Goal: Task Accomplishment & Management: Manage account settings

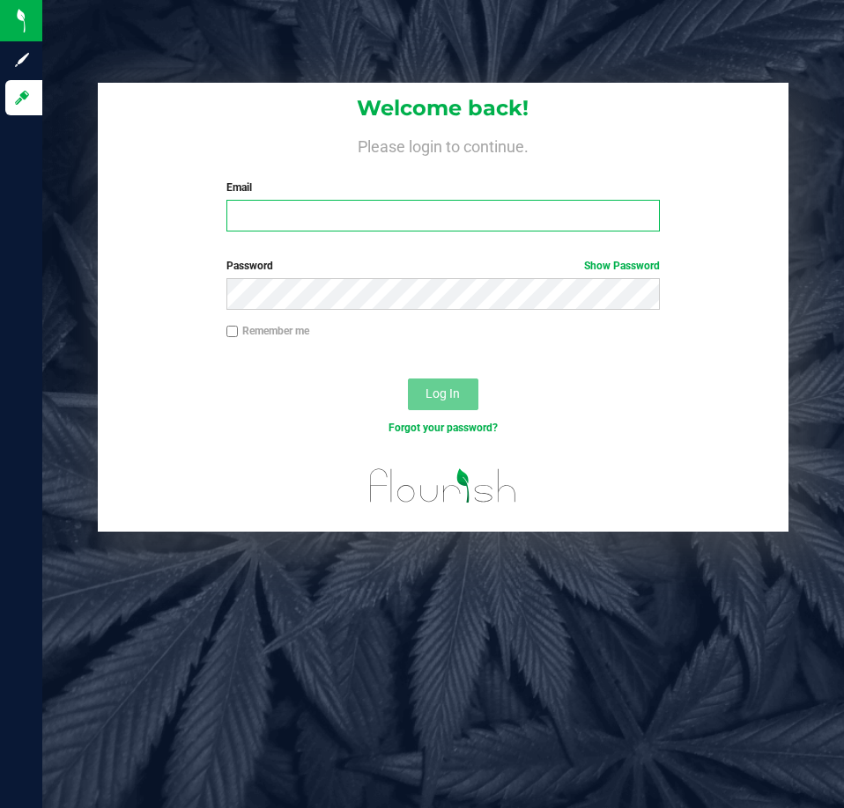
click at [331, 208] on input "Email" at bounding box center [442, 216] width 433 height 32
type input "[EMAIL_ADDRESS][DOMAIN_NAME]"
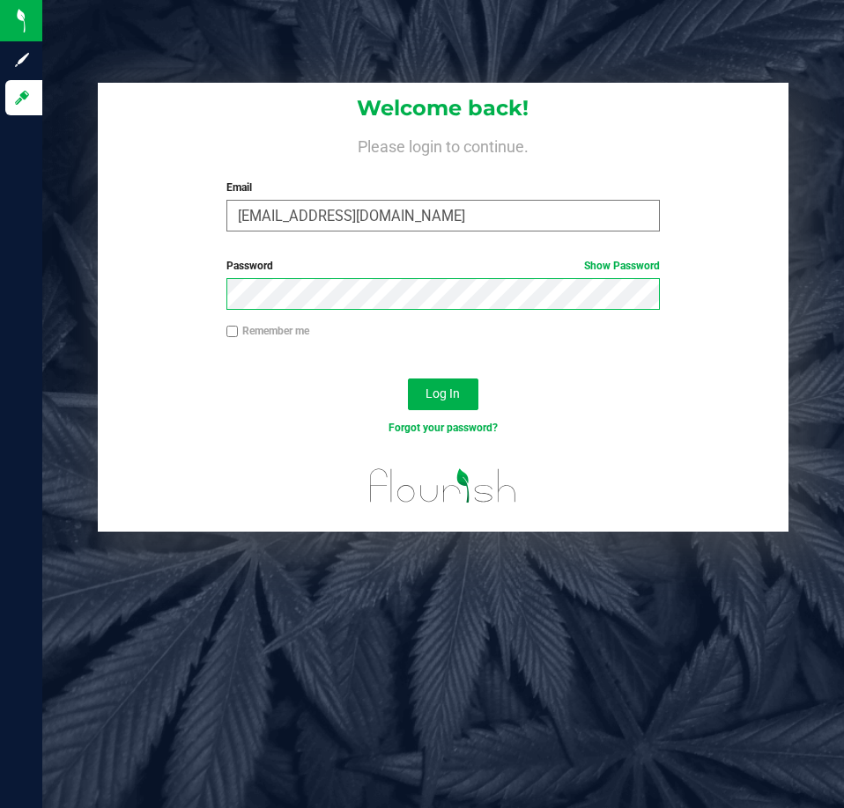
click at [408, 379] on button "Log In" at bounding box center [443, 395] width 70 height 32
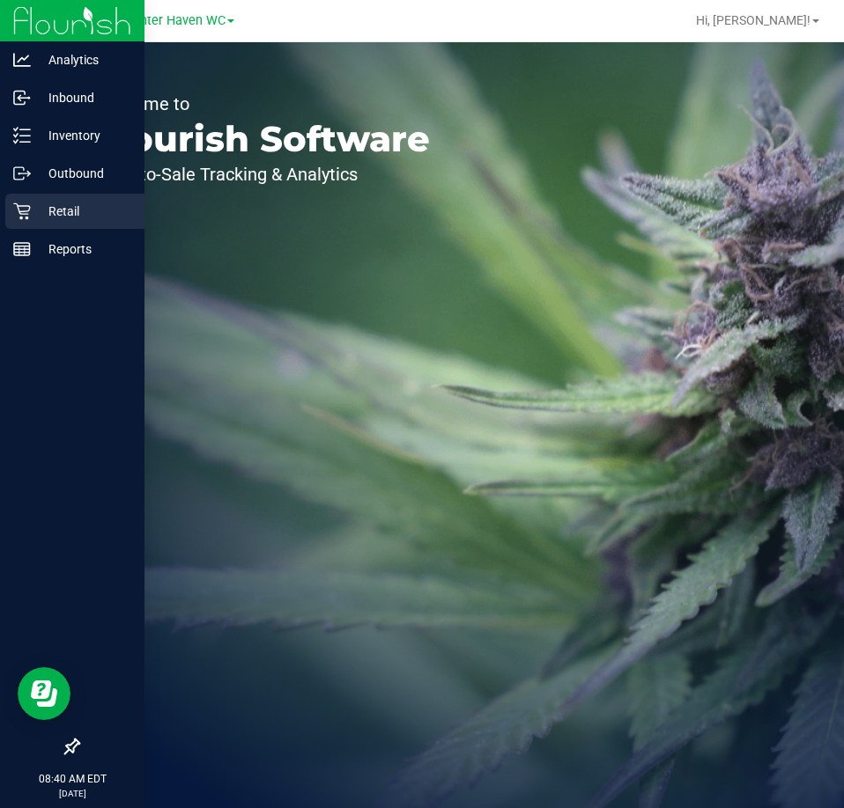
click at [5, 194] on link "Retail" at bounding box center [72, 213] width 144 height 38
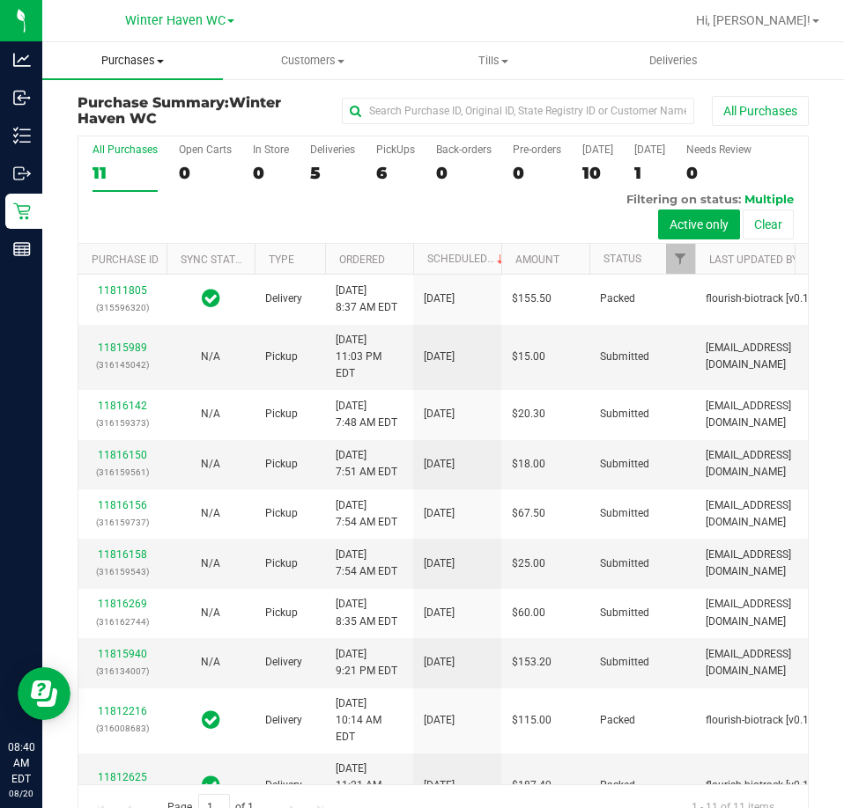
click at [132, 65] on span "Purchases" at bounding box center [132, 61] width 181 height 16
click at [132, 125] on span "Fulfillment" at bounding box center [96, 127] width 109 height 15
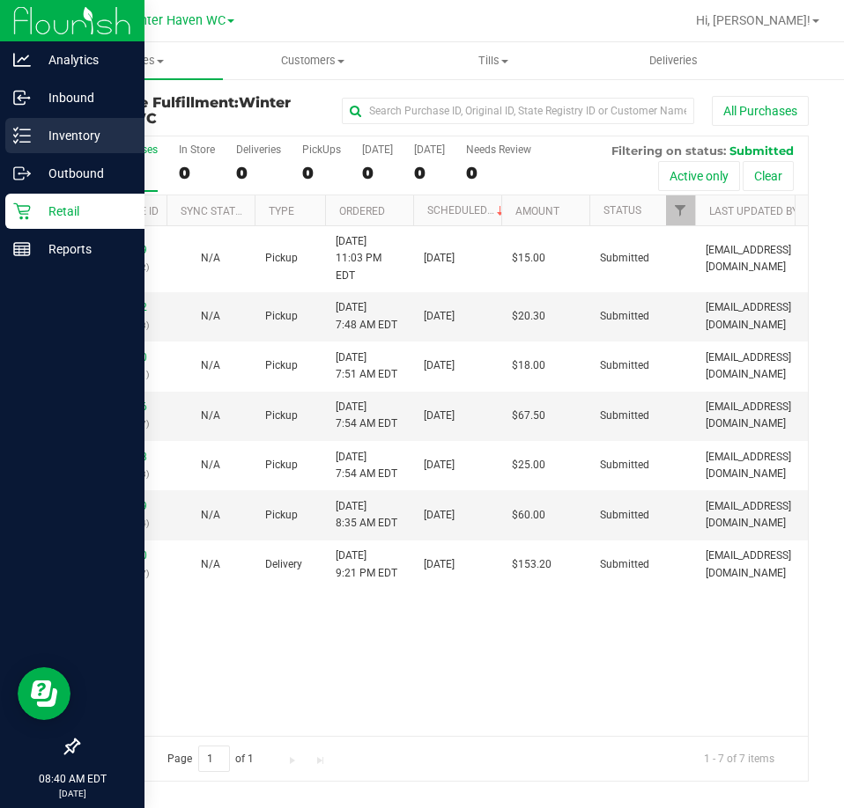
click at [25, 140] on icon at bounding box center [22, 136] width 18 height 18
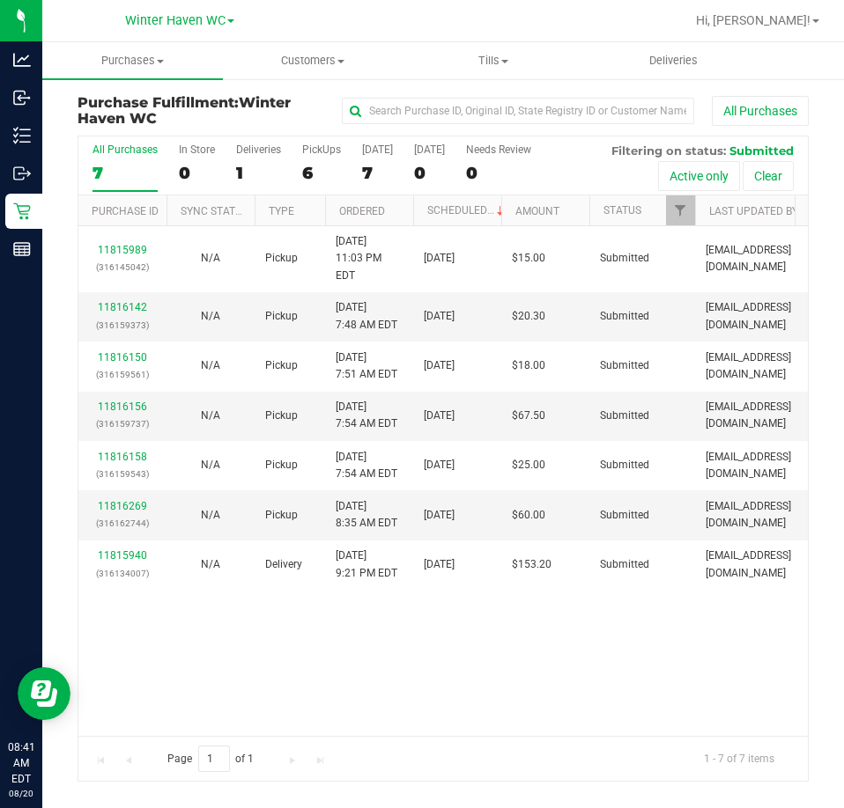
click at [402, 210] on th "Ordered" at bounding box center [369, 210] width 88 height 31
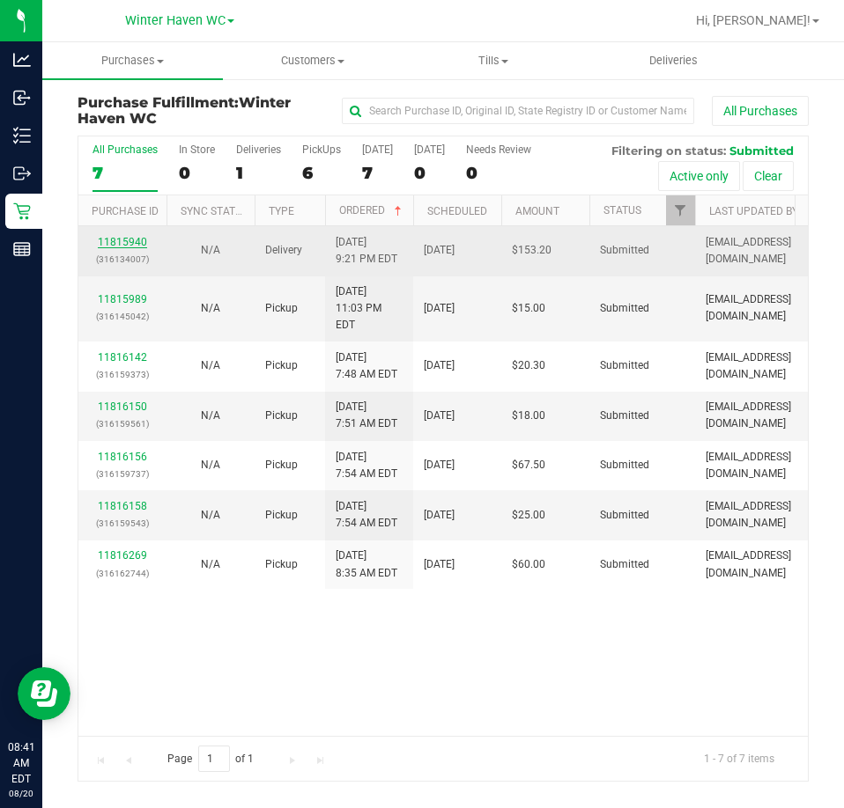
click at [136, 240] on link "11815940" at bounding box center [122, 242] width 49 height 12
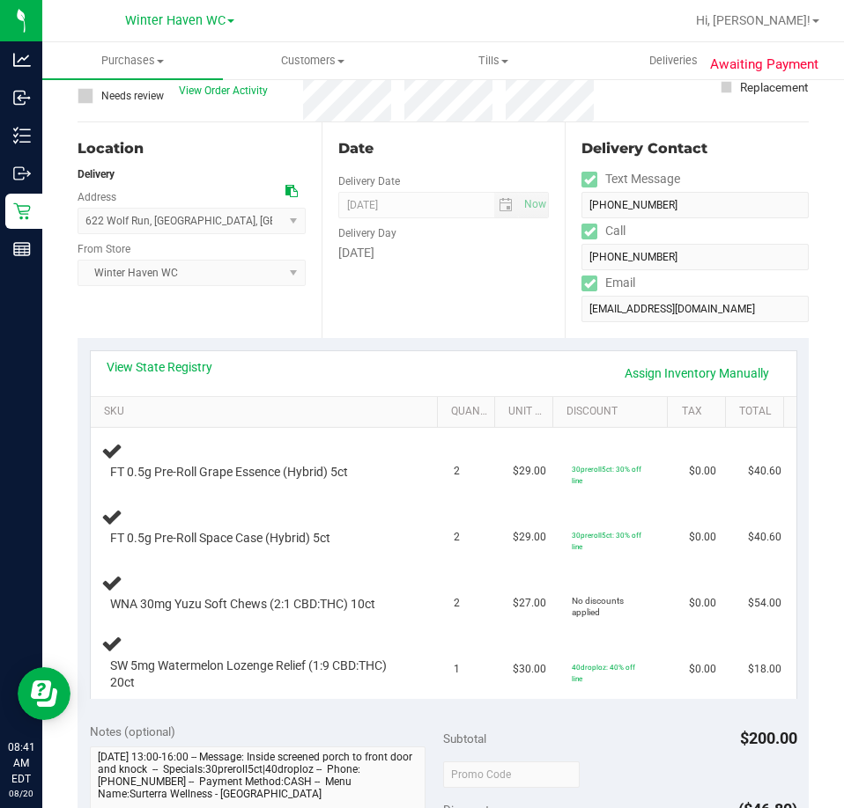
scroll to position [176, 0]
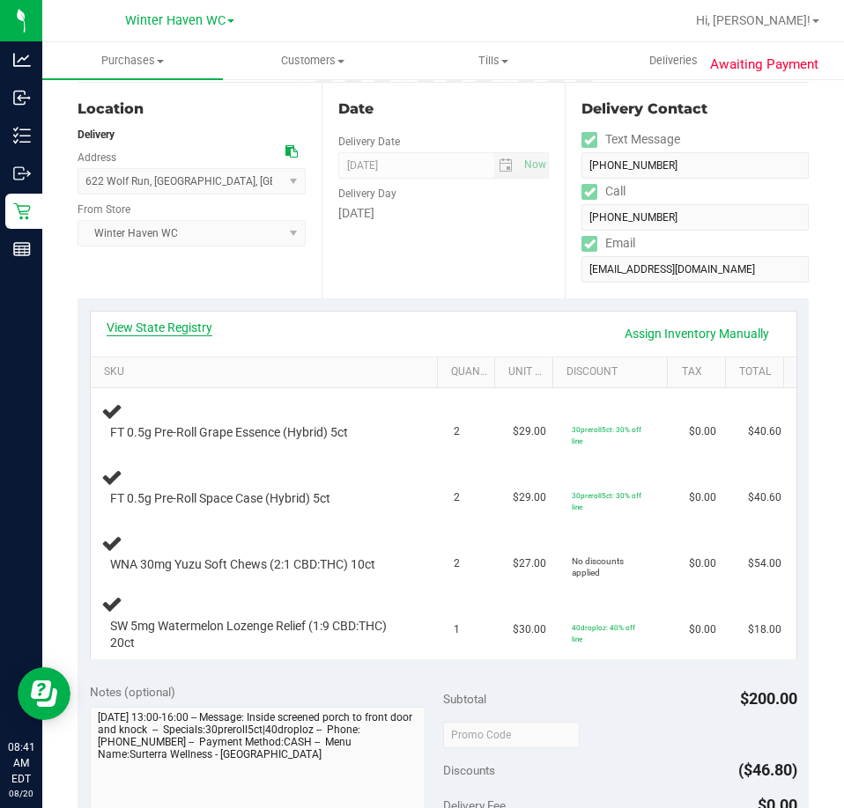
click at [137, 341] on div "View State Registry Assign Inventory Manually" at bounding box center [444, 334] width 674 height 30
click at [151, 324] on link "View State Registry" at bounding box center [160, 328] width 106 height 18
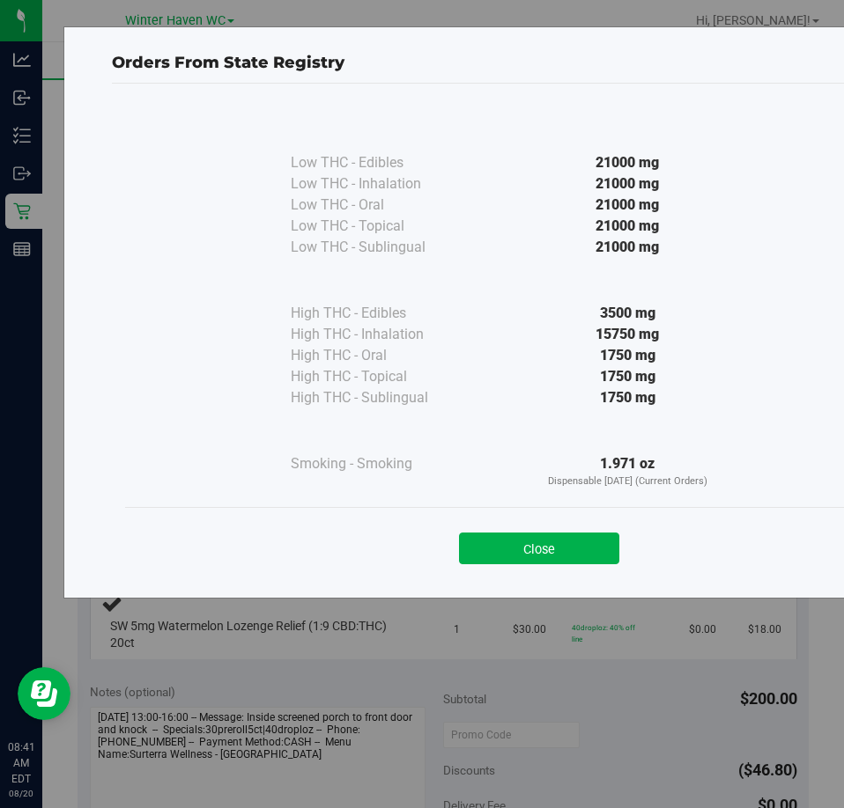
click at [526, 544] on button "Close" at bounding box center [539, 549] width 160 height 32
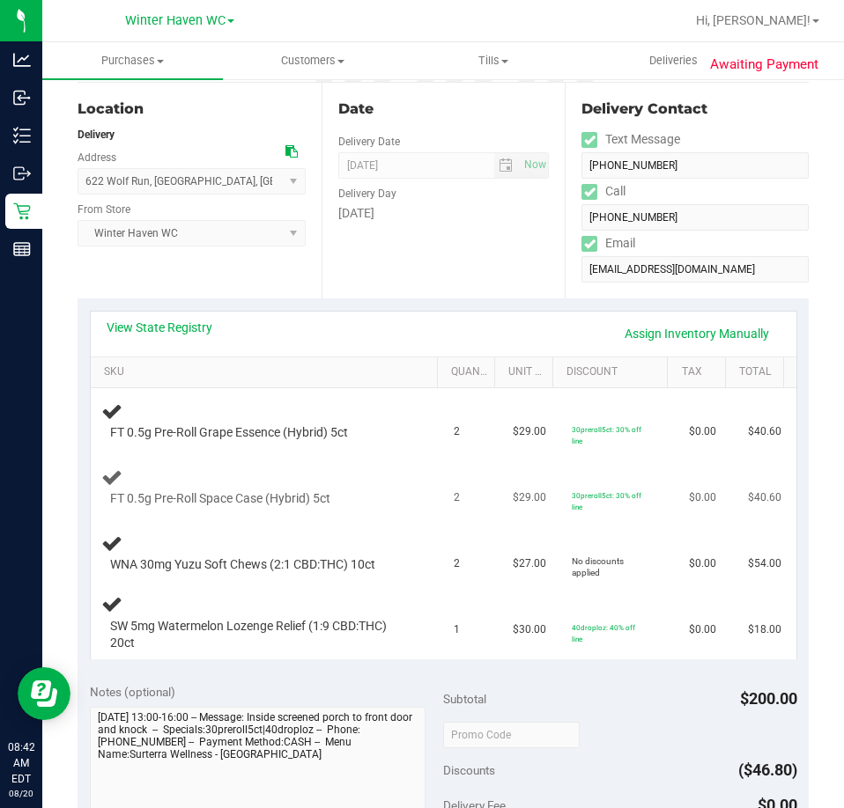
click at [424, 478] on td "FT 0.5g Pre-Roll Space Case (Hybrid) 5ct" at bounding box center [267, 487] width 353 height 66
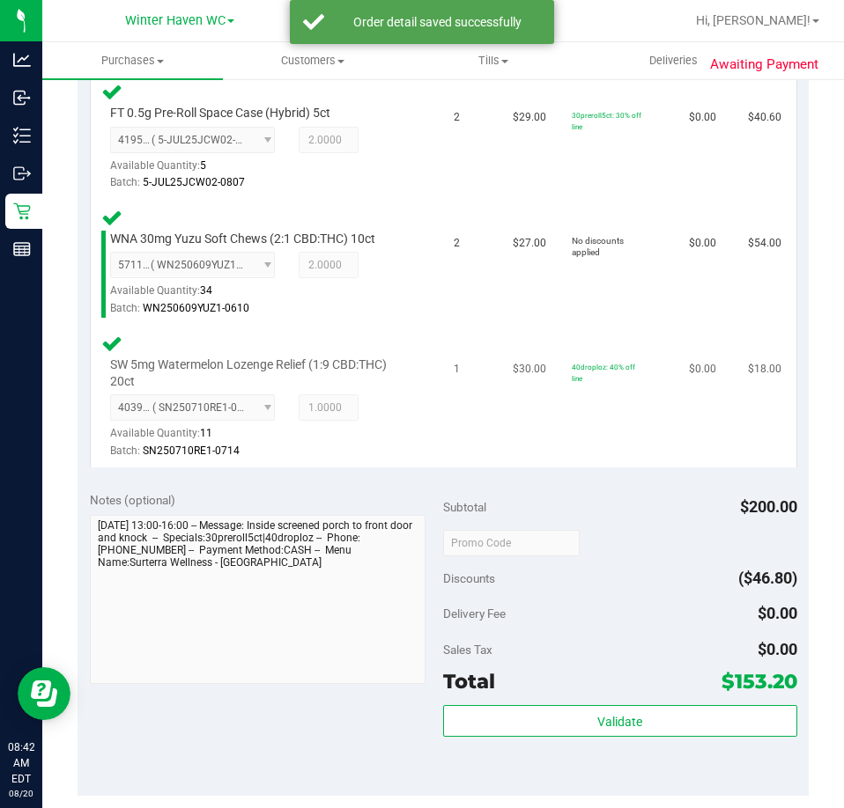
scroll to position [881, 0]
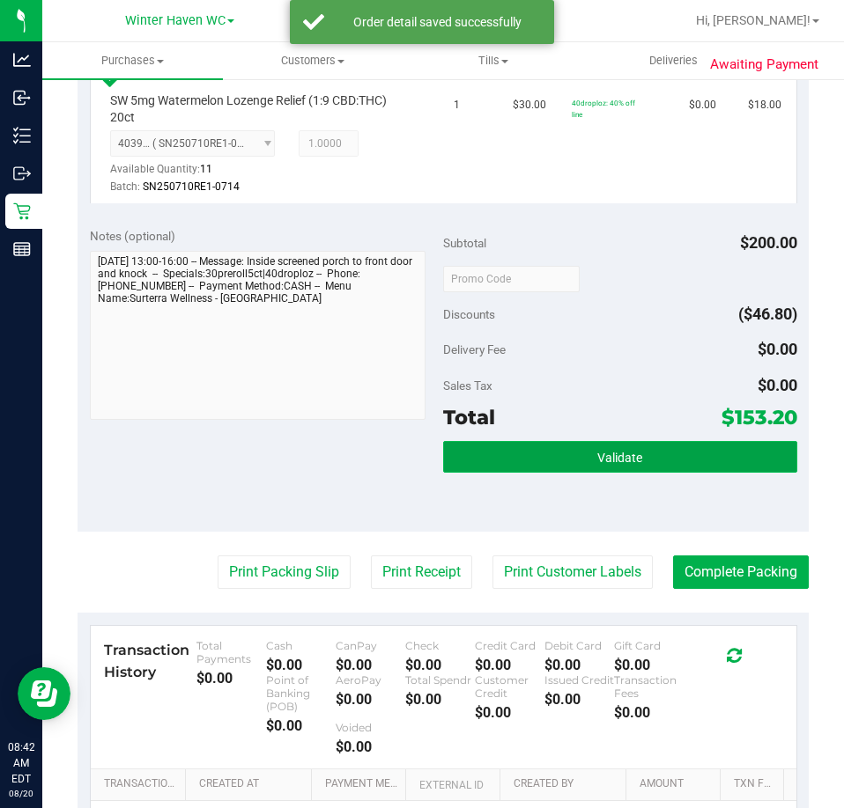
click at [597, 458] on span "Validate" at bounding box center [619, 458] width 45 height 14
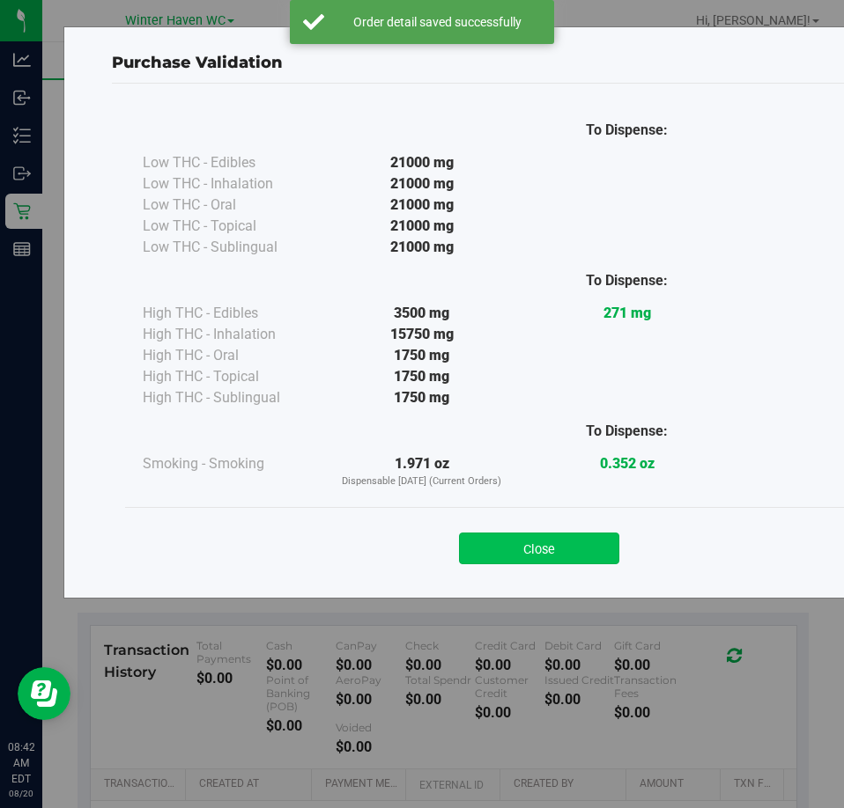
click at [530, 553] on button "Close" at bounding box center [539, 549] width 160 height 32
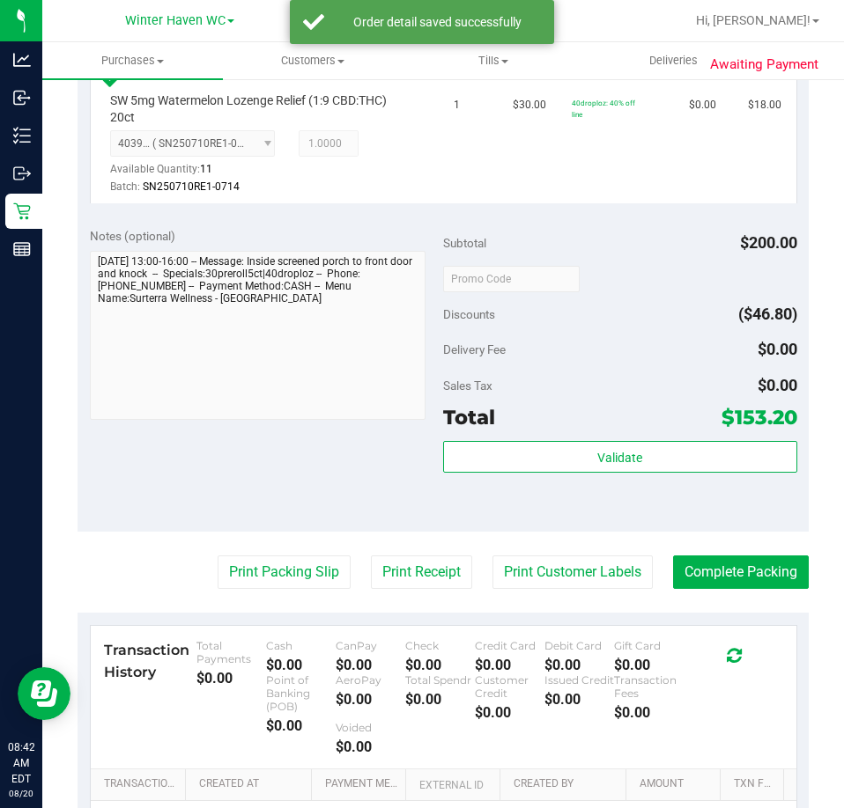
click at [351, 564] on div "Print Packing Slip Print Receipt Print Customer Labels Complete Packing" at bounding box center [442, 572] width 731 height 33
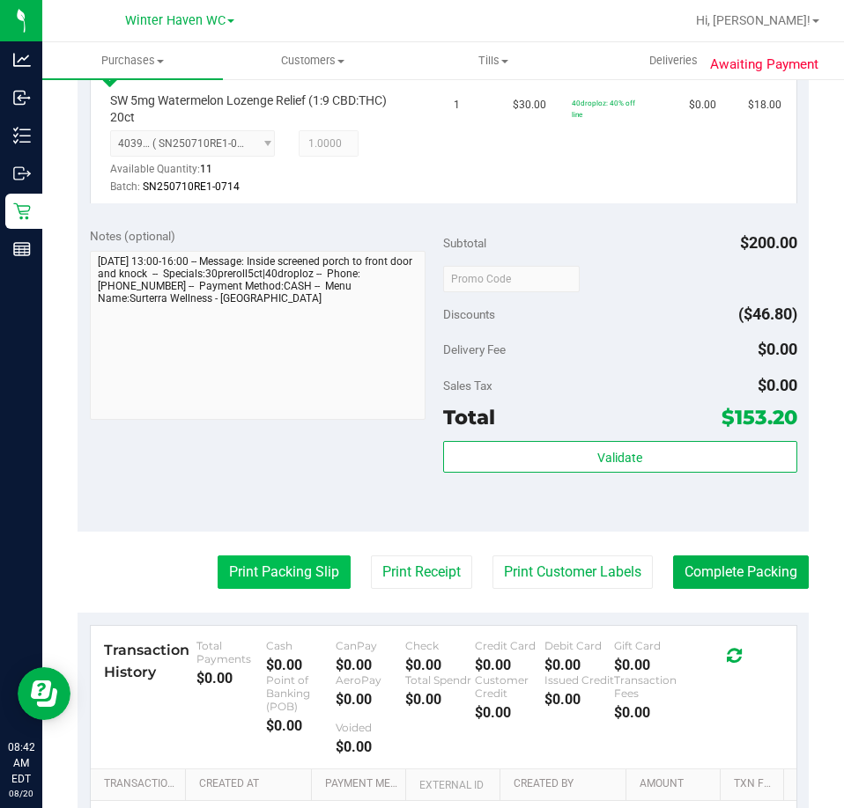
click at [308, 564] on button "Print Packing Slip" at bounding box center [283, 572] width 133 height 33
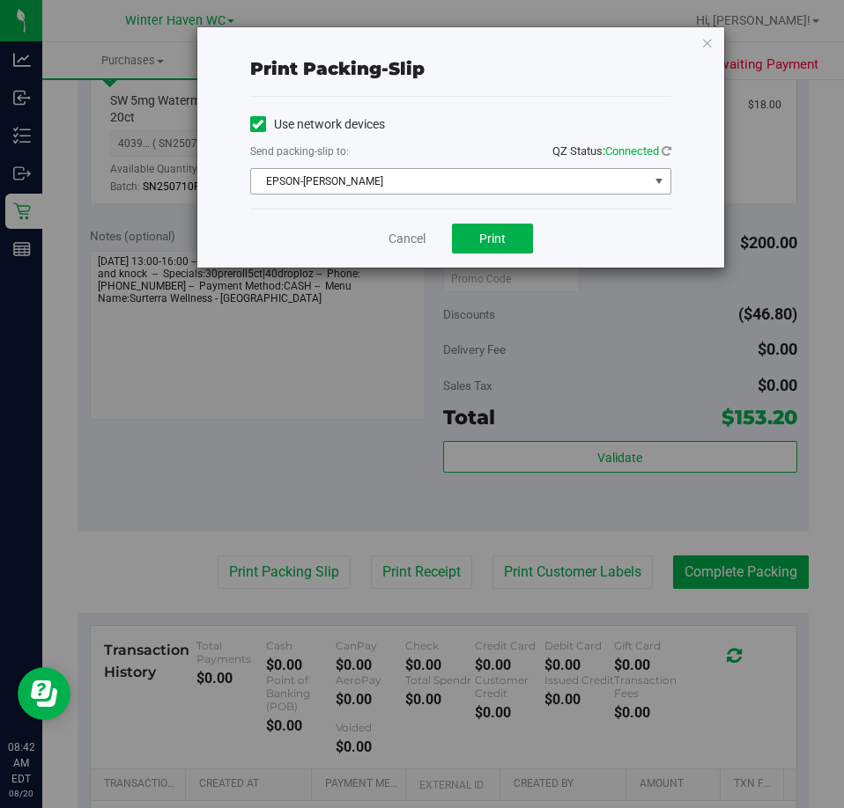
click at [380, 180] on span "EPSON-JAMES BUCHANAN" at bounding box center [449, 181] width 397 height 25
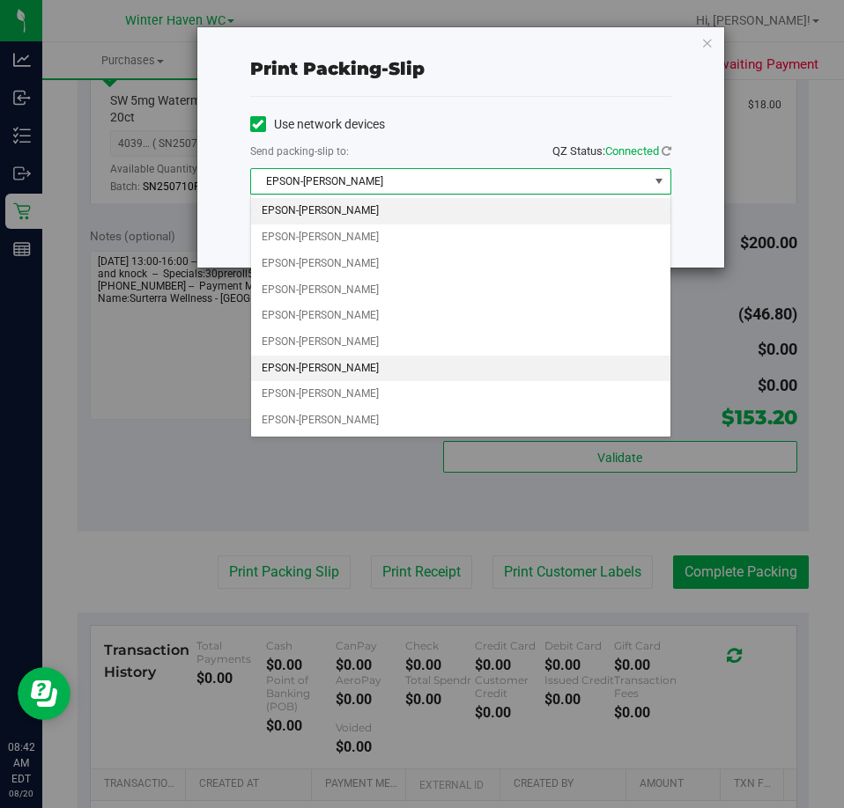
click at [295, 366] on li "EPSON-JAMES-OTTO" at bounding box center [460, 369] width 419 height 26
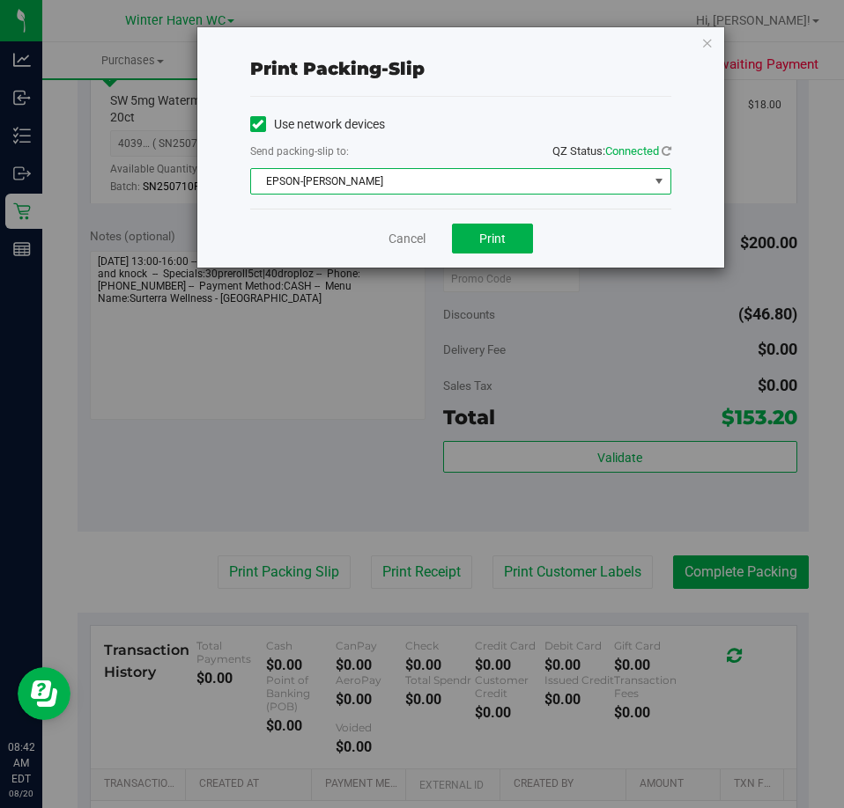
click at [350, 234] on div "Cancel Print" at bounding box center [460, 238] width 421 height 59
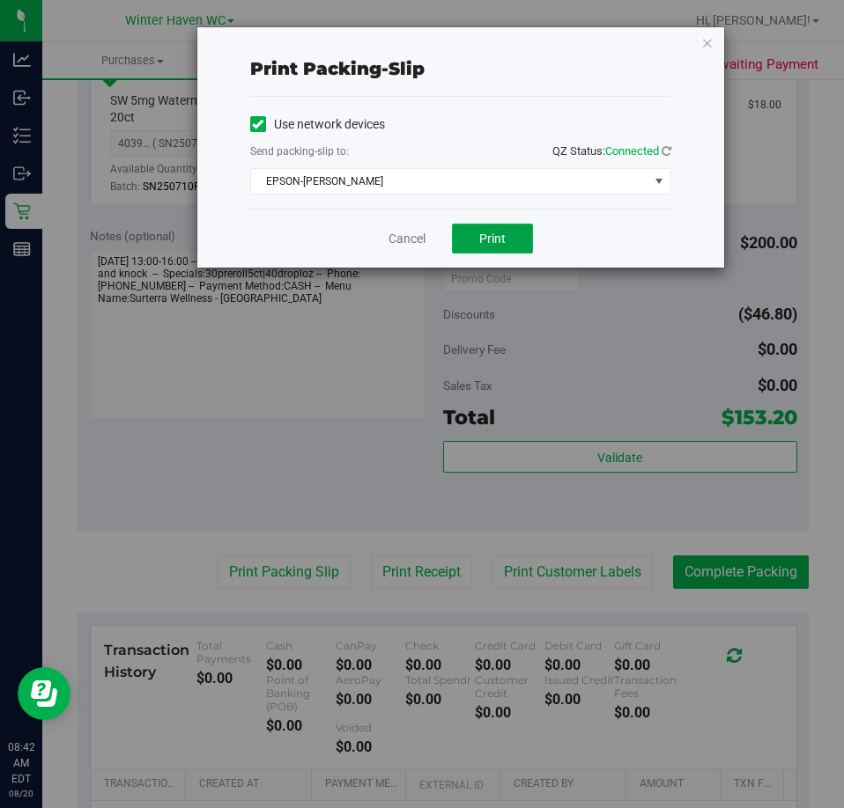
click at [512, 243] on button "Print" at bounding box center [492, 239] width 81 height 30
click at [386, 228] on div "Cancel Print" at bounding box center [460, 238] width 421 height 59
click at [397, 239] on link "Cancel" at bounding box center [406, 239] width 37 height 18
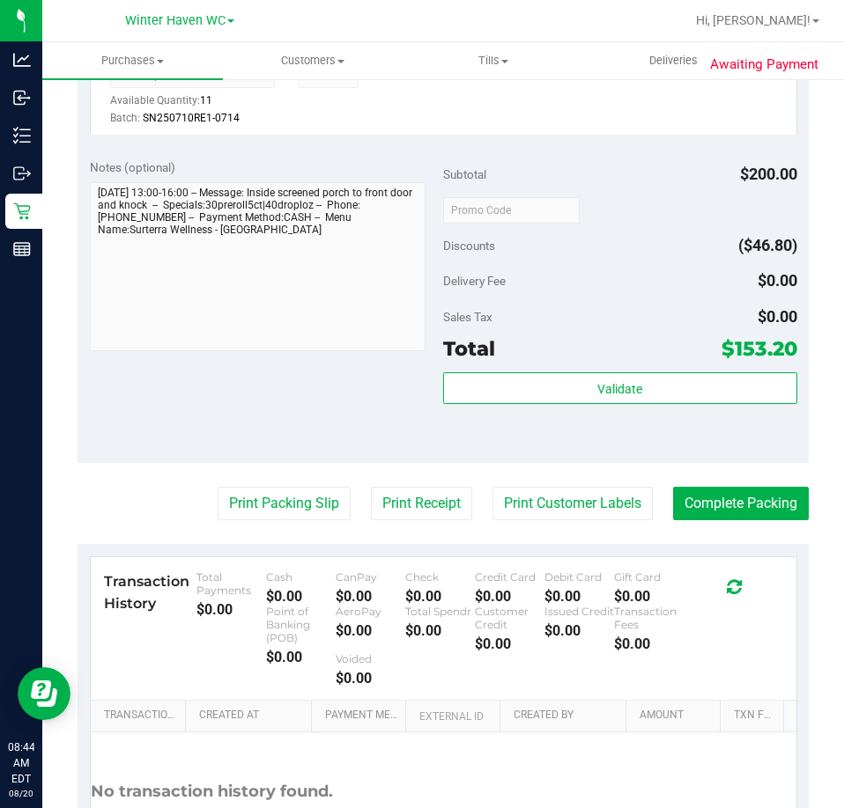
scroll to position [969, 0]
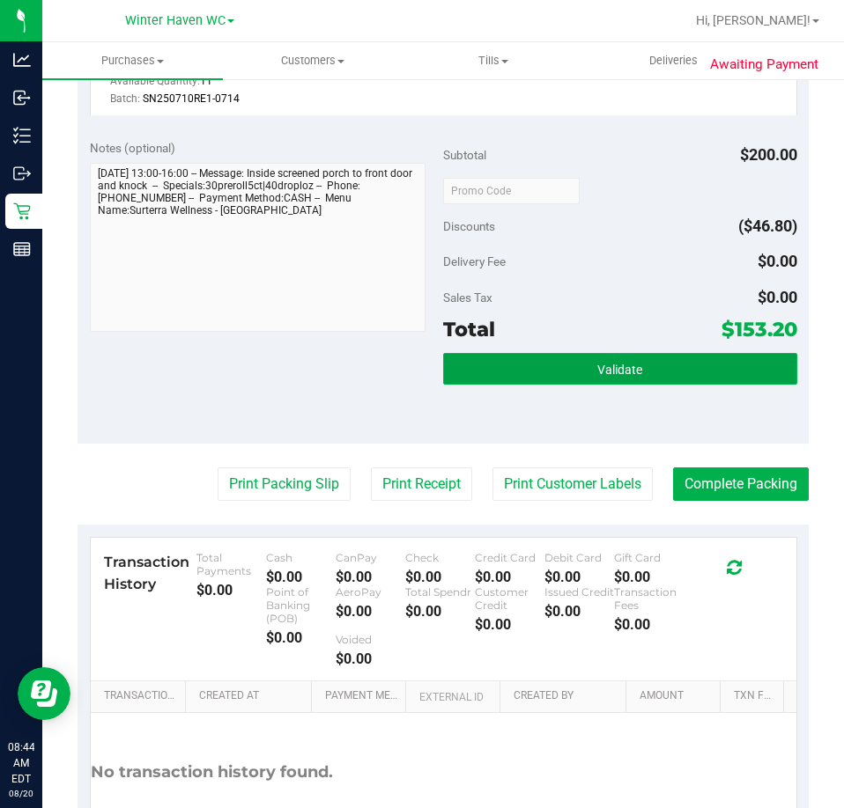
click at [626, 368] on span "Validate" at bounding box center [619, 370] width 45 height 14
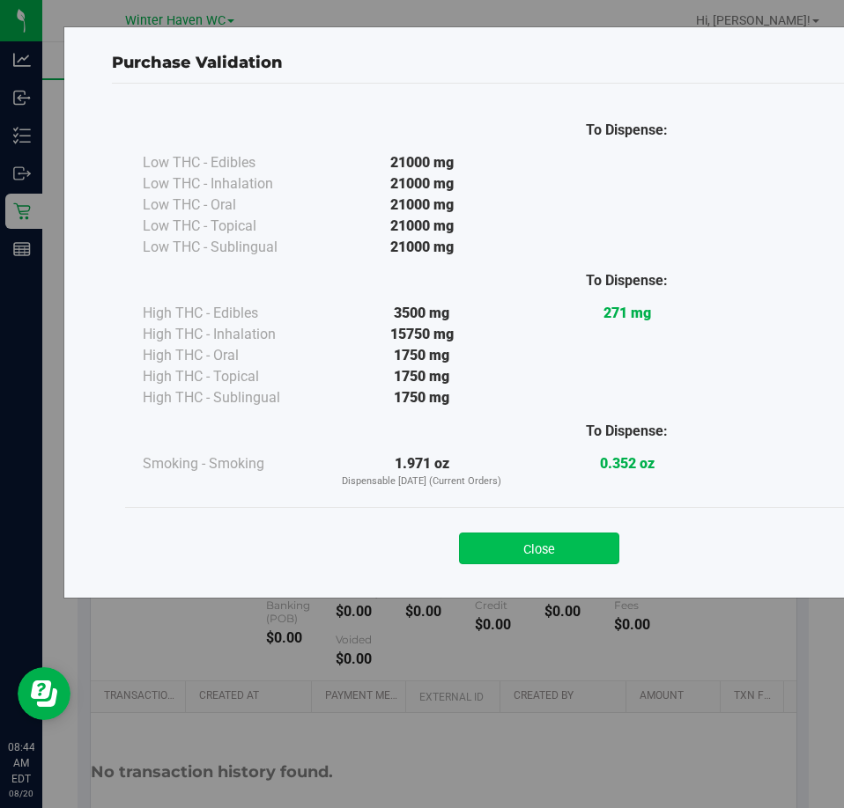
click at [583, 542] on button "Close" at bounding box center [539, 549] width 160 height 32
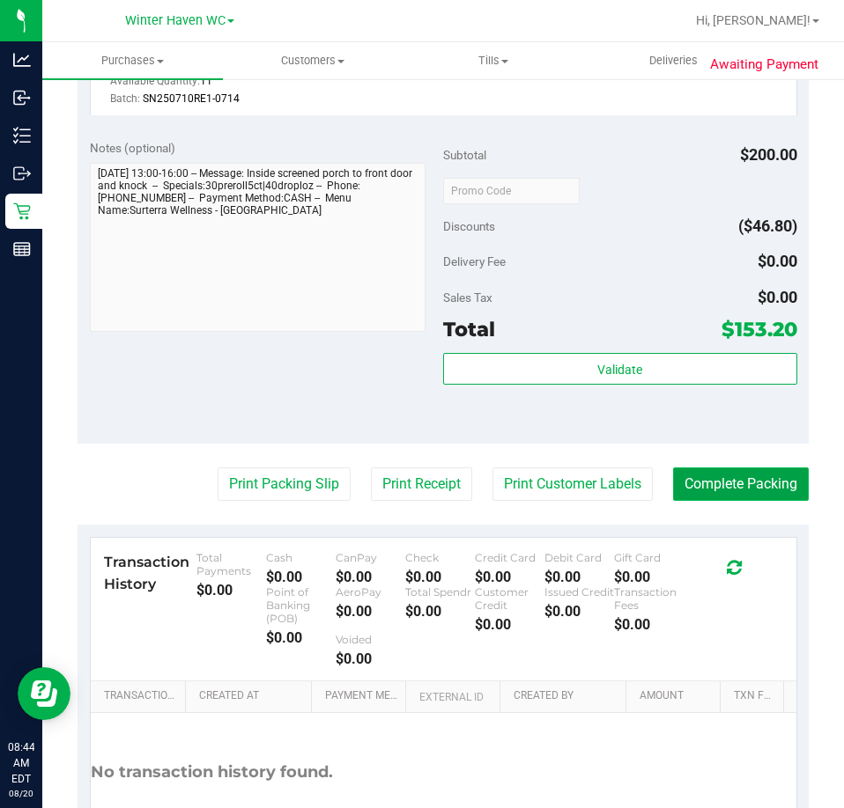
click at [741, 497] on button "Complete Packing" at bounding box center [741, 484] width 136 height 33
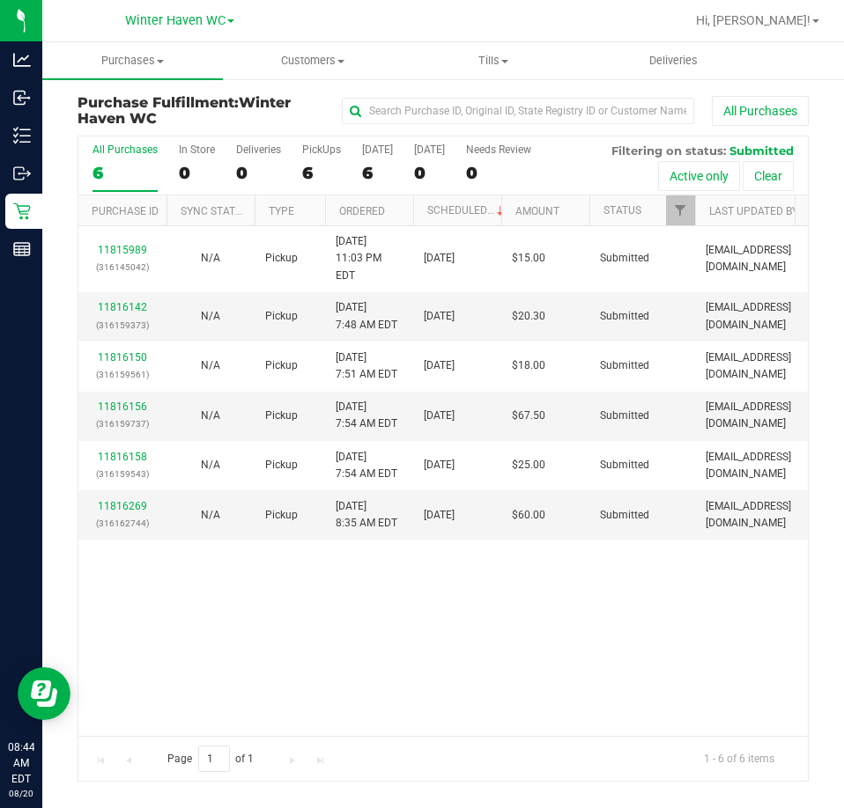
click at [389, 218] on th "Ordered" at bounding box center [369, 210] width 88 height 31
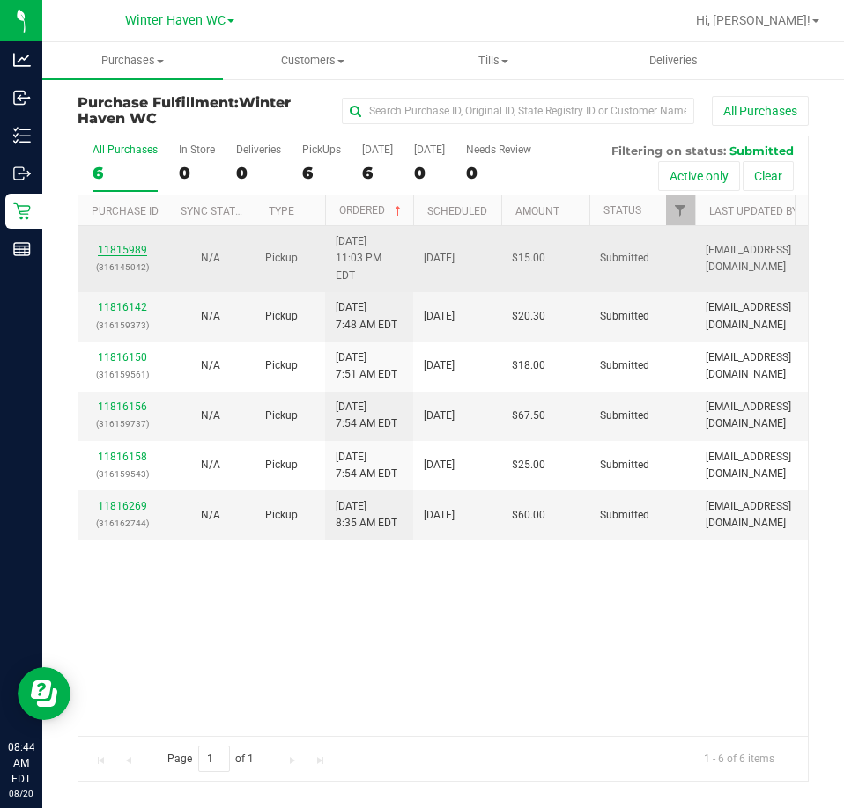
click at [126, 244] on link "11815989" at bounding box center [122, 250] width 49 height 12
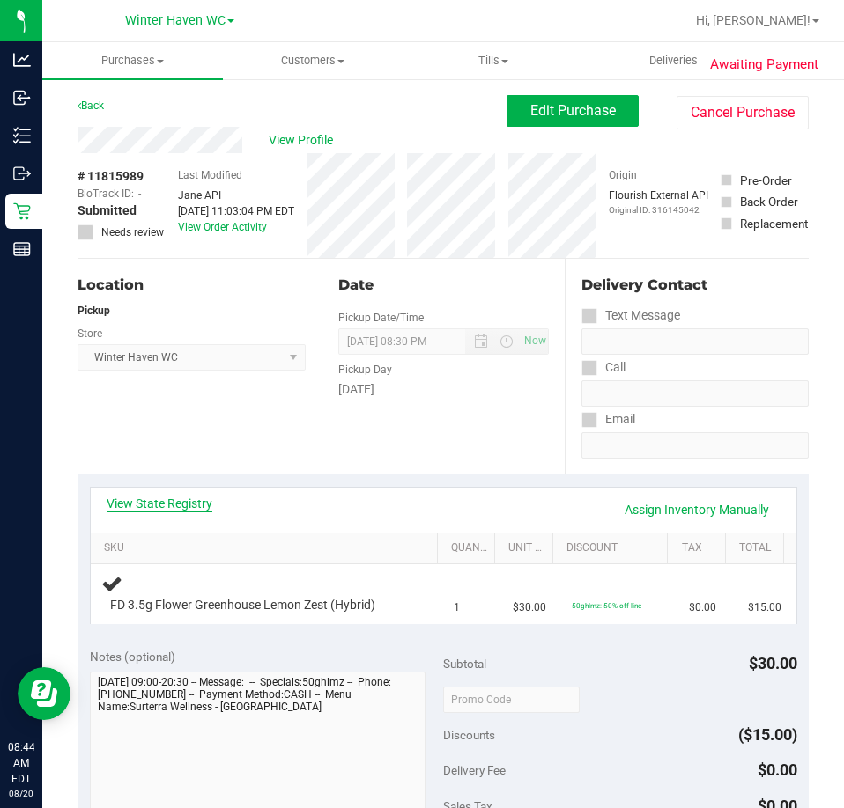
click at [181, 505] on link "View State Registry" at bounding box center [160, 504] width 106 height 18
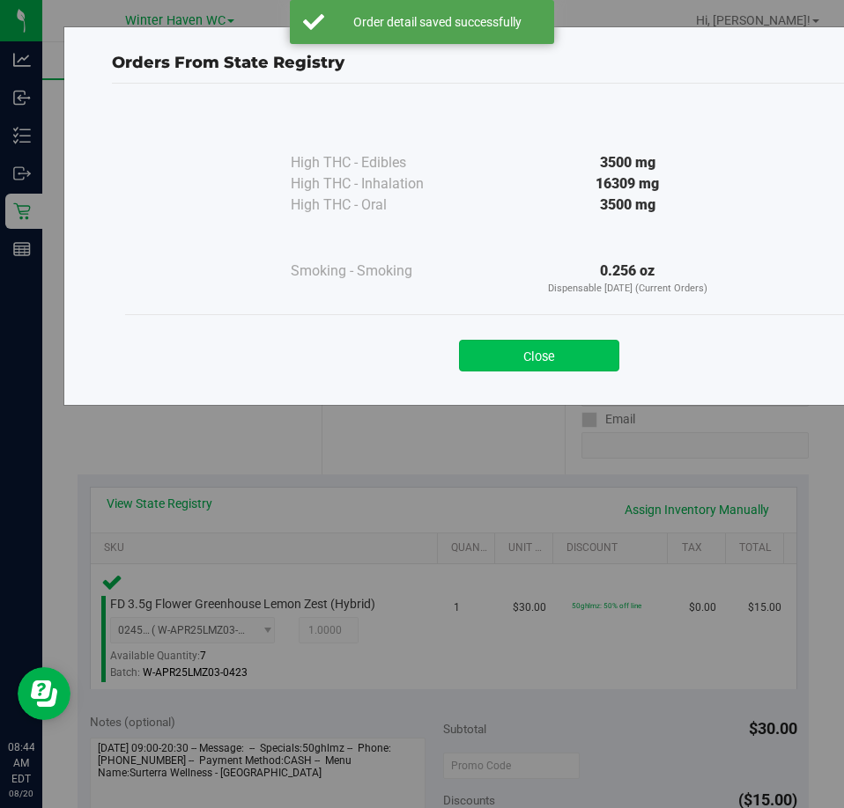
click at [556, 350] on button "Close" at bounding box center [539, 356] width 160 height 32
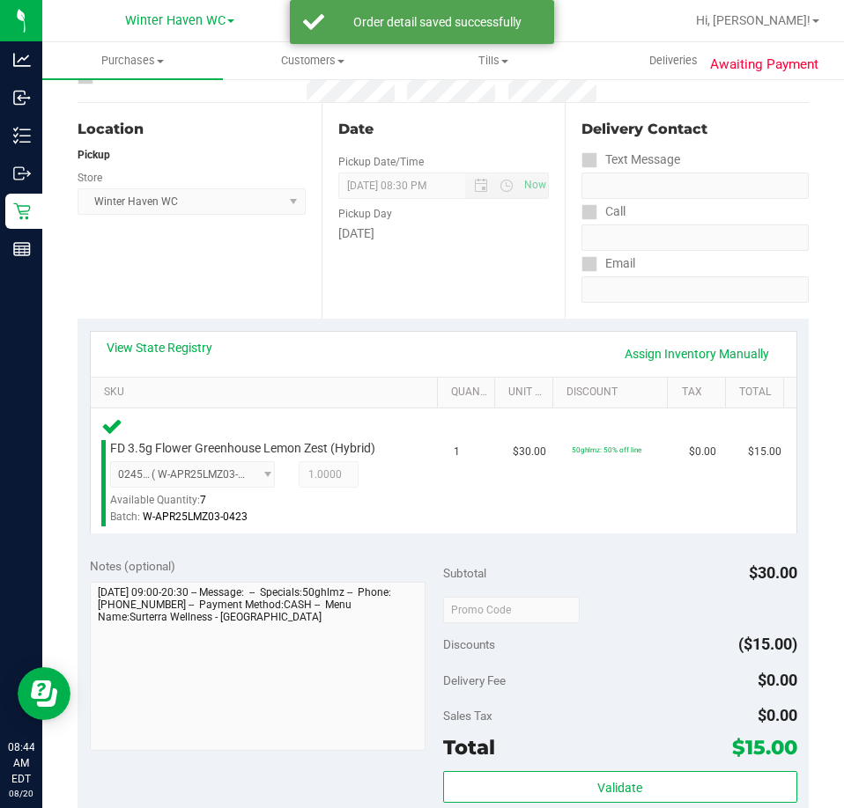
scroll to position [440, 0]
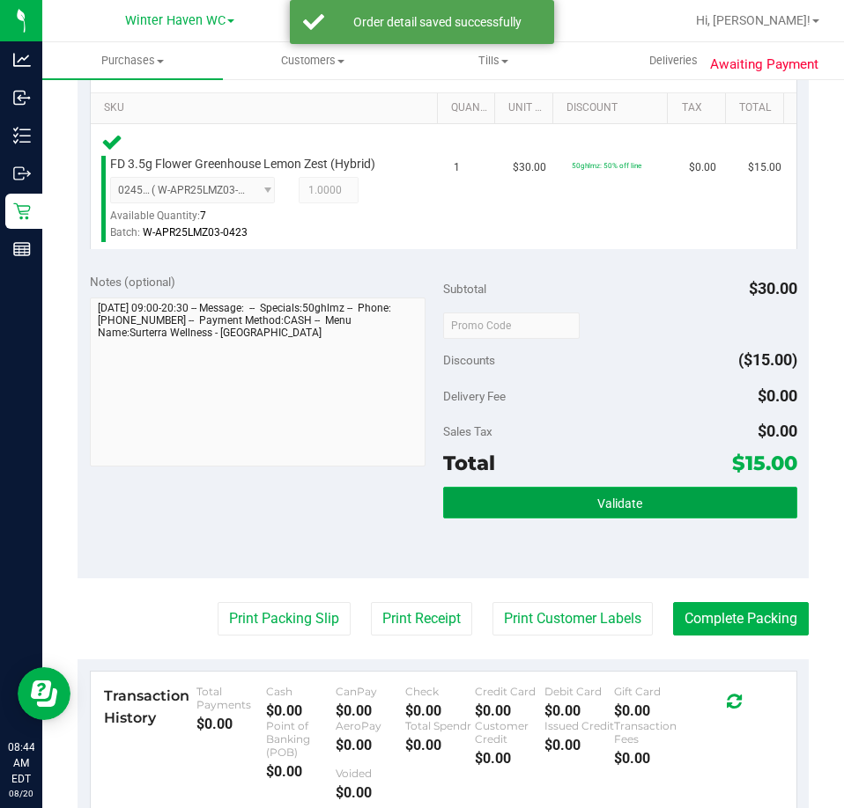
click at [617, 513] on button "Validate" at bounding box center [620, 503] width 354 height 32
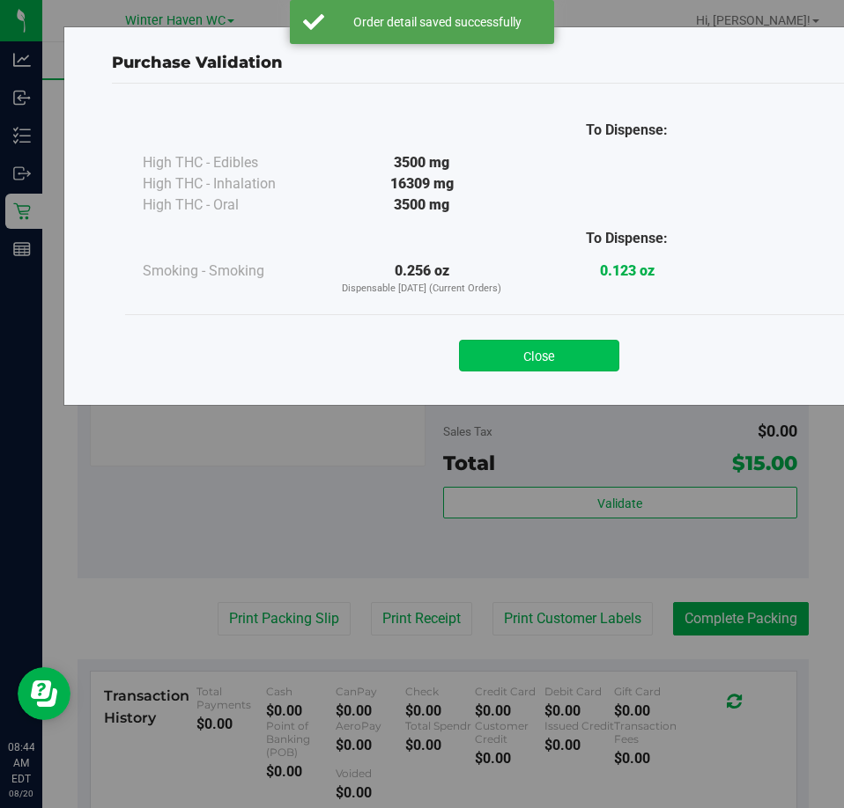
click at [542, 359] on button "Close" at bounding box center [539, 356] width 160 height 32
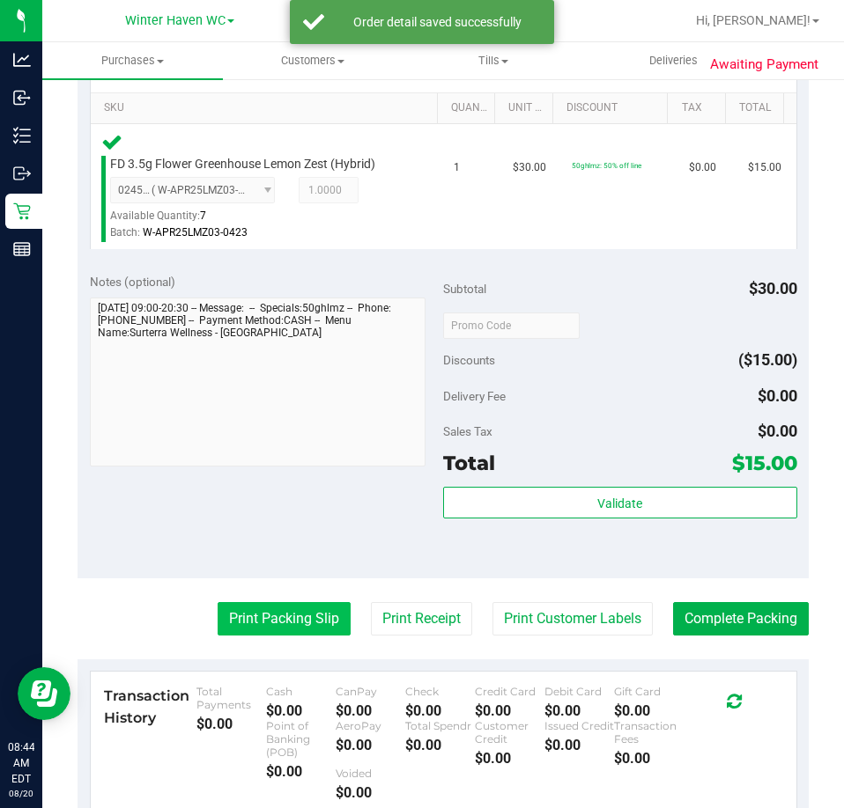
click at [294, 616] on button "Print Packing Slip" at bounding box center [283, 618] width 133 height 33
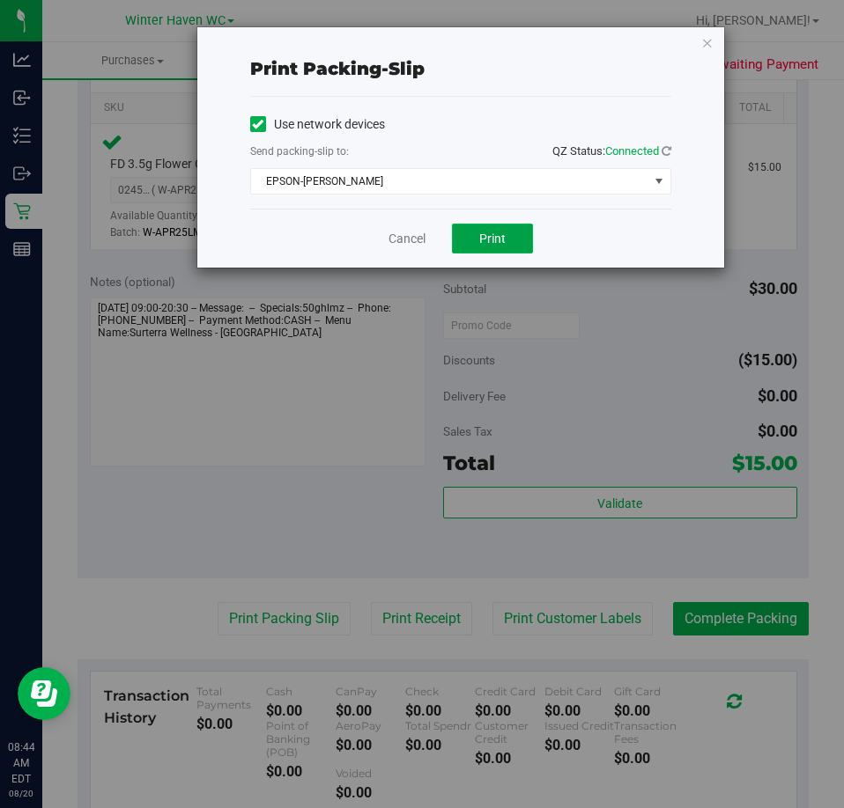
click at [508, 236] on button "Print" at bounding box center [492, 239] width 81 height 30
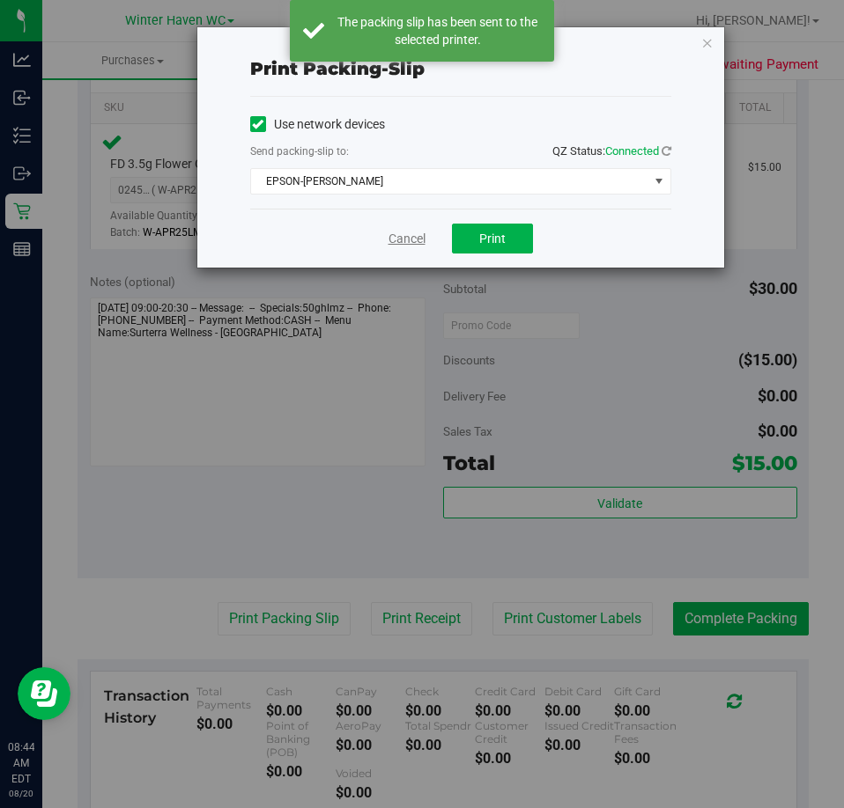
click at [390, 240] on link "Cancel" at bounding box center [406, 239] width 37 height 18
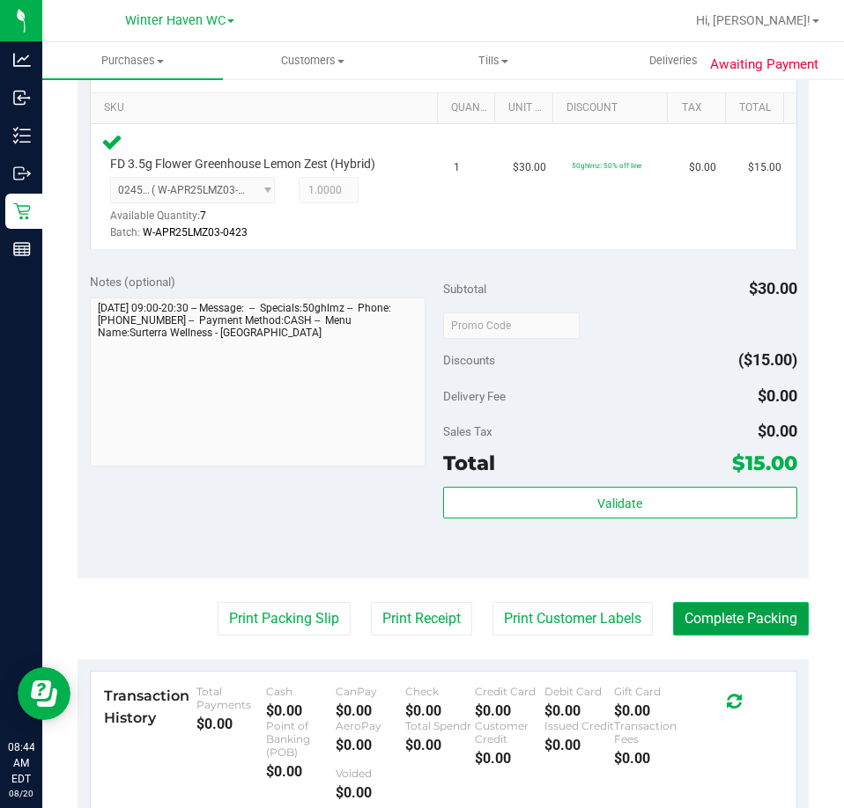
click at [695, 617] on button "Complete Packing" at bounding box center [741, 618] width 136 height 33
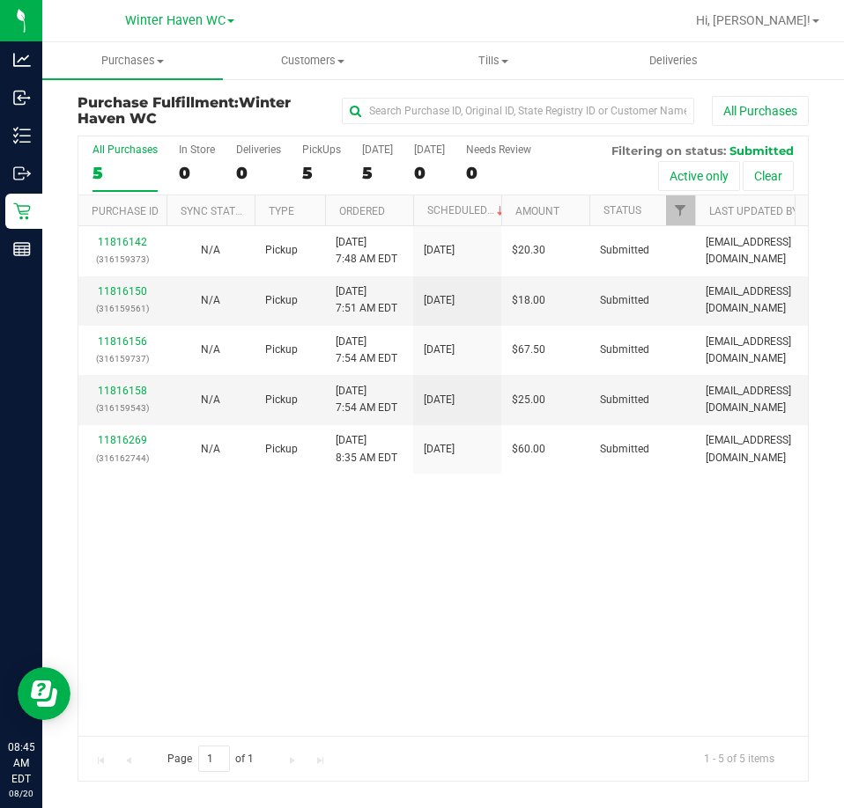
click at [389, 217] on th "Ordered" at bounding box center [369, 210] width 88 height 31
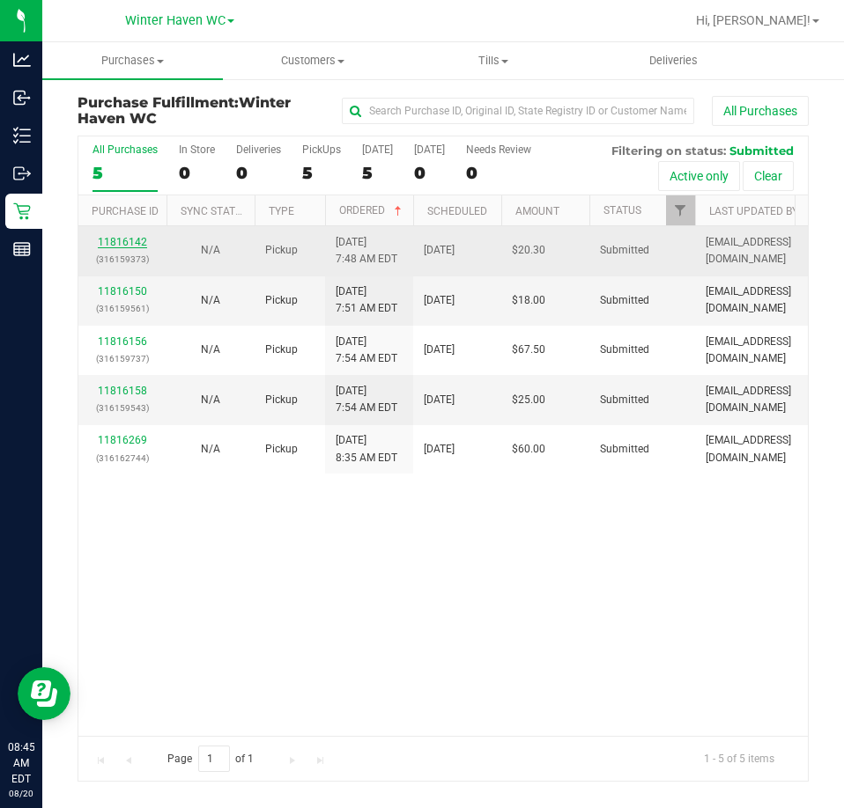
click at [118, 245] on link "11816142" at bounding box center [122, 242] width 49 height 12
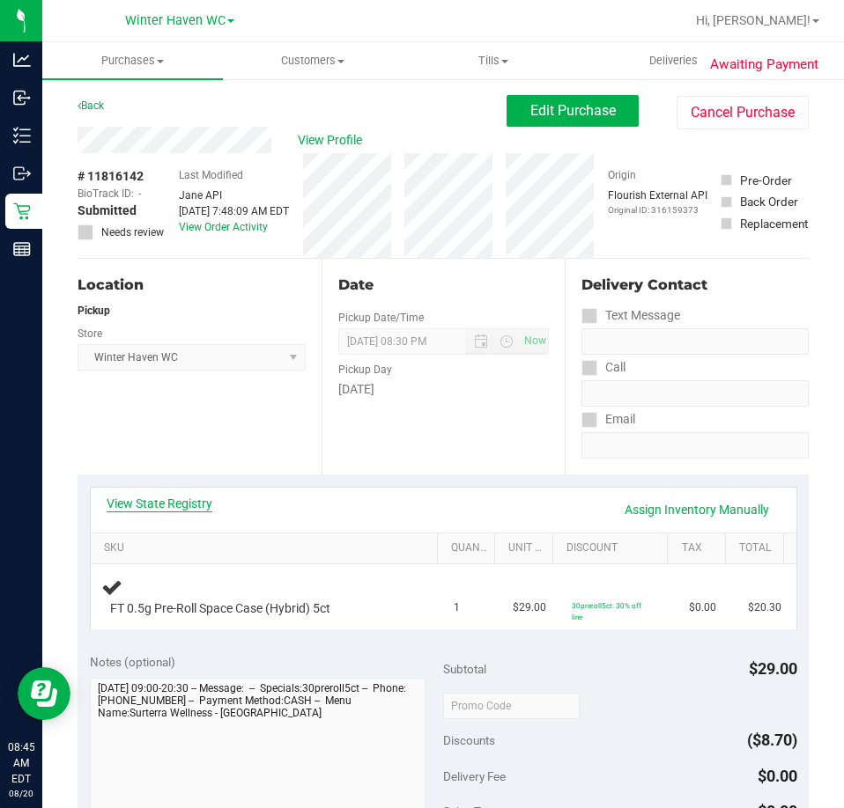
click at [168, 500] on link "View State Registry" at bounding box center [160, 504] width 106 height 18
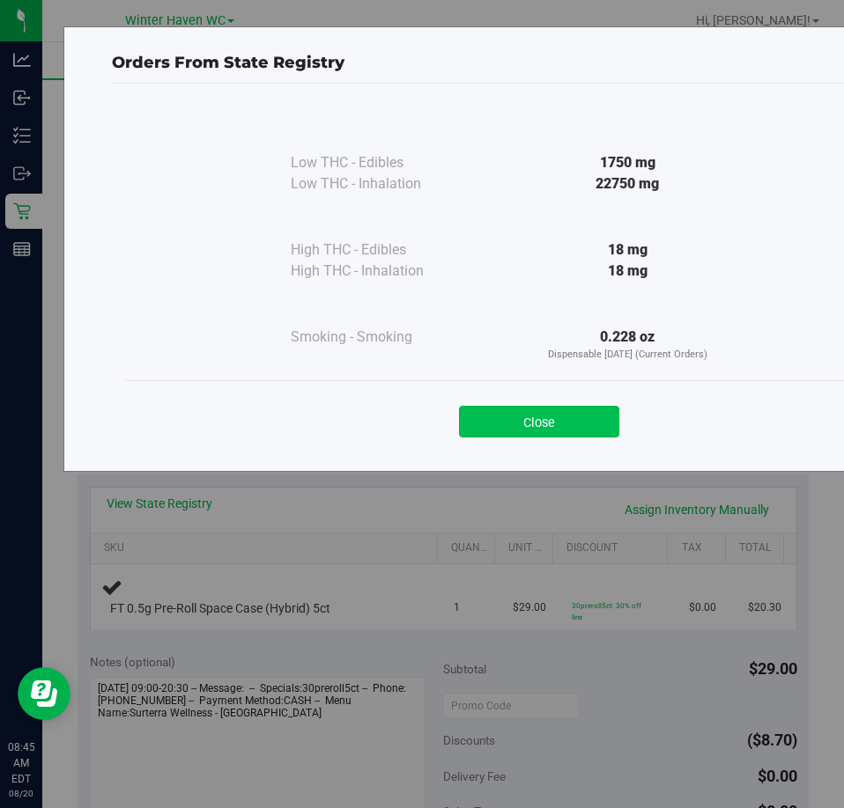
click at [604, 430] on button "Close" at bounding box center [539, 422] width 160 height 32
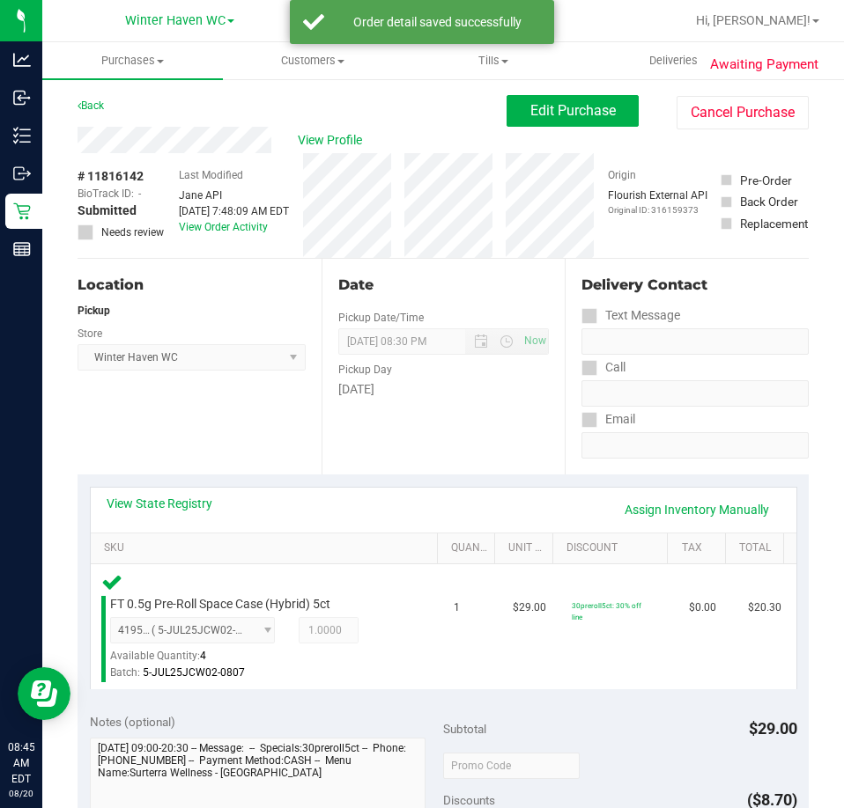
scroll to position [352, 0]
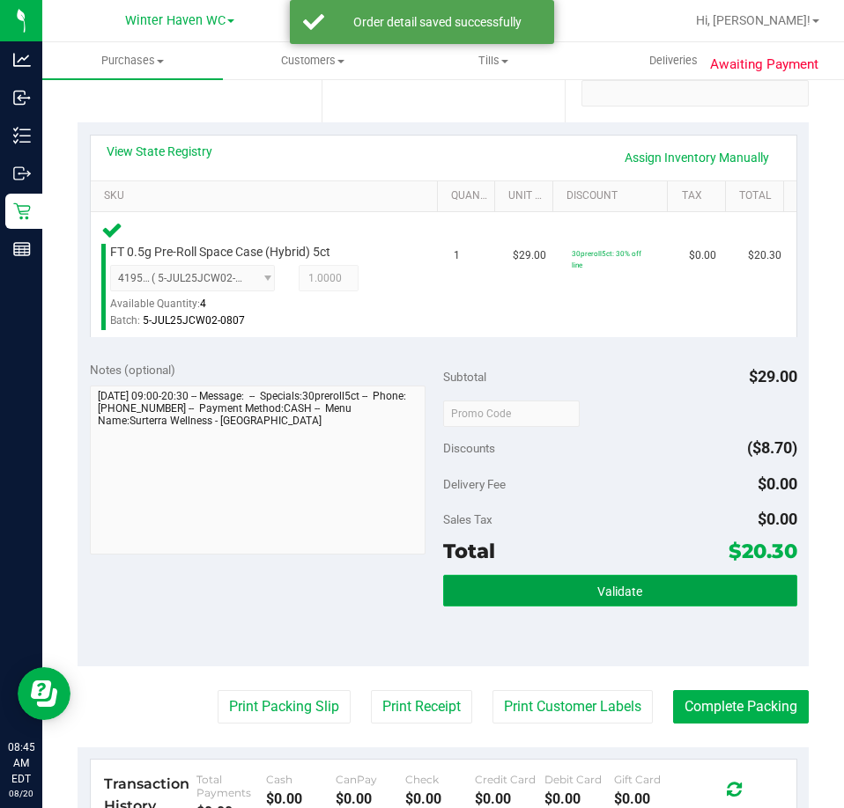
click at [532, 585] on button "Validate" at bounding box center [620, 591] width 354 height 32
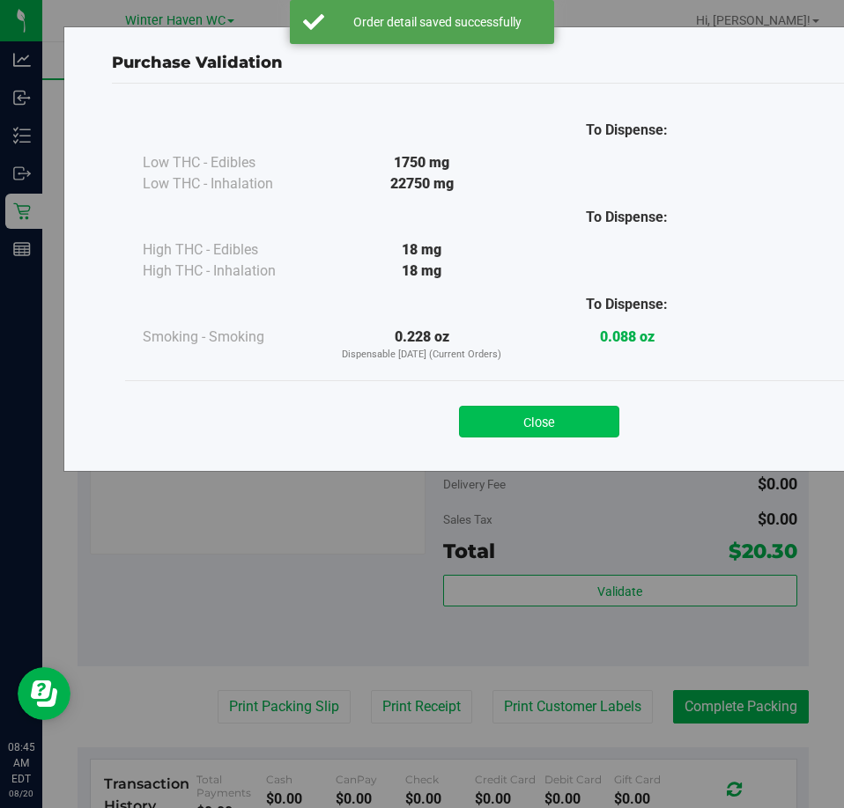
click at [549, 406] on button "Close" at bounding box center [539, 422] width 160 height 32
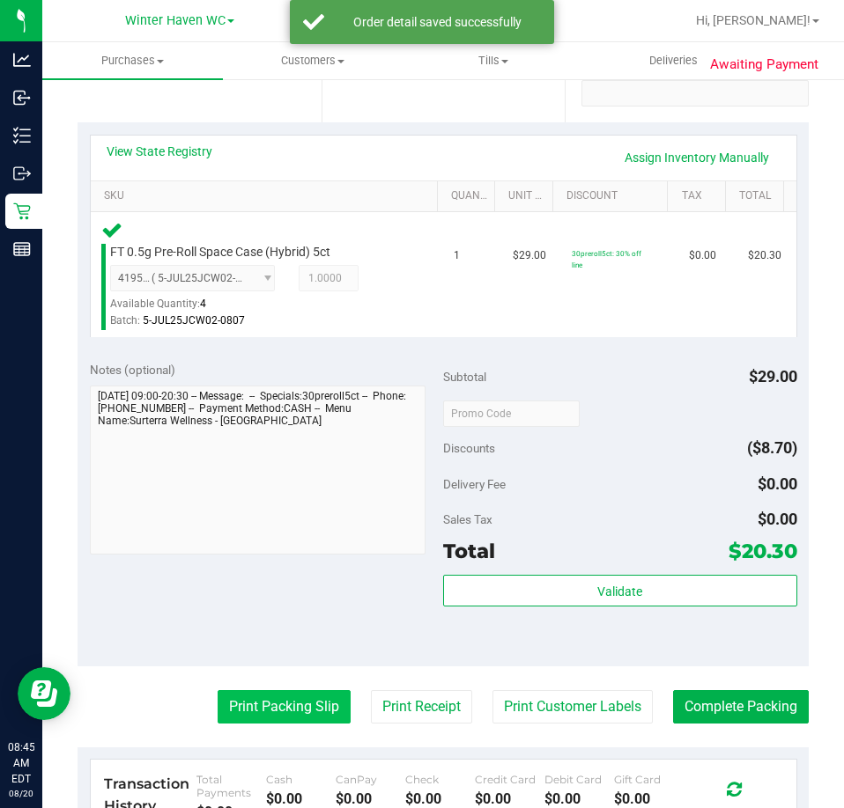
click at [274, 691] on button "Print Packing Slip" at bounding box center [283, 706] width 133 height 33
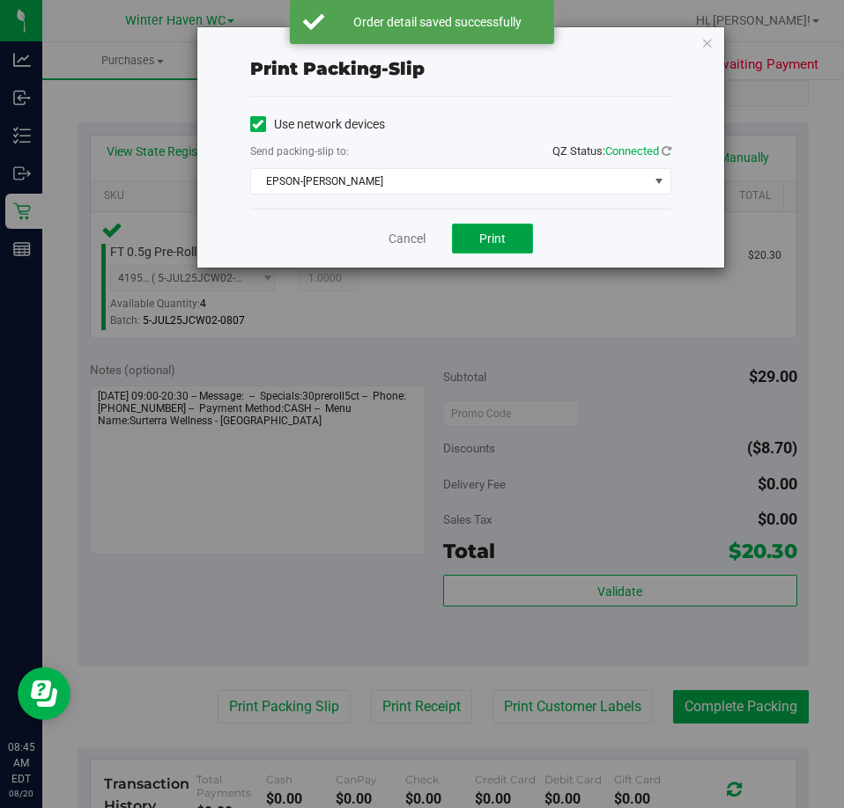
click at [498, 233] on span "Print" at bounding box center [492, 239] width 26 height 14
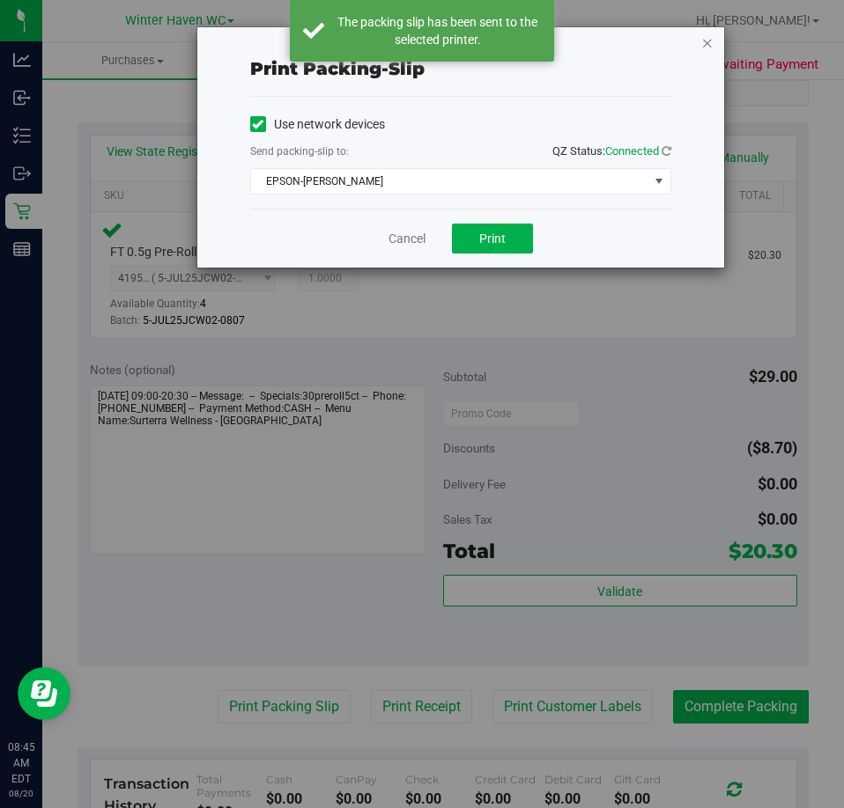
click at [706, 40] on icon "button" at bounding box center [707, 42] width 12 height 21
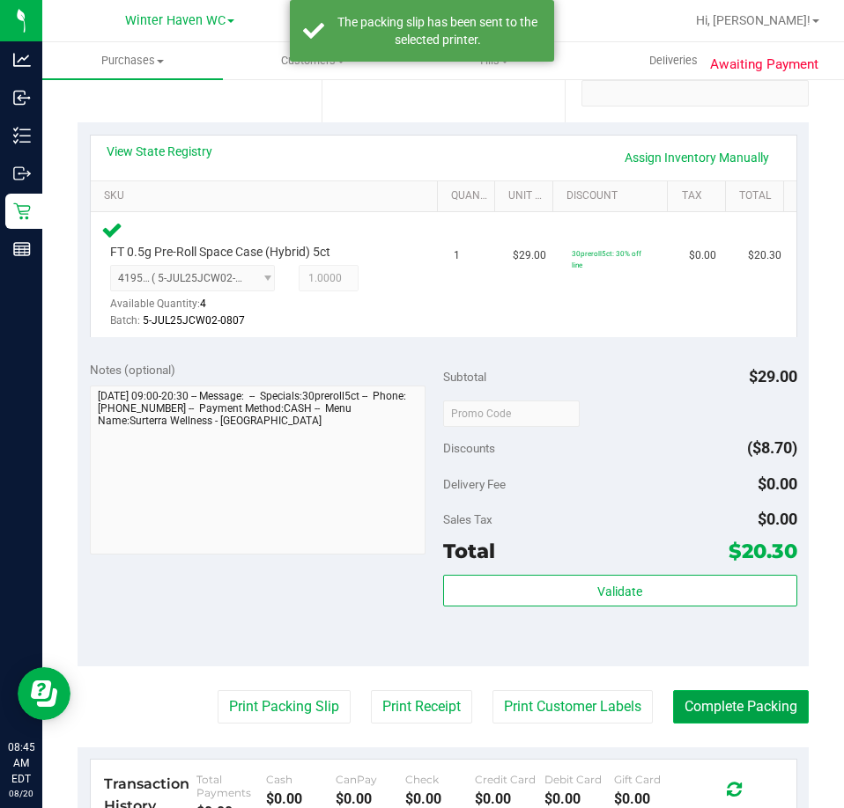
click at [761, 702] on button "Complete Packing" at bounding box center [741, 706] width 136 height 33
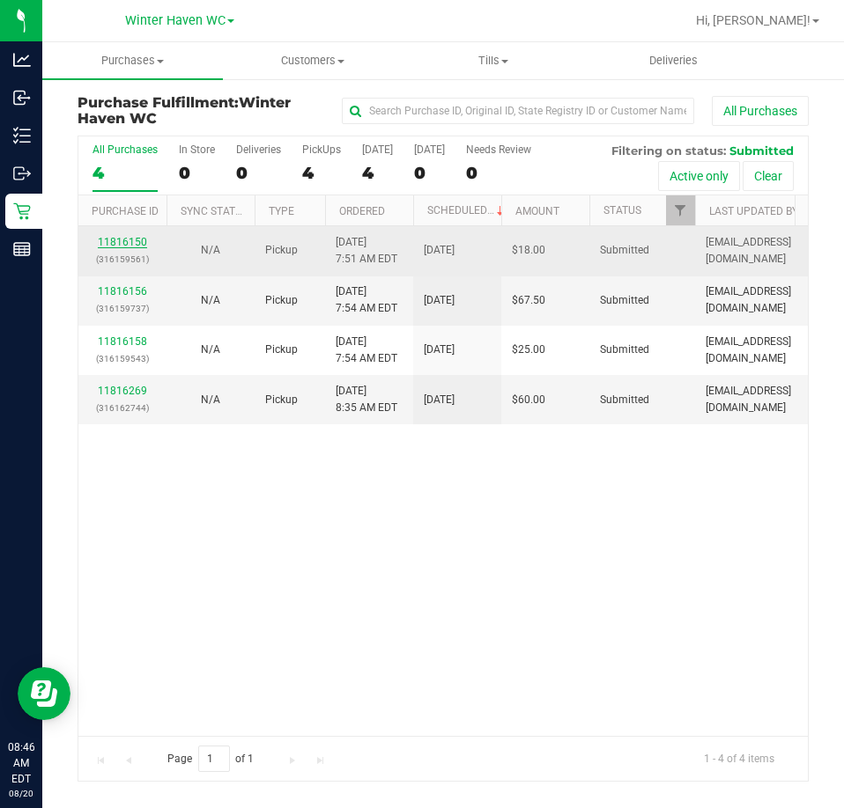
click at [129, 237] on link "11816150" at bounding box center [122, 242] width 49 height 12
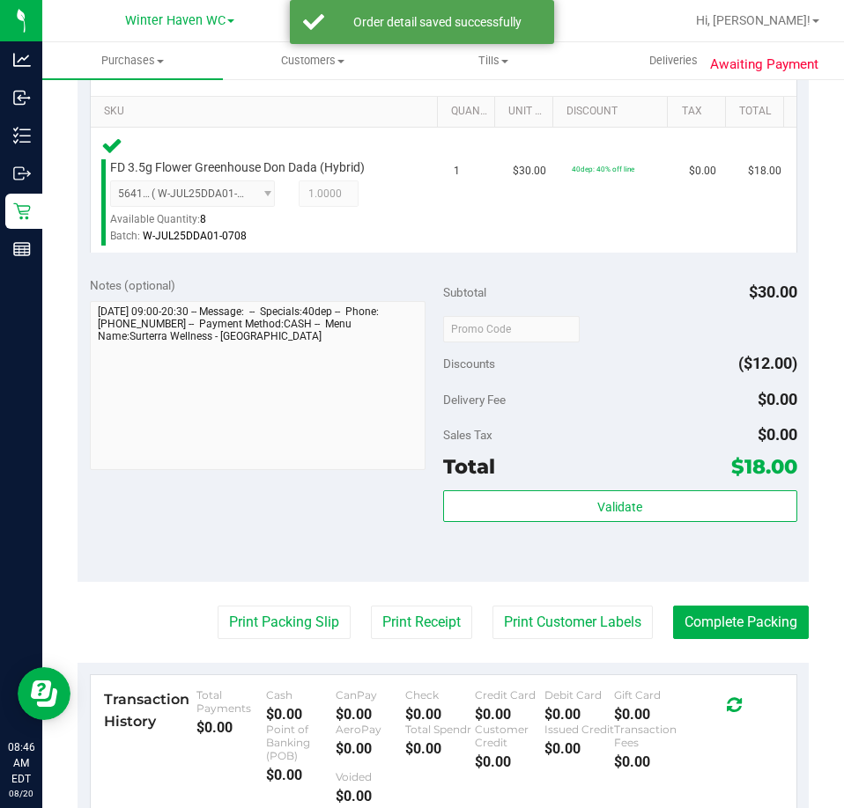
scroll to position [440, 0]
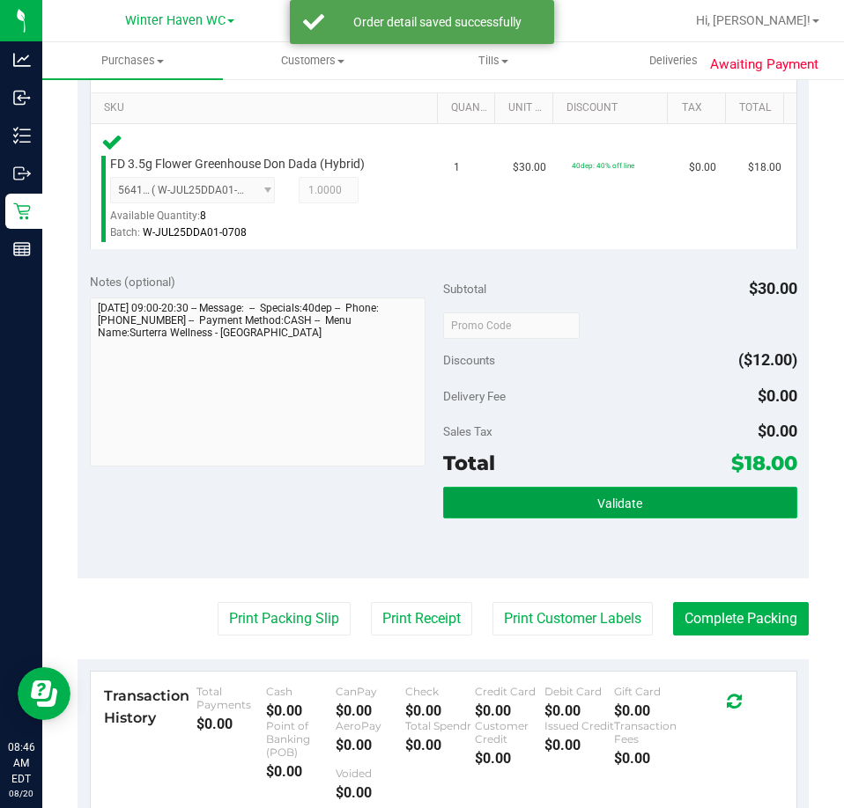
click at [597, 504] on span "Validate" at bounding box center [619, 504] width 45 height 14
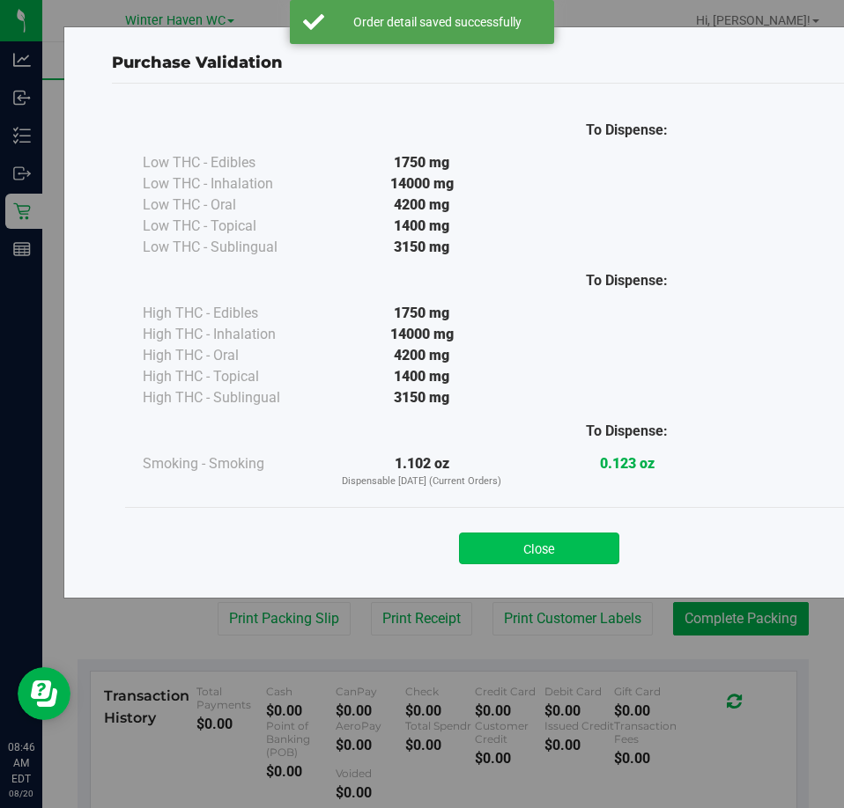
click at [517, 559] on button "Close" at bounding box center [539, 549] width 160 height 32
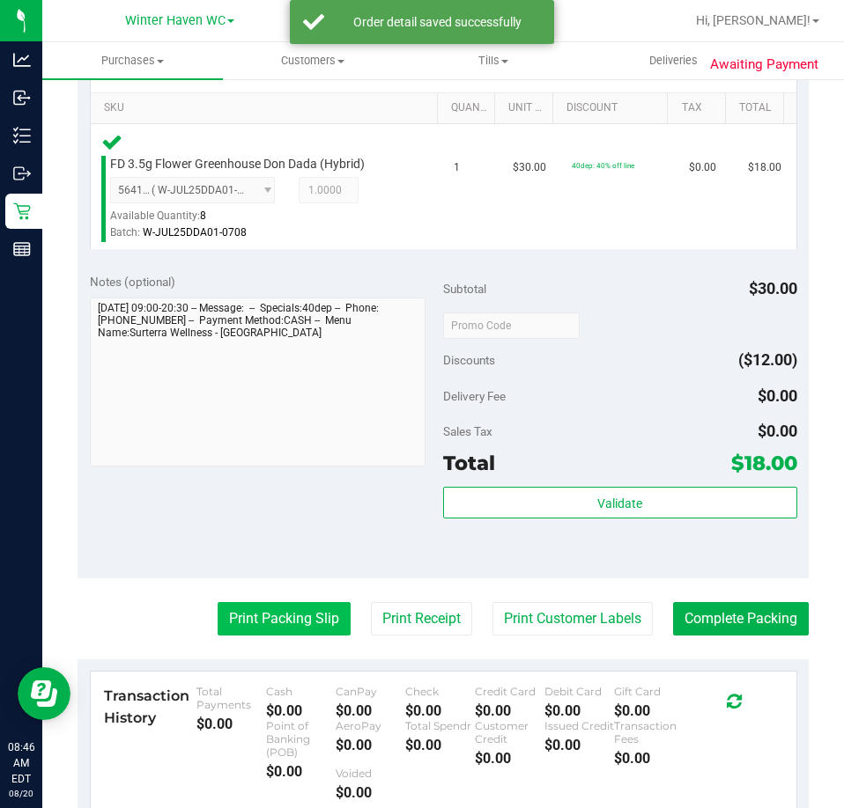
click at [269, 616] on button "Print Packing Slip" at bounding box center [283, 618] width 133 height 33
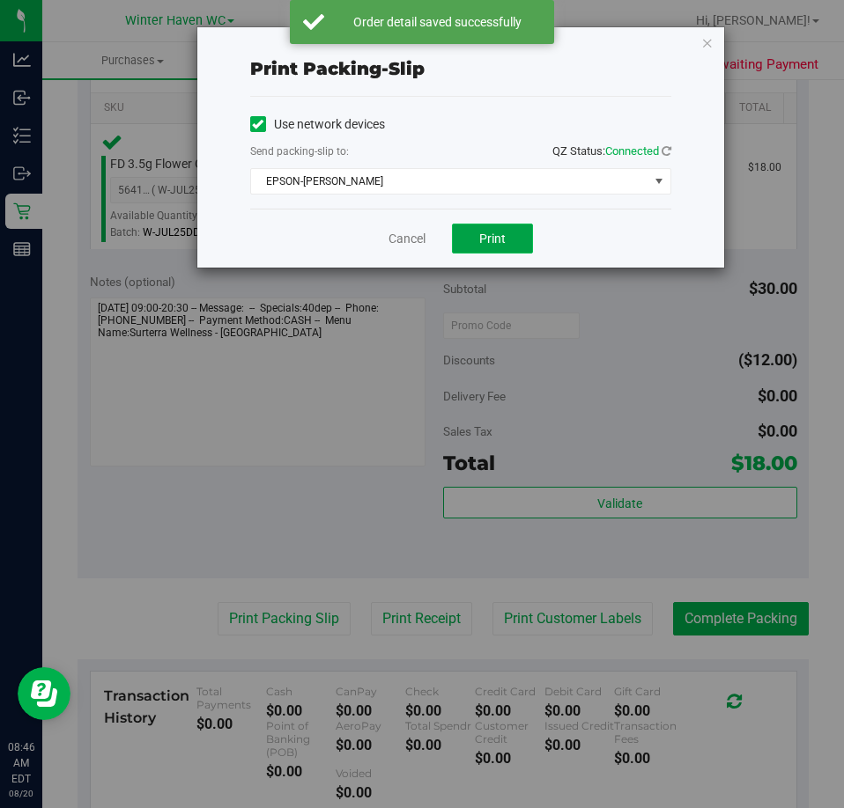
click at [483, 239] on span "Print" at bounding box center [492, 239] width 26 height 14
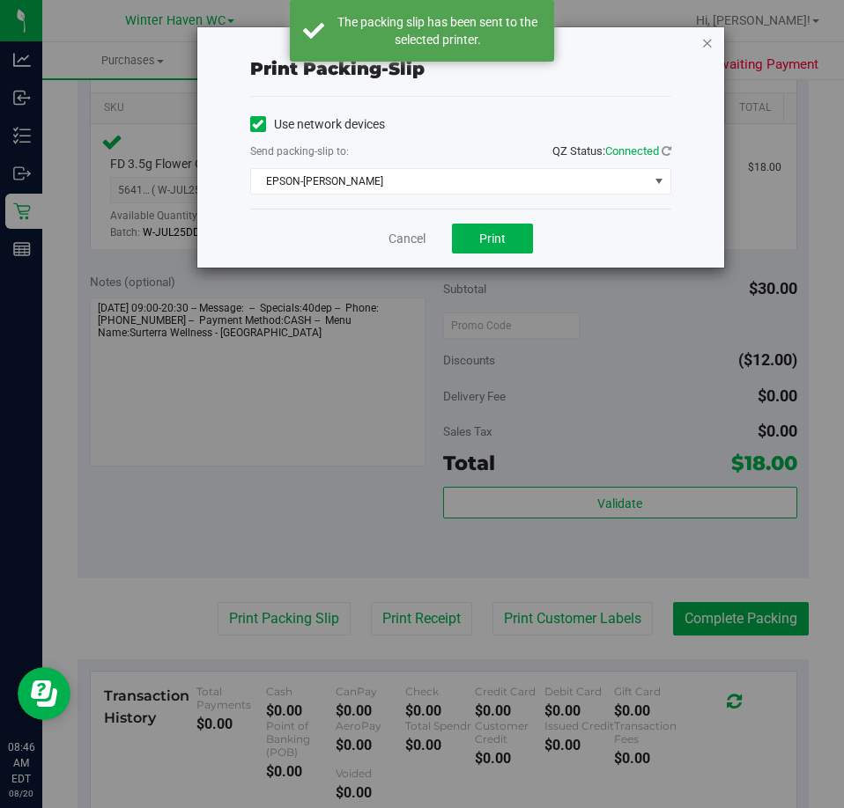
click at [710, 45] on icon "button" at bounding box center [707, 42] width 12 height 21
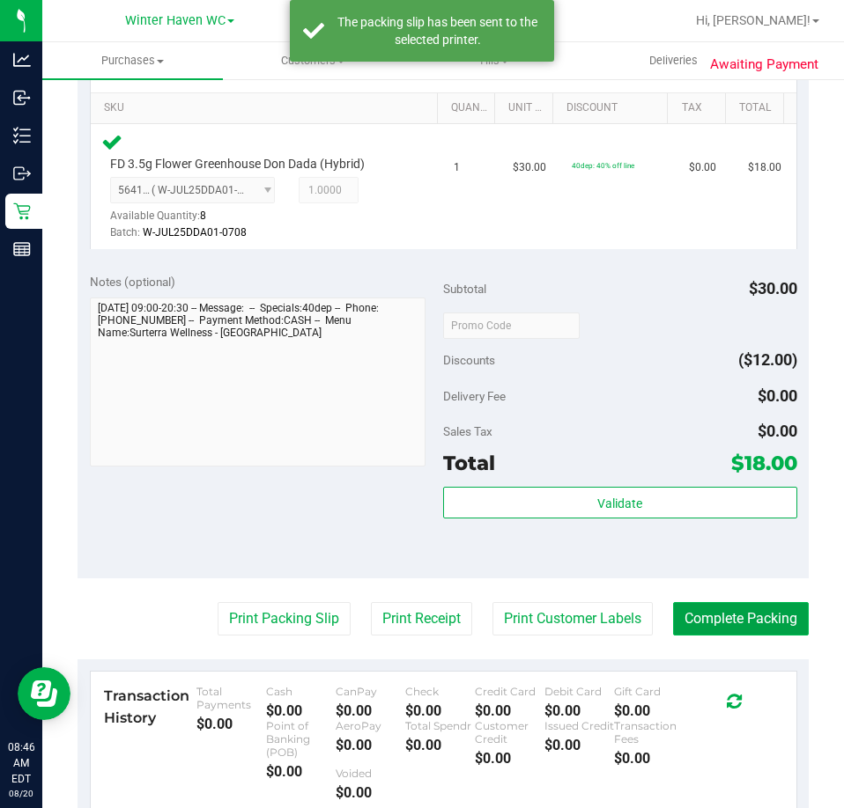
click at [737, 606] on button "Complete Packing" at bounding box center [741, 618] width 136 height 33
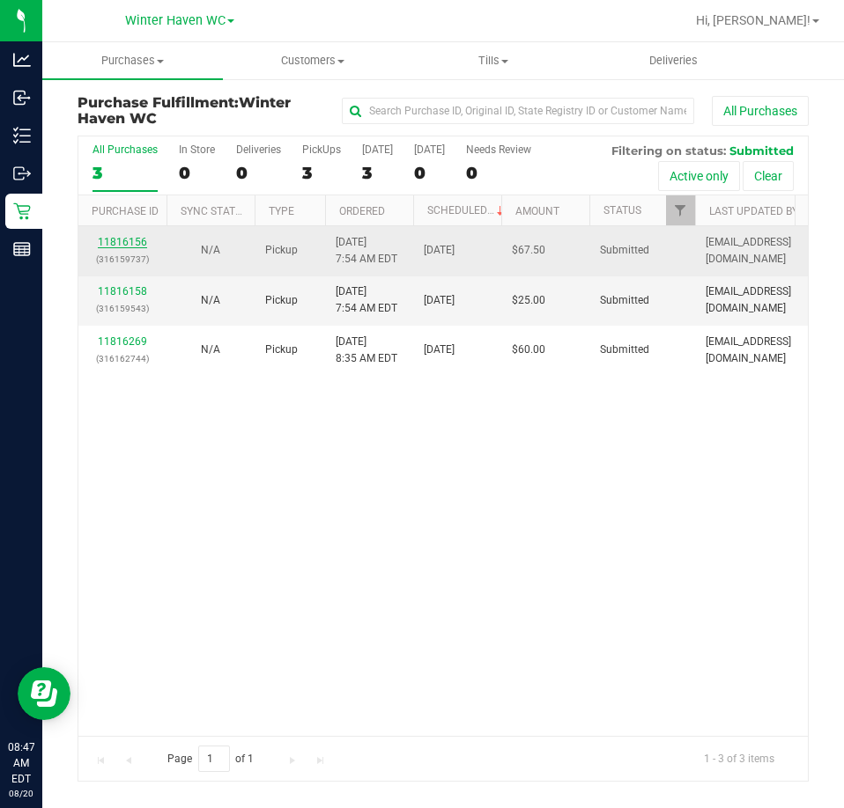
click at [134, 244] on link "11816156" at bounding box center [122, 242] width 49 height 12
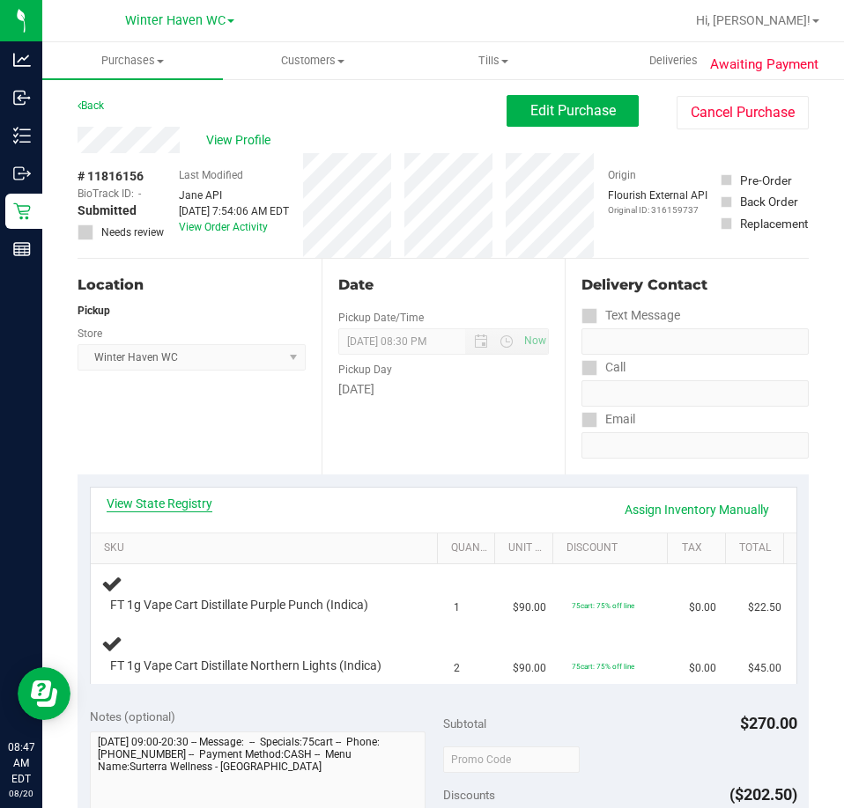
click at [181, 501] on link "View State Registry" at bounding box center [160, 504] width 106 height 18
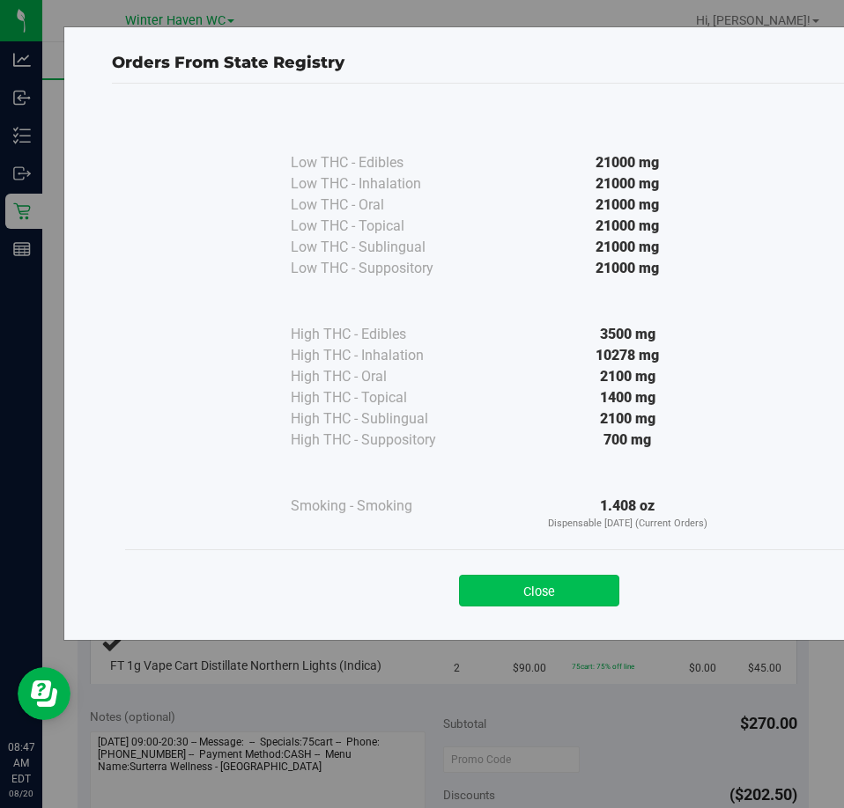
click at [578, 582] on button "Close" at bounding box center [539, 591] width 160 height 32
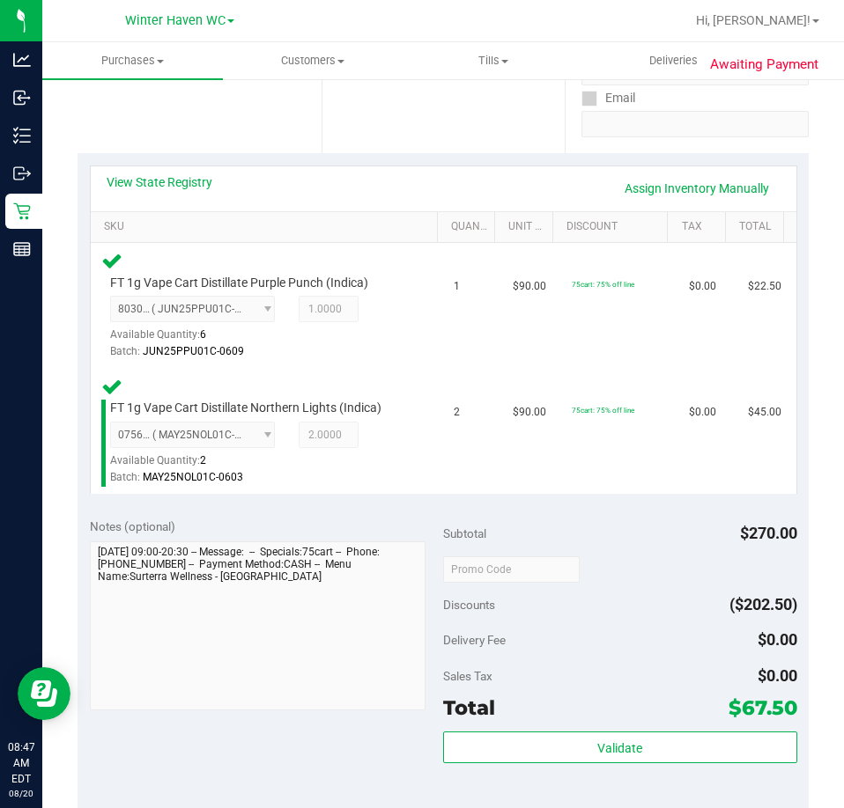
scroll to position [704, 0]
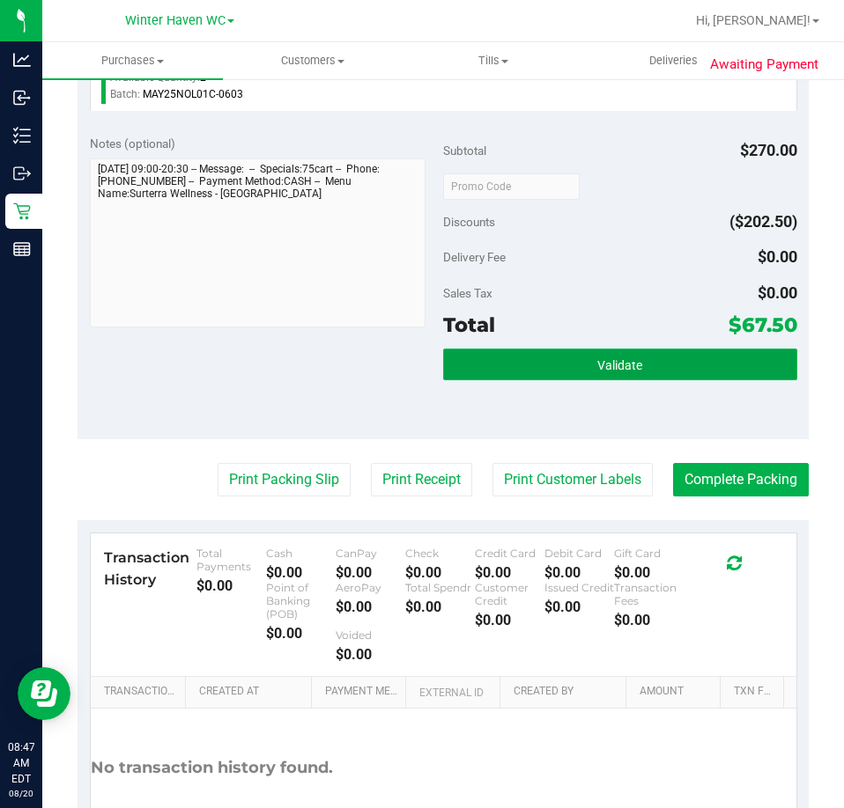
click at [611, 380] on button "Validate" at bounding box center [620, 365] width 354 height 32
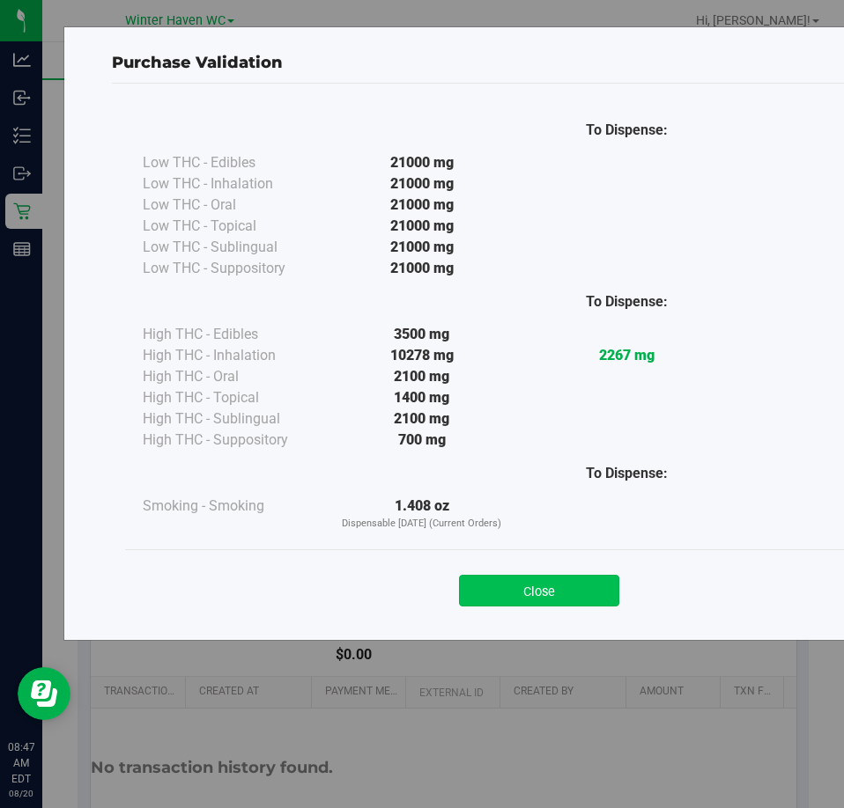
click at [524, 590] on button "Close" at bounding box center [539, 591] width 160 height 32
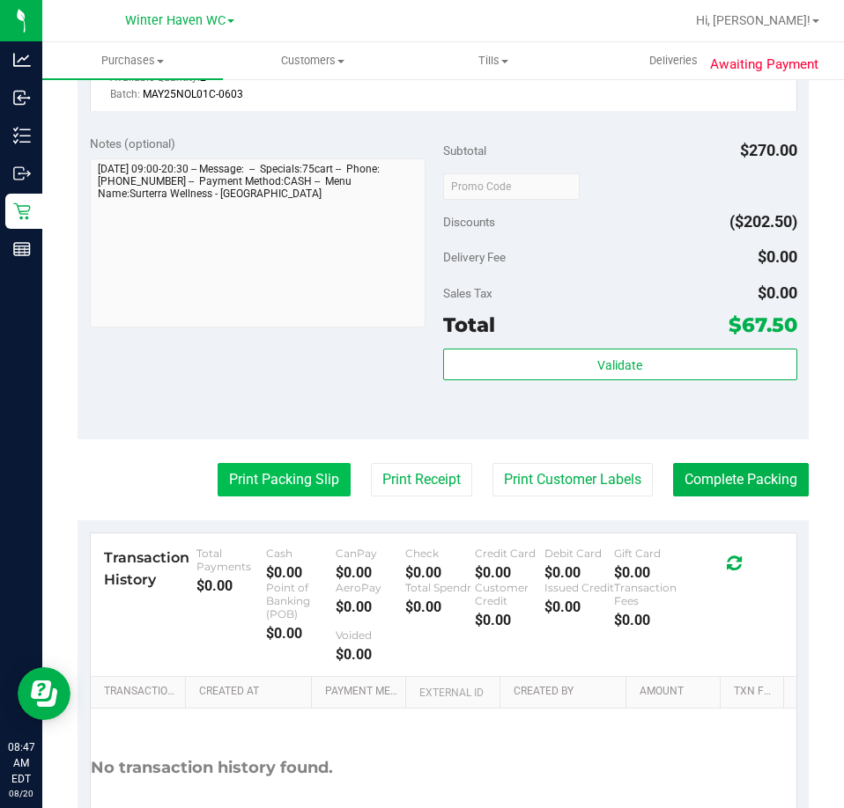
click at [269, 497] on button "Print Packing Slip" at bounding box center [283, 479] width 133 height 33
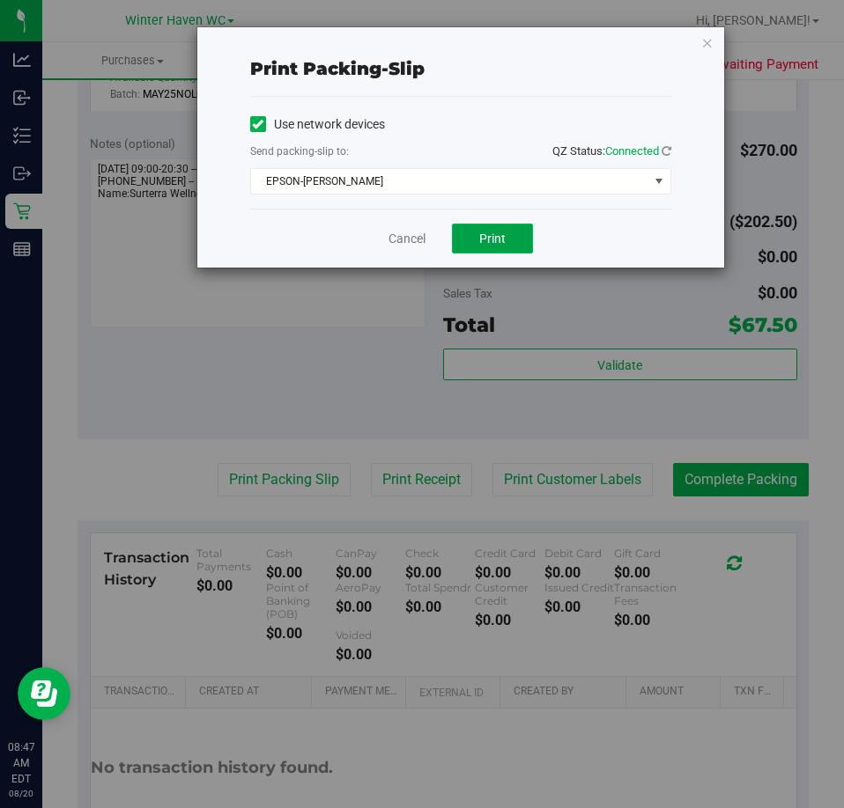
click at [522, 238] on button "Print" at bounding box center [492, 239] width 81 height 30
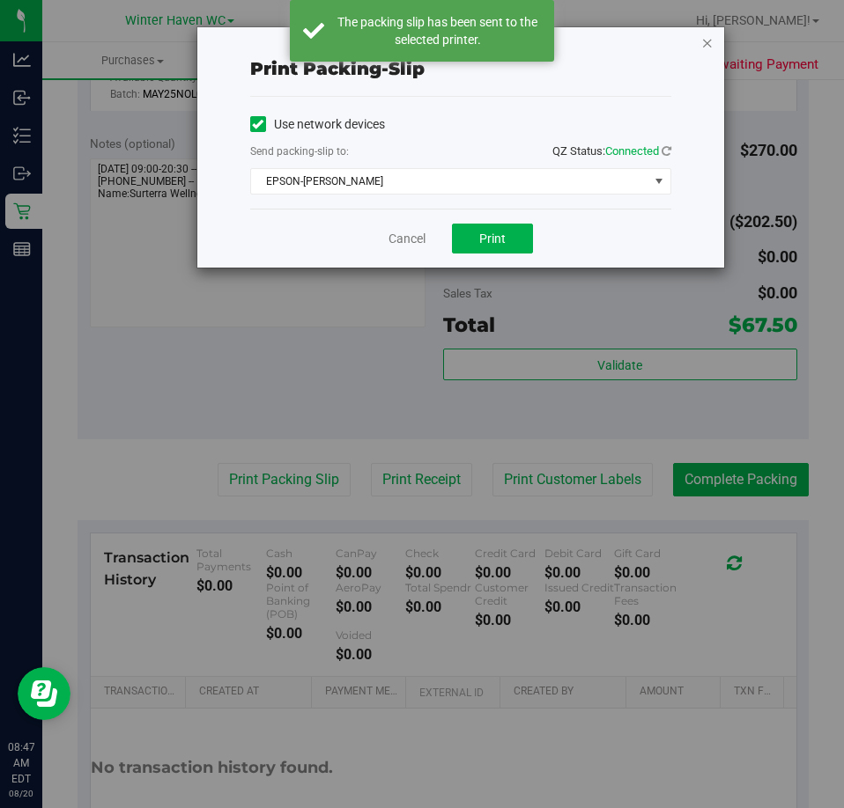
click at [705, 42] on icon "button" at bounding box center [707, 42] width 12 height 21
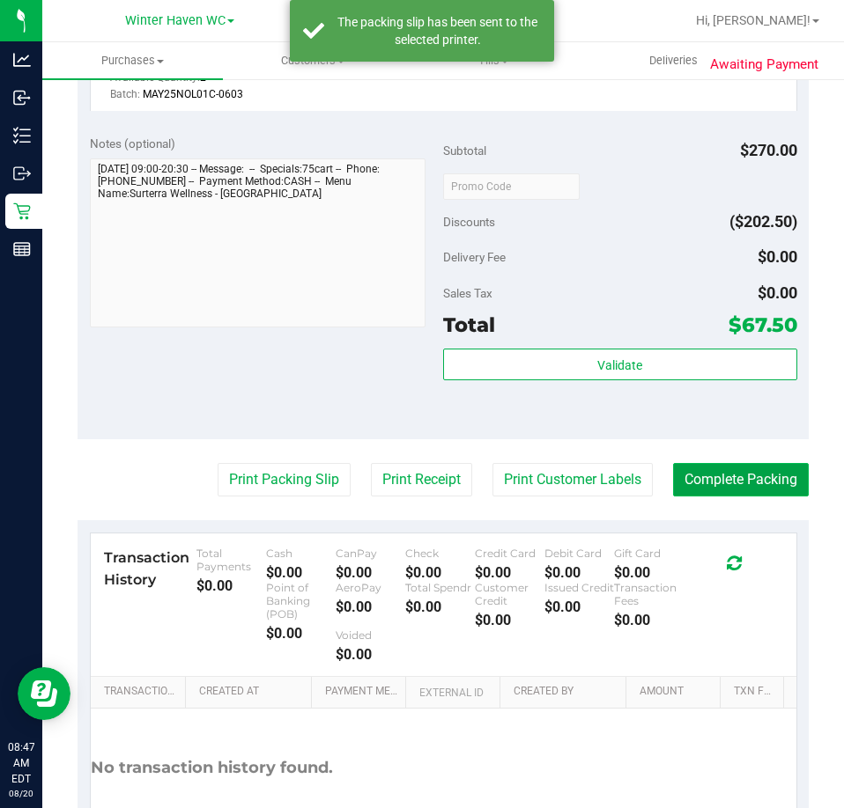
click at [715, 488] on button "Complete Packing" at bounding box center [741, 479] width 136 height 33
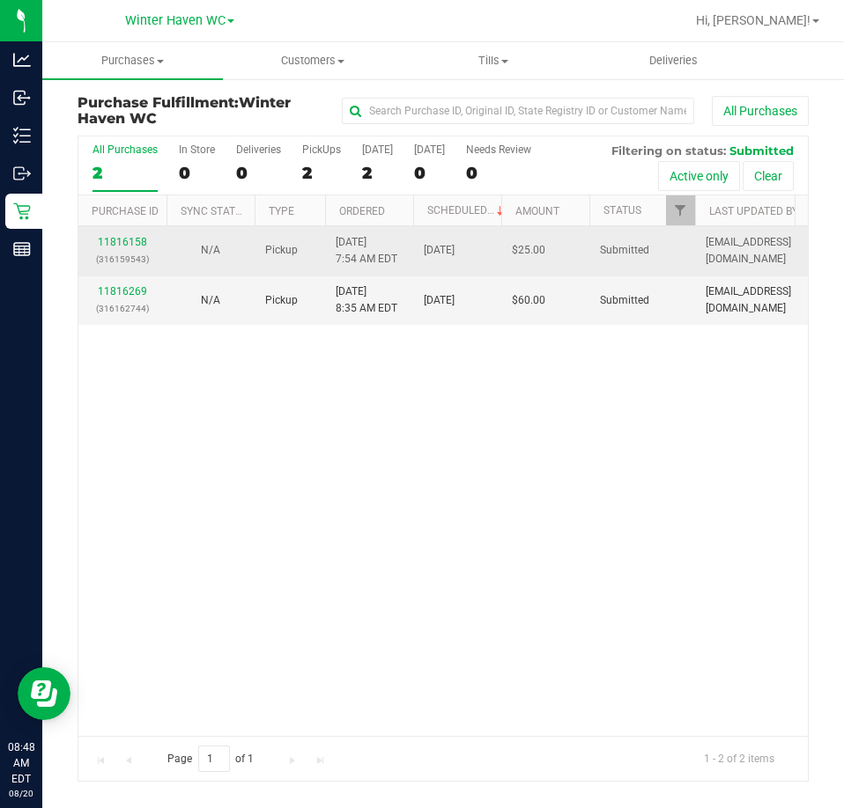
click at [131, 232] on td "11816158 (316159543)" at bounding box center [122, 250] width 88 height 49
click at [135, 241] on link "11816158" at bounding box center [122, 242] width 49 height 12
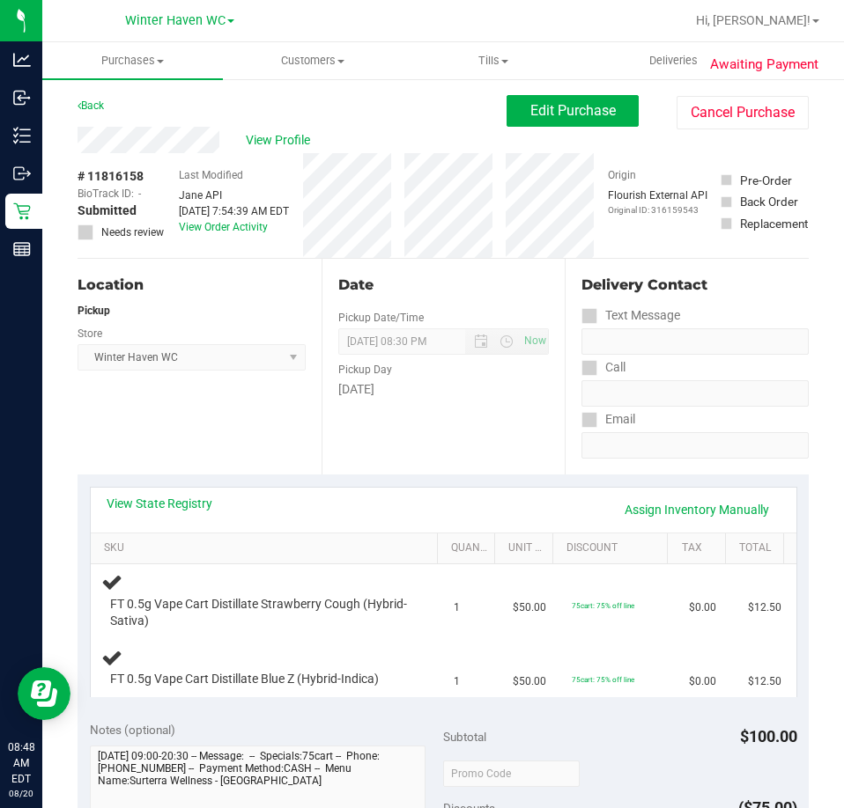
click at [195, 512] on div "View State Registry Assign Inventory Manually" at bounding box center [444, 510] width 674 height 30
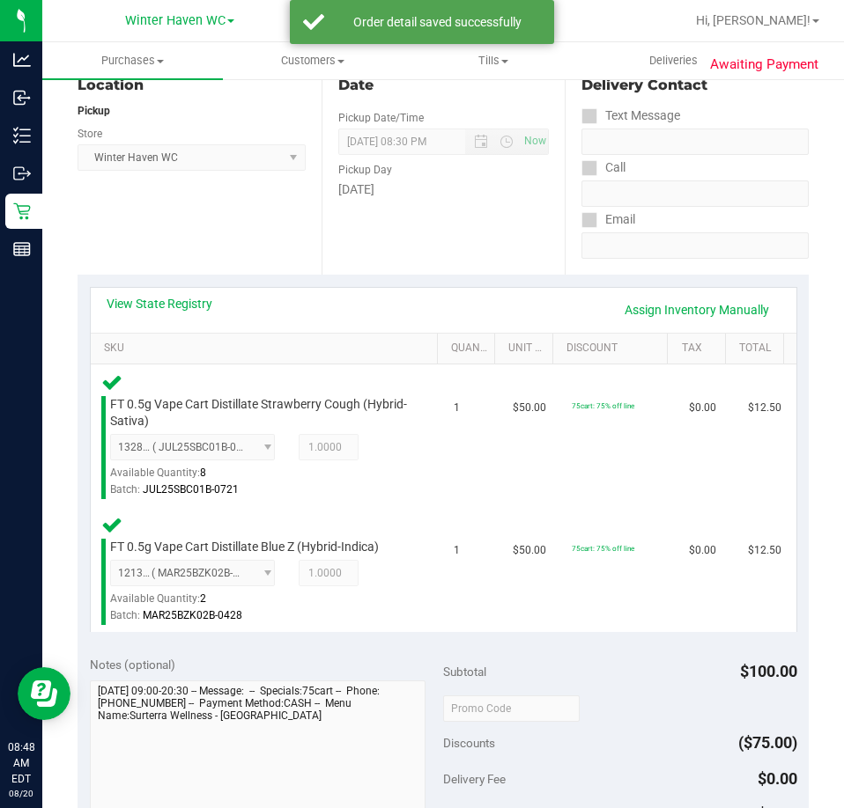
scroll to position [440, 0]
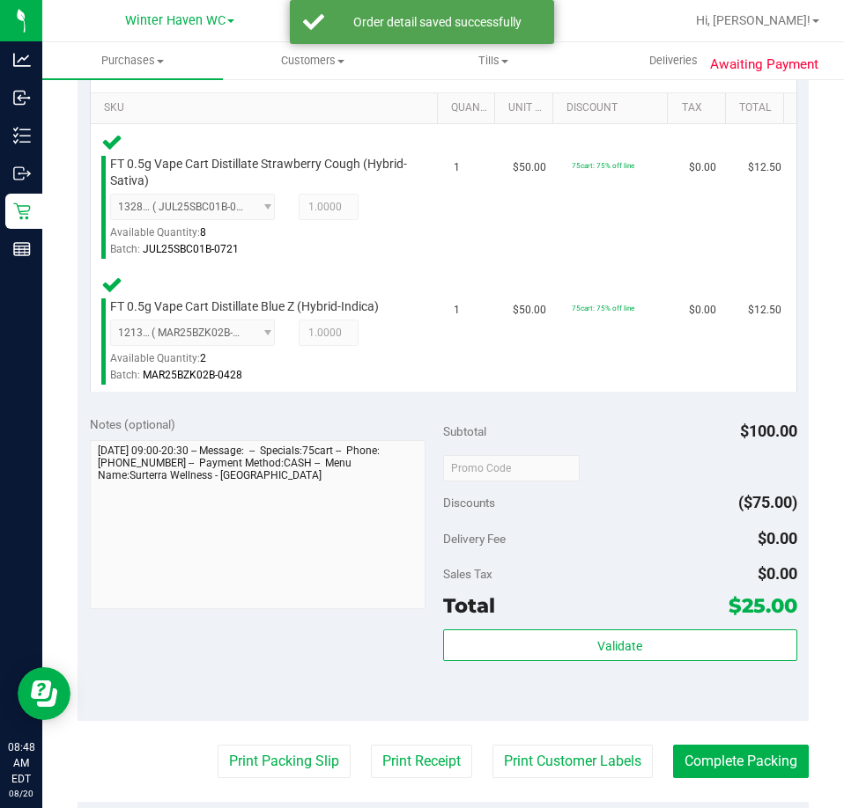
click at [559, 662] on div "Validate" at bounding box center [620, 646] width 354 height 33
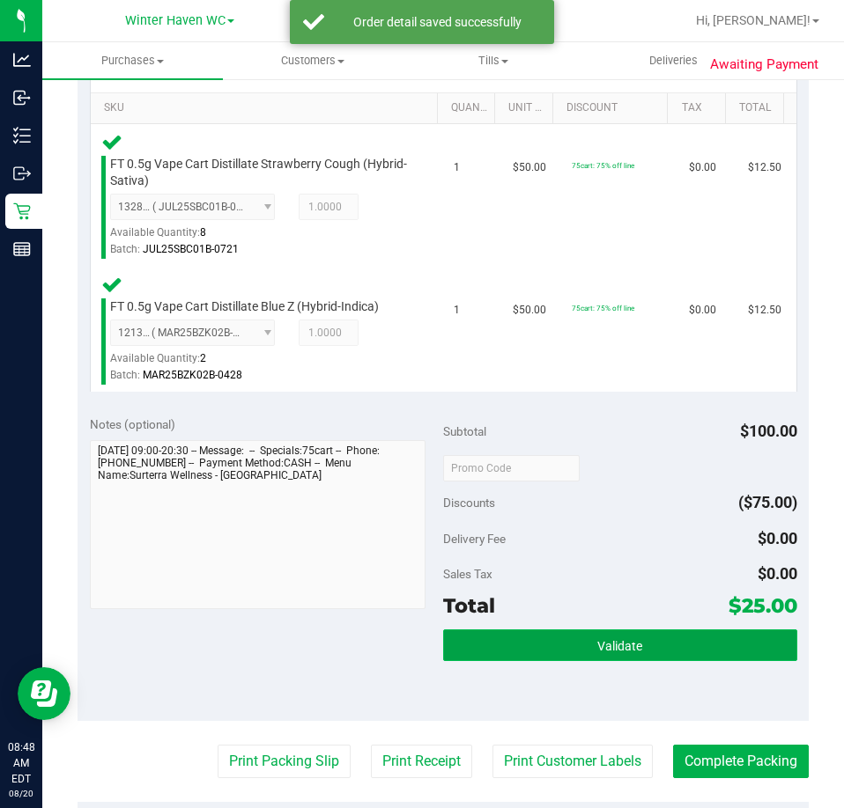
click at [563, 652] on button "Validate" at bounding box center [620, 646] width 354 height 32
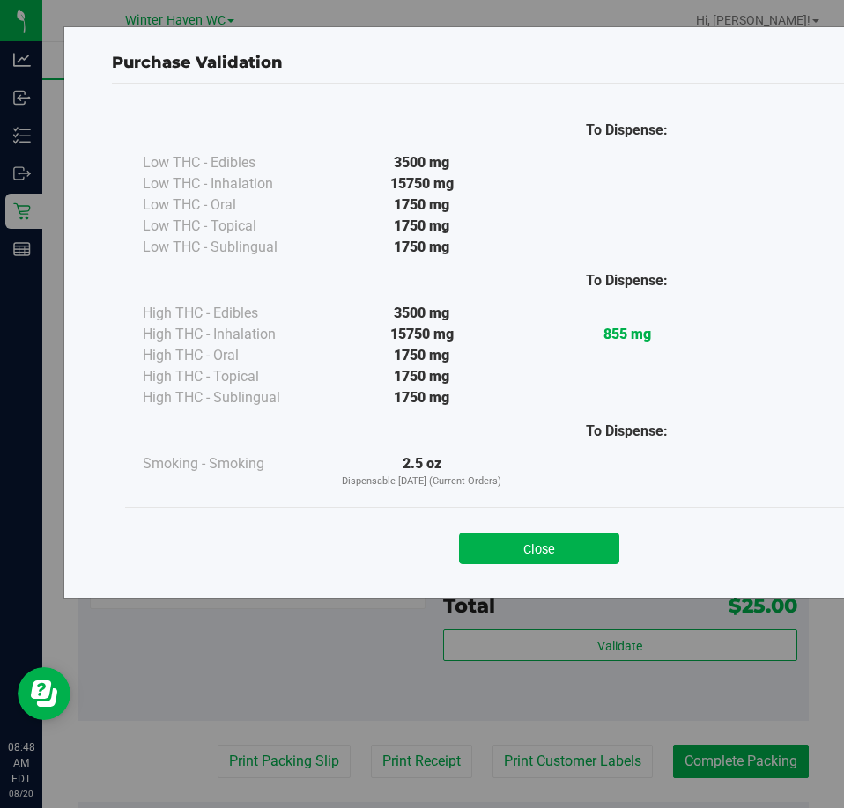
click at [543, 519] on div "Close" at bounding box center [539, 542] width 828 height 71
click at [547, 534] on button "Close" at bounding box center [539, 549] width 160 height 32
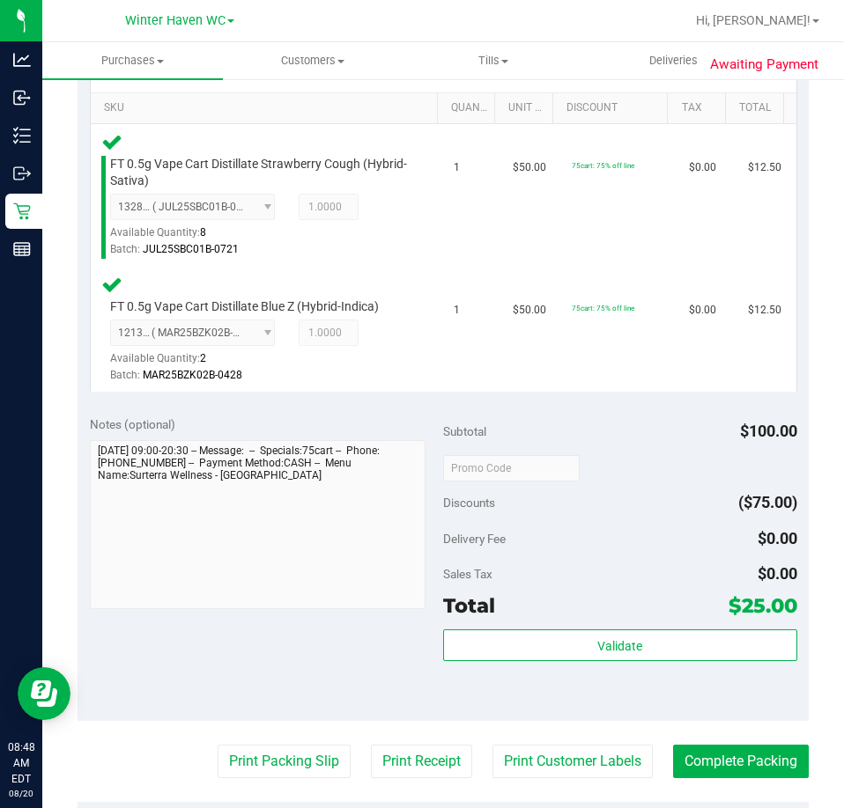
click at [255, 782] on purchase-details "Back Edit Purchase Cancel Purchase View Profile # 11816158 BioTrack ID: - Submi…" at bounding box center [442, 417] width 731 height 1524
click at [263, 766] on button "Print Packing Slip" at bounding box center [283, 761] width 133 height 33
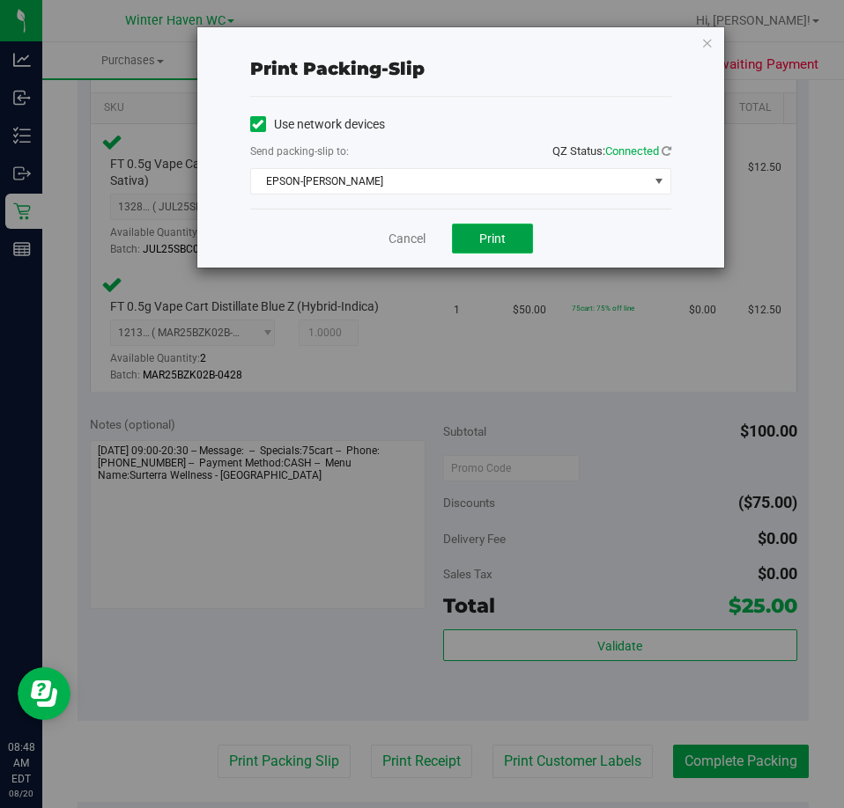
click at [488, 228] on button "Print" at bounding box center [492, 239] width 81 height 30
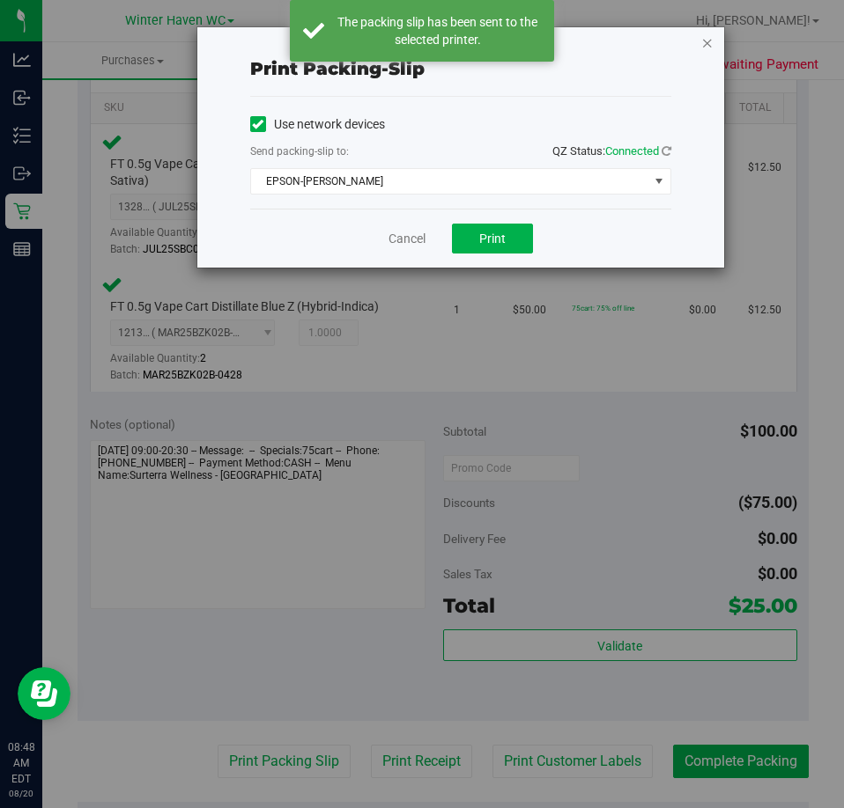
click at [709, 48] on icon "button" at bounding box center [707, 42] width 12 height 21
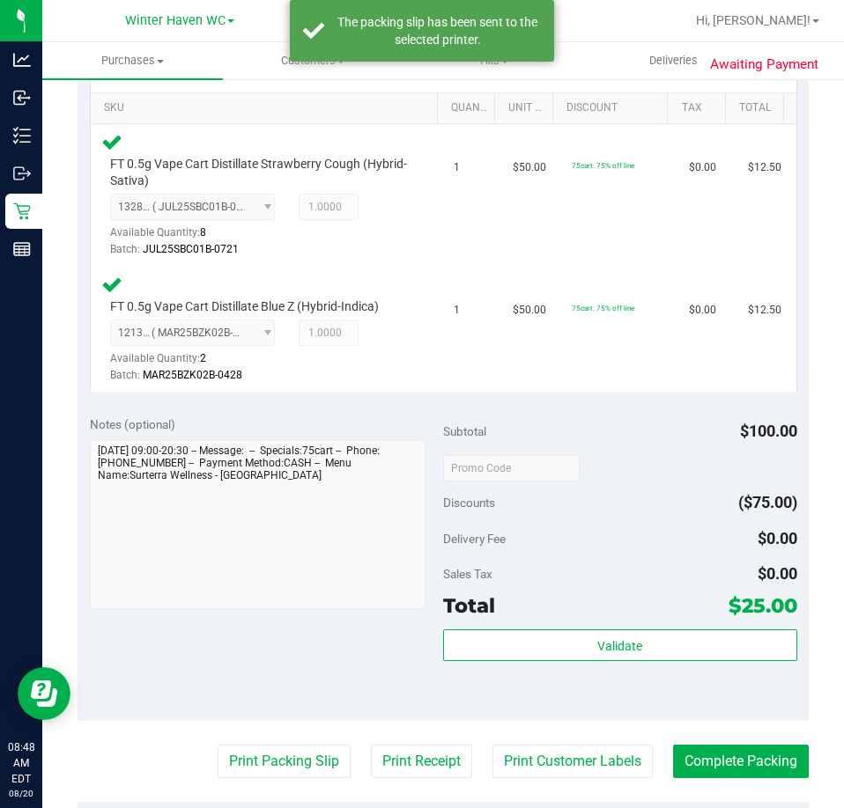
scroll to position [792, 0]
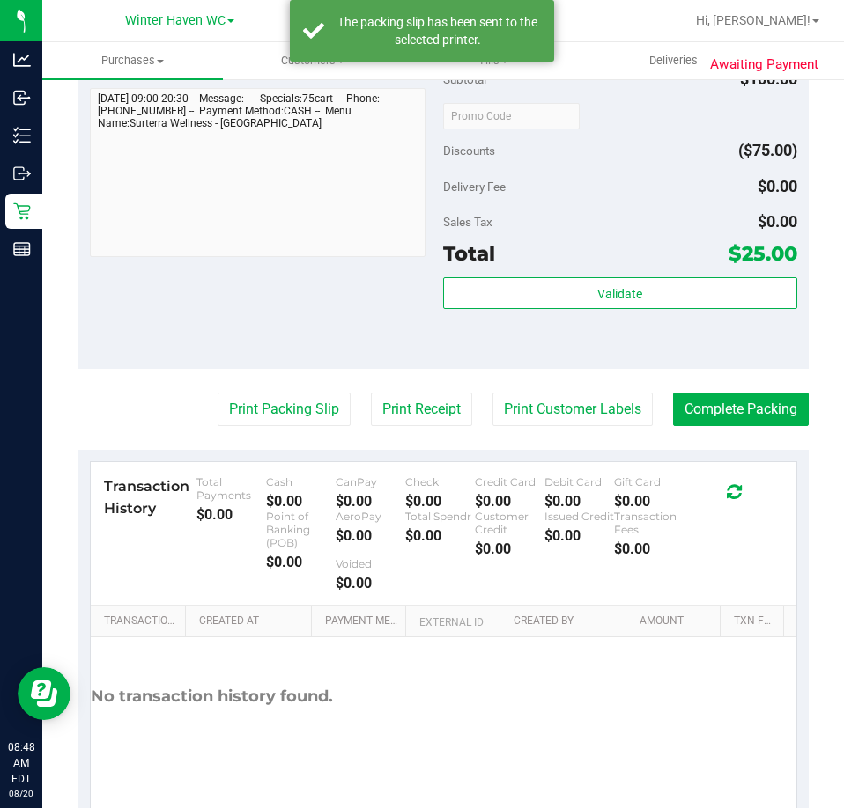
click at [743, 390] on purchase-details "Back Edit Purchase Cancel Purchase View Profile # 11816158 BioTrack ID: - Submi…" at bounding box center [442, 65] width 731 height 1524
click at [748, 422] on button "Complete Packing" at bounding box center [741, 409] width 136 height 33
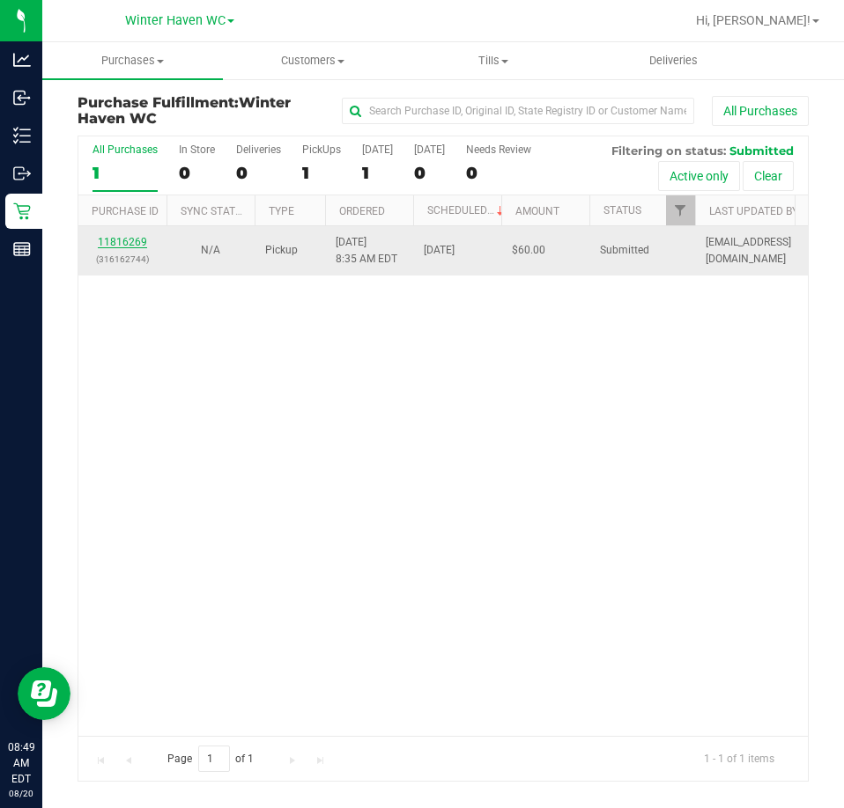
click at [141, 244] on link "11816269" at bounding box center [122, 242] width 49 height 12
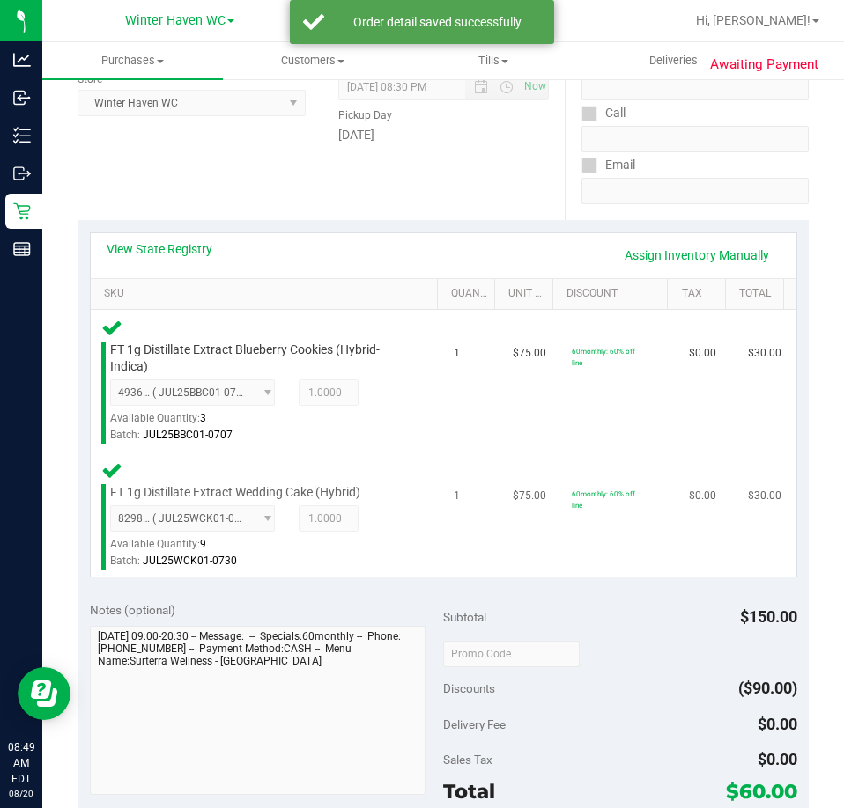
scroll to position [528, 0]
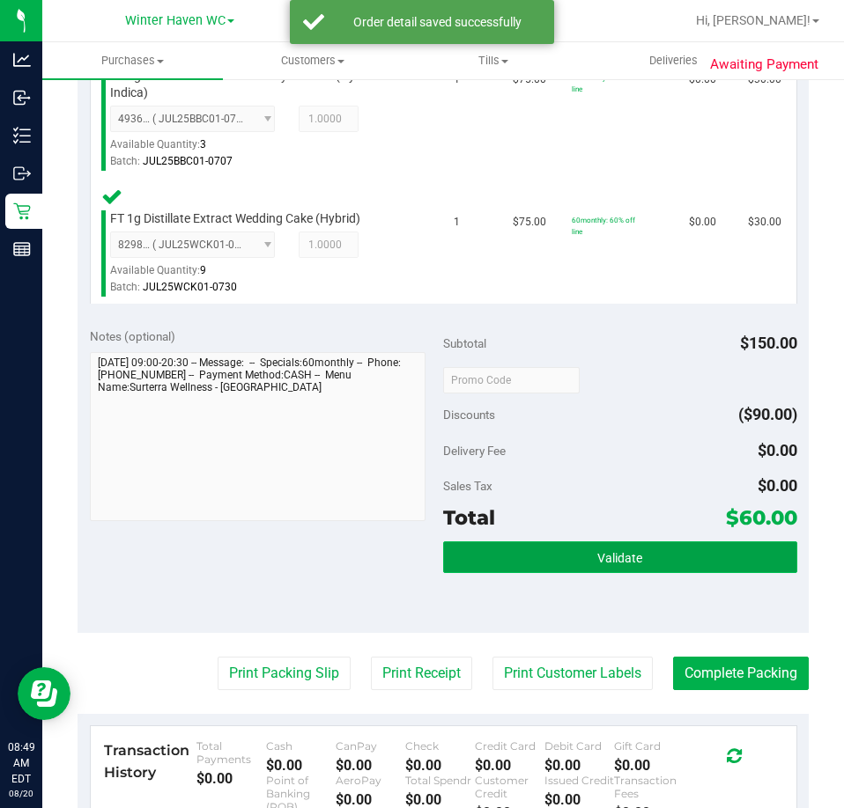
click at [628, 567] on button "Validate" at bounding box center [620, 558] width 354 height 32
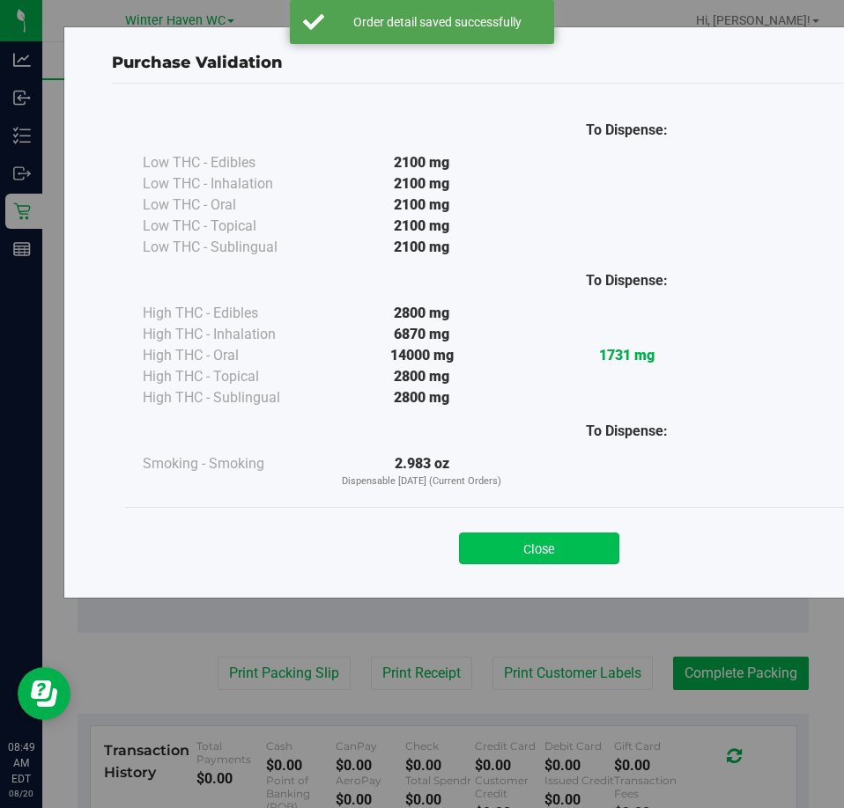
click at [541, 537] on button "Close" at bounding box center [539, 549] width 160 height 32
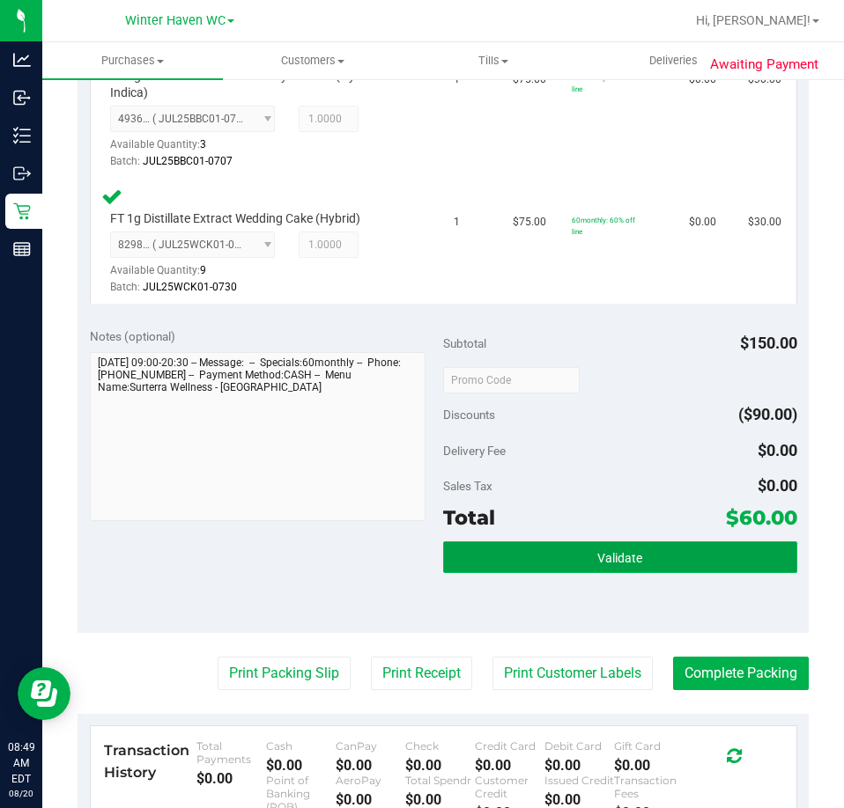
click at [674, 561] on button "Validate" at bounding box center [620, 558] width 354 height 32
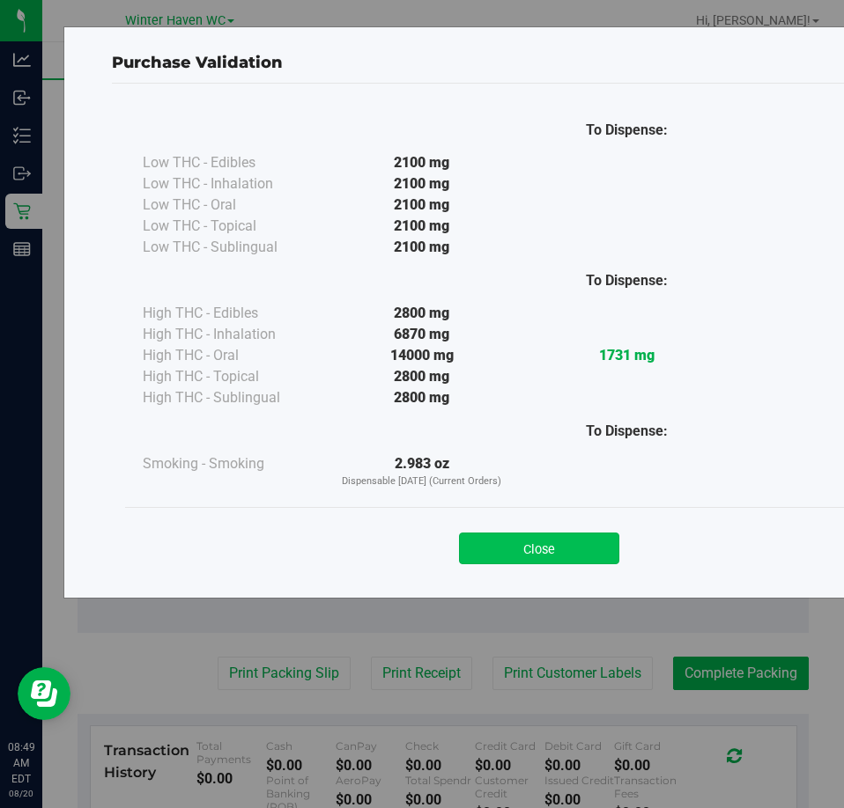
click at [545, 534] on button "Close" at bounding box center [539, 549] width 160 height 32
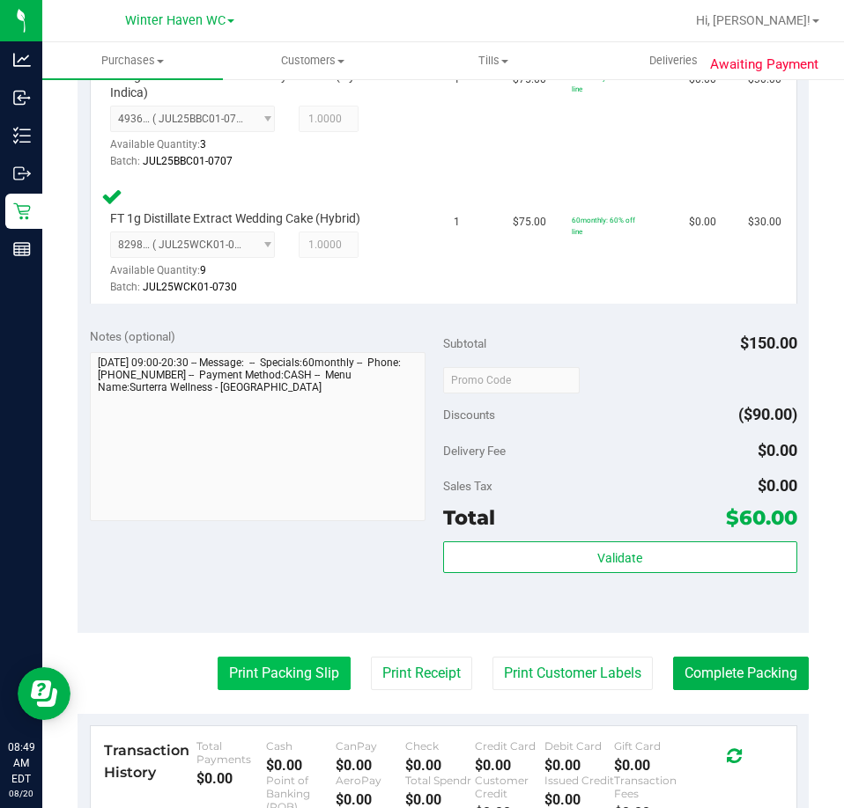
click at [303, 667] on button "Print Packing Slip" at bounding box center [283, 673] width 133 height 33
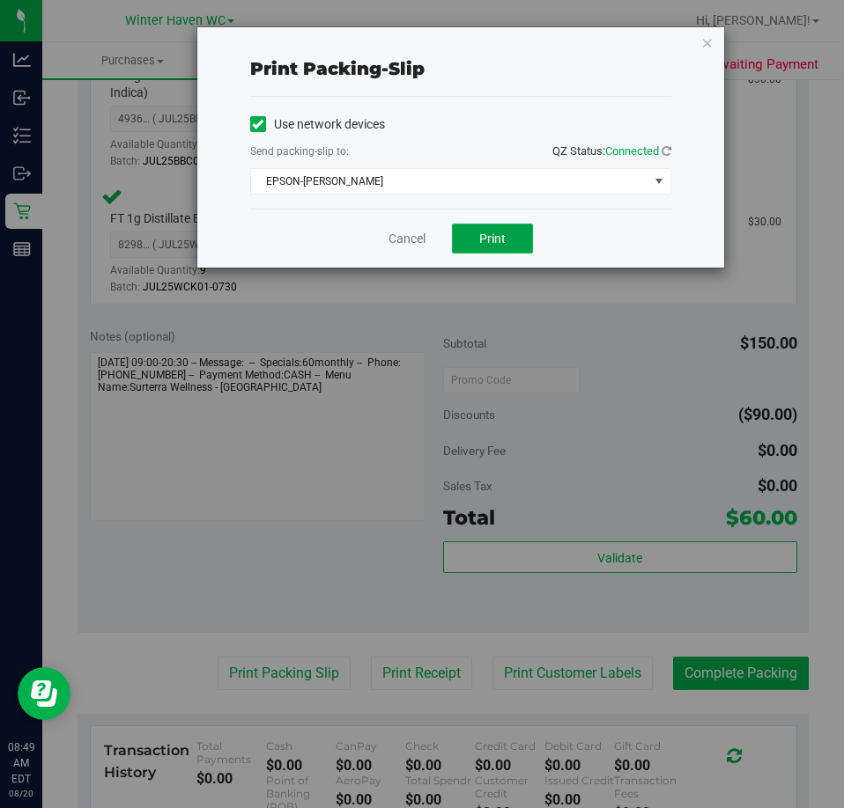
click at [505, 240] on button "Print" at bounding box center [492, 239] width 81 height 30
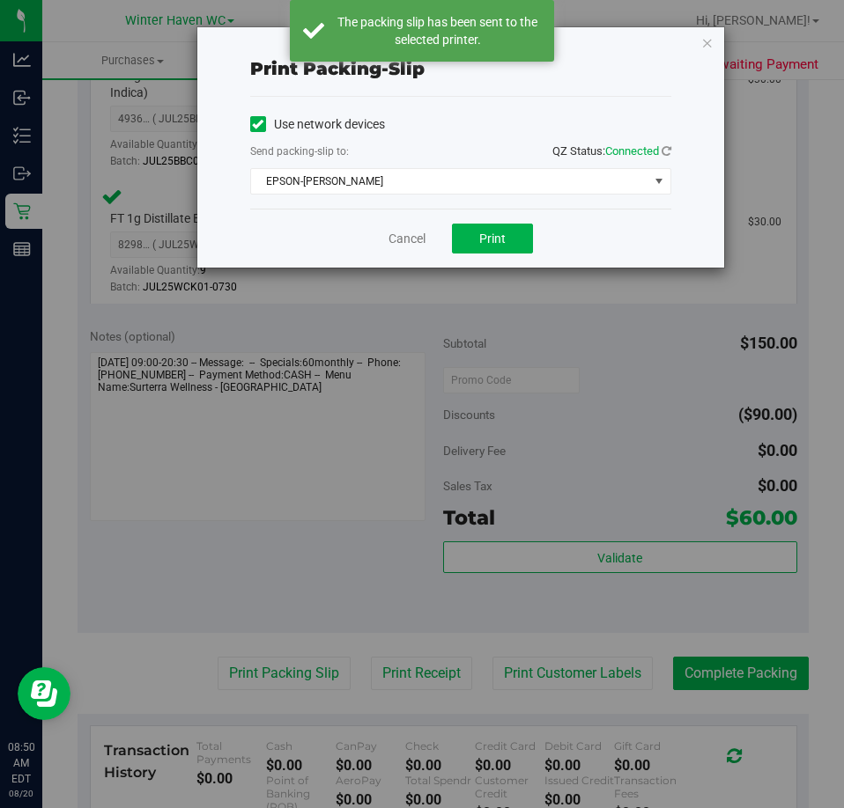
click at [708, 42] on icon "button" at bounding box center [707, 42] width 12 height 21
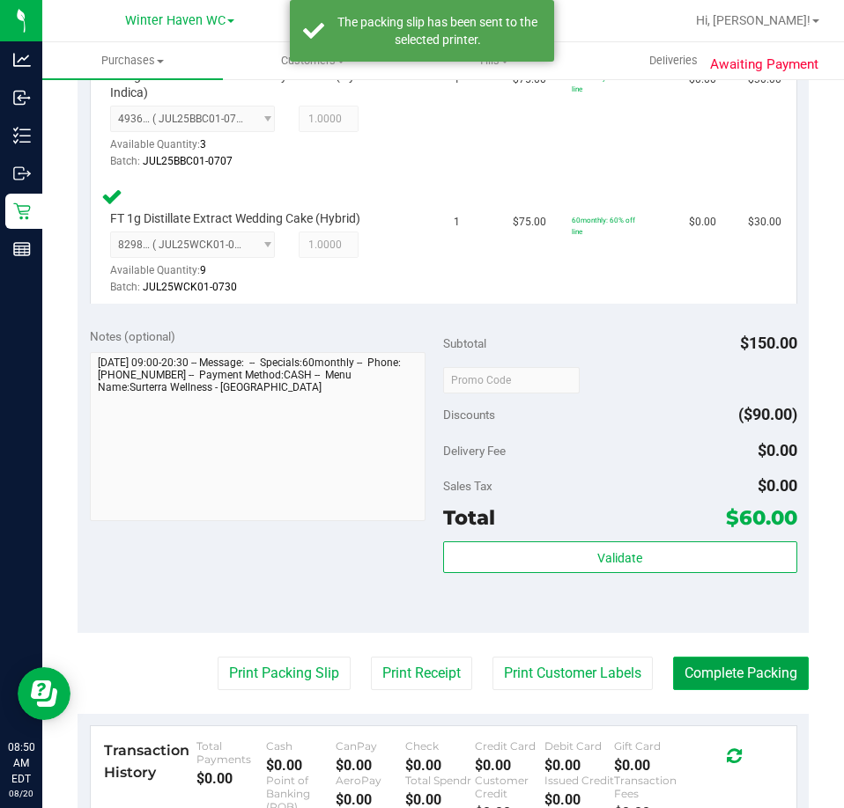
click at [749, 660] on button "Complete Packing" at bounding box center [741, 673] width 136 height 33
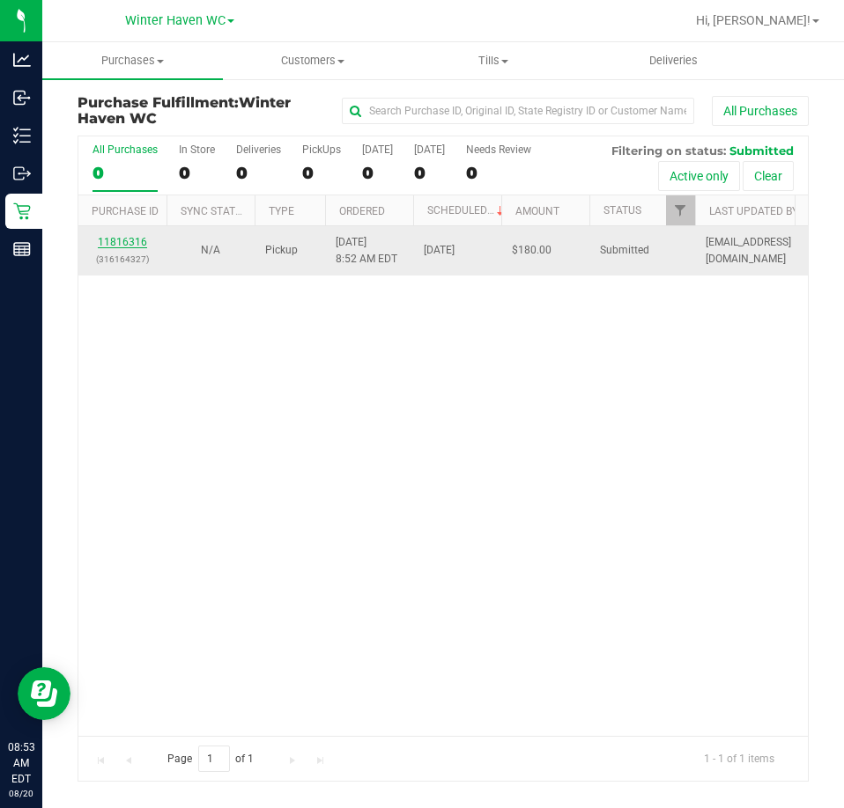
click at [131, 240] on link "11816316" at bounding box center [122, 242] width 49 height 12
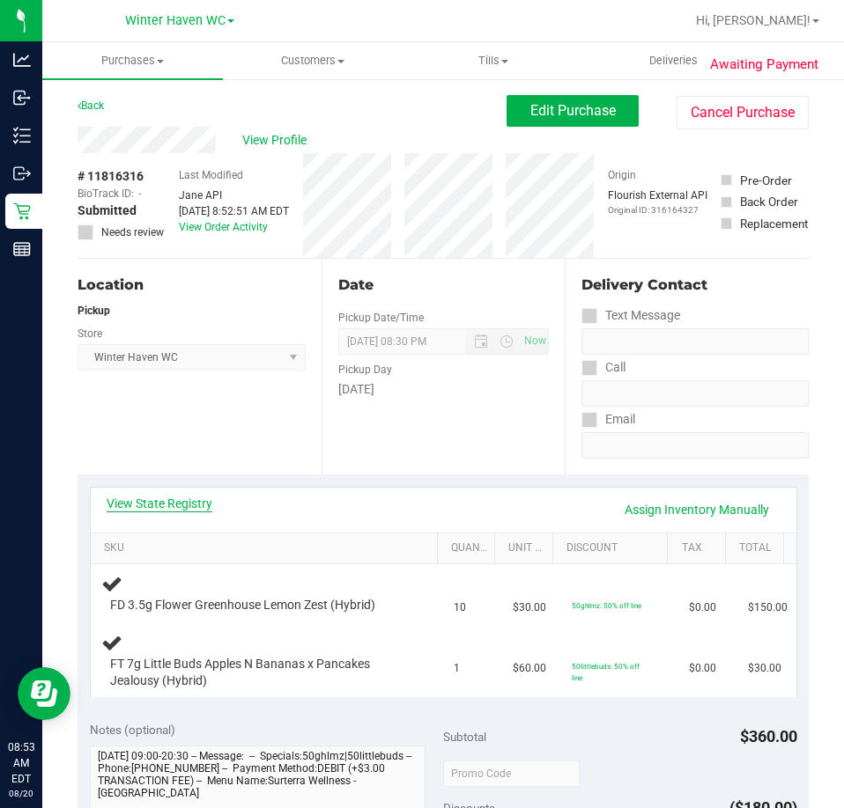
click at [191, 507] on link "View State Registry" at bounding box center [160, 504] width 106 height 18
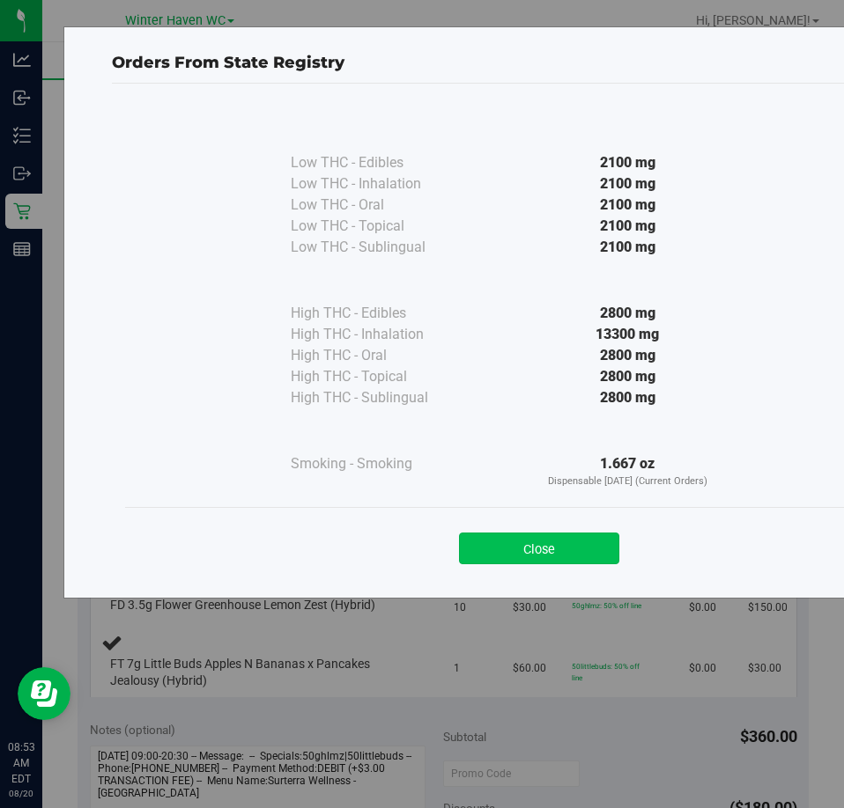
click at [593, 543] on button "Close" at bounding box center [539, 549] width 160 height 32
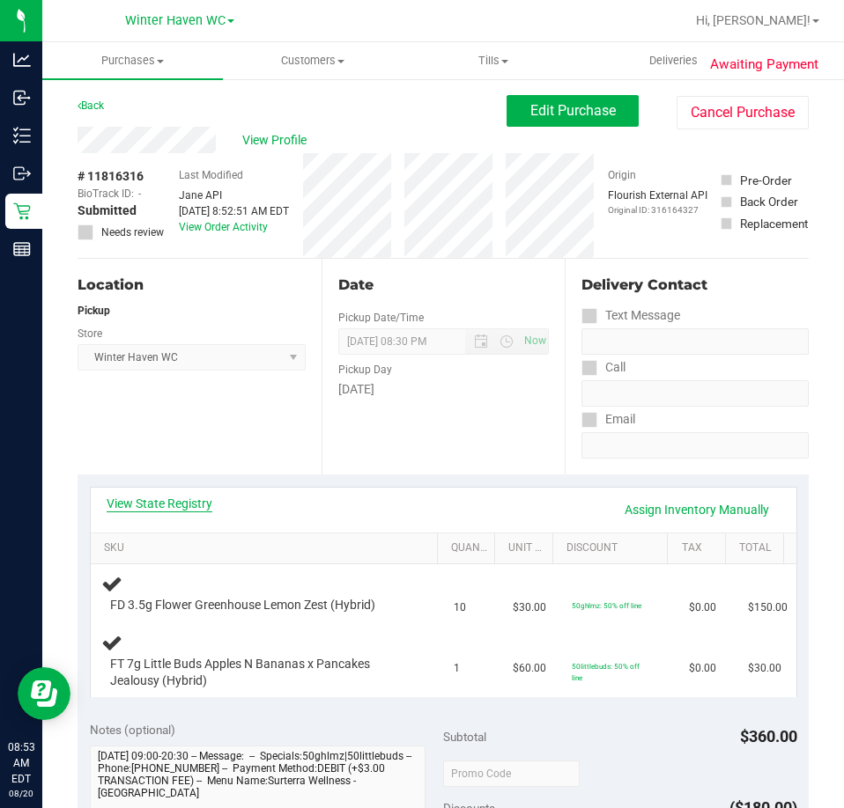
click at [195, 505] on link "View State Registry" at bounding box center [160, 504] width 106 height 18
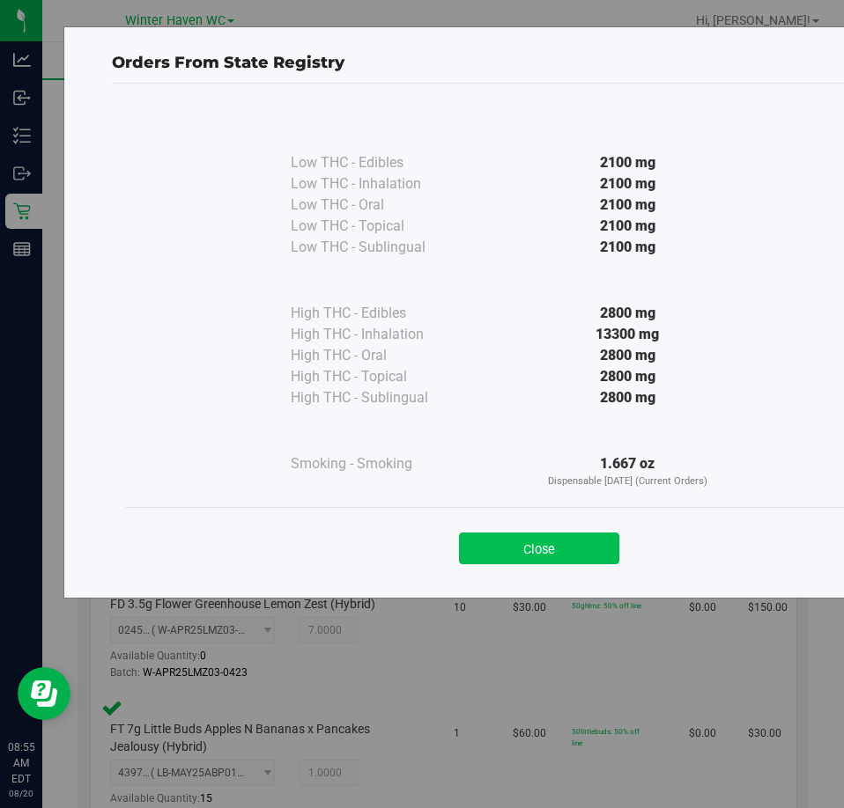
click at [545, 549] on button "Close" at bounding box center [539, 549] width 160 height 32
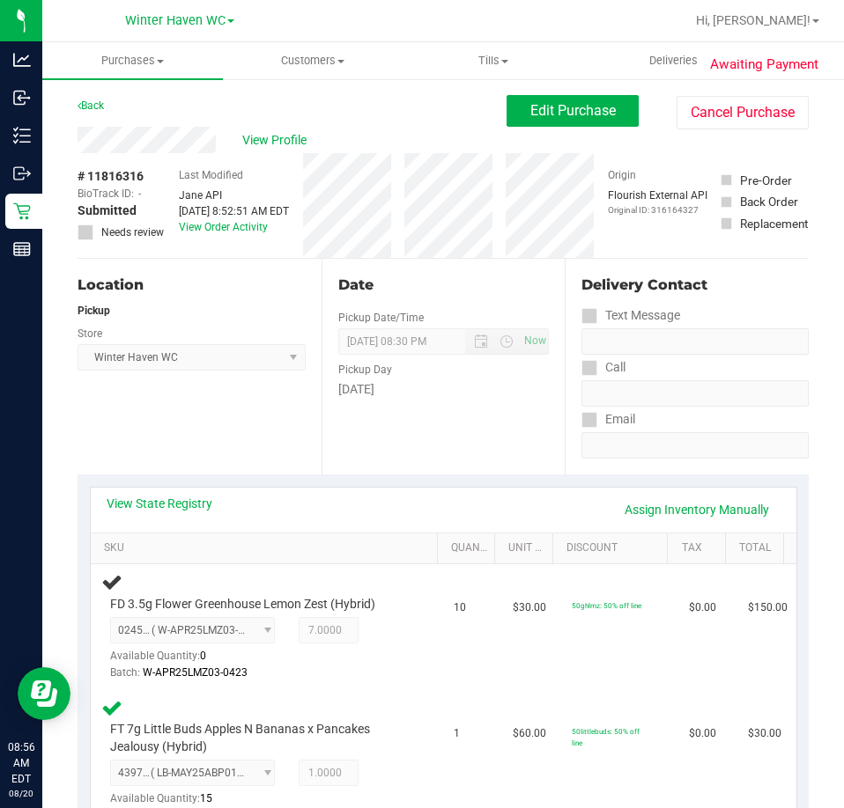
click at [464, 448] on div "Date Pickup Date/Time 08/20/2025 Now 08/20/2025 08:30 PM Now Pickup Day Wednesd…" at bounding box center [443, 367] width 244 height 216
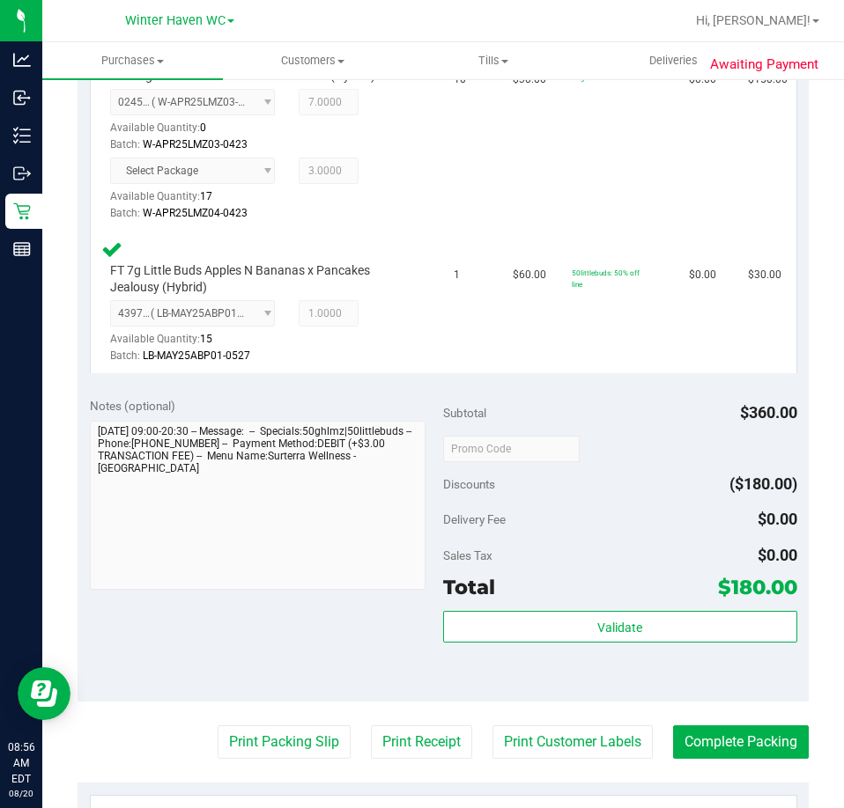
scroll to position [616, 0]
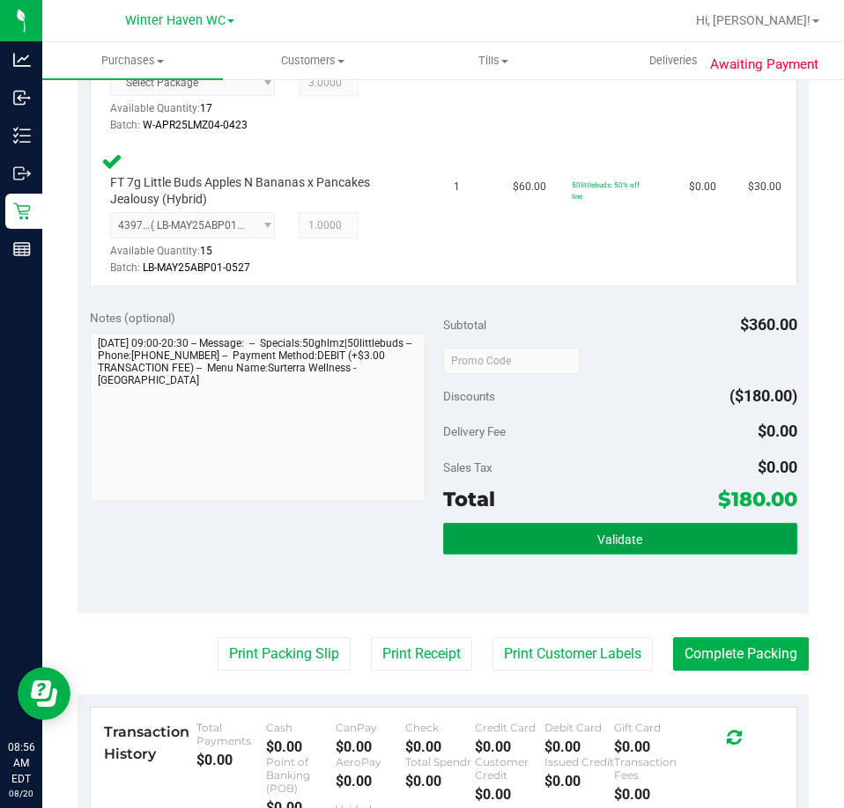
click at [554, 533] on button "Validate" at bounding box center [620, 539] width 354 height 32
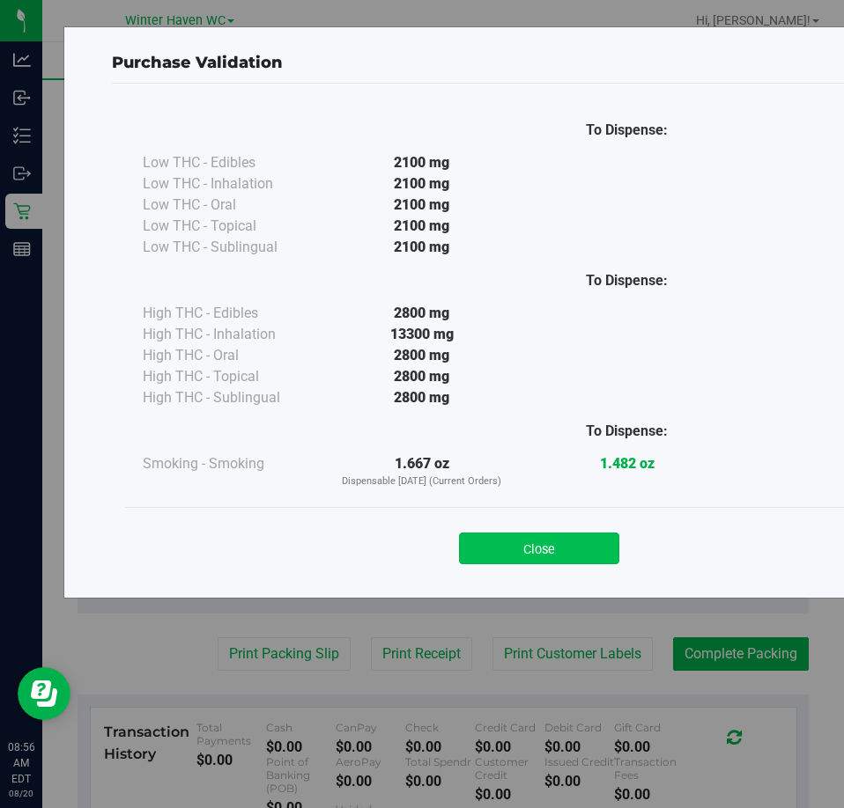
click at [529, 540] on button "Close" at bounding box center [539, 549] width 160 height 32
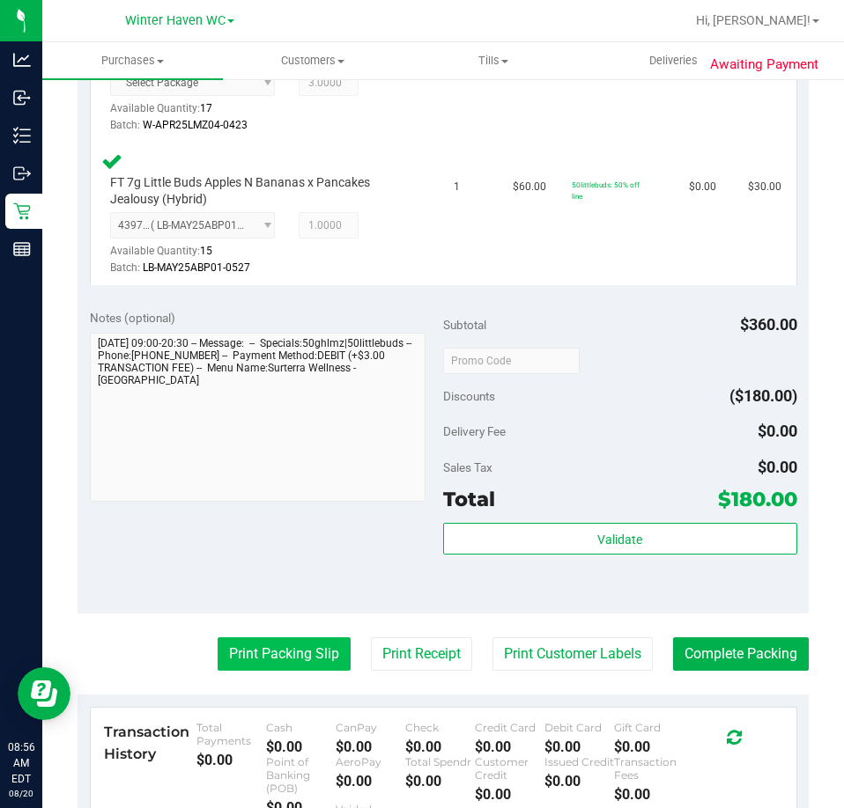
click at [277, 659] on button "Print Packing Slip" at bounding box center [283, 654] width 133 height 33
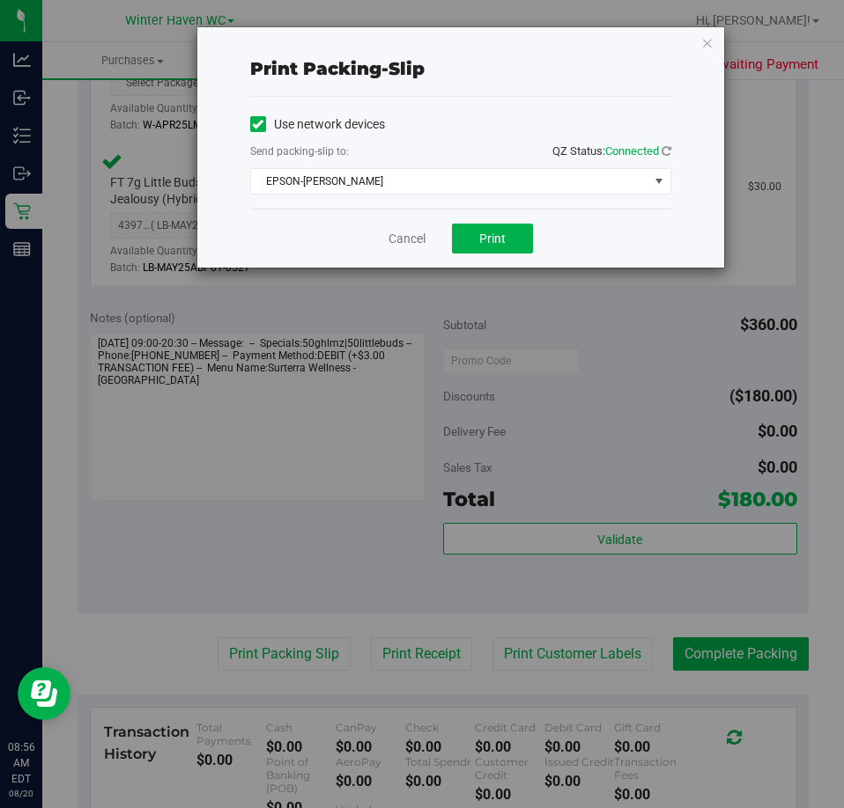
click at [488, 261] on div "Cancel Print" at bounding box center [460, 238] width 421 height 59
click at [496, 254] on div "Cancel Print" at bounding box center [460, 238] width 421 height 59
click at [496, 240] on span "Print" at bounding box center [492, 239] width 26 height 14
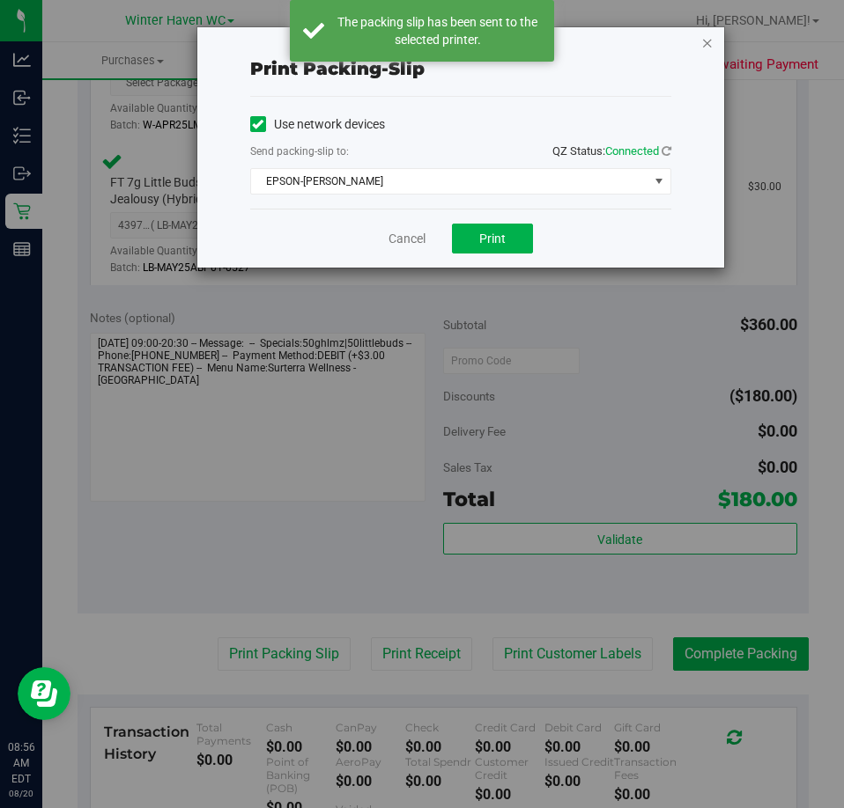
click at [702, 42] on icon "button" at bounding box center [707, 42] width 12 height 21
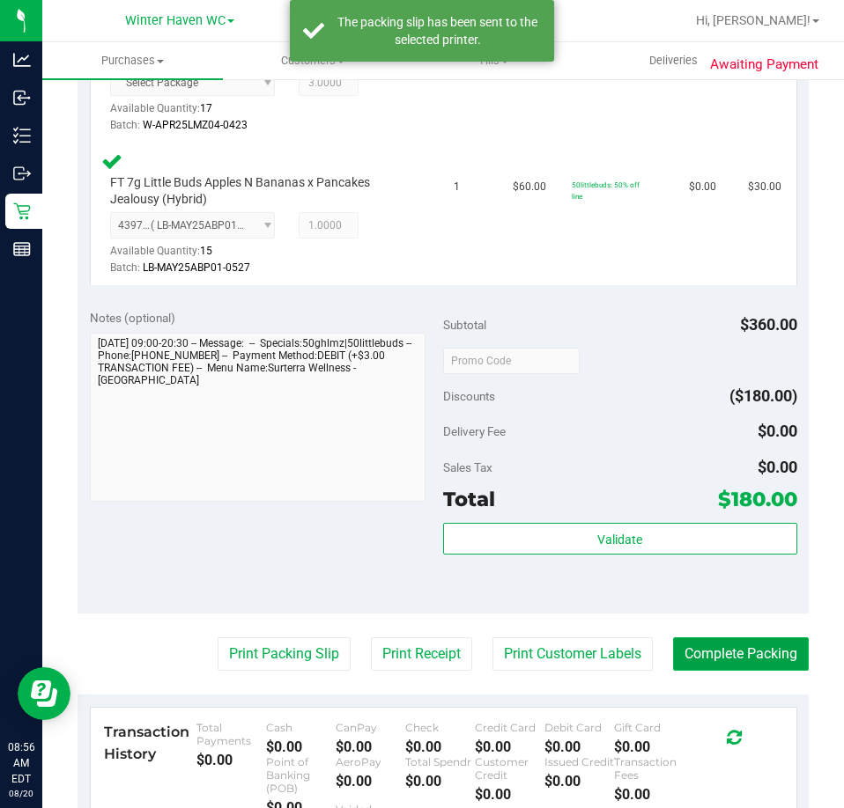
click at [689, 660] on button "Complete Packing" at bounding box center [741, 654] width 136 height 33
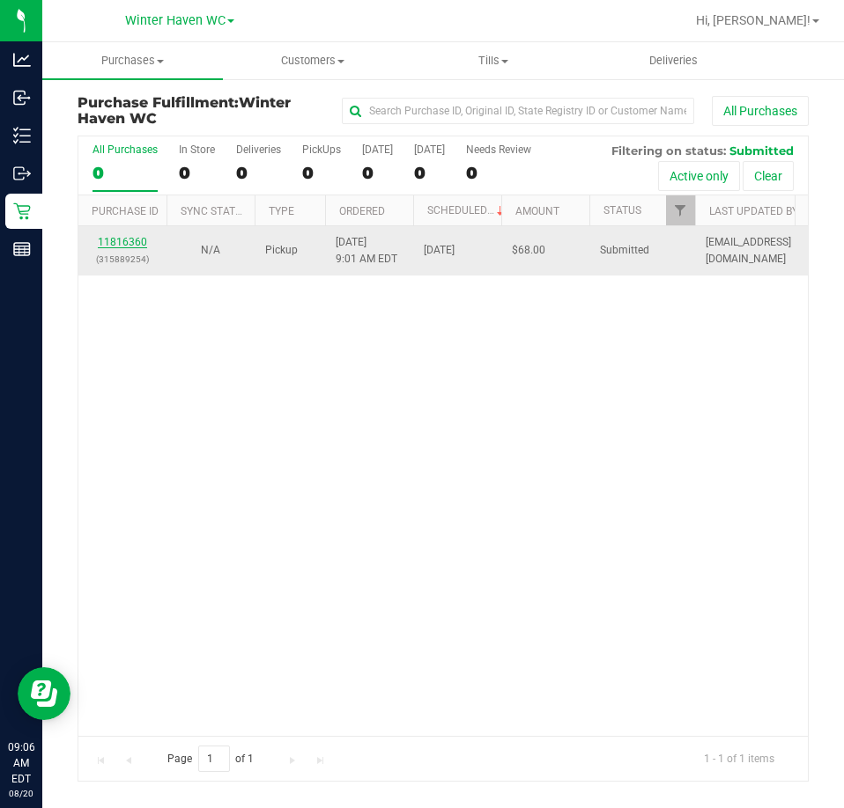
click at [129, 245] on link "11816360" at bounding box center [122, 242] width 49 height 12
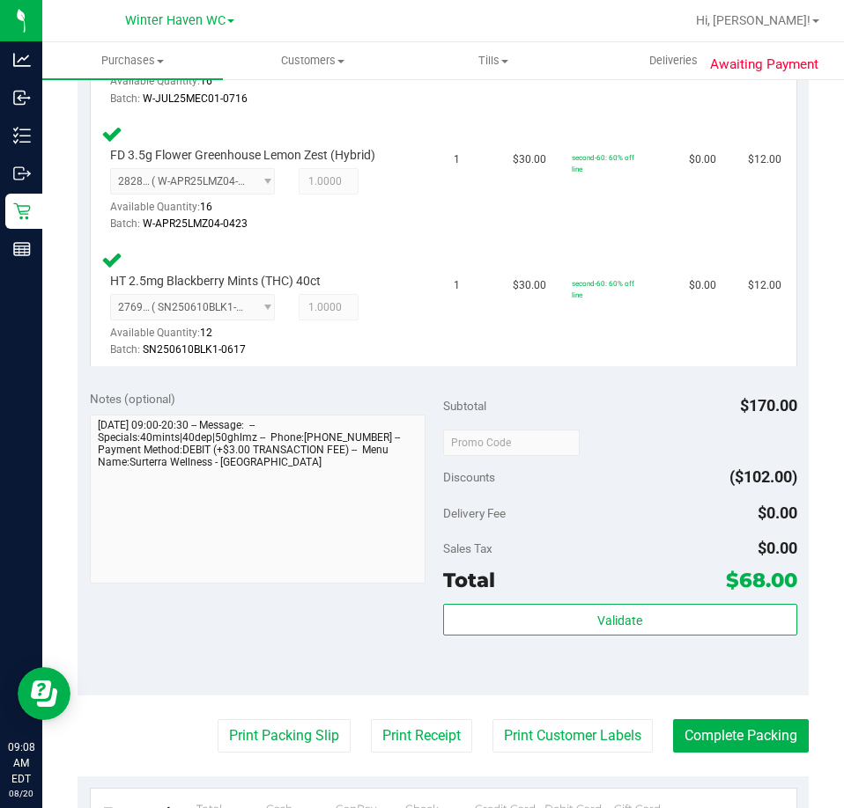
scroll to position [1057, 0]
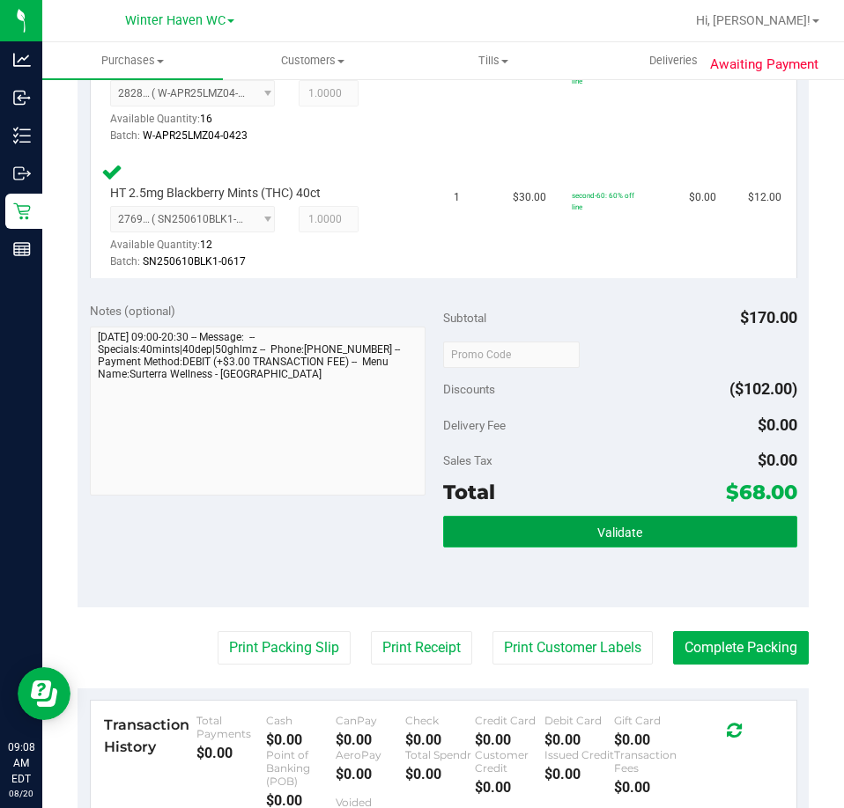
click at [626, 526] on span "Validate" at bounding box center [619, 533] width 45 height 14
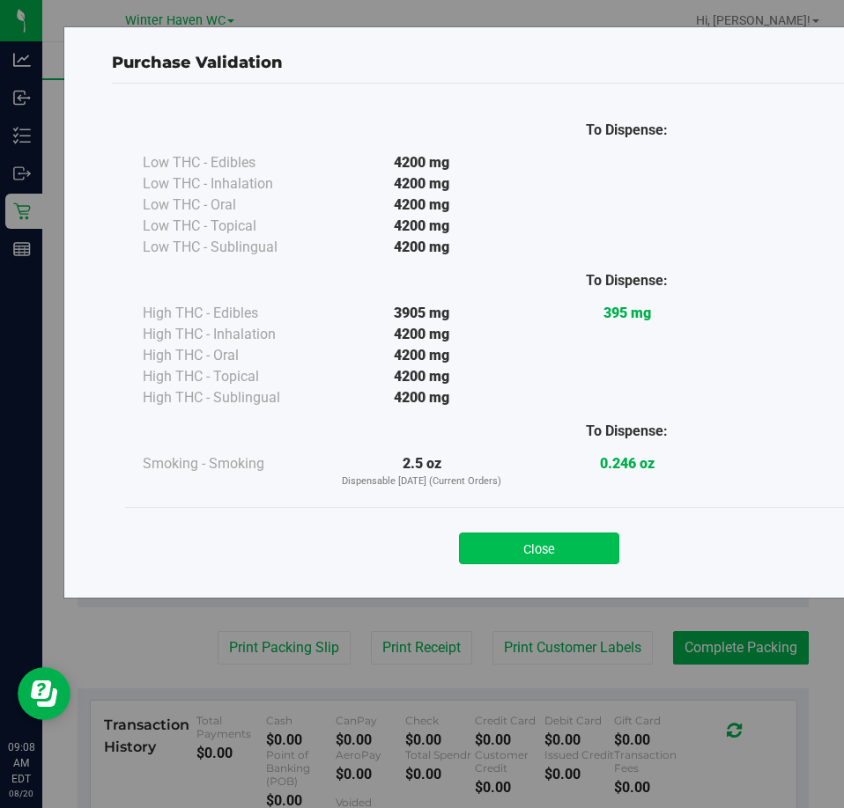
click at [520, 542] on button "Close" at bounding box center [539, 549] width 160 height 32
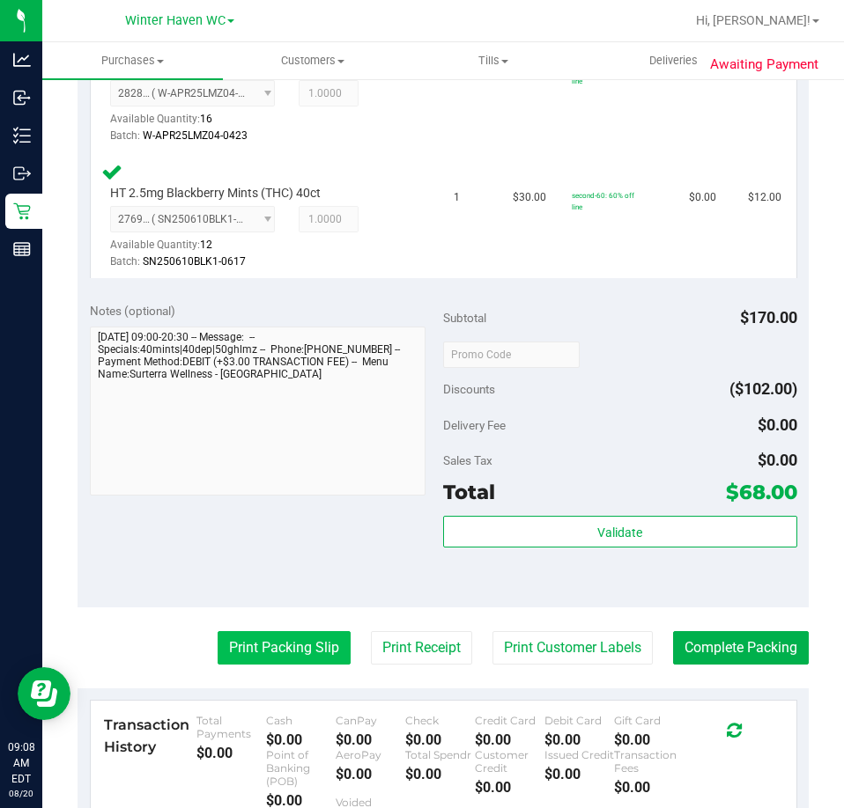
click at [269, 650] on button "Print Packing Slip" at bounding box center [283, 647] width 133 height 33
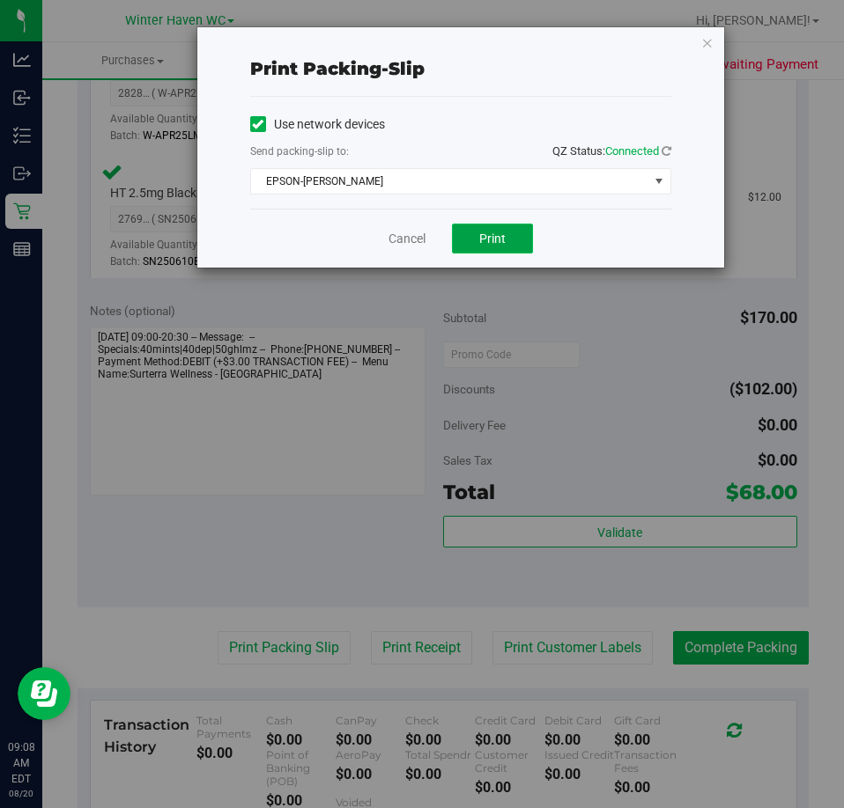
click at [498, 238] on span "Print" at bounding box center [492, 239] width 26 height 14
click at [410, 239] on link "Cancel" at bounding box center [406, 239] width 37 height 18
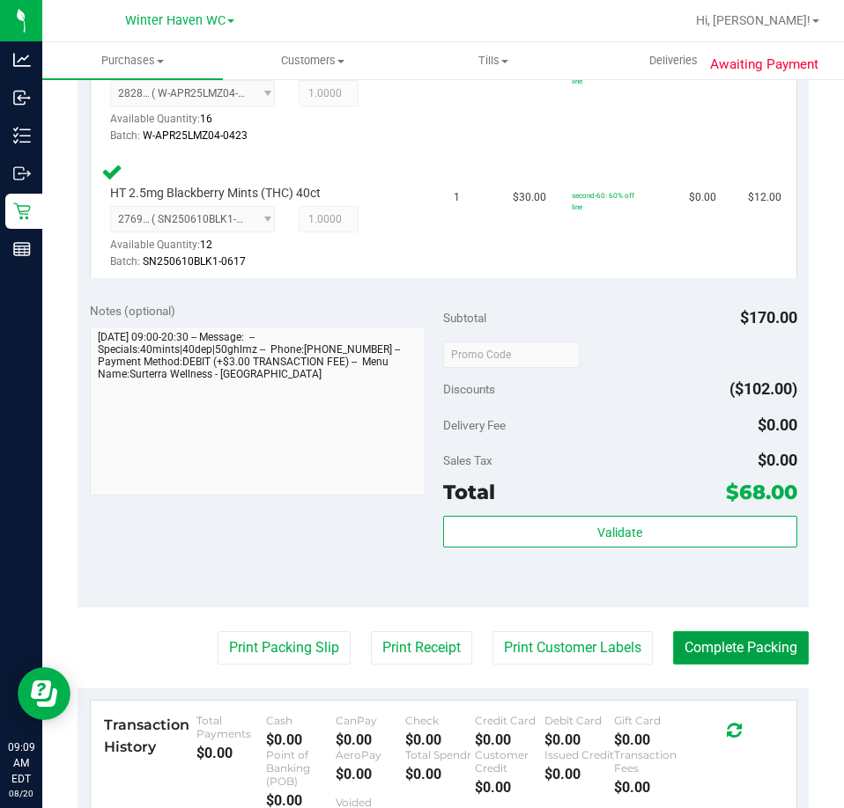
click at [778, 639] on button "Complete Packing" at bounding box center [741, 647] width 136 height 33
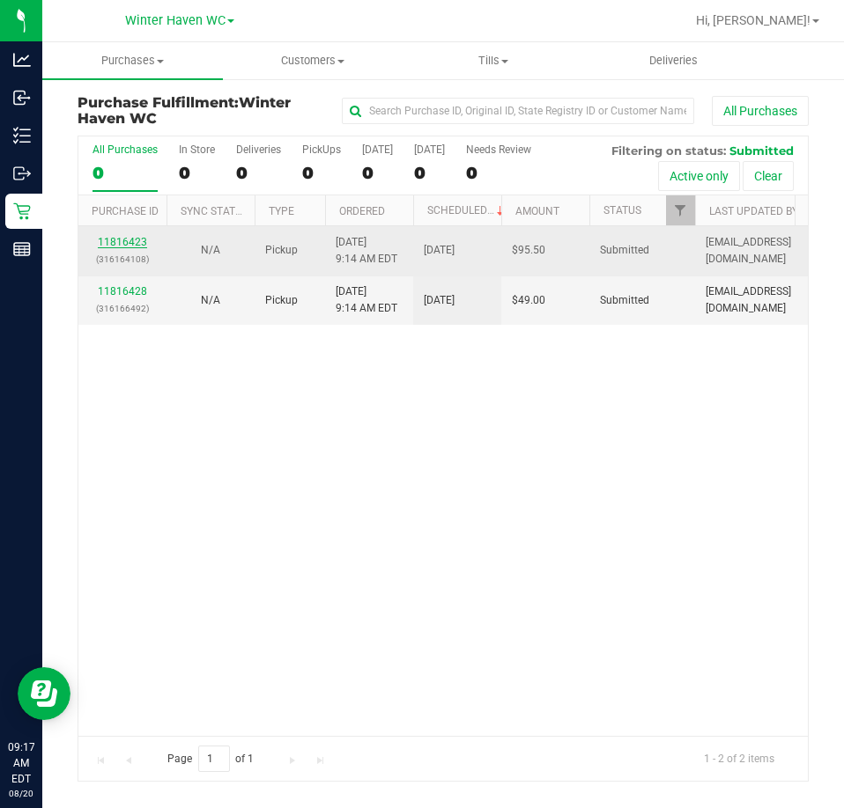
click at [121, 241] on link "11816423" at bounding box center [122, 242] width 49 height 12
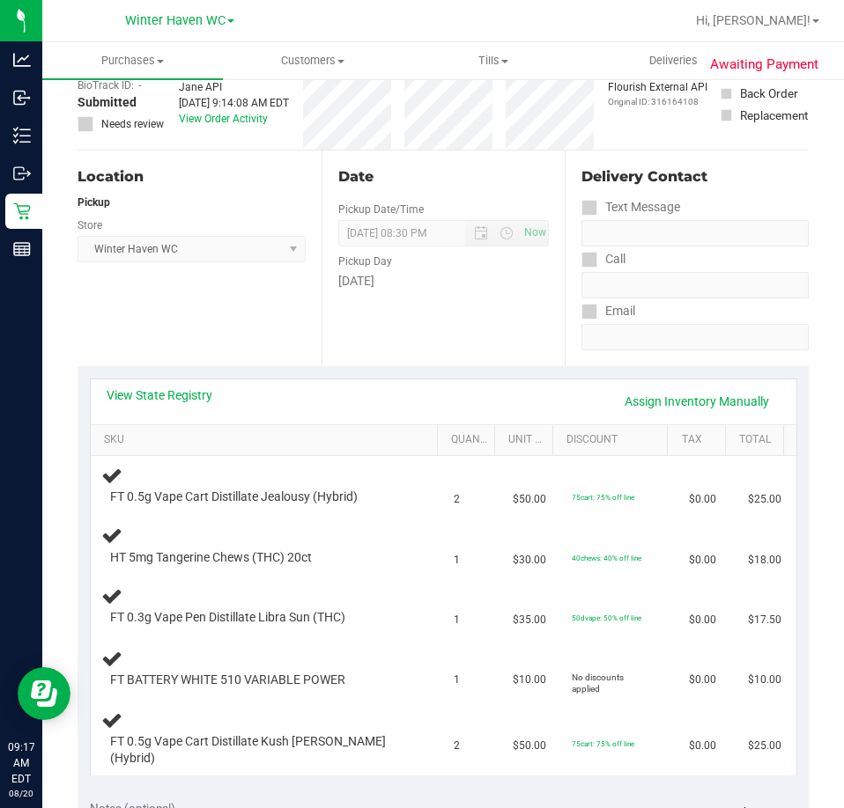
scroll to position [264, 0]
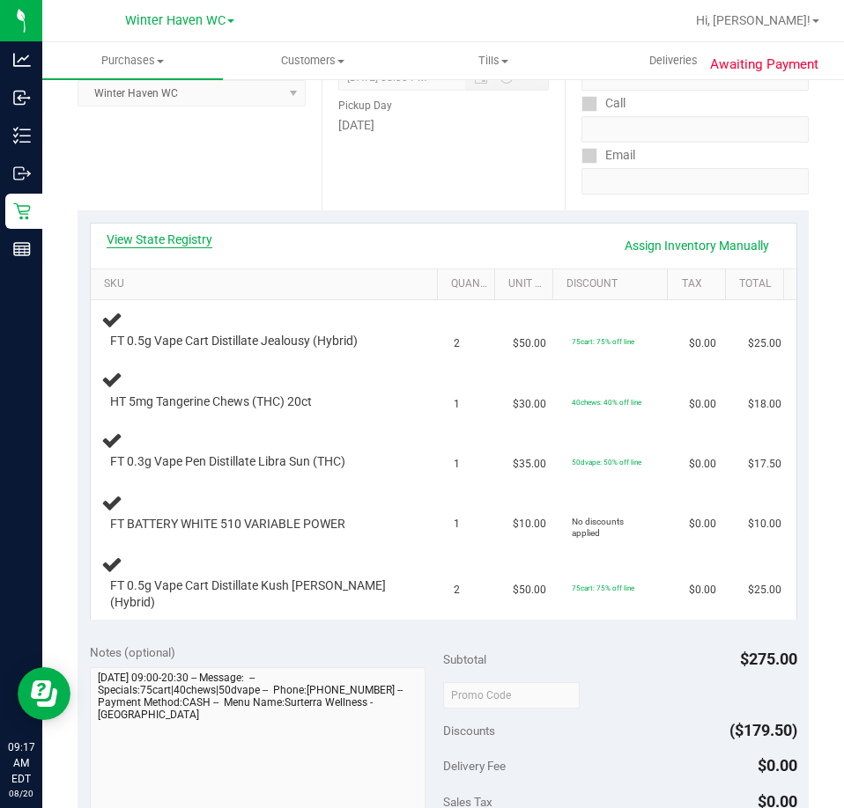
click at [179, 247] on link "View State Registry" at bounding box center [160, 240] width 106 height 18
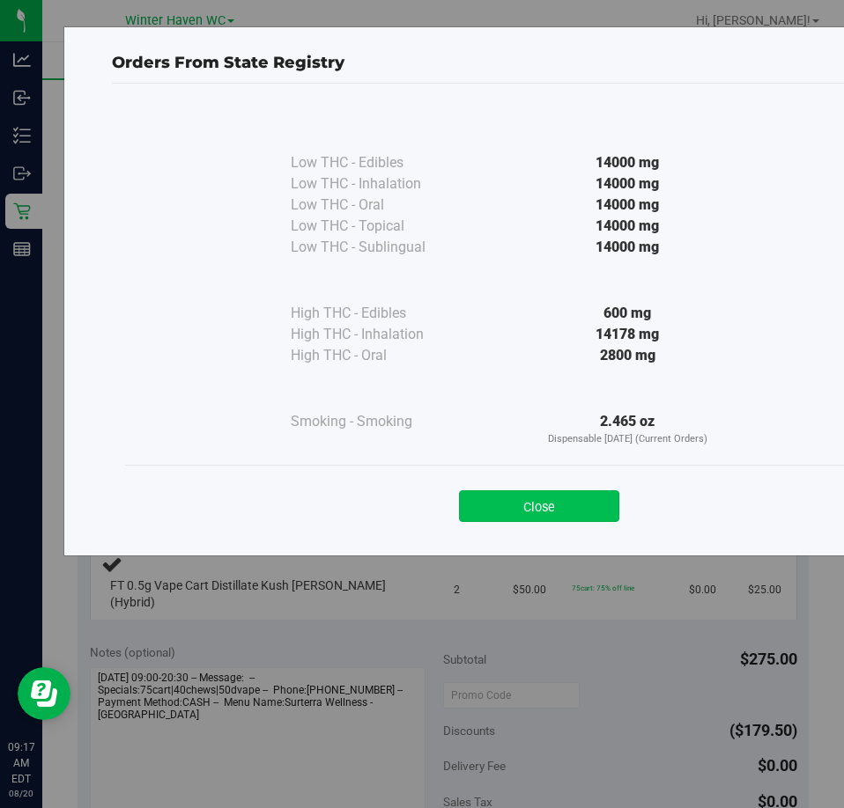
click at [577, 505] on button "Close" at bounding box center [539, 506] width 160 height 32
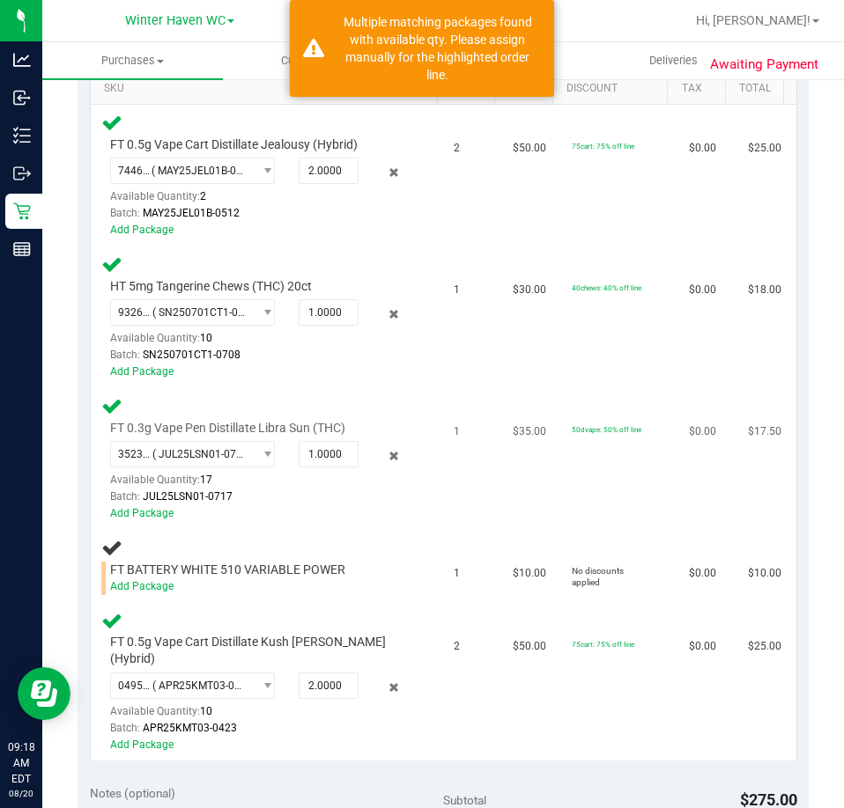
scroll to position [704, 0]
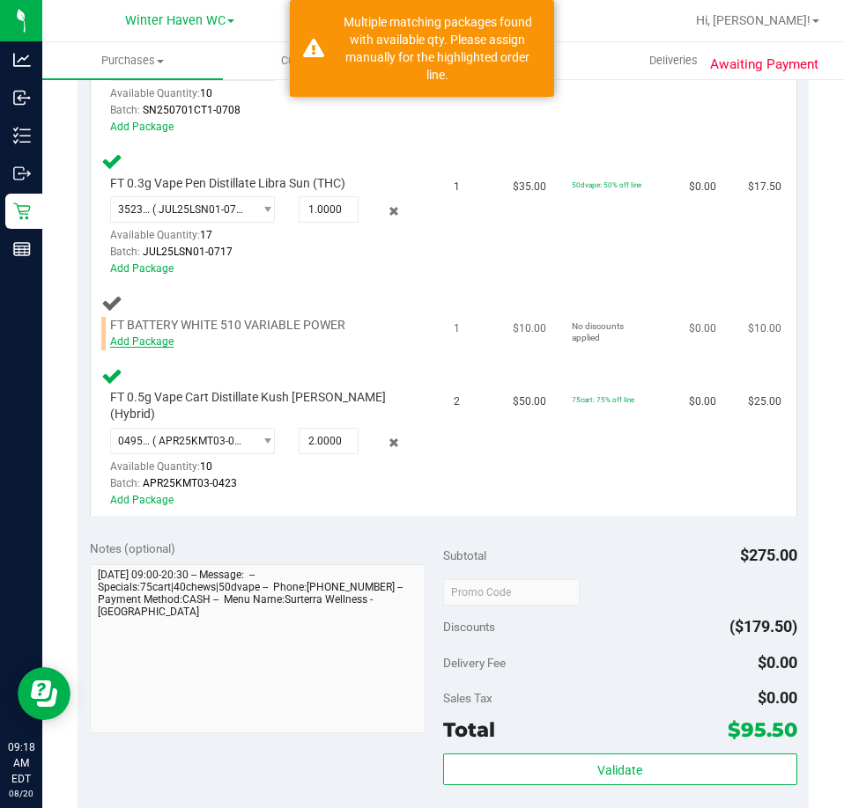
click at [124, 339] on link "Add Package" at bounding box center [141, 341] width 63 height 12
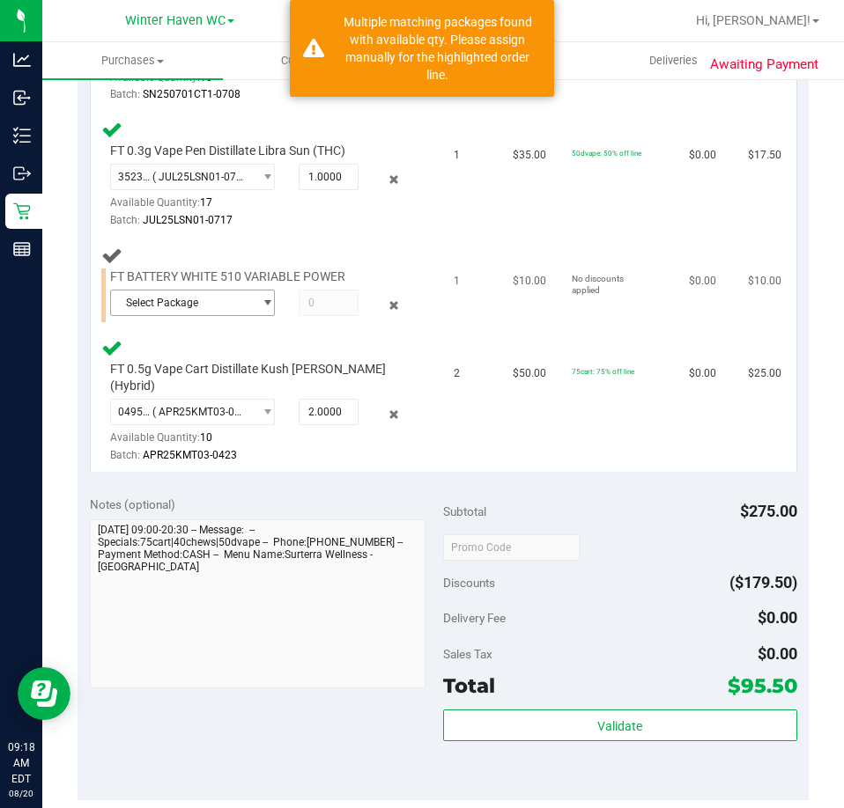
click at [176, 309] on span "Select Package" at bounding box center [182, 303] width 142 height 25
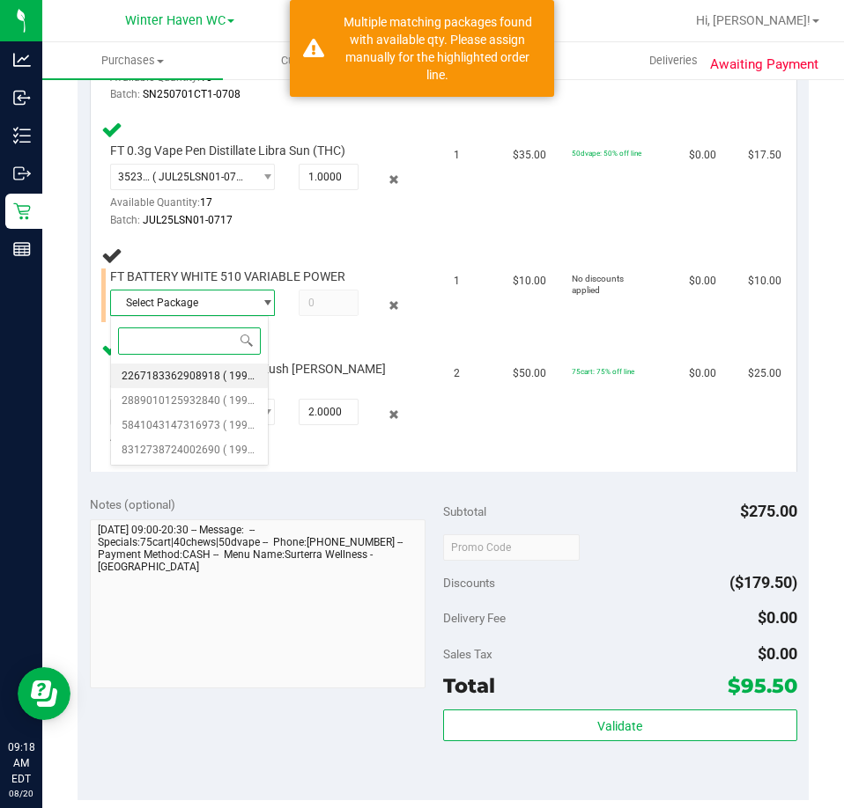
click at [180, 380] on span "2267183362908918" at bounding box center [171, 376] width 99 height 12
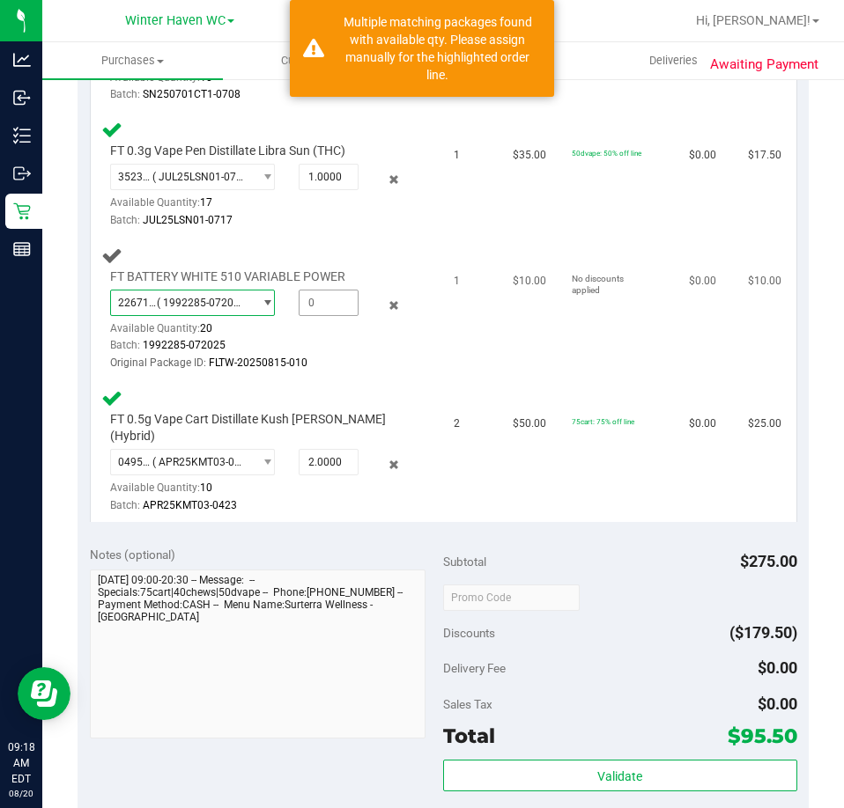
click at [316, 302] on span at bounding box center [329, 303] width 60 height 26
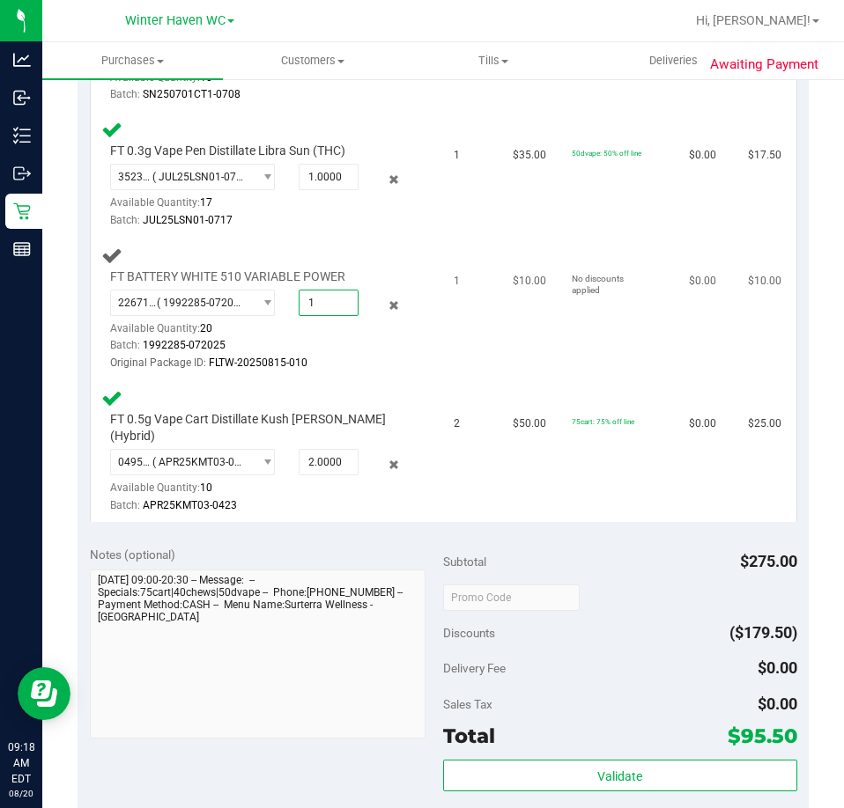
type input "1"
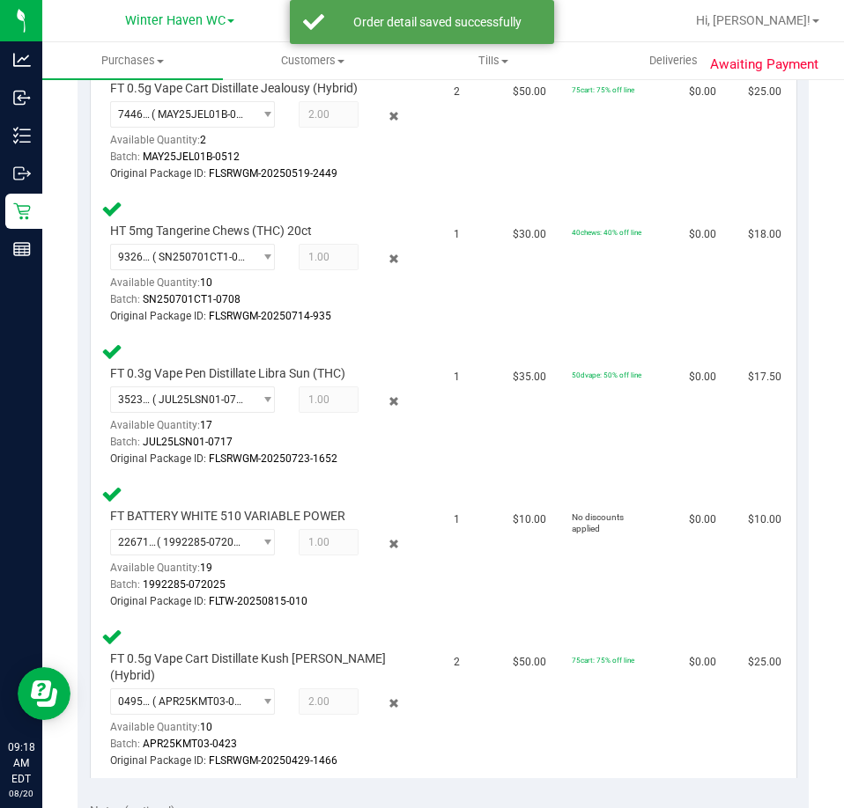
scroll to position [264, 0]
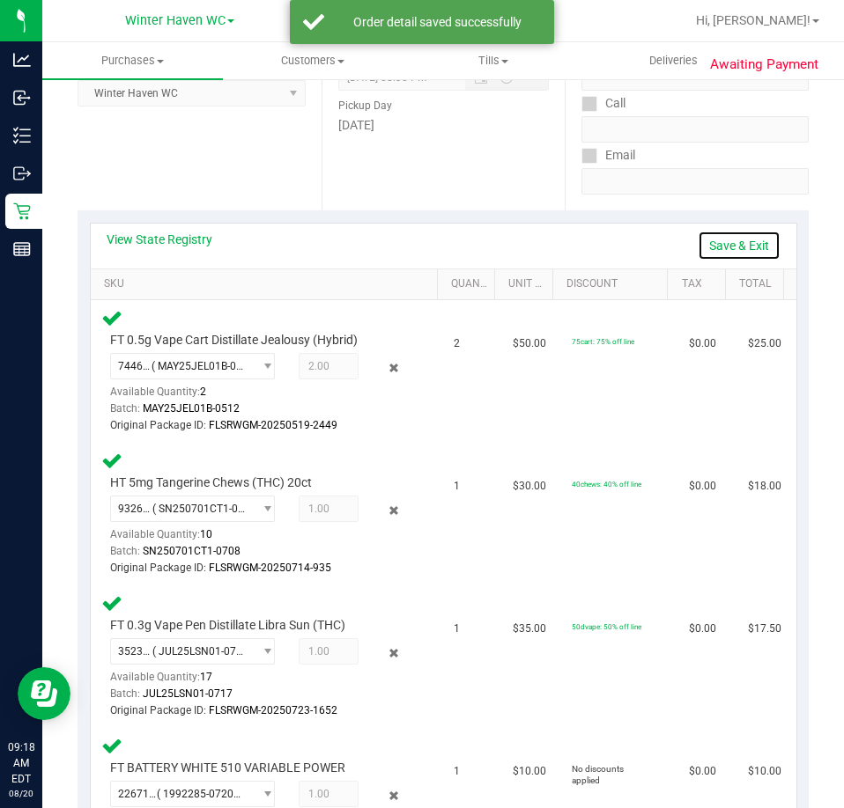
click at [729, 244] on link "Save & Exit" at bounding box center [738, 246] width 83 height 30
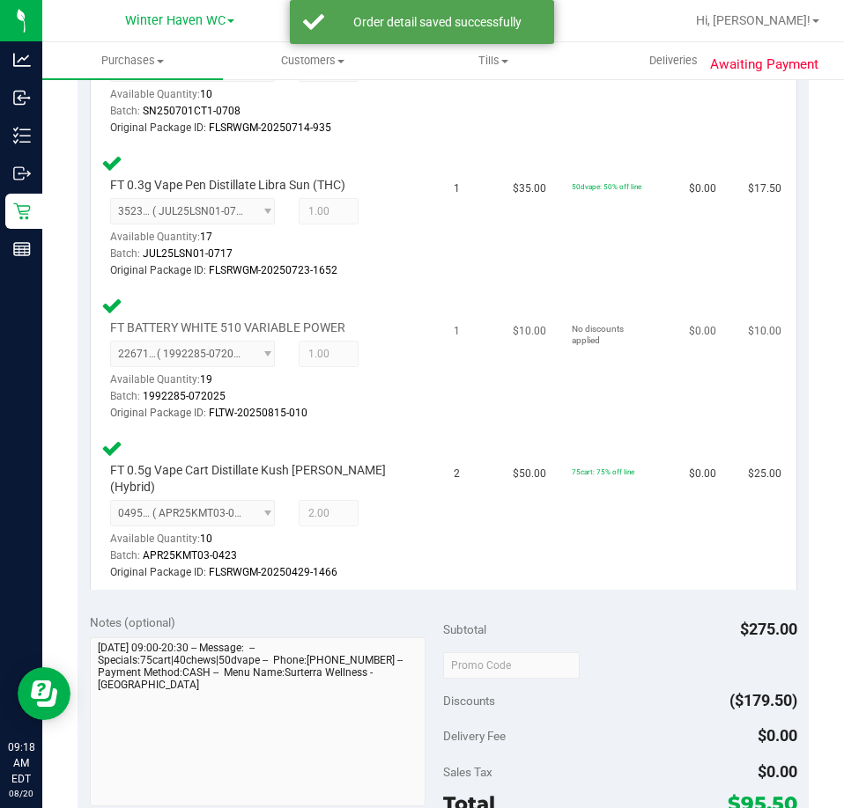
scroll to position [1145, 0]
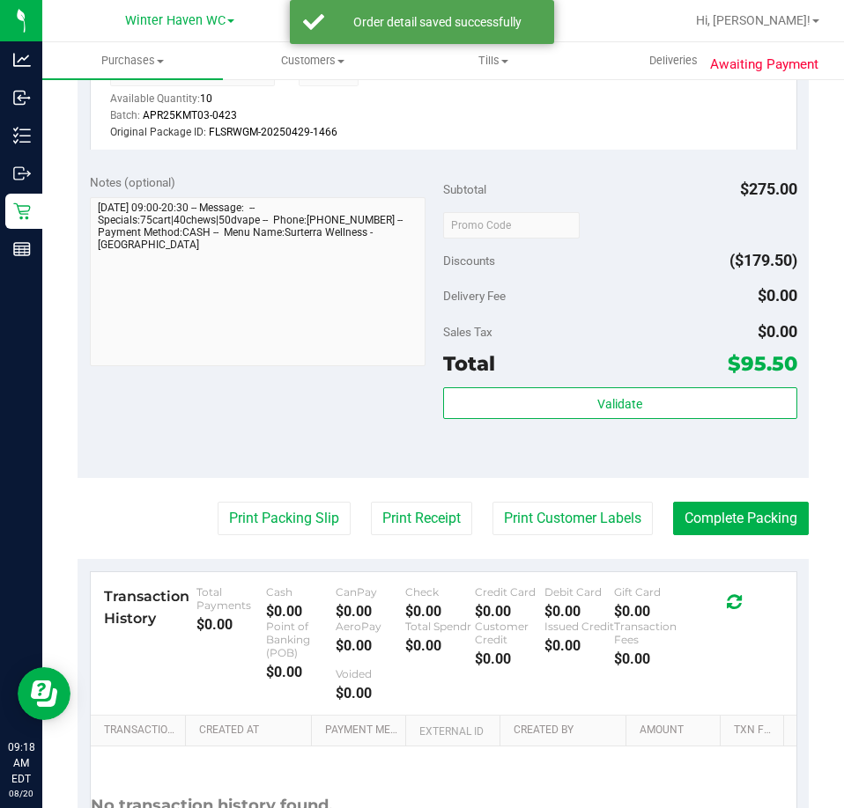
click at [588, 366] on div "Subtotal $275.00 Discounts ($179.50) Delivery Fee $0.00 Sales Tax $0.00 Total $…" at bounding box center [620, 319] width 354 height 293
click at [587, 366] on div "Subtotal $275.00 Discounts ($179.50) Delivery Fee $0.00 Sales Tax $0.00 Total $…" at bounding box center [620, 319] width 354 height 293
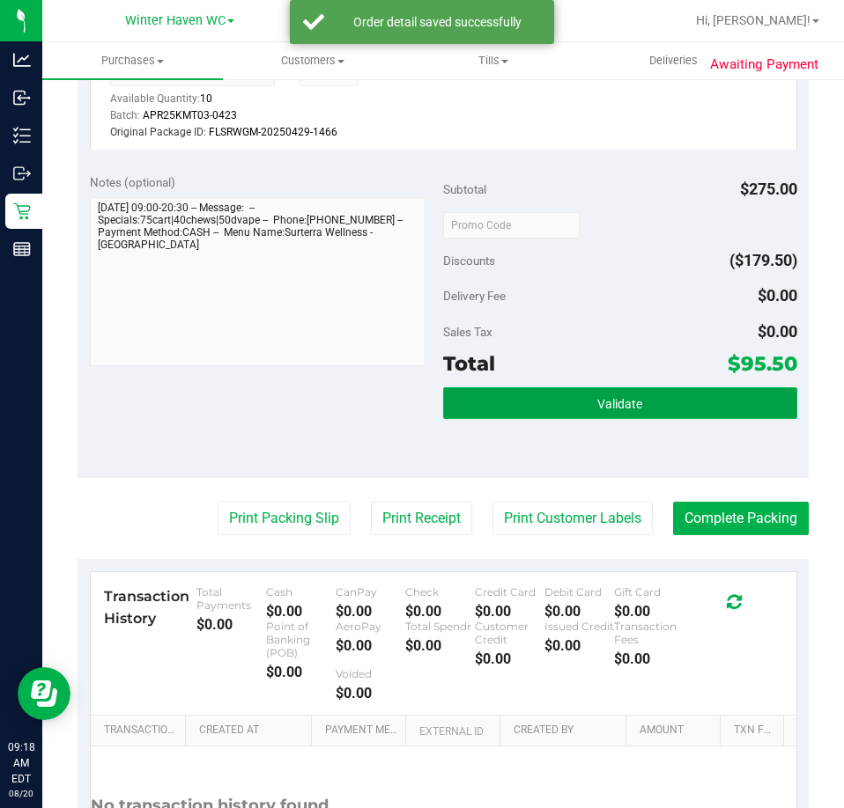
click at [593, 387] on button "Validate" at bounding box center [620, 403] width 354 height 32
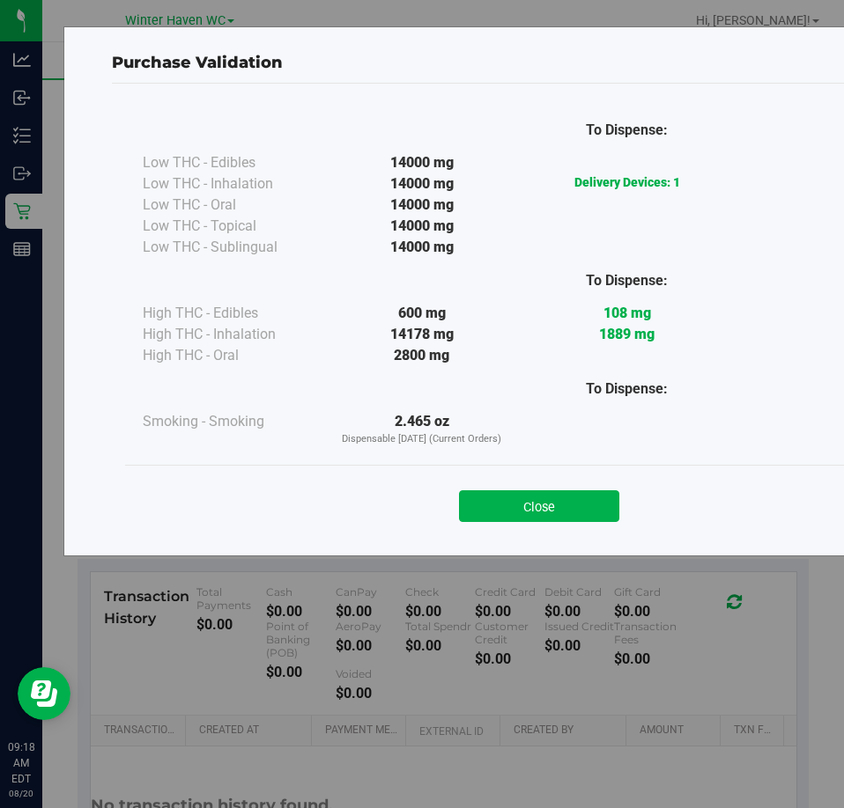
drag, startPoint x: 575, startPoint y: 508, endPoint x: 563, endPoint y: 510, distance: 12.5
click at [574, 509] on button "Close" at bounding box center [539, 506] width 160 height 32
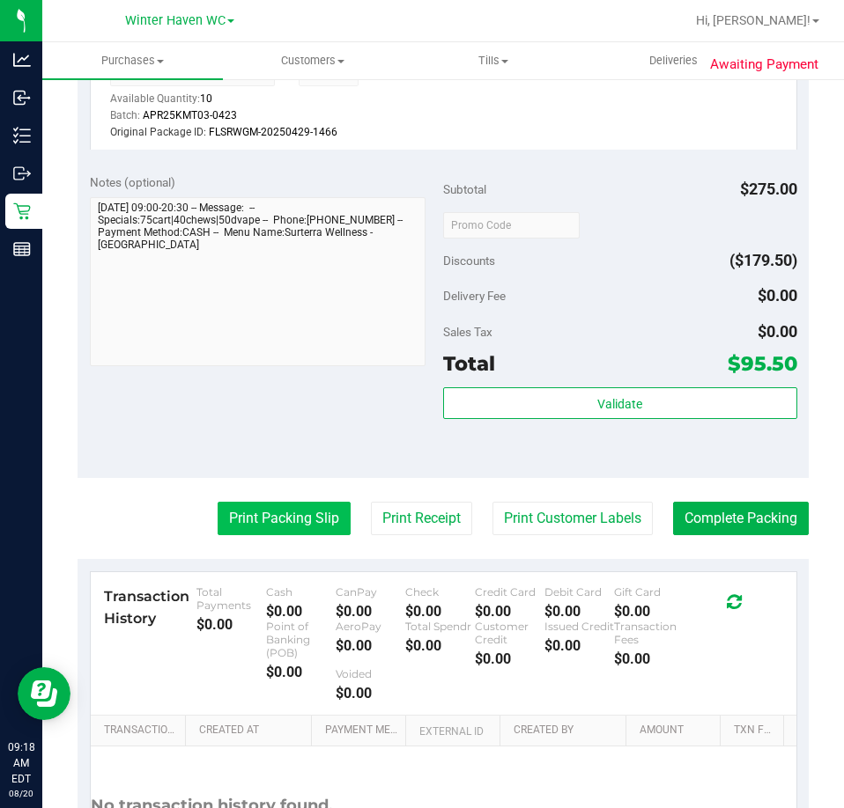
click at [267, 502] on button "Print Packing Slip" at bounding box center [283, 518] width 133 height 33
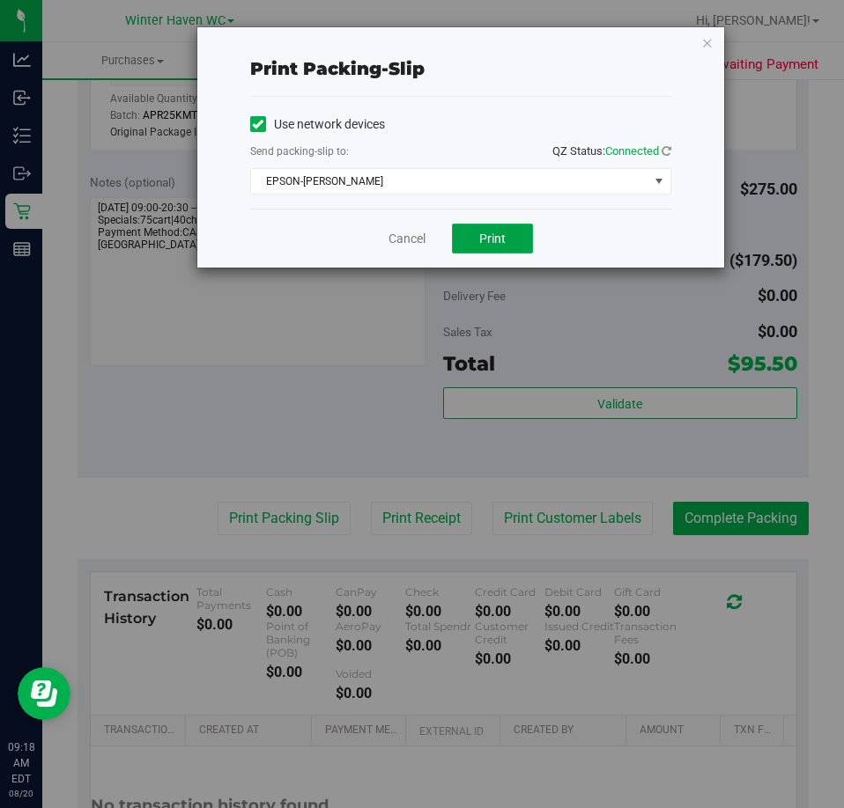
click at [522, 236] on button "Print" at bounding box center [492, 239] width 81 height 30
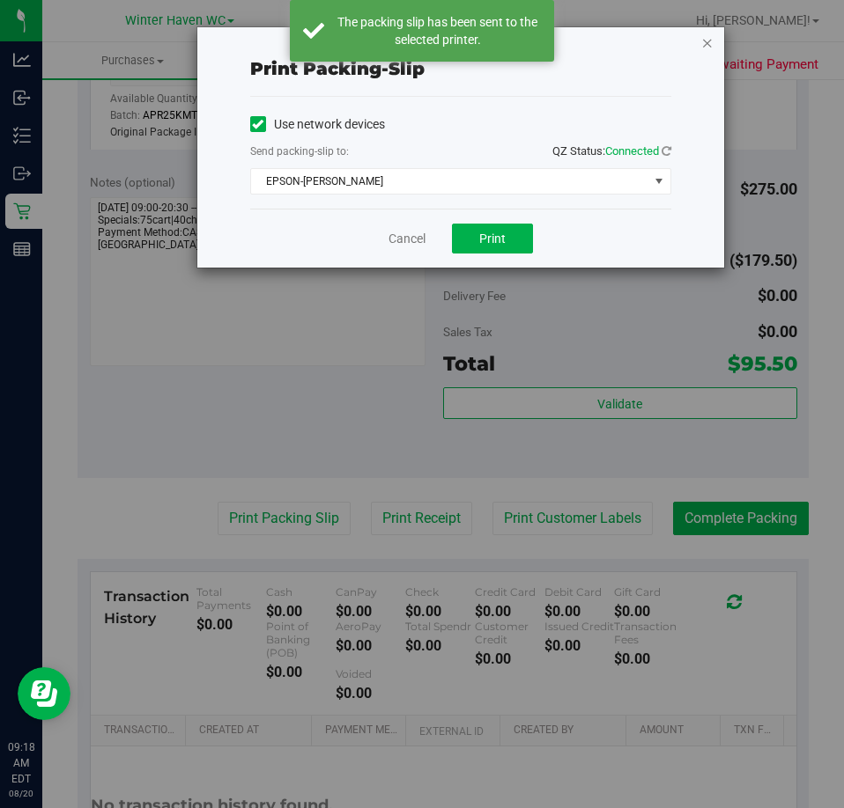
click at [705, 46] on icon "button" at bounding box center [707, 42] width 12 height 21
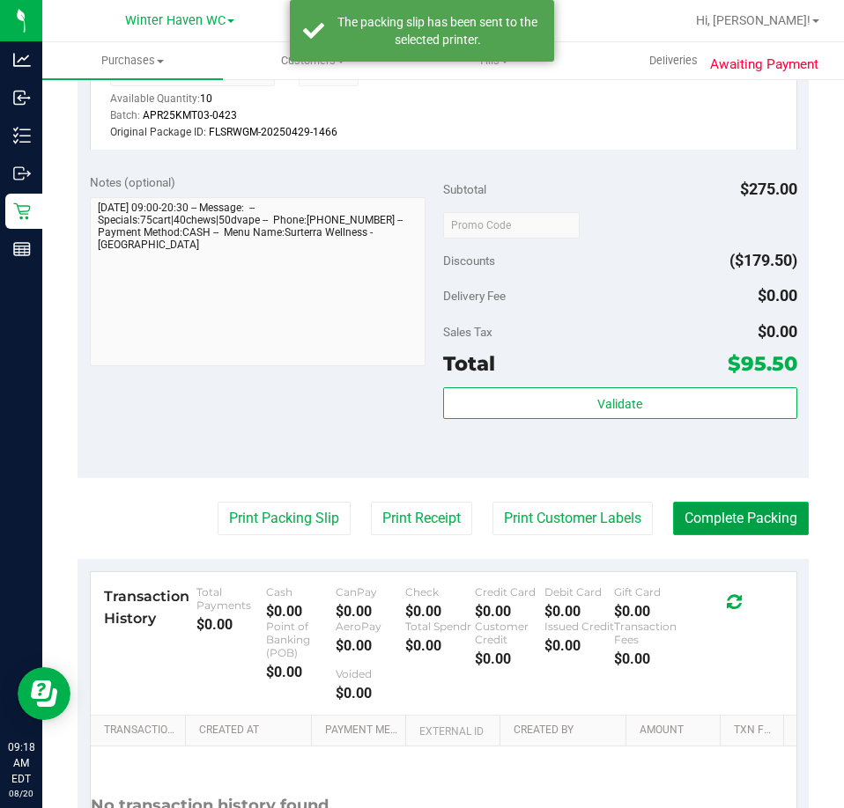
click at [726, 502] on button "Complete Packing" at bounding box center [741, 518] width 136 height 33
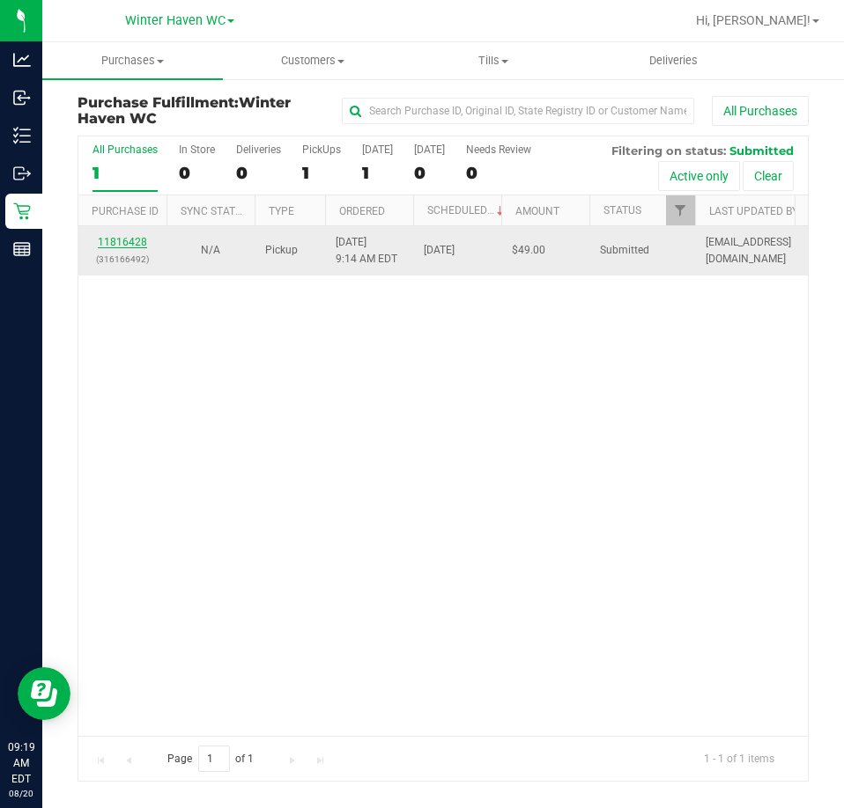
click at [115, 241] on link "11816428" at bounding box center [122, 242] width 49 height 12
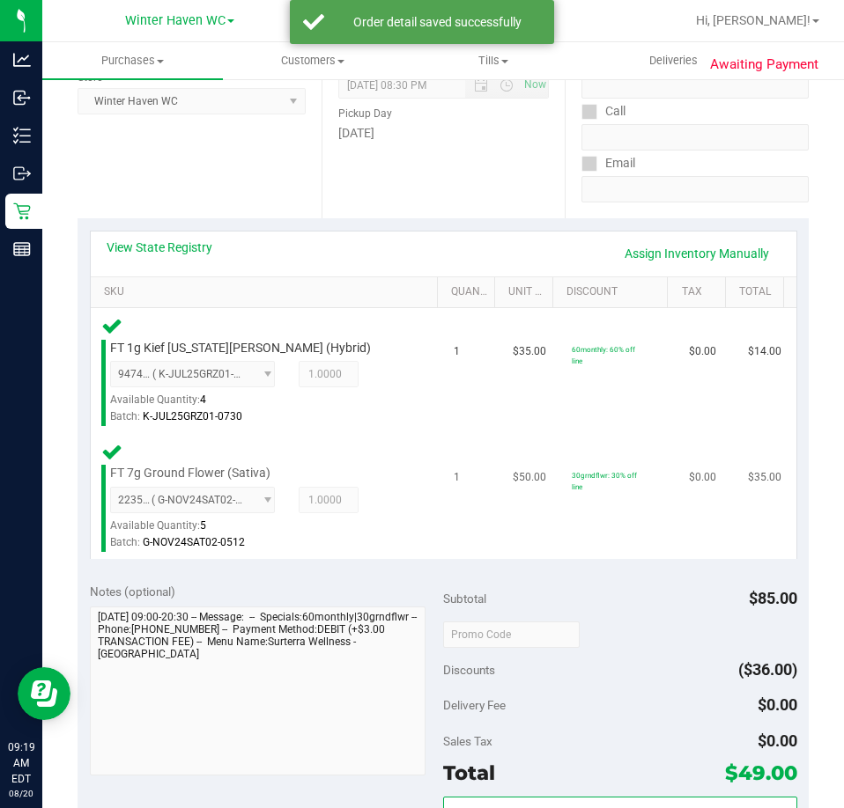
scroll to position [440, 0]
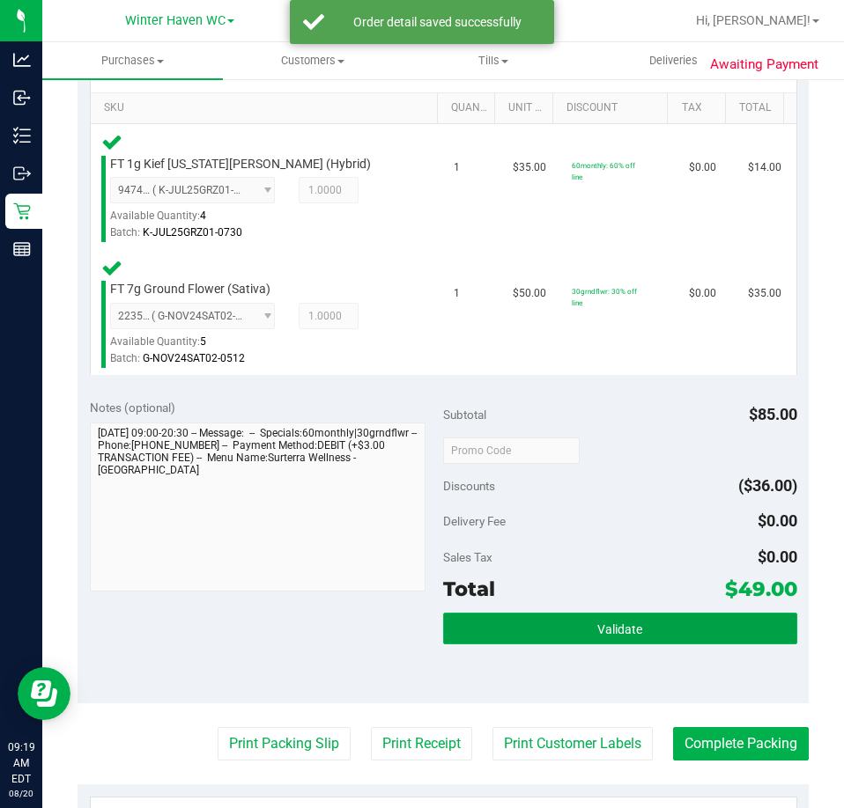
click at [580, 613] on button "Validate" at bounding box center [620, 629] width 354 height 32
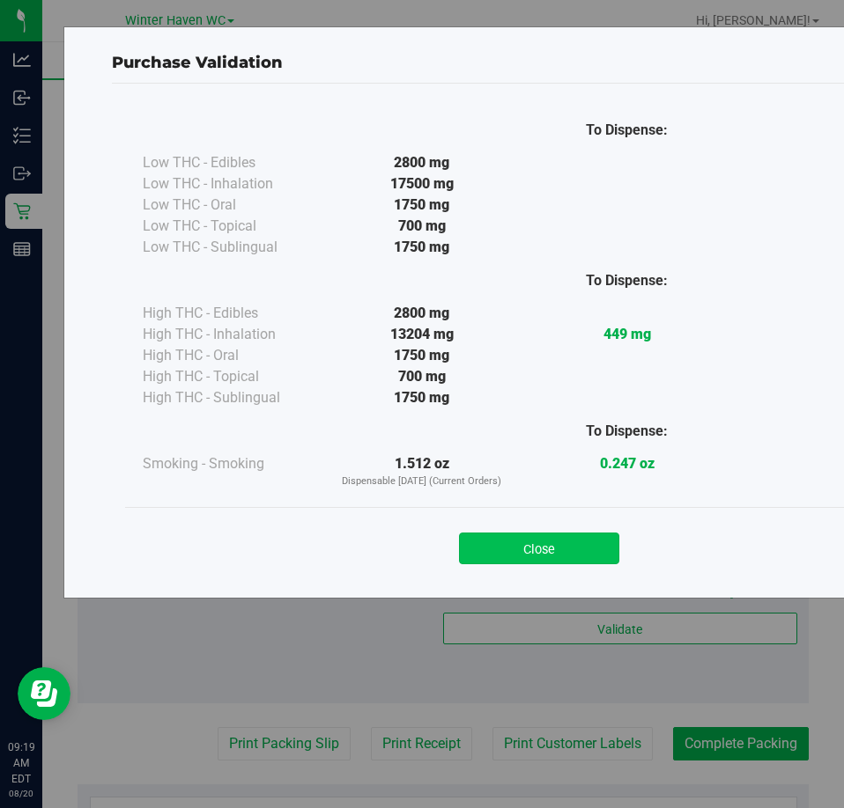
click at [544, 544] on button "Close" at bounding box center [539, 549] width 160 height 32
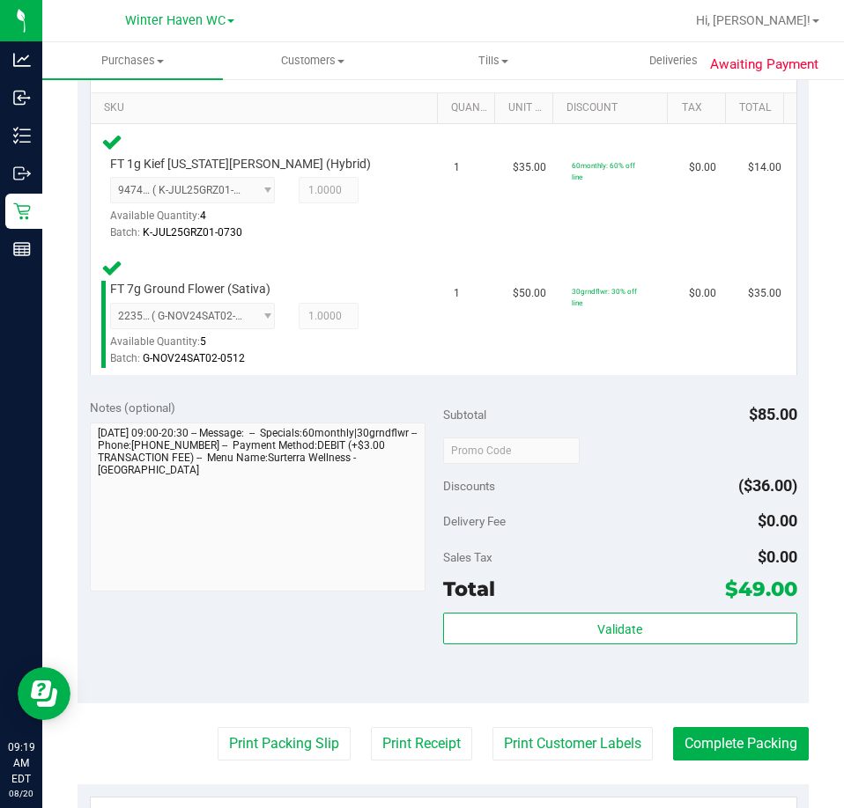
scroll to position [704, 0]
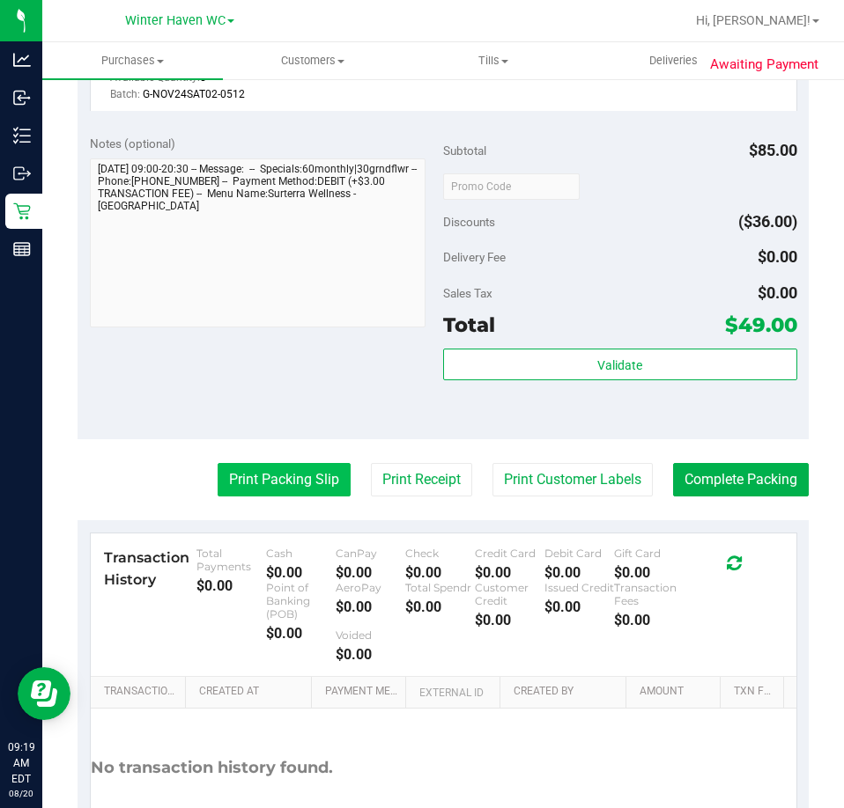
click at [281, 482] on button "Print Packing Slip" at bounding box center [283, 479] width 133 height 33
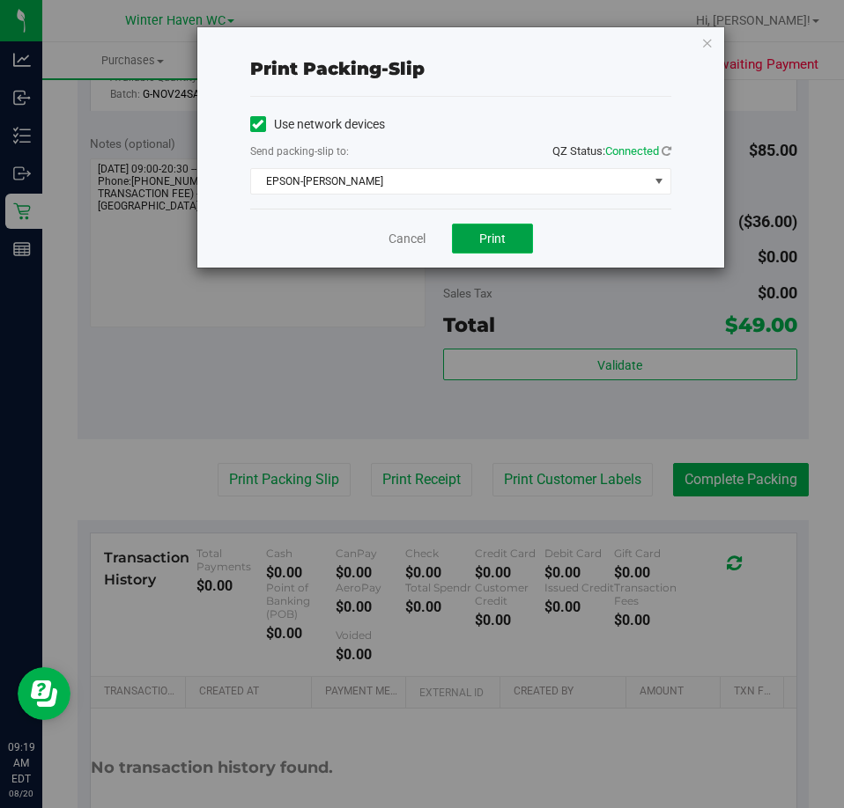
click at [495, 237] on span "Print" at bounding box center [492, 239] width 26 height 14
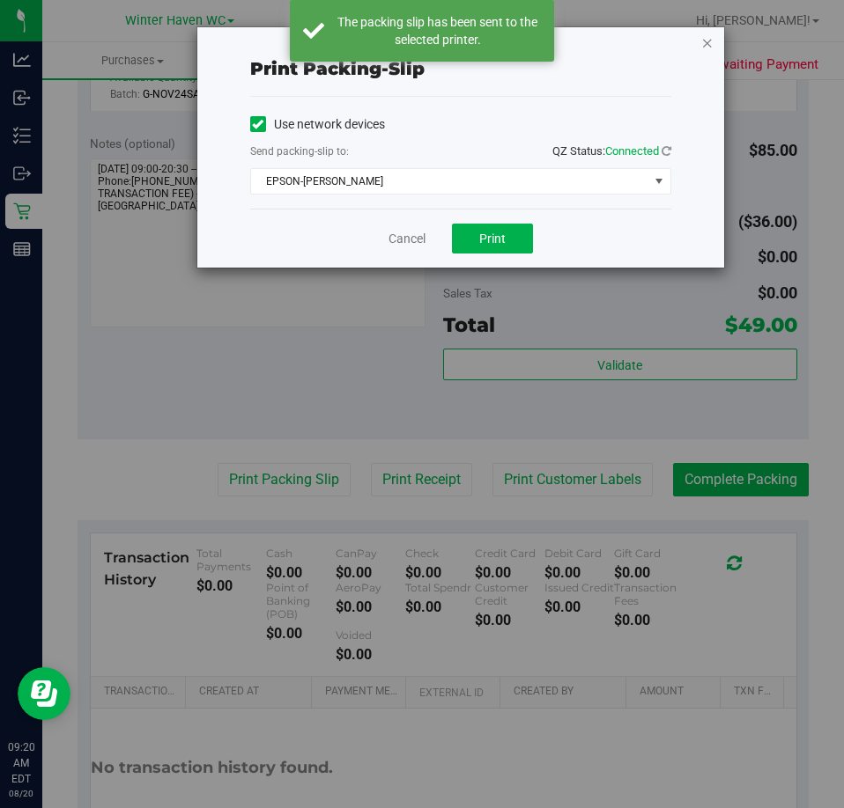
click at [707, 41] on icon "button" at bounding box center [707, 42] width 12 height 21
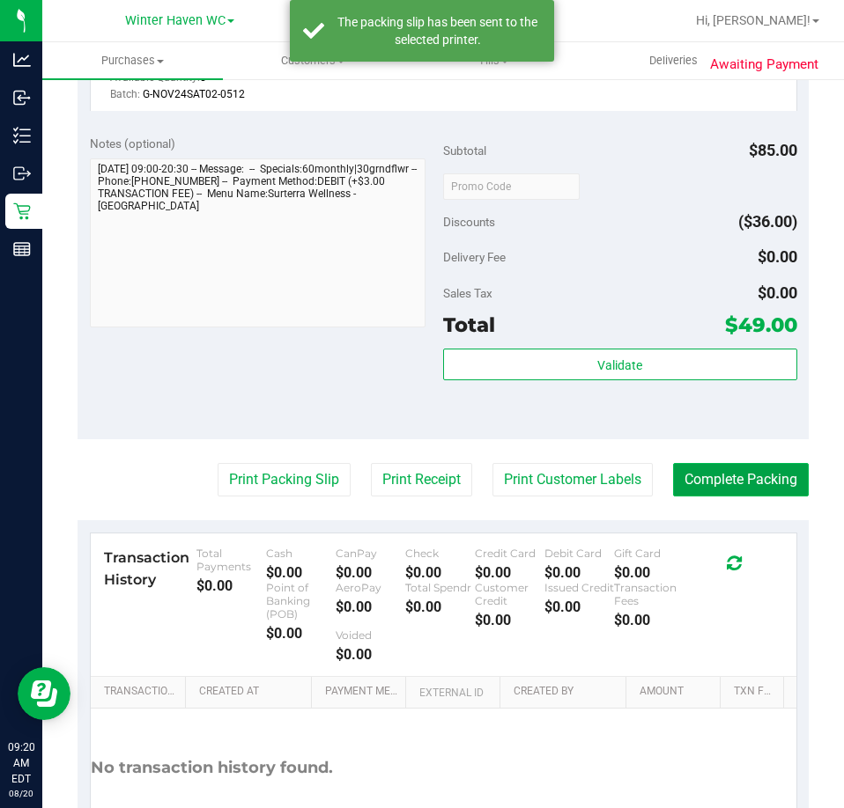
click at [752, 476] on button "Complete Packing" at bounding box center [741, 479] width 136 height 33
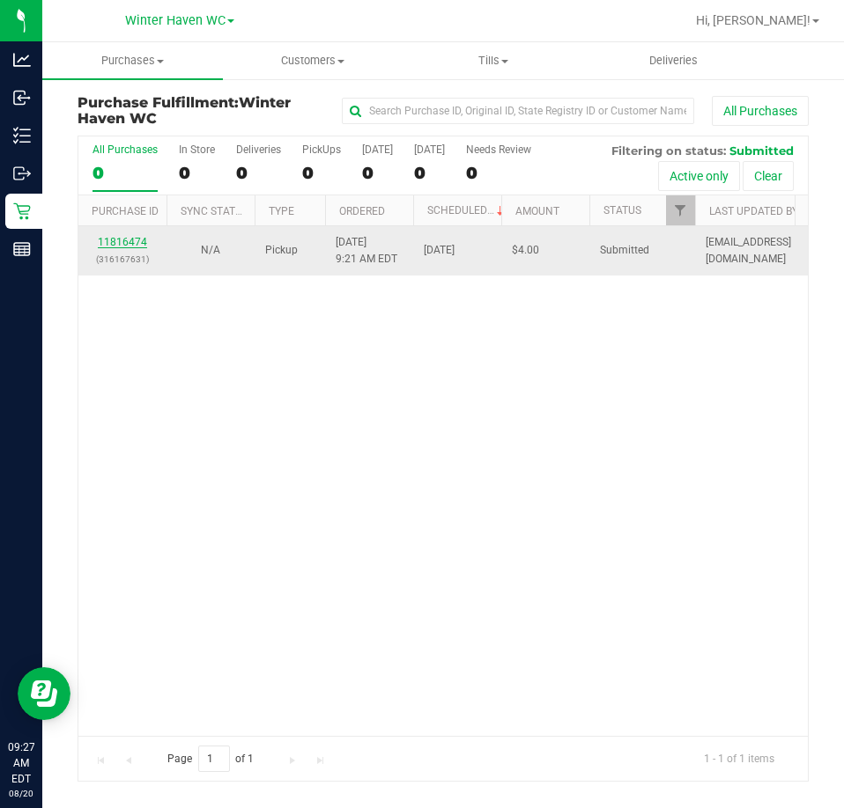
click at [133, 240] on link "11816474" at bounding box center [122, 242] width 49 height 12
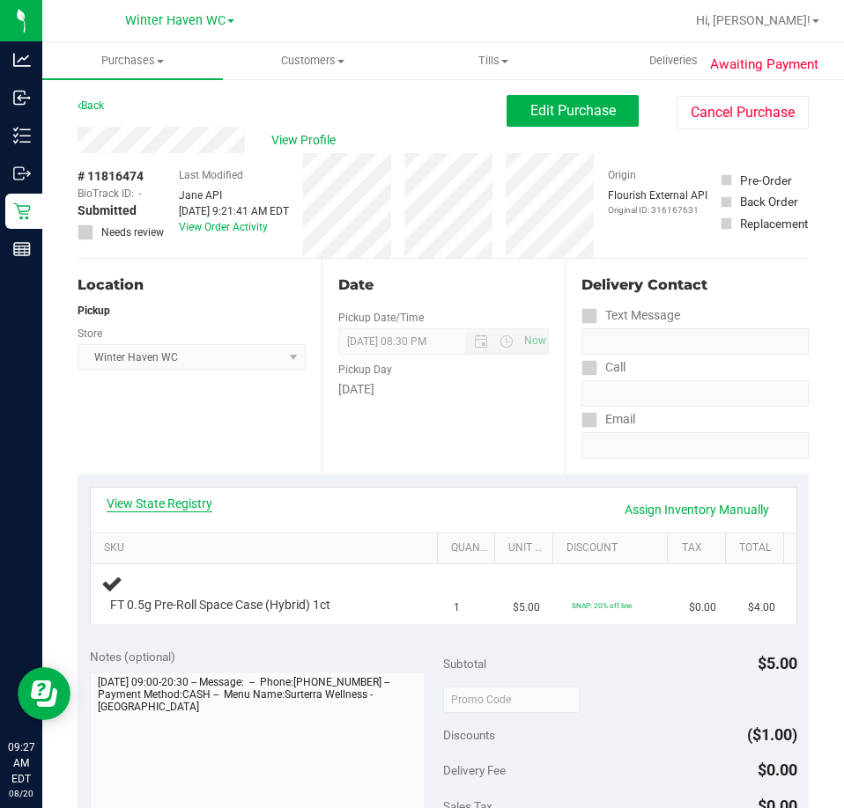
click at [197, 505] on link "View State Registry" at bounding box center [160, 504] width 106 height 18
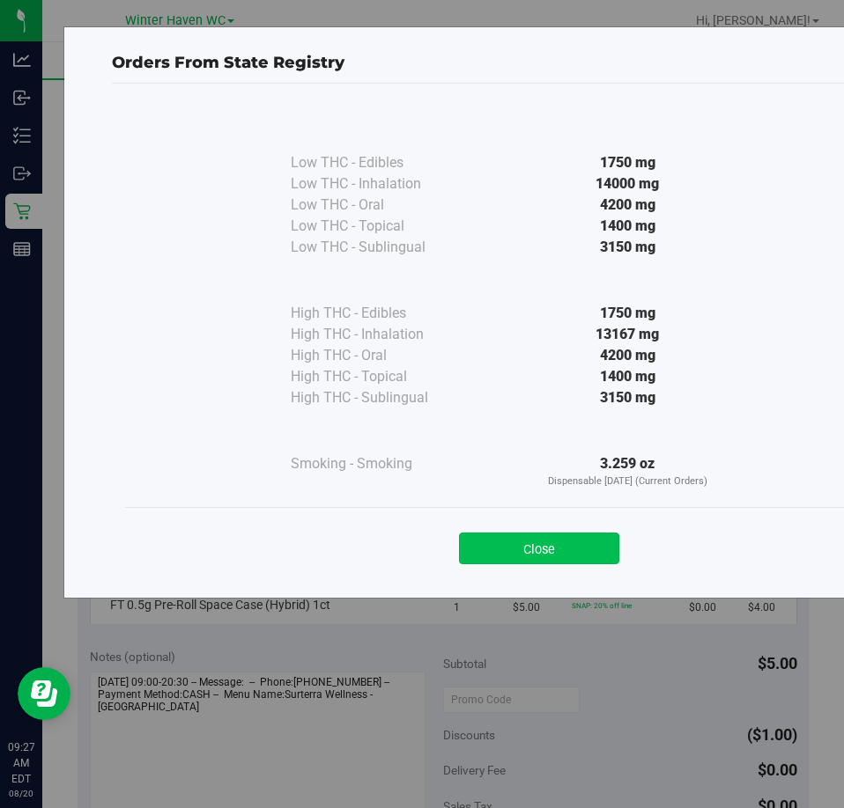
click at [515, 541] on button "Close" at bounding box center [539, 549] width 160 height 32
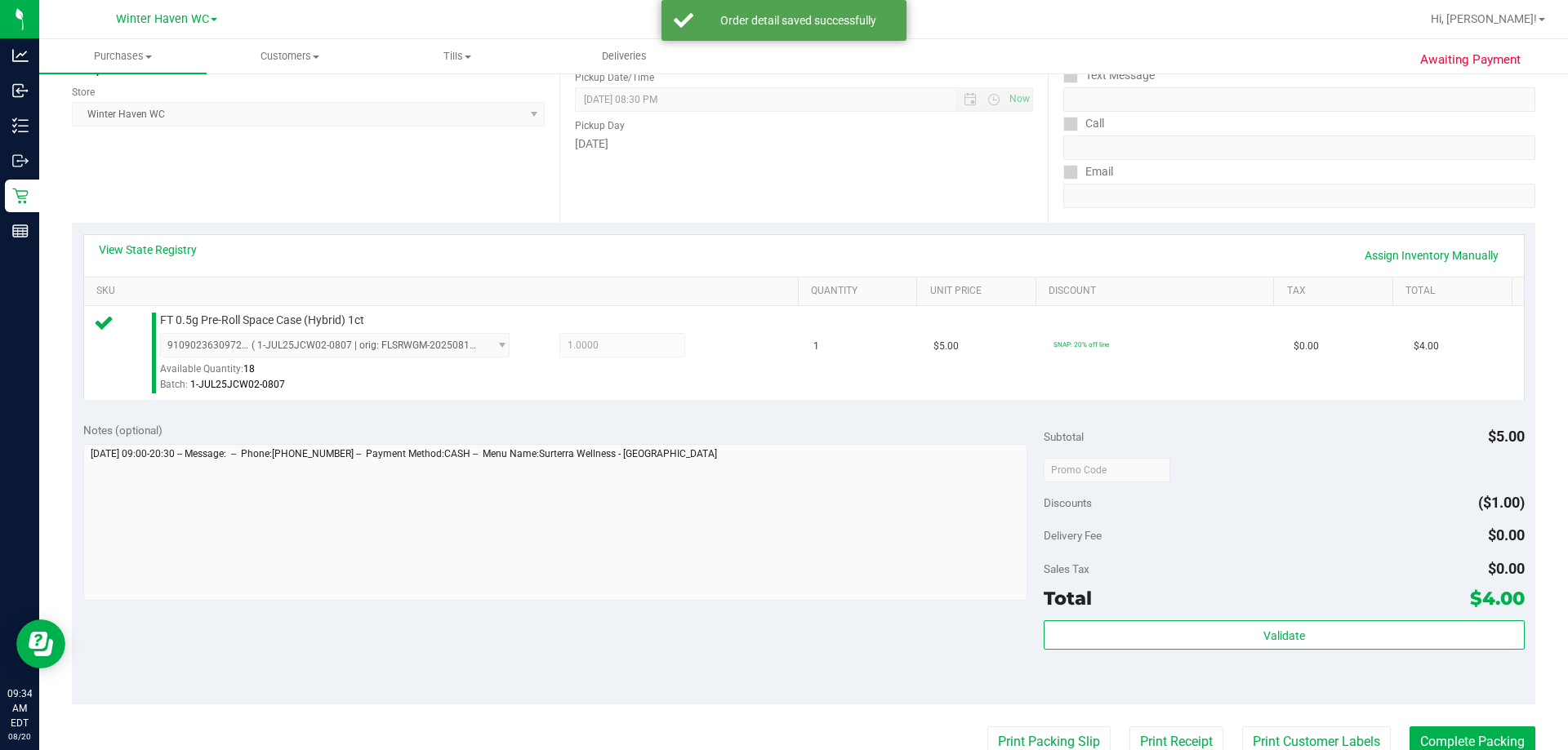
scroll to position [489, 0]
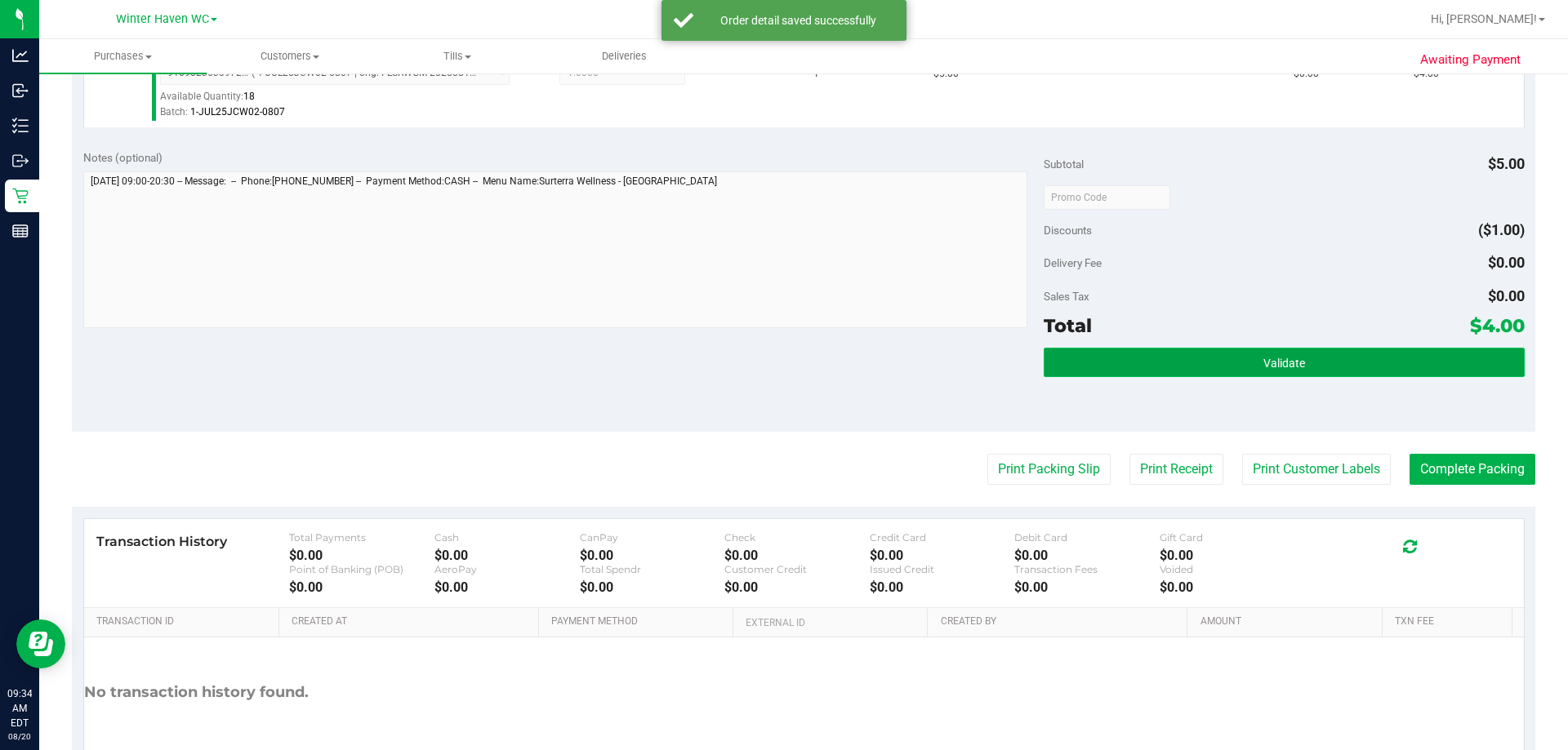
click at [782, 352] on button "Validate" at bounding box center [1283, 362] width 480 height 30
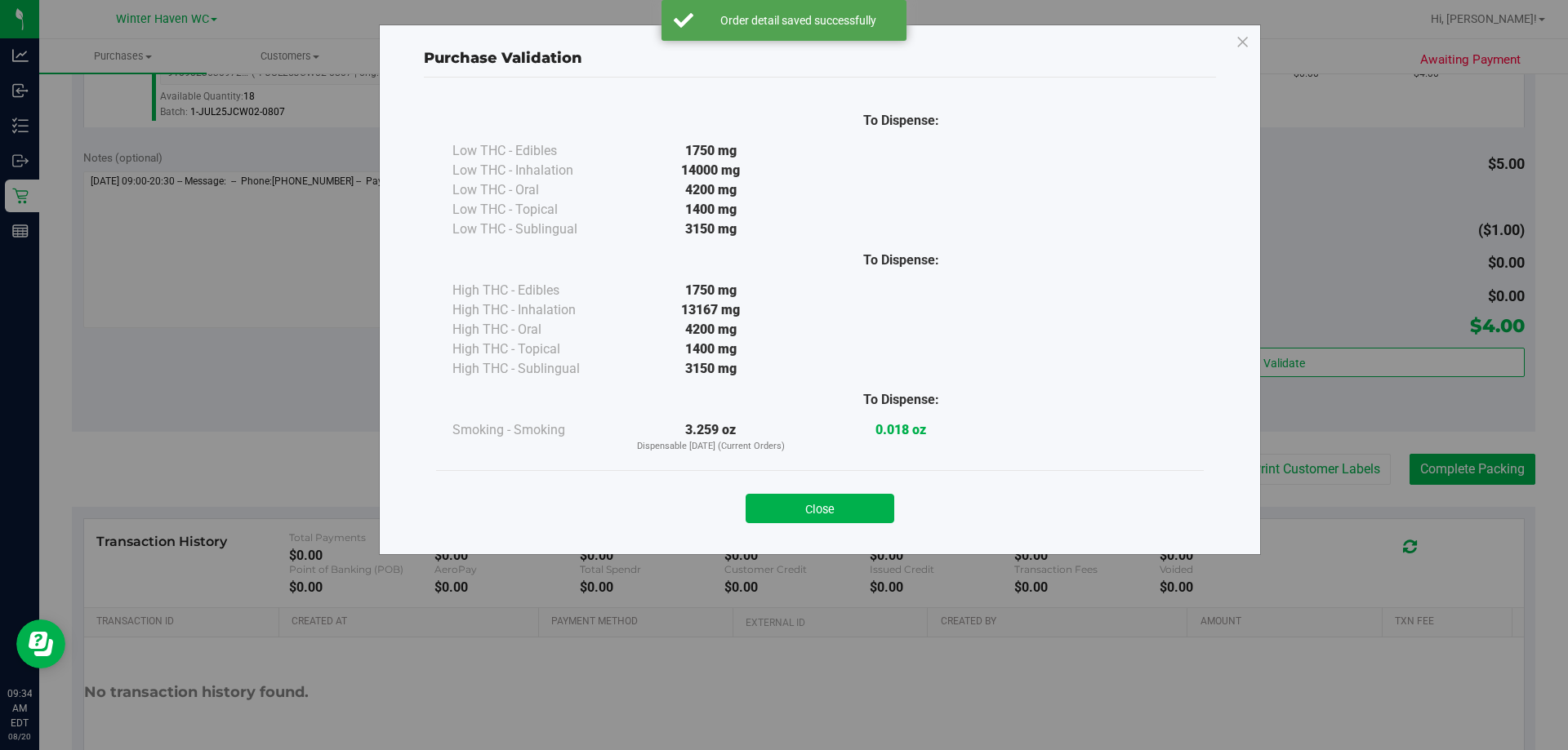
click at [782, 502] on button "Close" at bounding box center [820, 509] width 148 height 30
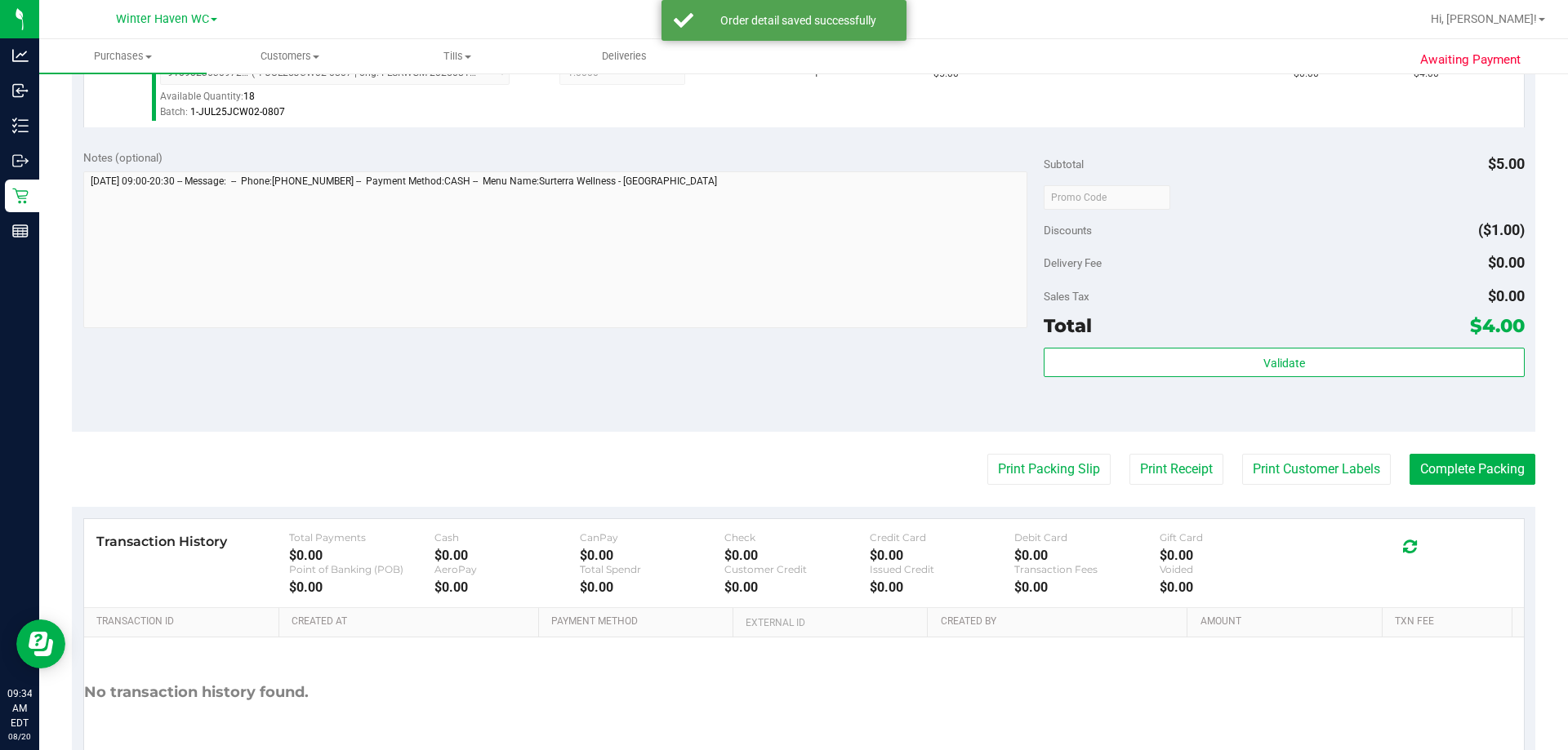
click at [782, 490] on purchase-details "Back Edit Purchase Cancel Purchase View Profile # 11816474 BioTrack ID: - Submi…" at bounding box center [803, 205] width 1463 height 1214
click at [782, 464] on button "Print Packing Slip" at bounding box center [1049, 469] width 123 height 31
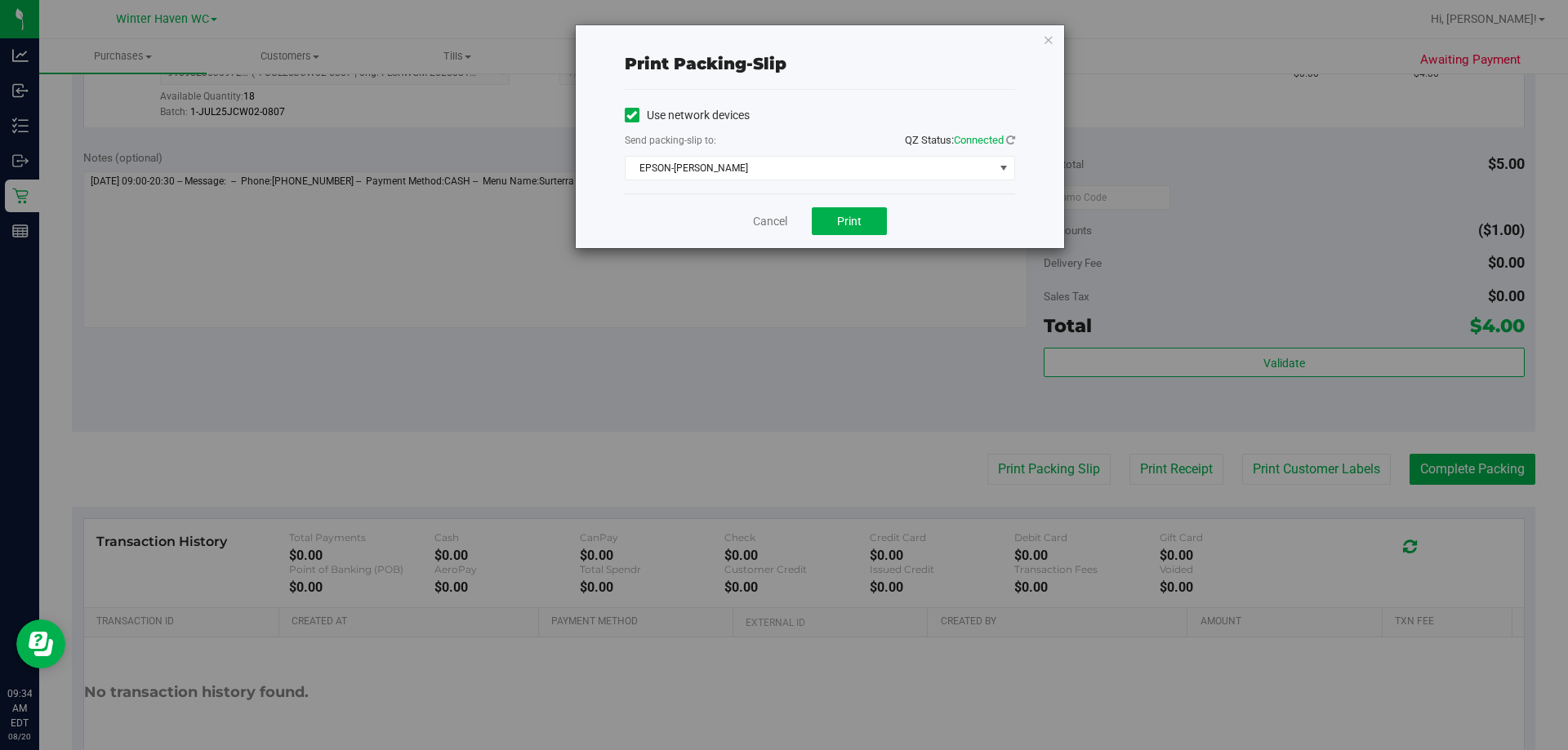
click at [782, 204] on div "Cancel Print" at bounding box center [820, 221] width 390 height 55
click at [782, 218] on span "Print" at bounding box center [849, 222] width 24 height 13
click at [769, 224] on link "Cancel" at bounding box center [770, 222] width 34 height 17
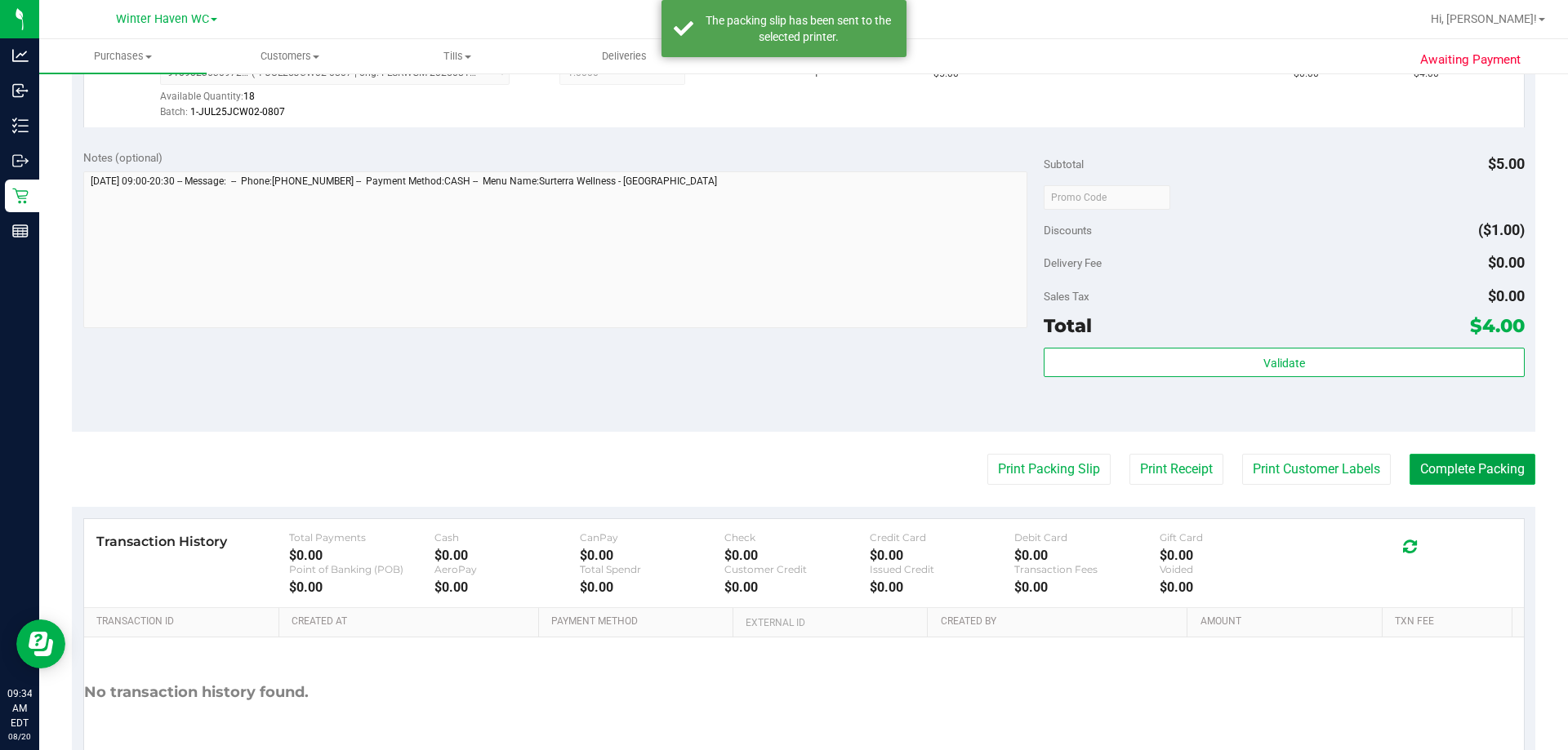
click at [782, 469] on button "Complete Packing" at bounding box center [1472, 469] width 126 height 31
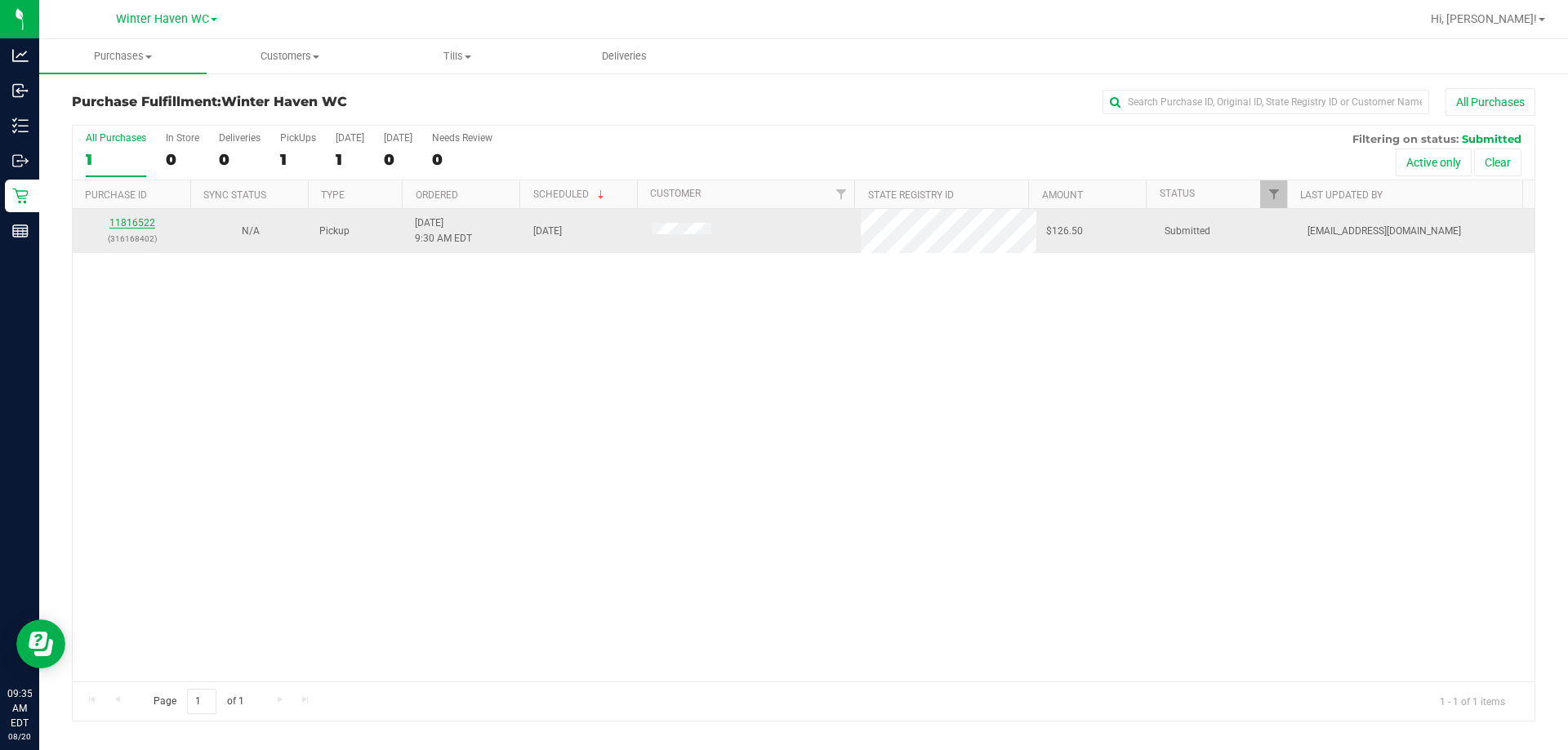
click at [129, 223] on link "11816522" at bounding box center [132, 222] width 45 height 11
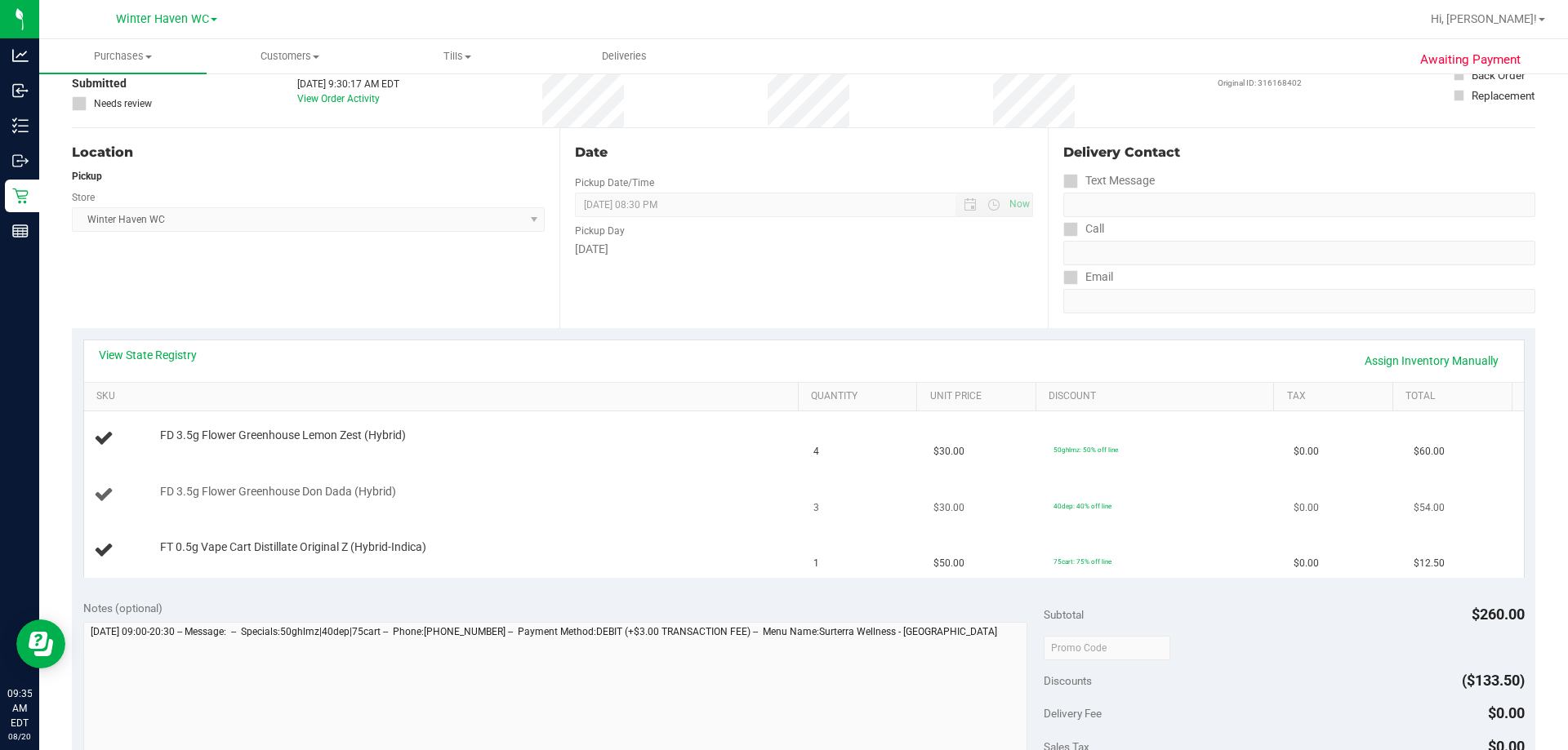
scroll to position [245, 0]
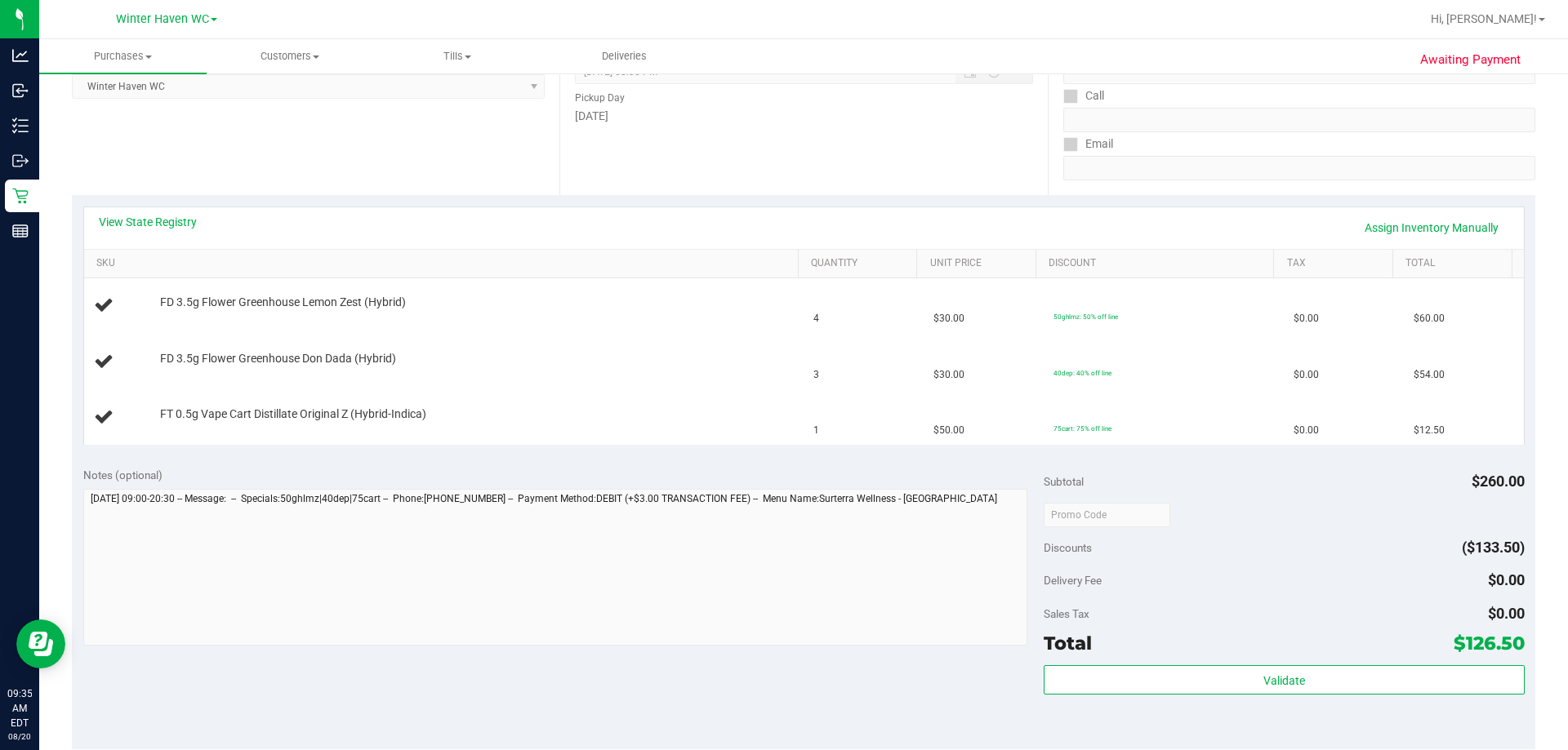
click at [168, 212] on div "View State Registry Assign Inventory Manually" at bounding box center [804, 228] width 1439 height 42
click at [163, 222] on link "View State Registry" at bounding box center [148, 222] width 98 height 17
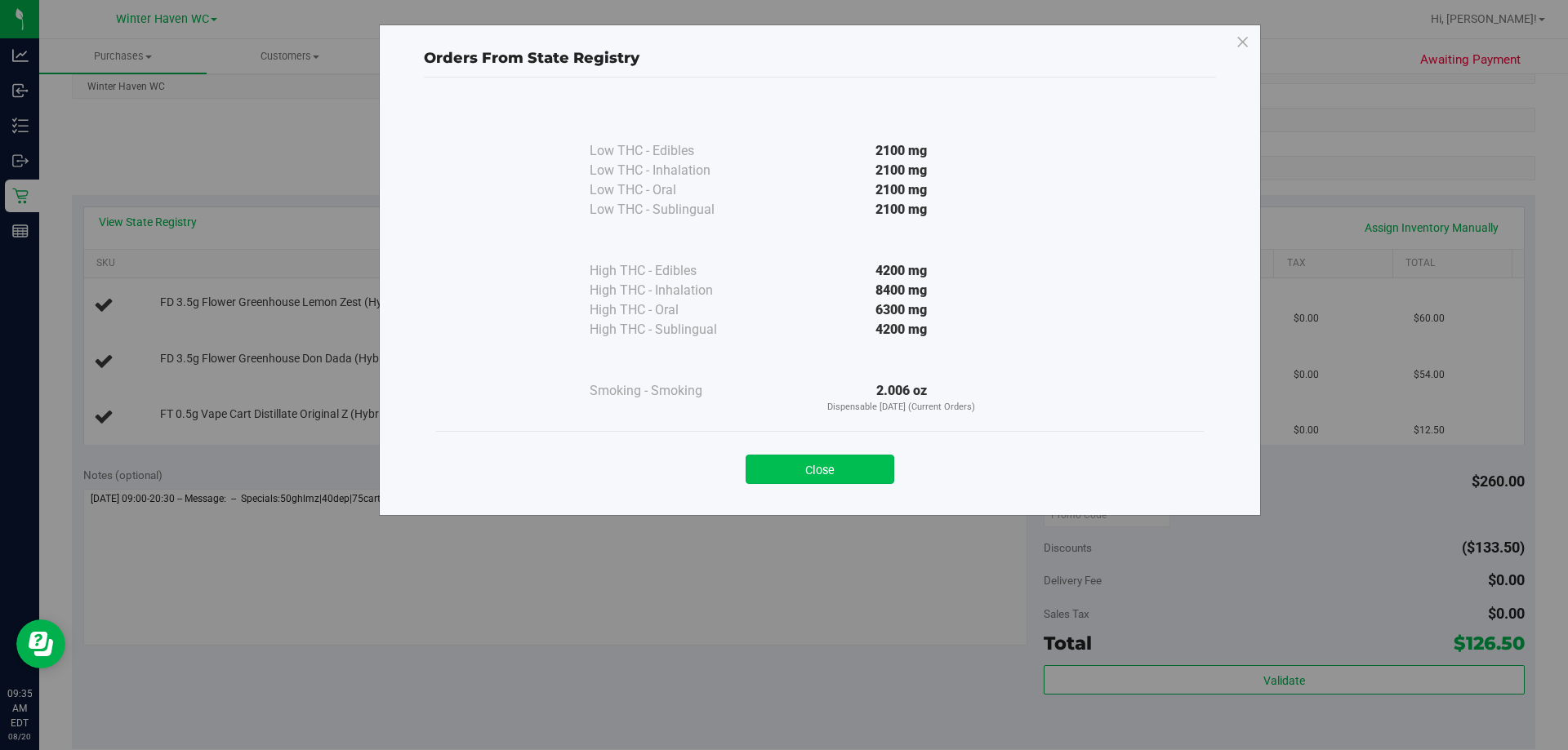
click at [782, 467] on button "Close" at bounding box center [820, 469] width 148 height 30
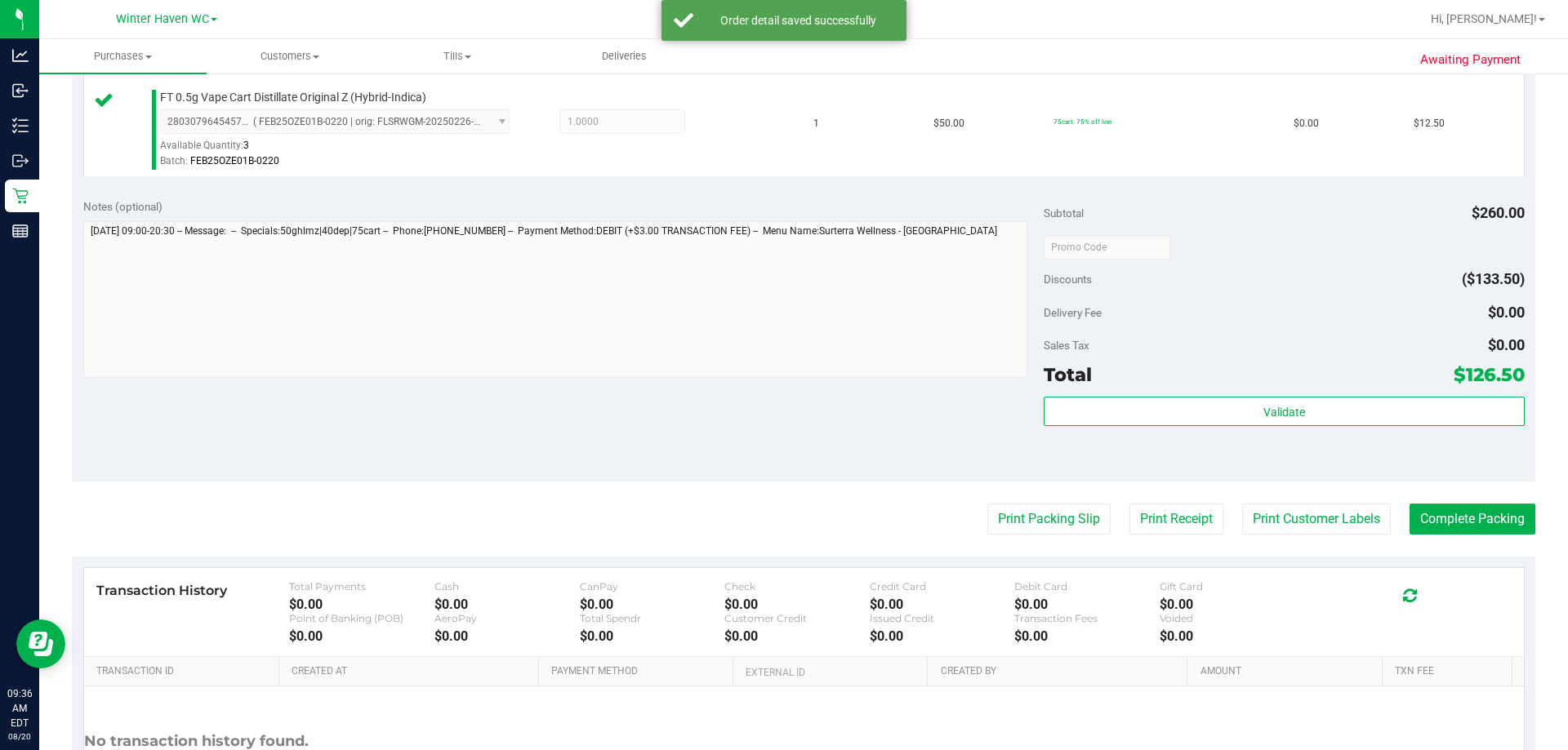
scroll to position [774, 0]
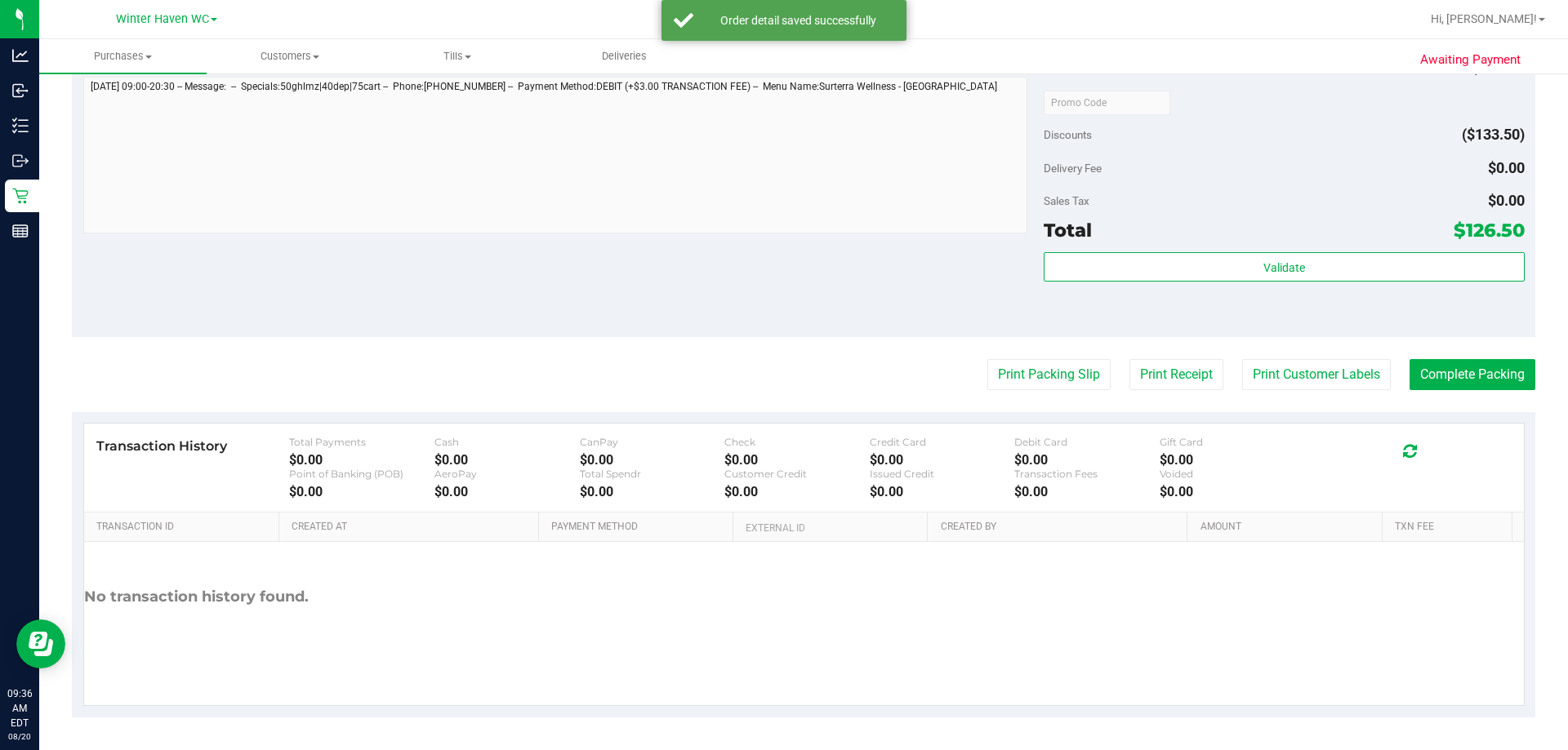
click at [782, 248] on div "Subtotal $260.00 Discounts ($133.50) Delivery Fee $0.00 Sales Tax $0.00 Total $…" at bounding box center [1283, 189] width 480 height 272
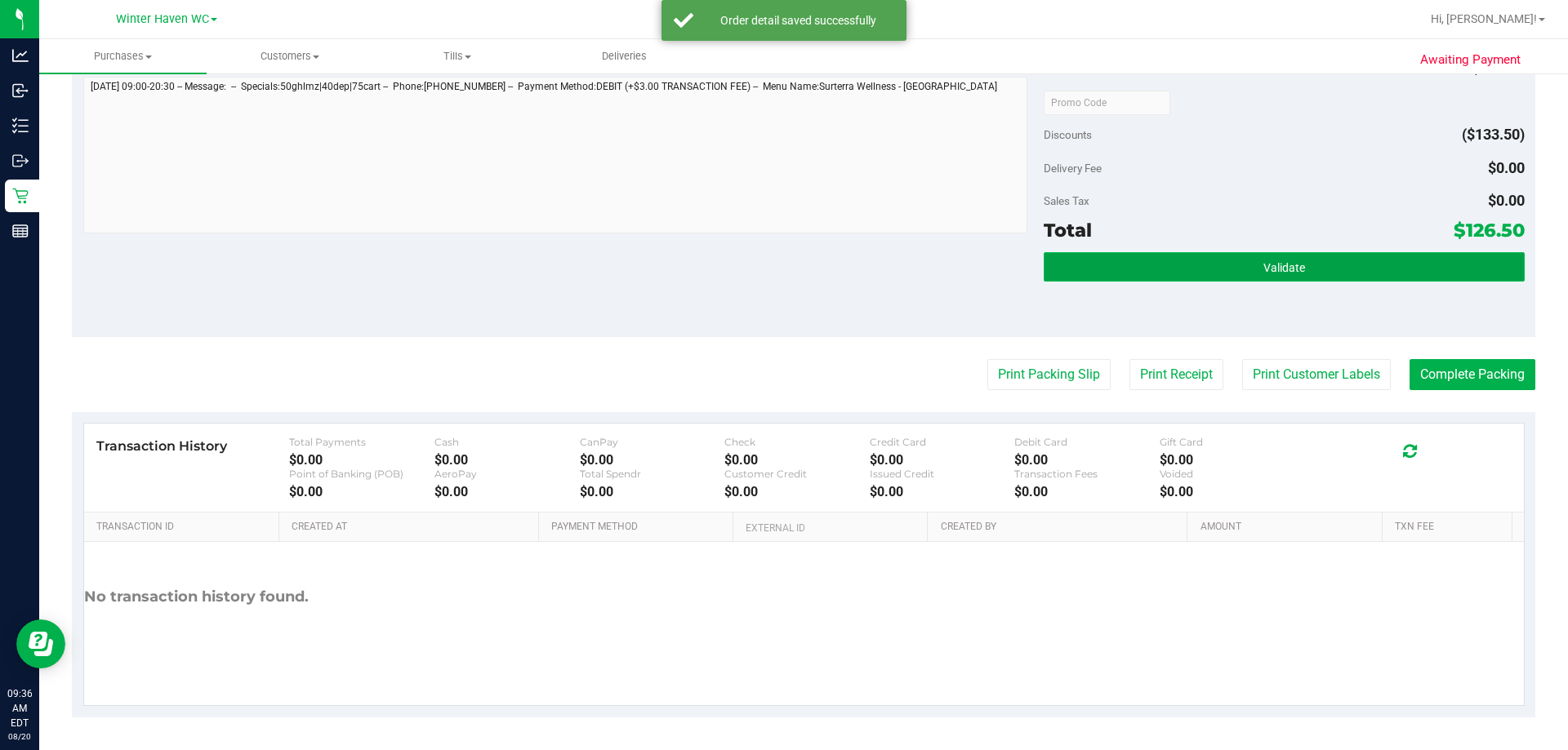
click at [782, 260] on button "Validate" at bounding box center [1283, 267] width 480 height 30
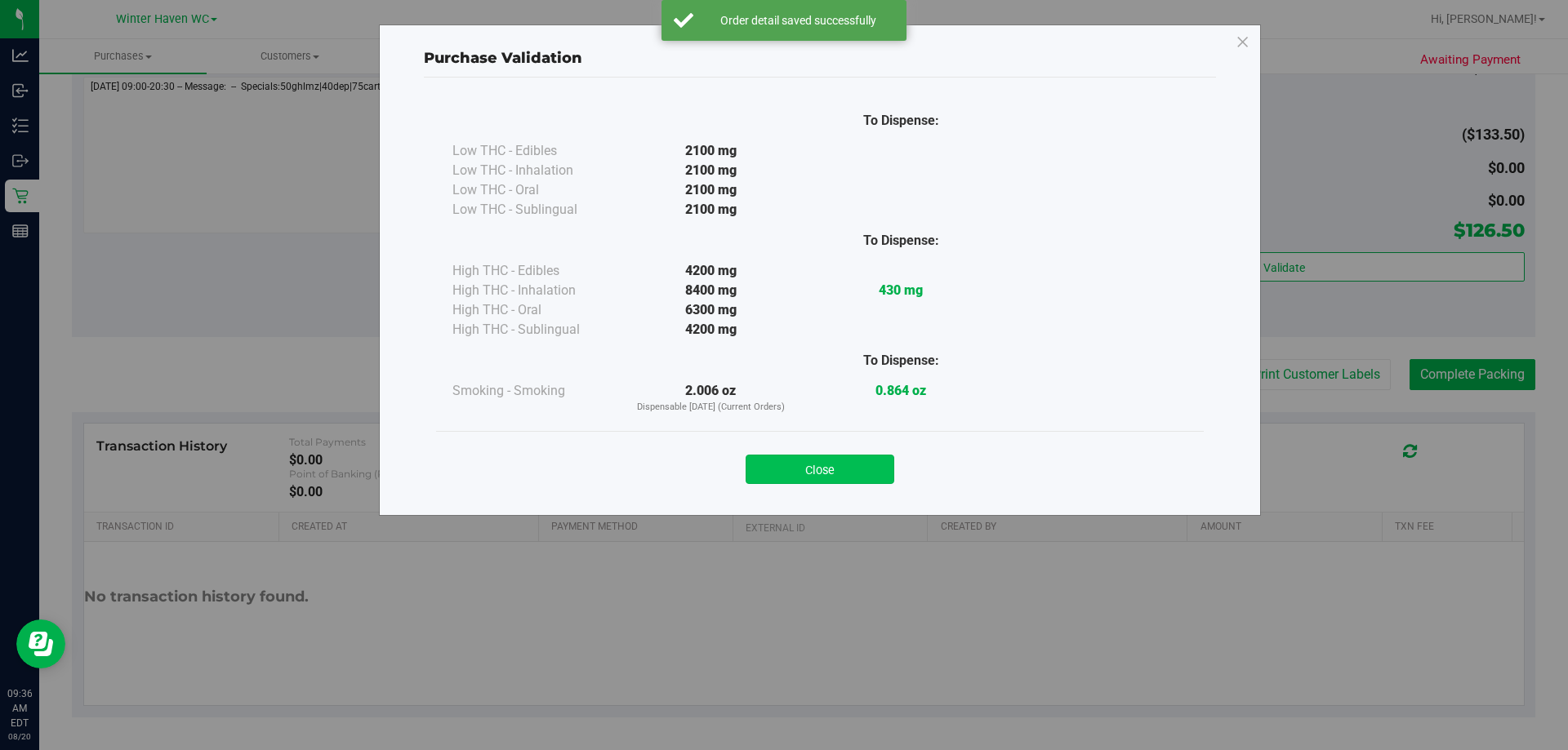
click at [782, 468] on button "Close" at bounding box center [820, 469] width 148 height 30
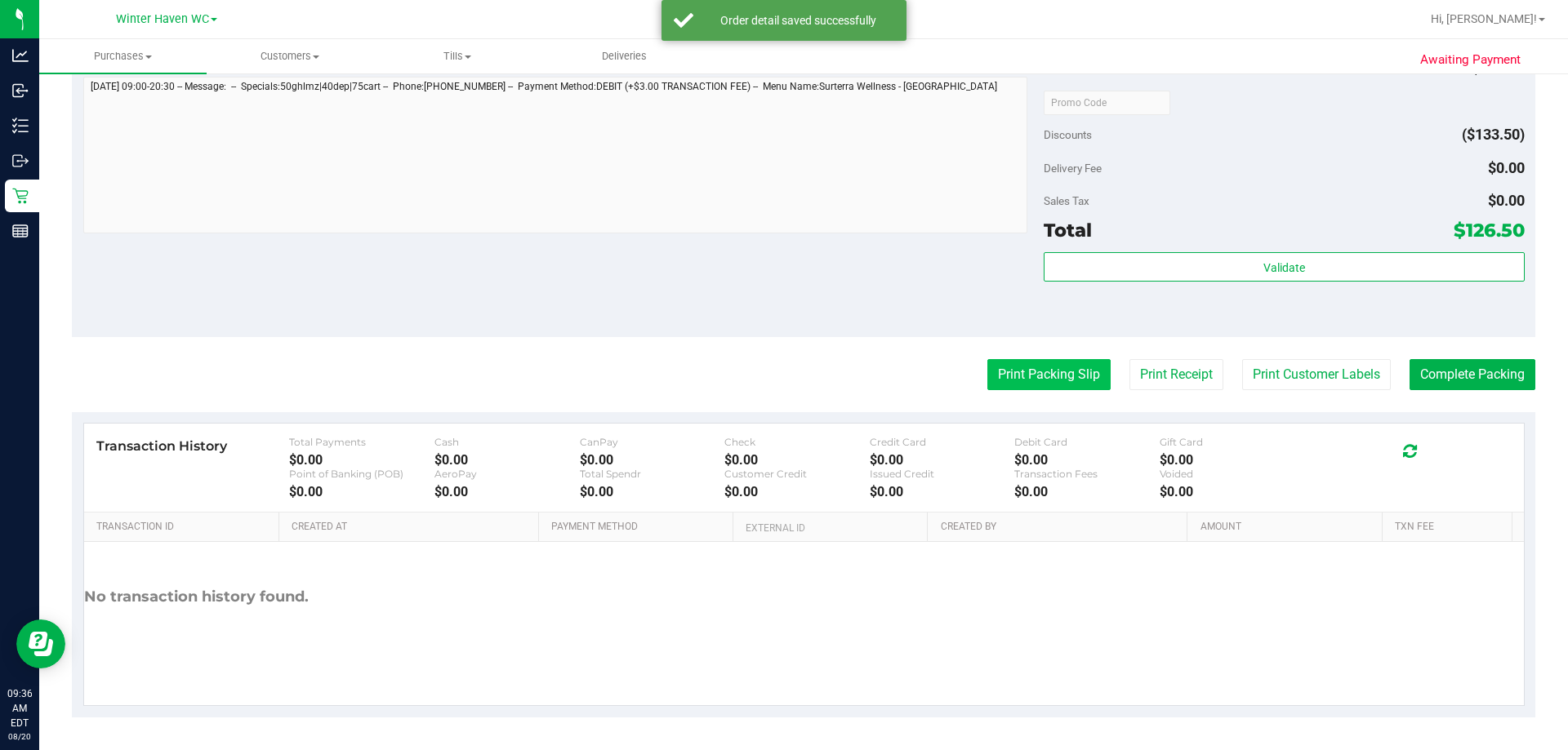
click at [782, 380] on button "Print Packing Slip" at bounding box center [1049, 374] width 123 height 31
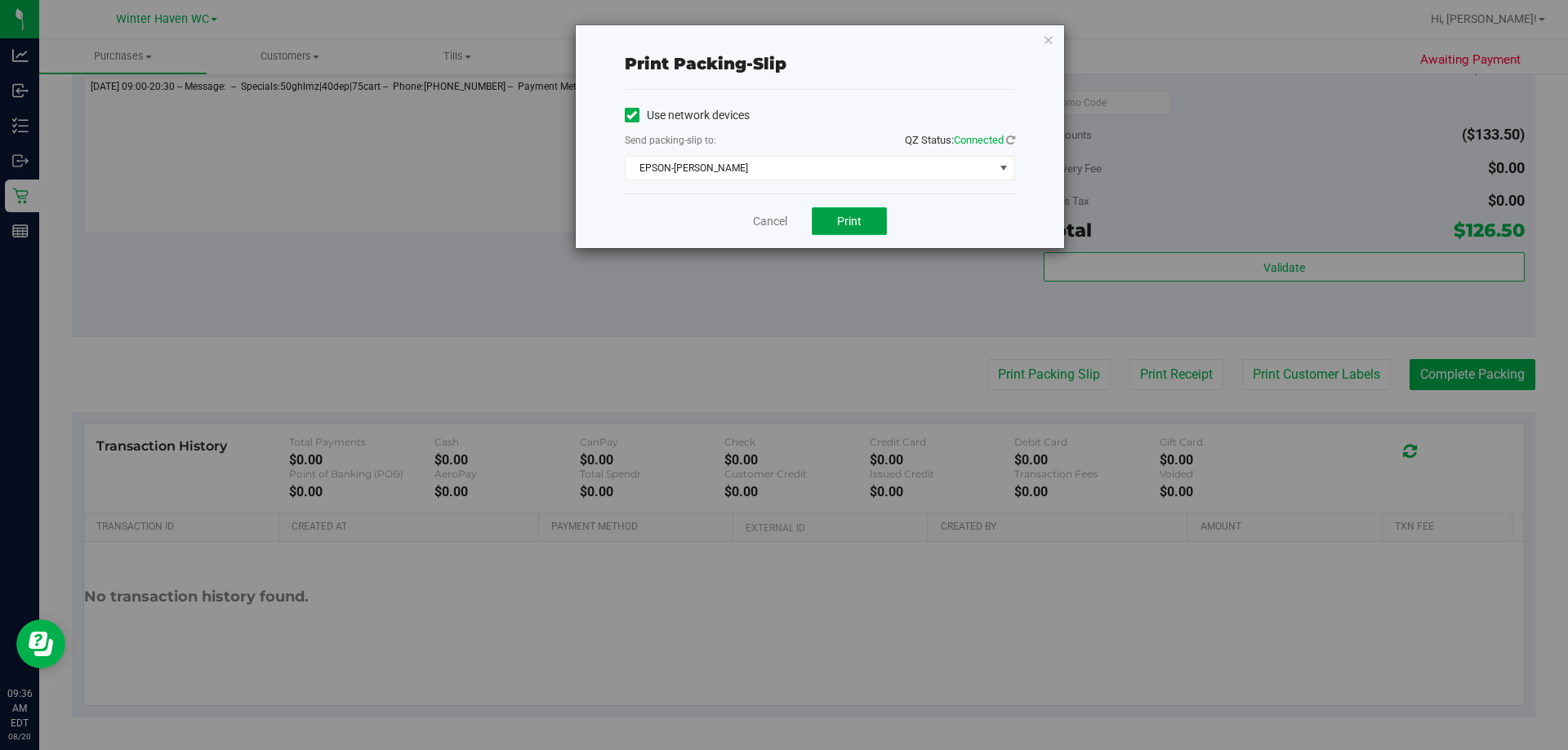
click at [782, 216] on button "Print" at bounding box center [848, 222] width 75 height 28
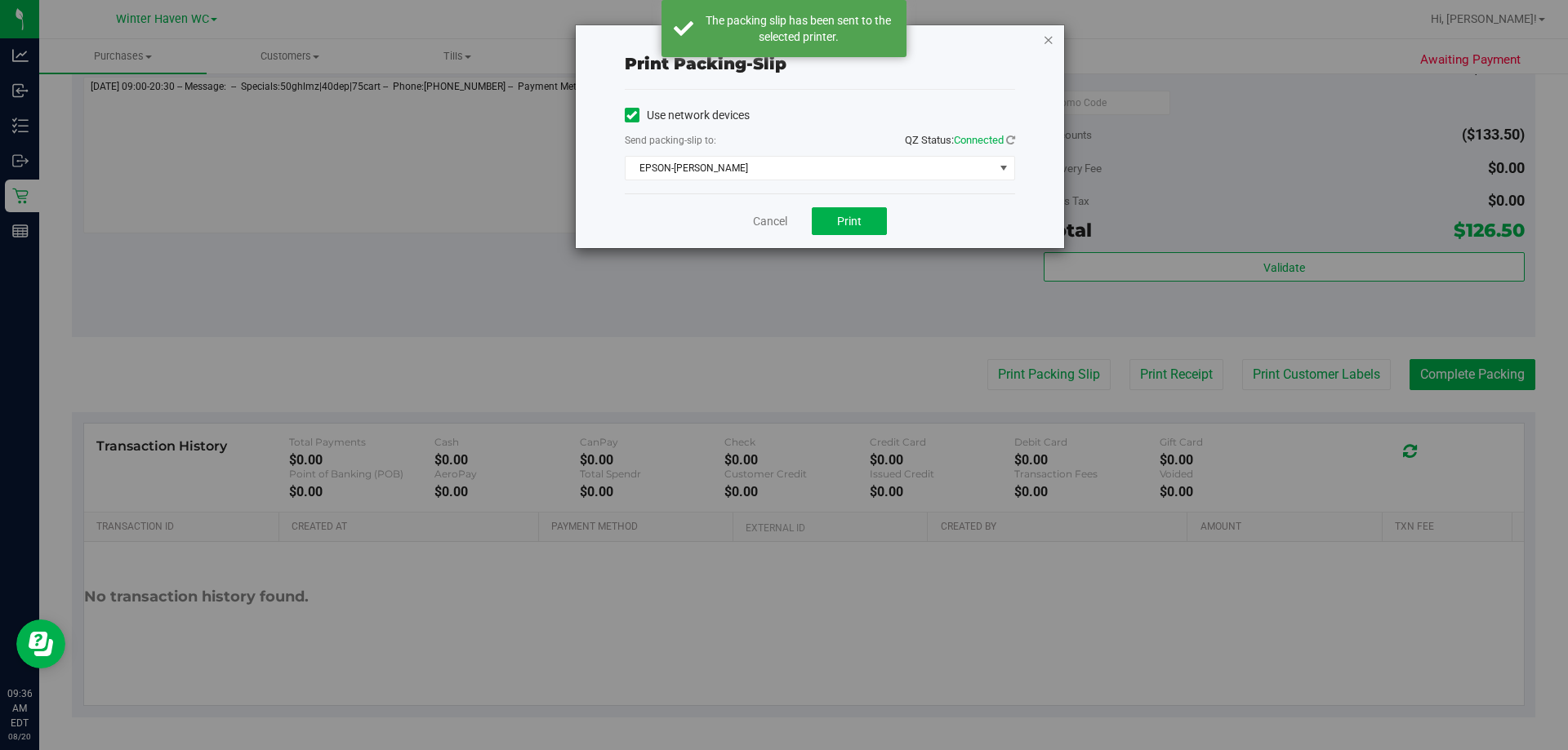
click at [782, 36] on icon "button" at bounding box center [1048, 39] width 11 height 19
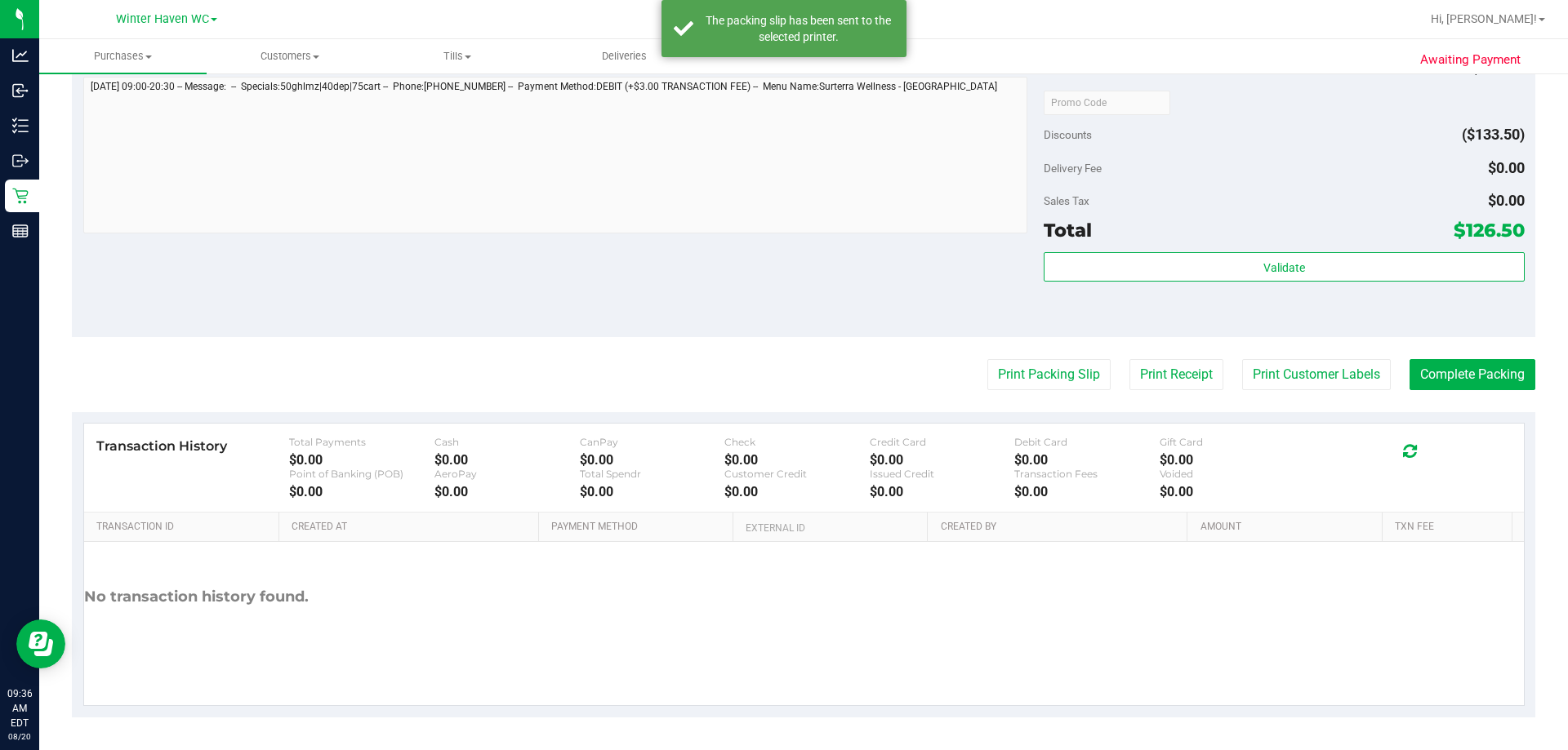
click at [782, 356] on purchase-details "Back Edit Purchase Cancel Purchase View Profile # 11816522 BioTrack ID: - Submi…" at bounding box center [803, 16] width 1463 height 1404
click at [782, 358] on purchase-details "Back Edit Purchase Cancel Purchase View Profile # 11816522 BioTrack ID: - Submi…" at bounding box center [803, 16] width 1463 height 1404
click at [782, 367] on button "Complete Packing" at bounding box center [1472, 374] width 126 height 31
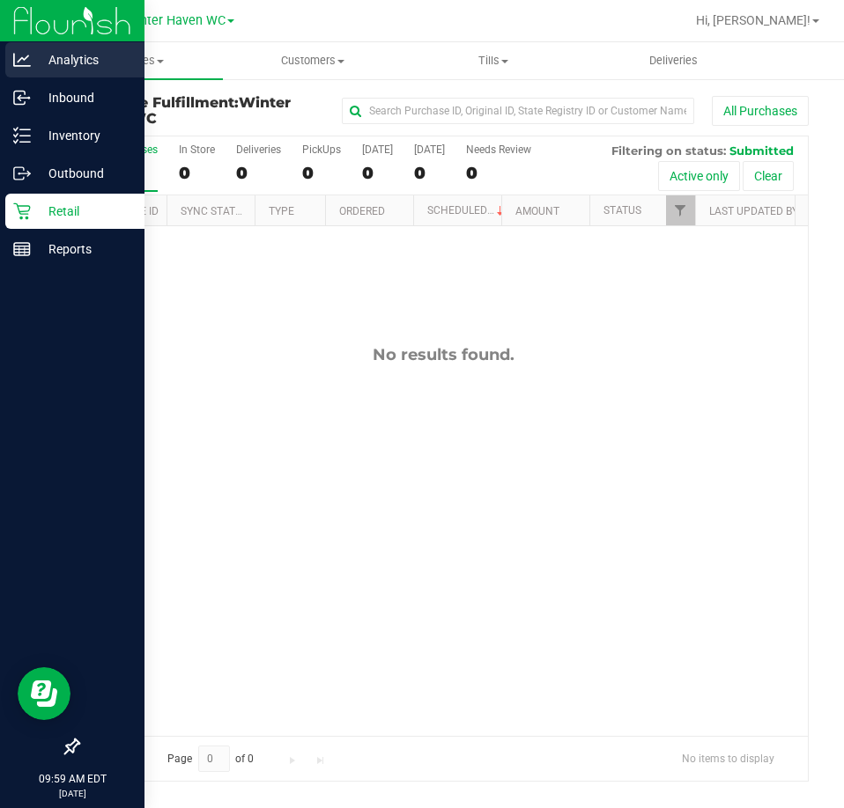
click at [41, 64] on p "Analytics" at bounding box center [84, 59] width 106 height 21
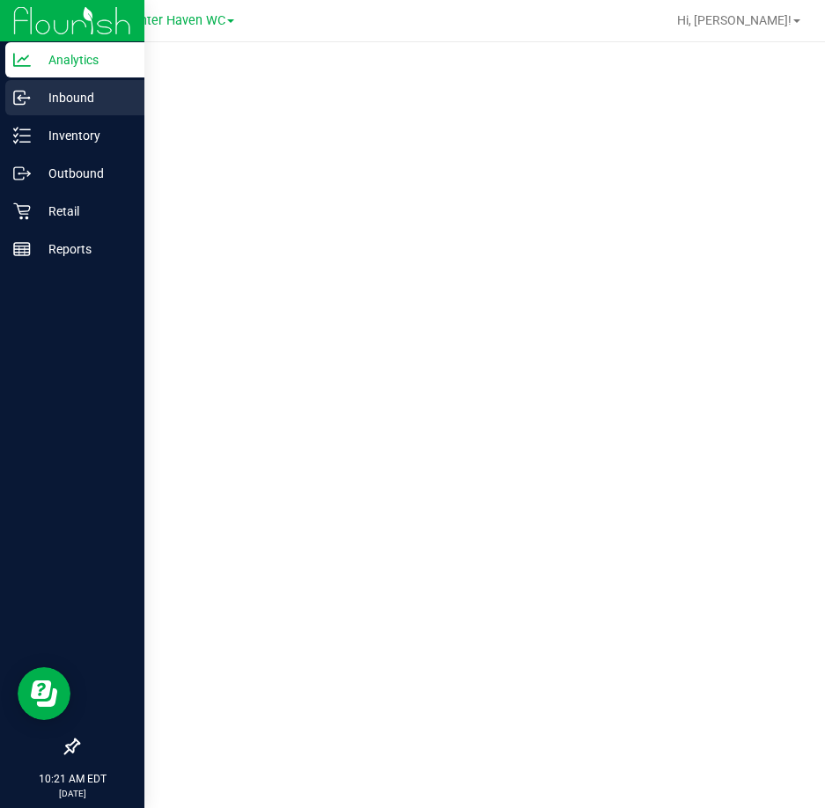
click at [54, 96] on p "Inbound" at bounding box center [84, 97] width 106 height 21
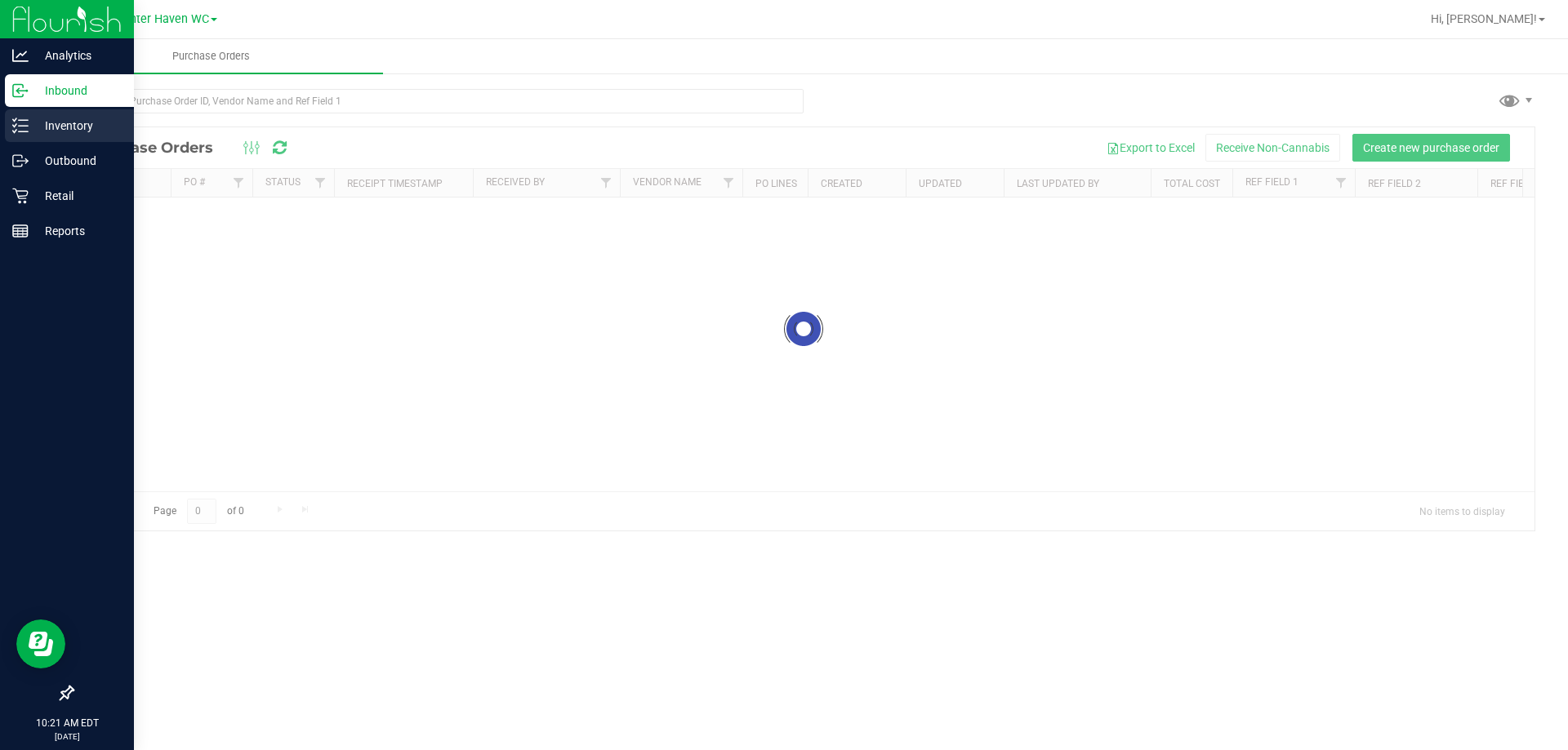
click at [21, 120] on icon at bounding box center [20, 126] width 17 height 17
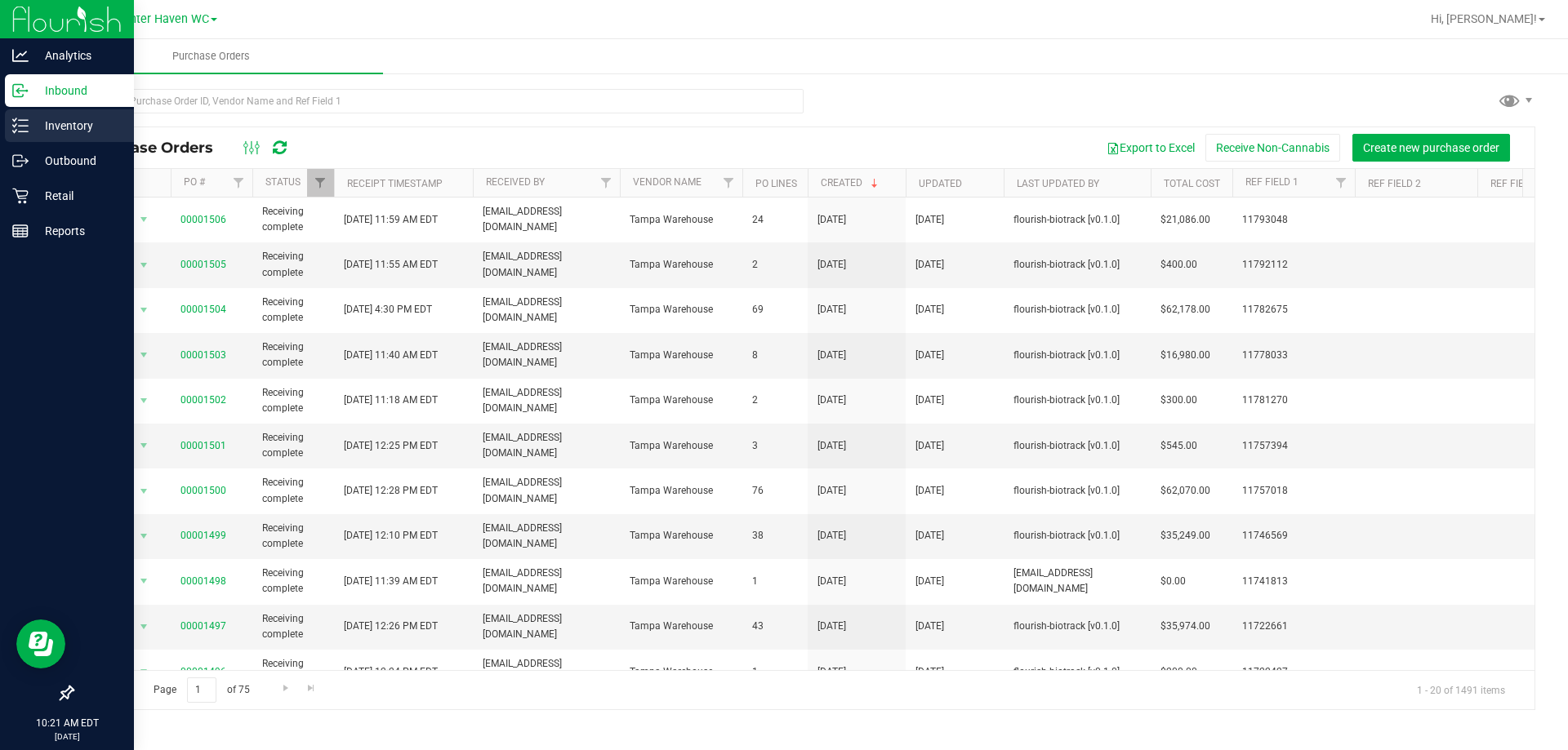
click at [32, 126] on p "Inventory" at bounding box center [78, 125] width 98 height 19
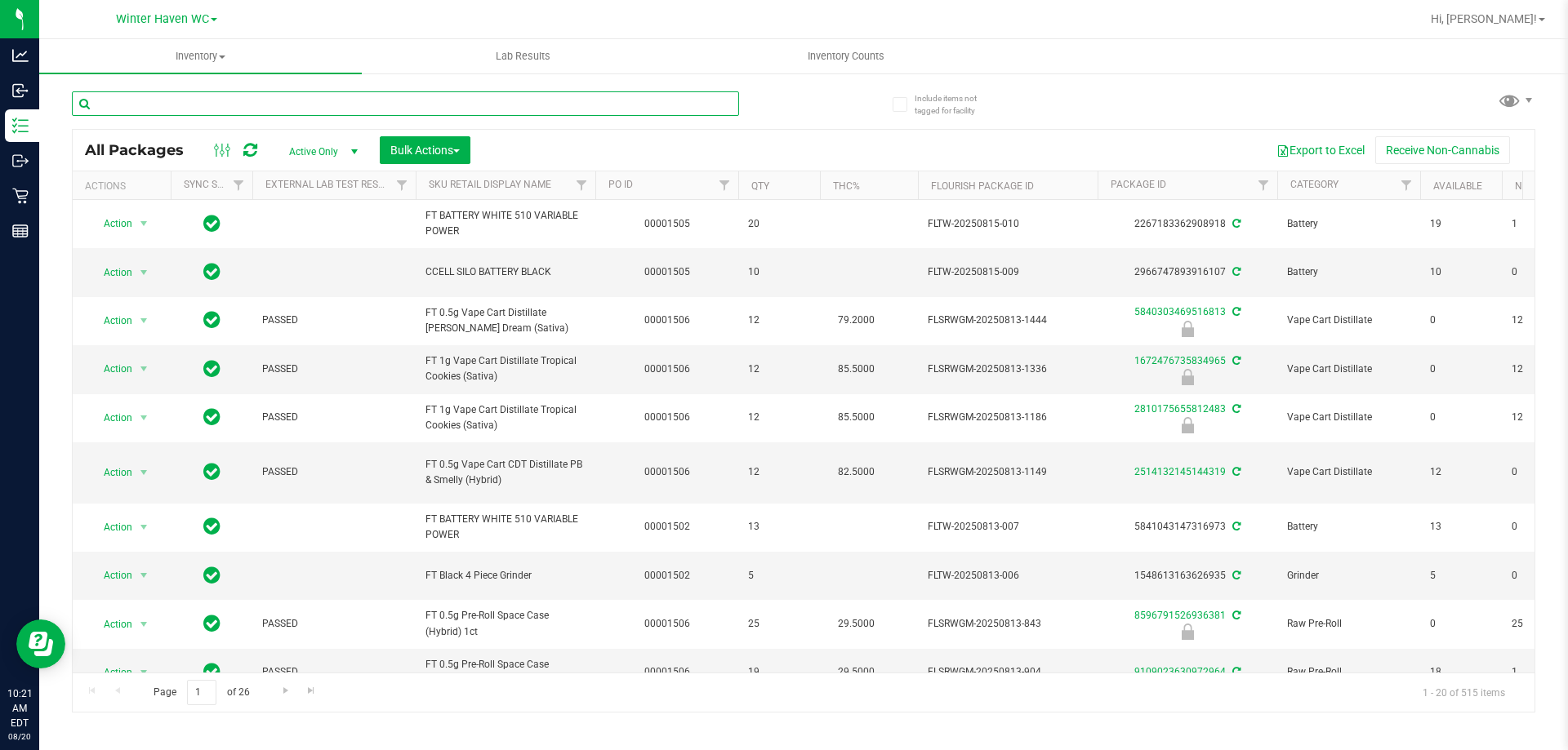
click at [453, 106] on input "text" at bounding box center [404, 104] width 667 height 24
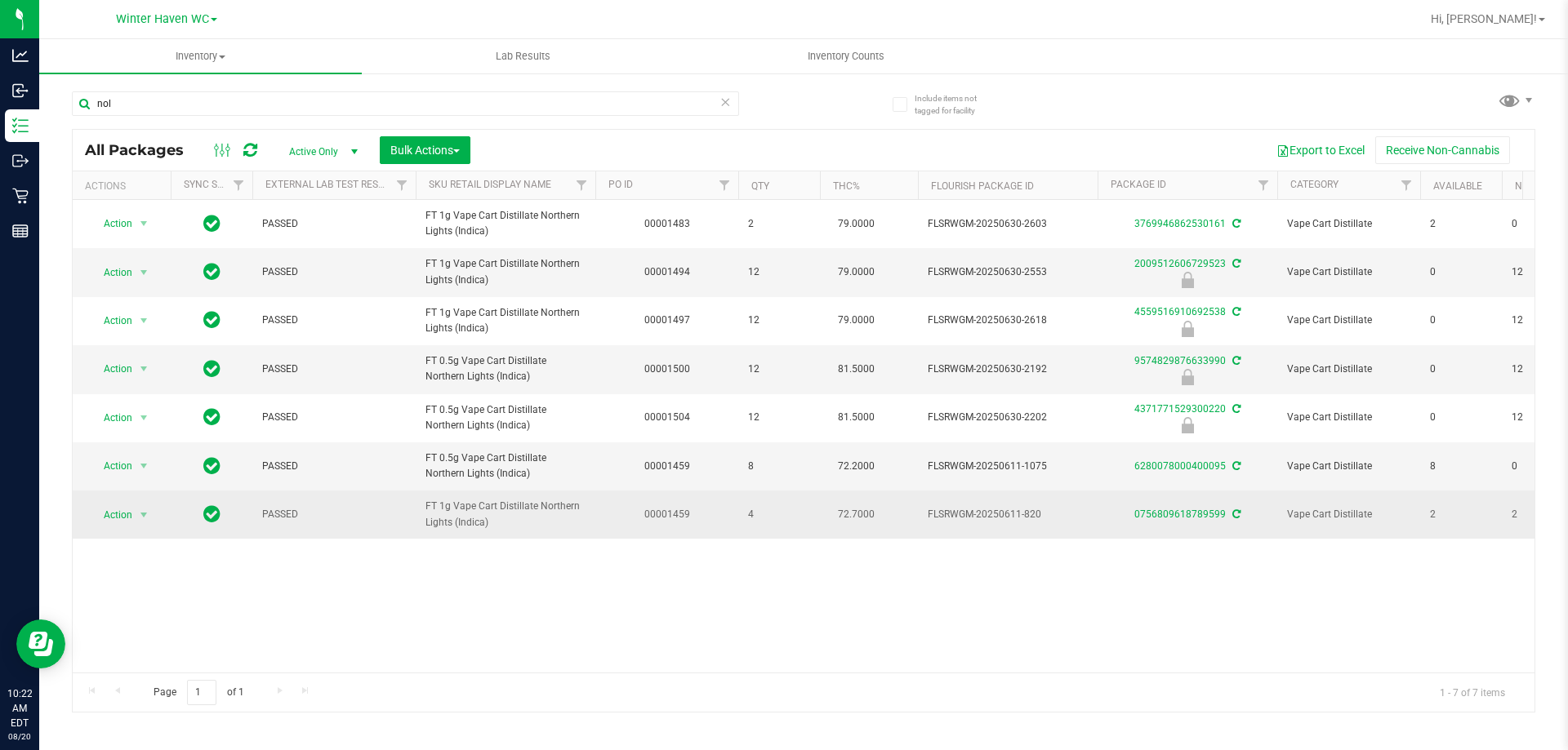
drag, startPoint x: 480, startPoint y: 514, endPoint x: 408, endPoint y: 500, distance: 73.3
drag, startPoint x: 504, startPoint y: 523, endPoint x: 427, endPoint y: 506, distance: 78.9
click at [427, 506] on span "FT 1g Vape Cart Distillate Northern Lights (Indica)" at bounding box center [505, 514] width 160 height 31
copy span "FT 1g Vape Cart Distillate Northern Lights (Indica)"
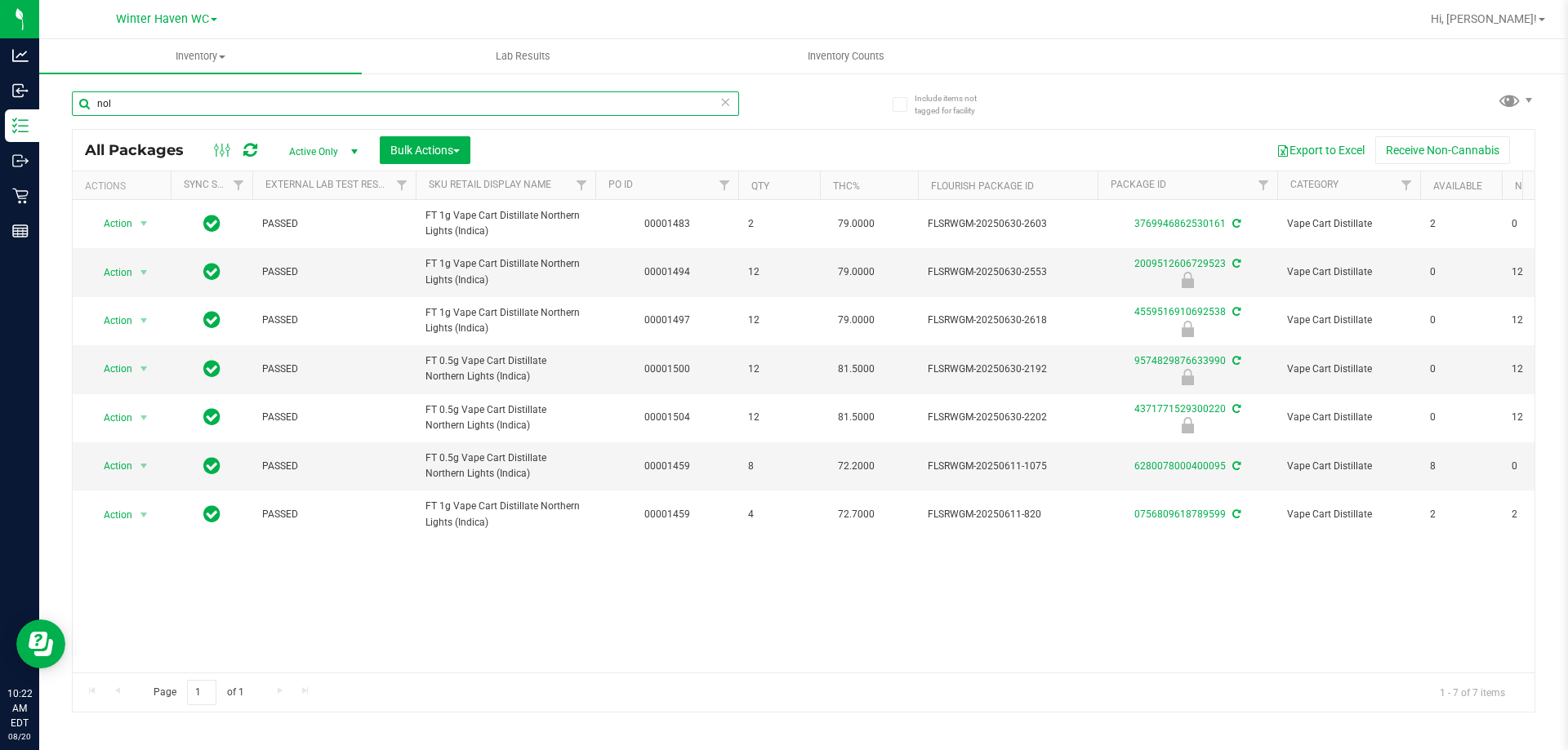
click at [526, 109] on input "nol" at bounding box center [404, 104] width 667 height 24
paste input "FT 1g Vape Cart Distillate Northern Lights (Indica)"
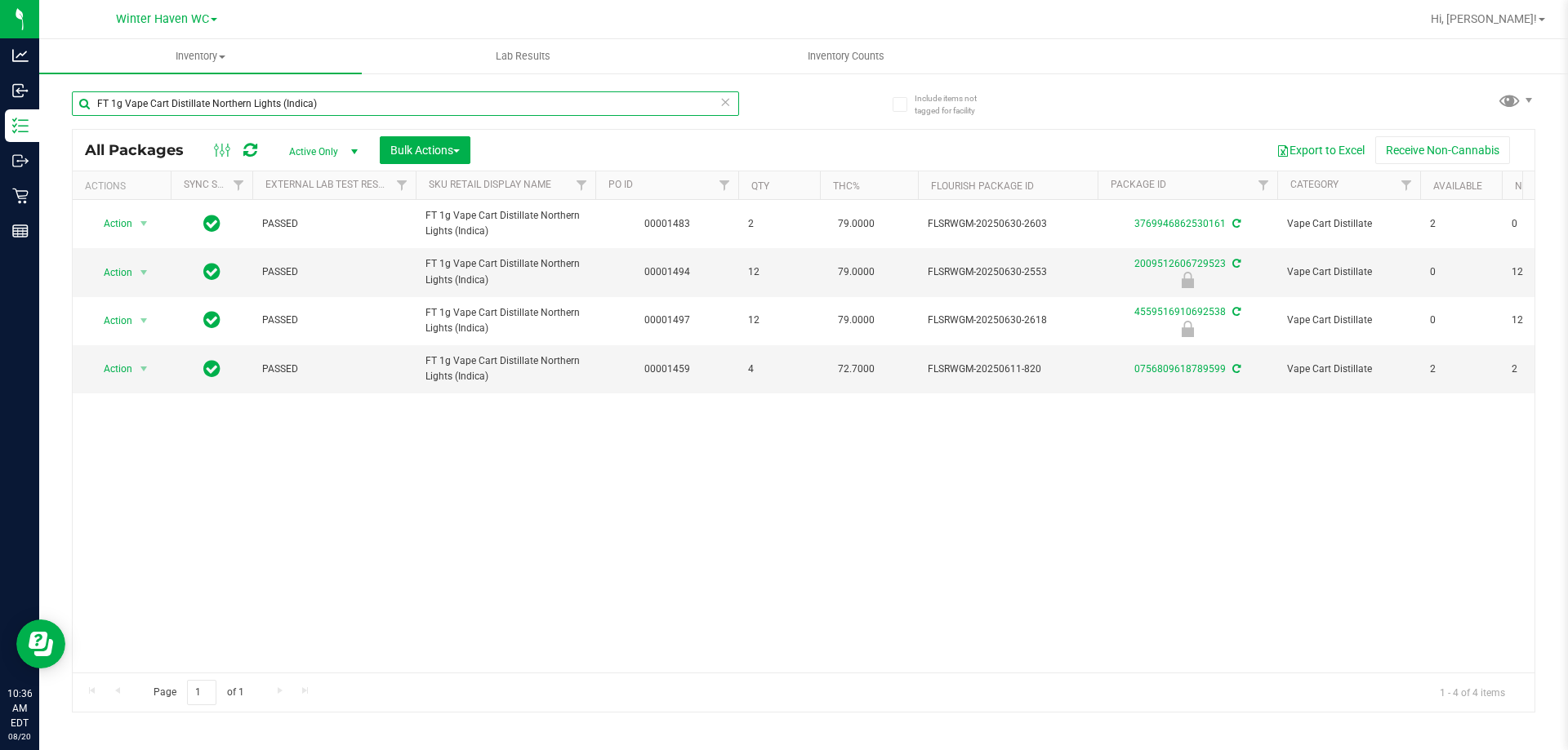
type input "FT 1g Vape Cart Distillate Northern Lights (Indica)"
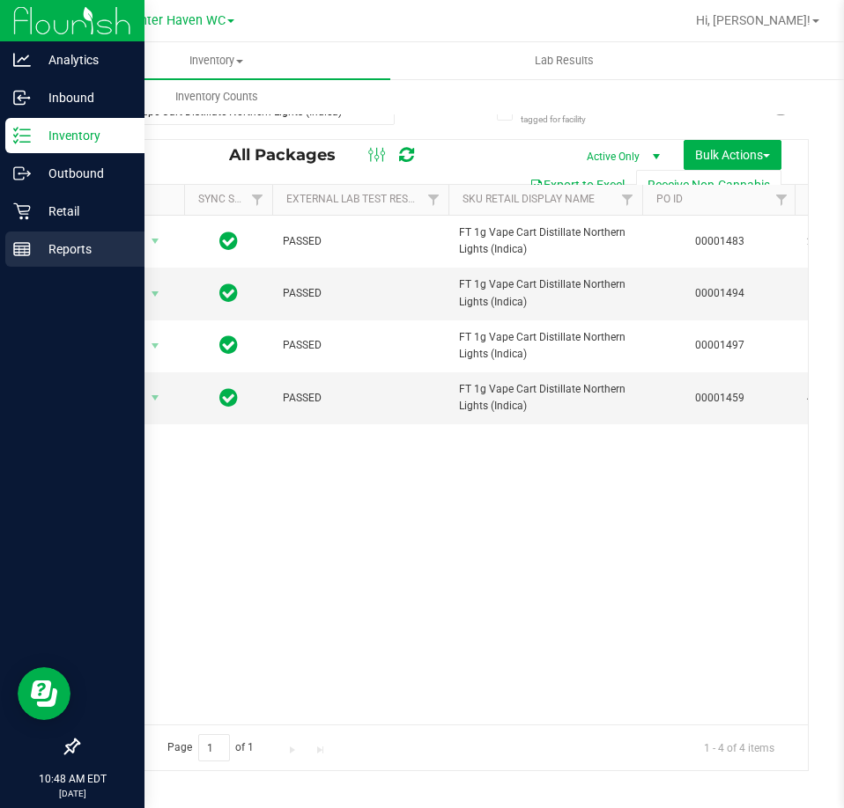
click at [53, 232] on div "Reports" at bounding box center [74, 249] width 139 height 35
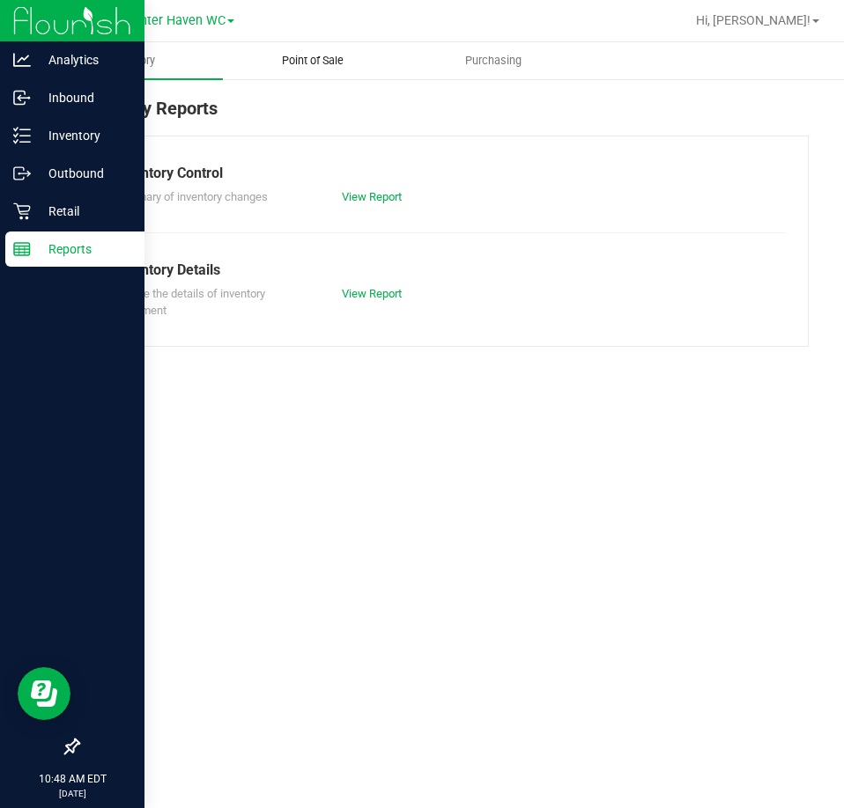
click at [313, 58] on span "Point of Sale" at bounding box center [312, 61] width 109 height 16
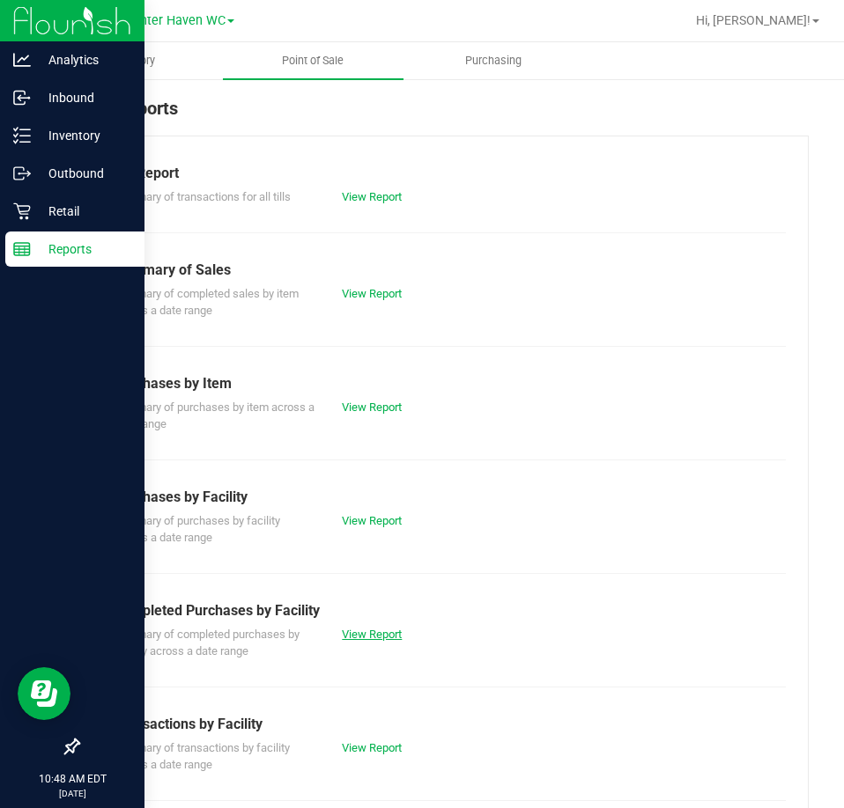
click at [372, 628] on link "View Report" at bounding box center [372, 634] width 60 height 13
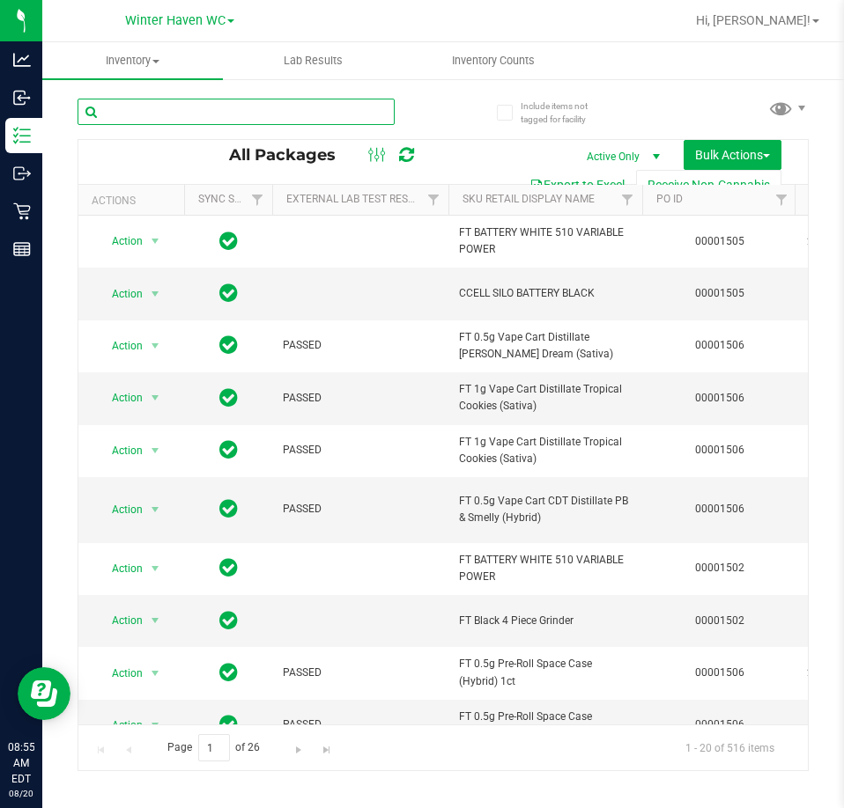
click at [342, 105] on input "text" at bounding box center [235, 112] width 317 height 26
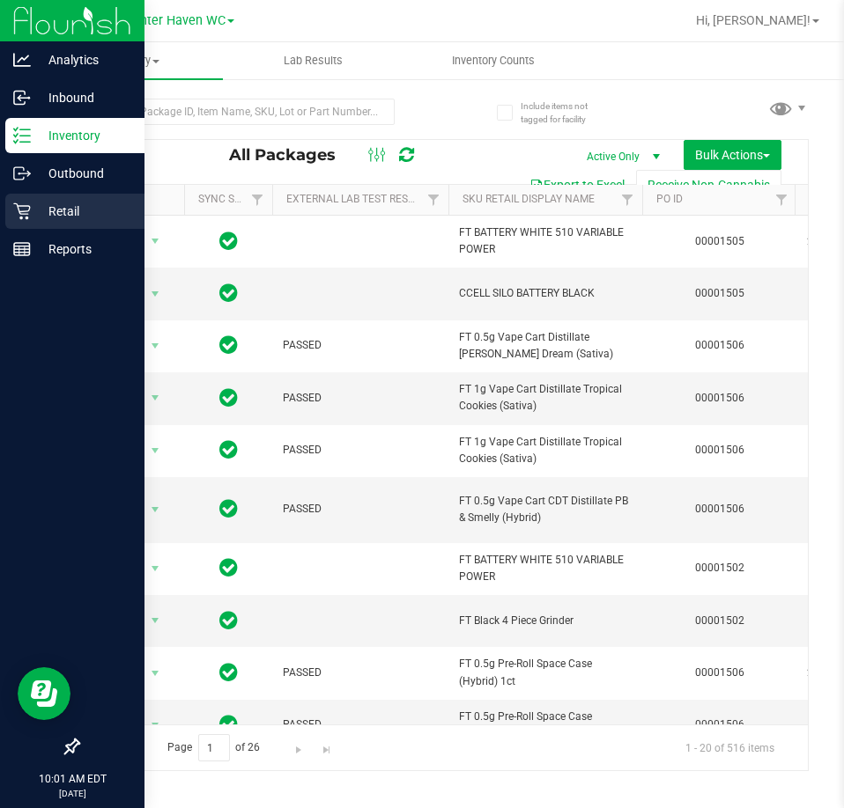
click at [19, 206] on icon at bounding box center [21, 211] width 17 height 17
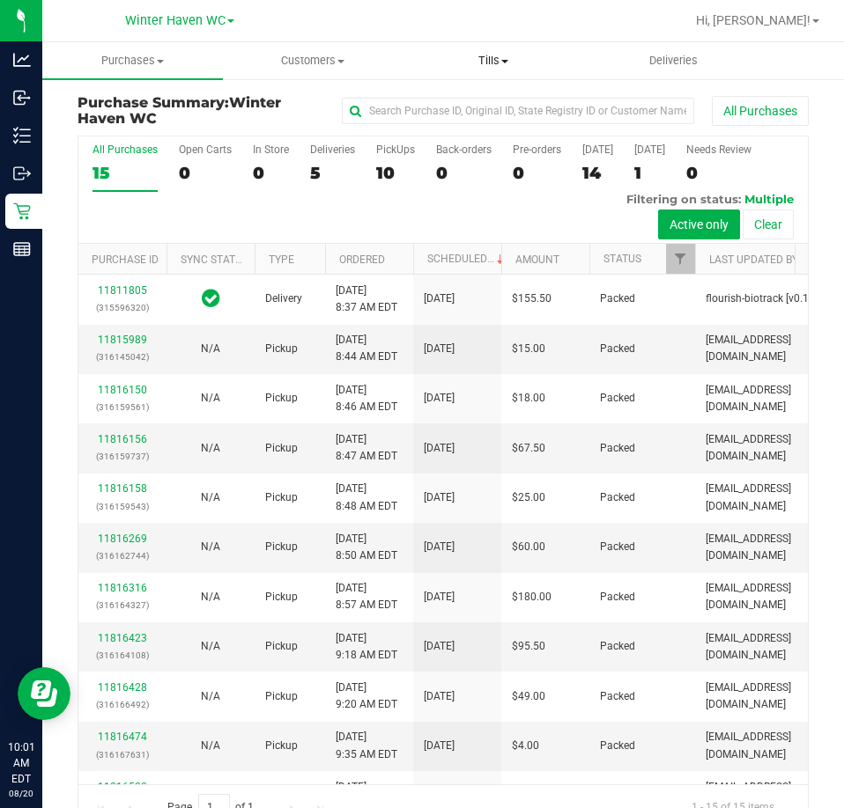
click at [491, 66] on span "Tills" at bounding box center [493, 61] width 179 height 16
click at [476, 126] on span "Reconcile e-payments" at bounding box center [490, 127] width 175 height 15
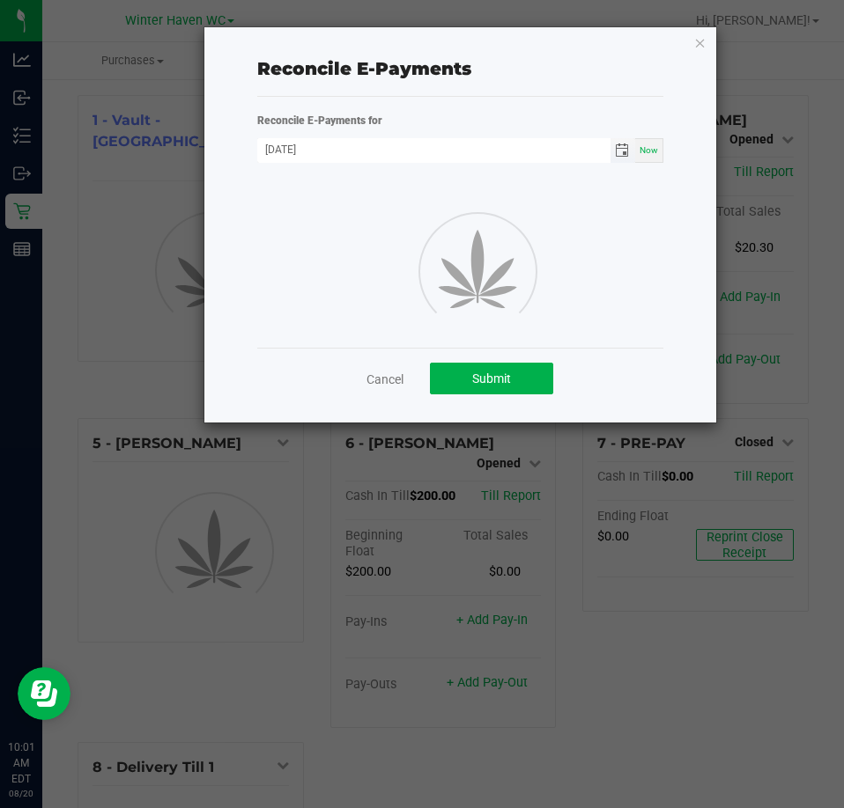
click at [540, 156] on input "[DATE]" at bounding box center [433, 149] width 353 height 22
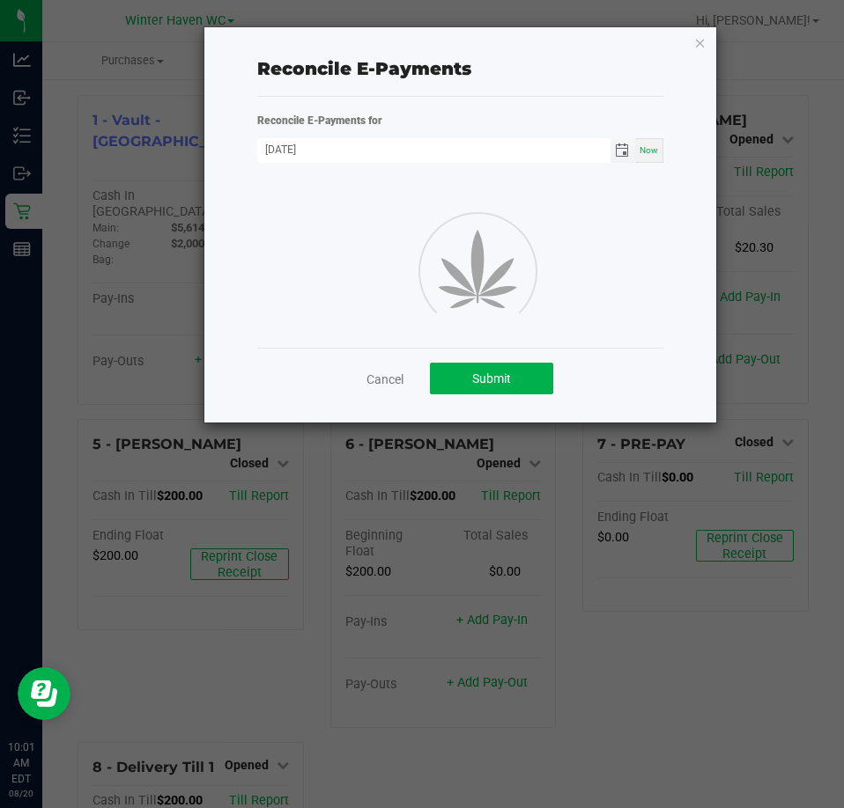
click at [623, 144] on span "Toggle calendar" at bounding box center [622, 151] width 14 height 14
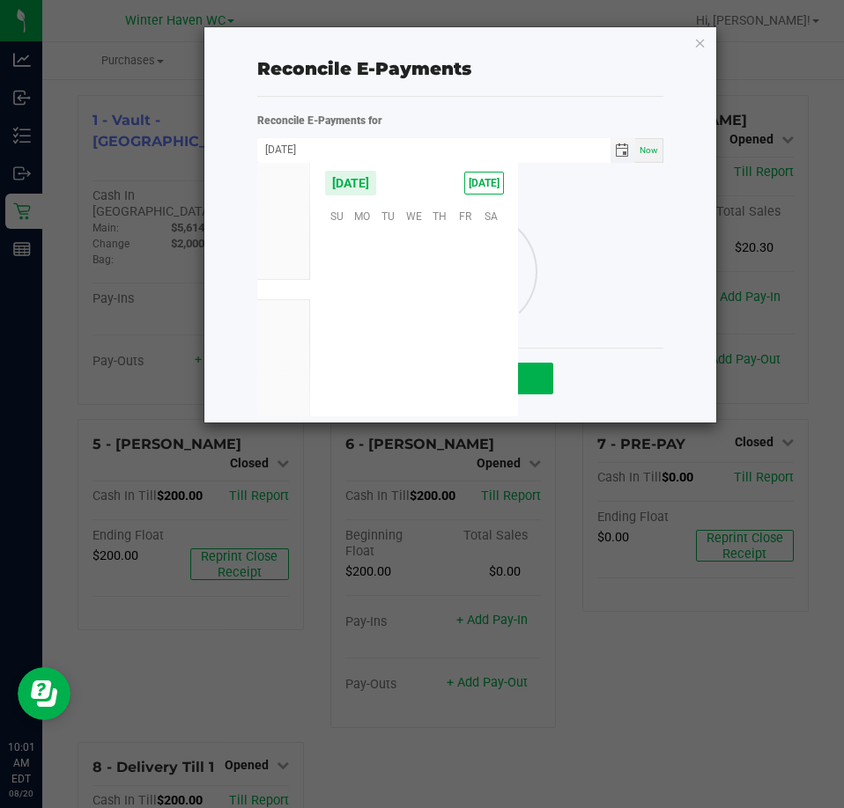
scroll to position [285383, 0]
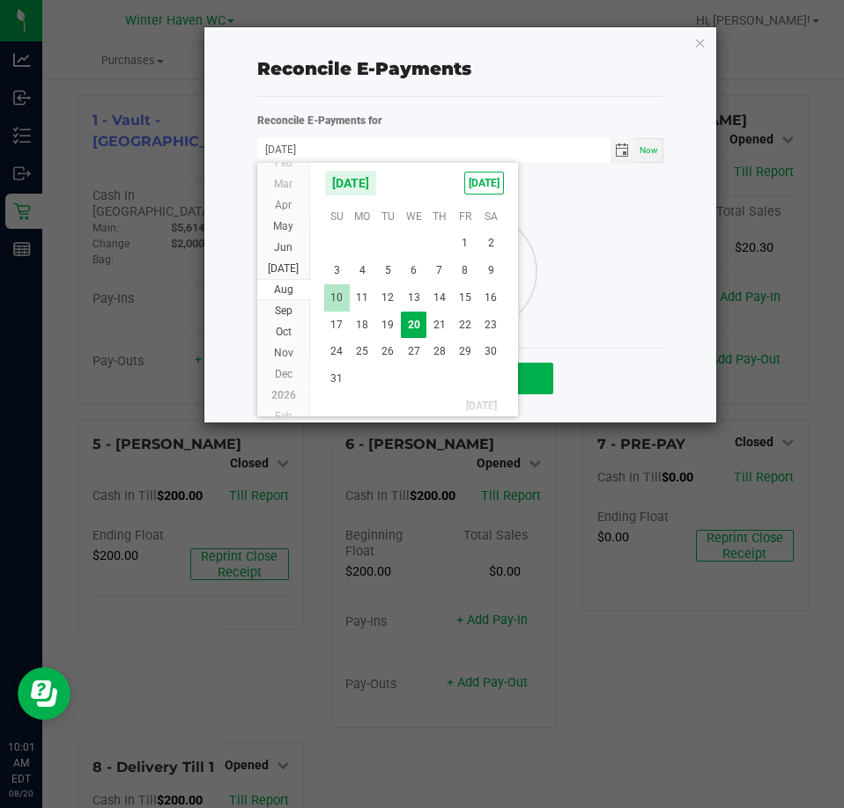
click at [335, 298] on span "10" at bounding box center [337, 297] width 26 height 27
type input "08/10/2025"
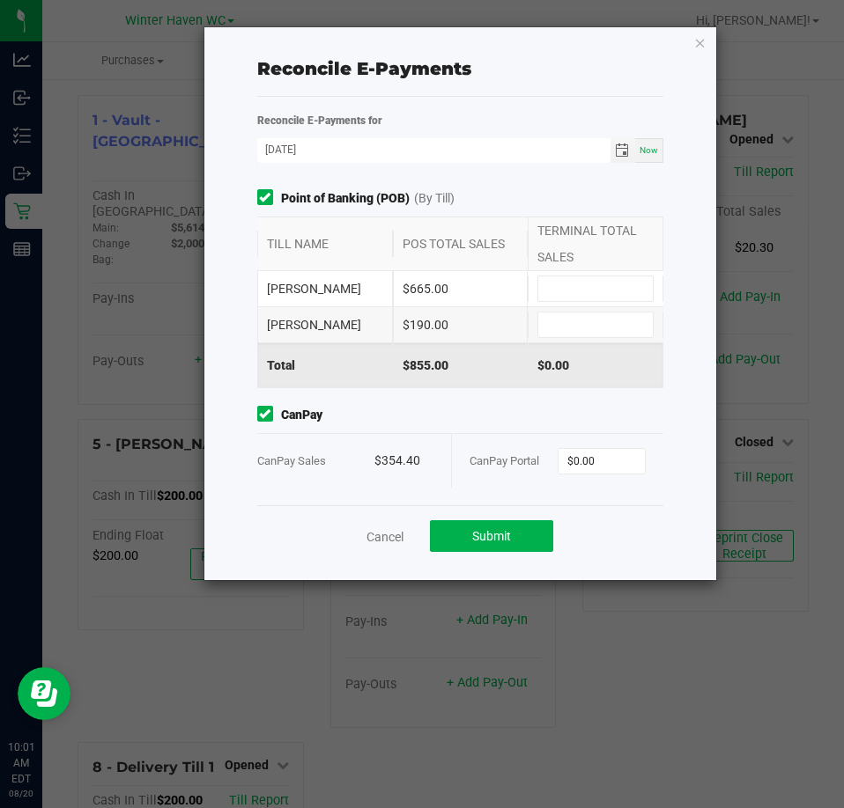
click at [232, 243] on div "Reconcile E-Payments Reconcile E-Payments for 08/10/2025 Now Point of Banking (…" at bounding box center [460, 303] width 512 height 553
click at [594, 285] on input at bounding box center [595, 288] width 114 height 25
type input "$665.00"
click at [595, 320] on input at bounding box center [595, 325] width 114 height 25
type input "$190.00"
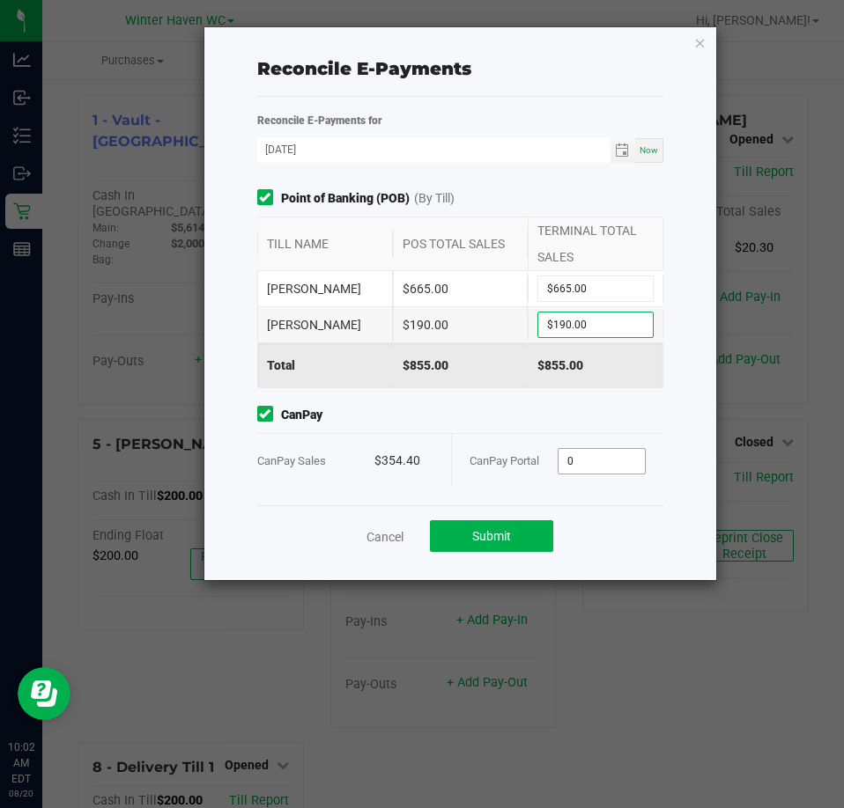
click at [608, 464] on input "0" at bounding box center [601, 461] width 86 height 25
type input "$354.40"
click at [438, 423] on span "CanPay" at bounding box center [460, 415] width 407 height 18
click at [518, 536] on button "Submit" at bounding box center [491, 536] width 123 height 32
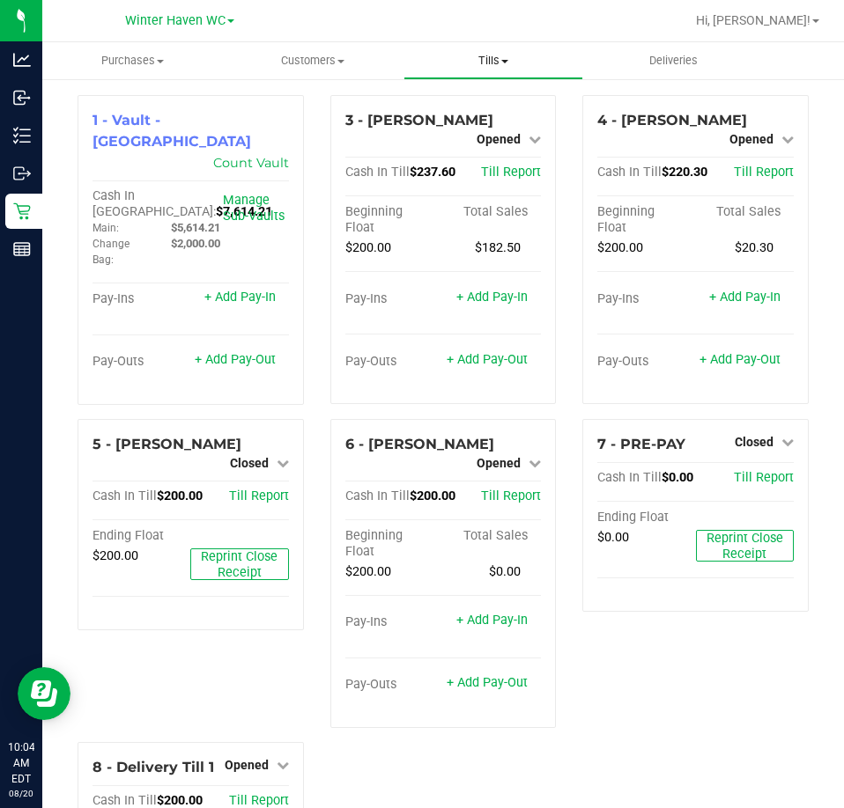
click at [498, 63] on span "Tills" at bounding box center [493, 61] width 179 height 16
click at [477, 122] on span "Reconcile e-payments" at bounding box center [490, 127] width 175 height 15
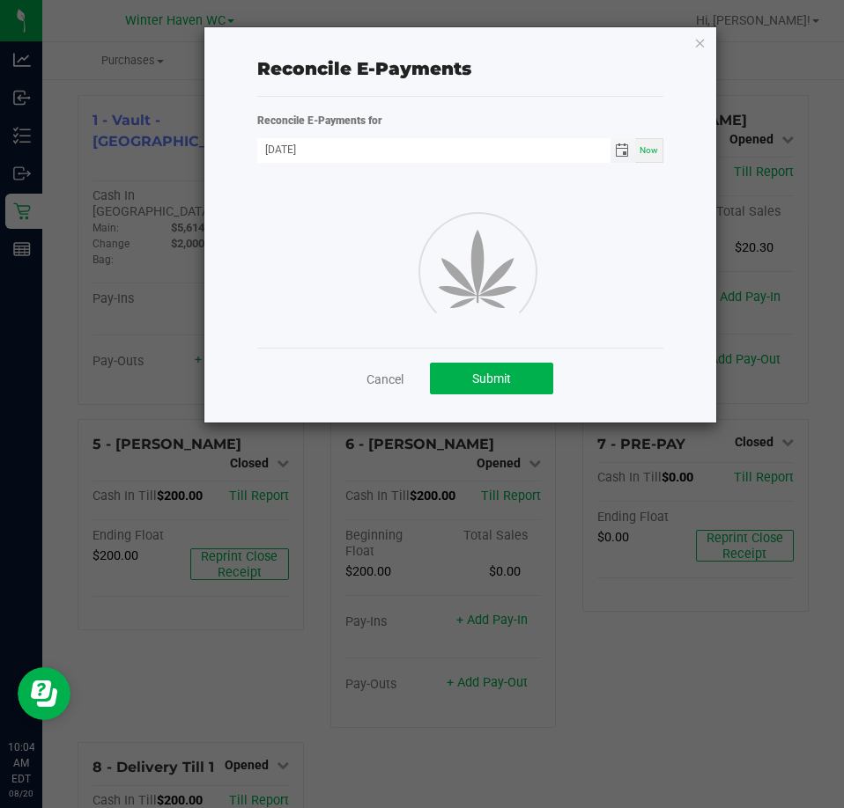
click at [623, 148] on span "Toggle calendar" at bounding box center [622, 151] width 14 height 14
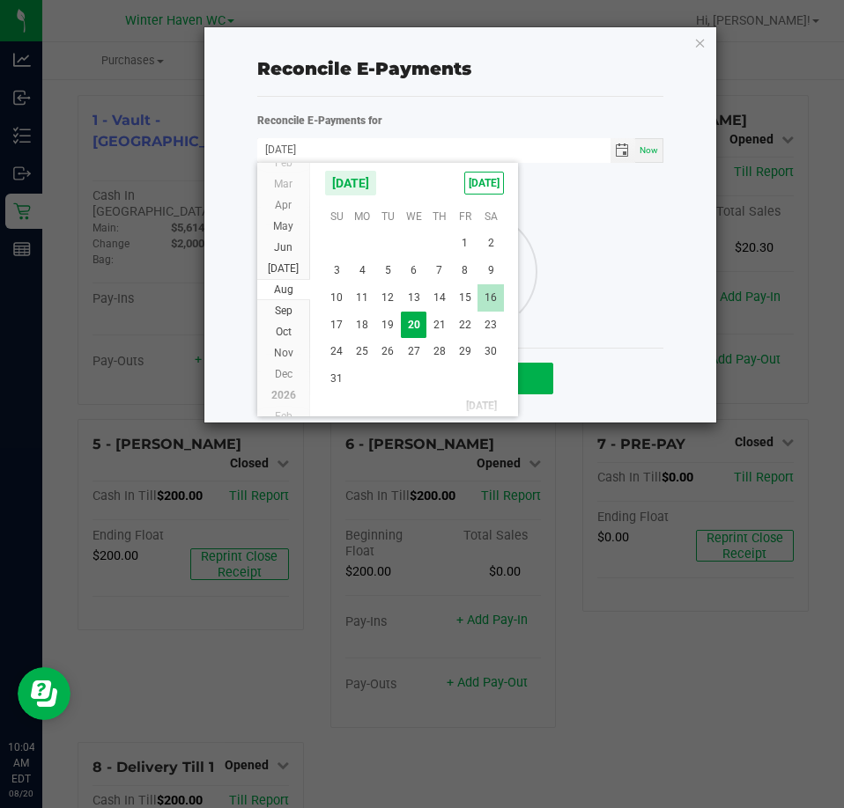
click at [490, 292] on span "16" at bounding box center [490, 297] width 26 height 27
type input "08/16/2025"
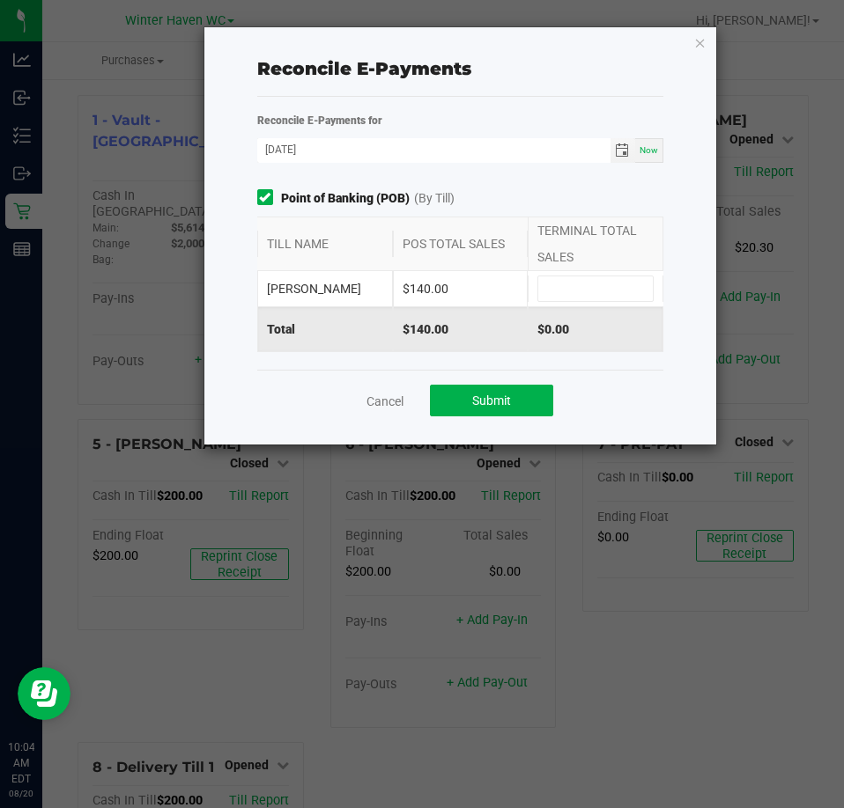
click at [452, 181] on div "Reconcile E-Payments for 08/16/2025 Now Point of Banking (POB) (By Till) TILL N…" at bounding box center [460, 240] width 433 height 259
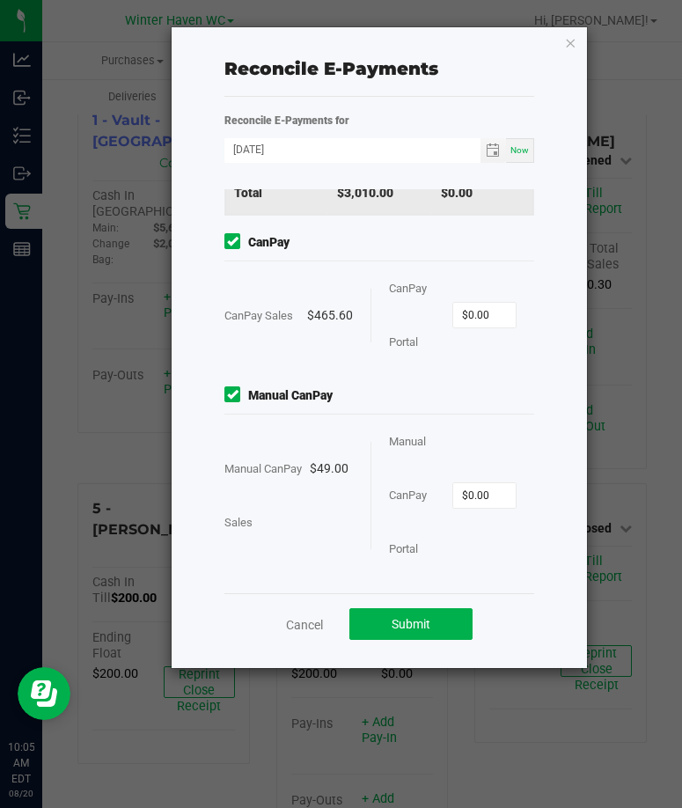
scroll to position [240, 0]
click at [469, 321] on input "0" at bounding box center [484, 315] width 63 height 25
type input "$465.60"
click at [462, 499] on input "0" at bounding box center [484, 495] width 63 height 25
type input "$49.00"
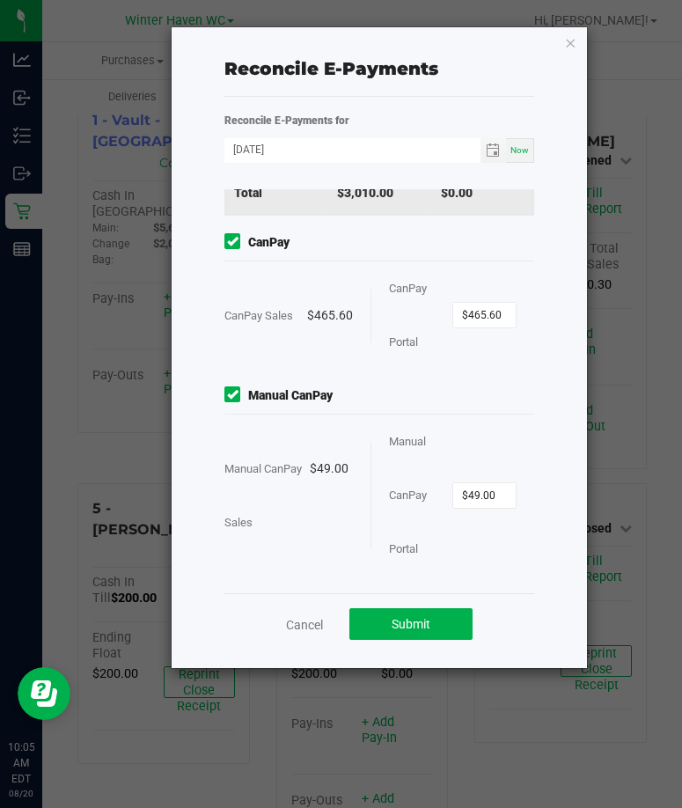
click at [461, 451] on div "Manual CanPay Portal $49.00" at bounding box center [453, 495] width 129 height 161
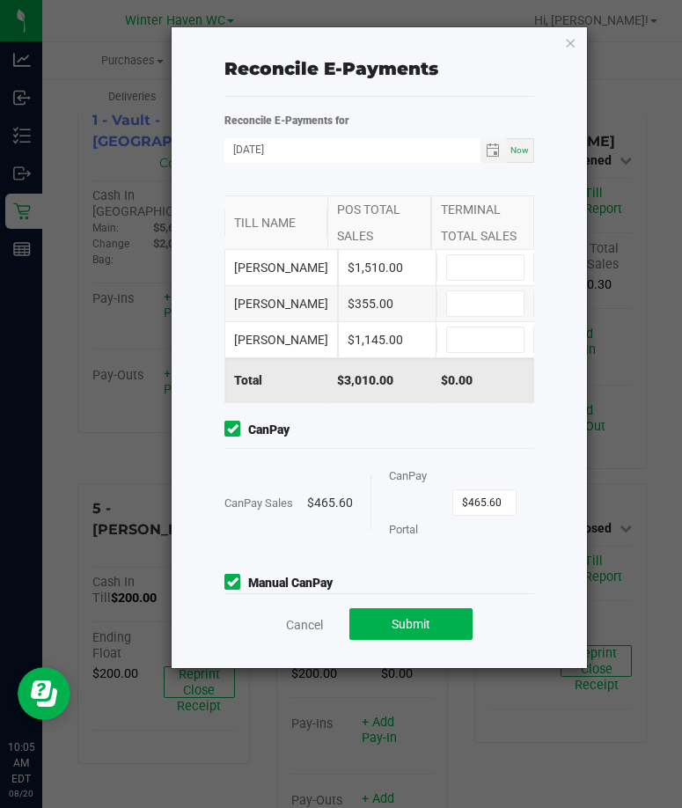
scroll to position [0, 0]
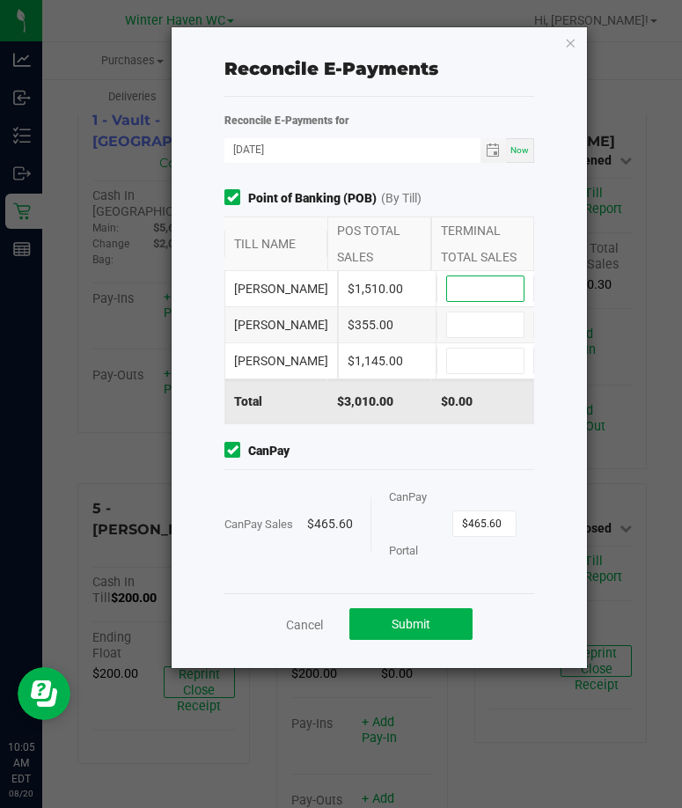
click at [476, 301] on input at bounding box center [485, 288] width 77 height 25
type input "$1,510.00"
click at [477, 337] on input at bounding box center [485, 325] width 77 height 25
type input "$355.00"
click at [475, 373] on input at bounding box center [485, 361] width 77 height 25
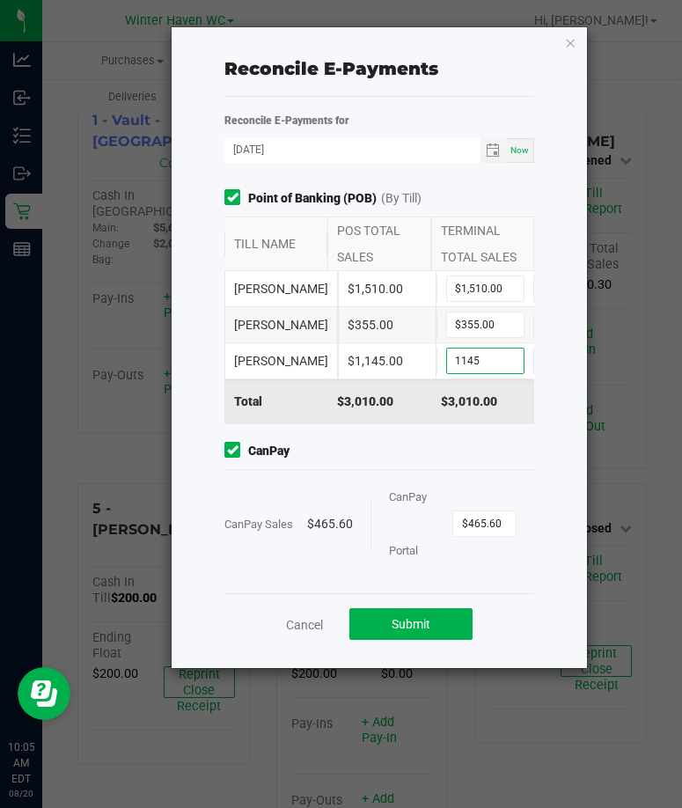
type input "$1,145.00"
click at [459, 470] on div "Point of Banking (POB) (By Till) TILL NAME POS TOTAL SALES TERMINAL TOTAL SALES…" at bounding box center [379, 391] width 336 height 404
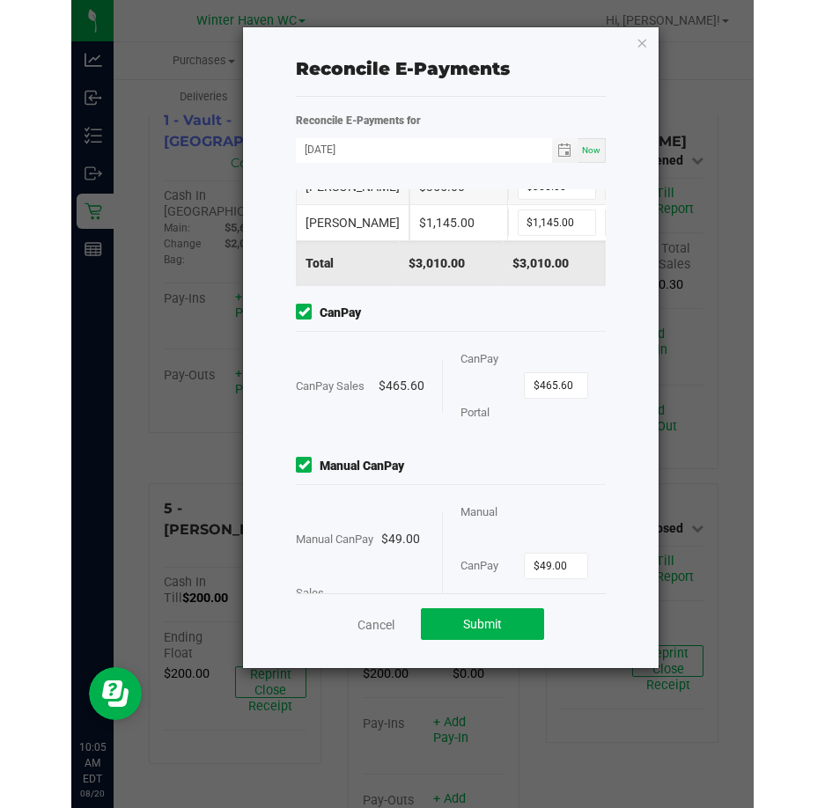
scroll to position [240, 0]
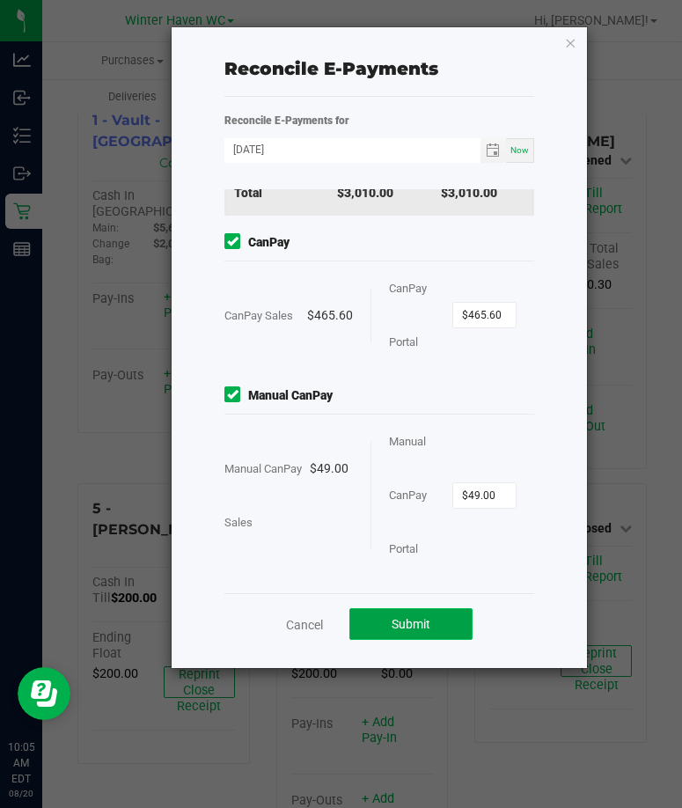
click at [420, 627] on span "Submit" at bounding box center [411, 624] width 39 height 14
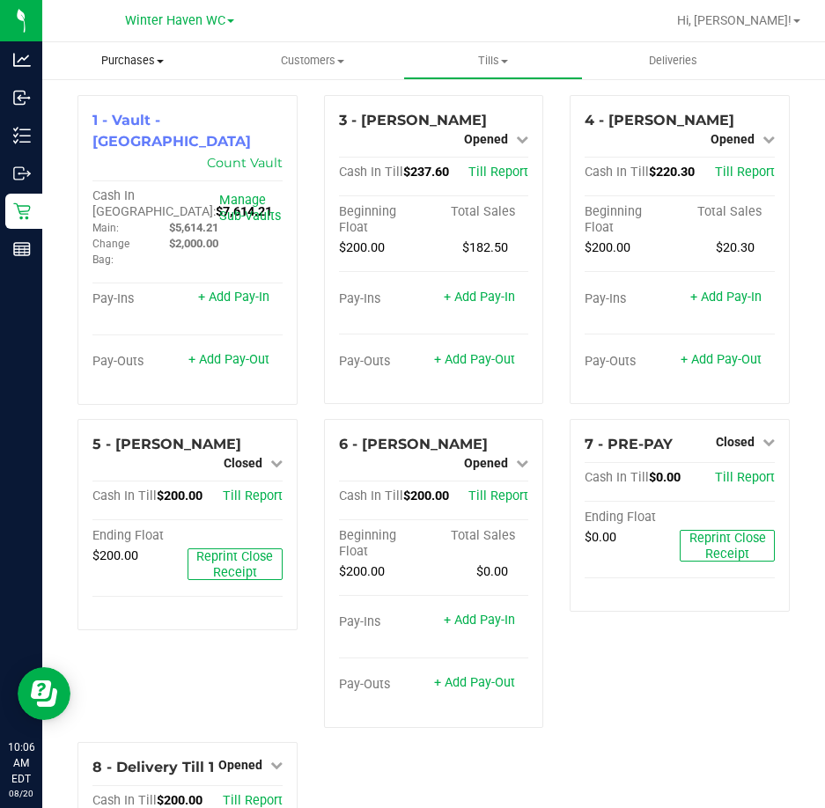
click at [144, 58] on span "Purchases" at bounding box center [132, 61] width 181 height 16
click at [136, 128] on span "Fulfillment" at bounding box center [96, 127] width 109 height 15
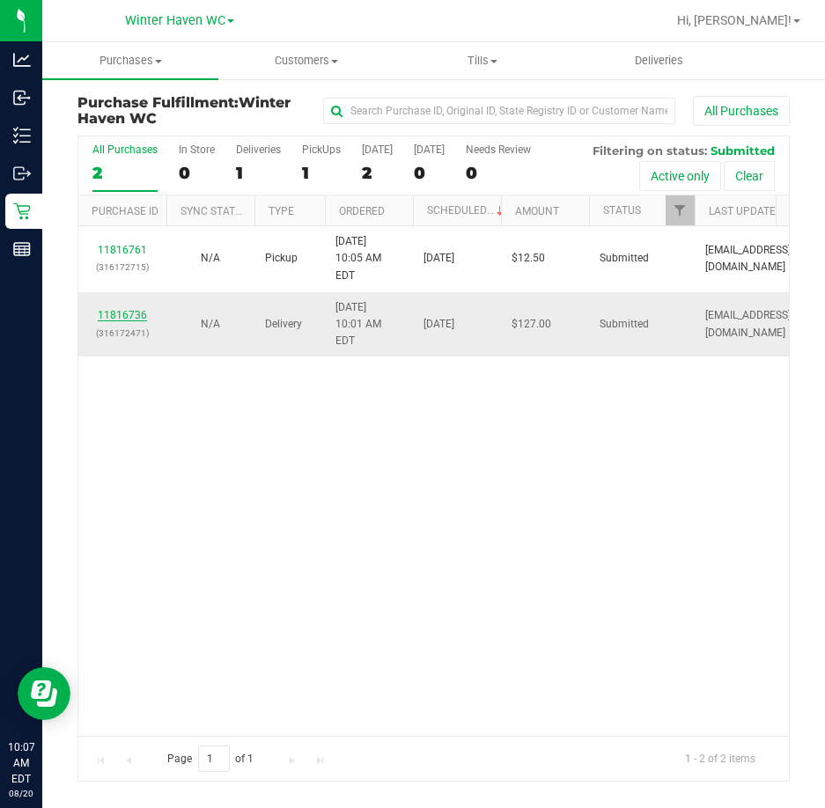
click at [126, 309] on link "11816736" at bounding box center [122, 315] width 49 height 12
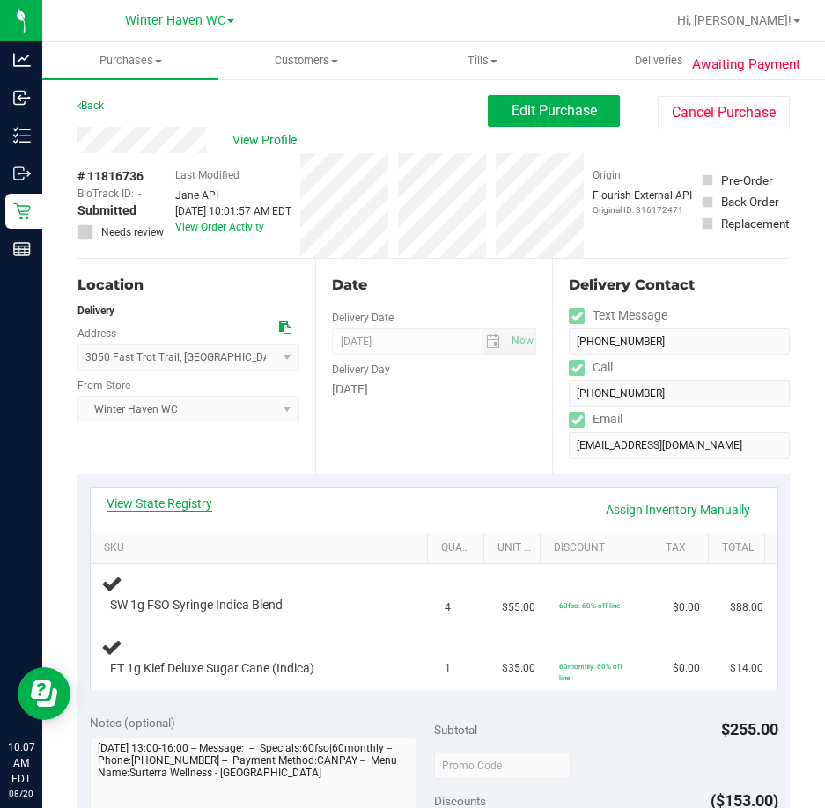
click at [173, 507] on link "View State Registry" at bounding box center [160, 504] width 106 height 18
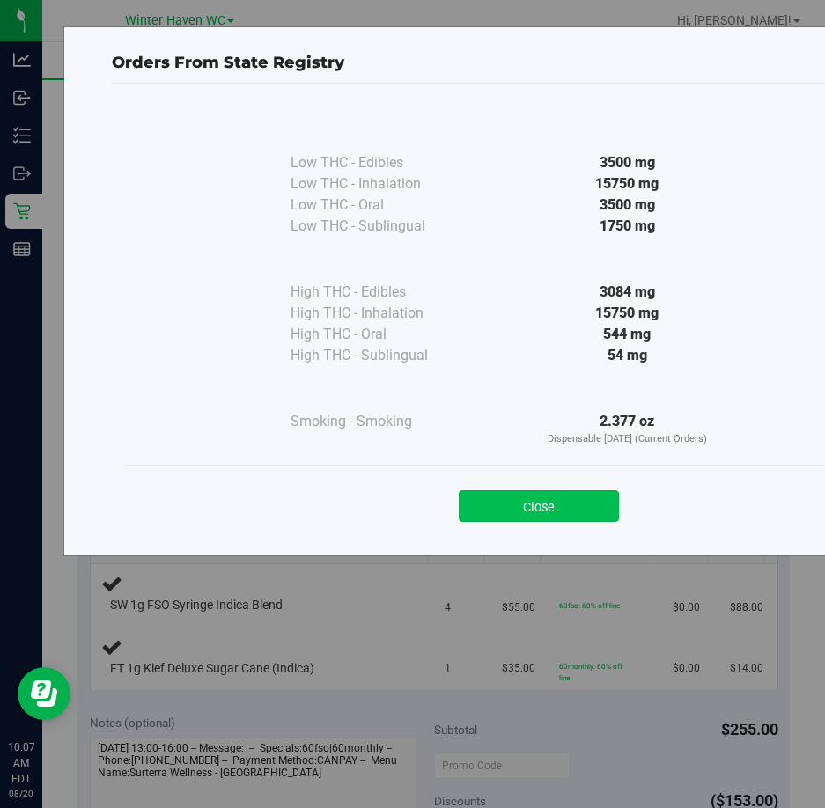
click at [536, 498] on button "Close" at bounding box center [539, 506] width 160 height 32
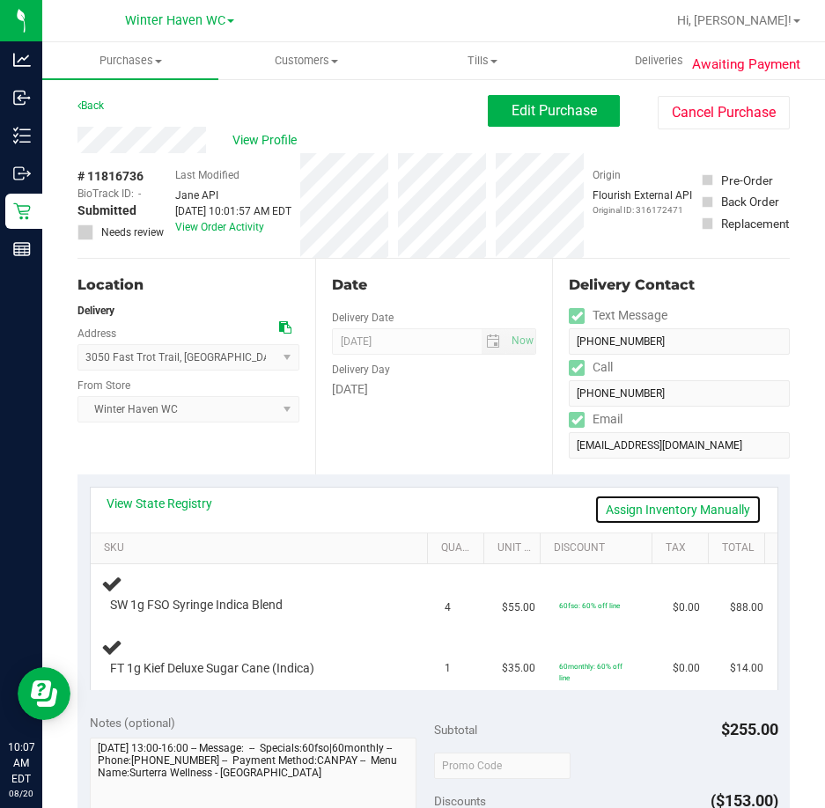
click at [641, 509] on link "Assign Inventory Manually" at bounding box center [677, 510] width 167 height 30
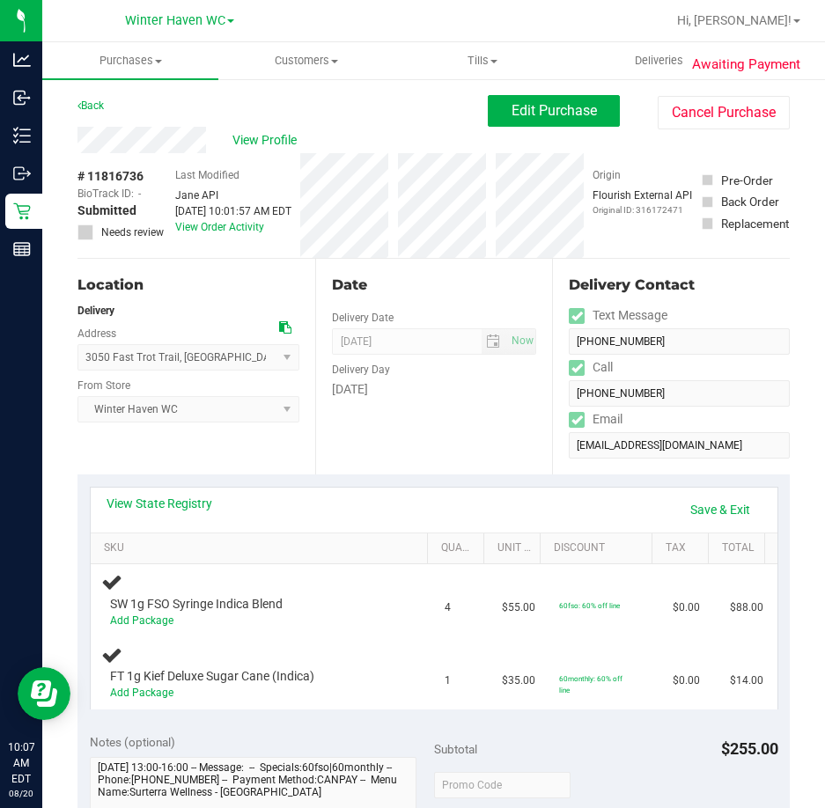
scroll to position [264, 0]
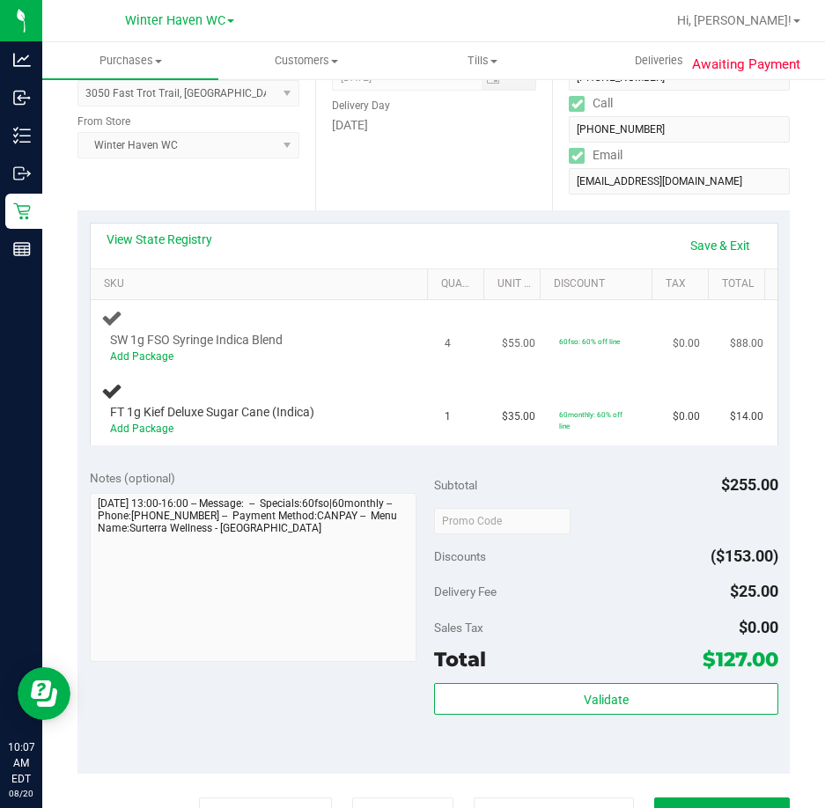
click at [122, 365] on div "Add Package" at bounding box center [255, 357] width 290 height 17
click at [149, 350] on link "Add Package" at bounding box center [141, 356] width 63 height 12
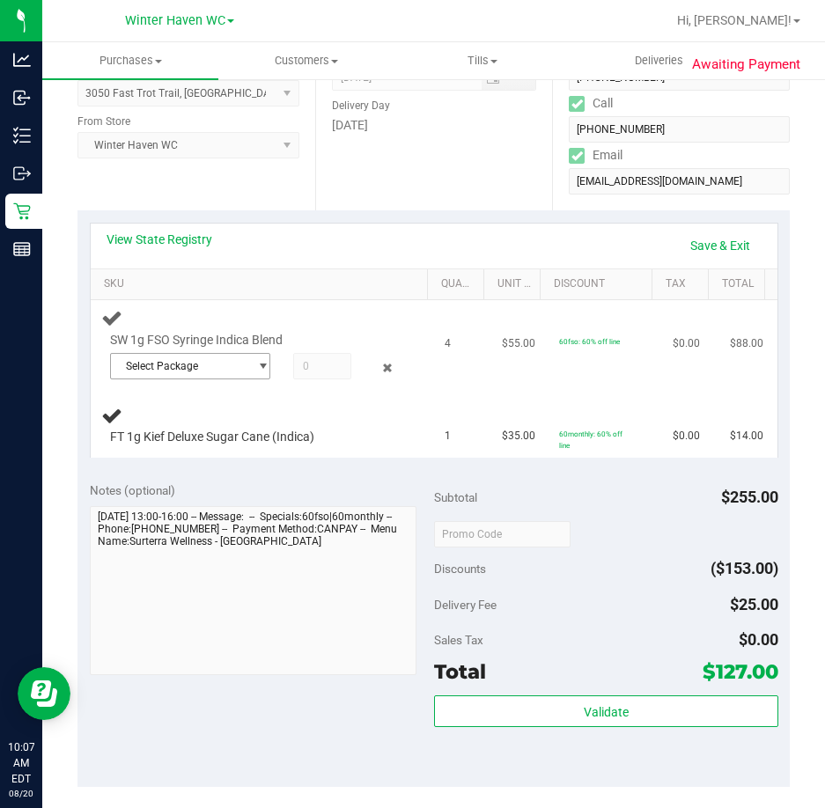
click at [210, 371] on span "Select Package" at bounding box center [179, 366] width 137 height 25
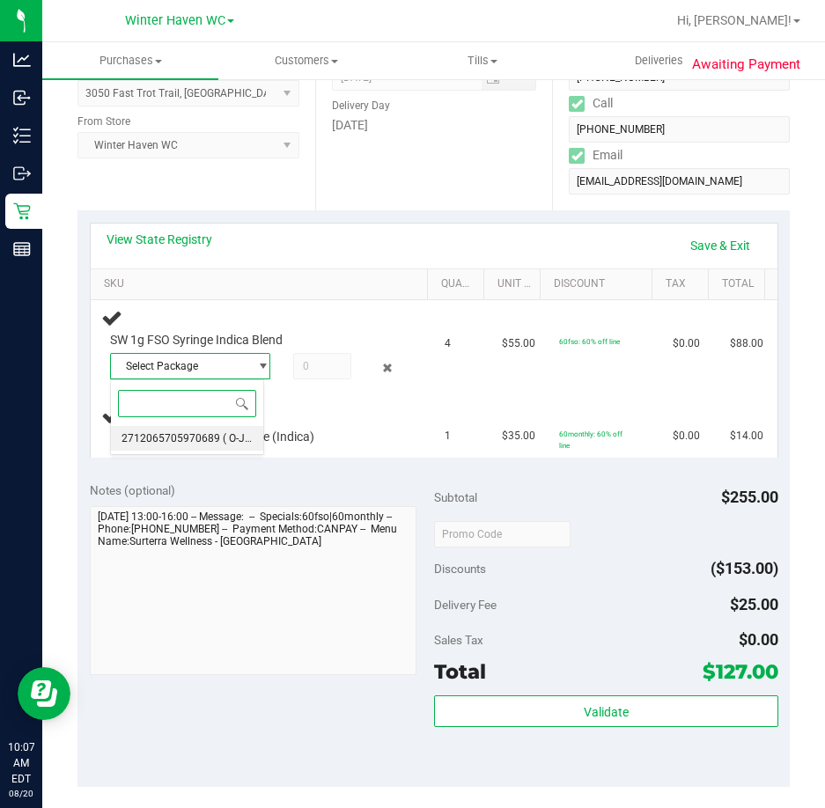
click at [223, 443] on span "( O-JUL25IND01-0708 | orig: FLSRWGM-20250714-2018 )" at bounding box center [358, 438] width 270 height 12
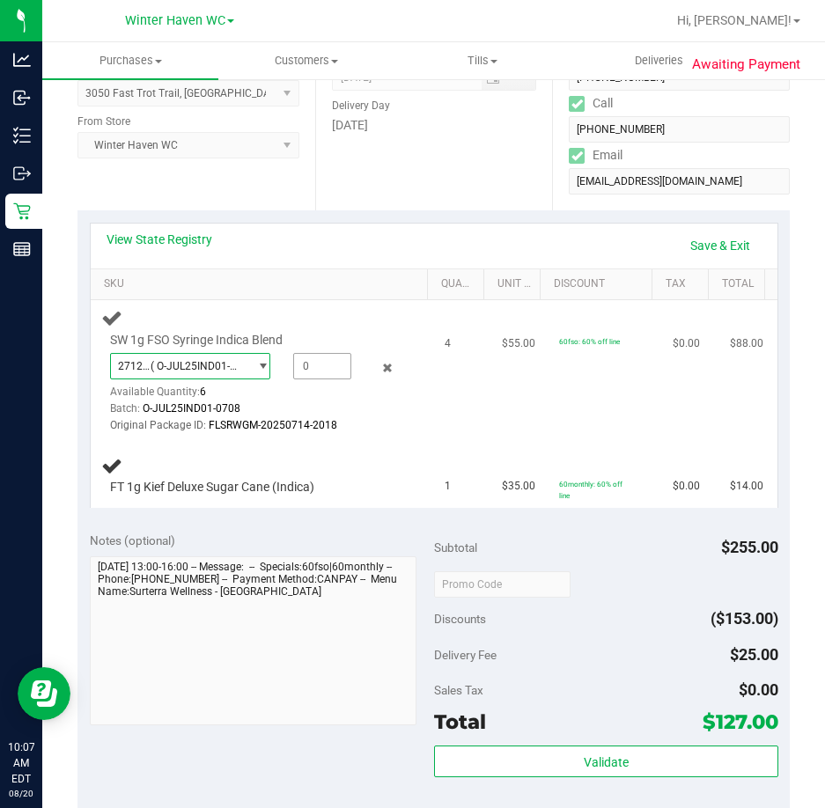
click at [325, 372] on span at bounding box center [322, 366] width 58 height 26
type input "4"
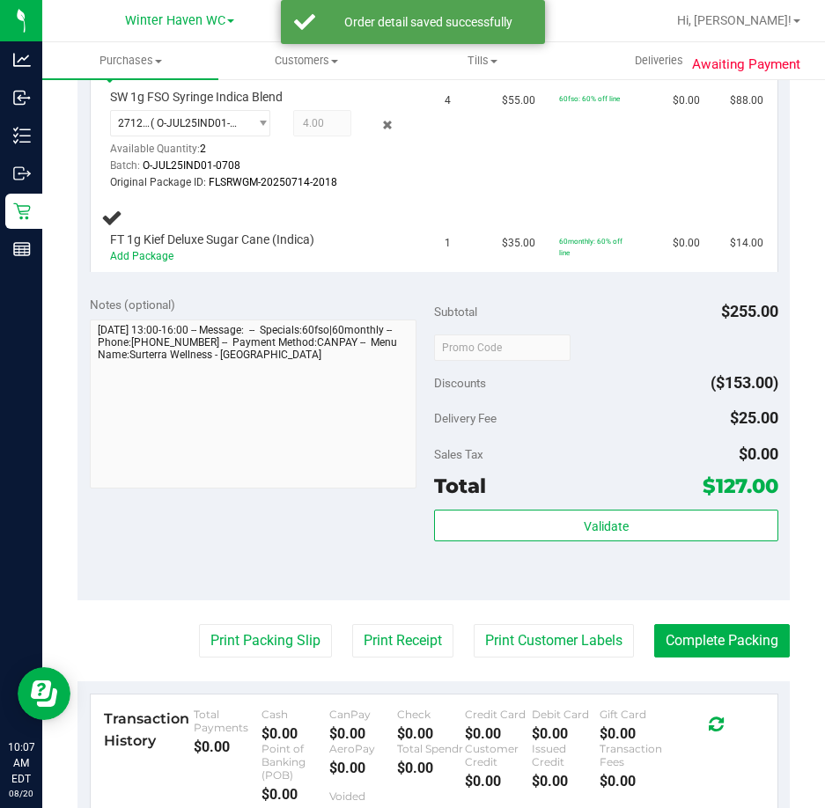
scroll to position [528, 0]
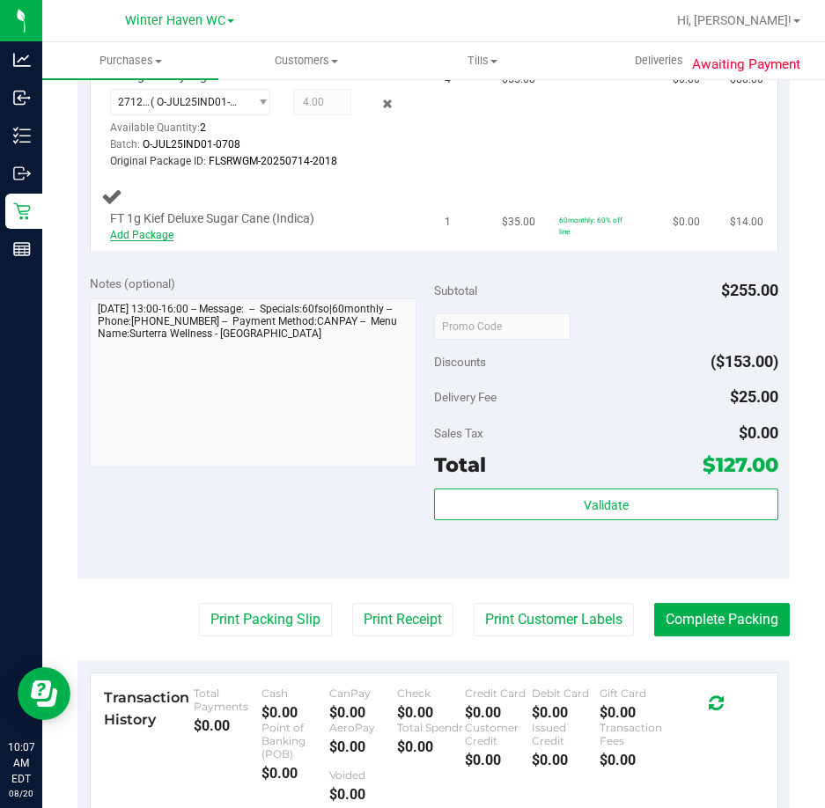
click at [151, 238] on link "Add Package" at bounding box center [141, 235] width 63 height 12
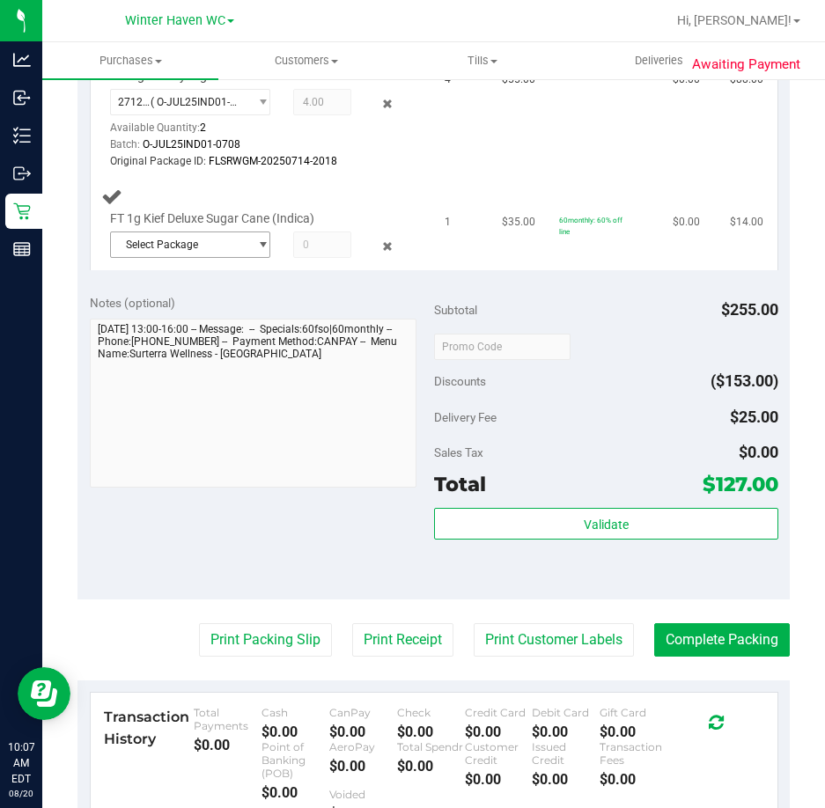
click at [207, 235] on span "Select Package" at bounding box center [179, 244] width 137 height 25
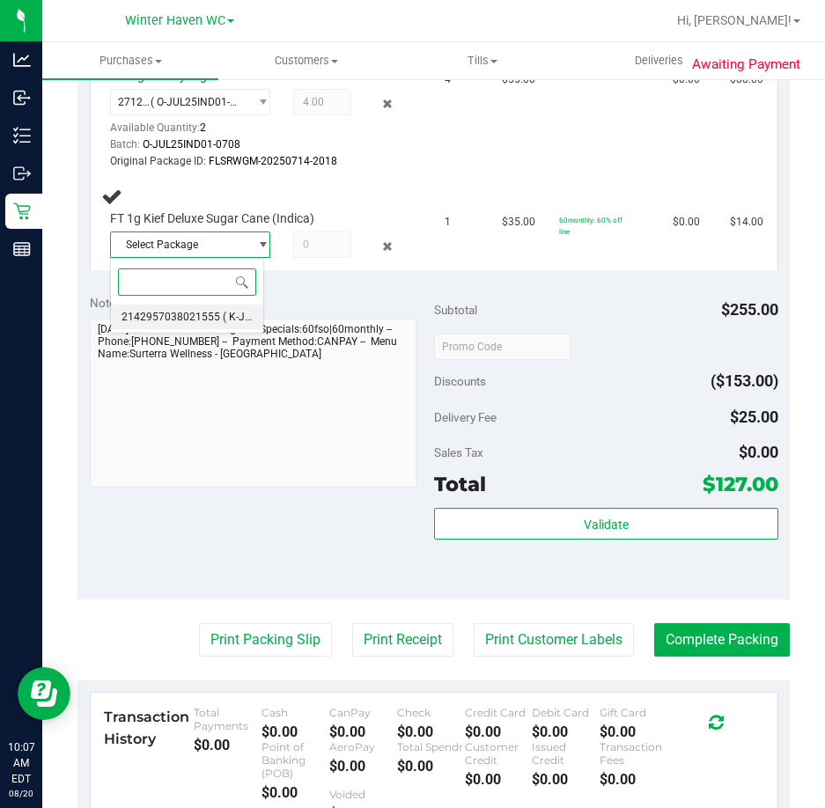
click at [227, 318] on span "( K-JUL25DSC01-0702 | orig: FLSRWGM-20250709-1226 )" at bounding box center [359, 317] width 273 height 12
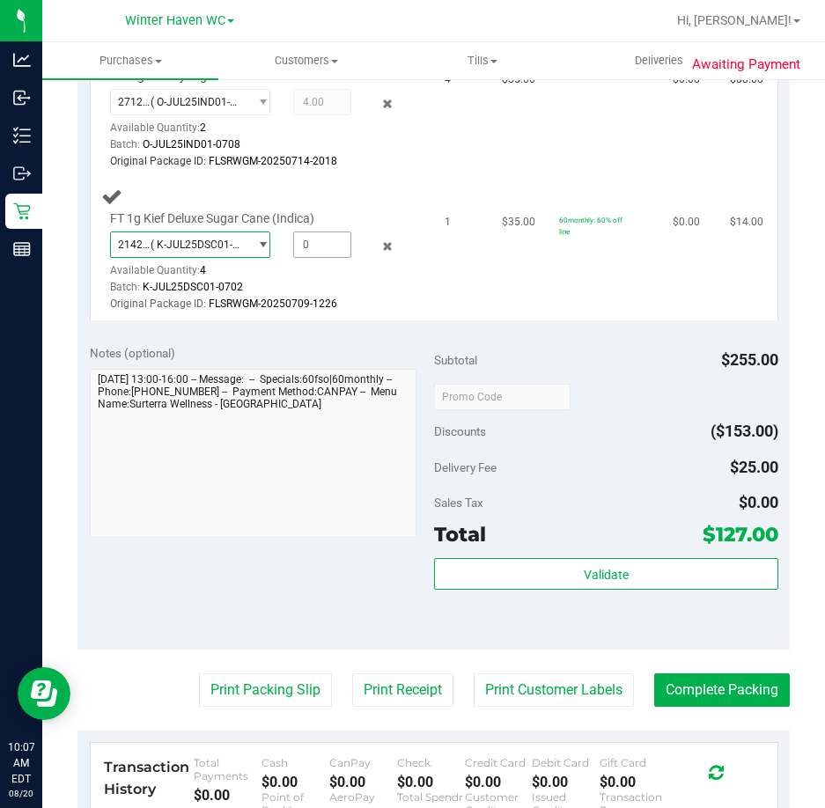
click at [308, 247] on span at bounding box center [322, 245] width 58 height 26
type input "1"
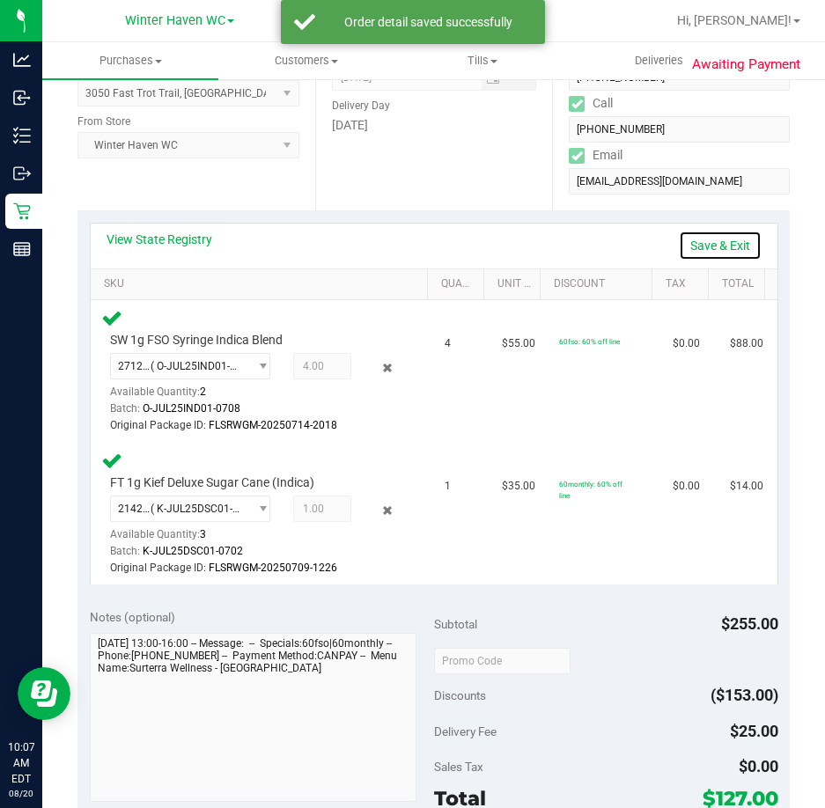
click at [701, 251] on link "Save & Exit" at bounding box center [720, 246] width 83 height 30
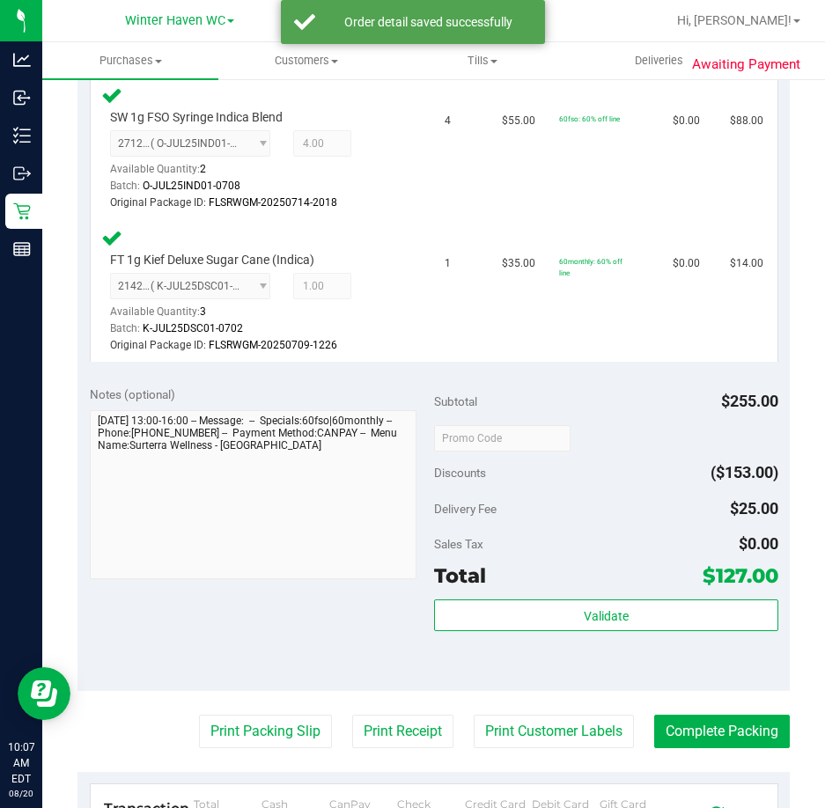
scroll to position [792, 0]
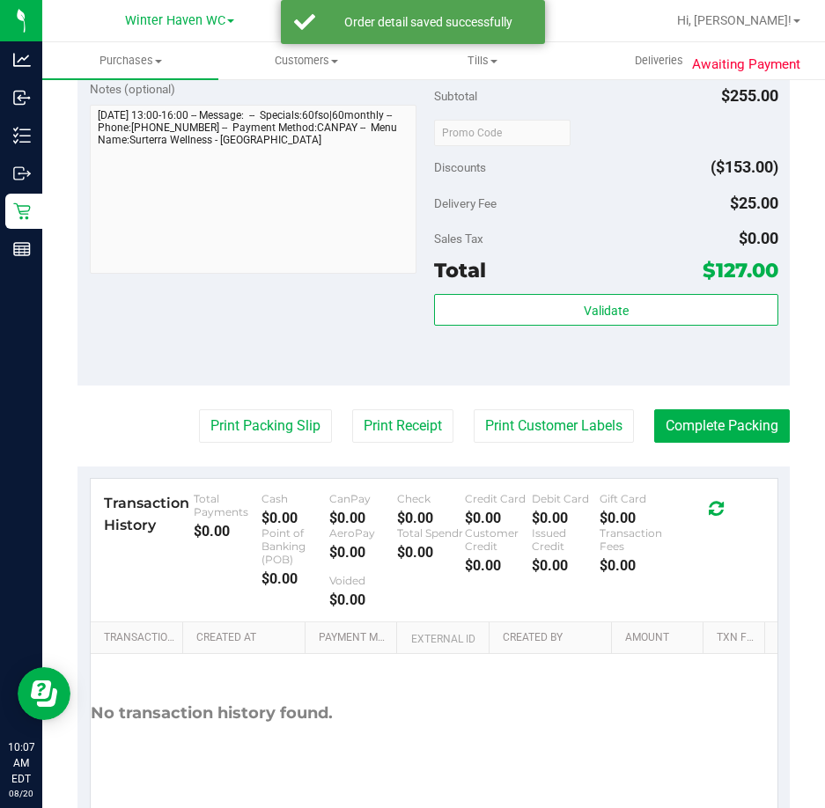
click at [612, 343] on div "Validate" at bounding box center [606, 333] width 344 height 79
click at [612, 328] on div "Validate" at bounding box center [606, 333] width 344 height 79
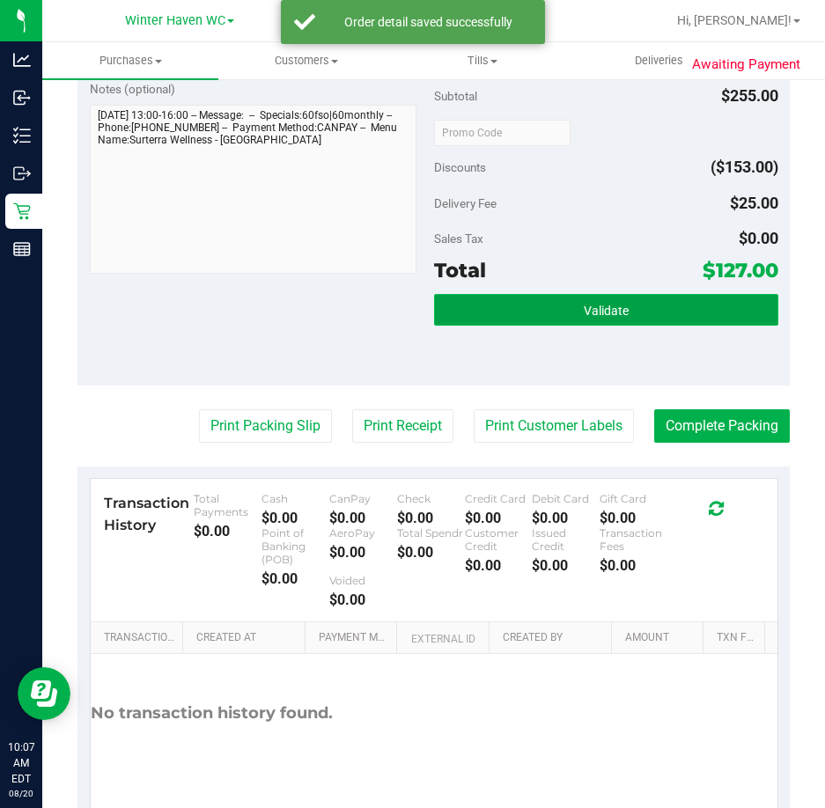
click at [610, 321] on button "Validate" at bounding box center [606, 310] width 344 height 32
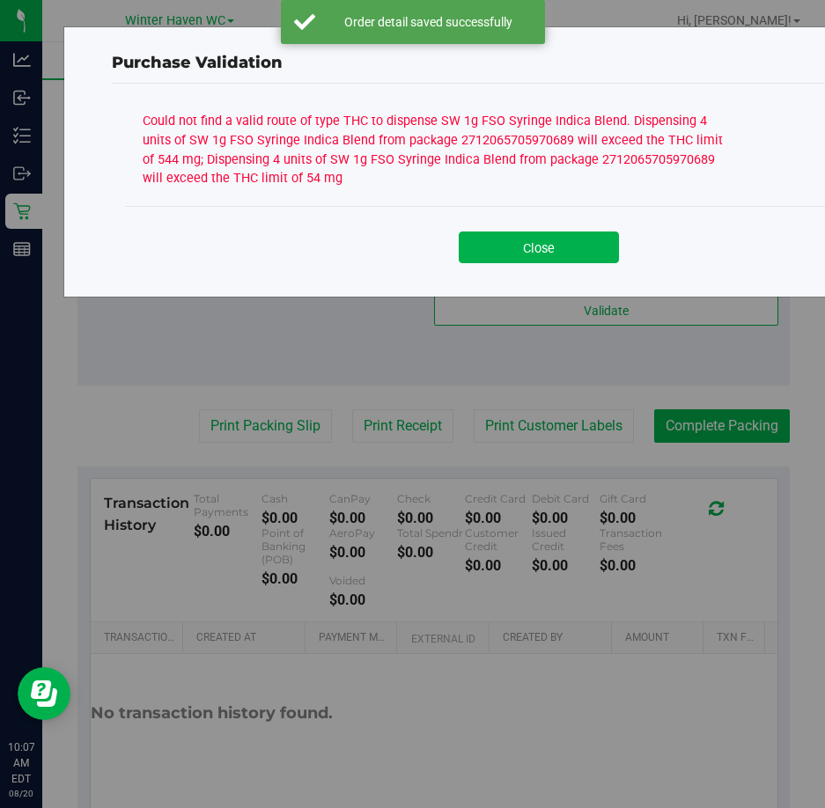
click at [569, 229] on div "Close" at bounding box center [538, 242] width 801 height 44
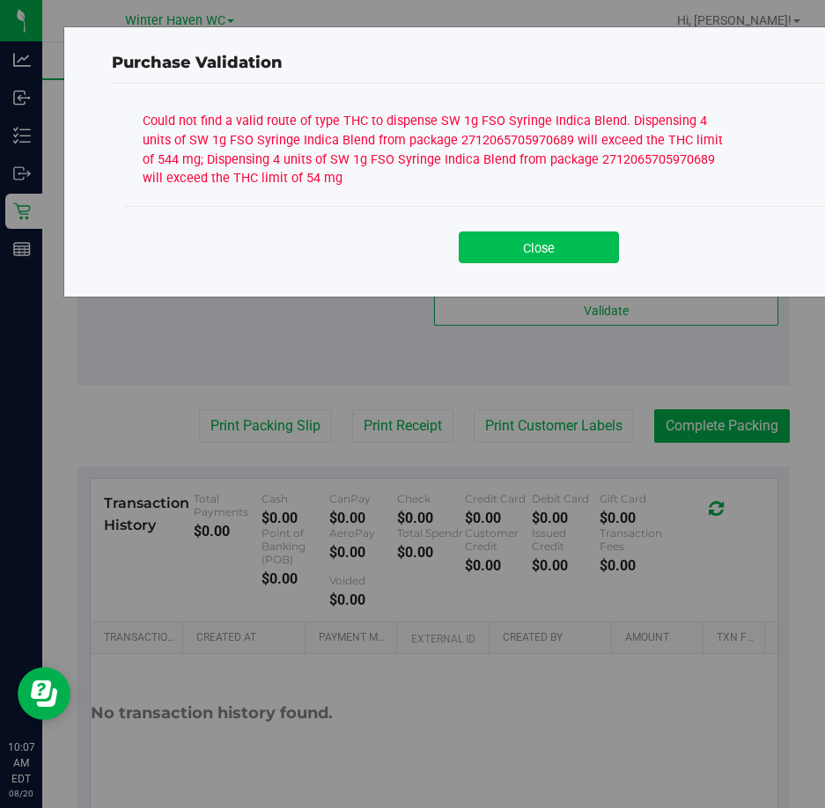
click at [575, 242] on button "Close" at bounding box center [539, 248] width 160 height 32
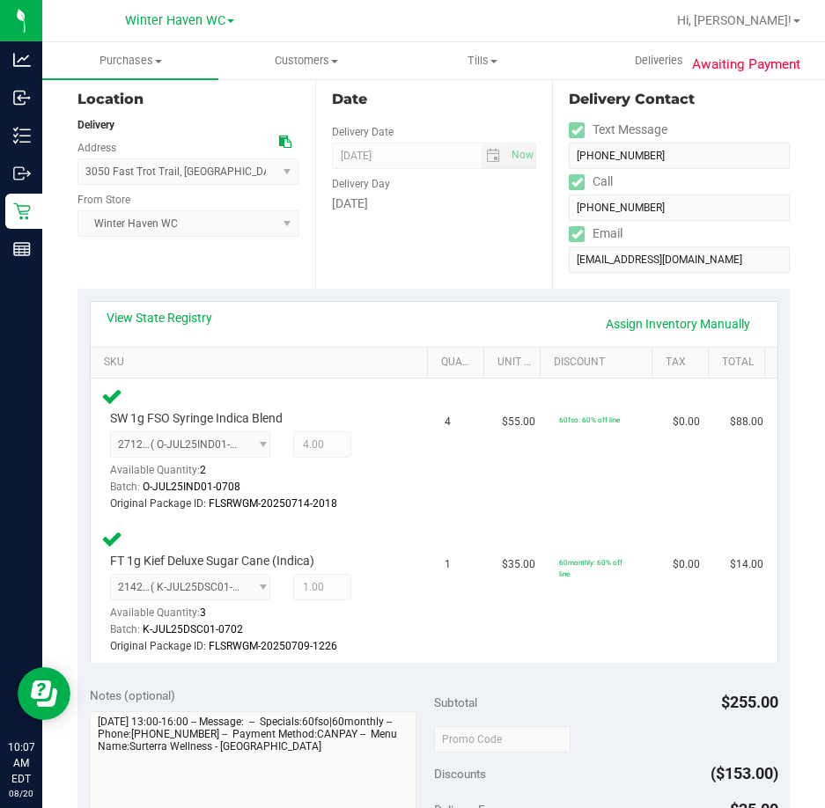
scroll to position [176, 0]
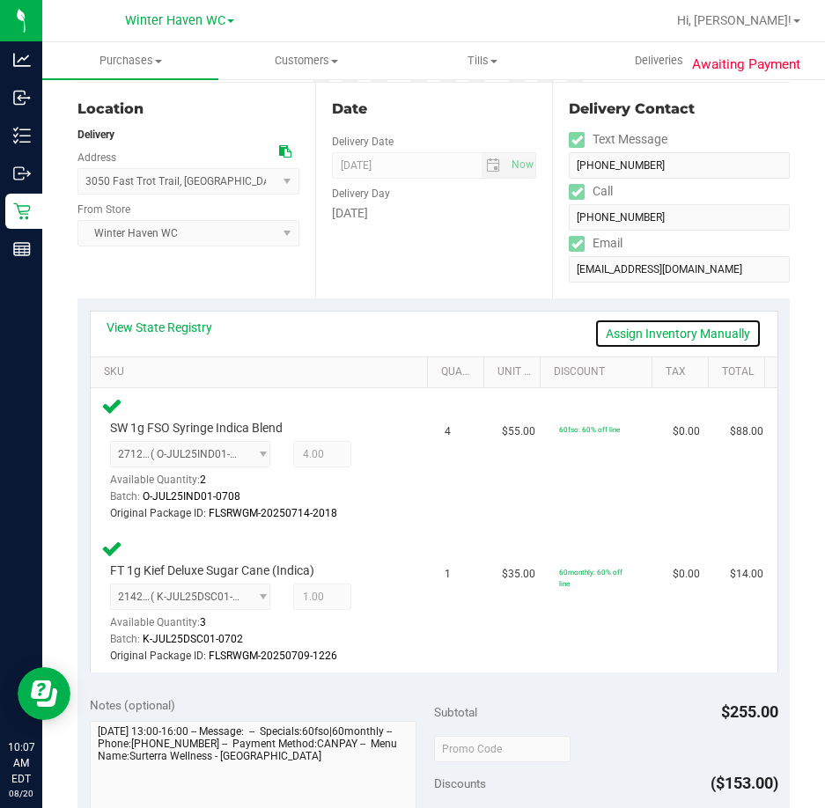
click at [640, 335] on link "Assign Inventory Manually" at bounding box center [677, 334] width 167 height 30
click at [381, 456] on icon at bounding box center [387, 456] width 18 height 20
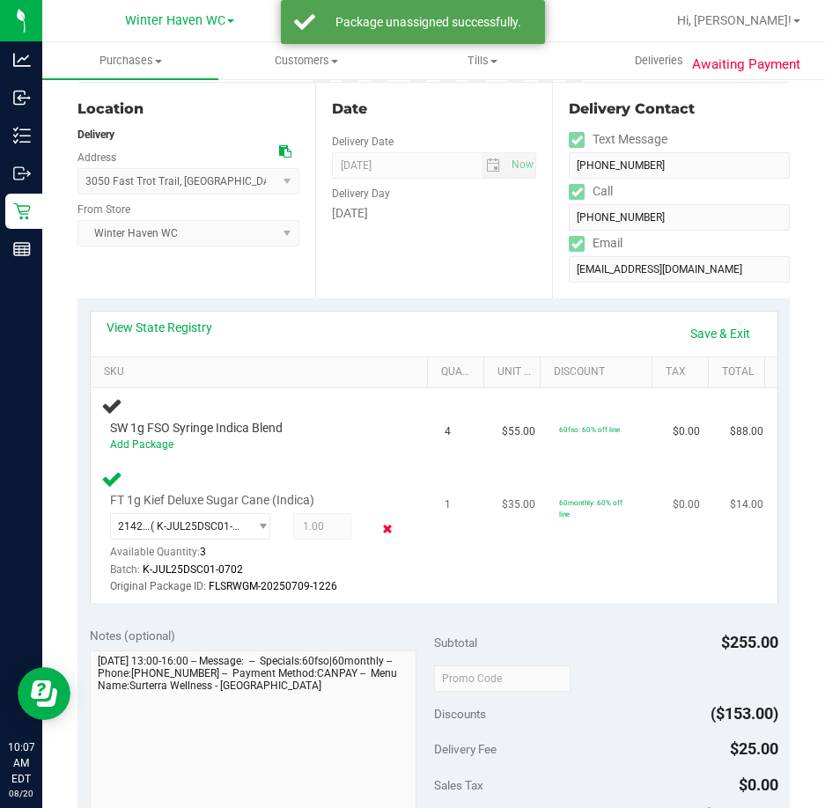
click at [383, 524] on icon at bounding box center [387, 529] width 18 height 20
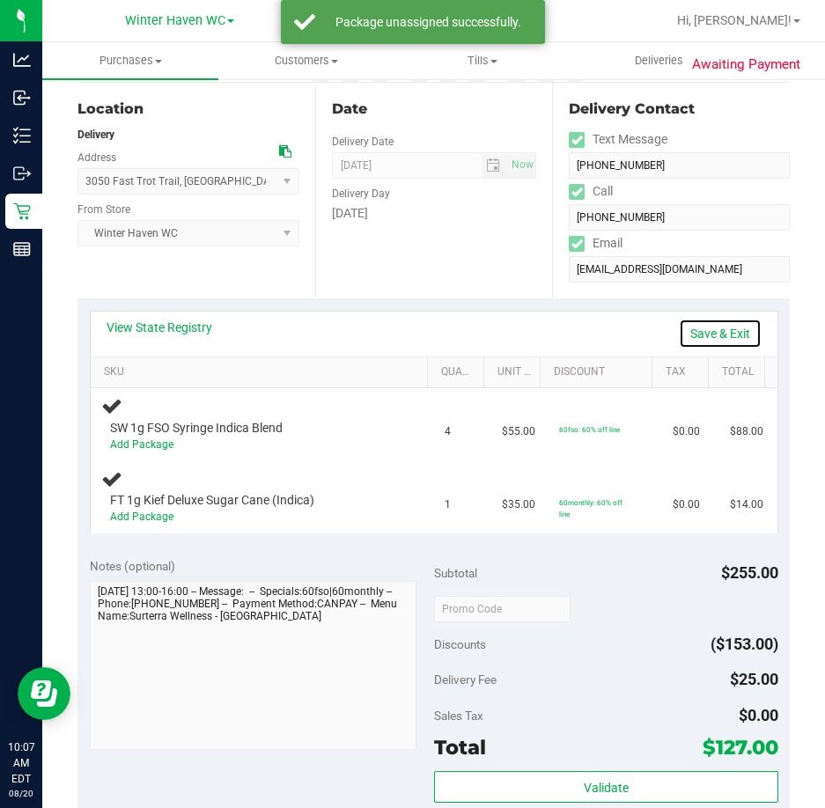
click at [708, 327] on link "Save & Exit" at bounding box center [720, 334] width 83 height 30
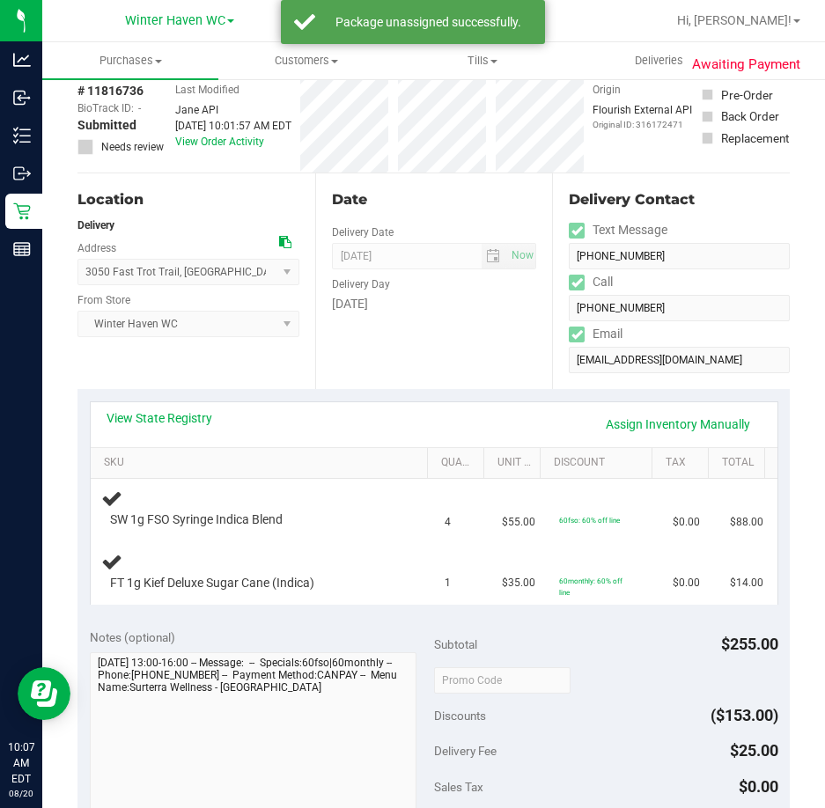
scroll to position [0, 0]
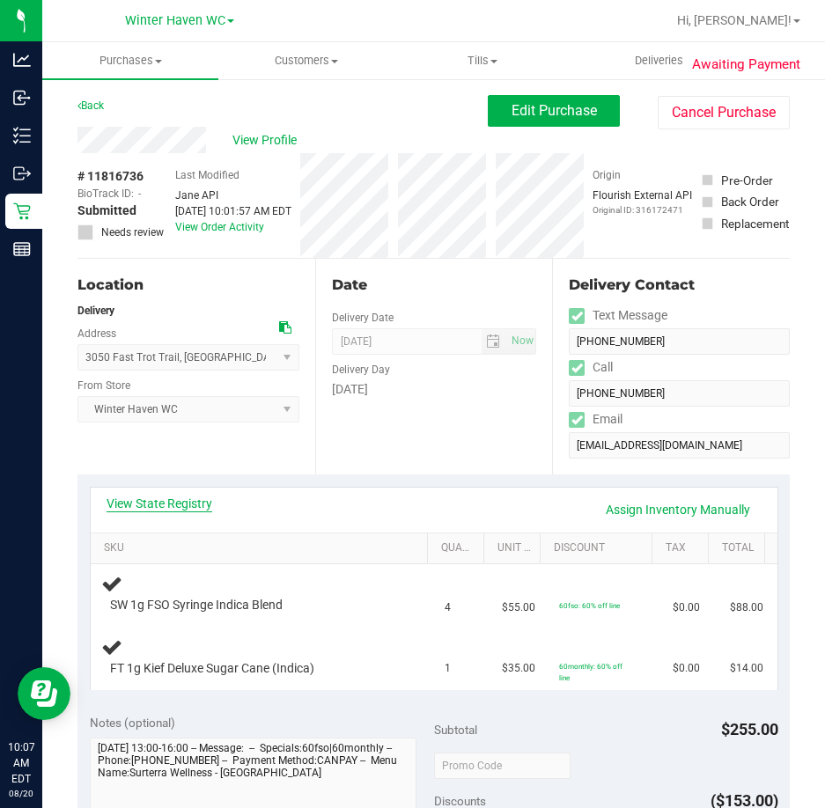
click at [164, 506] on link "View State Registry" at bounding box center [160, 504] width 106 height 18
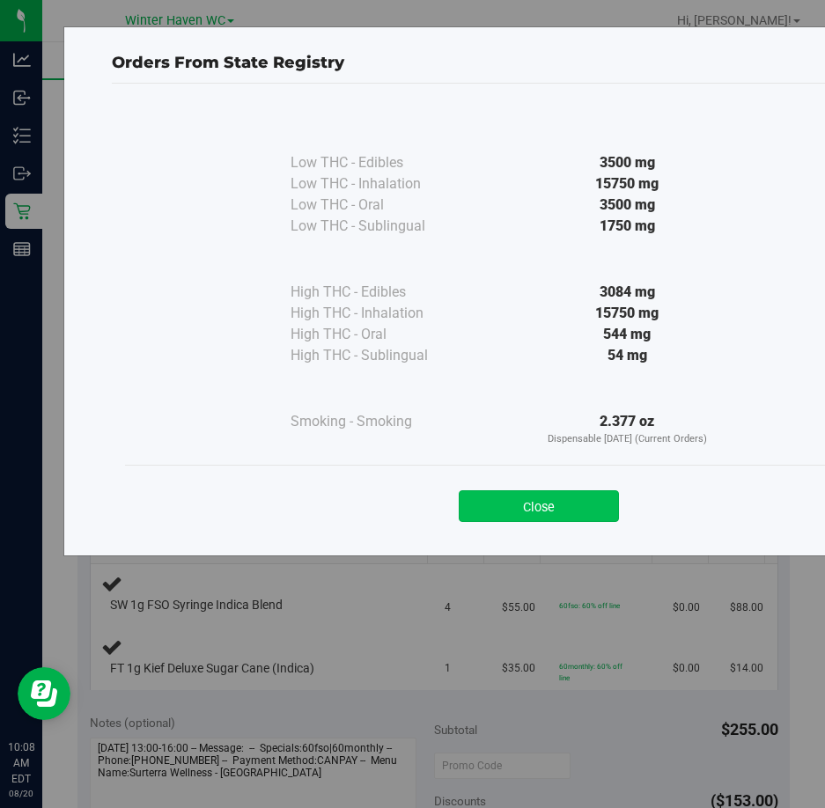
click at [553, 515] on button "Close" at bounding box center [539, 506] width 160 height 32
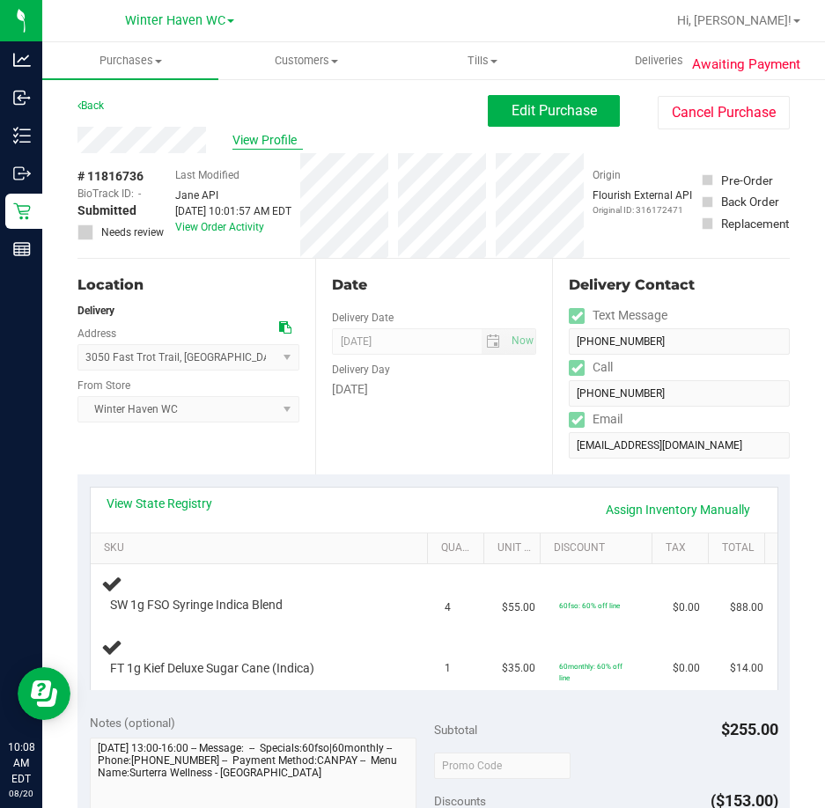
click at [268, 132] on span "View Profile" at bounding box center [267, 140] width 70 height 18
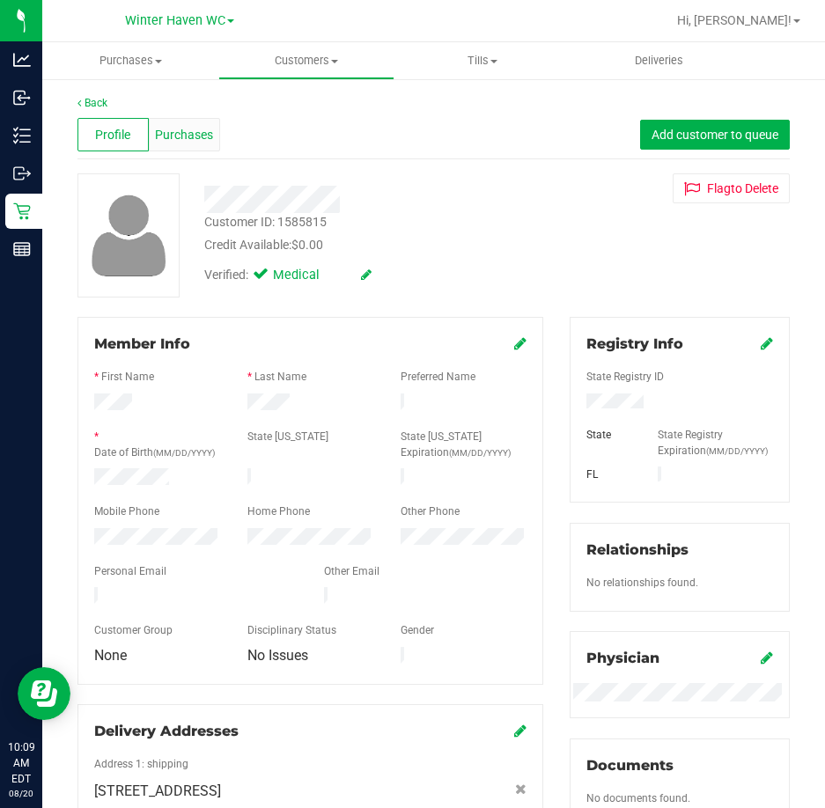
click at [202, 123] on div "Purchases" at bounding box center [184, 134] width 71 height 33
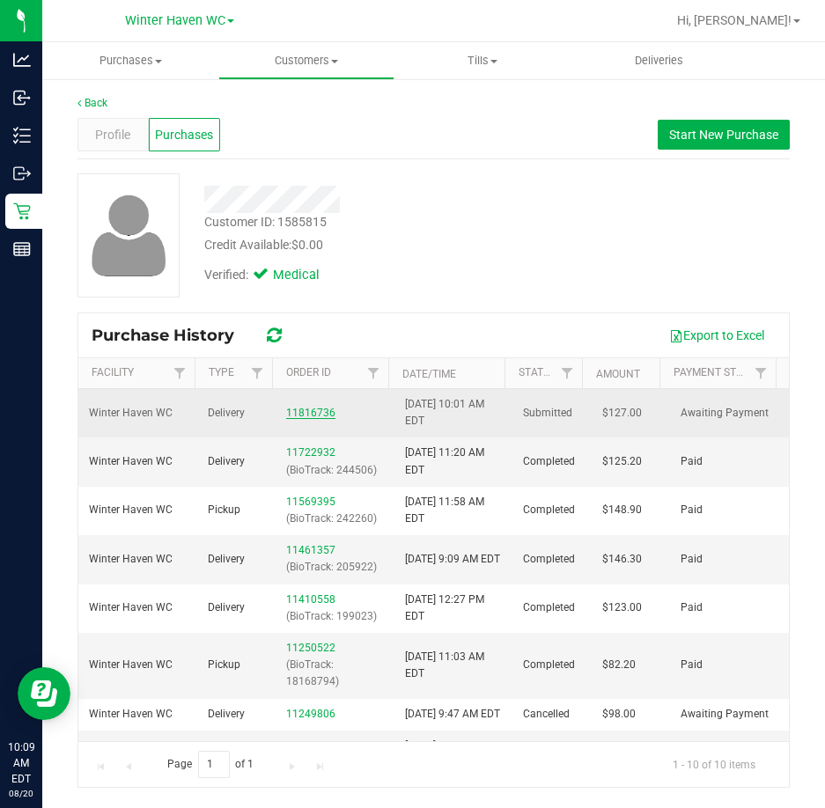
click at [308, 416] on link "11816736" at bounding box center [310, 413] width 49 height 12
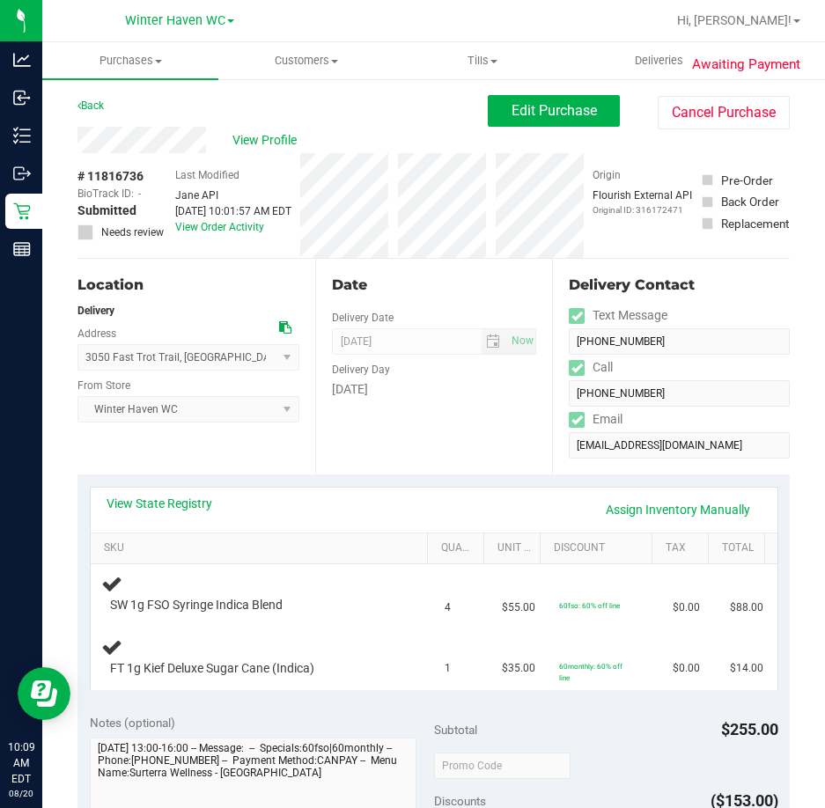
drag, startPoint x: 144, startPoint y: 171, endPoint x: 90, endPoint y: 178, distance: 54.2
click at [90, 178] on span "# 11816736" at bounding box center [110, 176] width 66 height 18
copy span "11816736"
click at [519, 117] on span "Edit Purchase" at bounding box center [554, 110] width 85 height 17
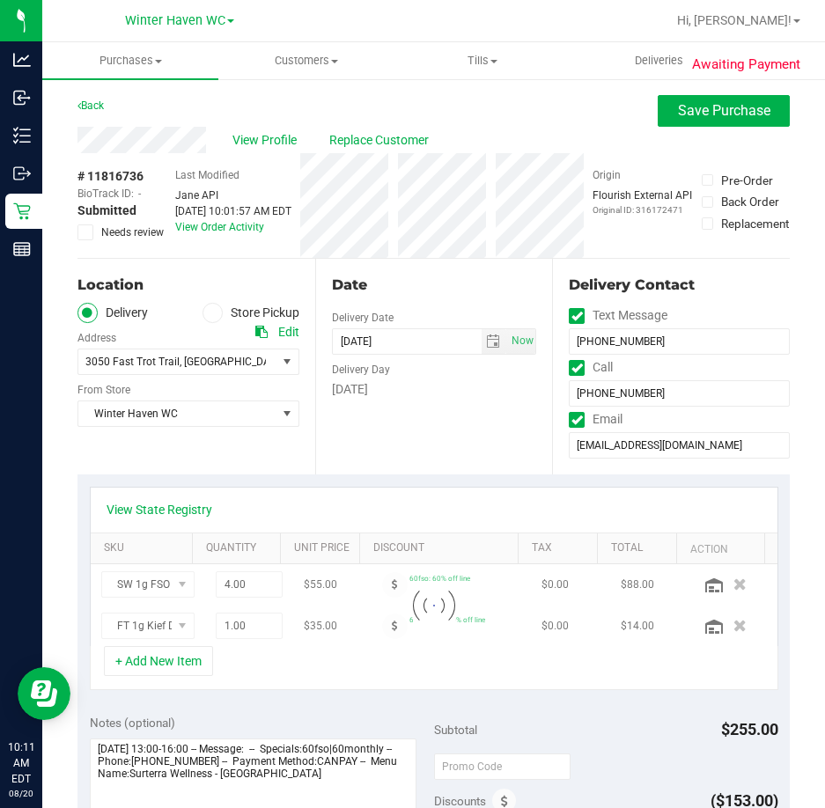
click at [123, 226] on span "Needs review" at bounding box center [132, 233] width 63 height 16
click at [0, 0] on input "Needs review" at bounding box center [0, 0] width 0 height 0
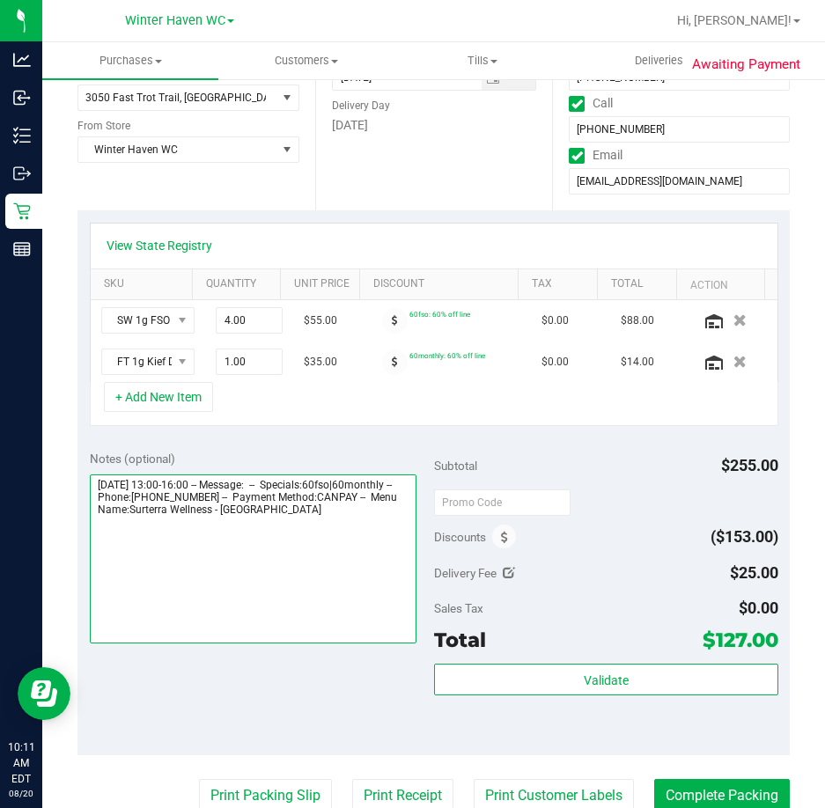
click at [238, 531] on textarea at bounding box center [253, 559] width 327 height 169
click at [328, 566] on textarea at bounding box center [253, 559] width 327 height 169
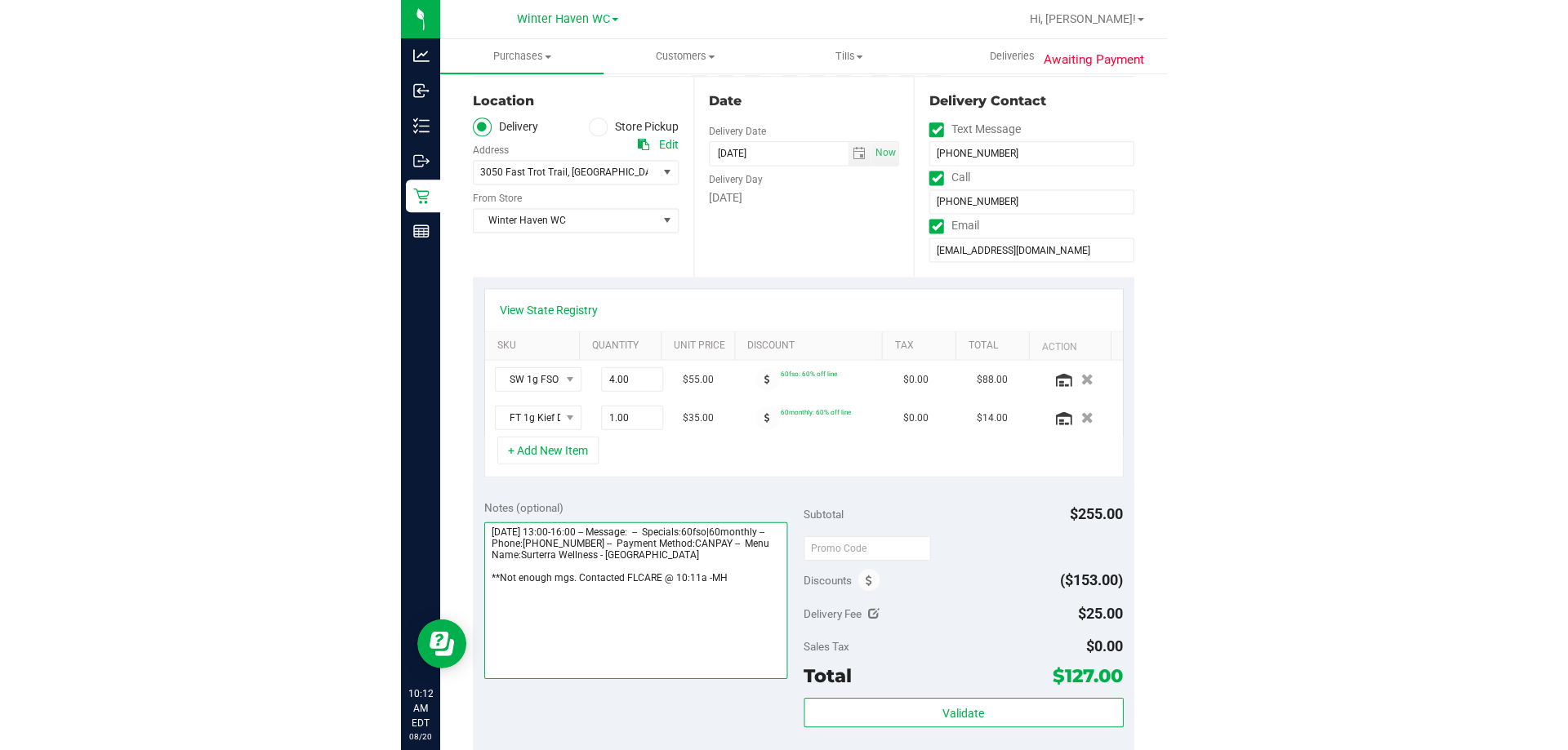
scroll to position [0, 0]
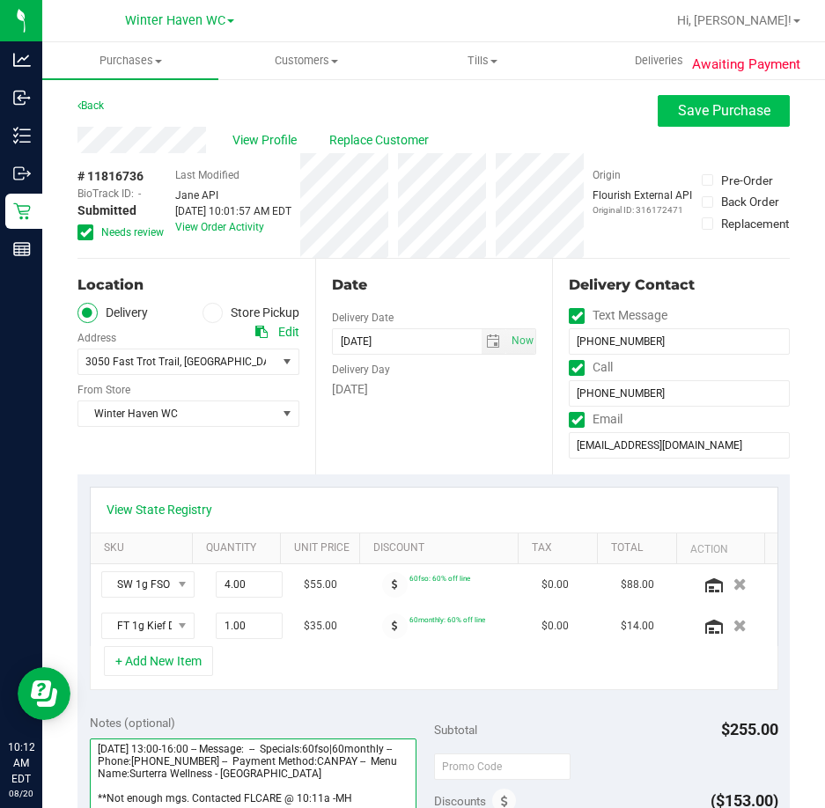
type textarea "Wednesday 08/20/2025 13:00-16:00 -- Message: -- Specials:60fso|60monthly -- Pho…"
click at [702, 106] on span "Save Purchase" at bounding box center [724, 110] width 92 height 17
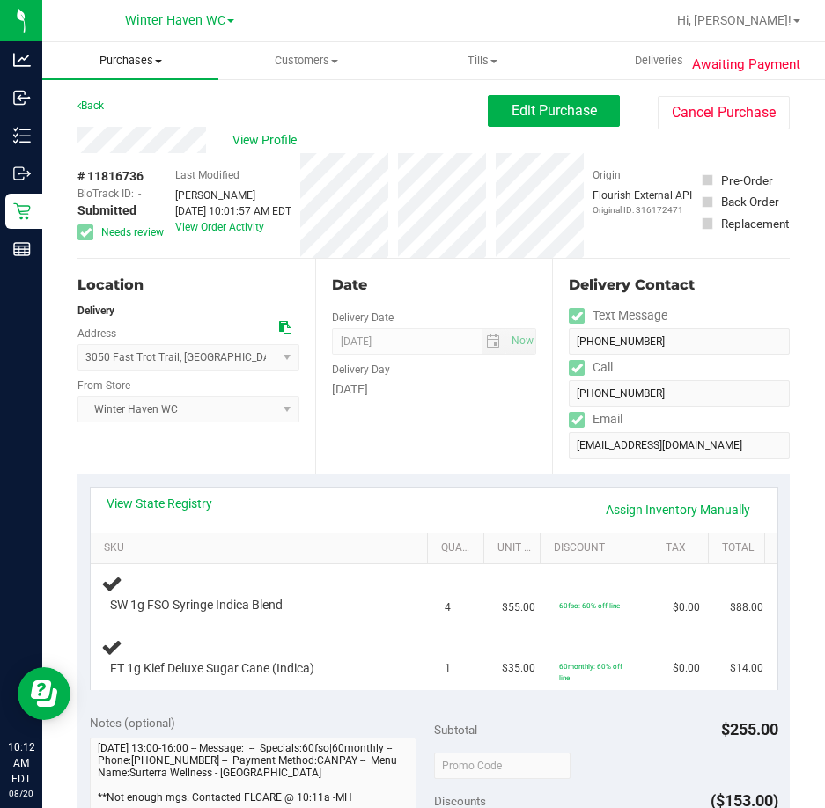
click at [117, 55] on span "Purchases" at bounding box center [130, 61] width 176 height 16
click at [130, 121] on span "Fulfillment" at bounding box center [96, 127] width 109 height 15
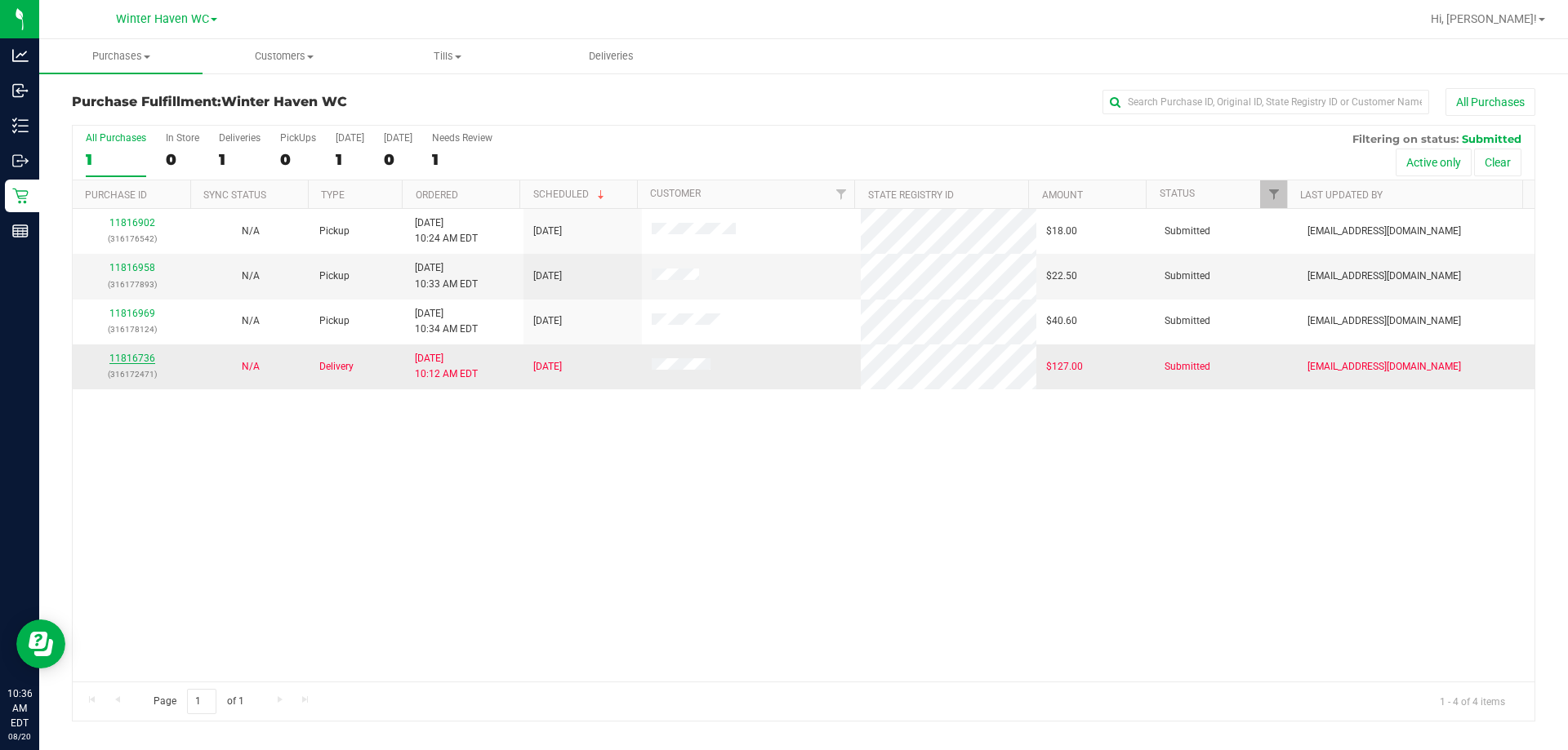
click at [115, 355] on link "11816736" at bounding box center [132, 358] width 45 height 11
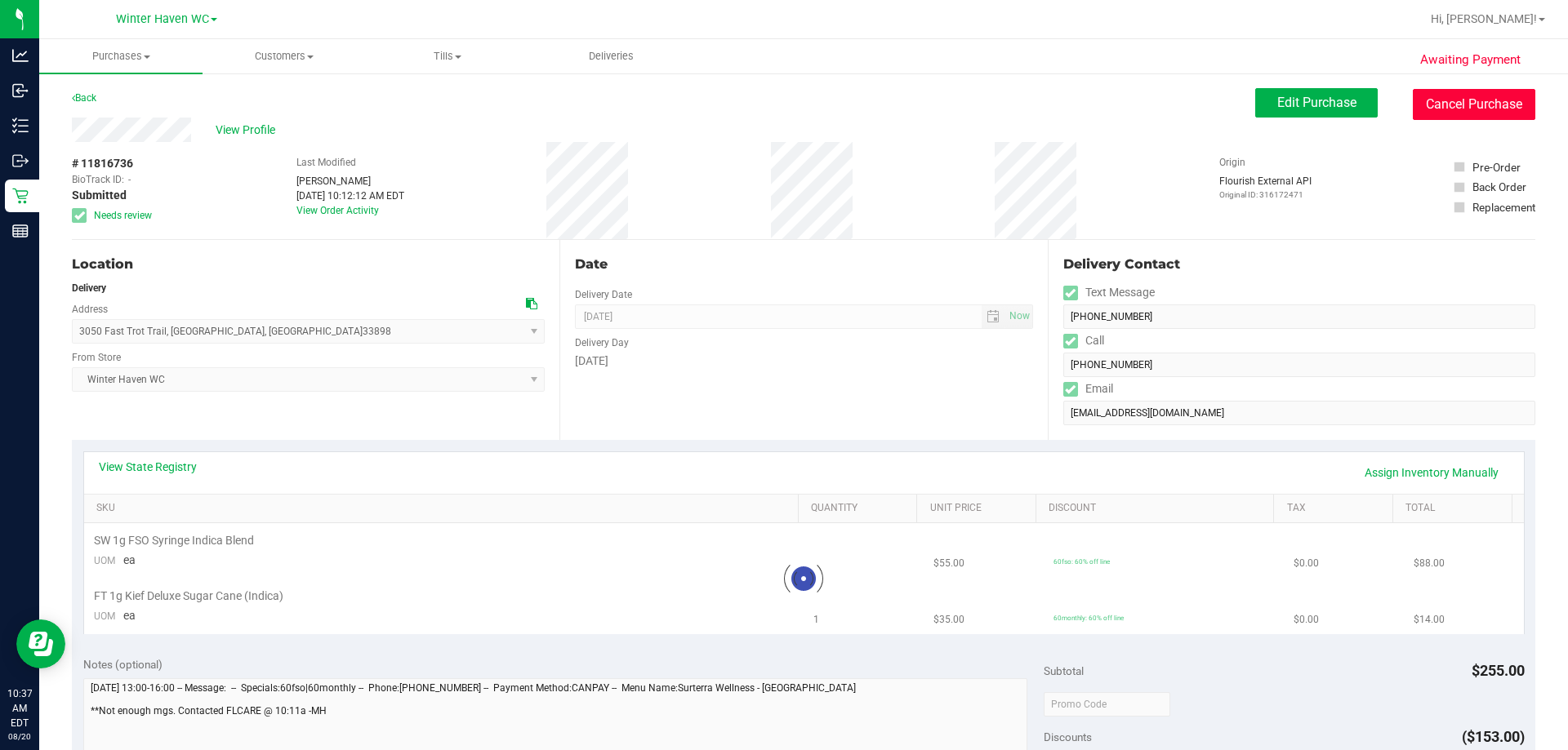
click at [782, 106] on button "Cancel Purchase" at bounding box center [1473, 104] width 122 height 31
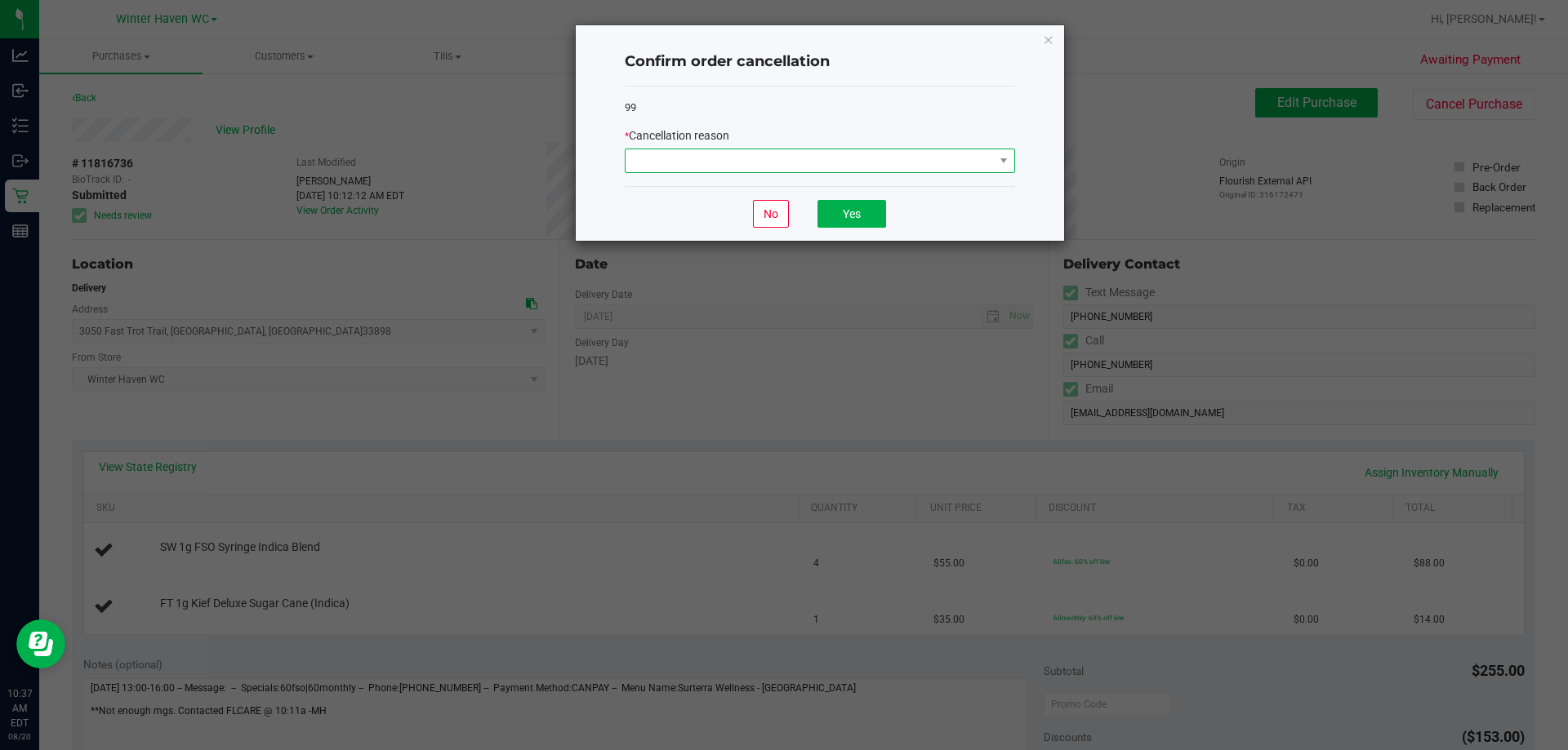
click at [782, 149] on span at bounding box center [809, 160] width 368 height 23
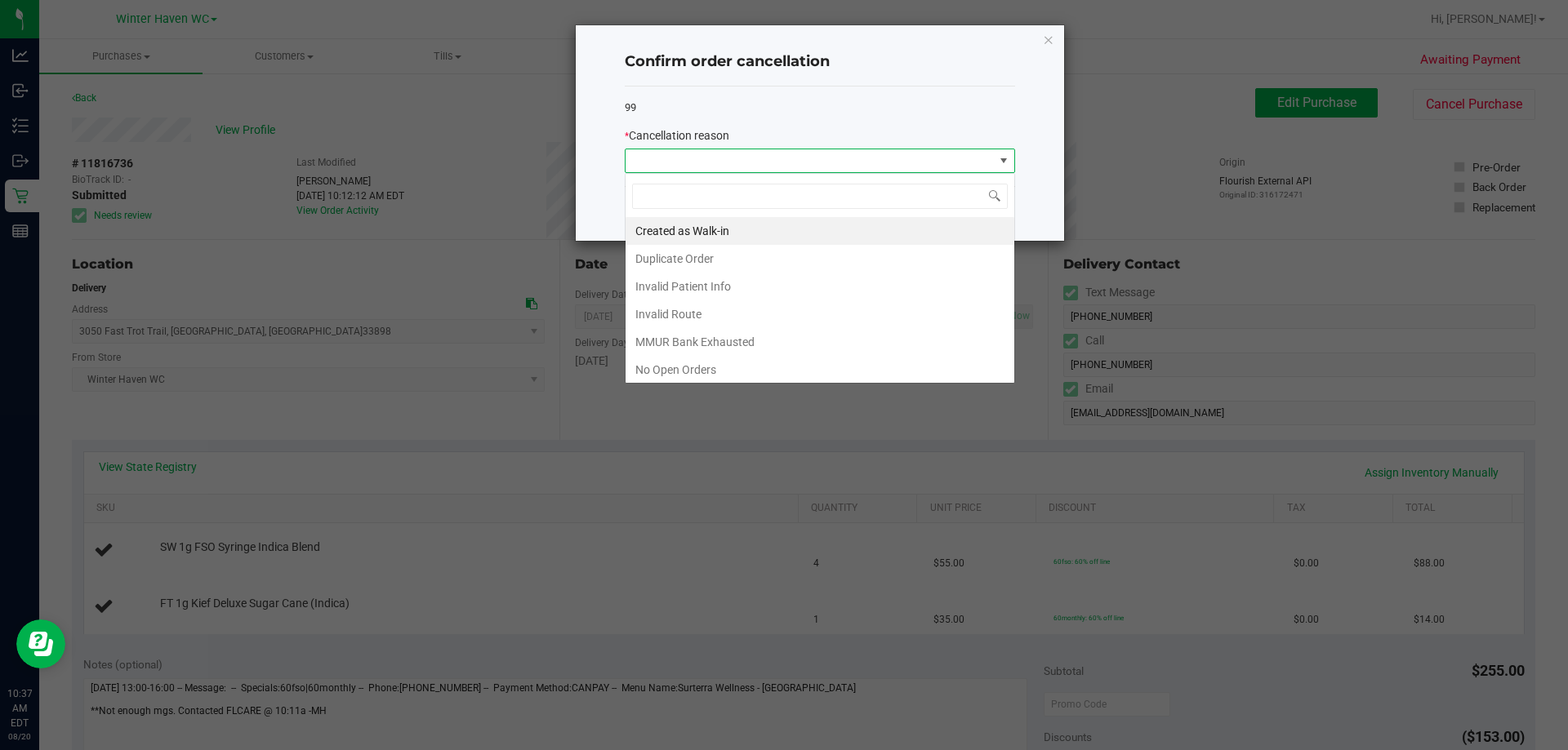
scroll to position [24, 390]
click at [748, 336] on li "MMUR Bank Exhausted" at bounding box center [819, 342] width 389 height 28
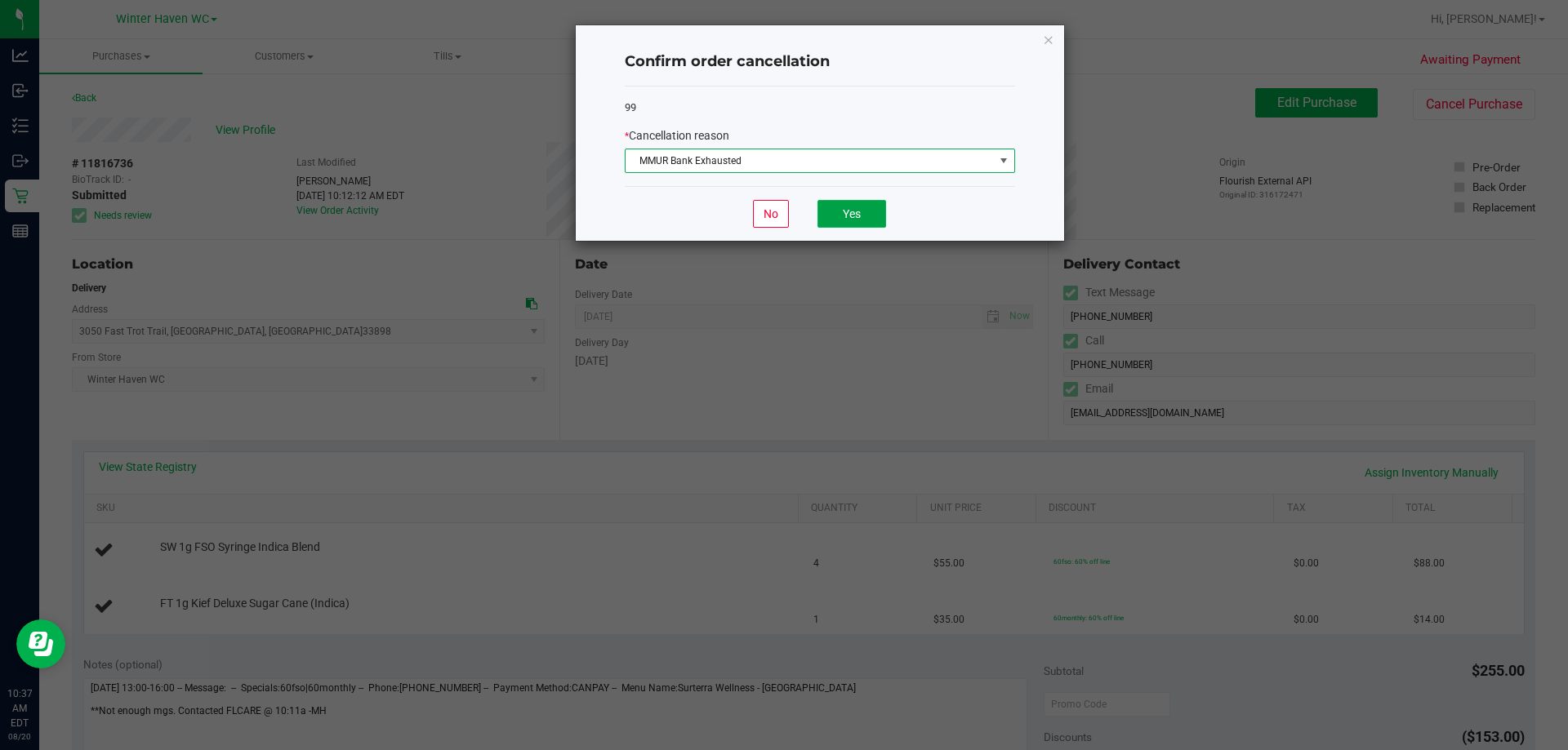
click at [782, 210] on button "Yes" at bounding box center [851, 214] width 69 height 28
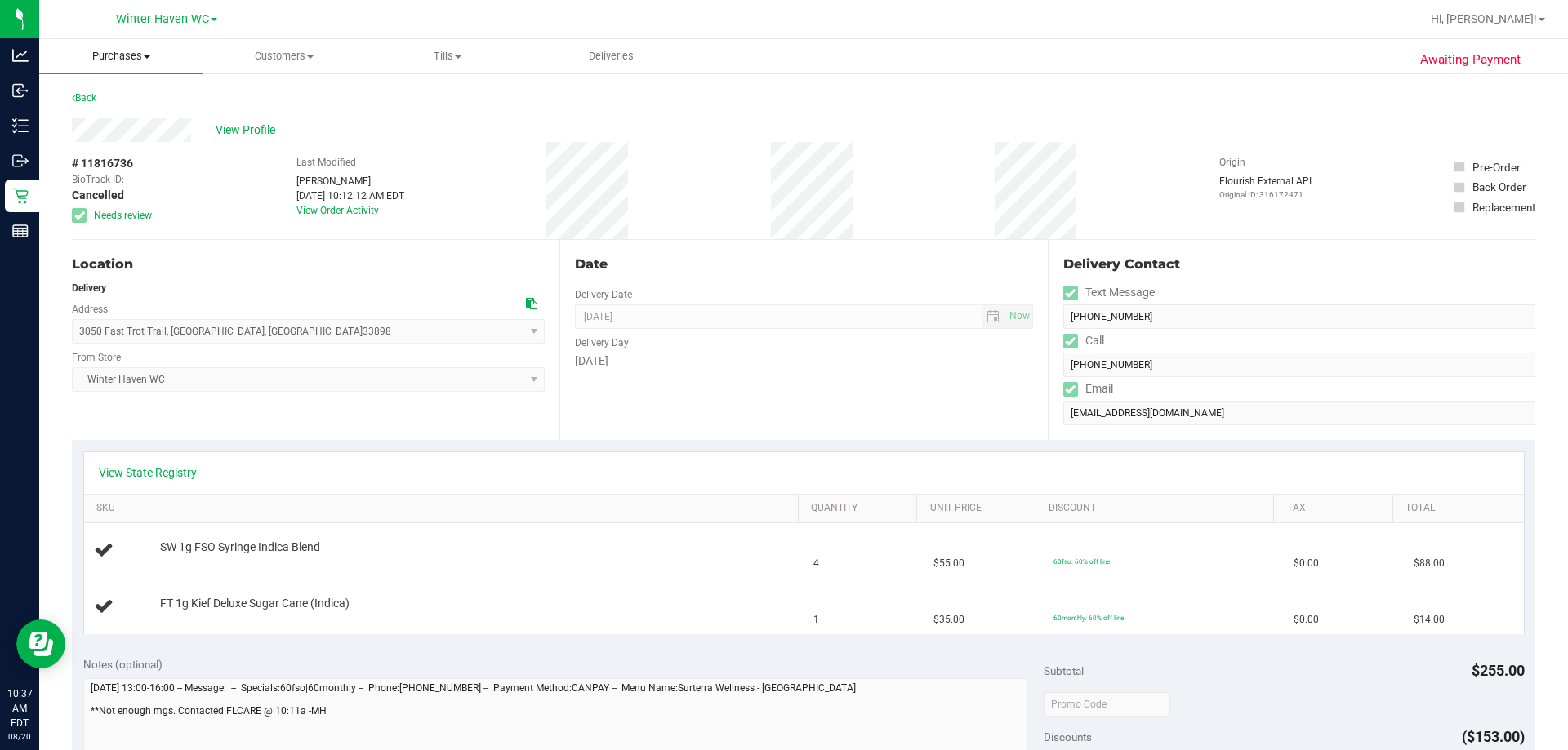
click at [126, 52] on span "Purchases" at bounding box center [121, 57] width 163 height 15
click at [126, 115] on span "Fulfillment" at bounding box center [89, 118] width 101 height 14
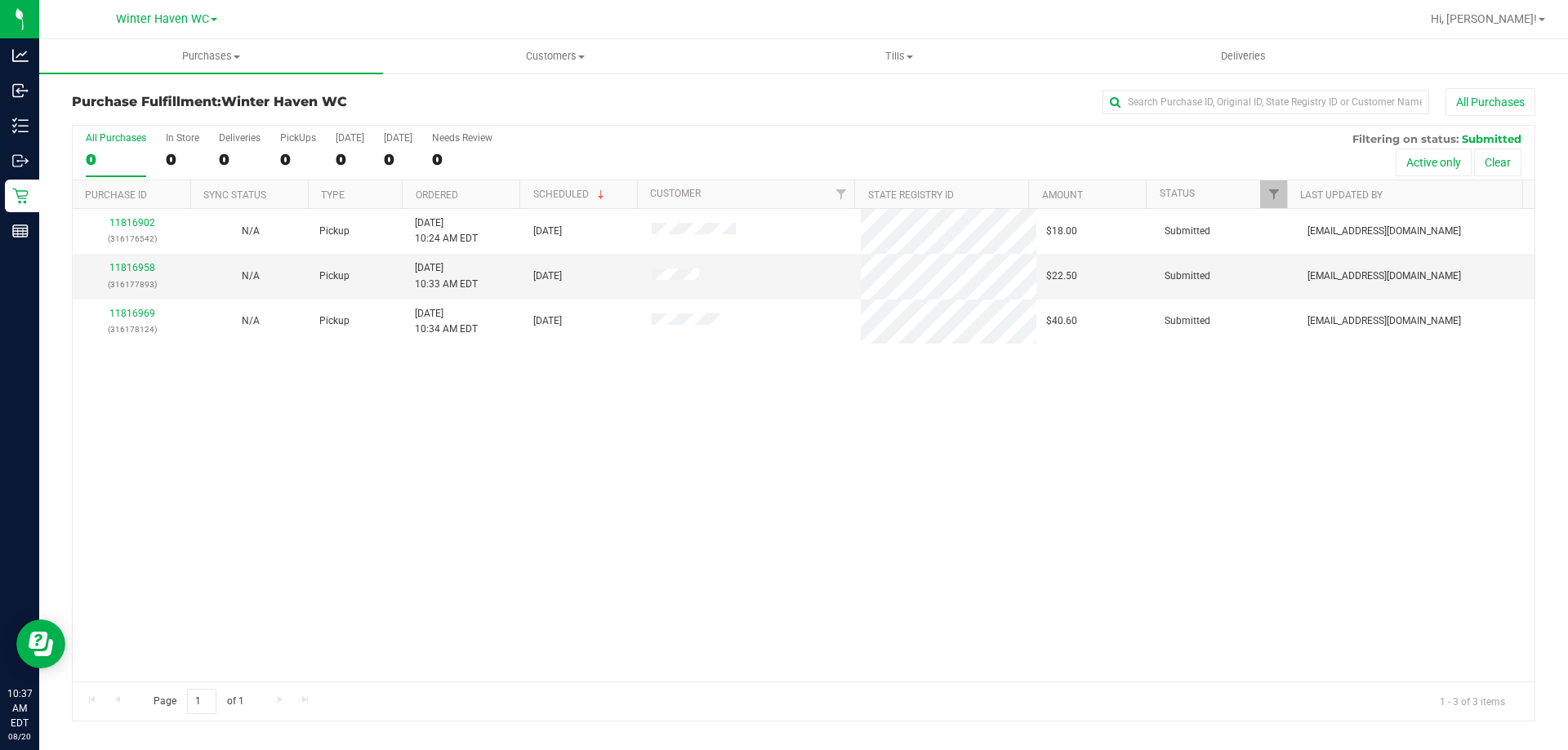
click at [605, 502] on div "11816902 (316176542) N/A Pickup 8/20/2025 10:24 AM EDT 8/20/2025 $18.00 Submitt…" at bounding box center [803, 445] width 1461 height 473
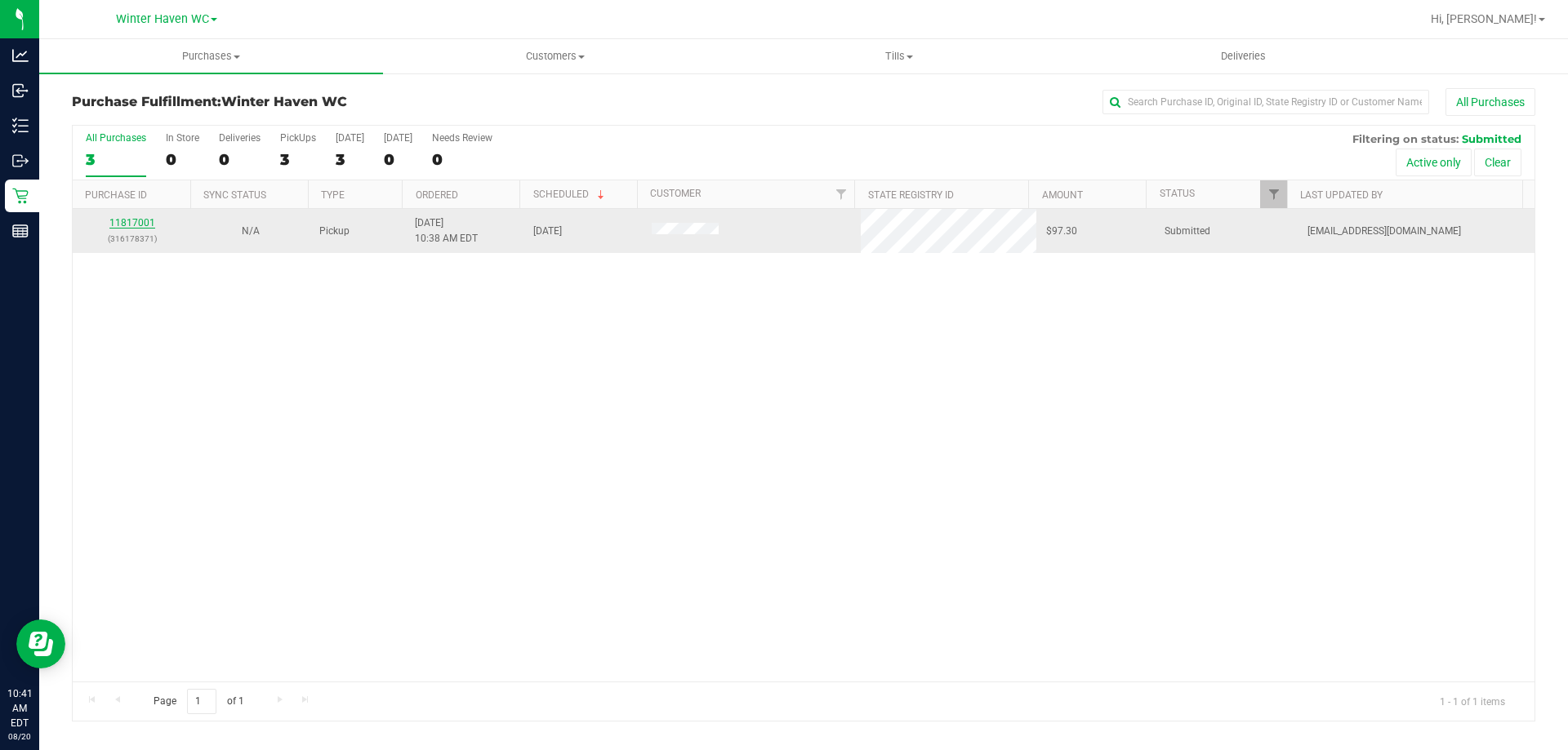
click at [127, 219] on link "11817001" at bounding box center [132, 222] width 45 height 11
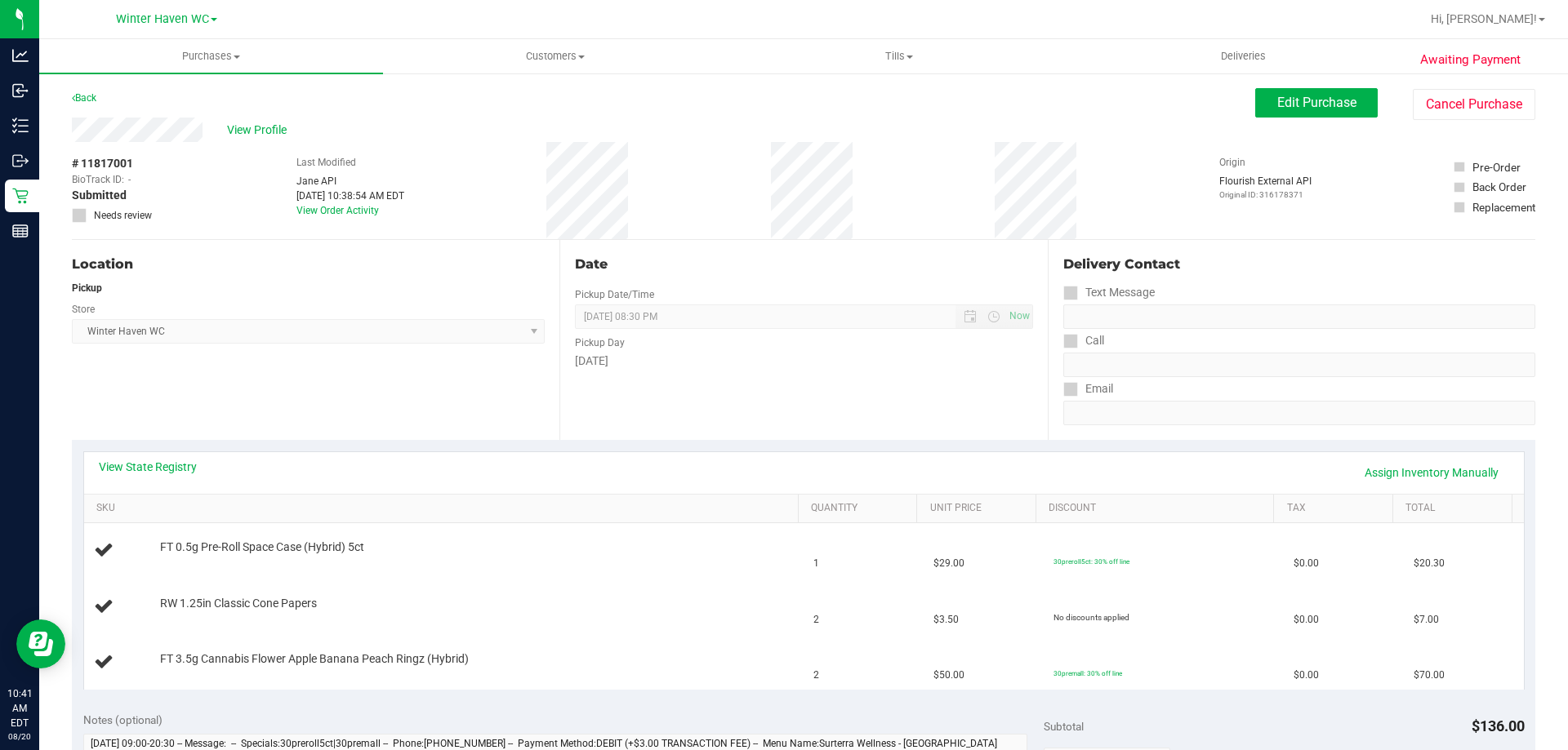
scroll to position [82, 0]
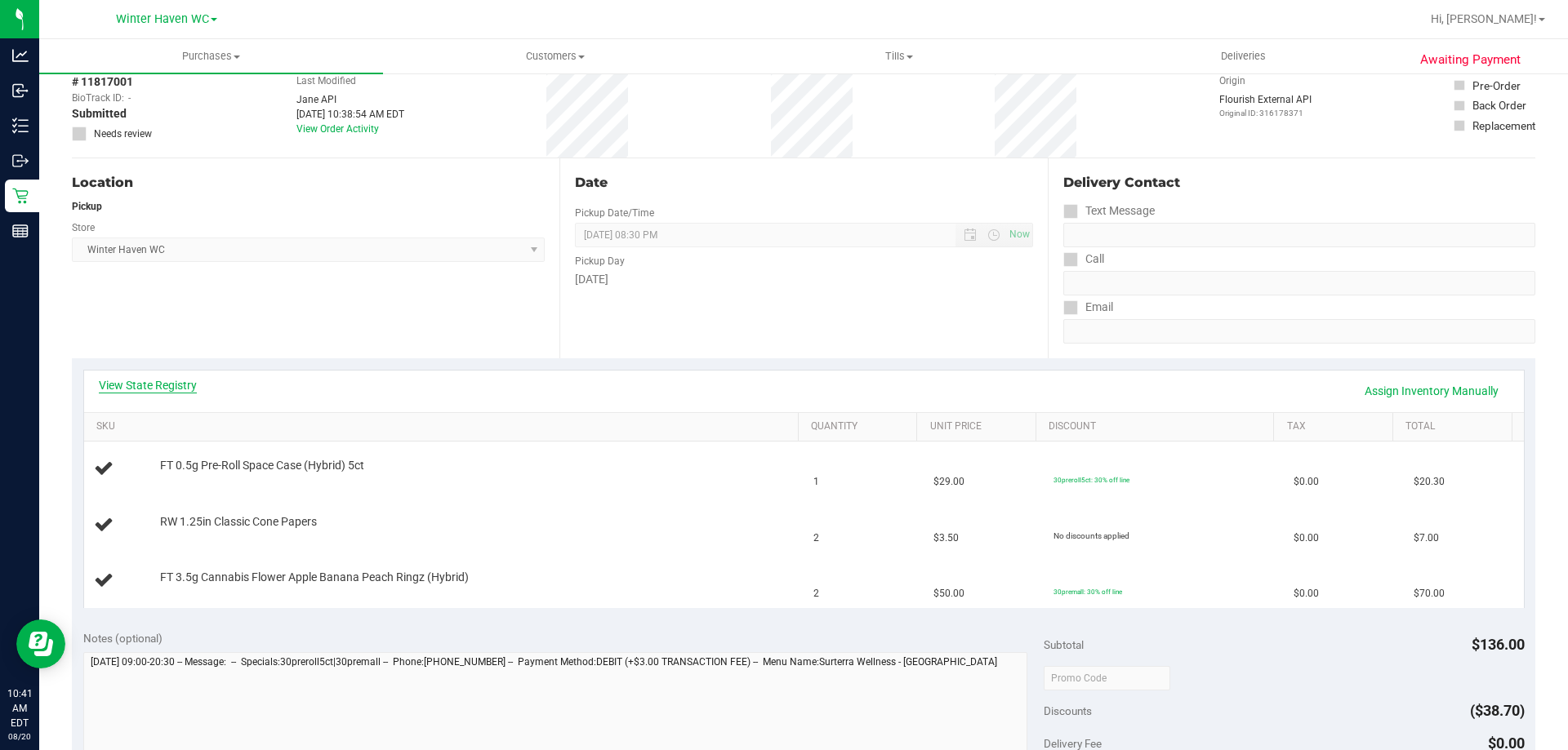
click at [154, 386] on link "View State Registry" at bounding box center [148, 386] width 98 height 17
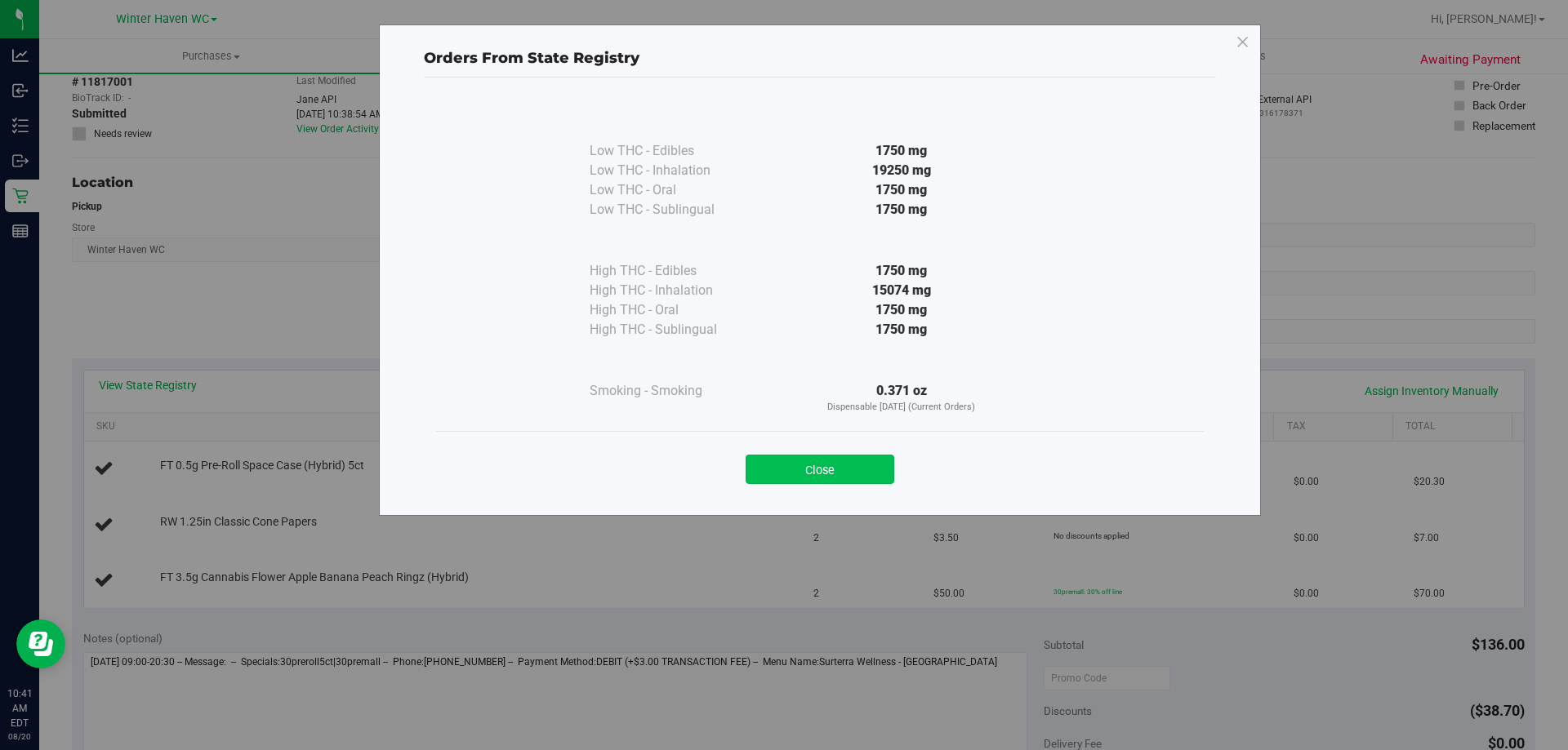
click at [782, 478] on button "Close" at bounding box center [820, 469] width 148 height 30
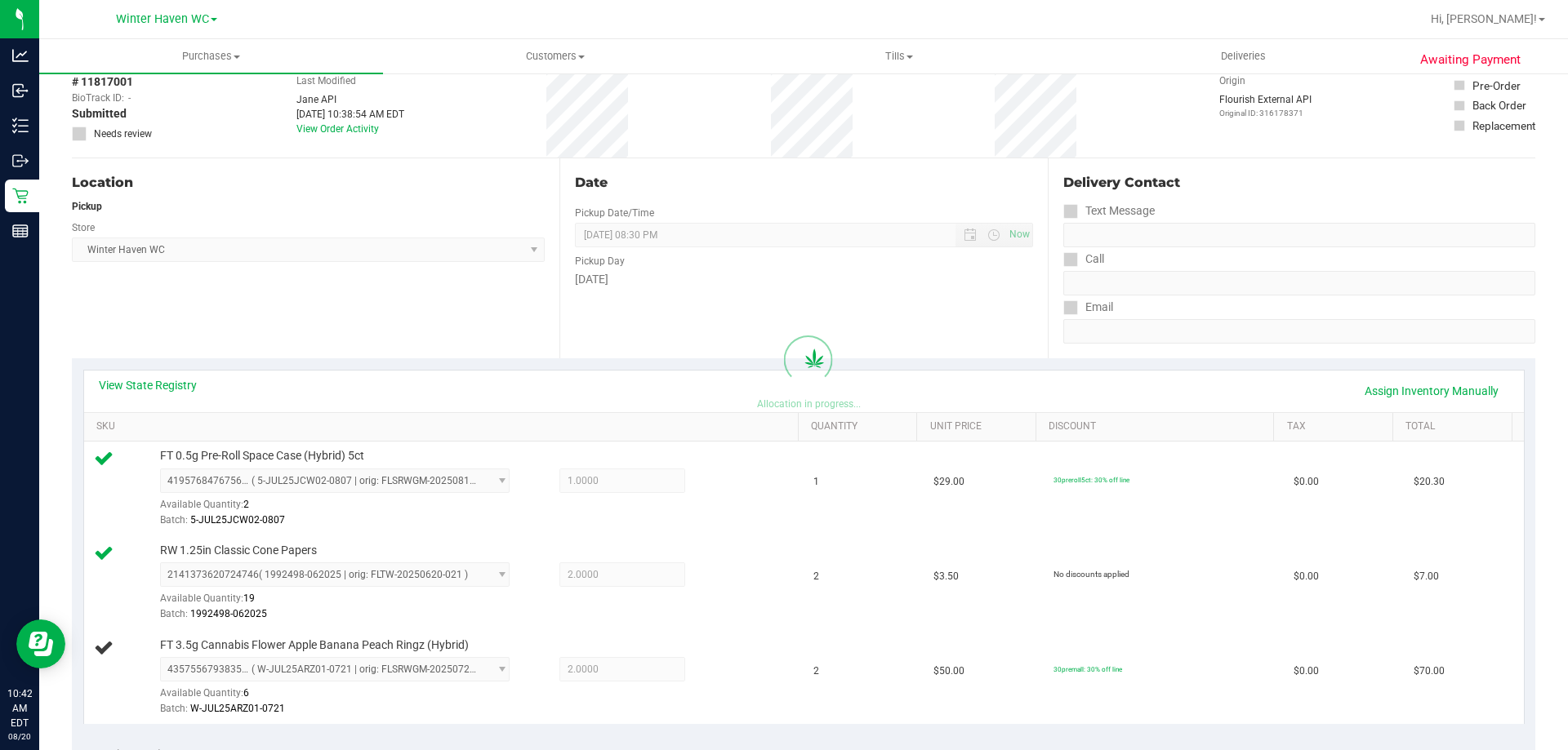
scroll to position [326, 0]
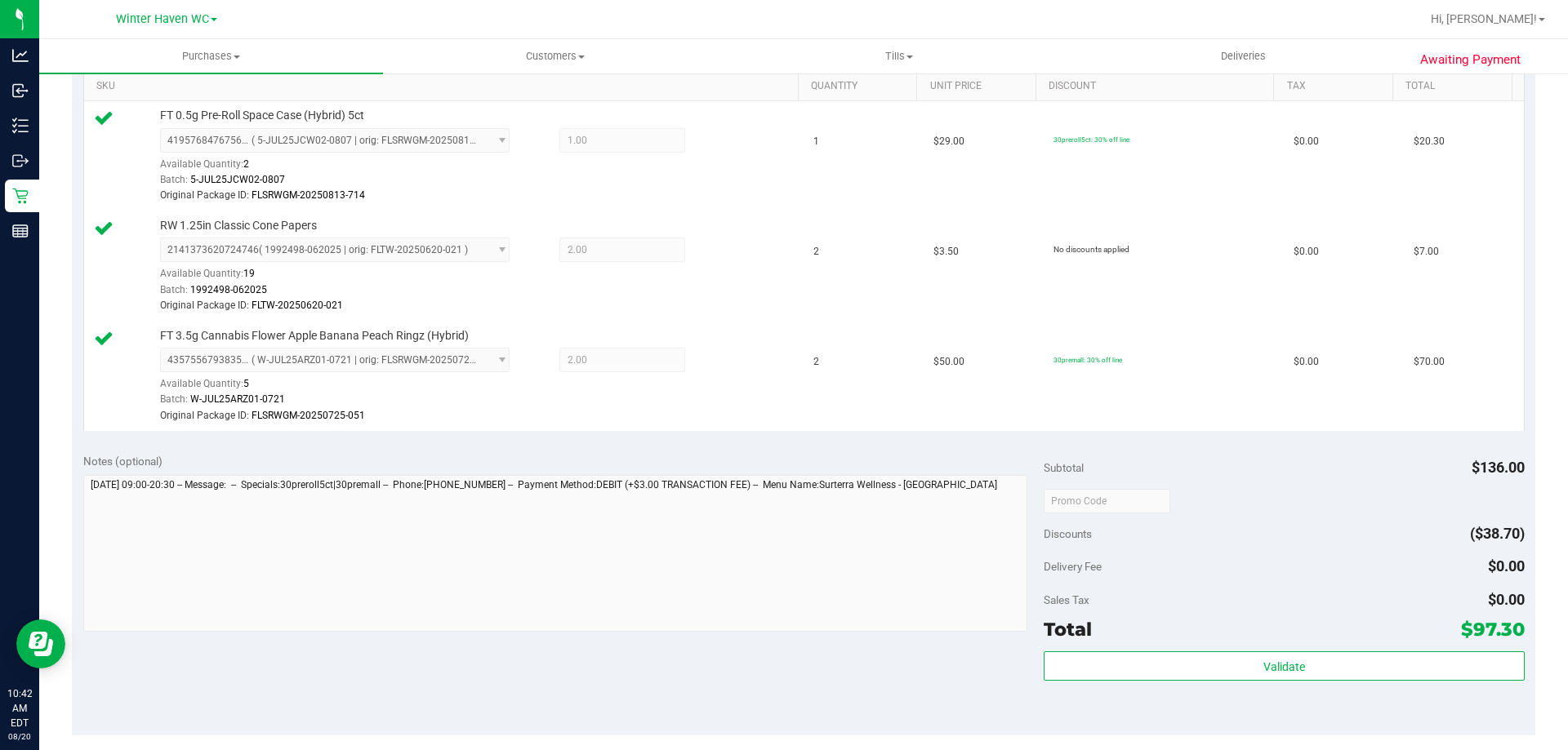
scroll to position [653, 0]
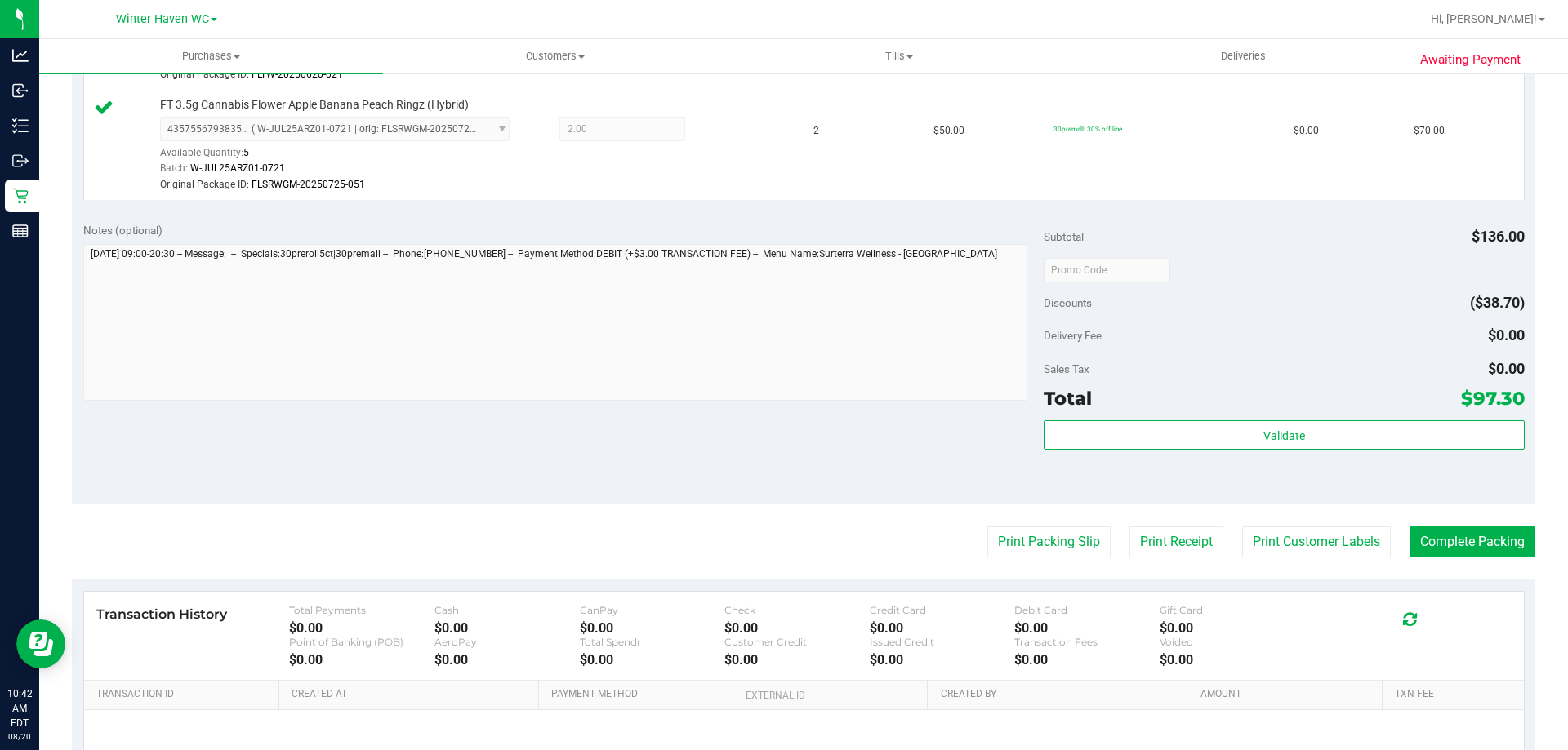
click at [1275, 451] on div "Validate" at bounding box center [1283, 456] width 480 height 73
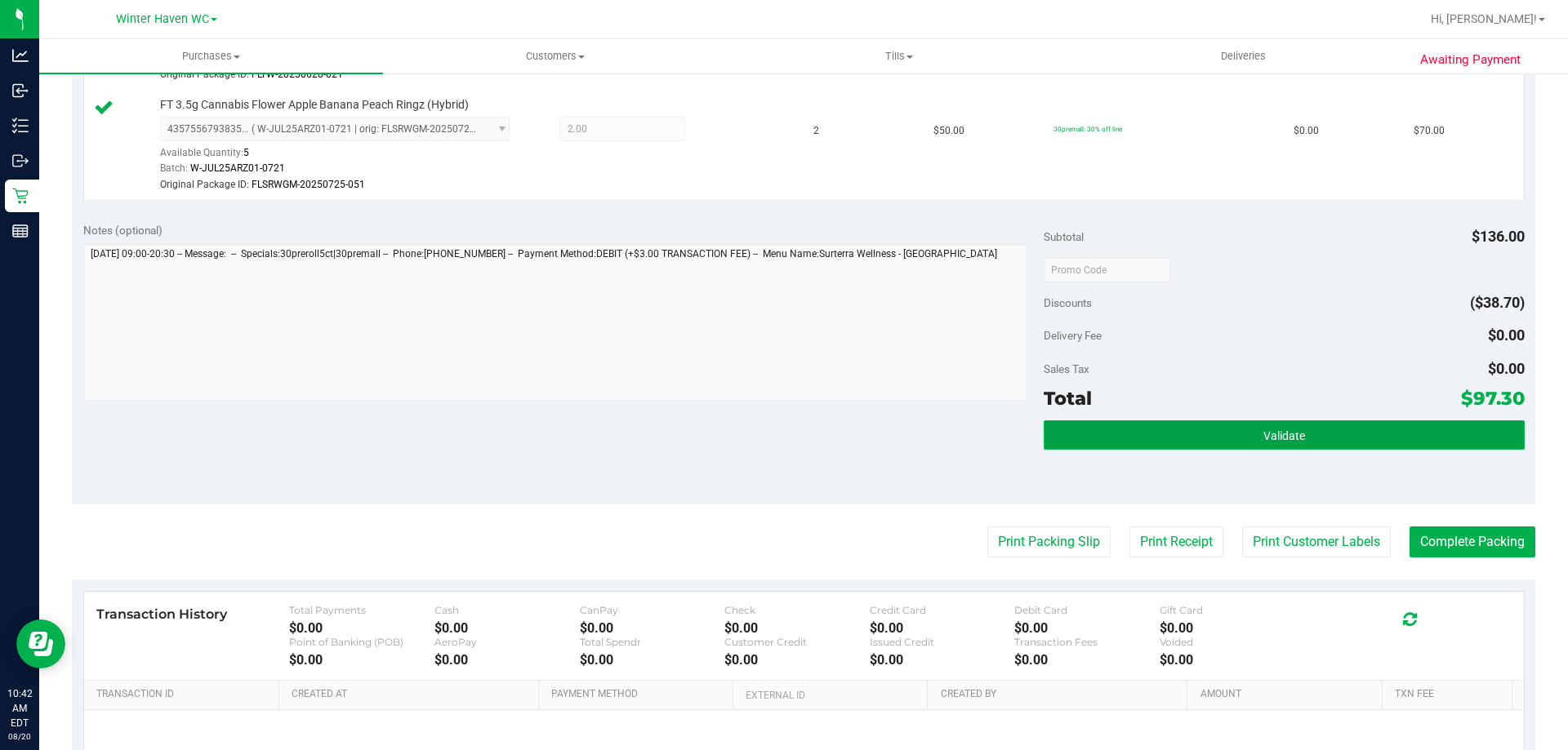
click at [1284, 439] on span "Validate" at bounding box center [1283, 436] width 42 height 13
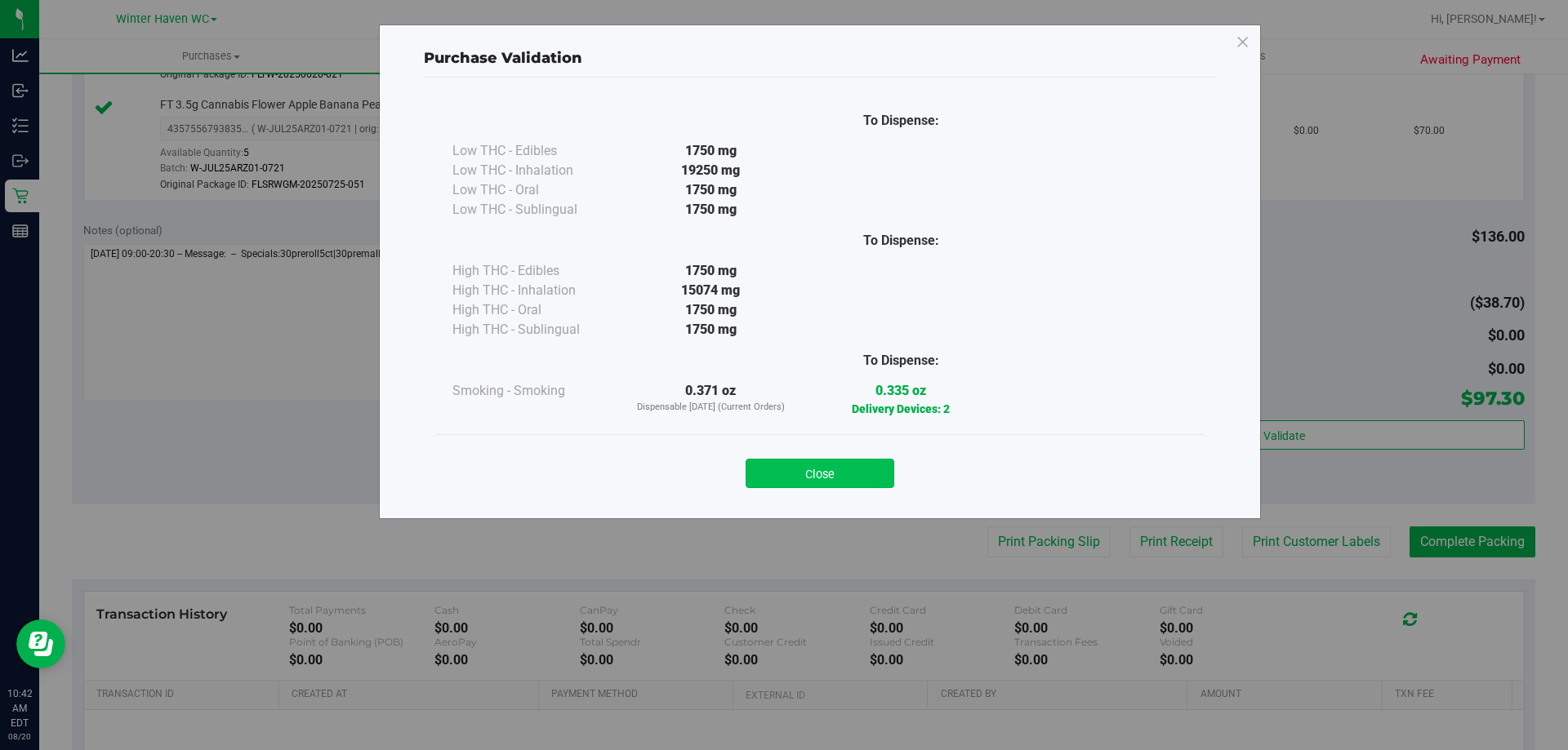
click at [860, 475] on button "Close" at bounding box center [820, 474] width 148 height 30
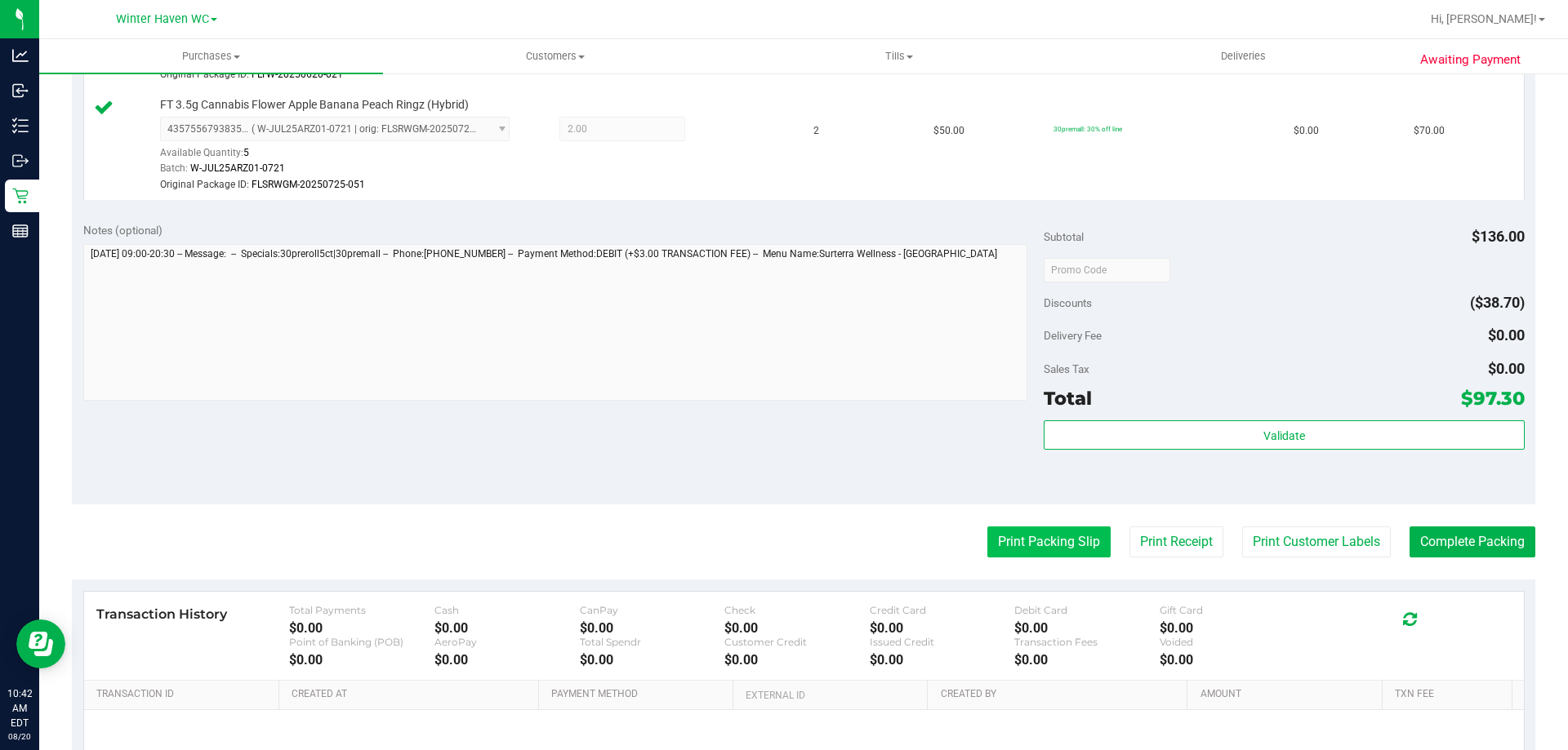
click at [1022, 540] on button "Print Packing Slip" at bounding box center [1049, 541] width 123 height 31
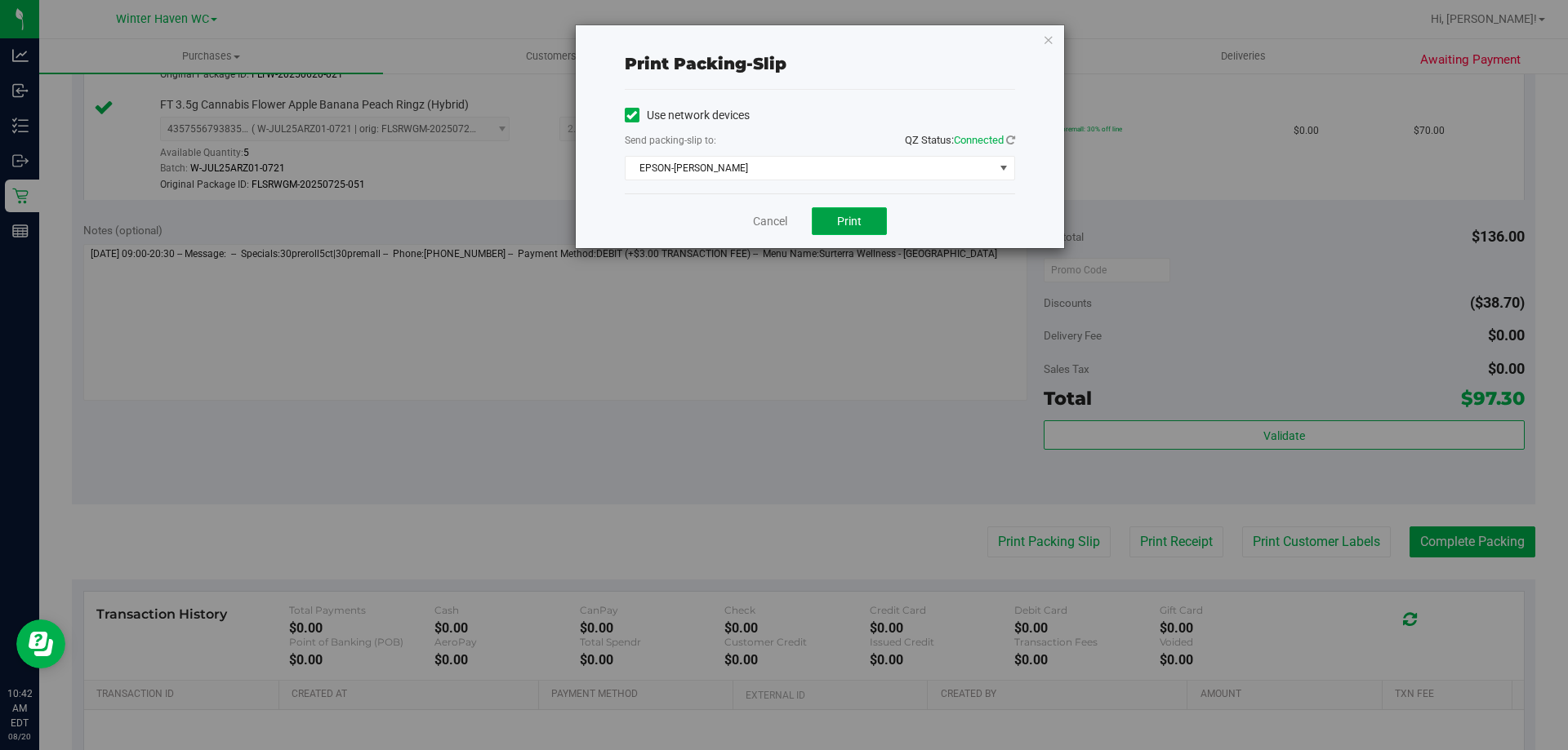
click at [840, 211] on button "Print" at bounding box center [848, 222] width 75 height 28
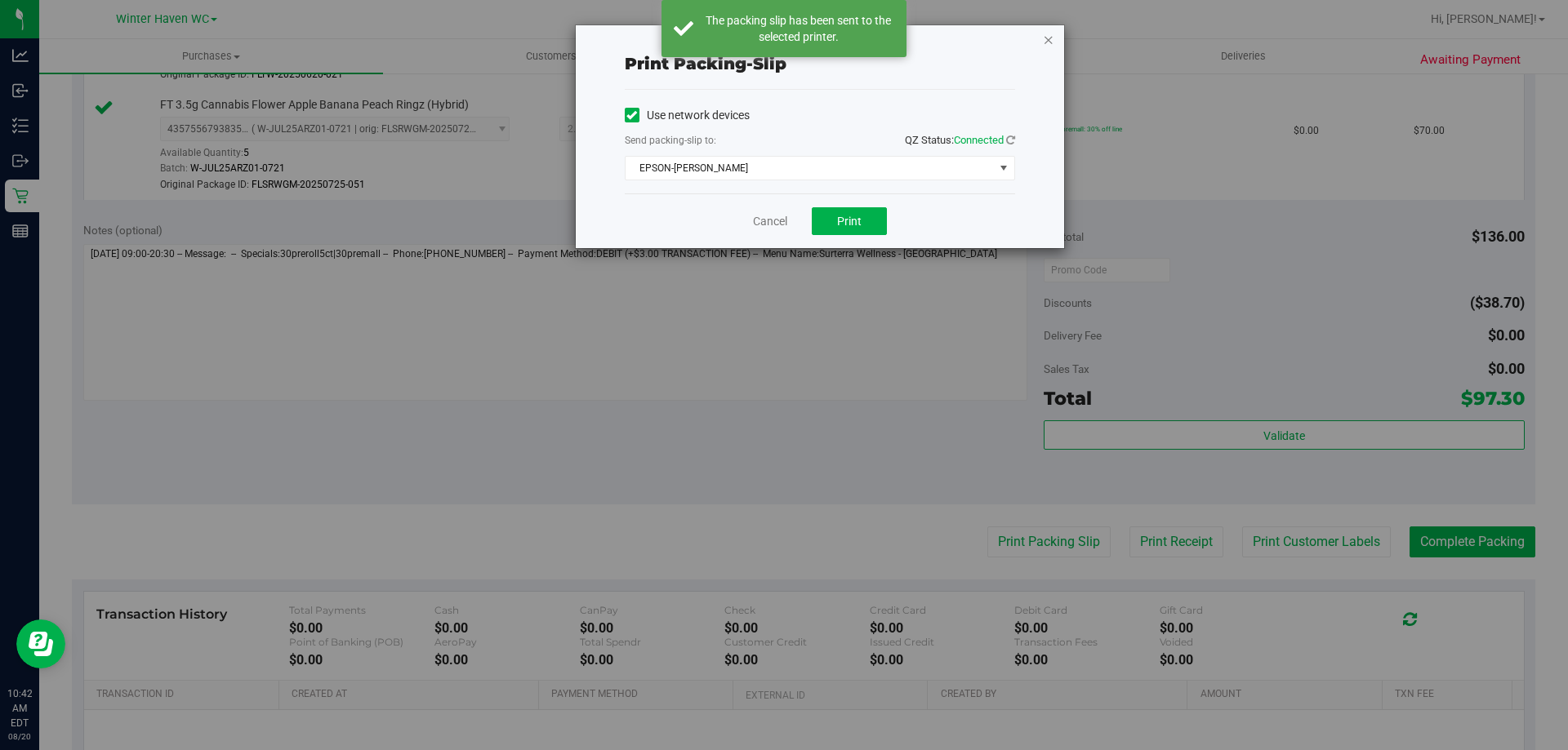
click at [1048, 35] on icon "button" at bounding box center [1048, 39] width 11 height 19
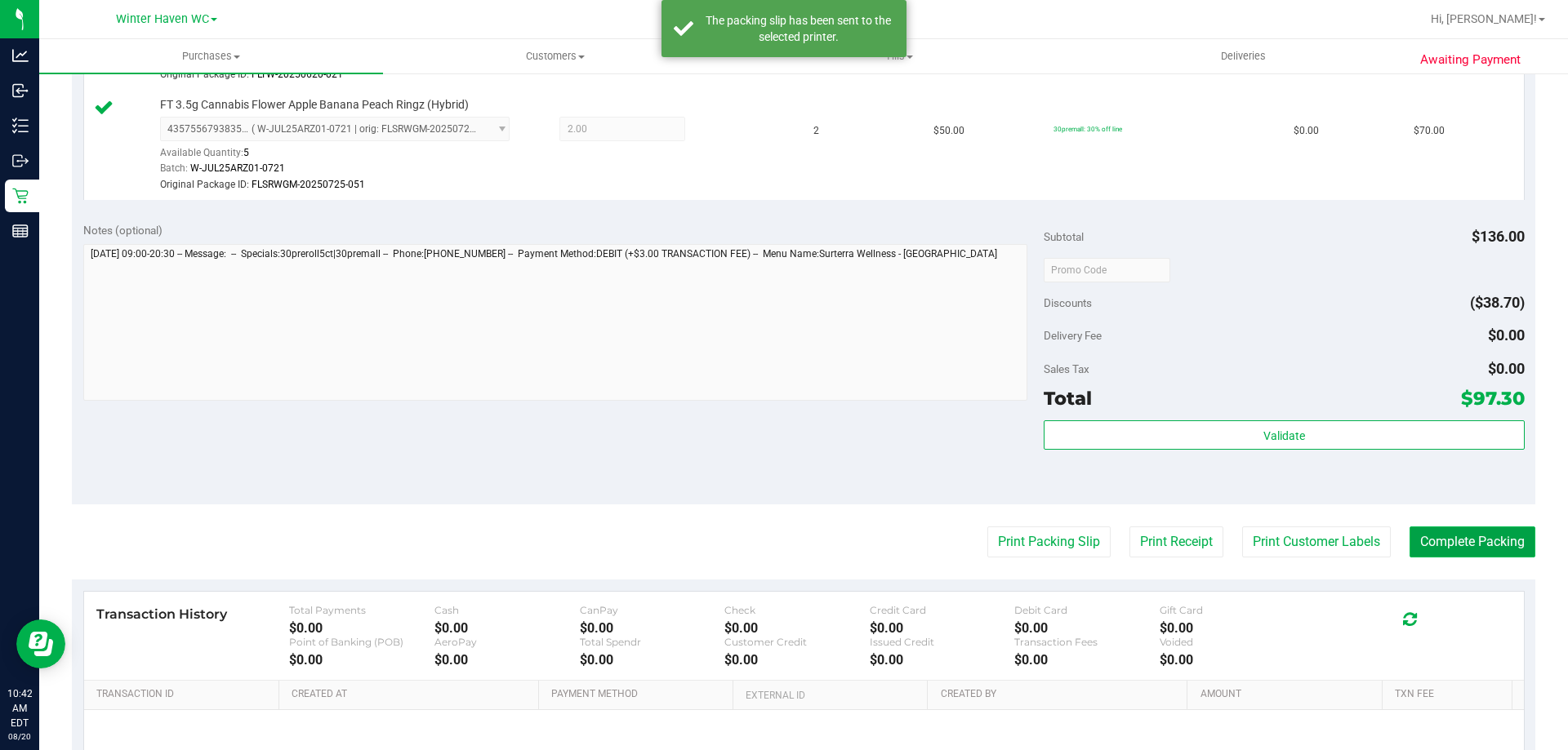
click at [1473, 536] on button "Complete Packing" at bounding box center [1472, 541] width 126 height 31
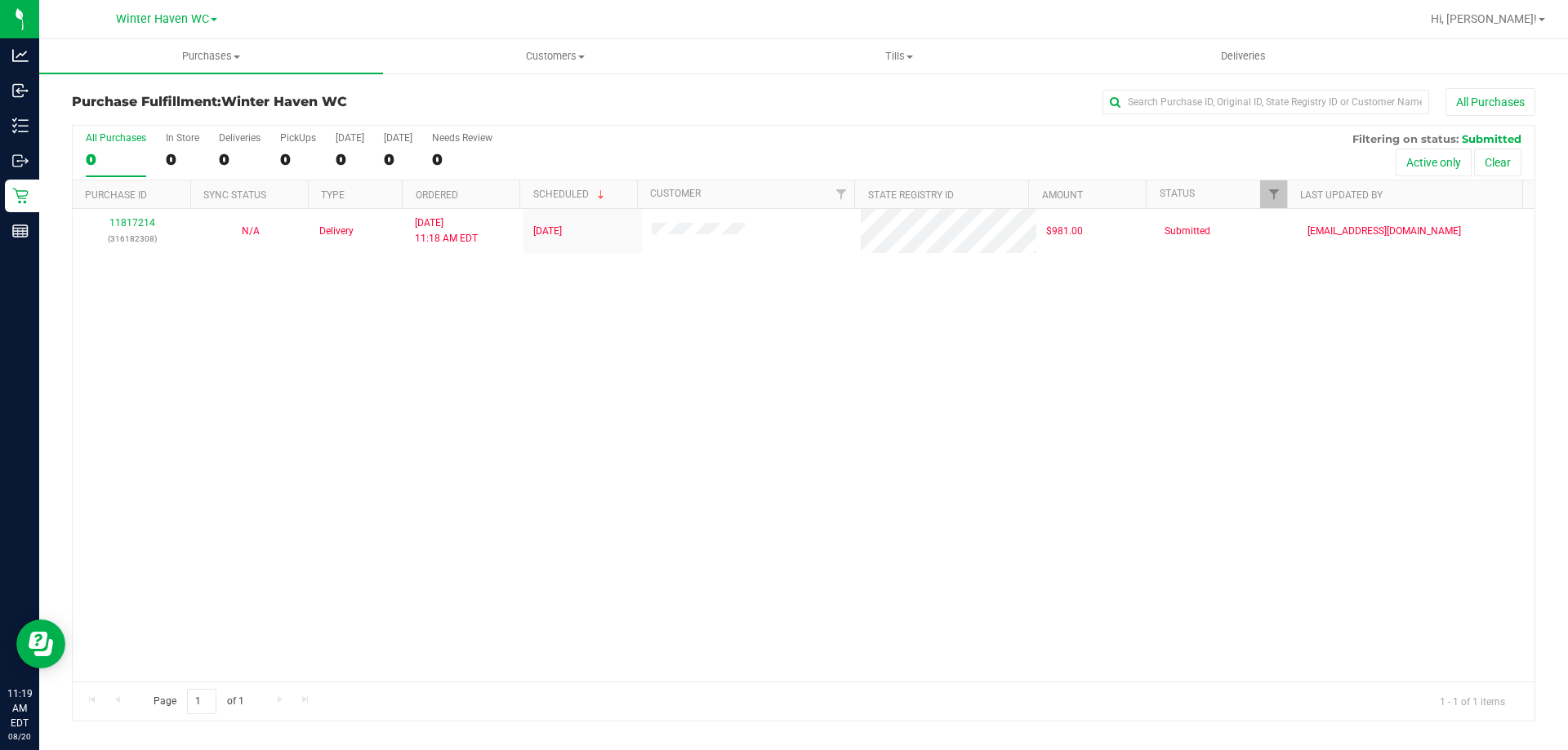
click at [516, 458] on div "11817214 (316182308) N/A Delivery 8/20/2025 11:18 AM EDT 8/21/2025 $981.00 Subm…" at bounding box center [803, 445] width 1461 height 473
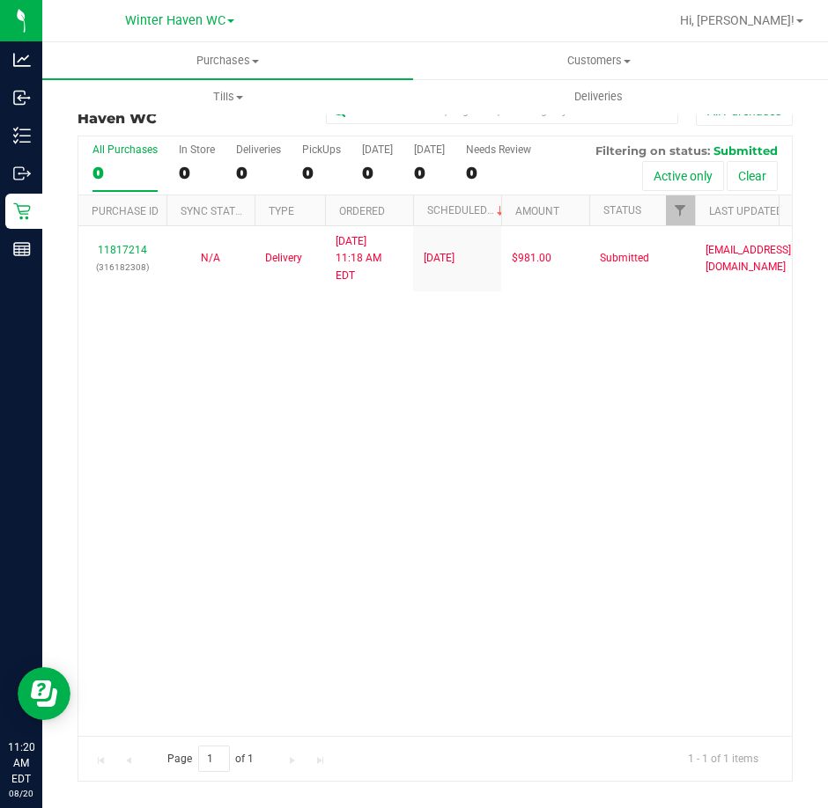
click at [264, 375] on div "11817214 (316182308) N/A Delivery 8/20/2025 11:18 AM EDT 8/21/2025 $981.00 Subm…" at bounding box center [434, 480] width 713 height 509
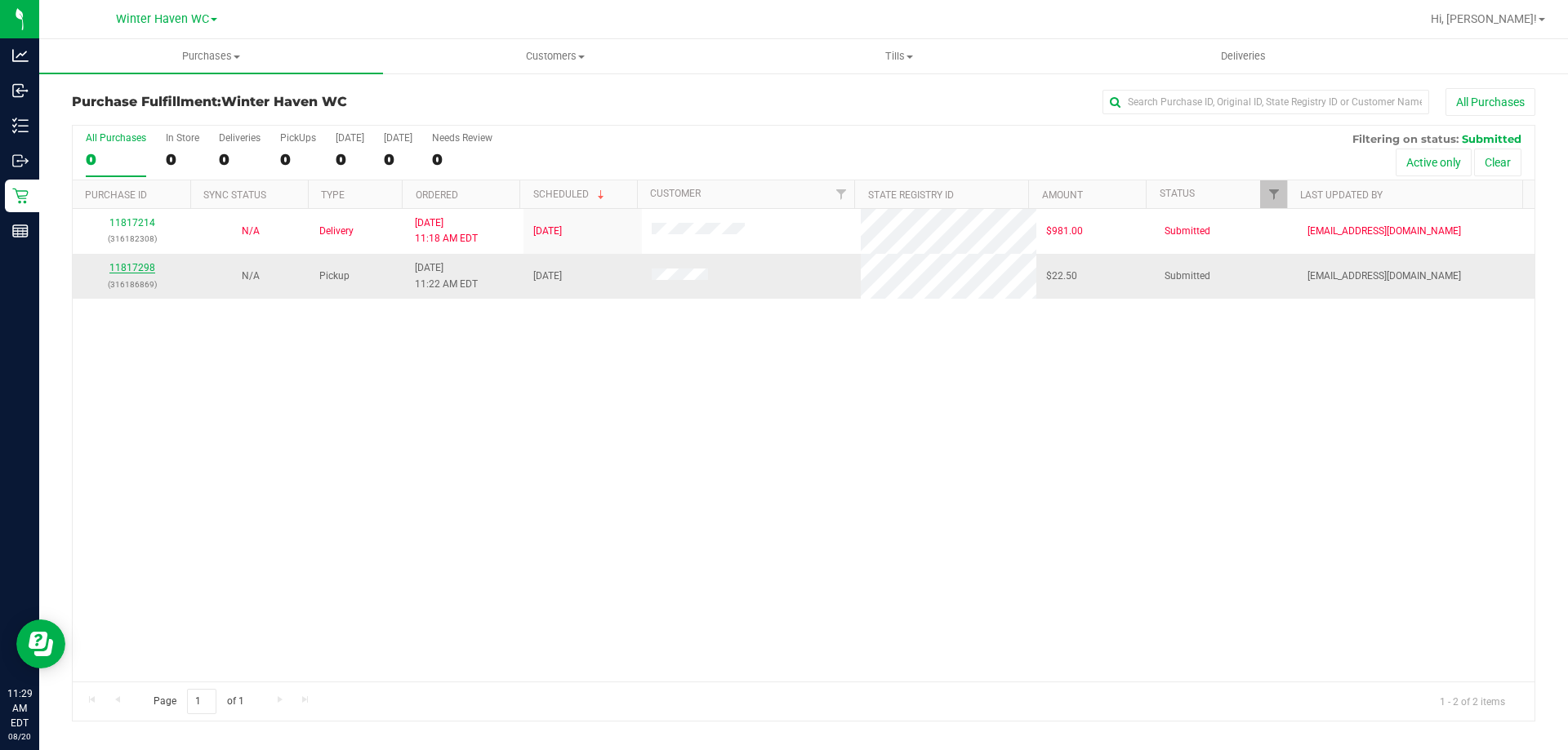
click at [123, 269] on link "11817298" at bounding box center [132, 268] width 45 height 11
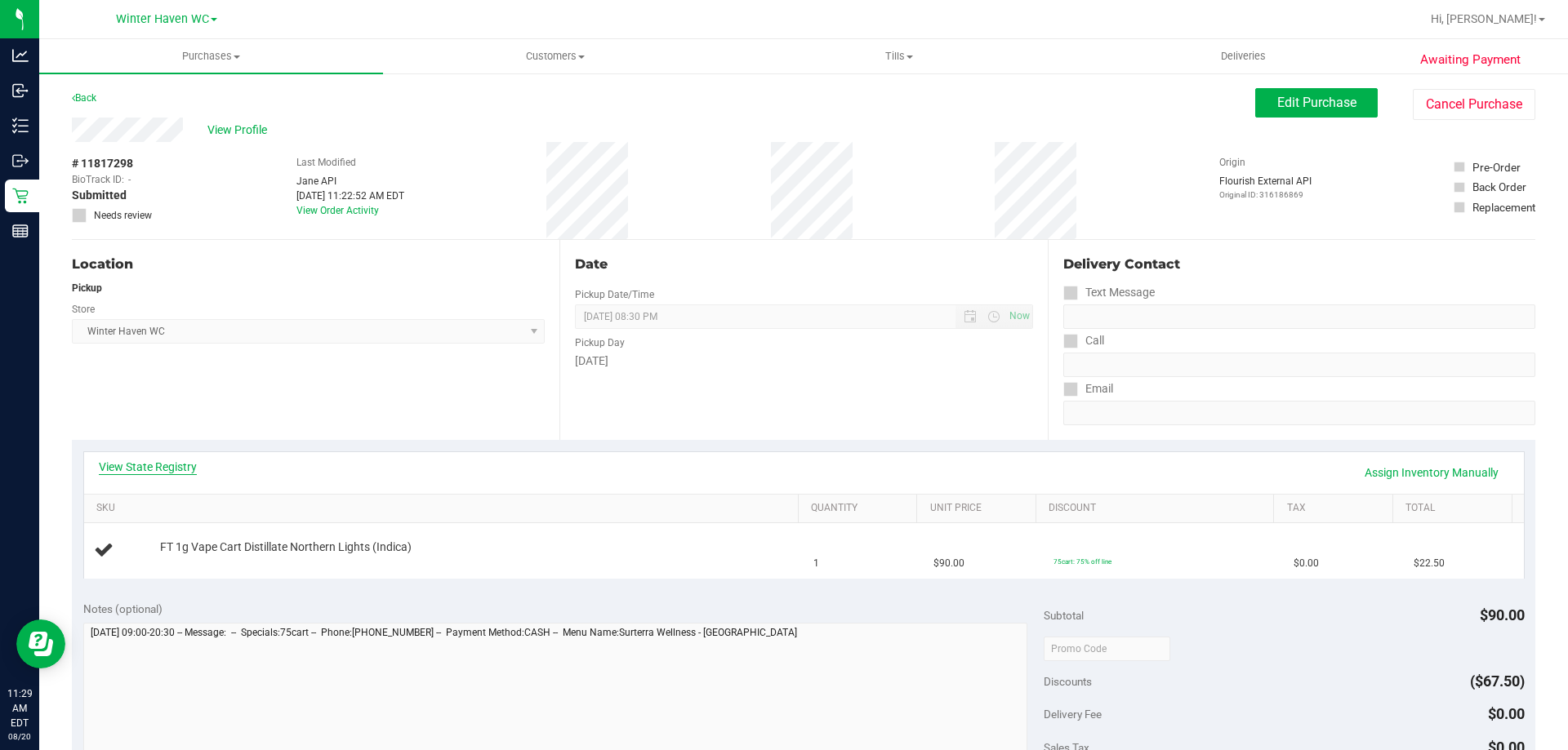
click at [149, 465] on link "View State Registry" at bounding box center [148, 467] width 98 height 17
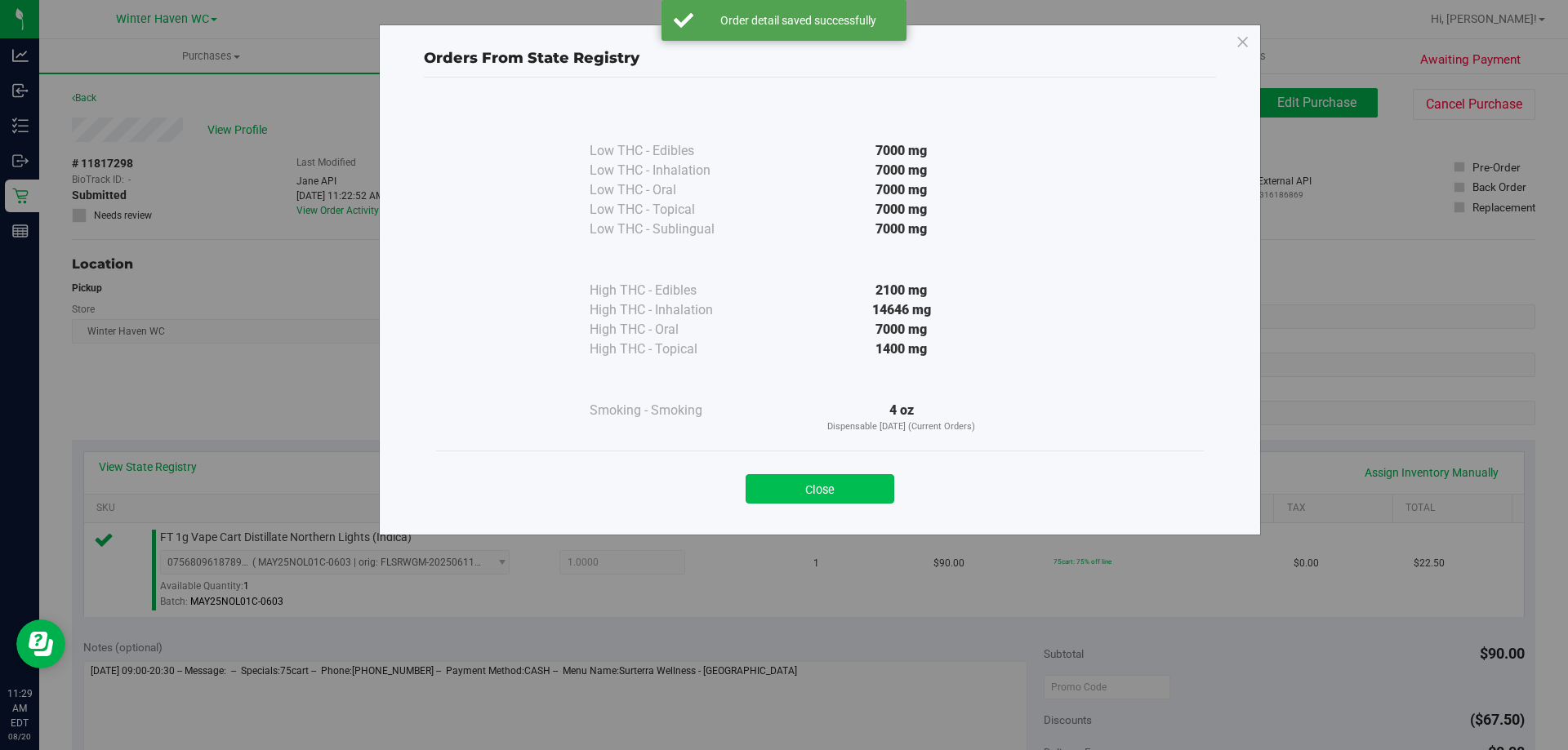
click at [855, 498] on button "Close" at bounding box center [820, 489] width 148 height 30
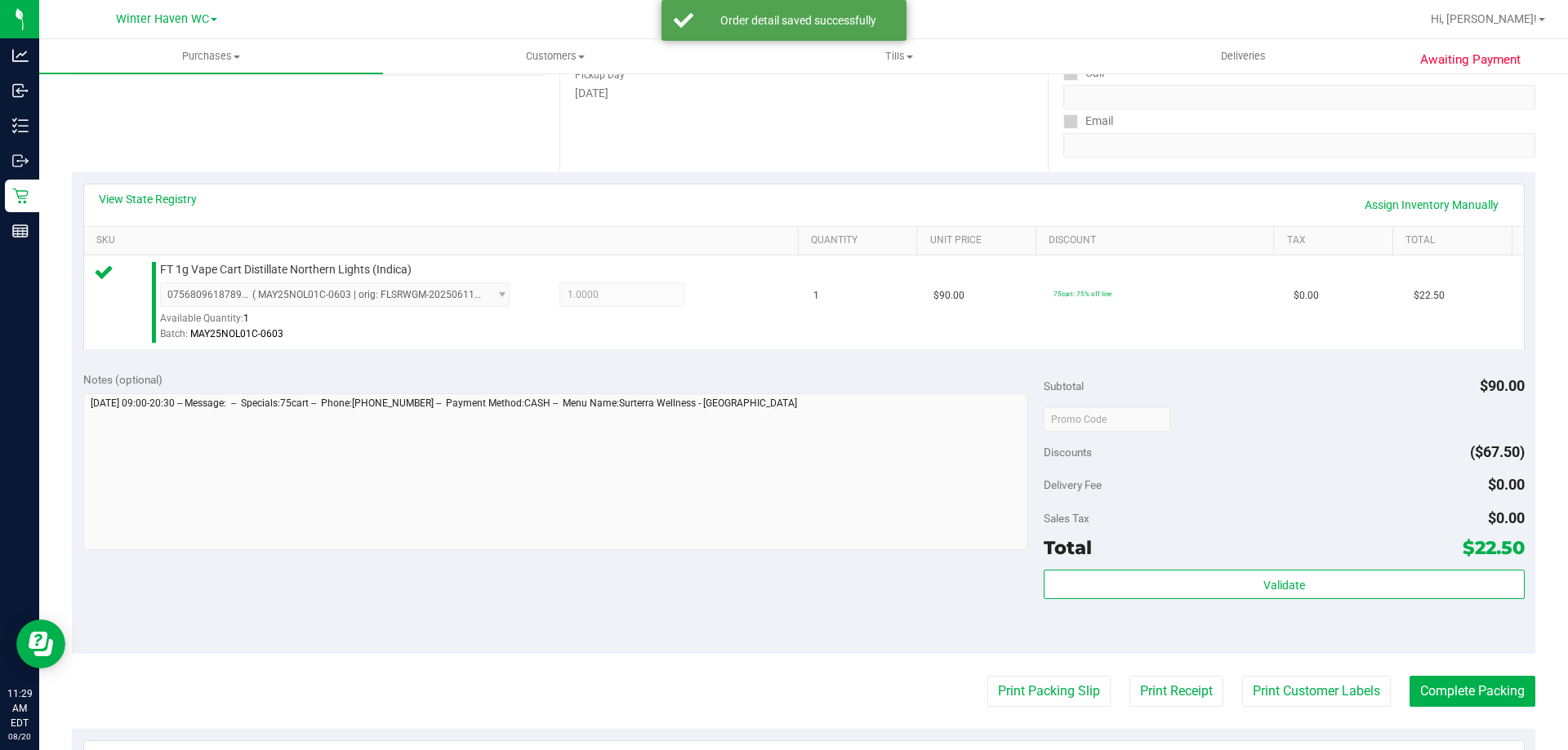
scroll to position [489, 0]
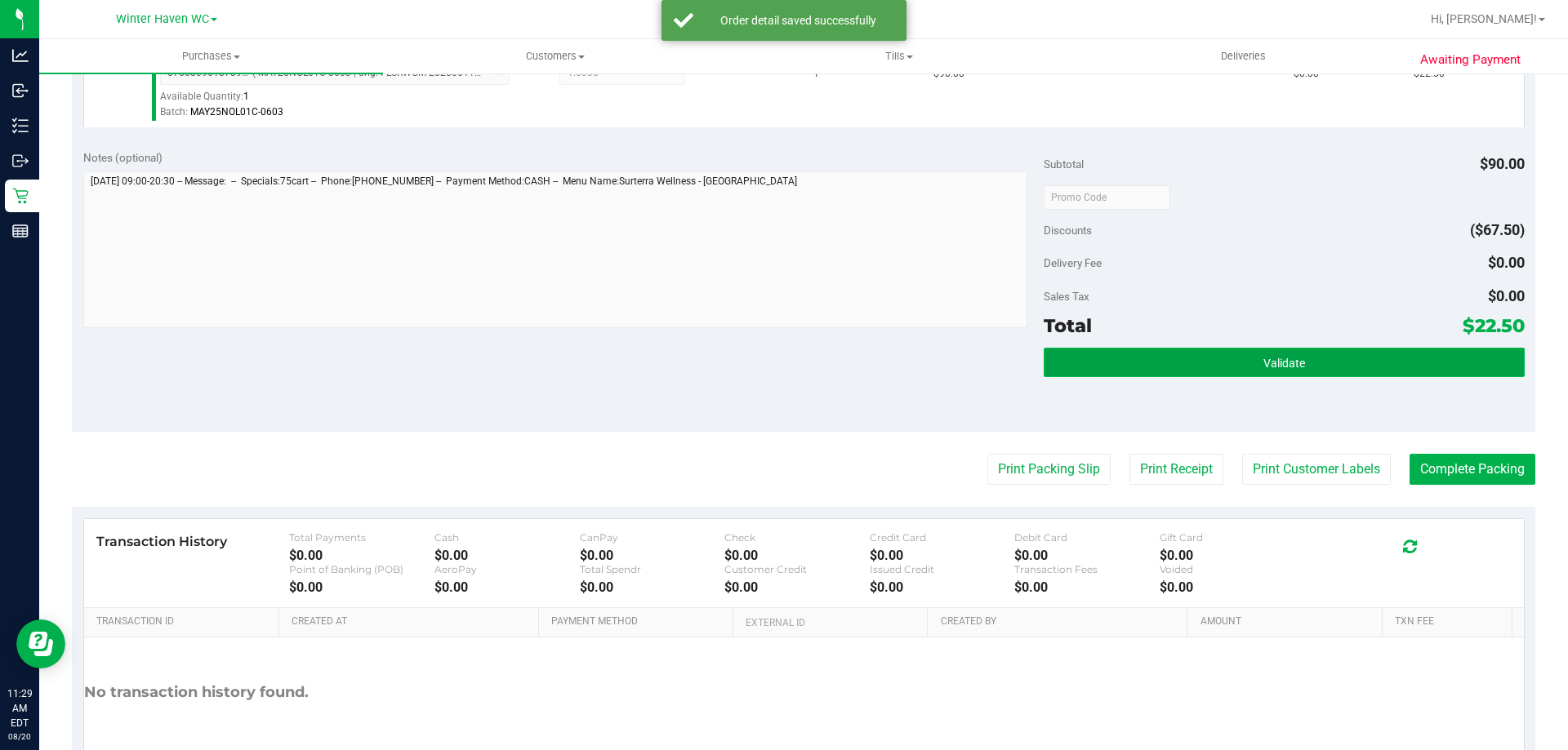
click at [1281, 352] on button "Validate" at bounding box center [1283, 362] width 480 height 30
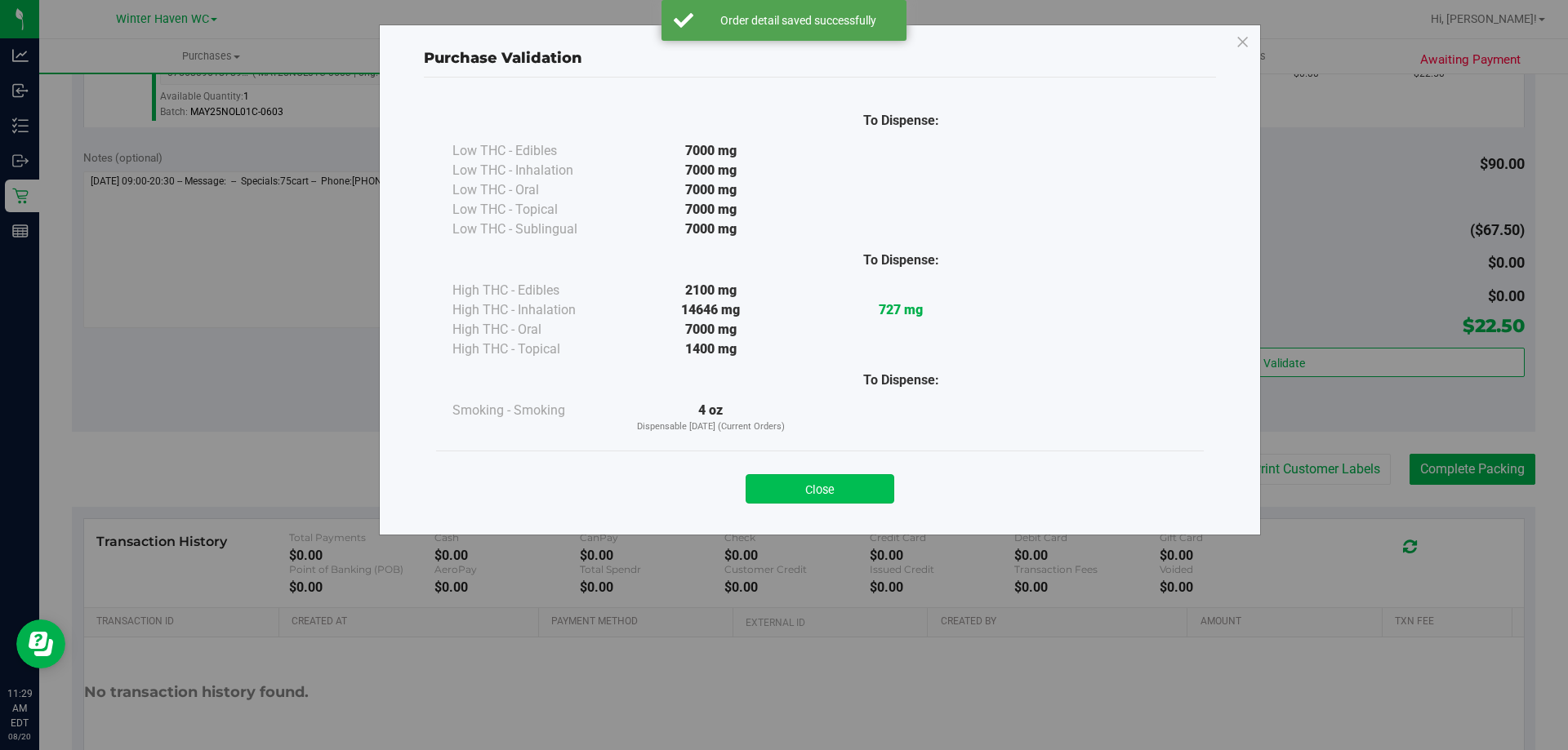
click at [858, 489] on button "Close" at bounding box center [820, 489] width 148 height 30
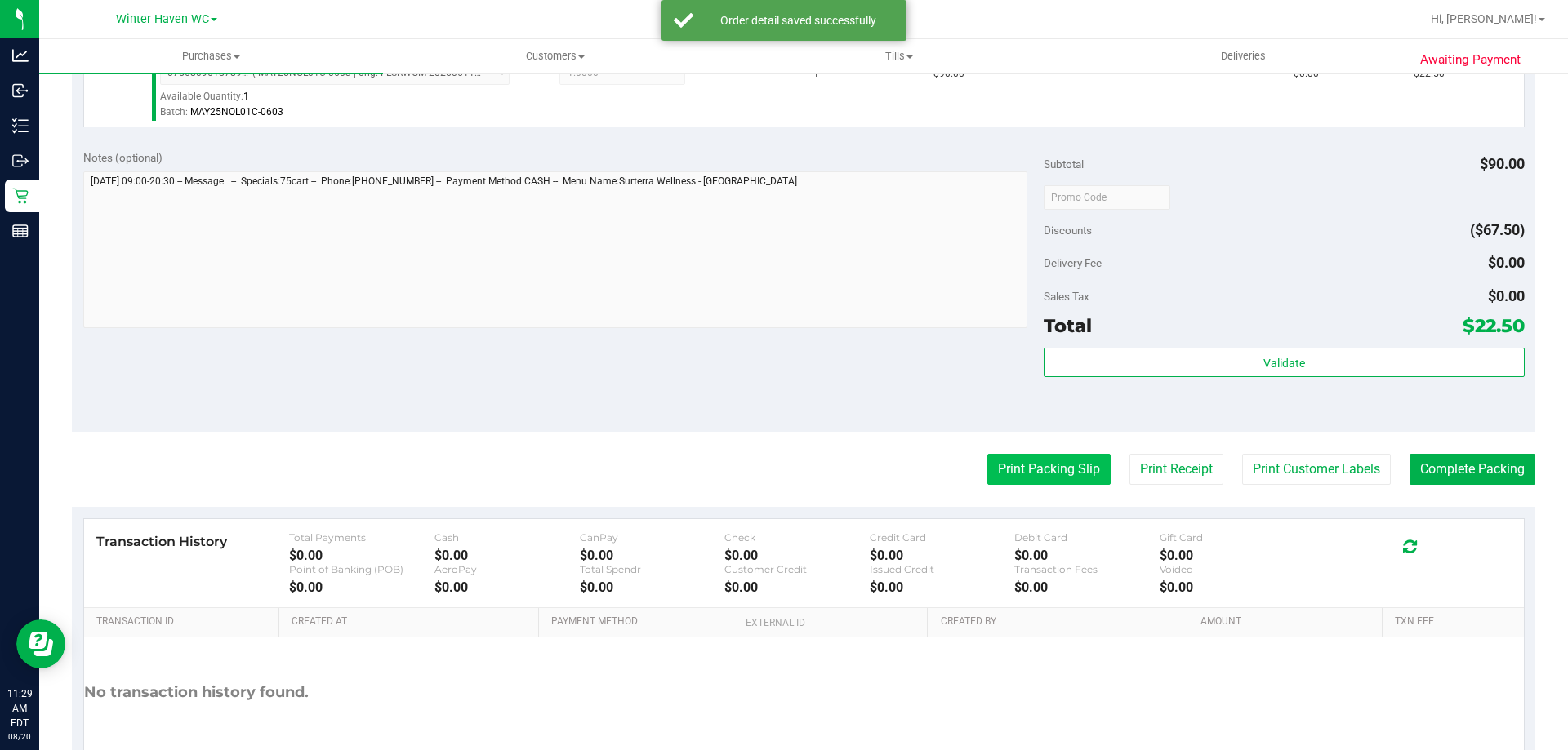
click at [1050, 468] on button "Print Packing Slip" at bounding box center [1049, 469] width 123 height 31
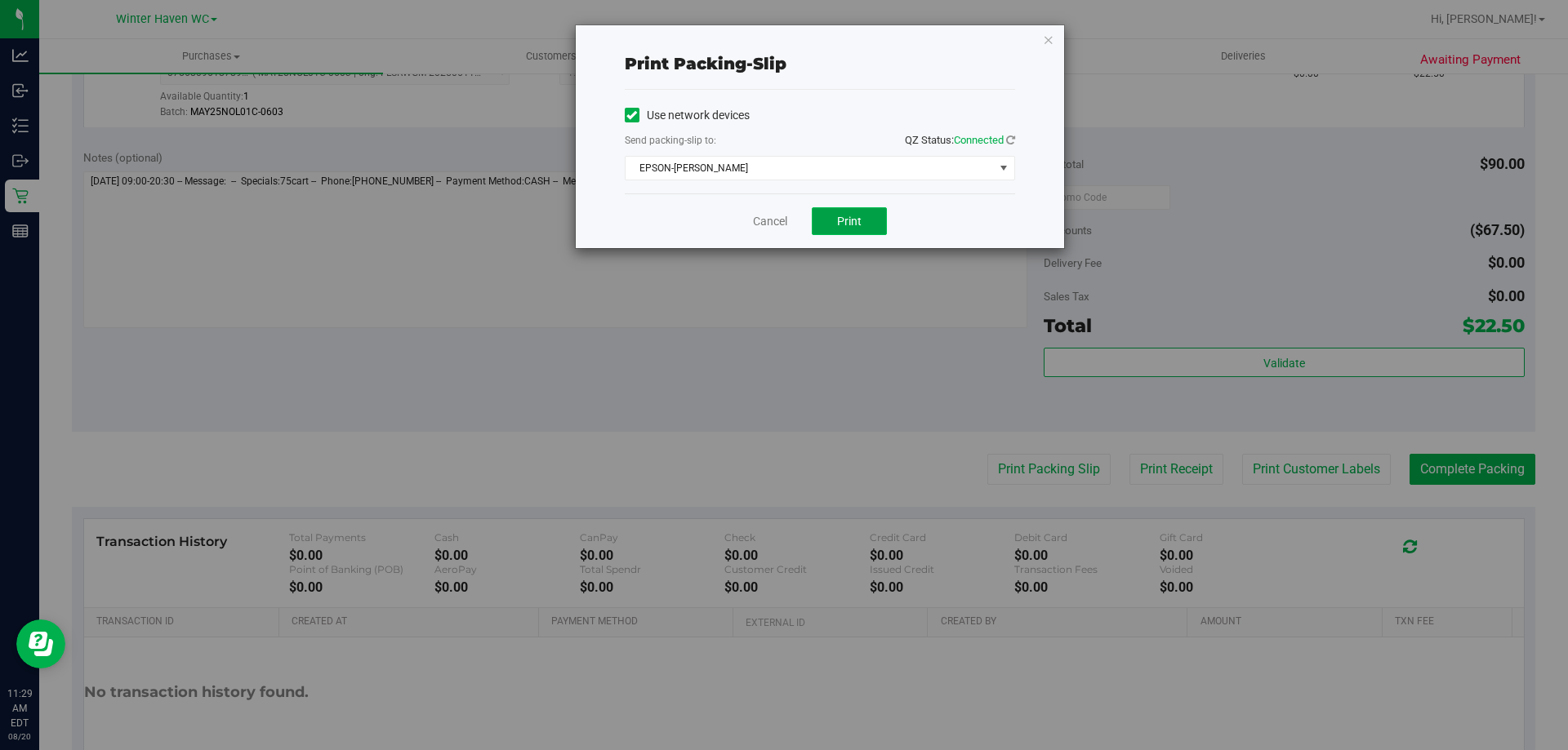
click at [835, 223] on button "Print" at bounding box center [848, 222] width 75 height 28
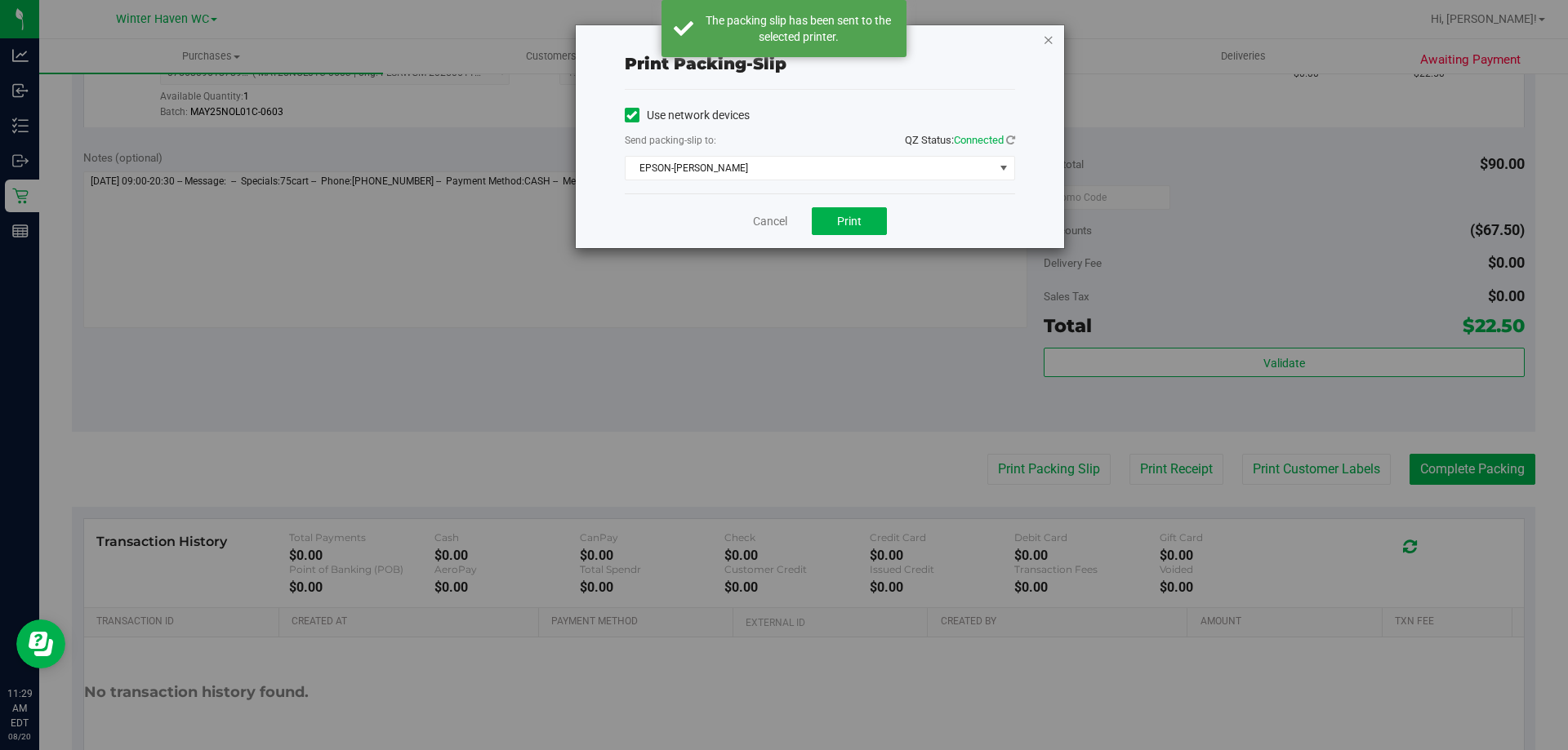
click at [1046, 38] on icon "button" at bounding box center [1048, 39] width 11 height 19
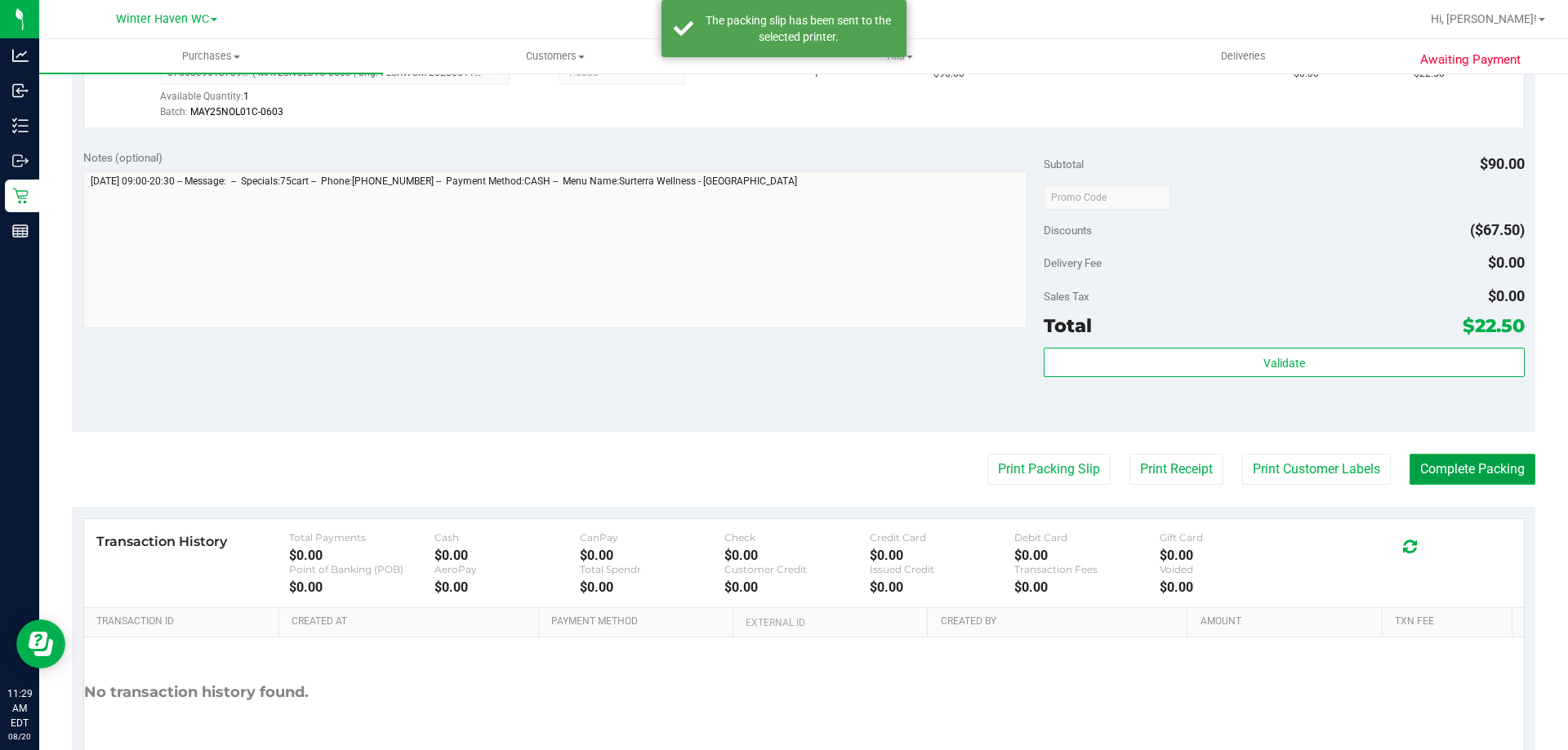
click at [1448, 462] on button "Complete Packing" at bounding box center [1472, 469] width 126 height 31
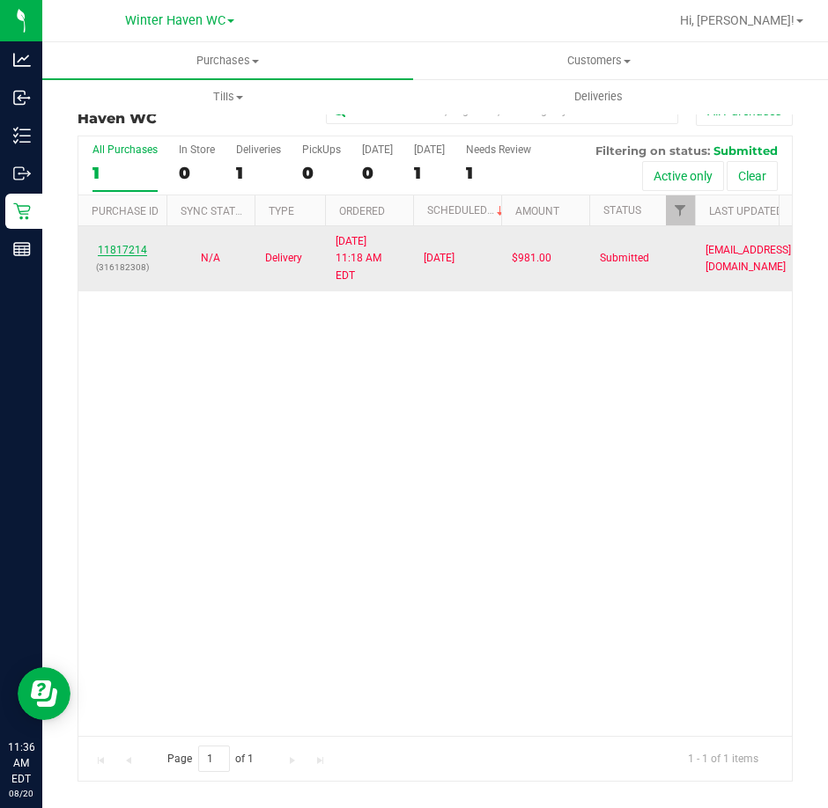
click at [129, 244] on link "11817214" at bounding box center [122, 250] width 49 height 12
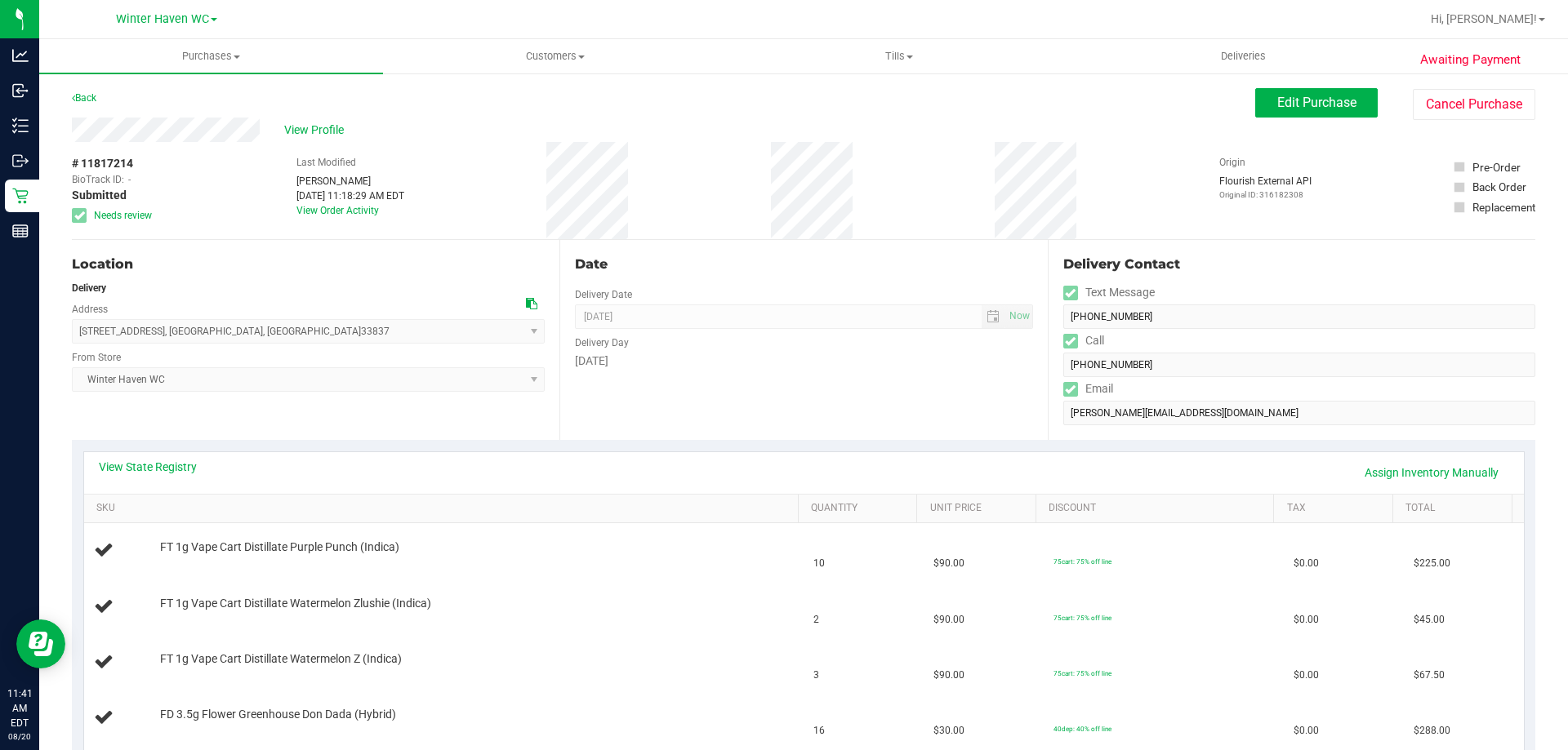
click at [644, 461] on div "View State Registry Assign Inventory Manually" at bounding box center [804, 473] width 1410 height 28
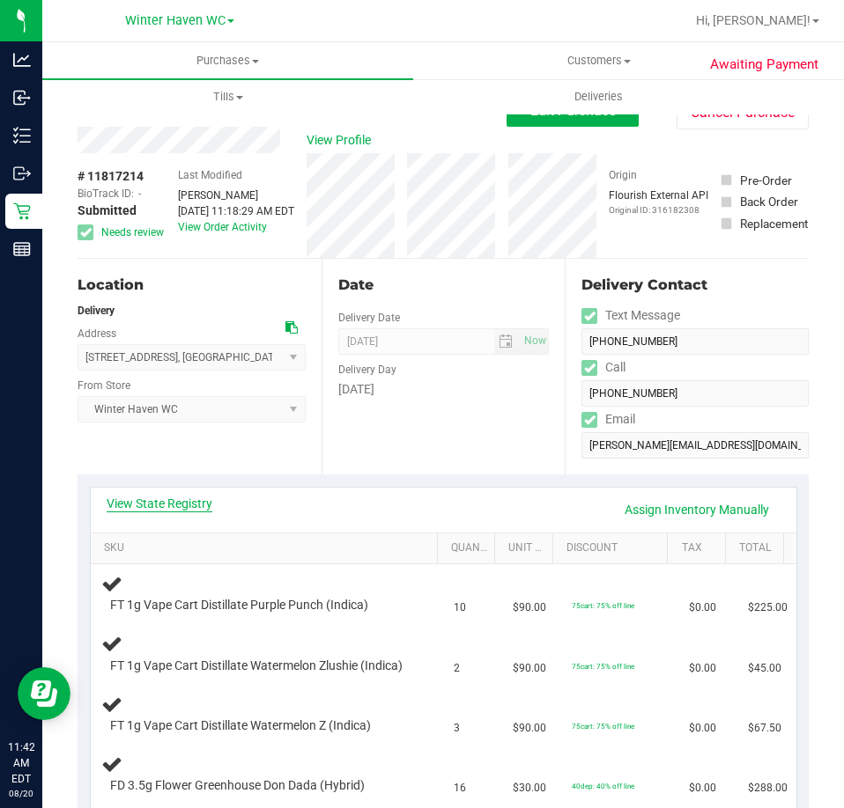
click at [149, 510] on link "View State Registry" at bounding box center [160, 504] width 106 height 18
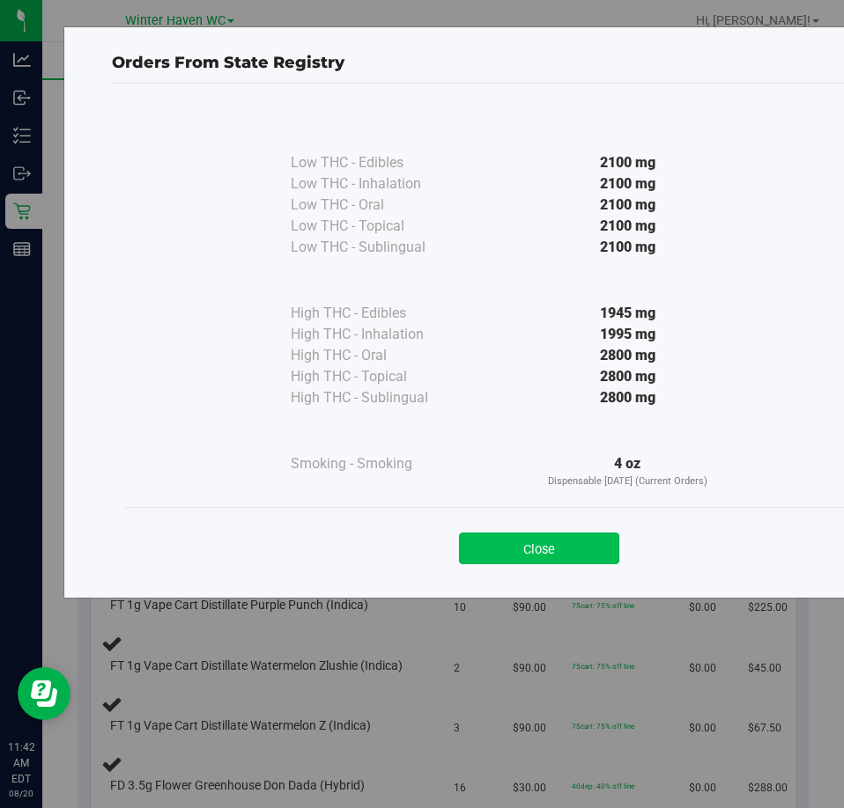
click at [546, 542] on button "Close" at bounding box center [539, 549] width 160 height 32
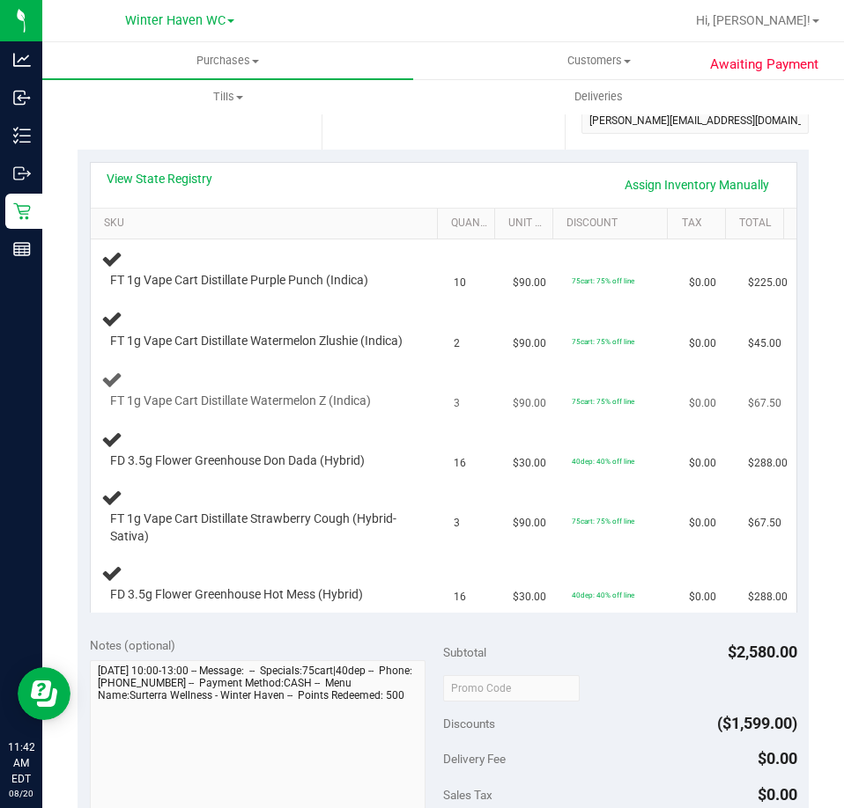
scroll to position [352, 0]
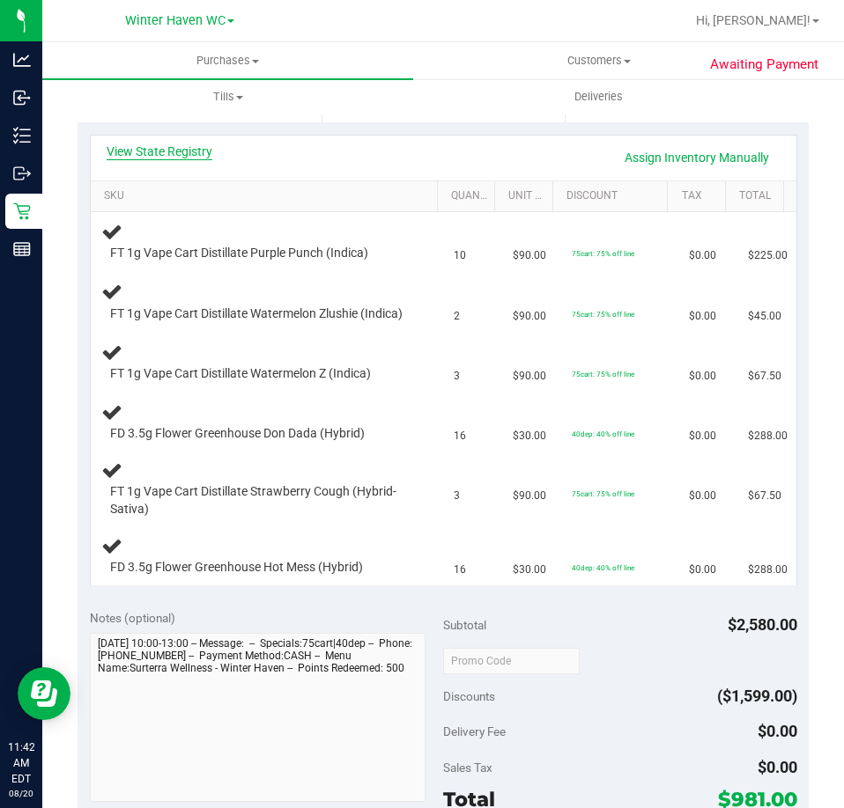
click at [177, 155] on link "View State Registry" at bounding box center [160, 152] width 106 height 18
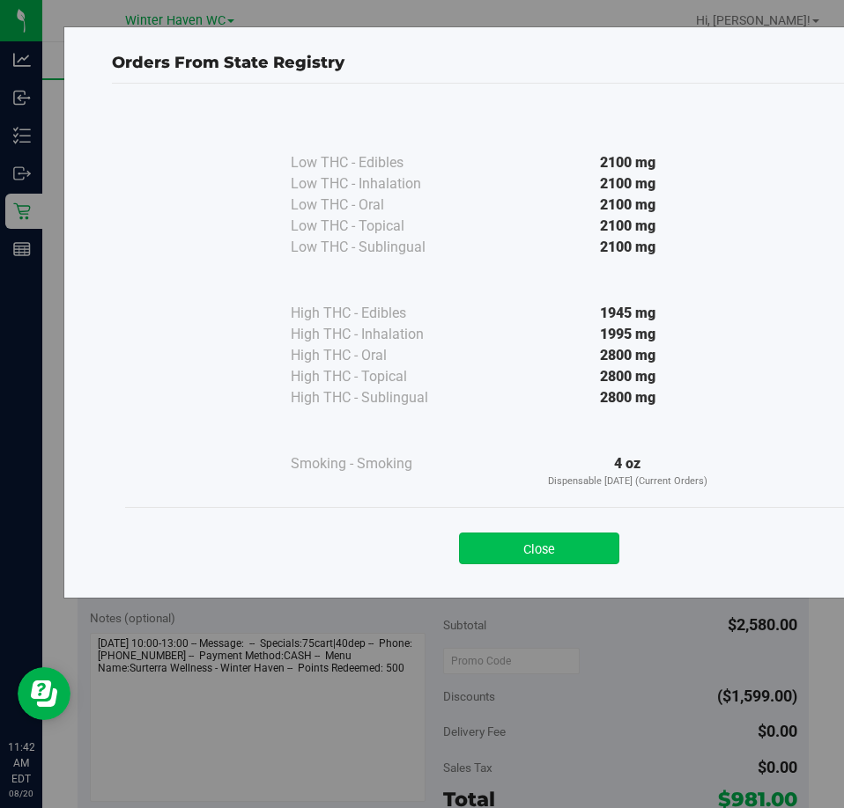
click at [522, 558] on button "Close" at bounding box center [539, 549] width 160 height 32
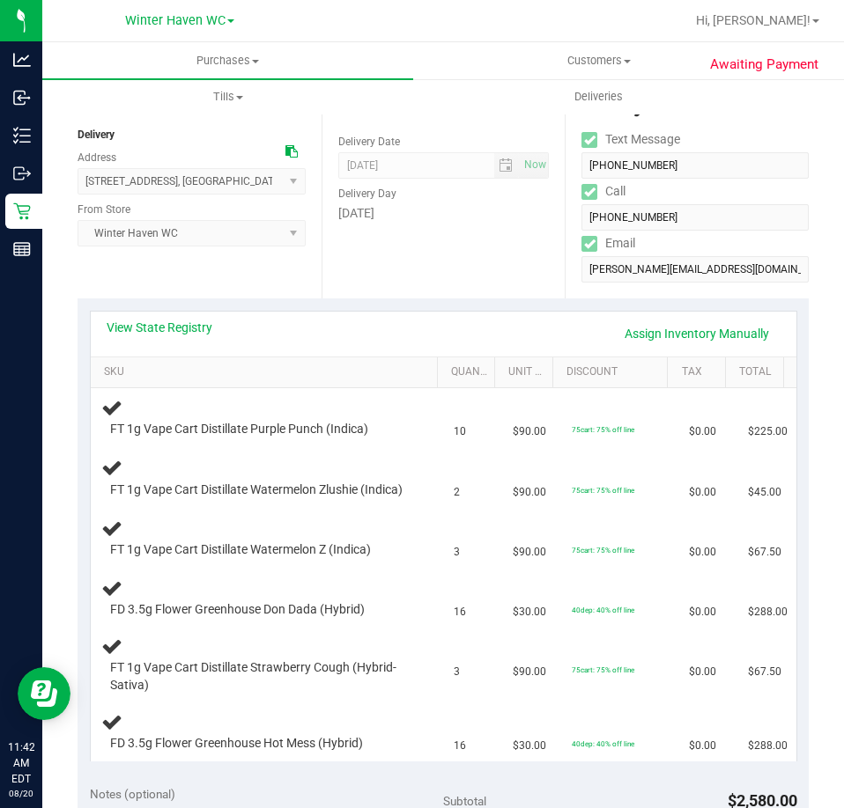
scroll to position [0, 0]
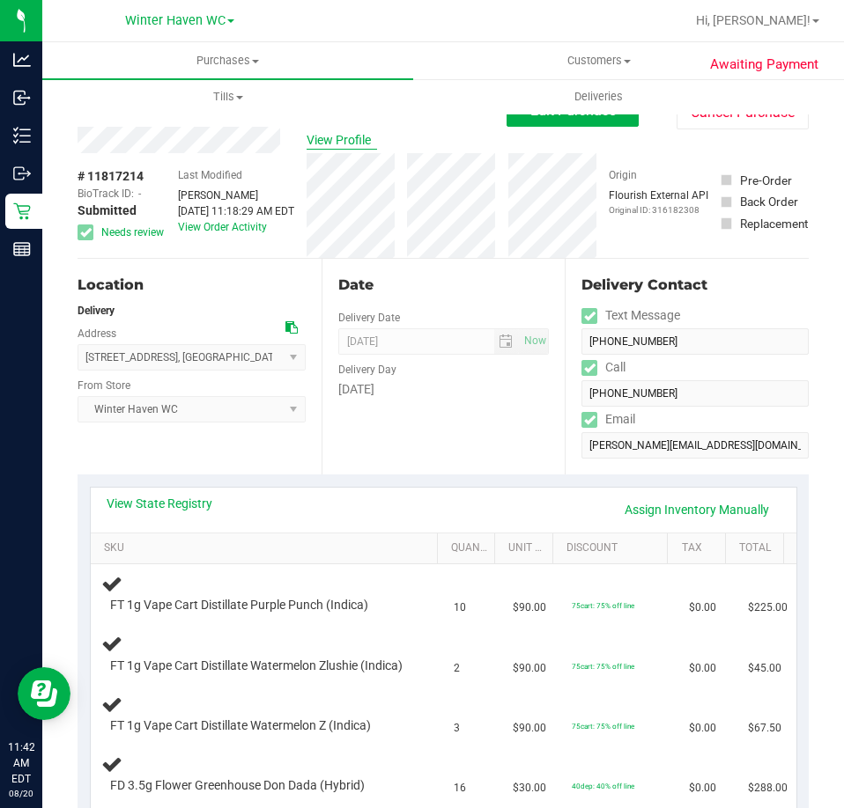
click at [345, 136] on span "View Profile" at bounding box center [341, 140] width 70 height 18
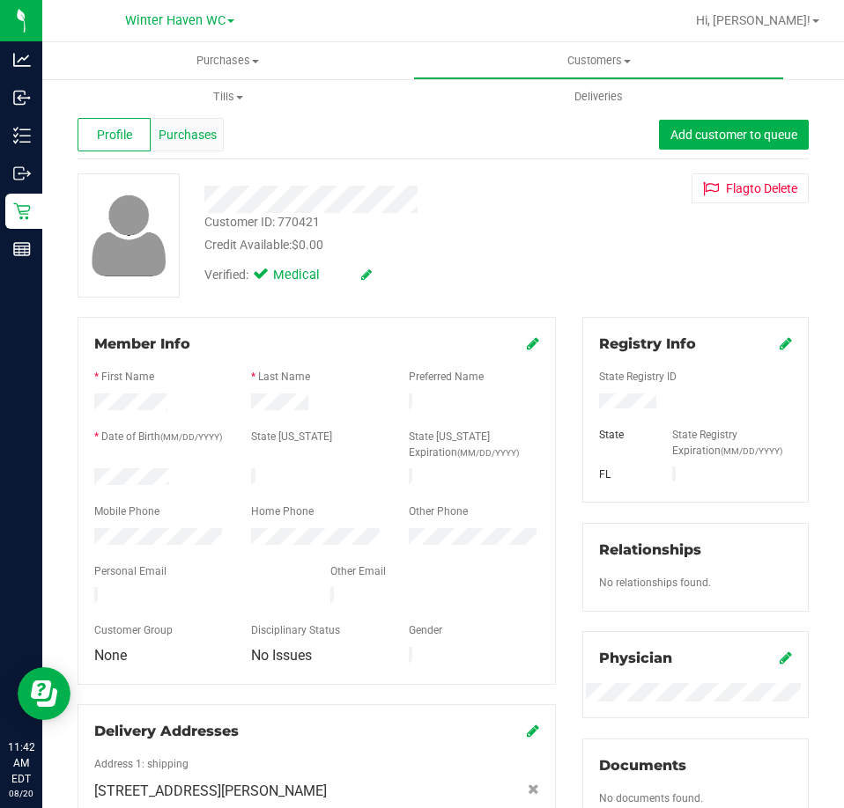
click at [188, 135] on span "Purchases" at bounding box center [187, 135] width 58 height 18
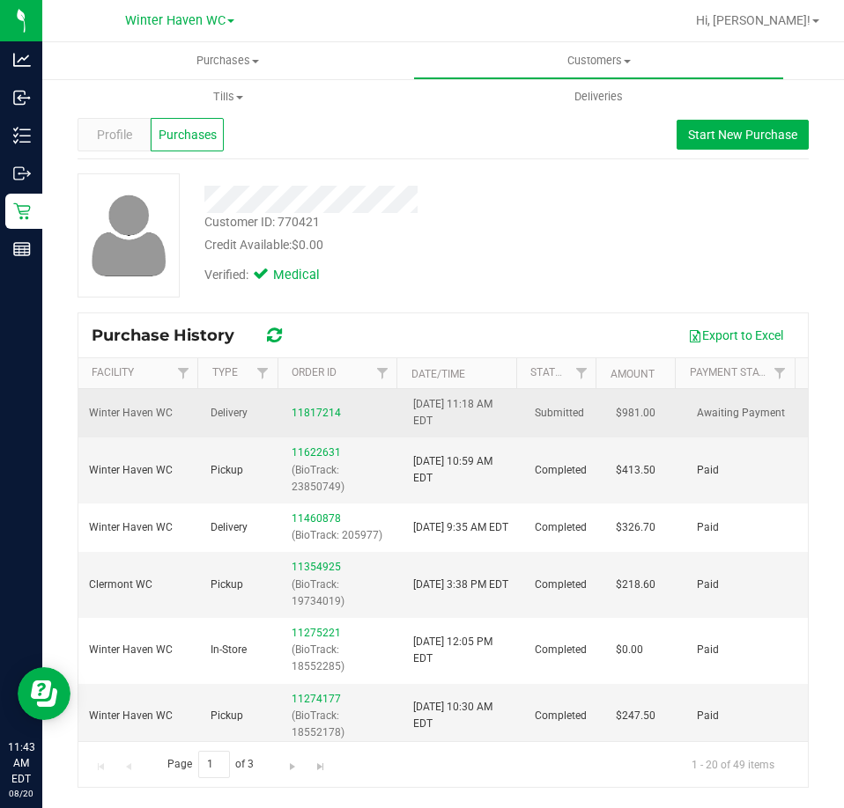
click at [313, 405] on div "11817214" at bounding box center [341, 413] width 100 height 17
click at [314, 410] on link "11817214" at bounding box center [315, 413] width 49 height 12
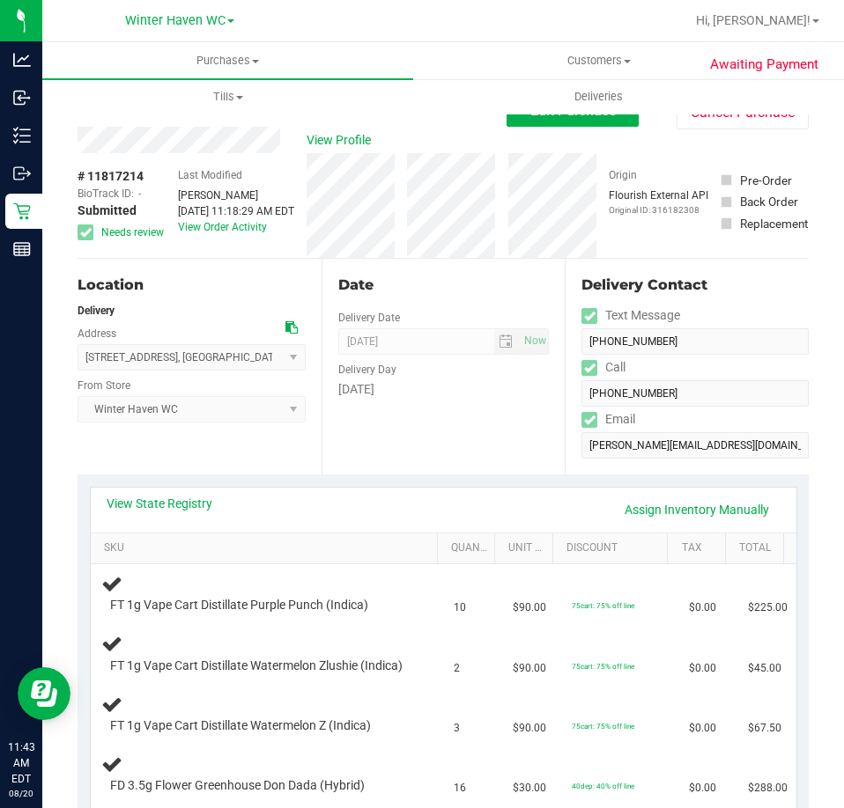
drag, startPoint x: 145, startPoint y: 173, endPoint x: 89, endPoint y: 178, distance: 56.6
click at [89, 178] on div "# 11817214 BioTrack ID: - Submitted Needs review" at bounding box center [121, 203] width 88 height 73
copy span "11817214"
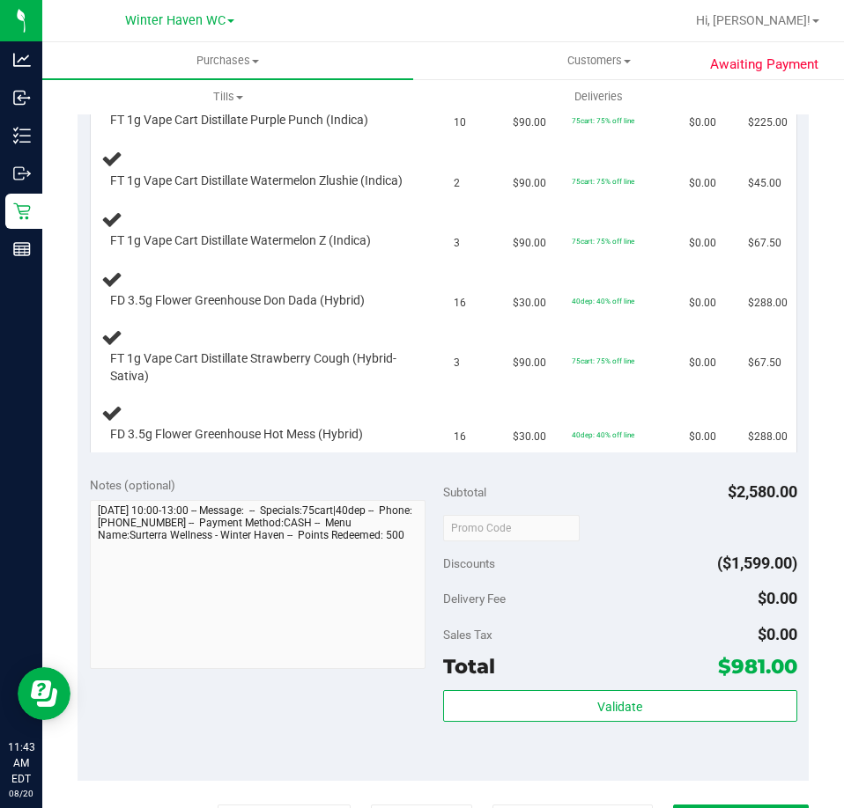
scroll to position [528, 0]
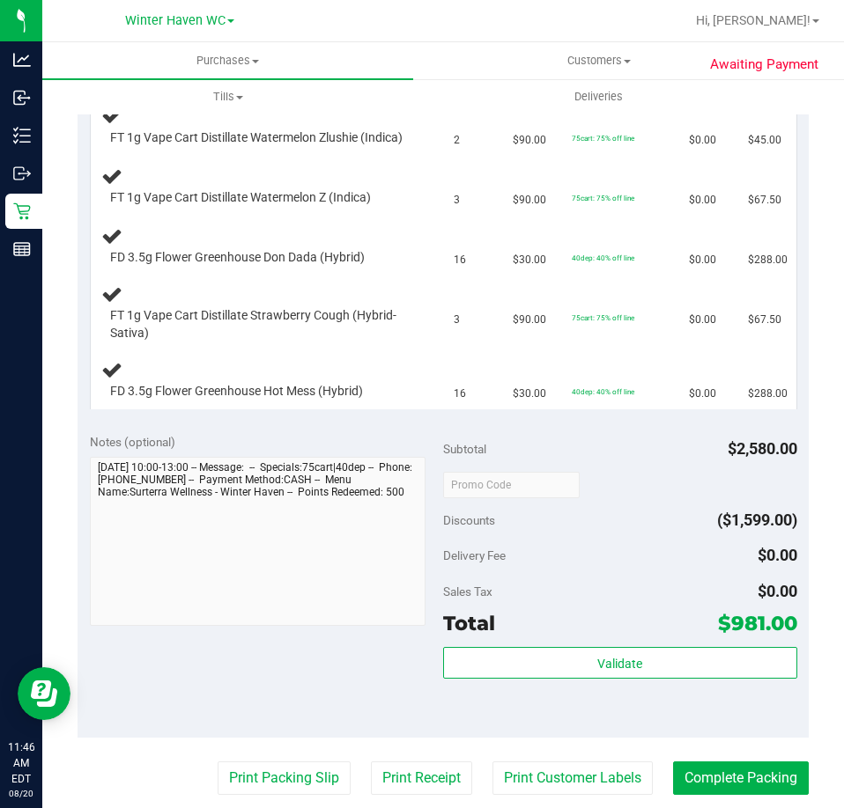
click at [424, 493] on div "Notes (optional)" at bounding box center [267, 531] width 354 height 197
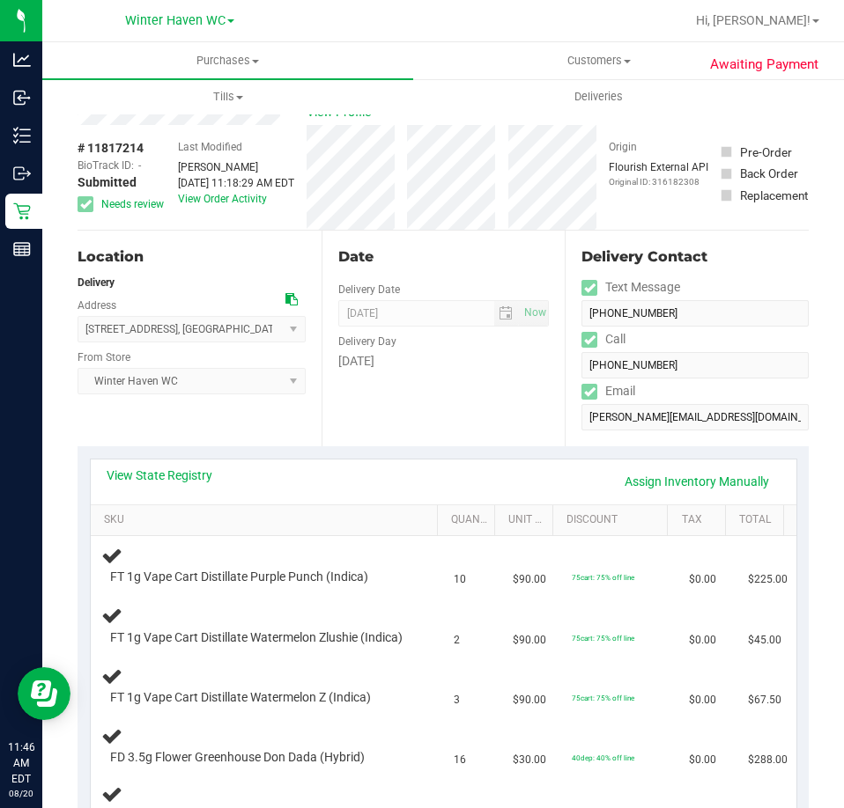
scroll to position [0, 0]
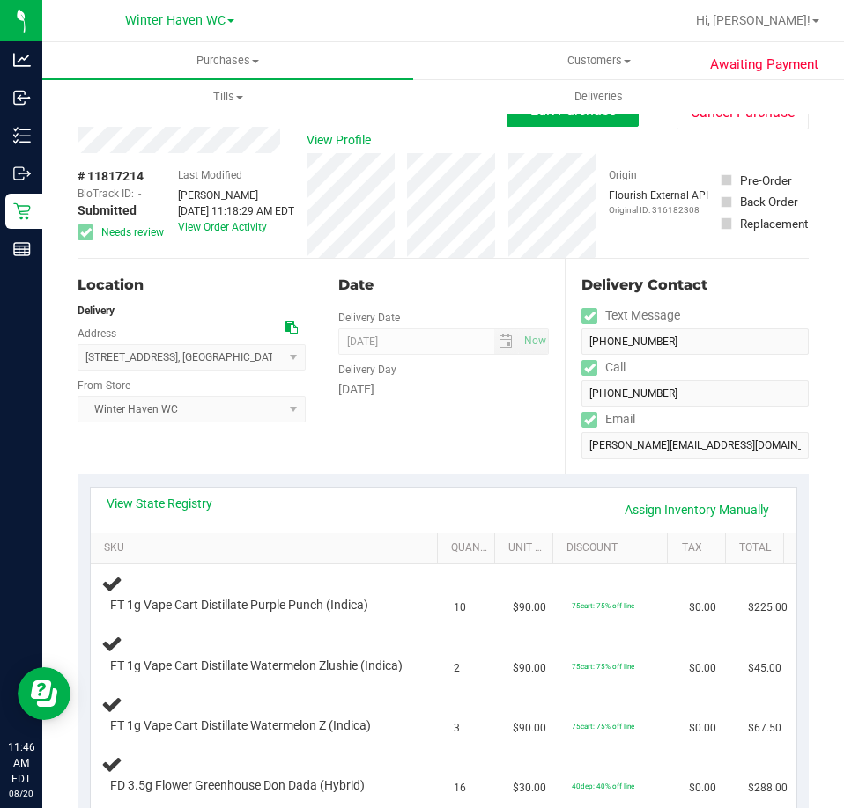
click at [557, 129] on div "View Profile # 11817214 BioTrack ID: - Submitted Needs review Last Modified Kry…" at bounding box center [442, 193] width 731 height 132
click at [557, 127] on div "Edit Purchase Cancel Purchase" at bounding box center [657, 112] width 302 height 34
click at [554, 121] on button "Edit Purchase" at bounding box center [572, 111] width 132 height 32
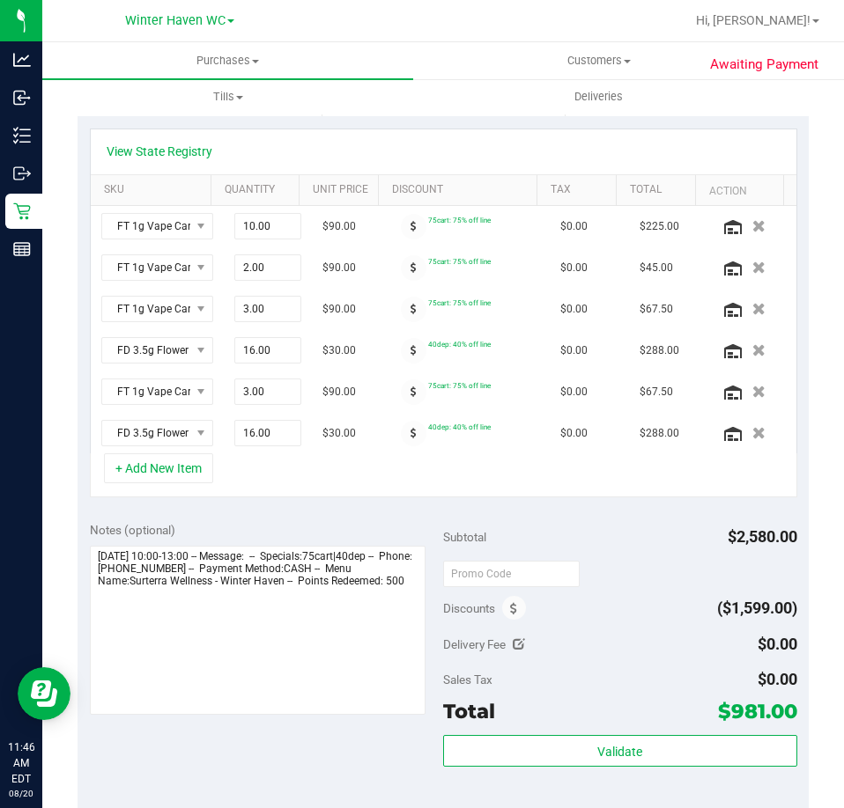
scroll to position [528, 0]
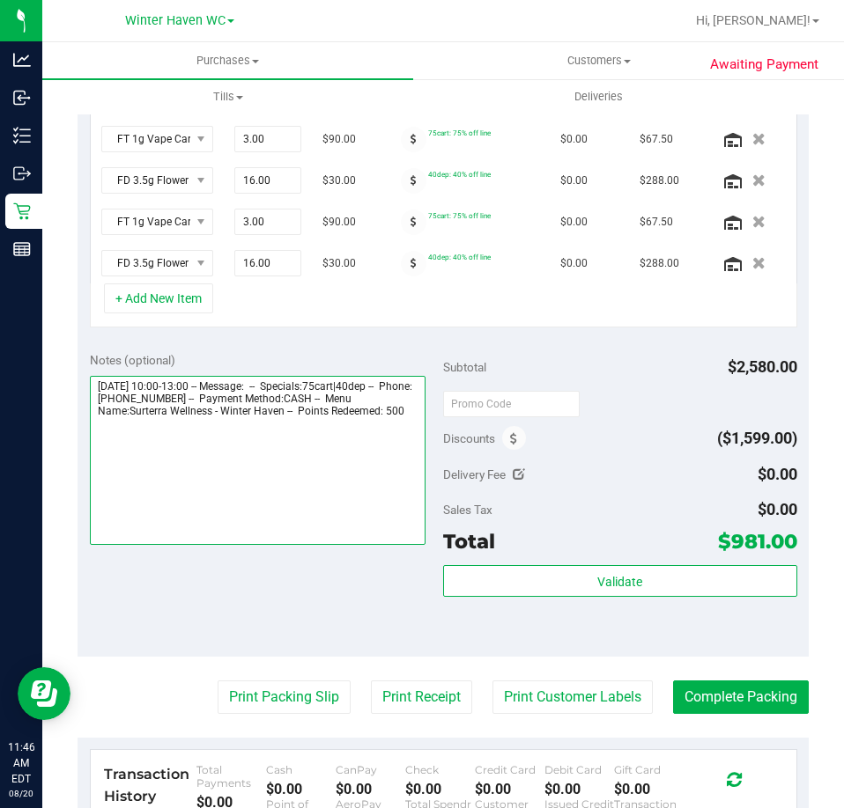
click at [336, 500] on textarea at bounding box center [258, 460] width 336 height 169
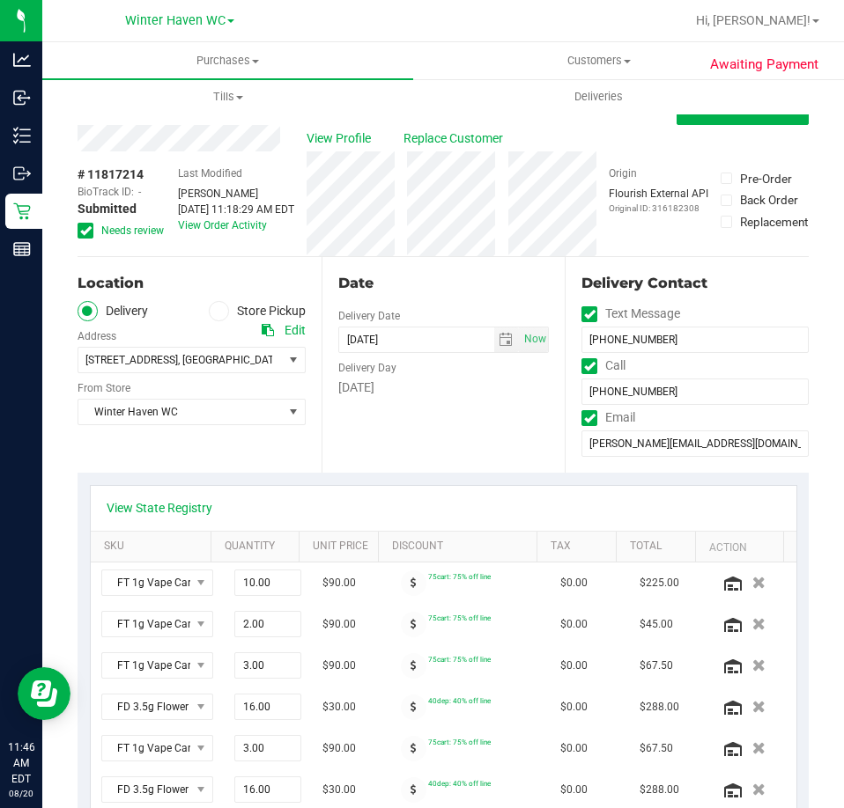
scroll to position [0, 0]
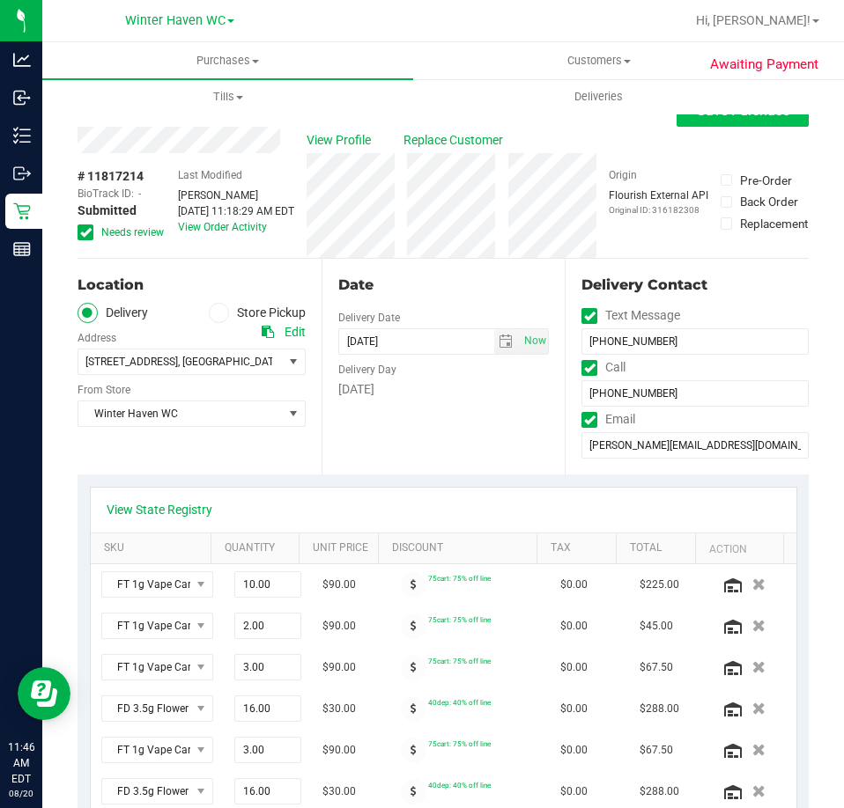
type textarea "Thursday 08/21/2025 10:00-13:00 -- Message: -- Specials:75cart|40dep -- Phone:4…"
click at [706, 120] on button "Save Purchase" at bounding box center [742, 111] width 132 height 32
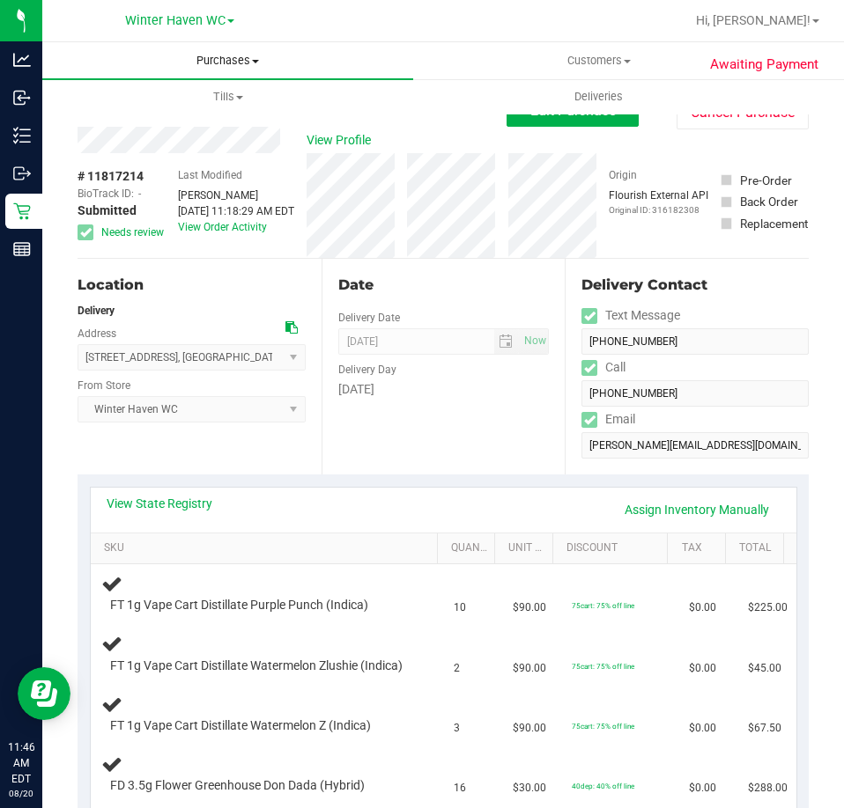
click at [229, 62] on span "Purchases" at bounding box center [227, 61] width 371 height 16
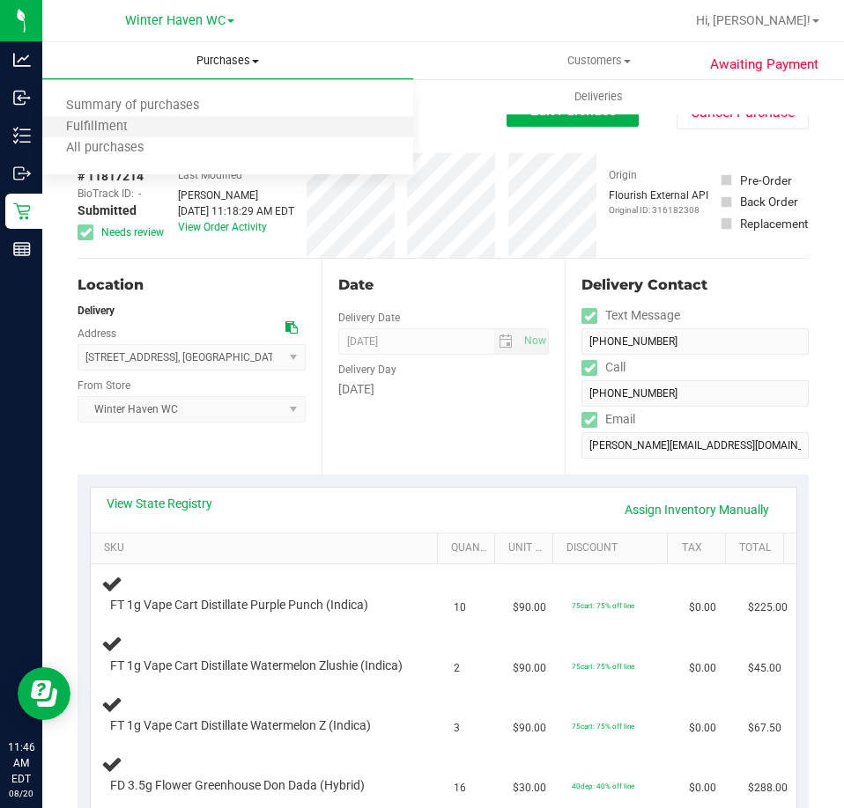
click at [210, 125] on li "Fulfillment" at bounding box center [227, 127] width 371 height 21
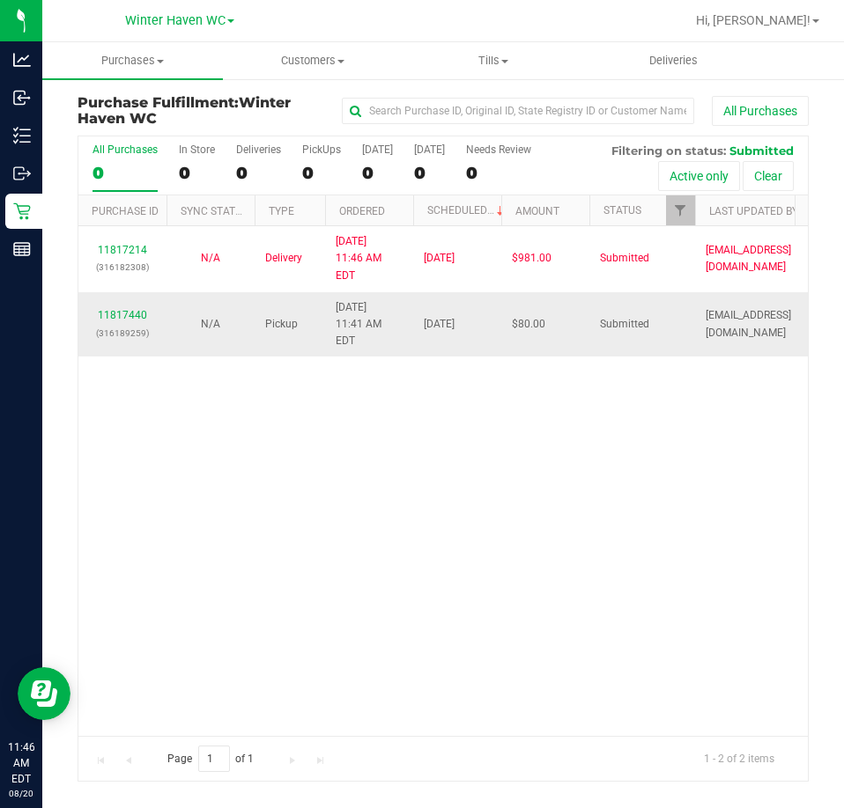
click at [110, 307] on div "11817440 (316189259)" at bounding box center [122, 323] width 67 height 33
click at [121, 309] on link "11817440" at bounding box center [122, 315] width 49 height 12
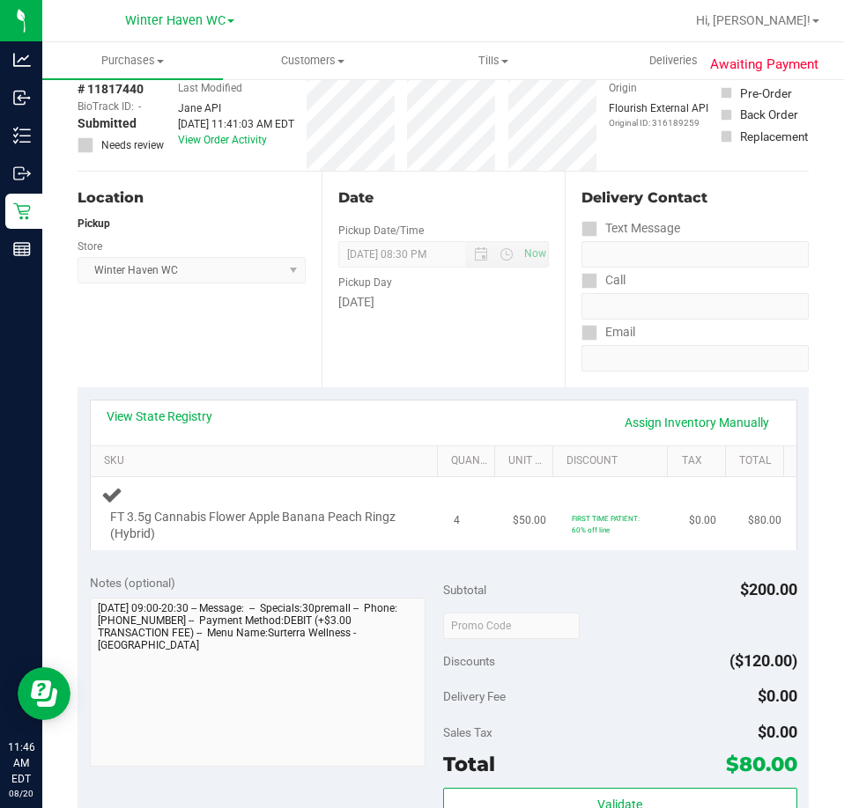
scroll to position [88, 0]
click at [195, 424] on link "View State Registry" at bounding box center [160, 416] width 106 height 18
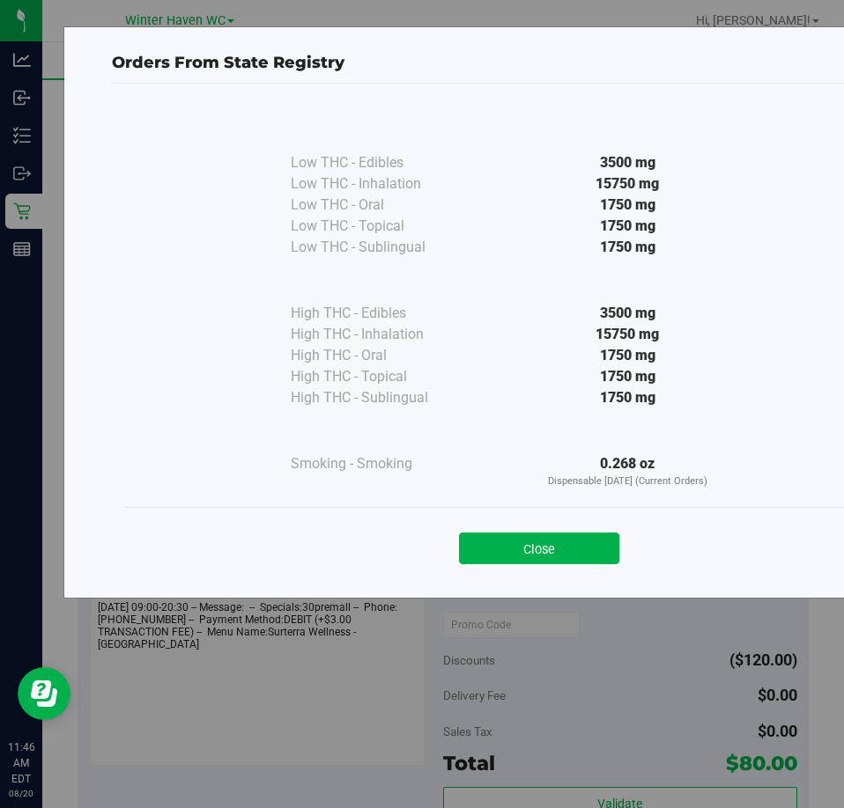
click at [580, 544] on button "Close" at bounding box center [539, 549] width 160 height 32
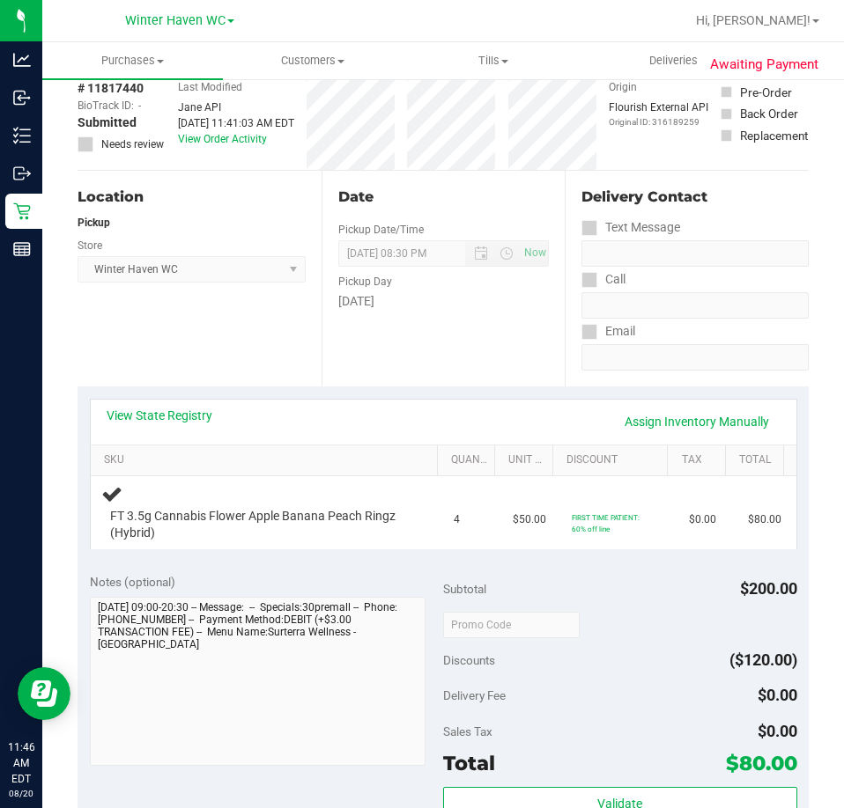
scroll to position [0, 0]
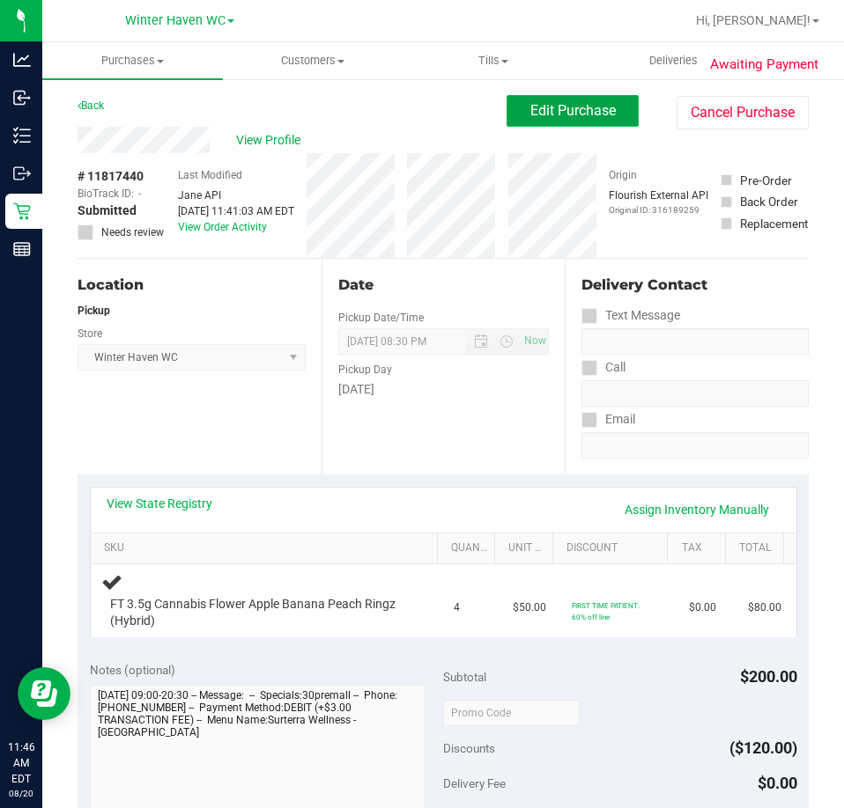
click at [581, 122] on button "Edit Purchase" at bounding box center [572, 111] width 132 height 32
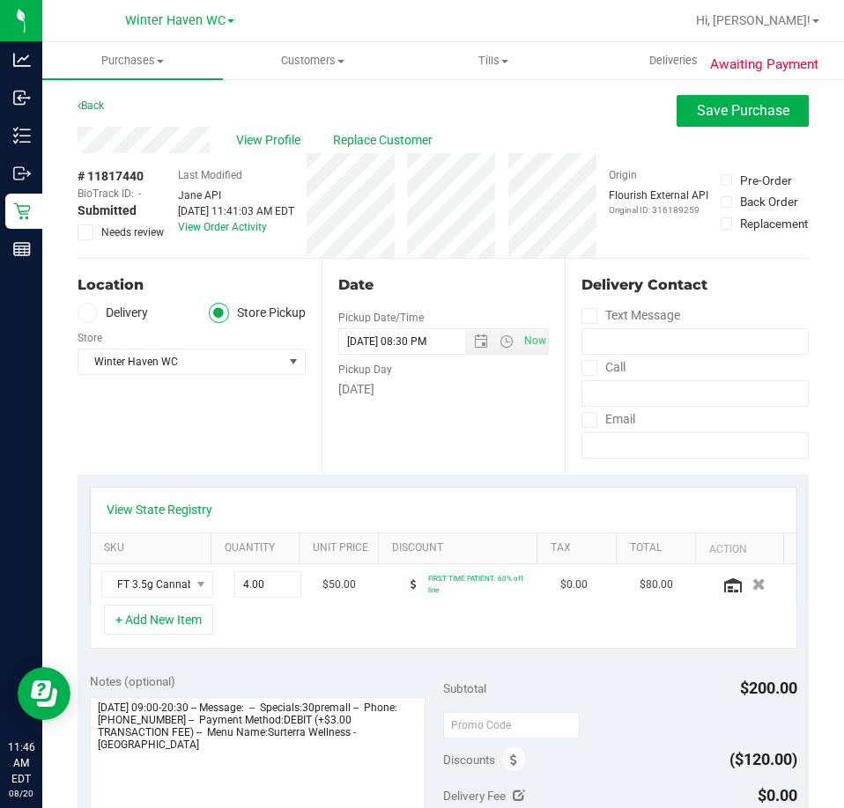
click at [123, 229] on span "Needs review" at bounding box center [132, 233] width 63 height 16
click at [0, 0] on input "Needs review" at bounding box center [0, 0] width 0 height 0
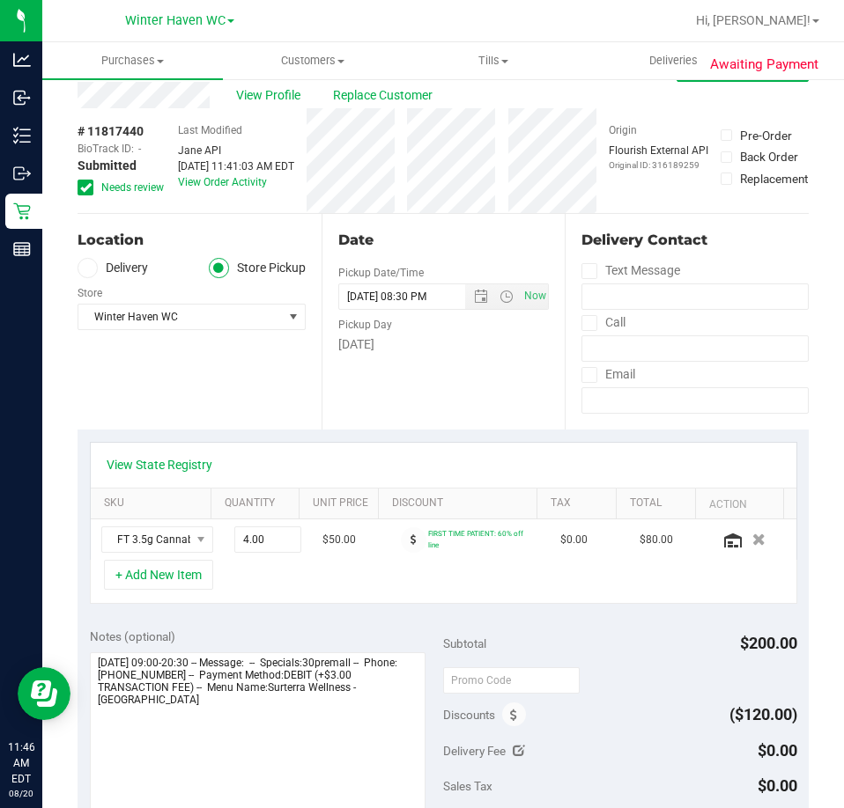
scroll to position [88, 0]
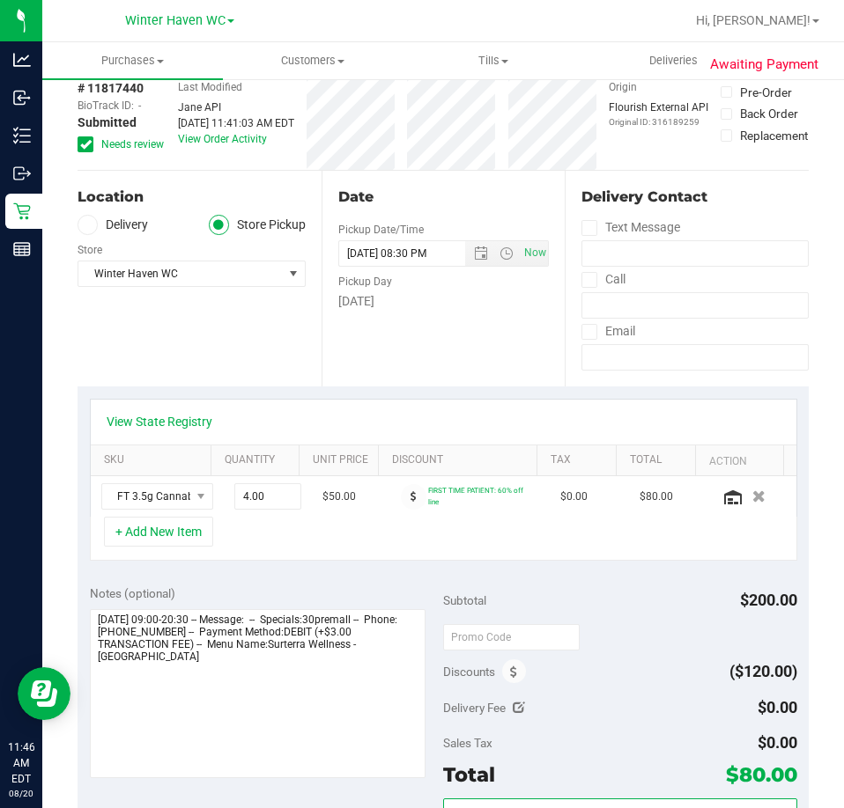
click at [159, 431] on div "View State Registry" at bounding box center [443, 422] width 705 height 45
click at [164, 419] on link "View State Registry" at bounding box center [160, 422] width 106 height 18
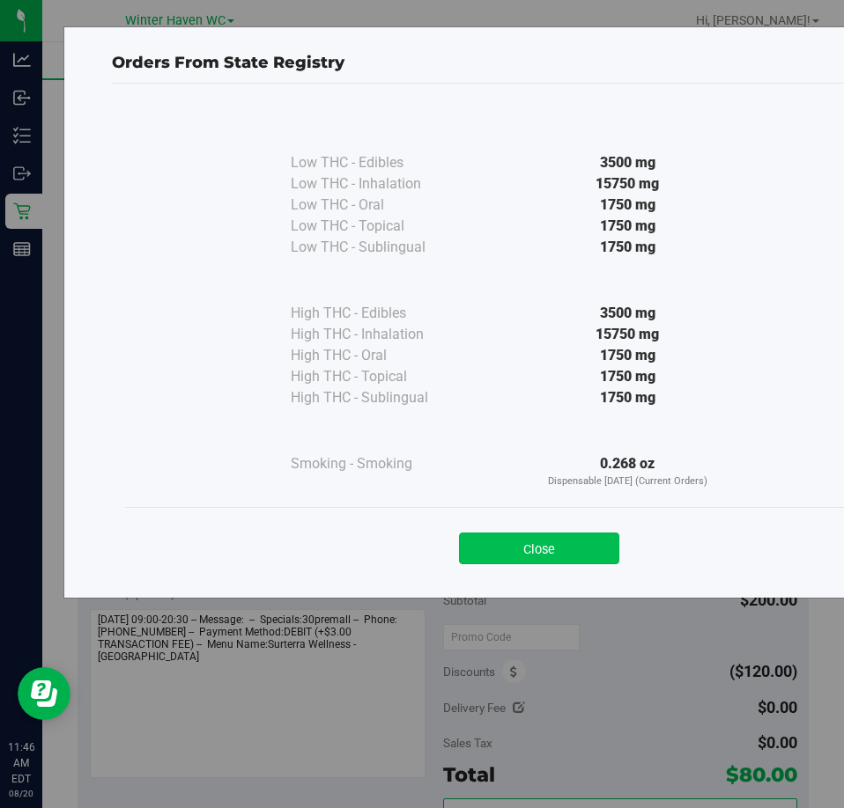
click at [564, 547] on button "Close" at bounding box center [539, 549] width 160 height 32
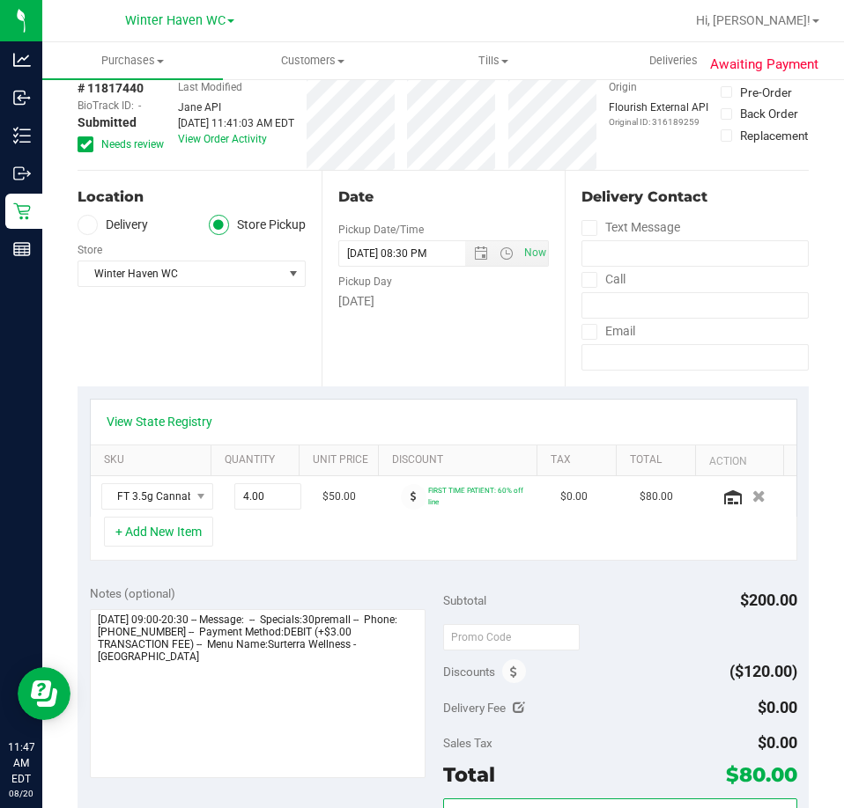
scroll to position [176, 0]
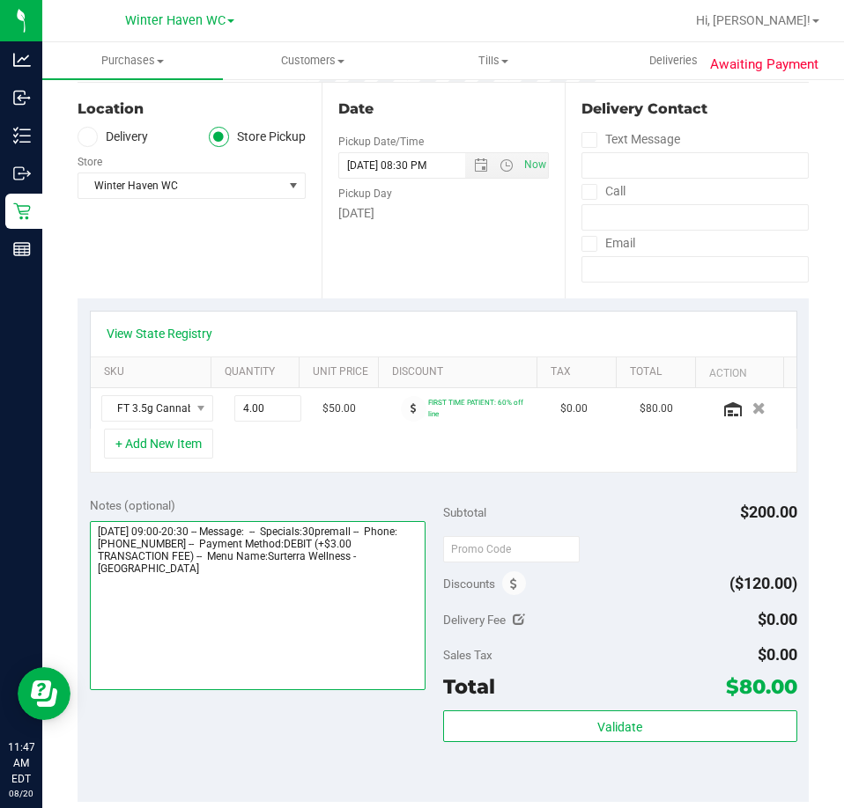
click at [325, 616] on textarea at bounding box center [258, 605] width 336 height 169
click at [349, 629] on textarea at bounding box center [258, 605] width 336 height 169
click at [334, 606] on textarea at bounding box center [258, 605] width 336 height 169
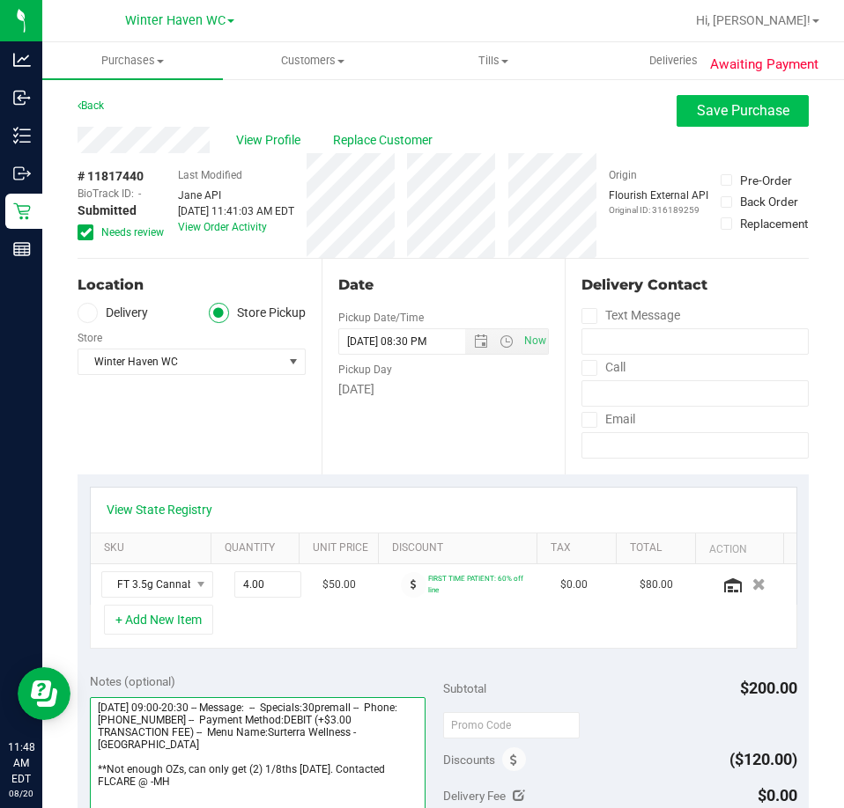
type textarea "Wednesday 08/20/2025 09:00-20:30 -- Message: -- Specials:30premall -- Phone:863…"
click at [736, 122] on button "Save Purchase" at bounding box center [742, 111] width 132 height 32
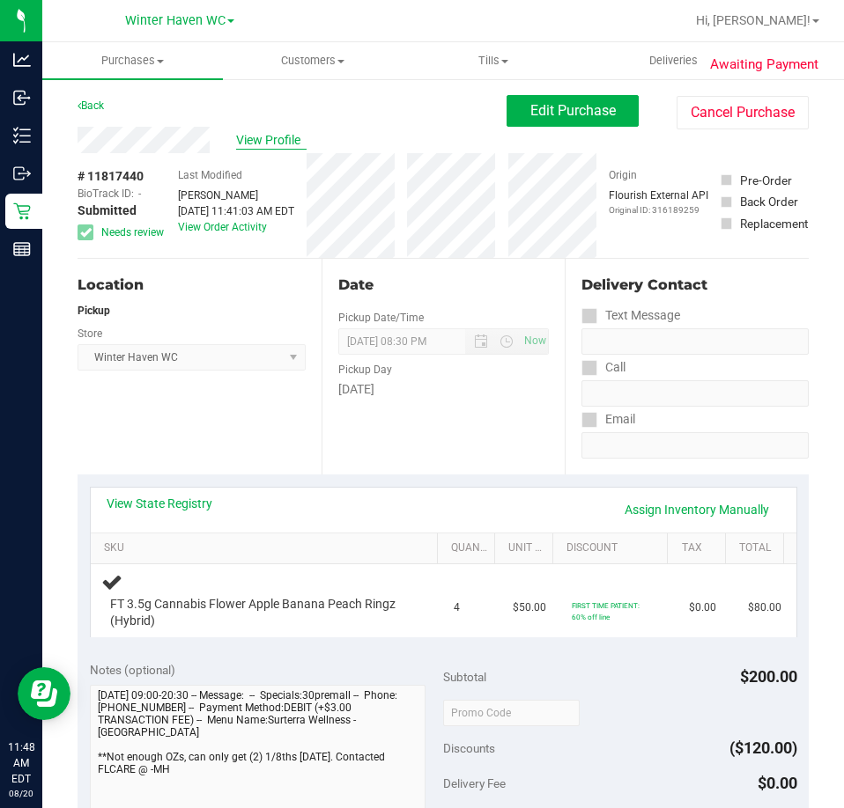
click at [255, 139] on span "View Profile" at bounding box center [271, 140] width 70 height 18
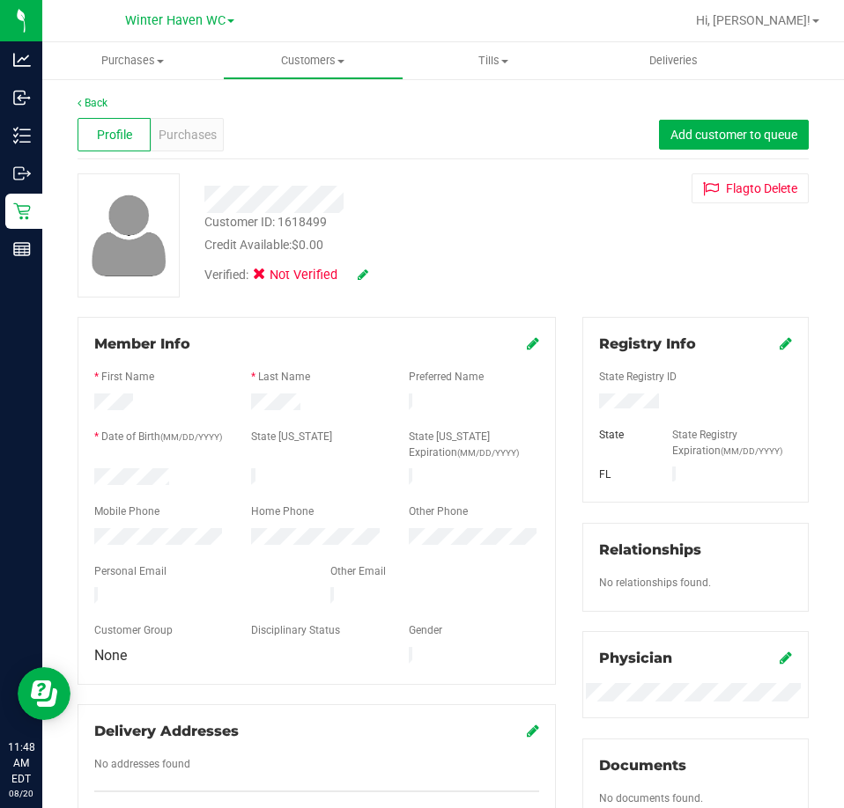
click at [362, 263] on div "Verified: Not Verified" at bounding box center [380, 273] width 379 height 39
click at [365, 284] on span at bounding box center [363, 275] width 11 height 19
click at [356, 283] on div "Verified: Not Verified" at bounding box center [286, 275] width 164 height 19
click at [362, 277] on icon at bounding box center [363, 275] width 11 height 12
click at [285, 276] on span "Medical" at bounding box center [305, 278] width 50 height 18
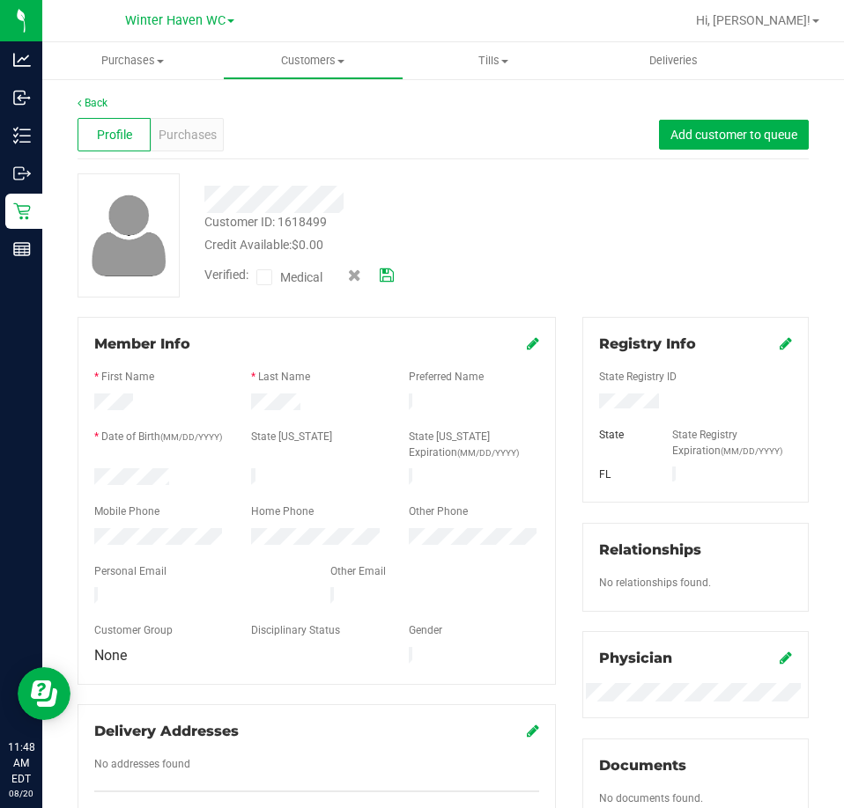
click at [0, 0] on input "Medical" at bounding box center [0, 0] width 0 height 0
click at [396, 279] on div "Verified: Medical" at bounding box center [380, 275] width 379 height 43
click at [393, 274] on icon at bounding box center [387, 275] width 14 height 12
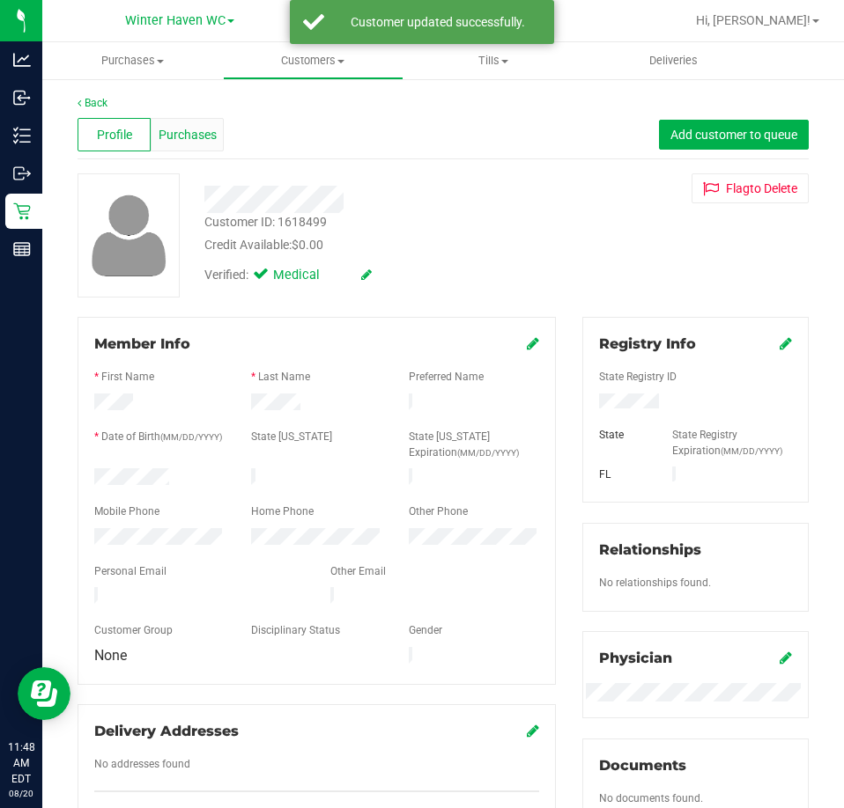
click at [210, 138] on span "Purchases" at bounding box center [187, 135] width 58 height 18
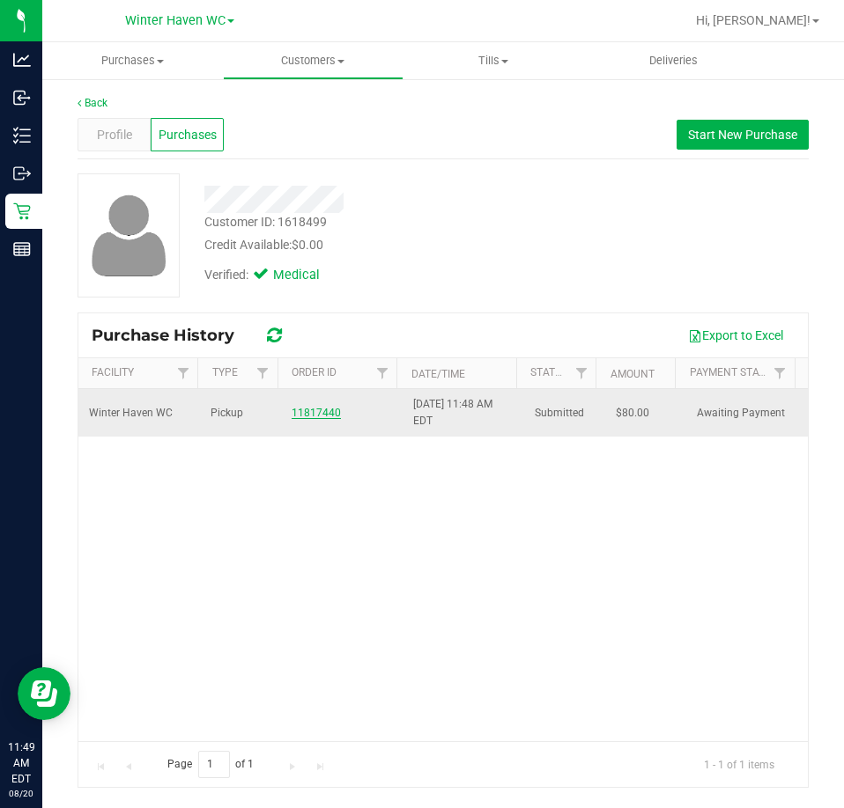
click at [308, 416] on link "11817440" at bounding box center [315, 413] width 49 height 12
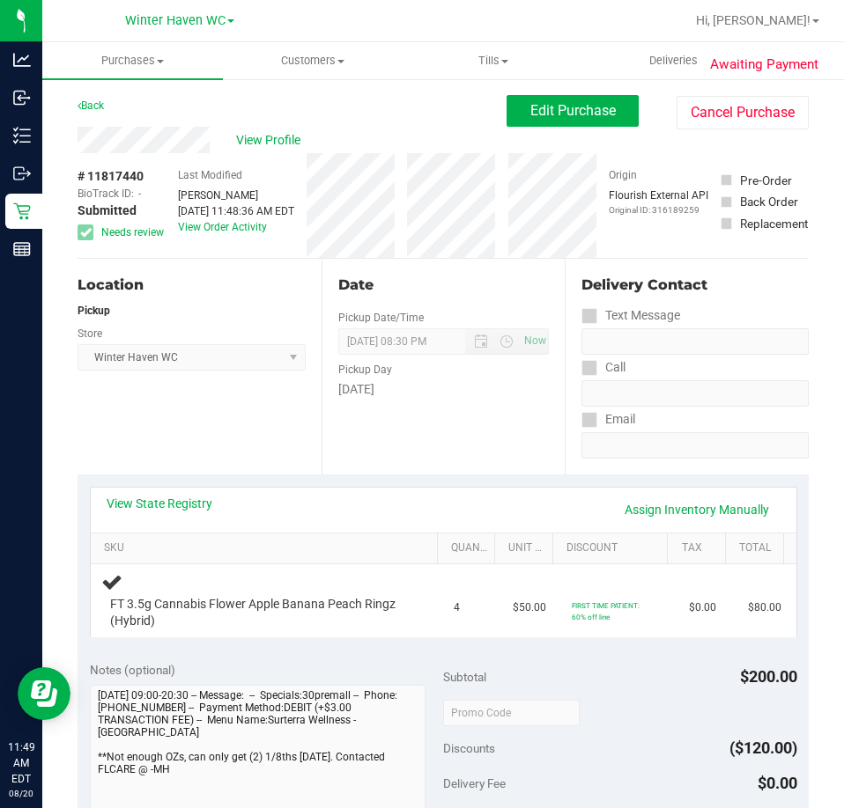
drag, startPoint x: 151, startPoint y: 176, endPoint x: 88, endPoint y: 180, distance: 63.5
click at [88, 180] on div "# 11817440 BioTrack ID: - Submitted Needs review" at bounding box center [121, 203] width 88 height 73
copy div "11817440"
click at [550, 98] on button "Edit Purchase" at bounding box center [572, 111] width 132 height 32
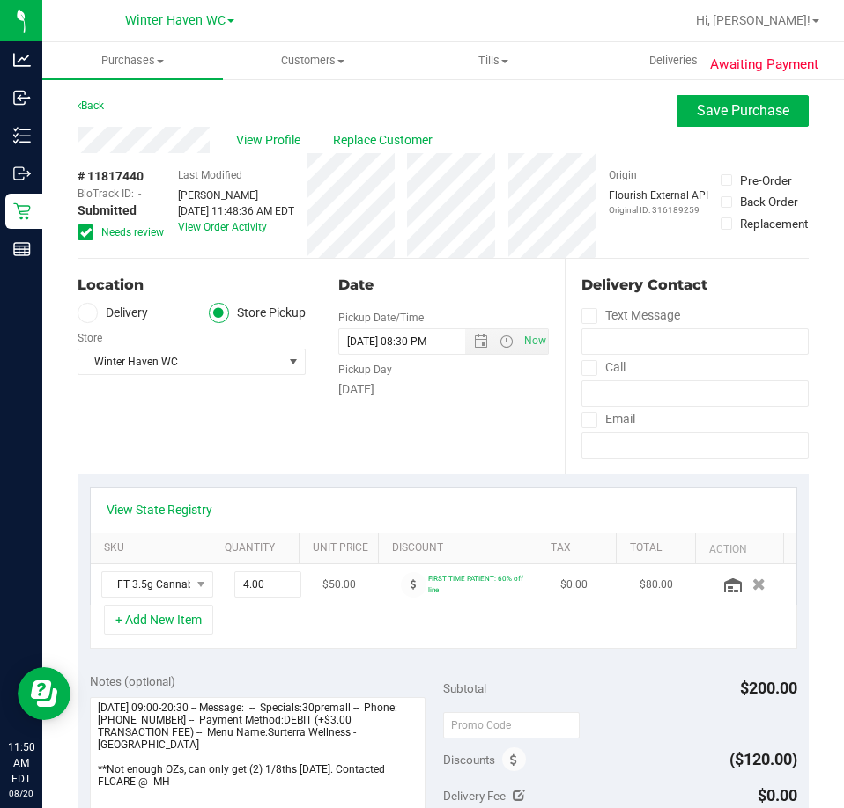
click at [326, 585] on span "$50.00" at bounding box center [338, 585] width 33 height 17
click at [245, 580] on span "4.00 4" at bounding box center [267, 584] width 67 height 26
click at [245, 580] on input "4" at bounding box center [267, 584] width 65 height 25
type input "2"
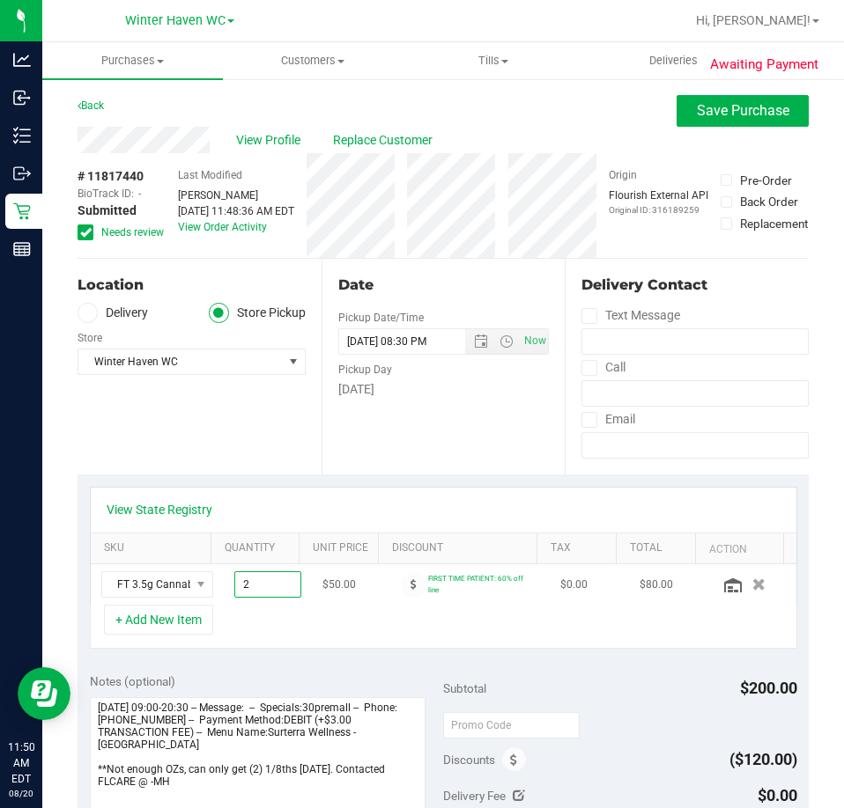
type input "2.00"
click at [301, 621] on div "+ Add New Item" at bounding box center [443, 627] width 707 height 44
click at [733, 113] on span "Save Purchase" at bounding box center [743, 110] width 92 height 17
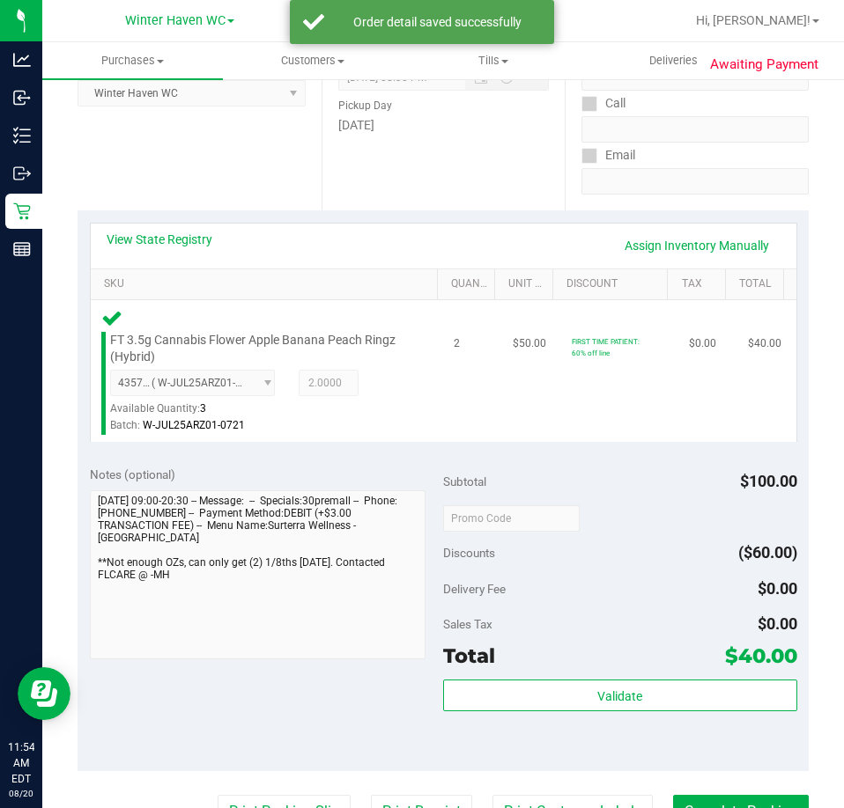
scroll to position [616, 0]
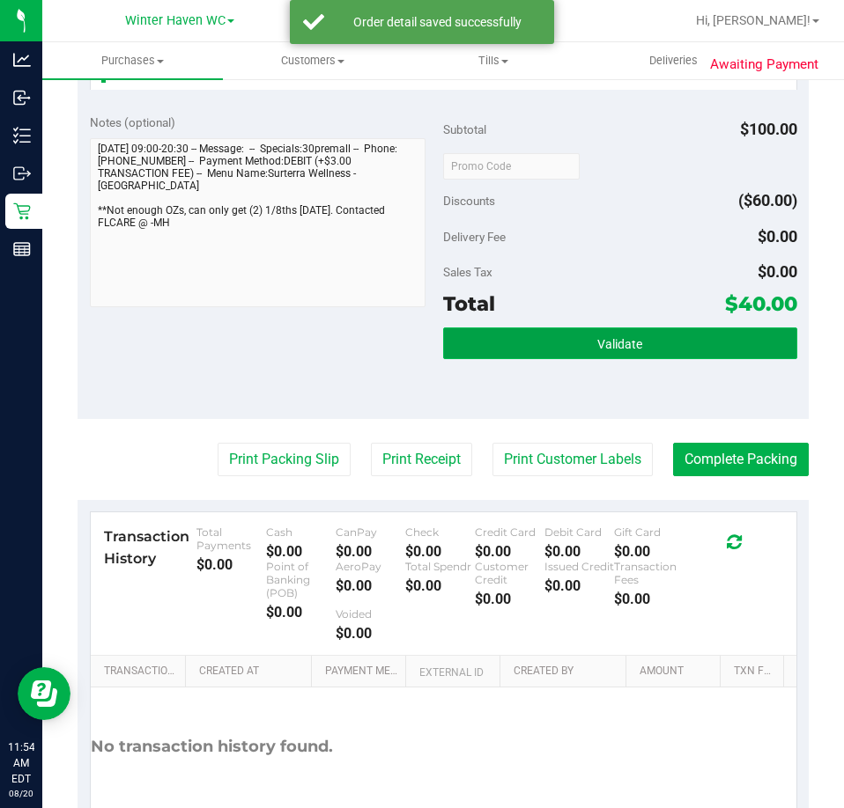
click at [526, 335] on button "Validate" at bounding box center [620, 344] width 354 height 32
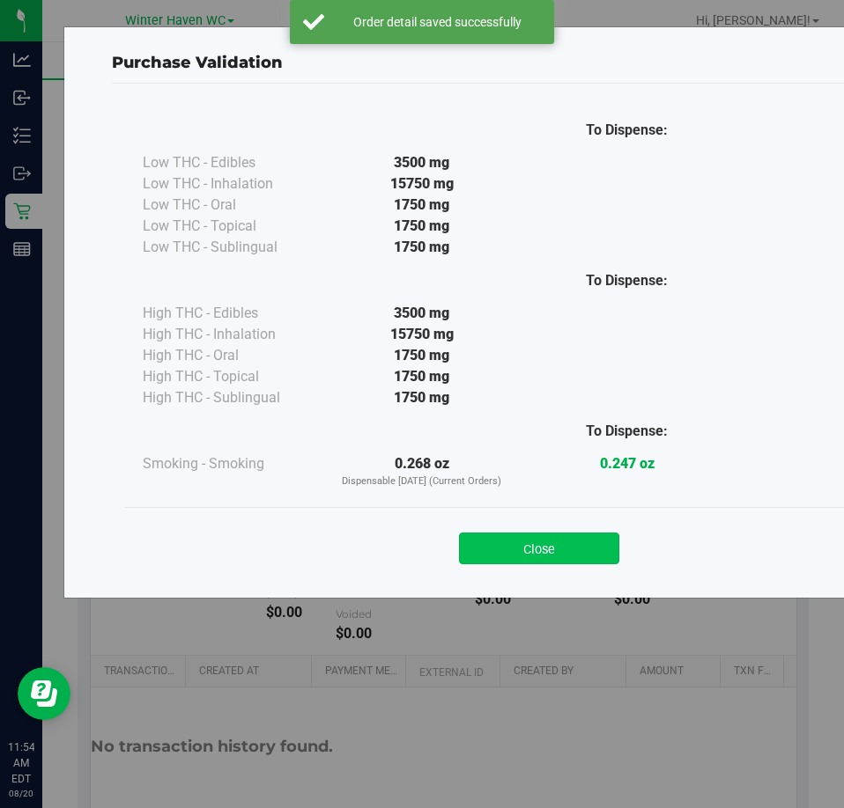
click at [586, 559] on button "Close" at bounding box center [539, 549] width 160 height 32
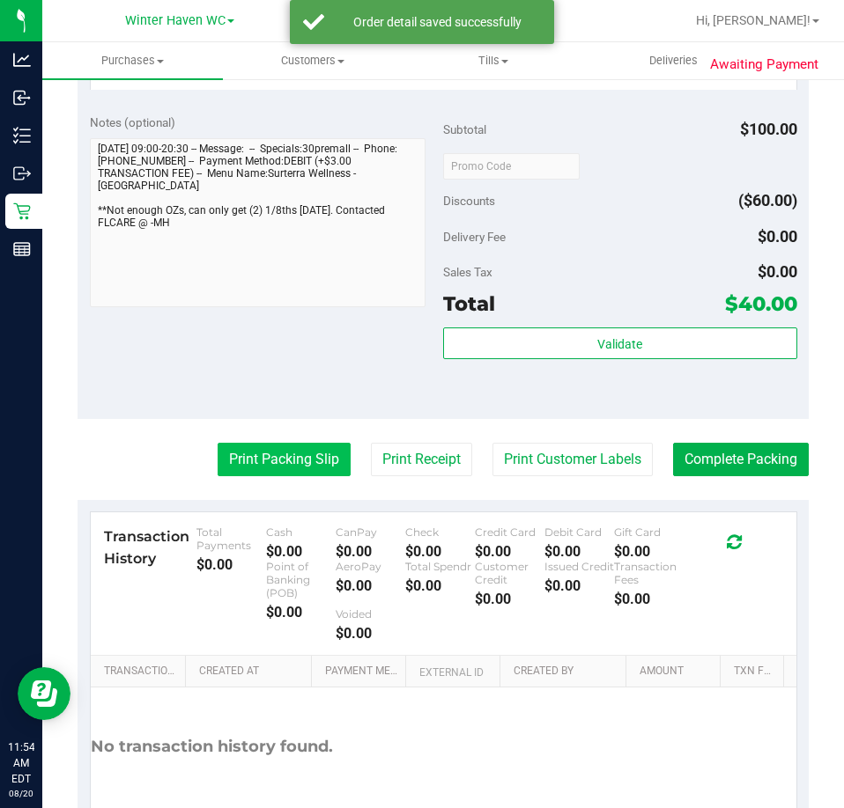
click at [267, 458] on button "Print Packing Slip" at bounding box center [283, 459] width 133 height 33
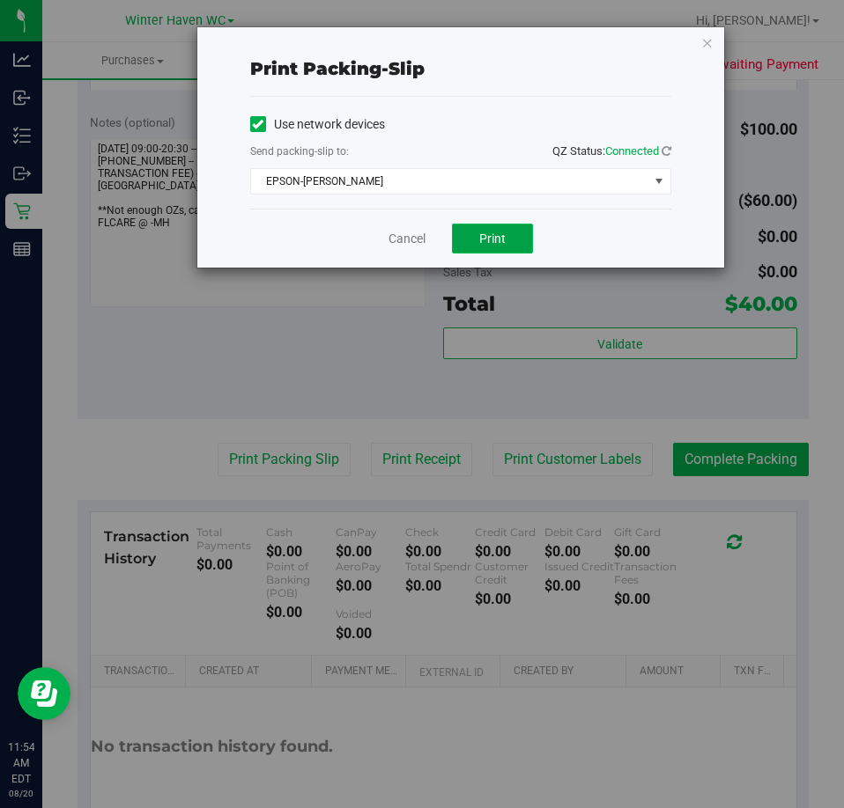
click at [483, 234] on span "Print" at bounding box center [492, 239] width 26 height 14
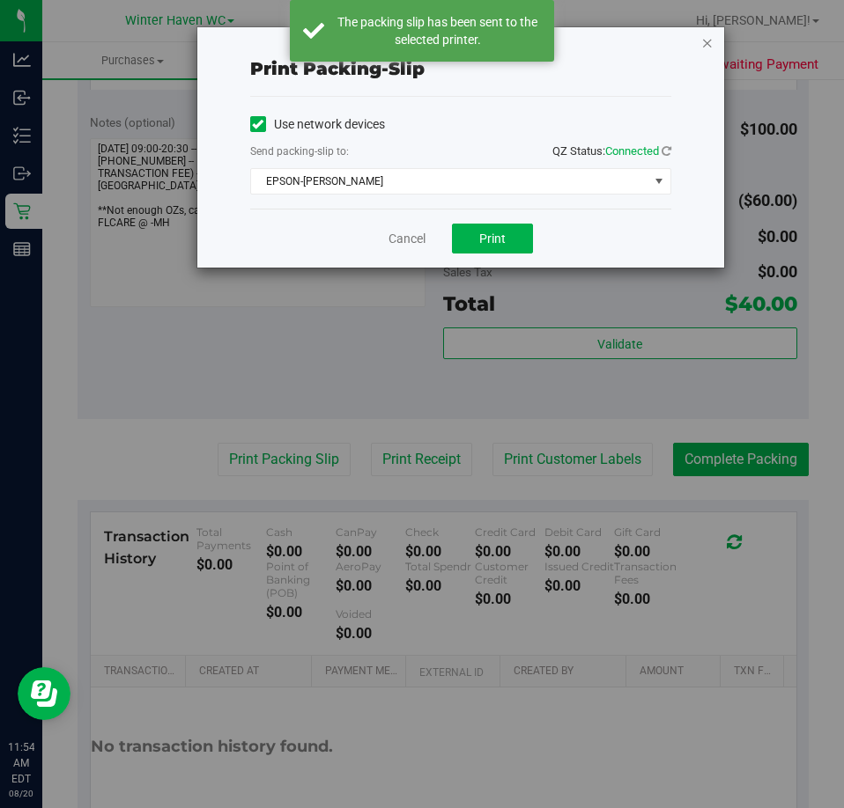
click at [711, 45] on icon "button" at bounding box center [707, 42] width 12 height 21
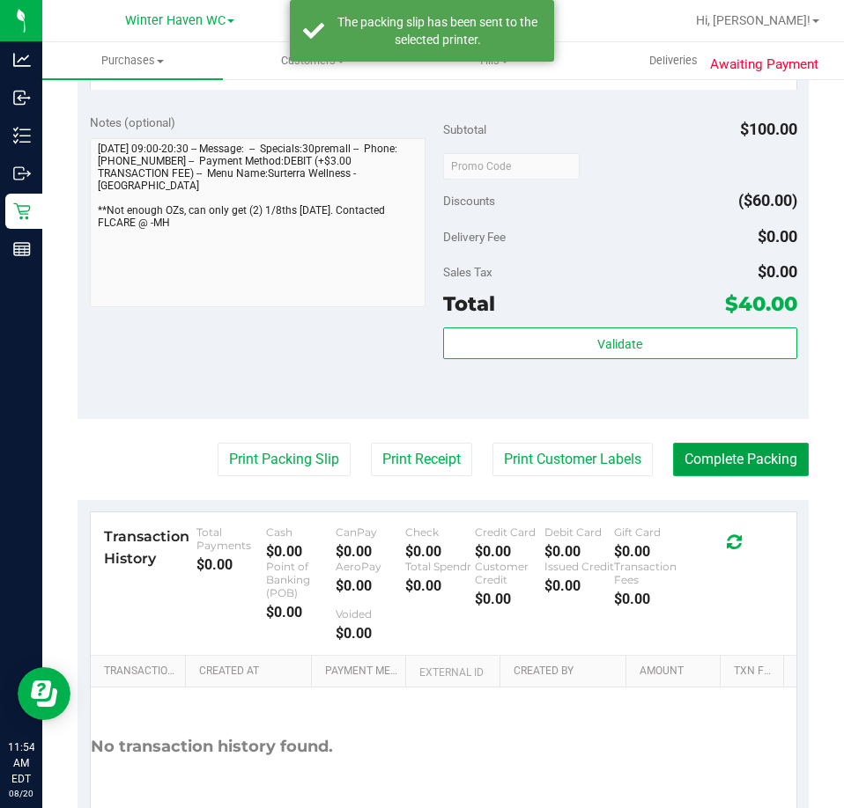
click at [754, 463] on button "Complete Packing" at bounding box center [741, 459] width 136 height 33
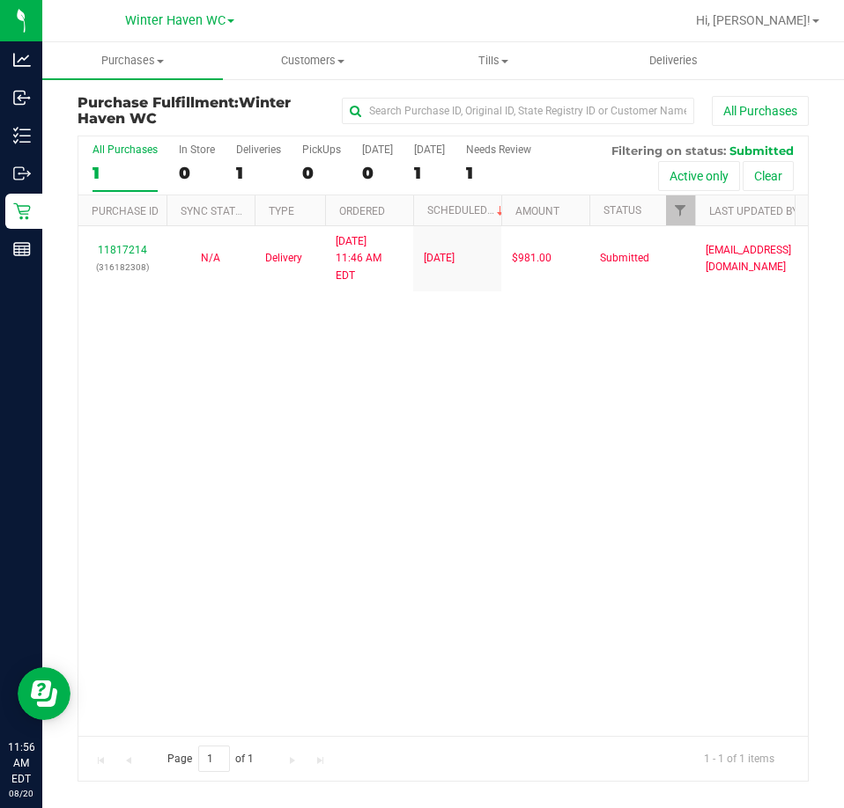
click at [640, 417] on div "11817214 (316182308) N/A Delivery 8/20/2025 11:46 AM EDT 8/21/2025 $981.00 Subm…" at bounding box center [442, 480] width 729 height 509
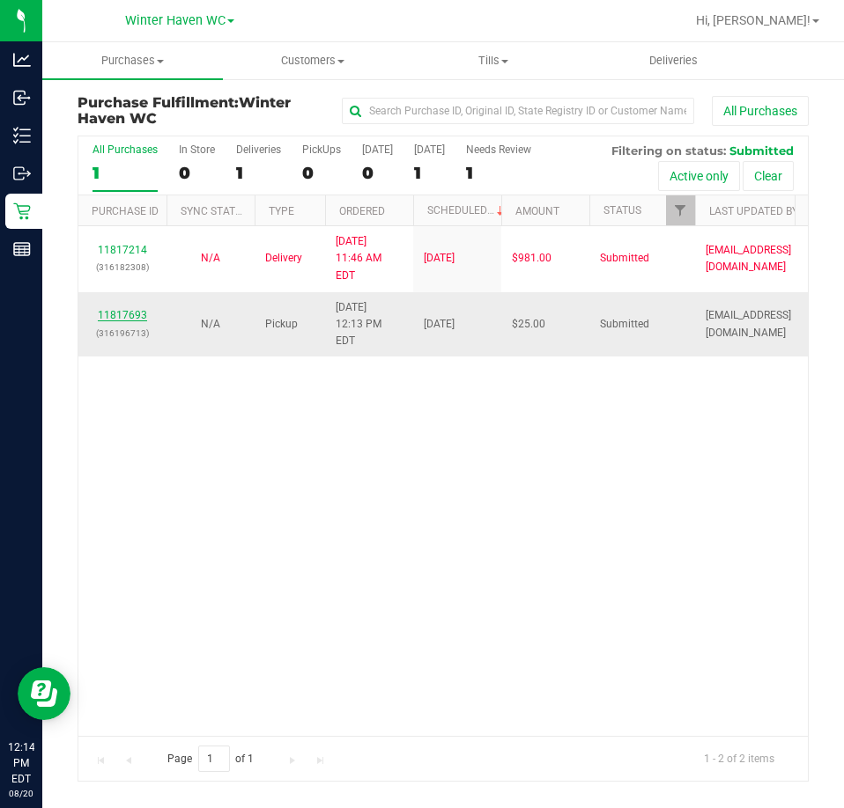
click at [129, 309] on link "11817693" at bounding box center [122, 315] width 49 height 12
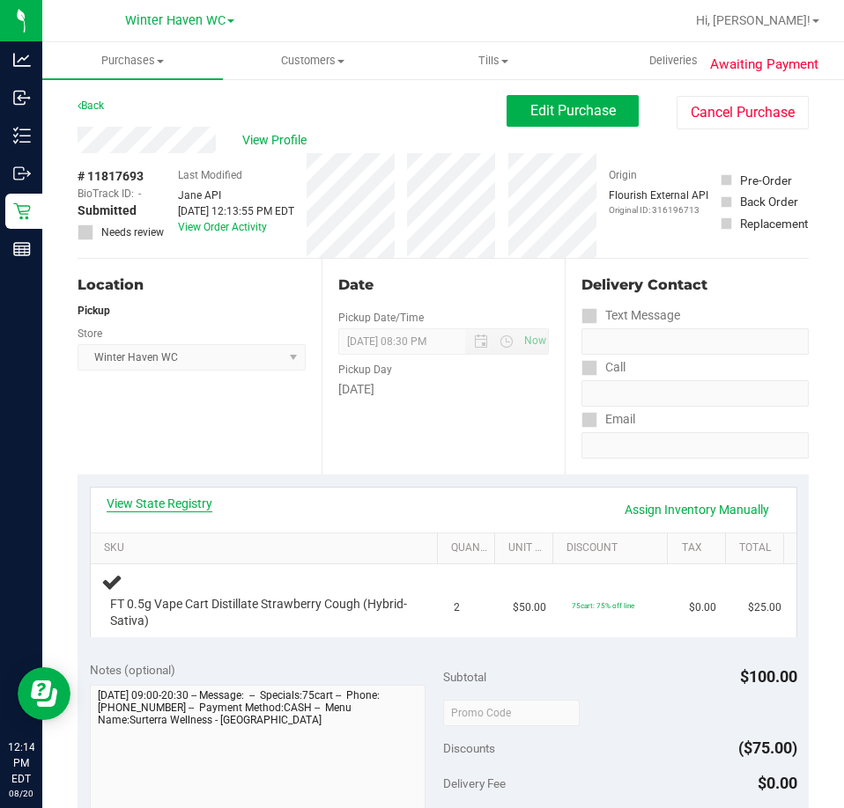
click at [210, 501] on link "View State Registry" at bounding box center [160, 504] width 106 height 18
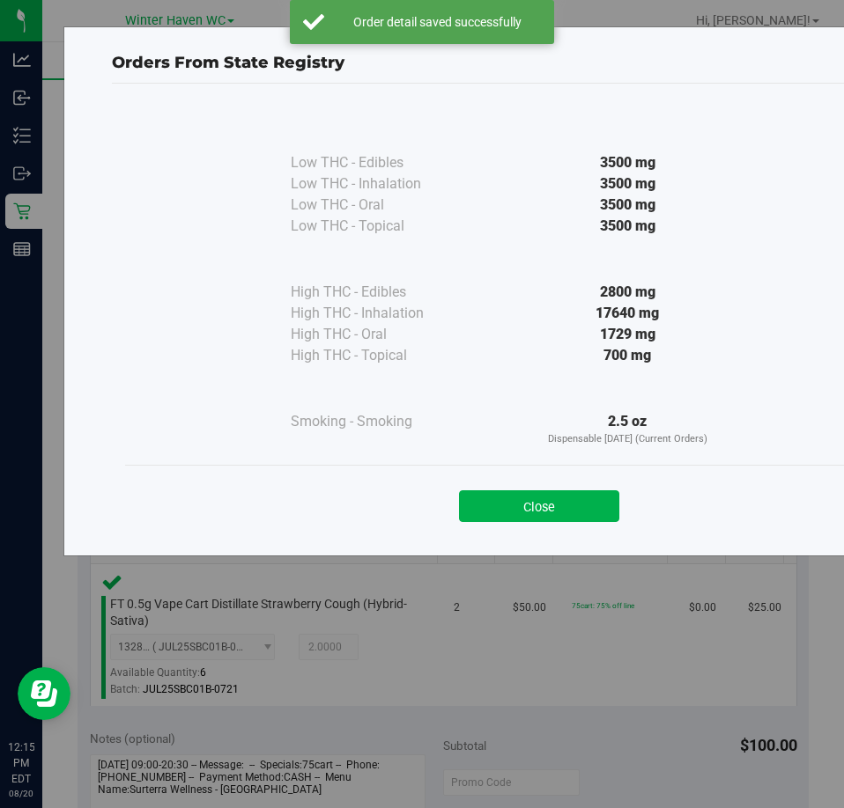
drag, startPoint x: 535, startPoint y: 493, endPoint x: 549, endPoint y: 485, distance: 15.4
click at [535, 492] on button "Close" at bounding box center [539, 506] width 160 height 32
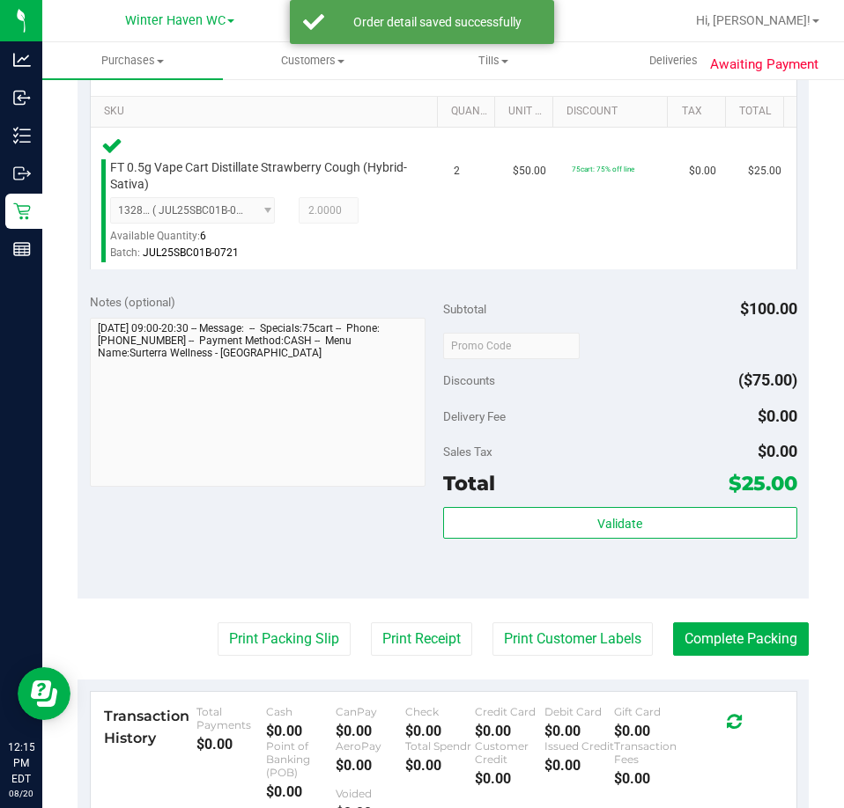
scroll to position [440, 0]
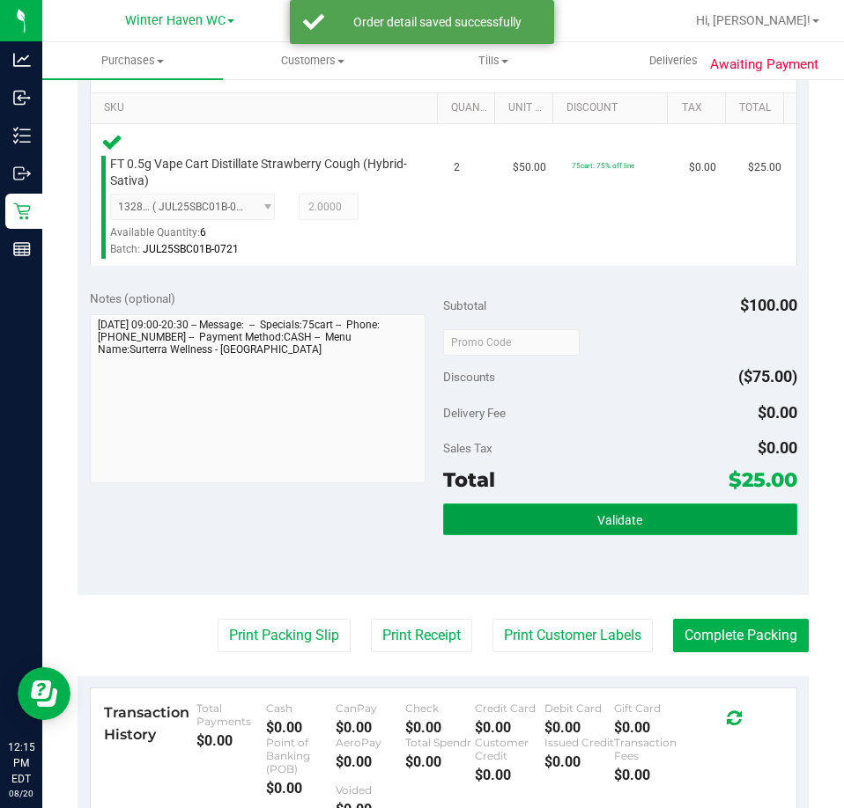
click at [621, 519] on span "Validate" at bounding box center [619, 520] width 45 height 14
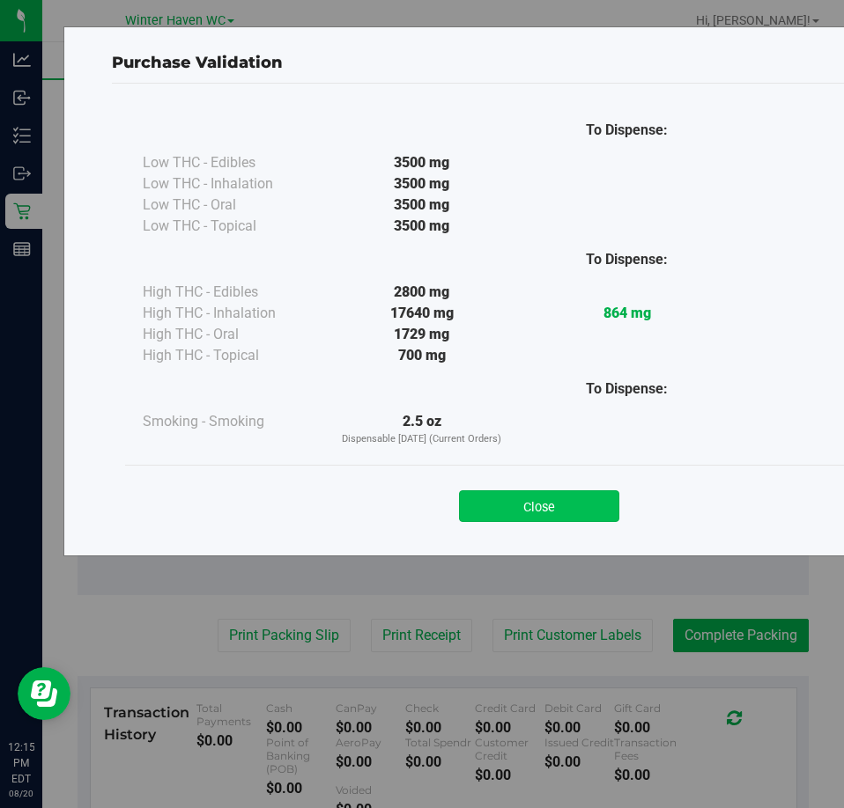
click at [555, 520] on button "Close" at bounding box center [539, 506] width 160 height 32
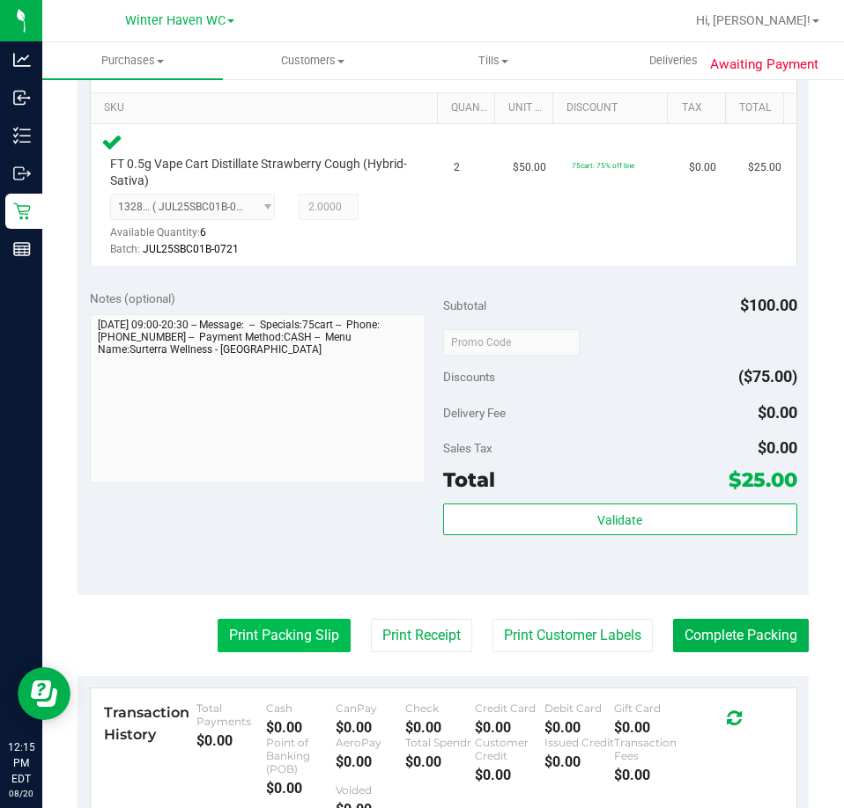
click at [323, 626] on button "Print Packing Slip" at bounding box center [283, 635] width 133 height 33
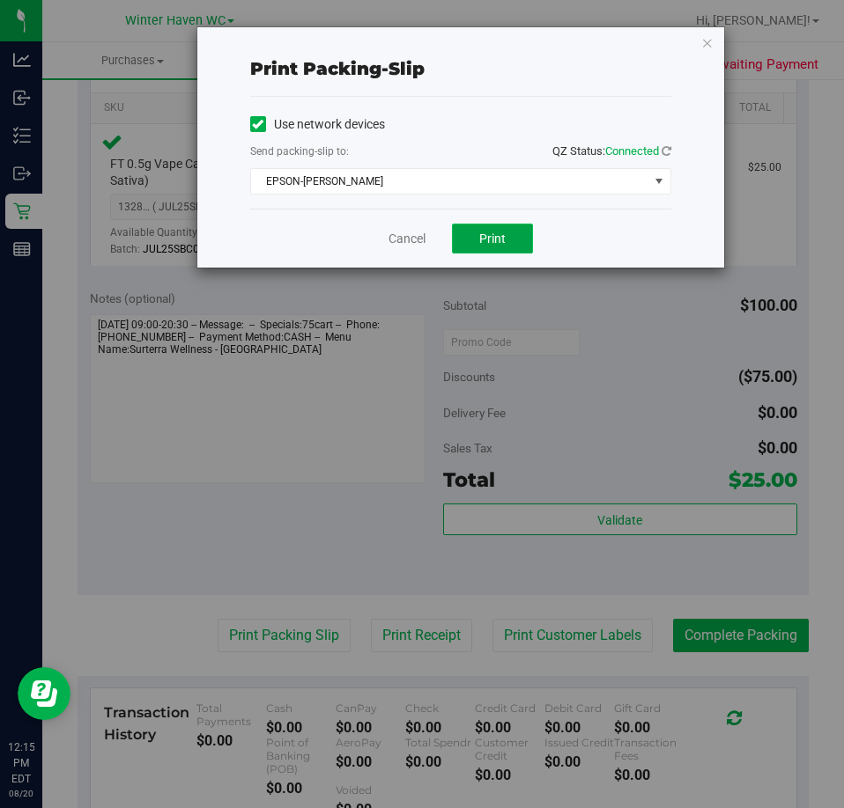
click at [521, 227] on button "Print" at bounding box center [492, 239] width 81 height 30
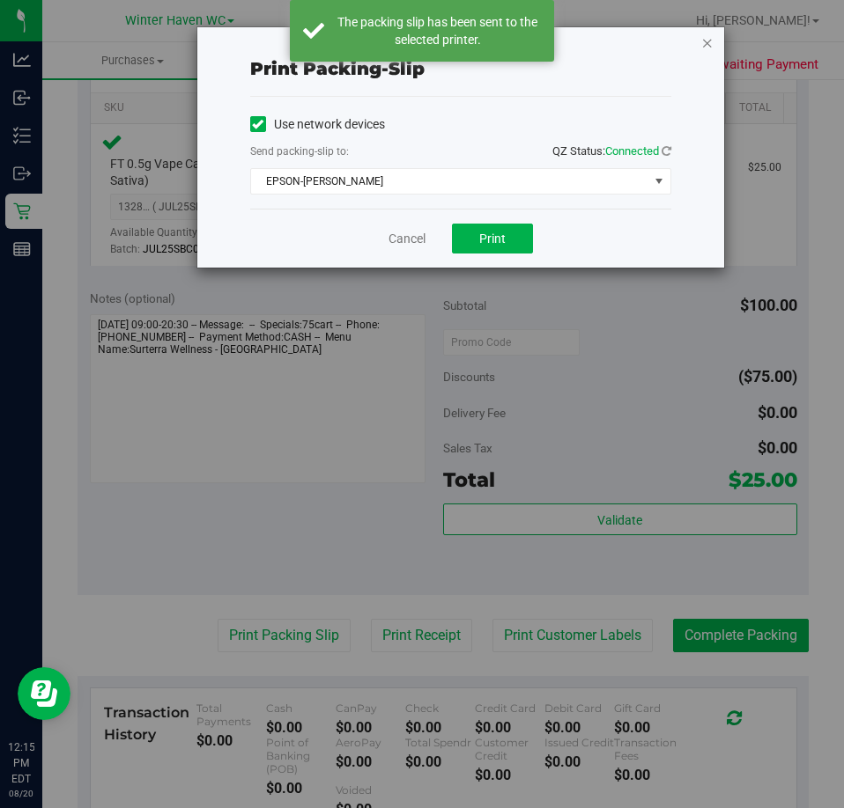
click at [708, 44] on icon "button" at bounding box center [707, 42] width 12 height 21
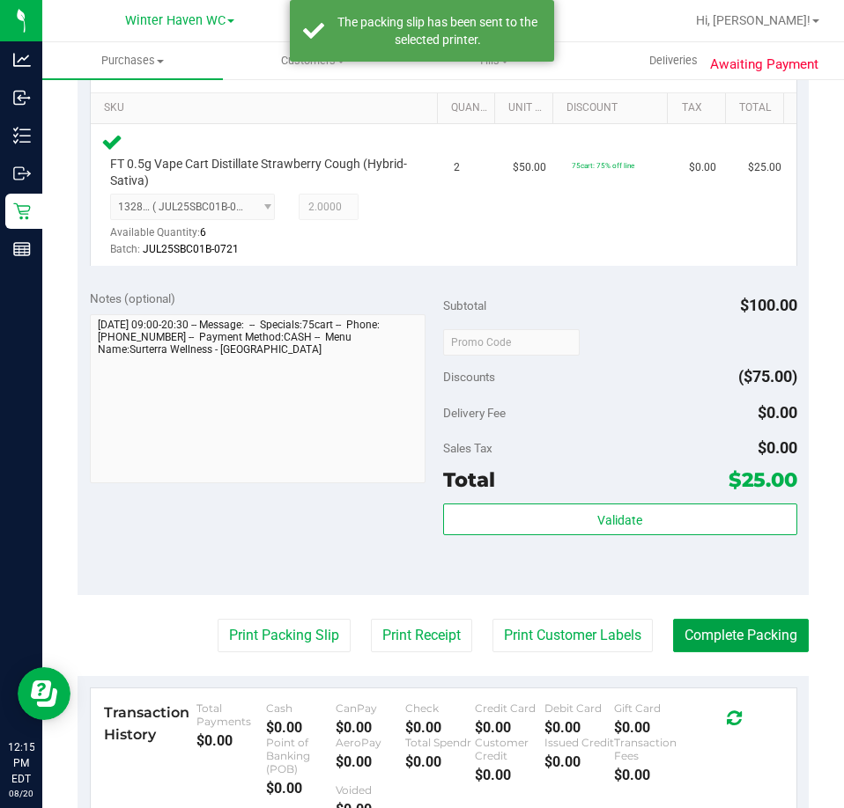
drag, startPoint x: 730, startPoint y: 628, endPoint x: 723, endPoint y: 608, distance: 21.4
click at [730, 629] on button "Complete Packing" at bounding box center [741, 635] width 136 height 33
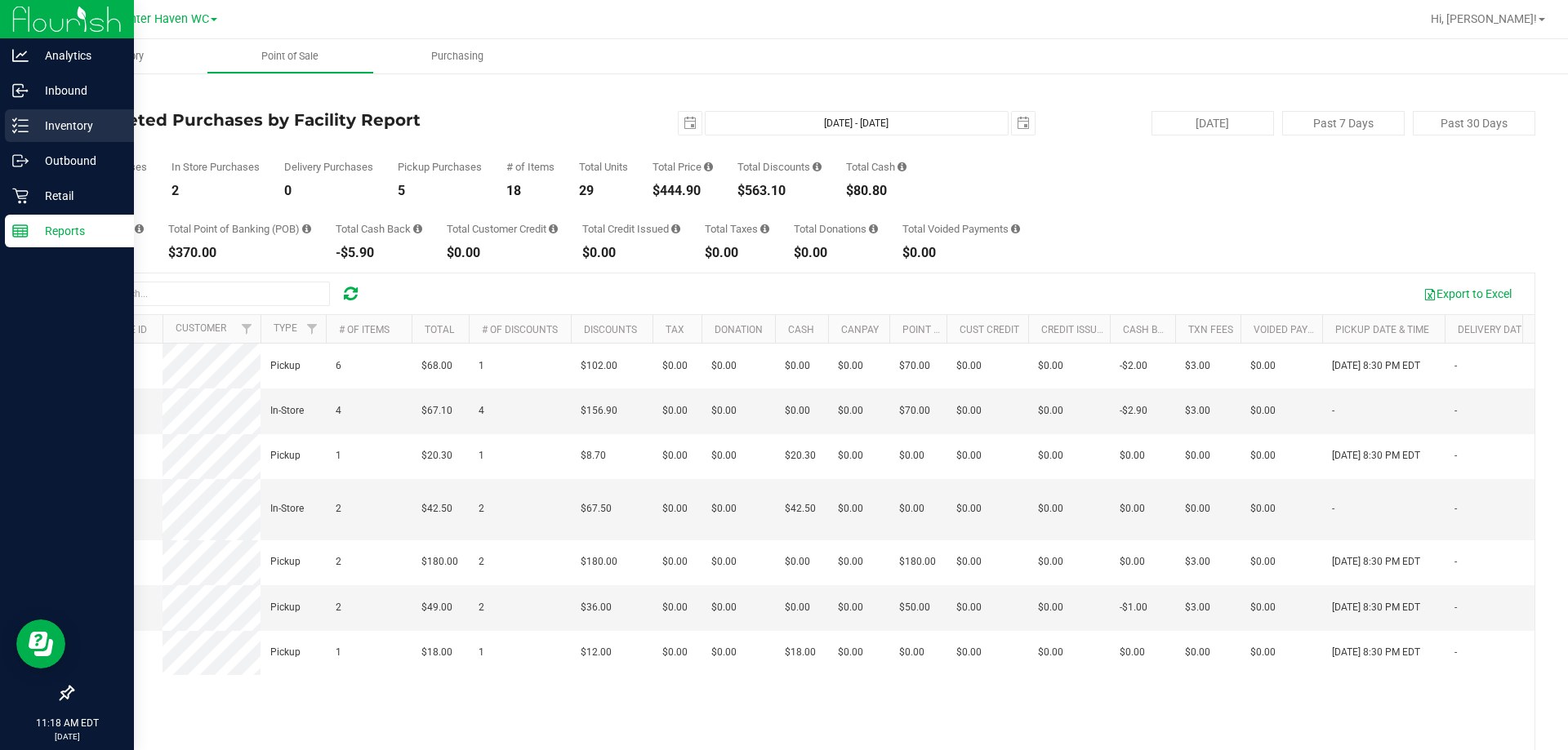
drag, startPoint x: 92, startPoint y: 125, endPoint x: 120, endPoint y: 130, distance: 28.4
click at [92, 124] on p "Inventory" at bounding box center [78, 125] width 98 height 19
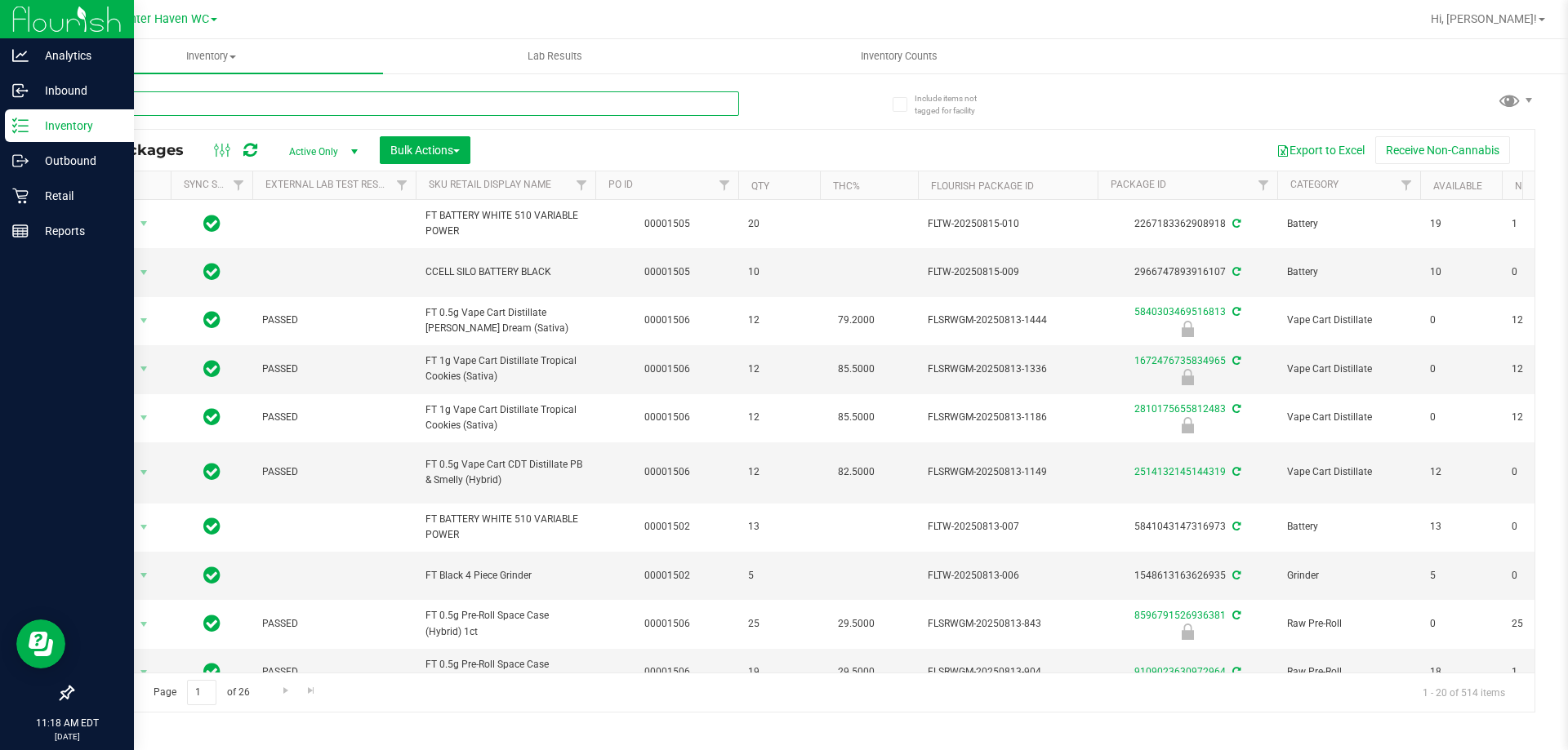
click at [525, 103] on input "text" at bounding box center [404, 104] width 667 height 24
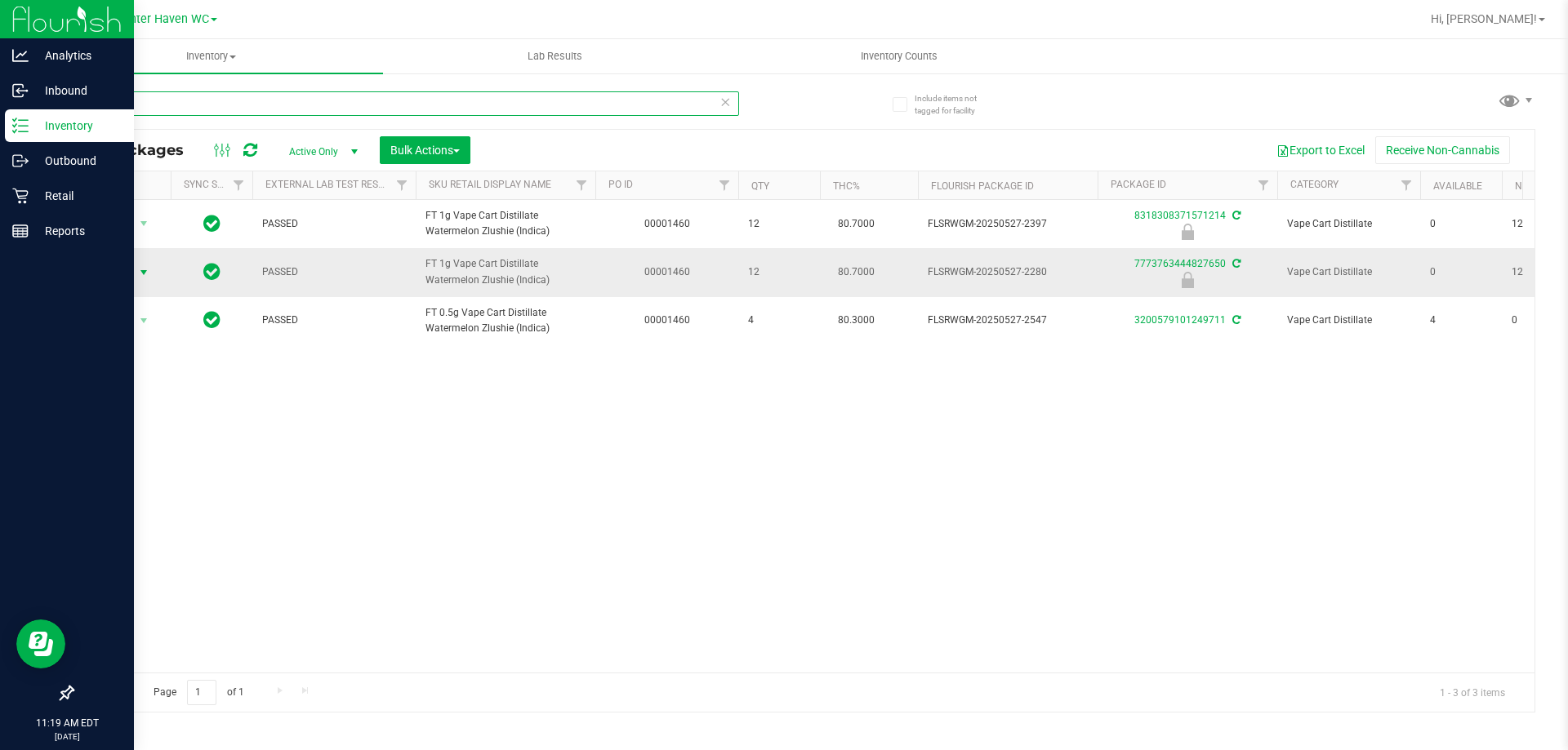
type input "wzl"
click at [121, 275] on span "Action" at bounding box center [111, 273] width 45 height 23
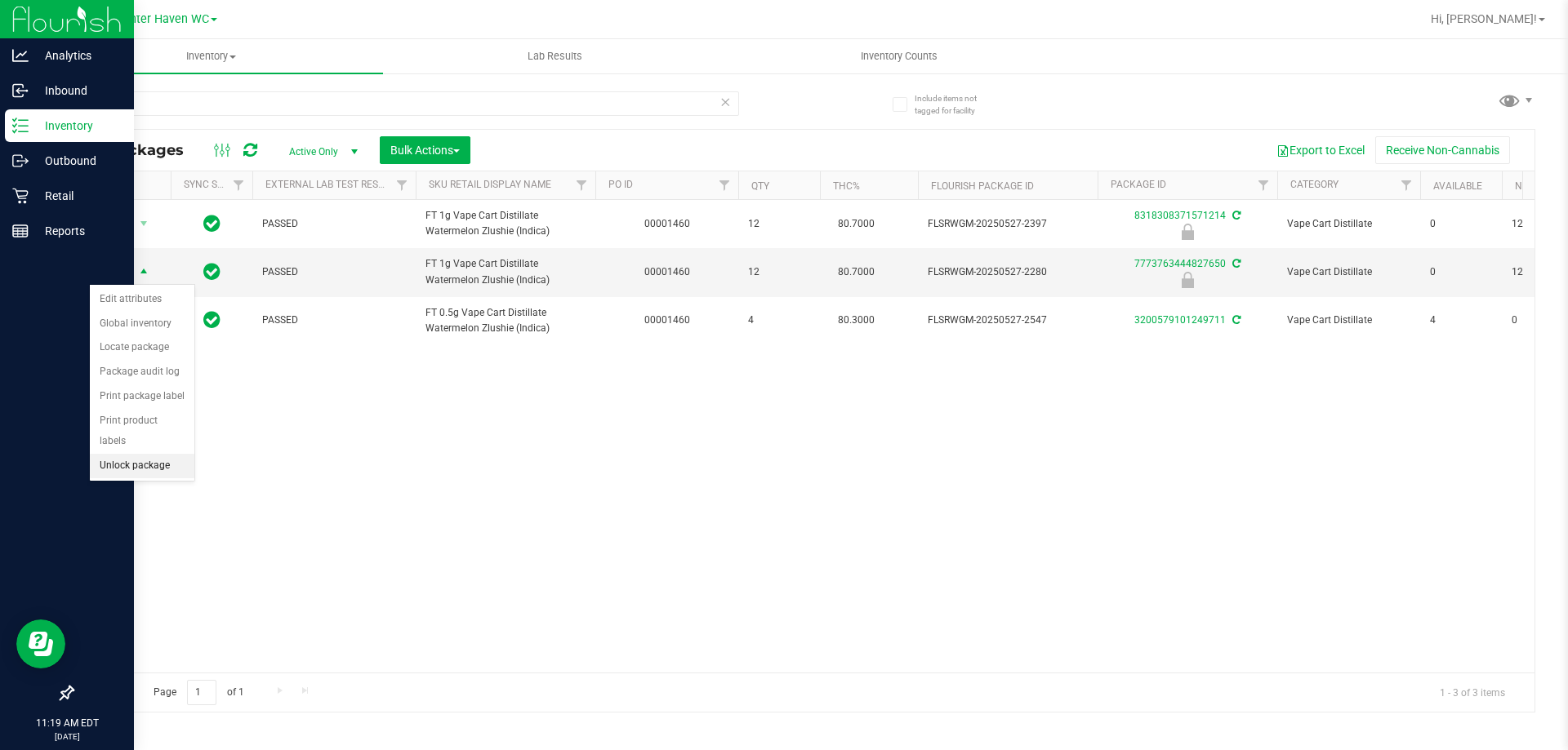
click at [146, 454] on li "Unlock package" at bounding box center [142, 466] width 105 height 24
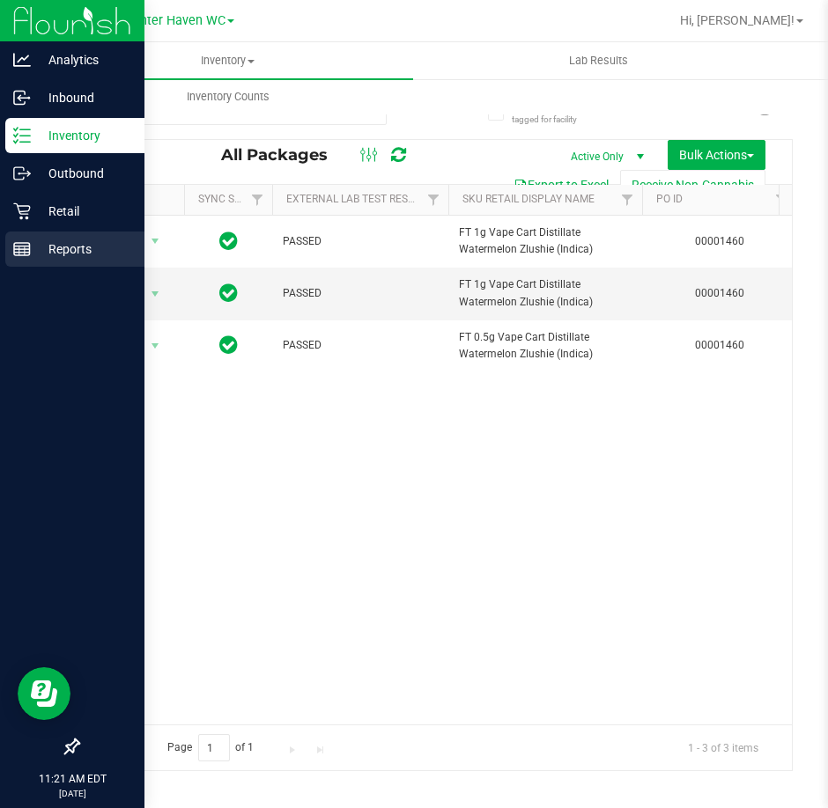
click at [13, 253] on icon at bounding box center [22, 249] width 18 height 18
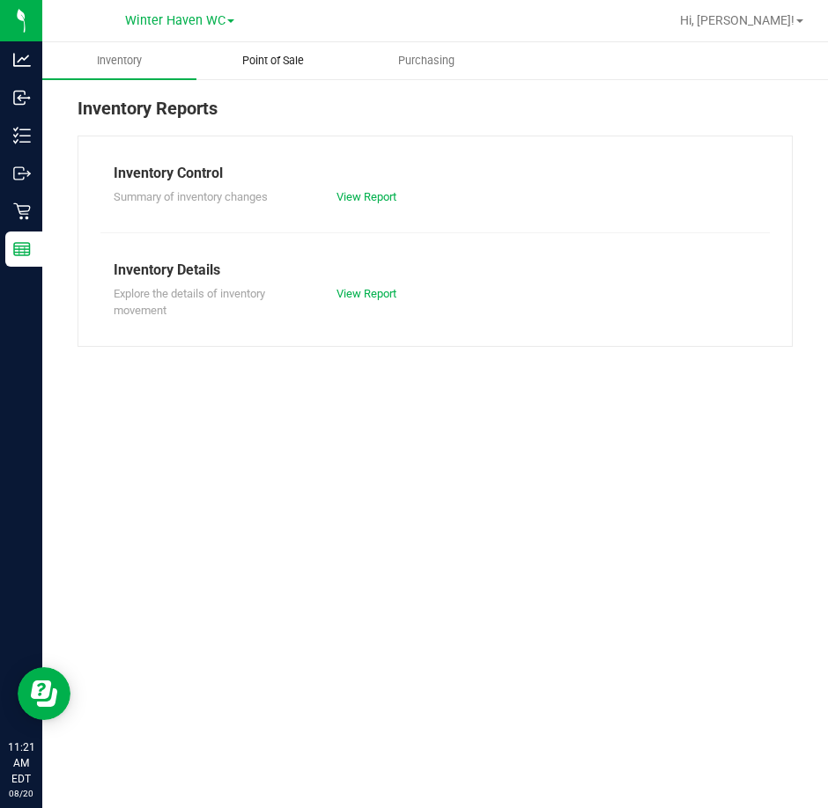
click at [284, 63] on span "Point of Sale" at bounding box center [272, 61] width 109 height 16
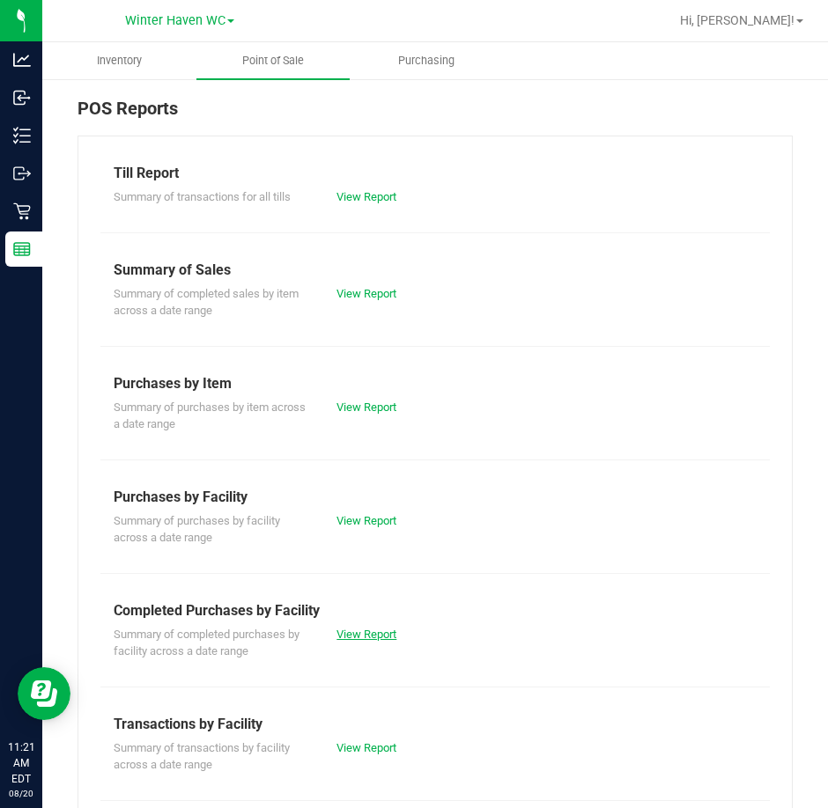
click at [385, 630] on link "View Report" at bounding box center [366, 634] width 60 height 13
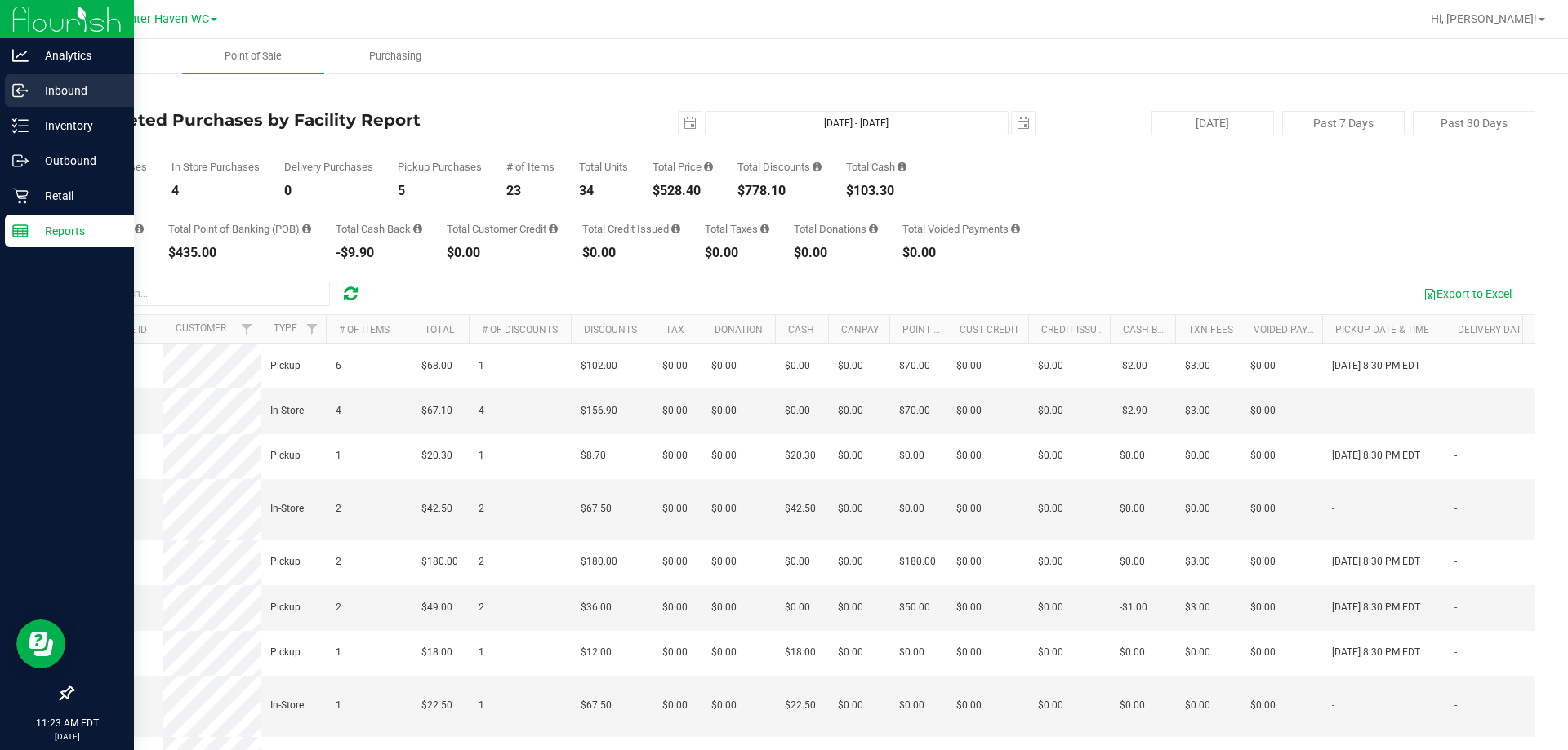
click at [10, 88] on div "Inbound" at bounding box center [69, 90] width 129 height 32
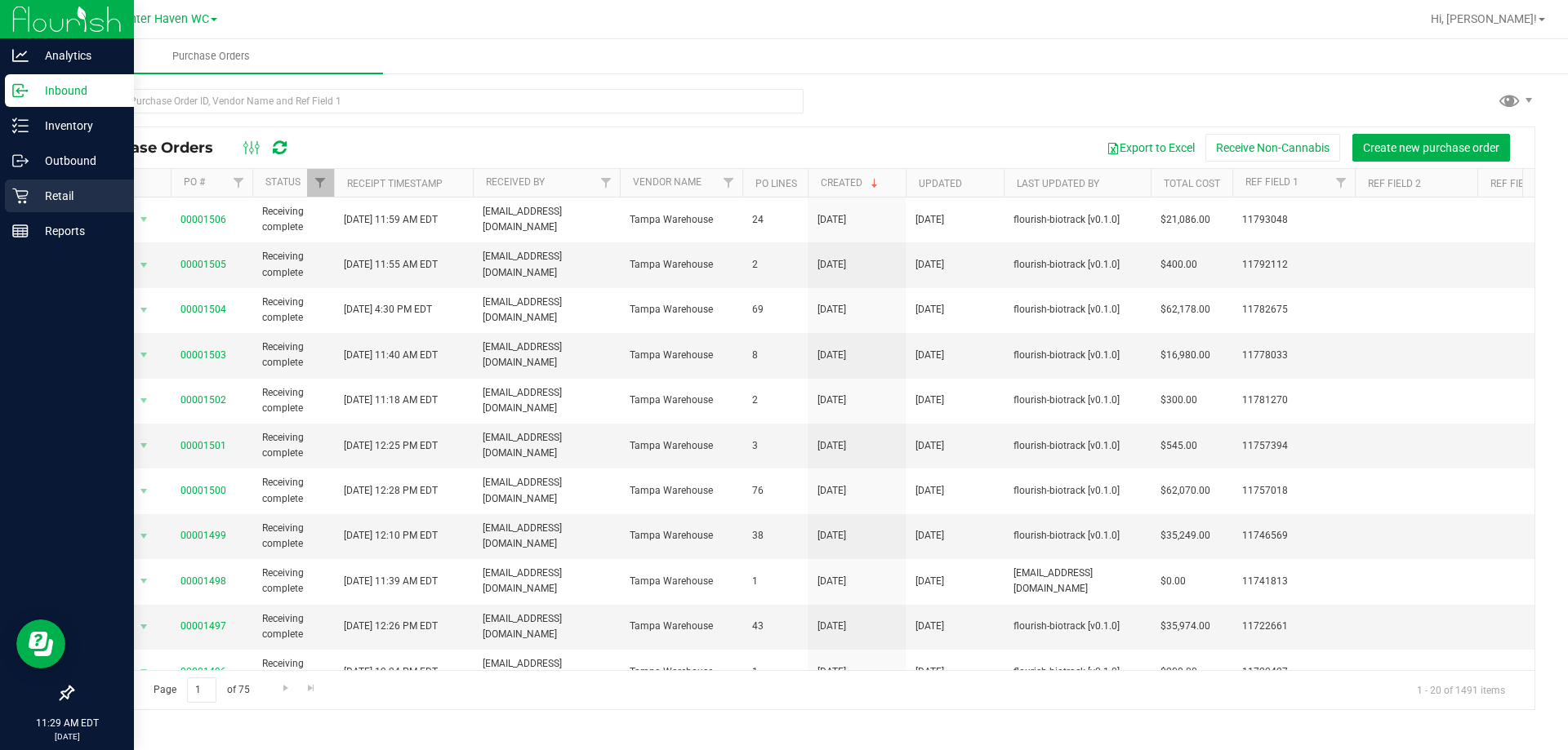
click at [62, 201] on p "Retail" at bounding box center [78, 196] width 98 height 19
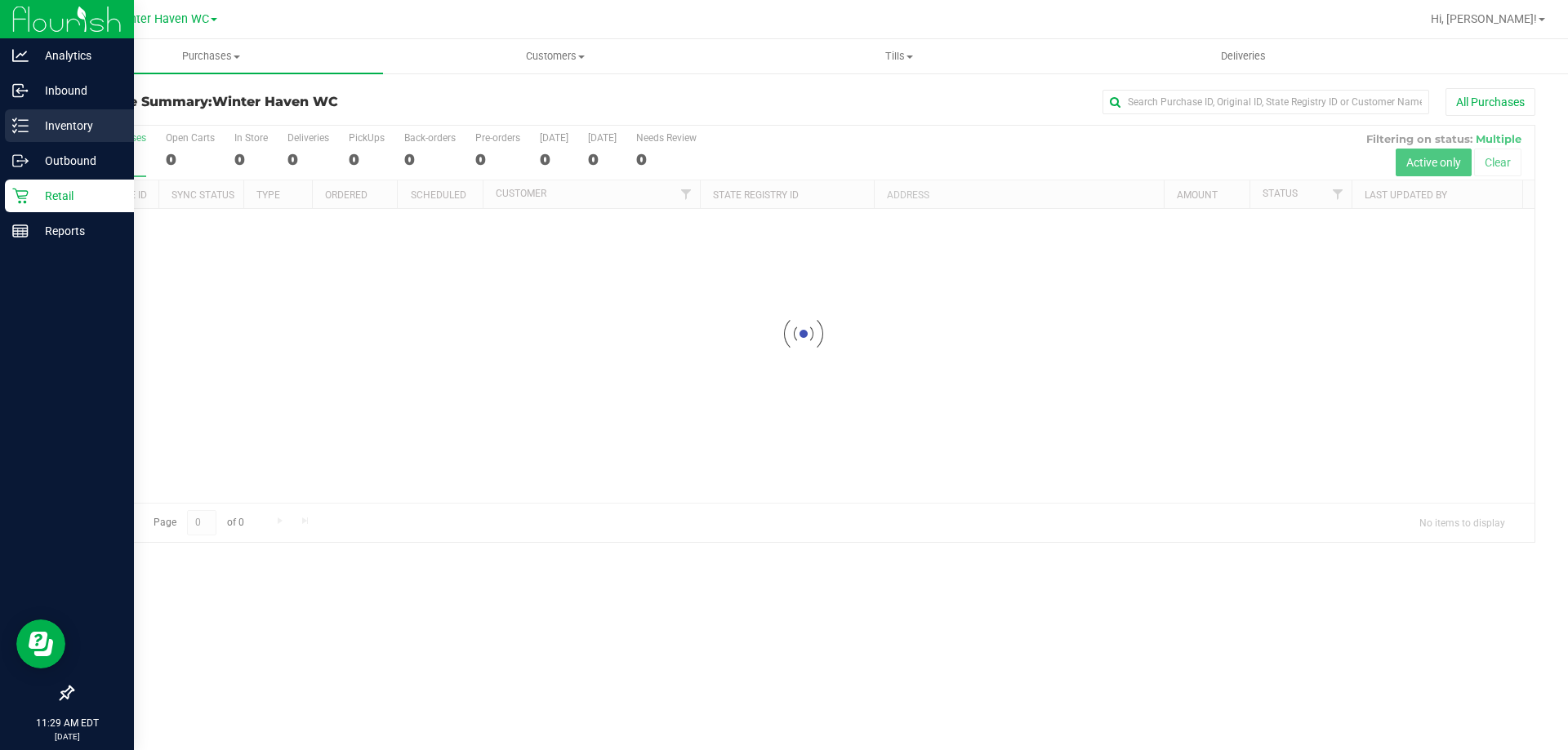
click at [37, 123] on p "Inventory" at bounding box center [78, 125] width 98 height 19
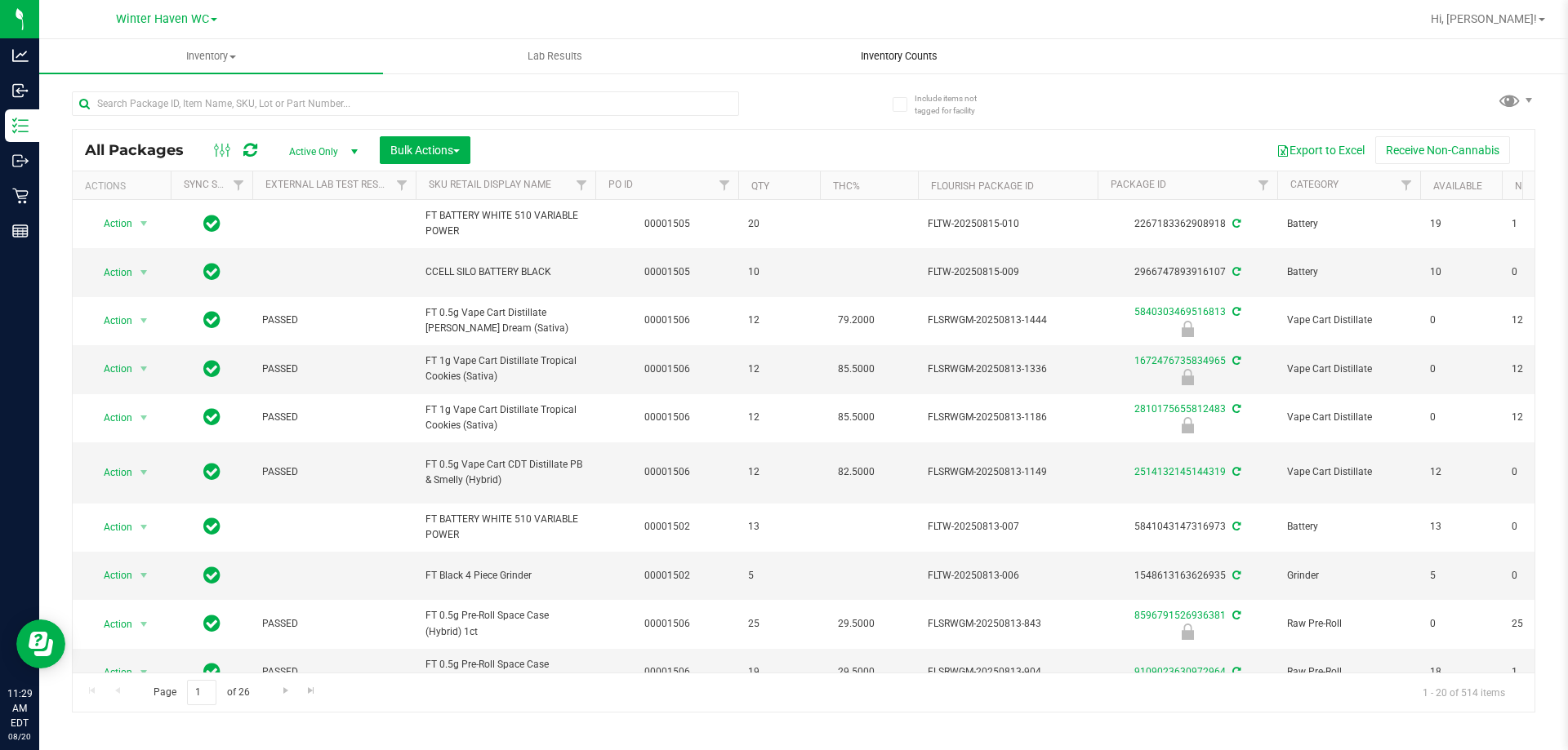
click at [767, 53] on span "Inventory Counts" at bounding box center [899, 57] width 121 height 15
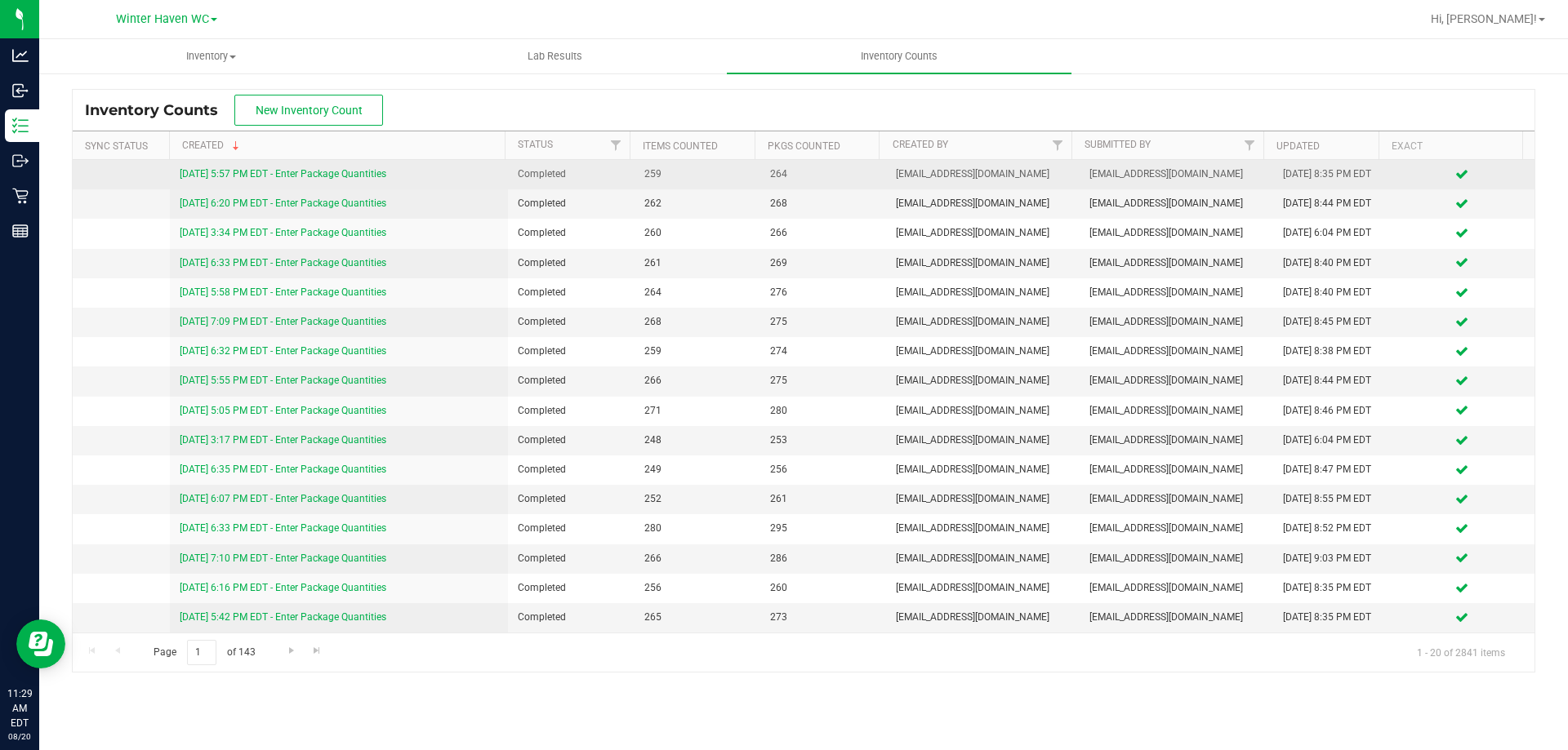
click at [298, 168] on link "8/19/25 5:57 PM EDT - Enter Package Quantities" at bounding box center [283, 173] width 207 height 11
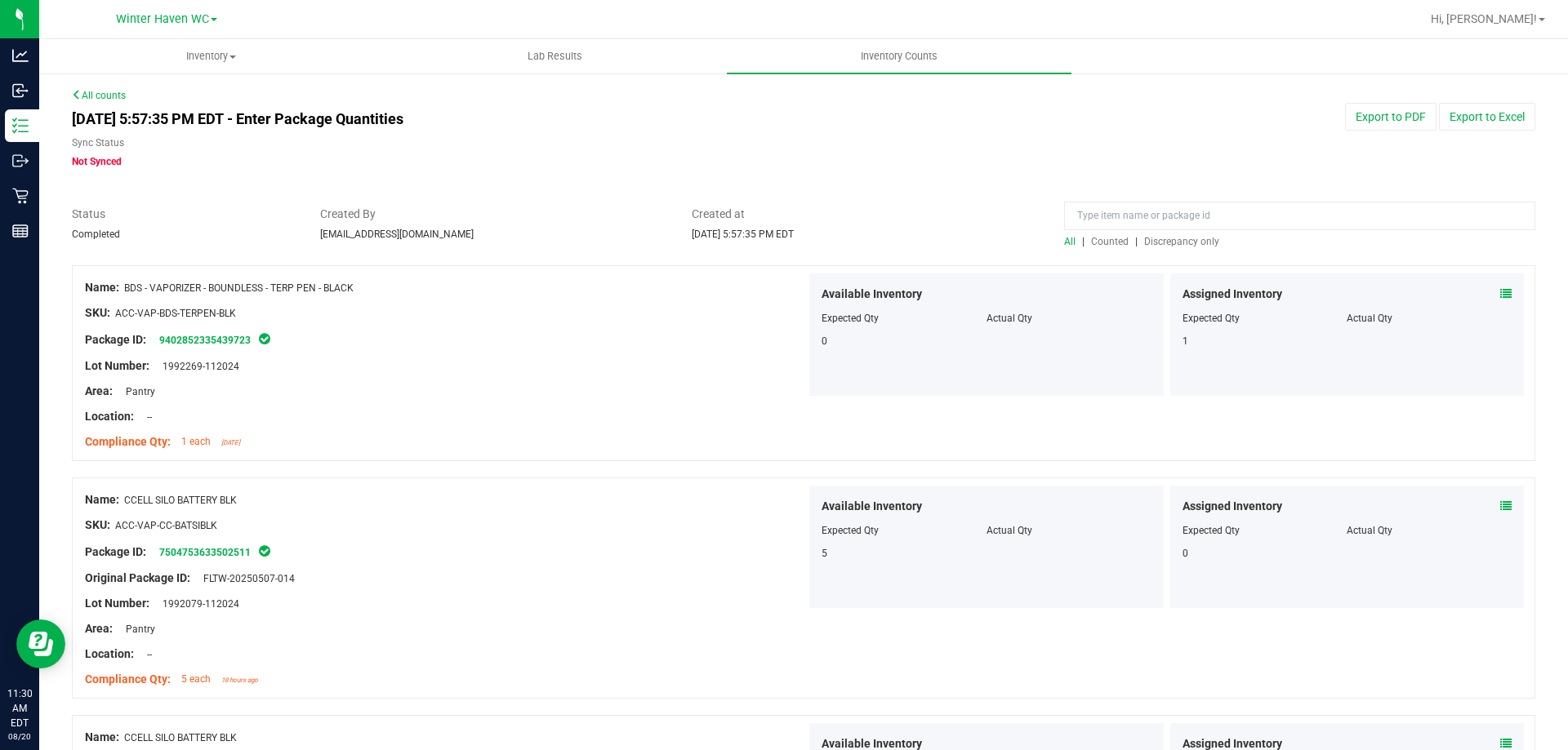
click at [767, 248] on div "All | Counted | Discrepancy only" at bounding box center [1299, 242] width 471 height 15
click at [767, 247] on span "Counted" at bounding box center [1109, 241] width 38 height 11
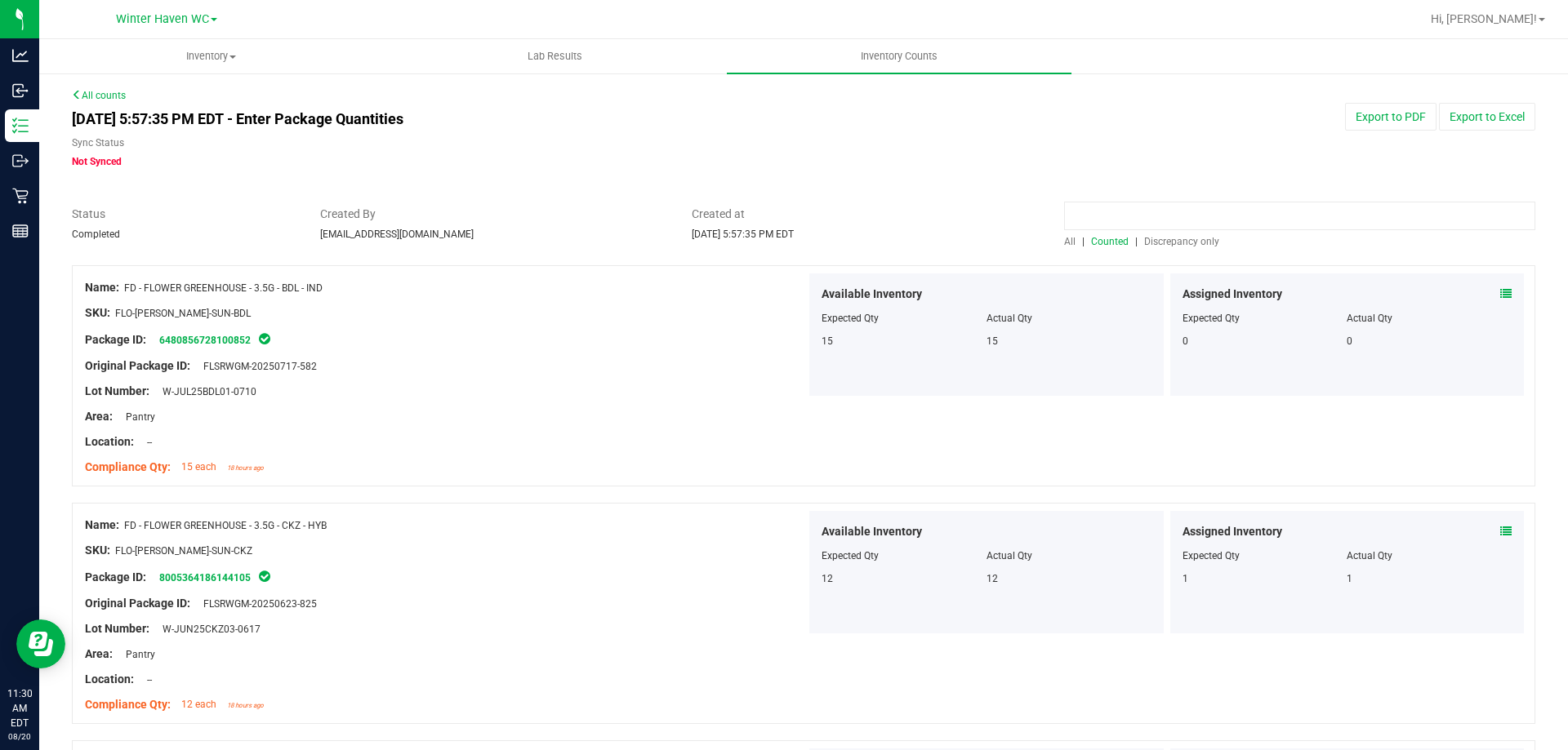
click at [767, 212] on input at bounding box center [1299, 215] width 471 height 29
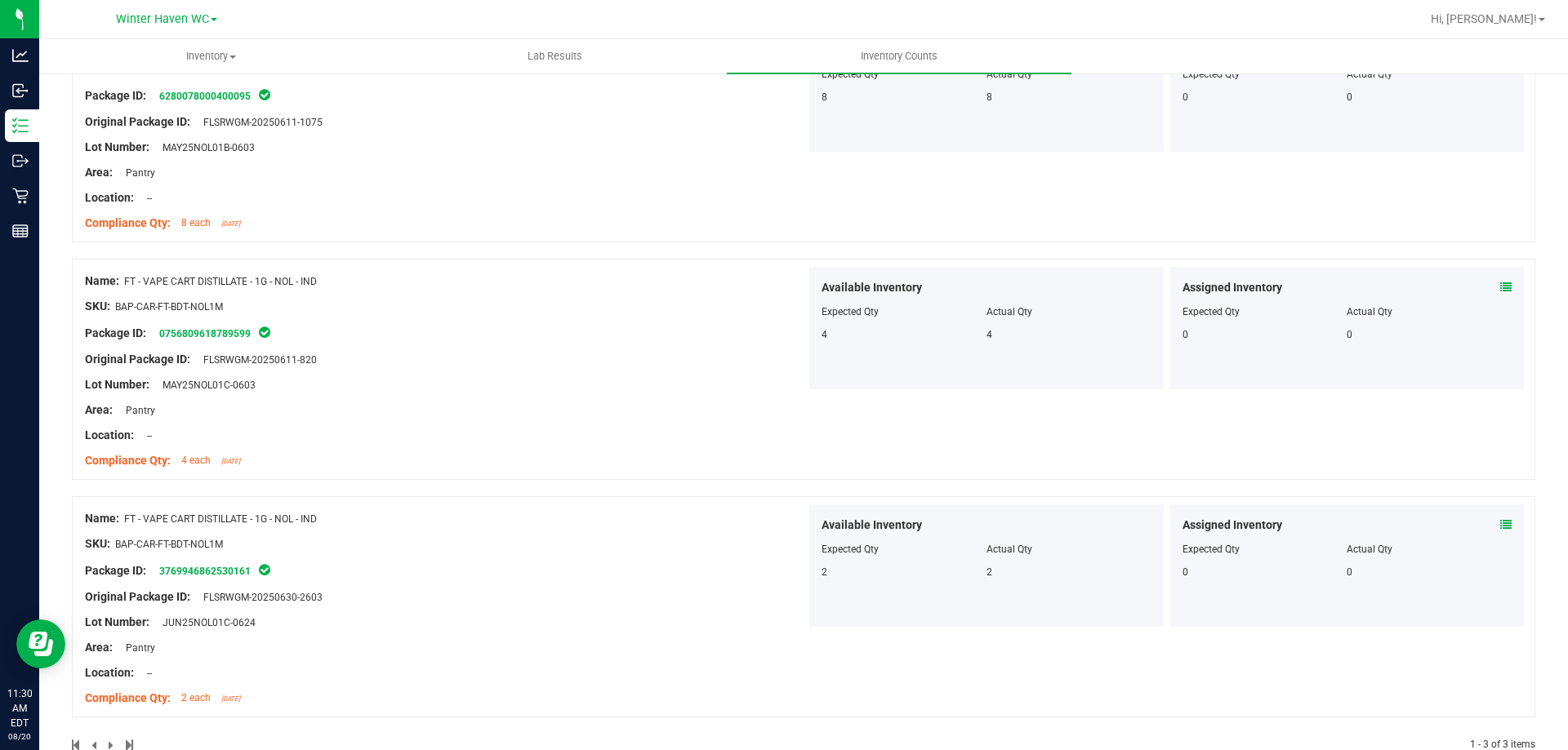
scroll to position [284, 0]
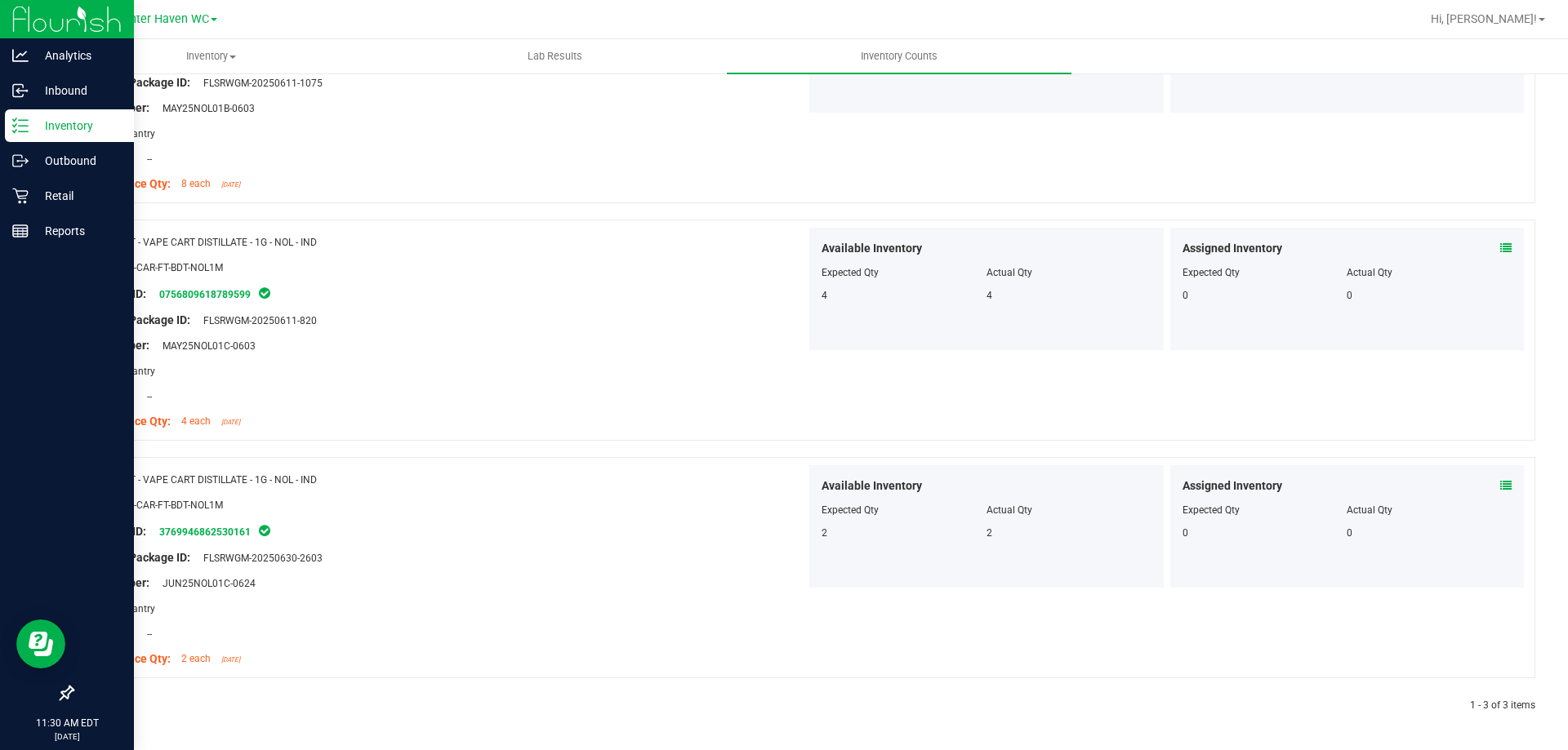
type input "nol"
click at [32, 121] on p "Inventory" at bounding box center [78, 125] width 98 height 19
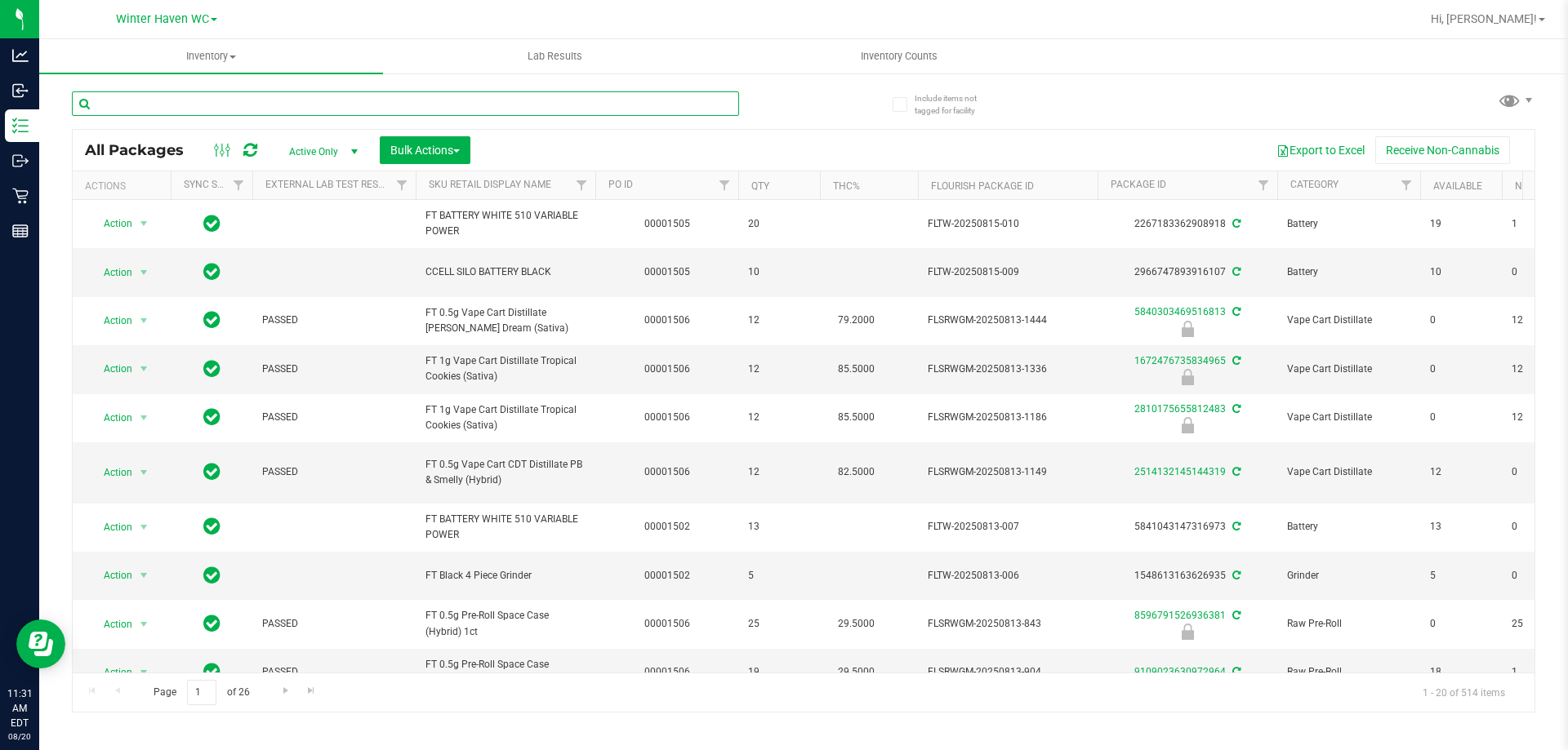
click at [467, 100] on input "text" at bounding box center [404, 104] width 667 height 24
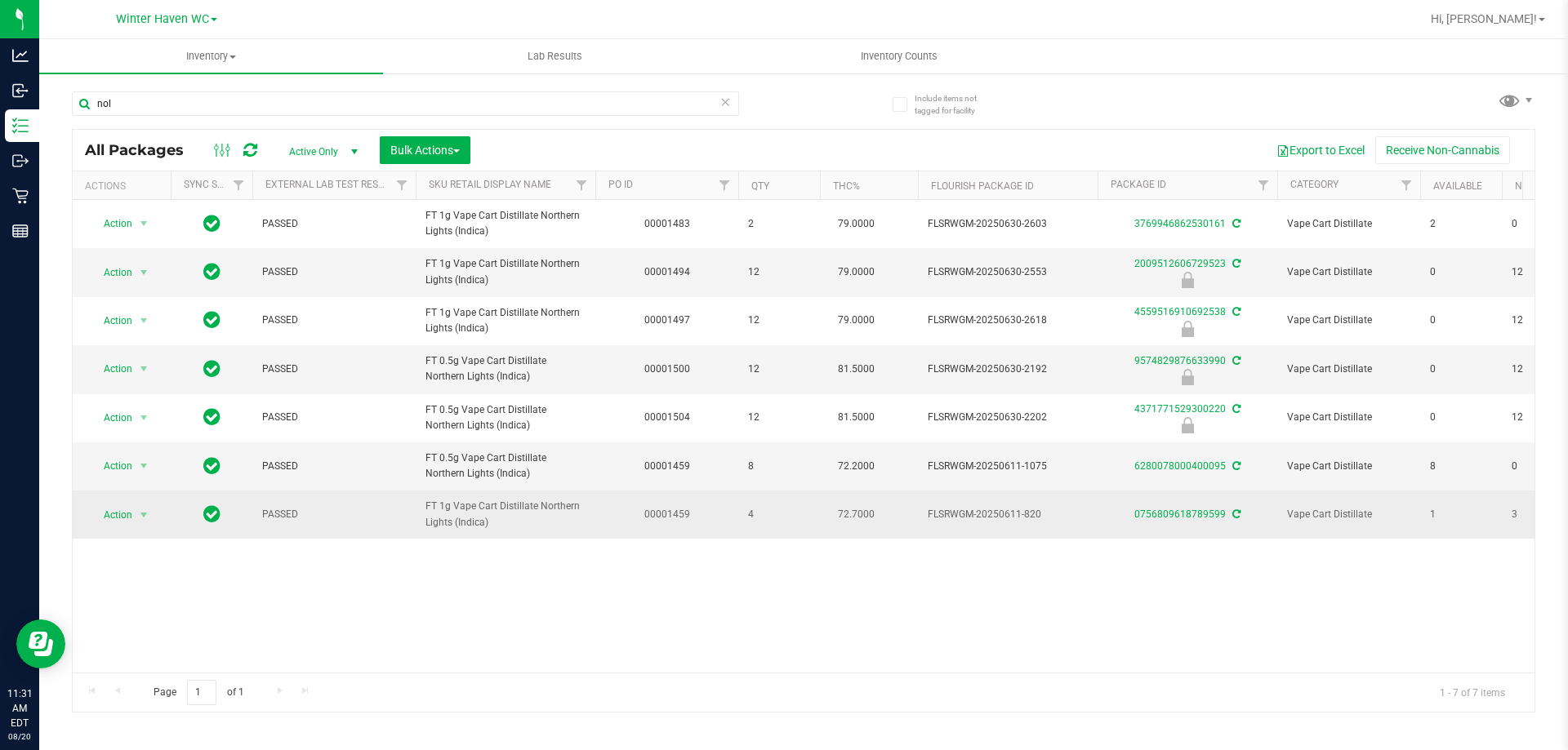
drag, startPoint x: 492, startPoint y: 518, endPoint x: 416, endPoint y: 507, distance: 76.8
click at [416, 507] on td "FT 1g Vape Cart Distillate Northern Lights (Indica)" at bounding box center [505, 514] width 180 height 47
copy span "FT 1g Vape Cart Distillate Northern Lights (Indica)"
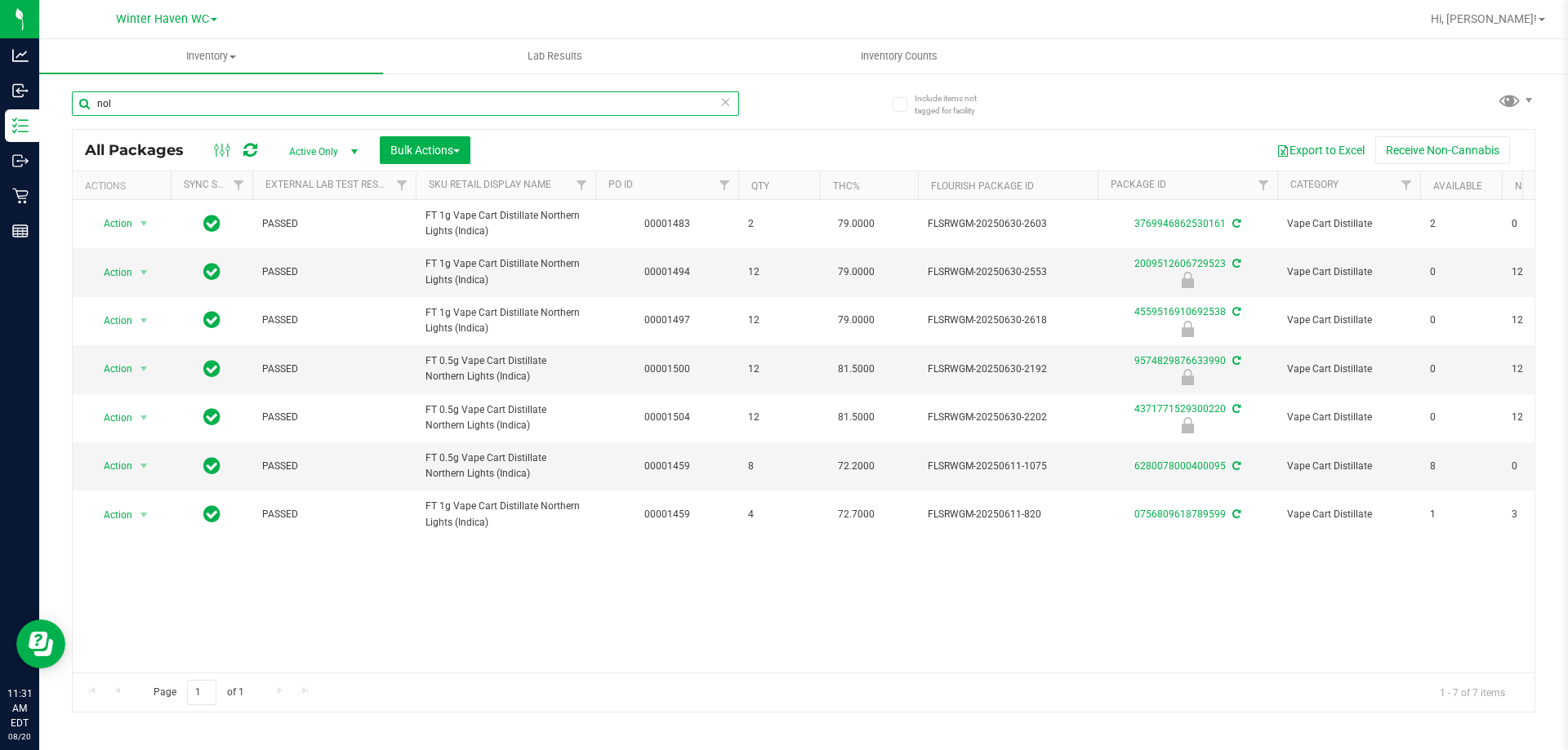
click at [431, 106] on input "nol" at bounding box center [404, 104] width 667 height 24
paste input "FT 1g Vape Cart Distillate Northern Lights (Indica)"
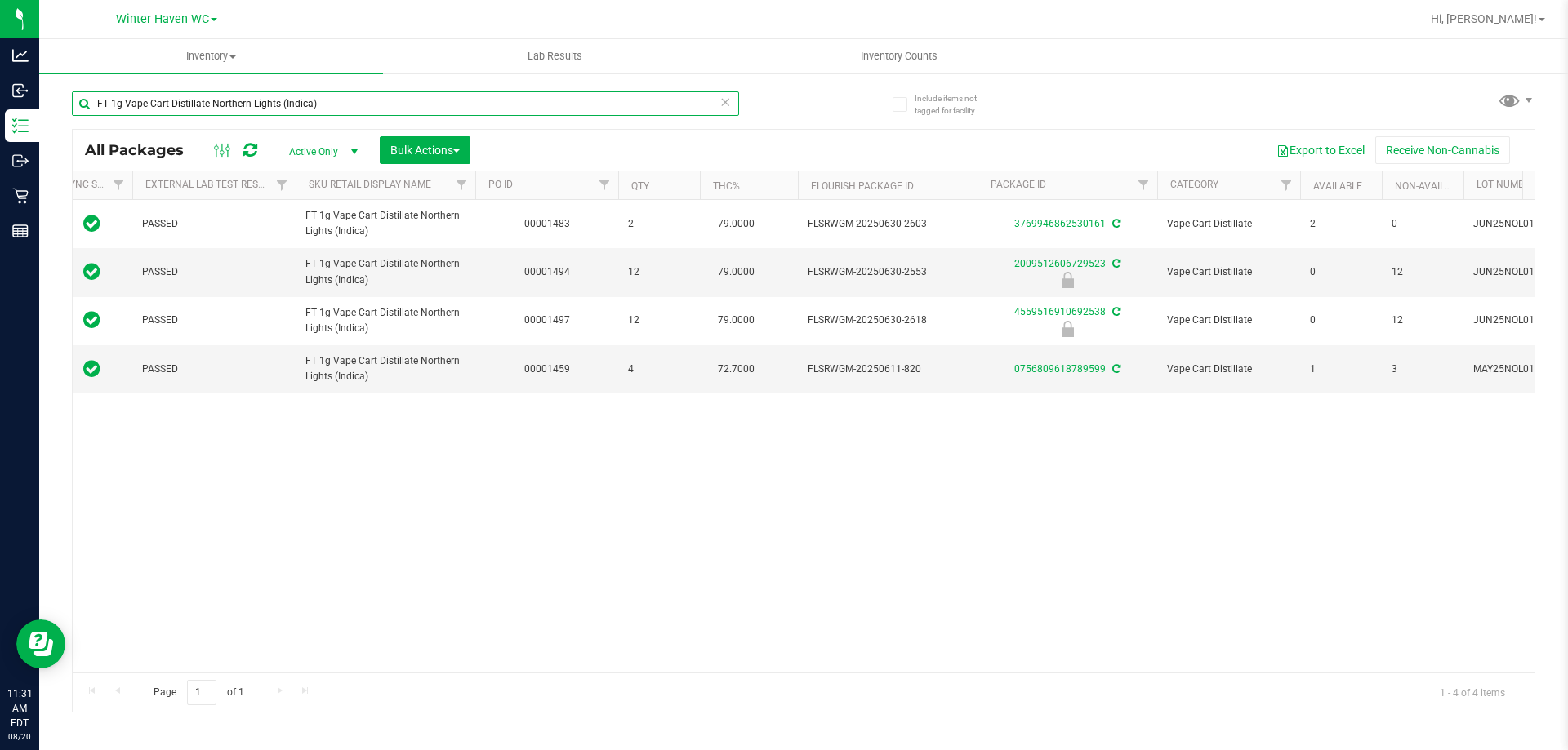
scroll to position [0, 238]
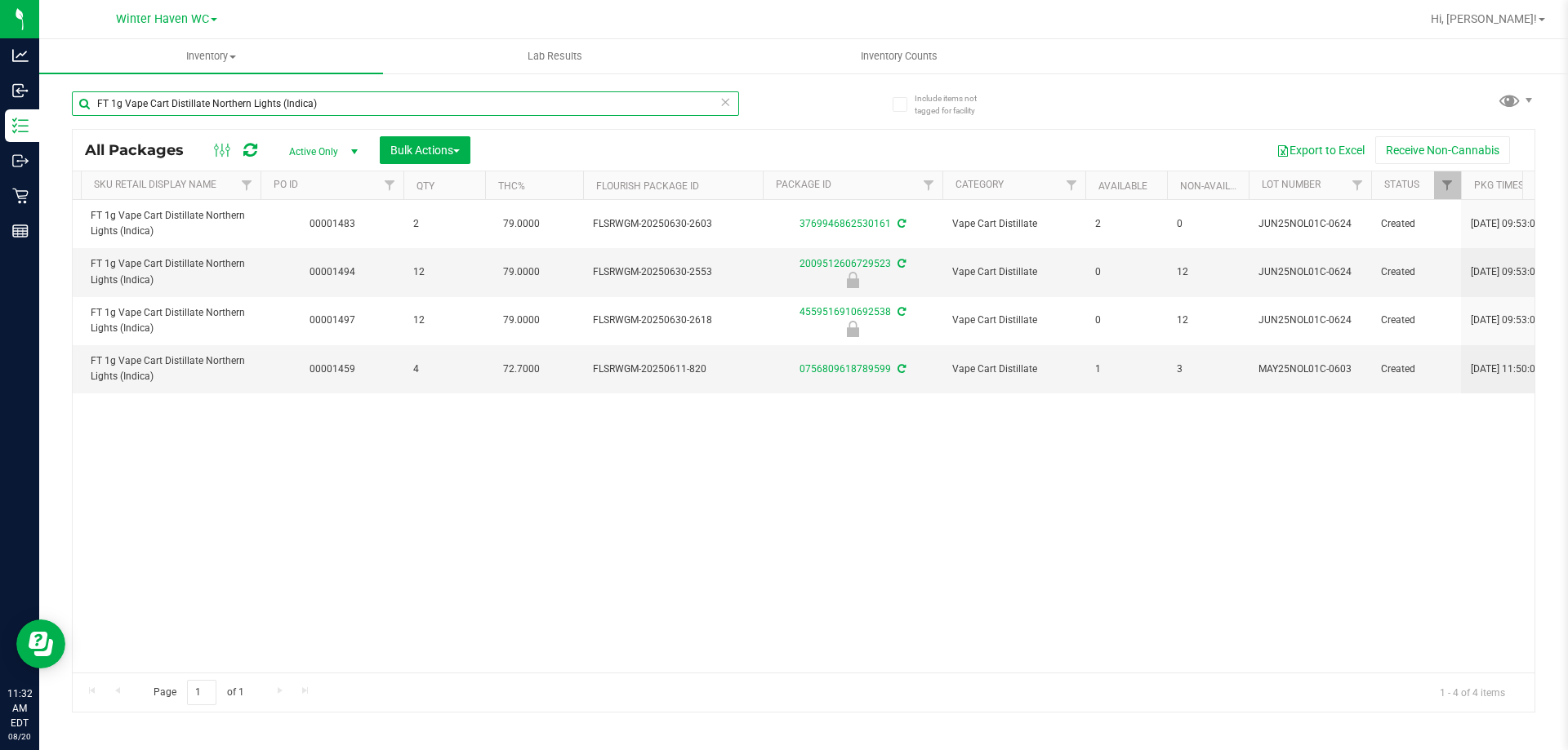
type input "FT 1g Vape Cart Distillate Northern Lights (Indica)"
click at [744, 578] on div "Action Action Adjust qty Create package Edit attributes Global inventory Locate…" at bounding box center [803, 437] width 1461 height 473
drag, startPoint x: 594, startPoint y: 673, endPoint x: 427, endPoint y: 686, distance: 167.5
click at [427, 686] on div "Page 1 of 1 1 - 4 of 4 items" at bounding box center [803, 693] width 1461 height 39
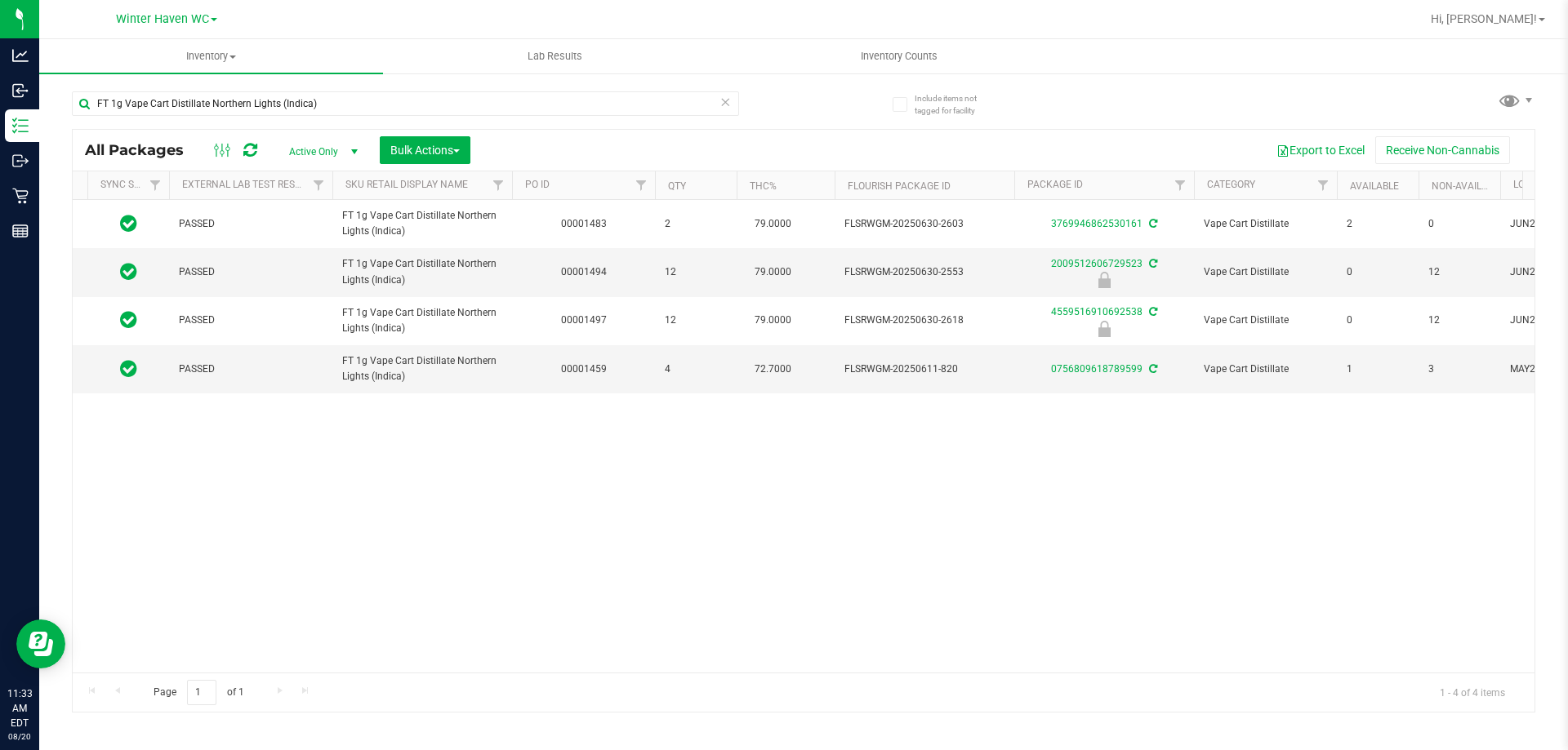
scroll to position [0, 0]
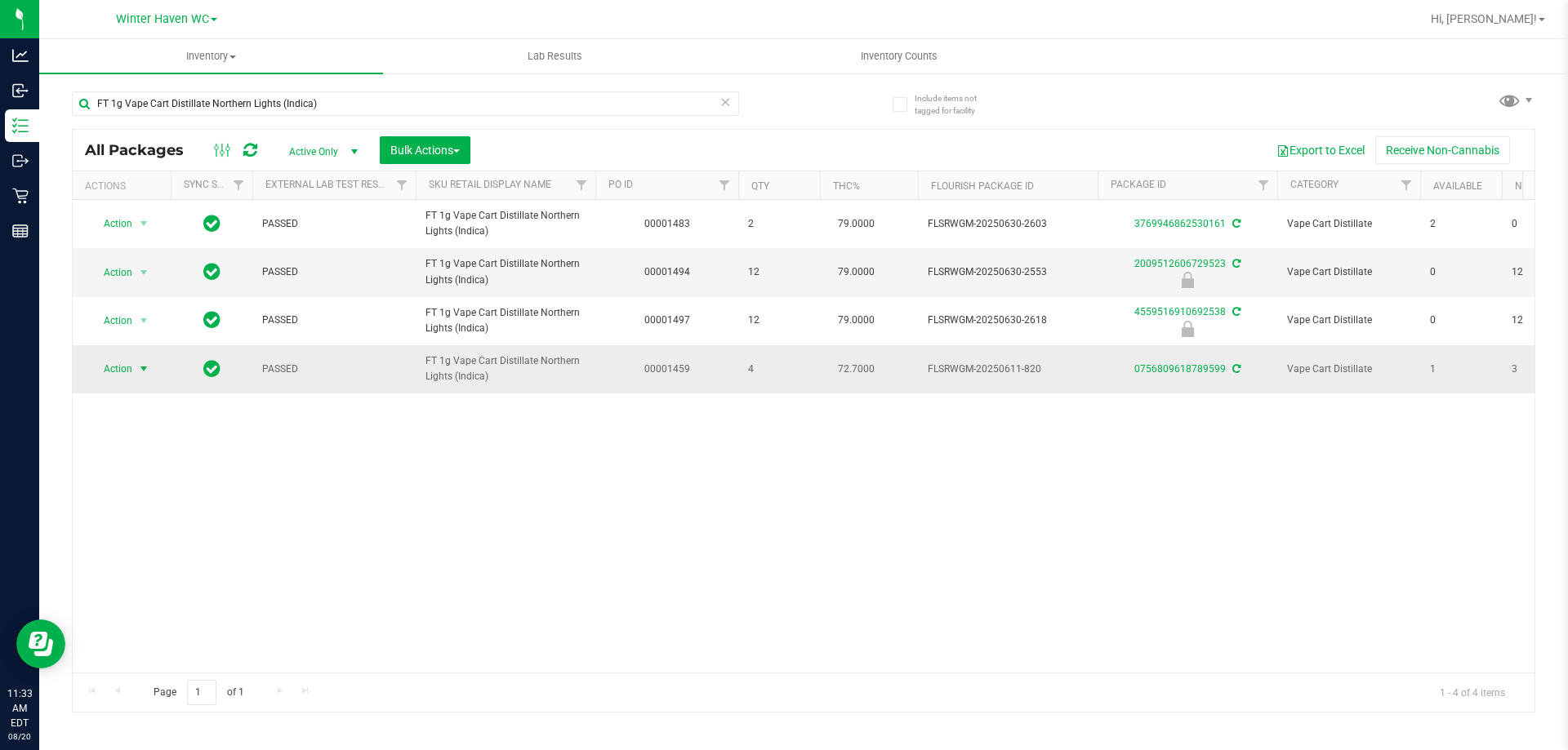
click at [131, 372] on span "Action" at bounding box center [111, 369] width 45 height 23
click at [144, 401] on li "Adjust qty" at bounding box center [153, 397] width 126 height 24
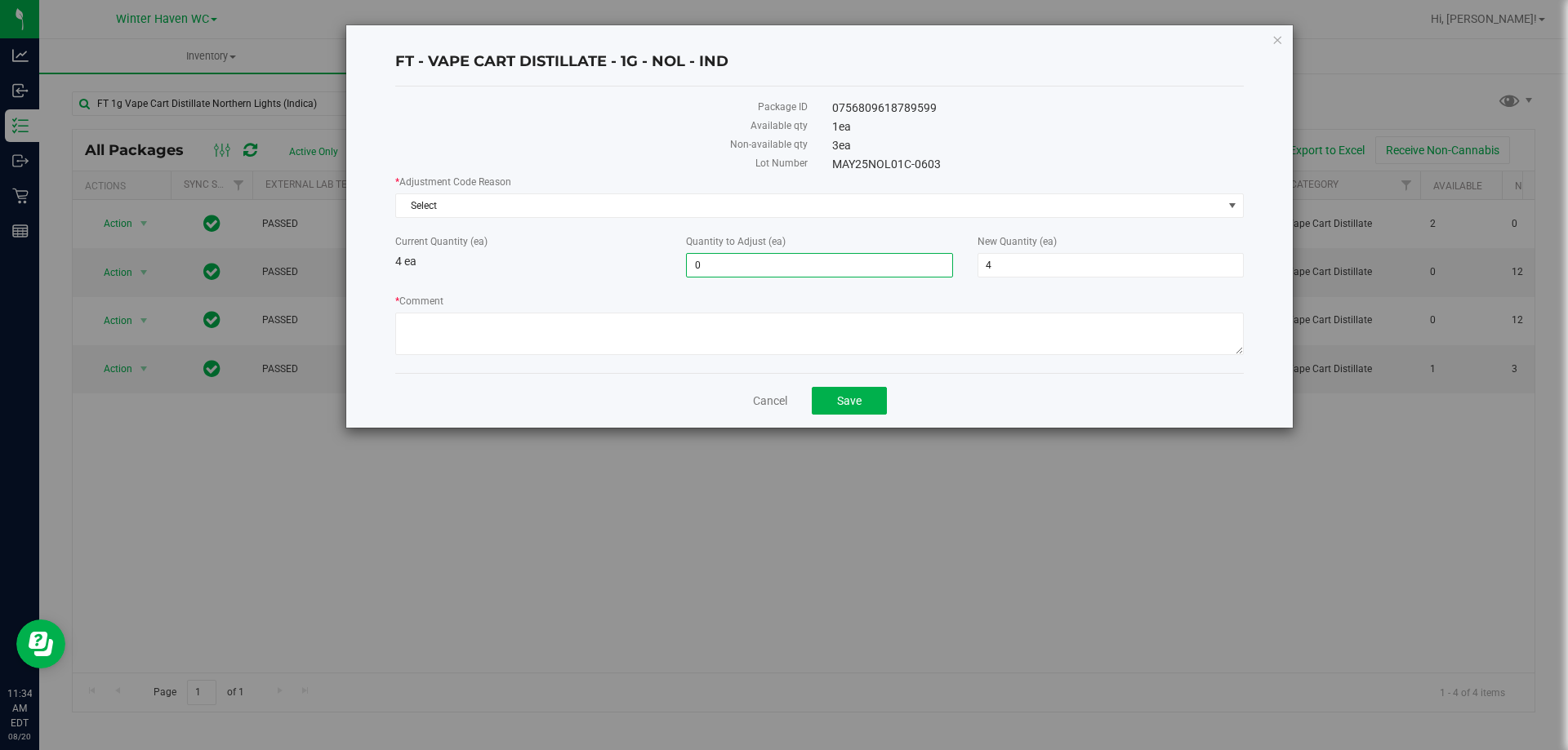
drag, startPoint x: 732, startPoint y: 257, endPoint x: 673, endPoint y: 279, distance: 63.0
click at [673, 279] on div "* Adjustment Code Reason Select Select Depleted Inventory Audit Mistake Moistur…" at bounding box center [819, 267] width 848 height 185
type input "2"
type input "6"
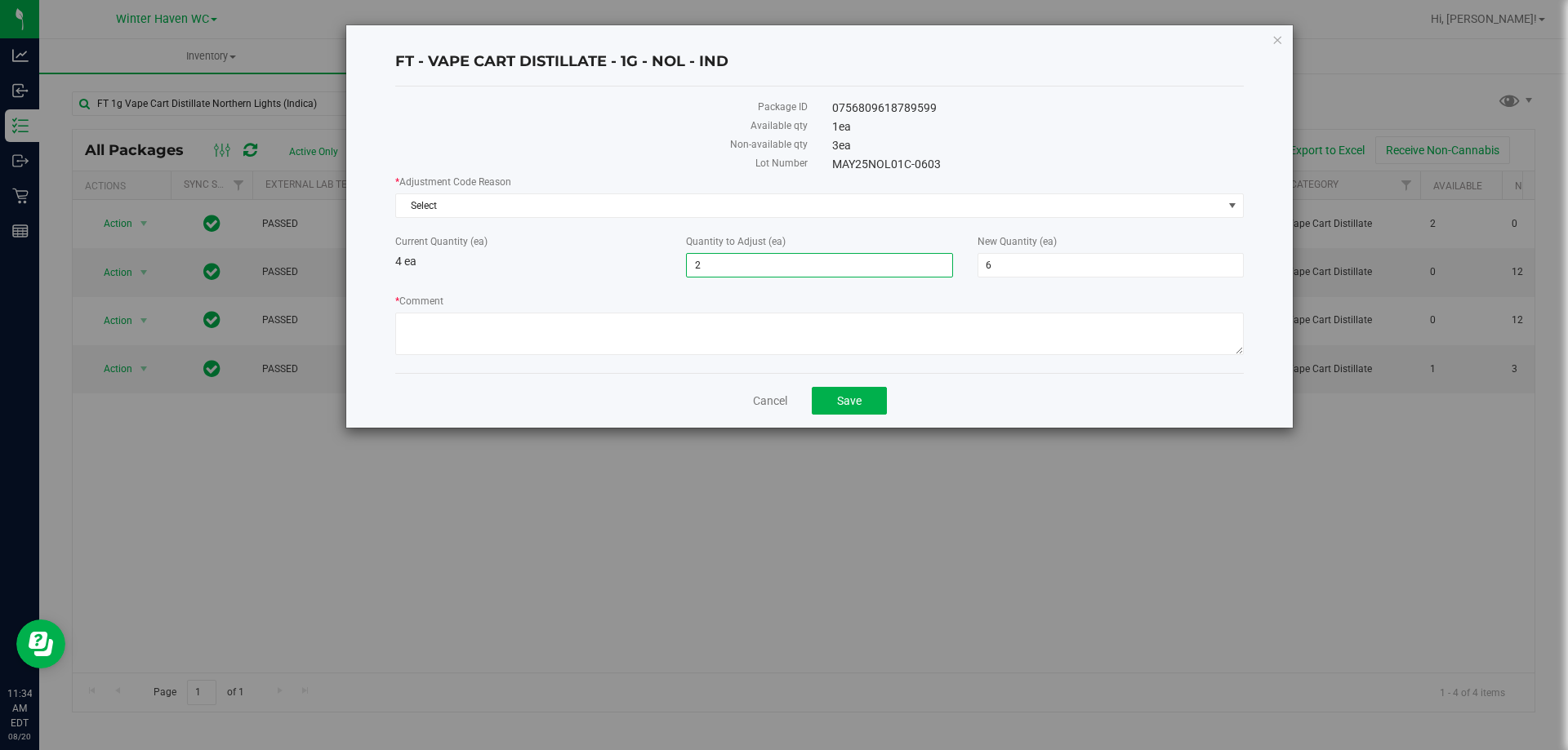
click at [637, 261] on div "Current Quantity (ea) 4 ea" at bounding box center [528, 252] width 290 height 36
click at [539, 204] on span "Select" at bounding box center [809, 206] width 826 height 23
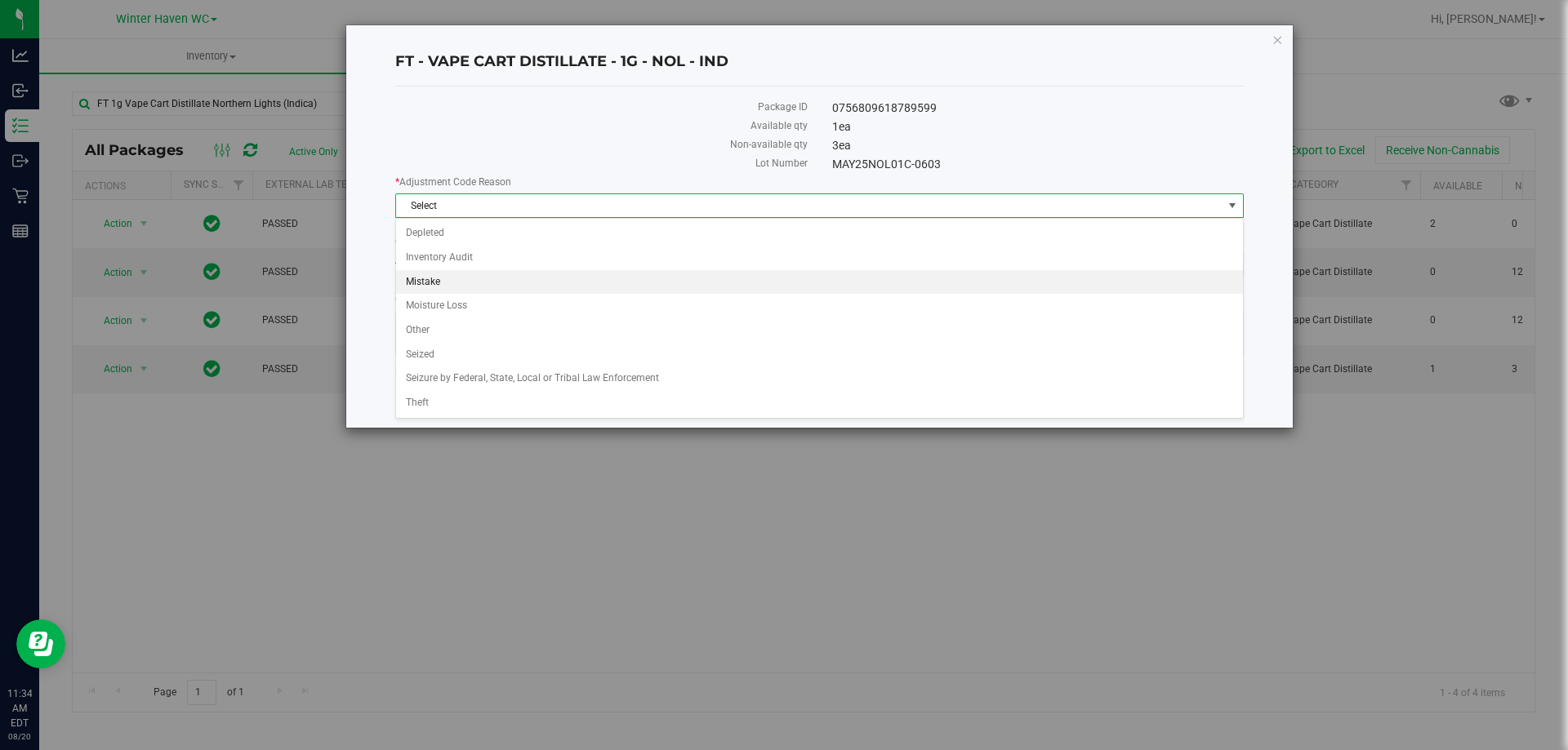
click at [469, 277] on li "Mistake" at bounding box center [819, 282] width 847 height 24
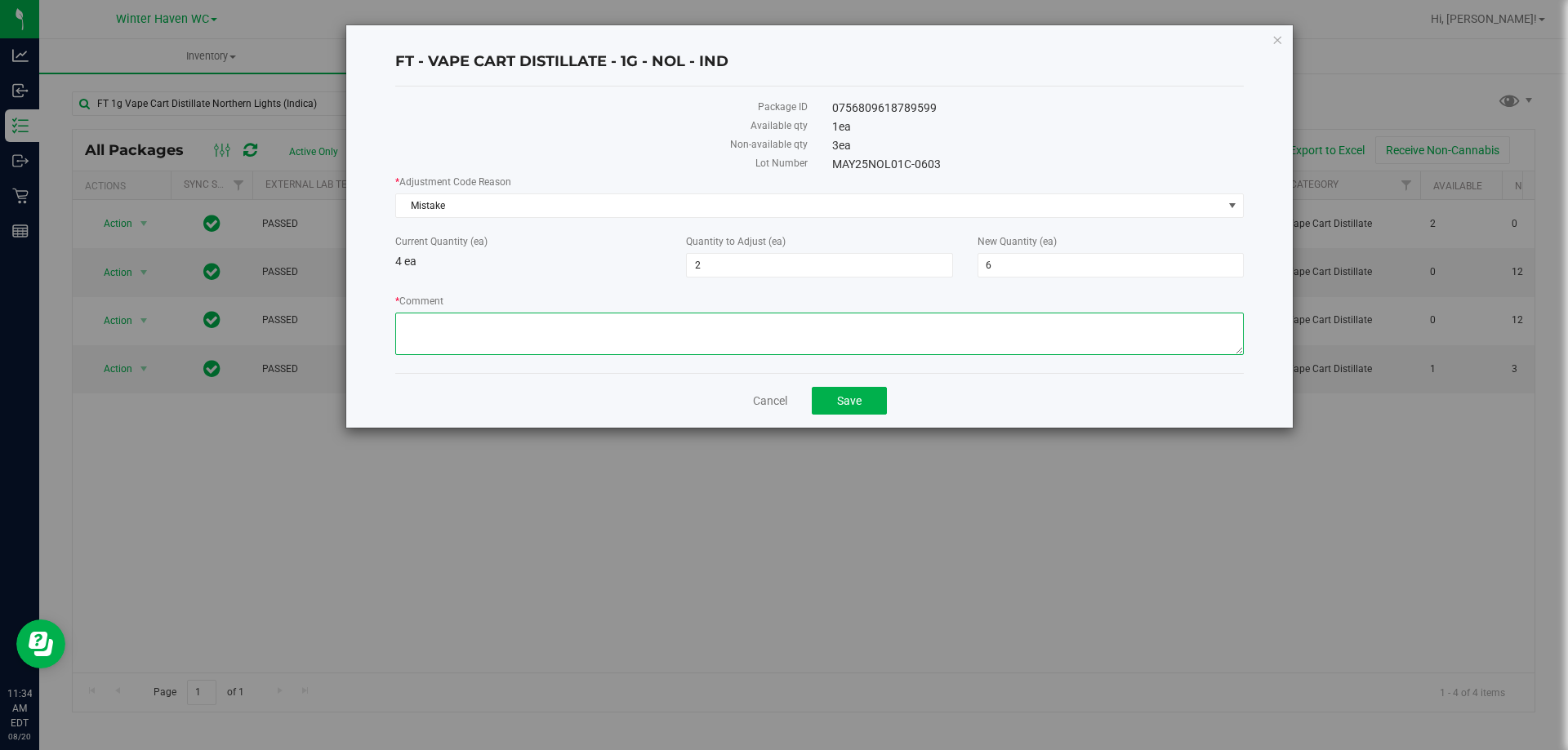
click at [477, 339] on textarea "* Comment" at bounding box center [819, 334] width 848 height 43
drag, startPoint x: 753, startPoint y: 324, endPoint x: 389, endPoint y: 322, distance: 364.0
click at [389, 322] on div "FT - VAPE CART DISTILLATE - 1G - NOL - IND Package ID 0756809618789599 Availabl…" at bounding box center [819, 226] width 947 height 402
click at [755, 343] on textarea "* Comment" at bounding box center [819, 334] width 848 height 43
type textarea "Inventory miscount-- wrong batch assigned. Adjusting up and down. -MH"
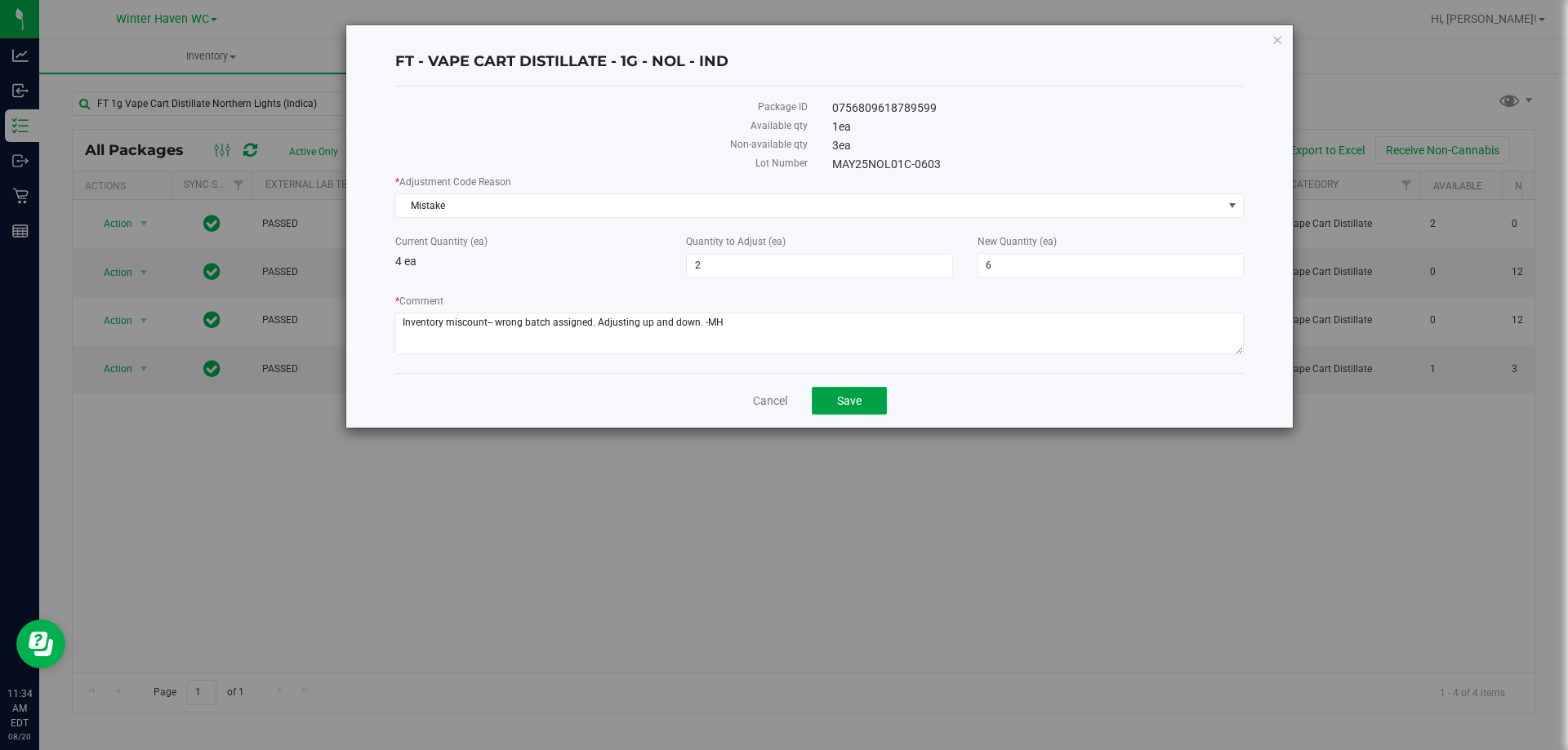
click at [845, 404] on span "Save" at bounding box center [849, 400] width 24 height 13
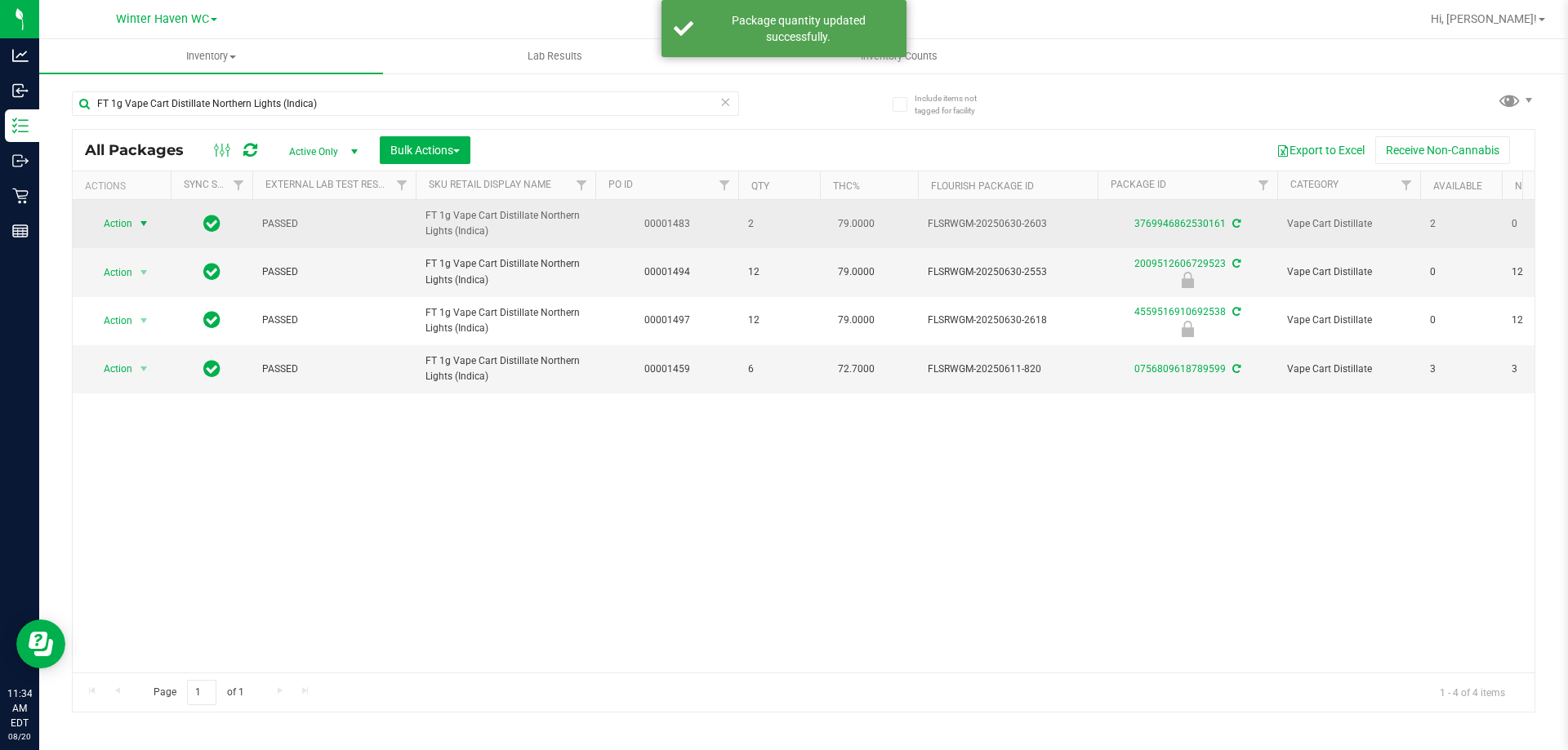
click at [147, 223] on span "select" at bounding box center [144, 223] width 13 height 13
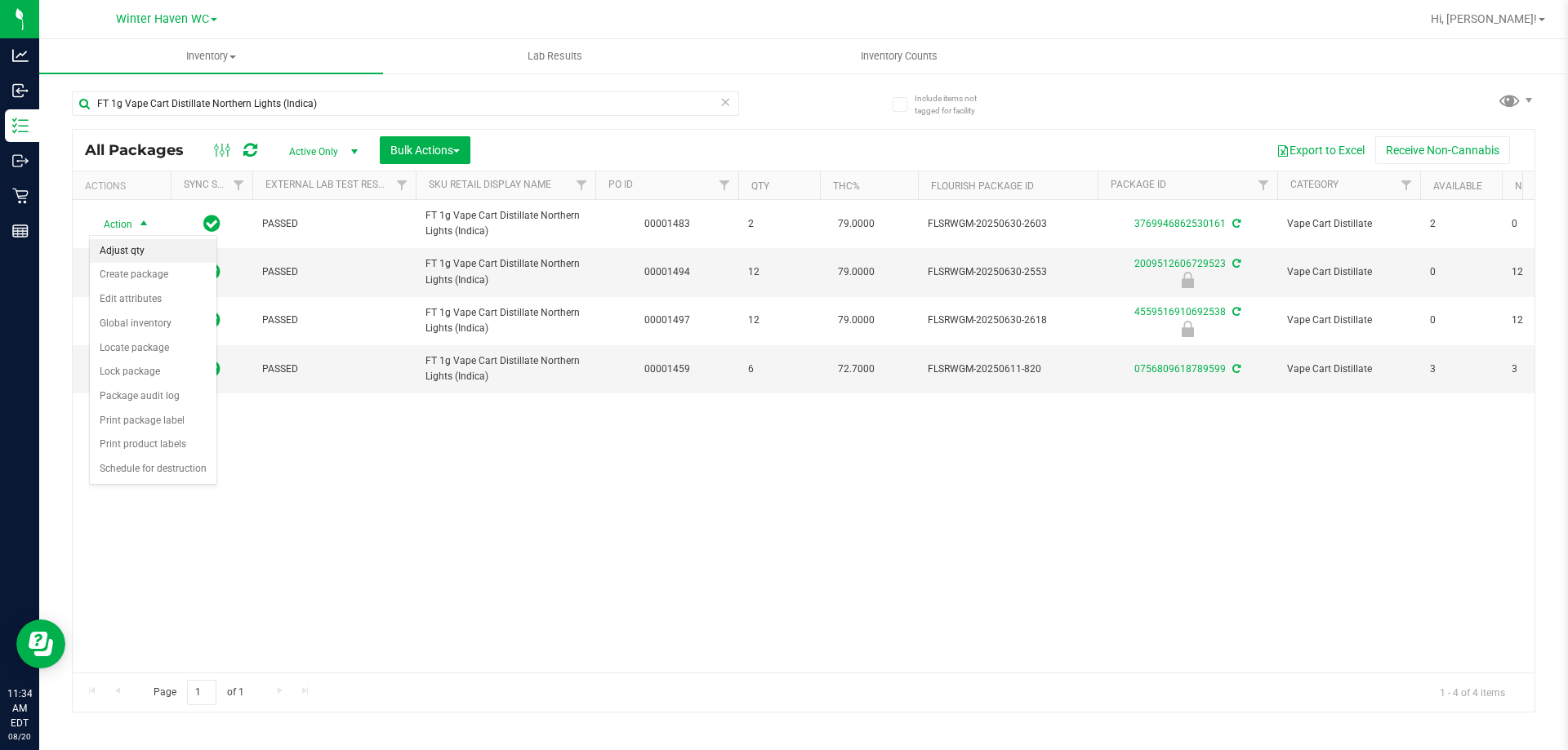
click at [128, 261] on li "Adjust qty" at bounding box center [153, 251] width 126 height 24
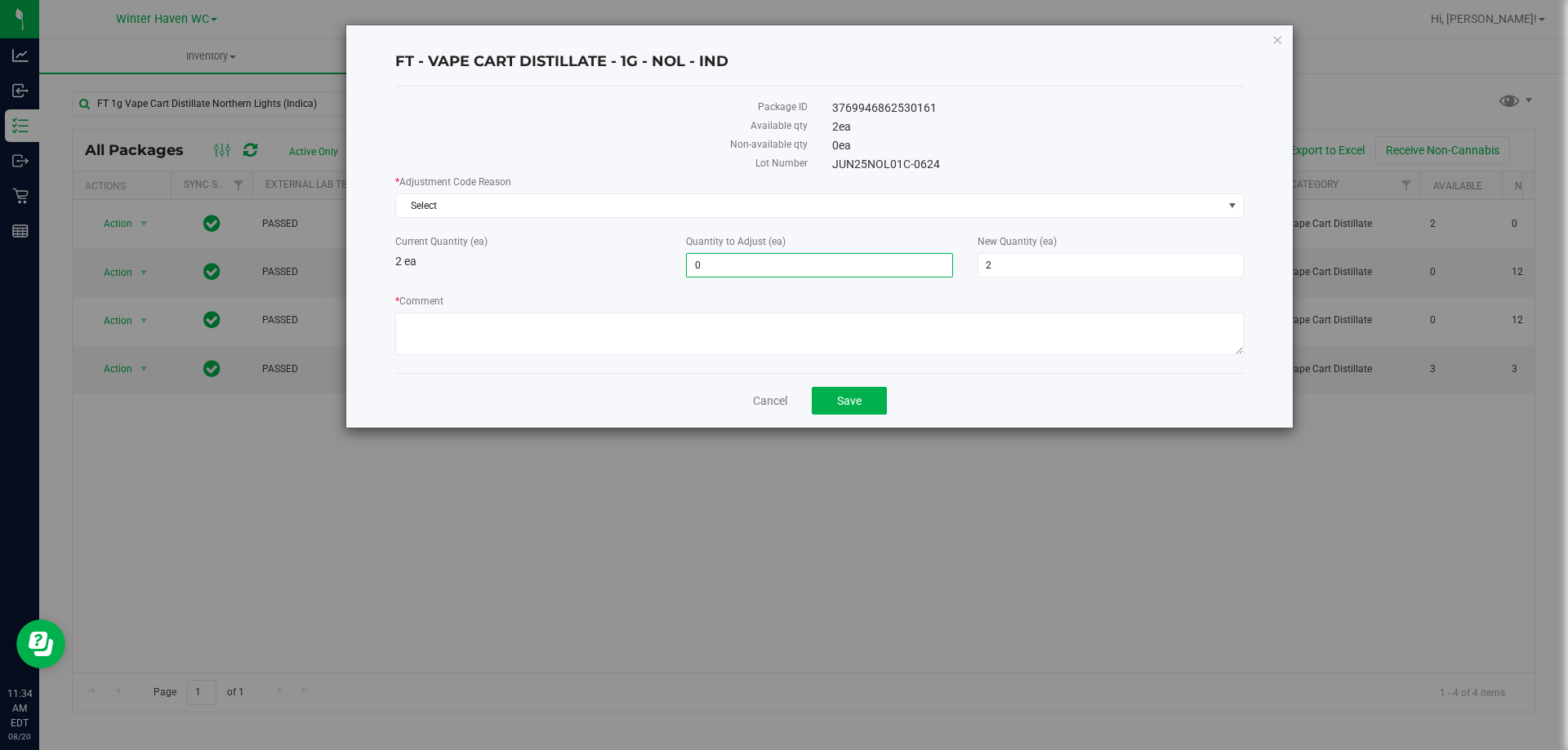
drag, startPoint x: 760, startPoint y: 270, endPoint x: 606, endPoint y: 266, distance: 154.1
click at [606, 266] on div "Current Quantity (ea) 2 ea Quantity to Adjust (ea) 0 0 New Quantity (ea) 2 2" at bounding box center [819, 256] width 873 height 44
type input "-2"
type input "0"
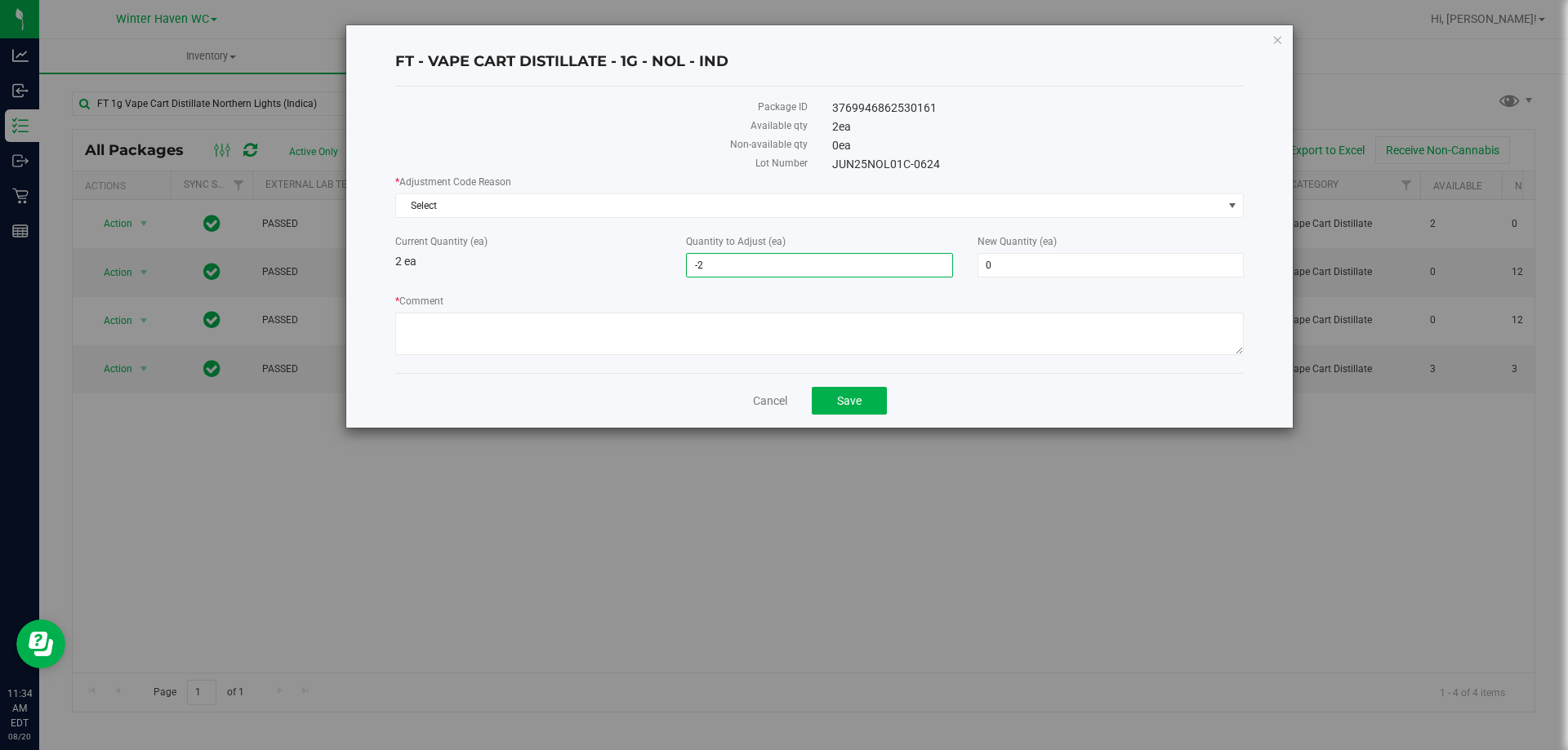
click at [592, 269] on div "Current Quantity (ea) 2 ea" at bounding box center [528, 252] width 290 height 36
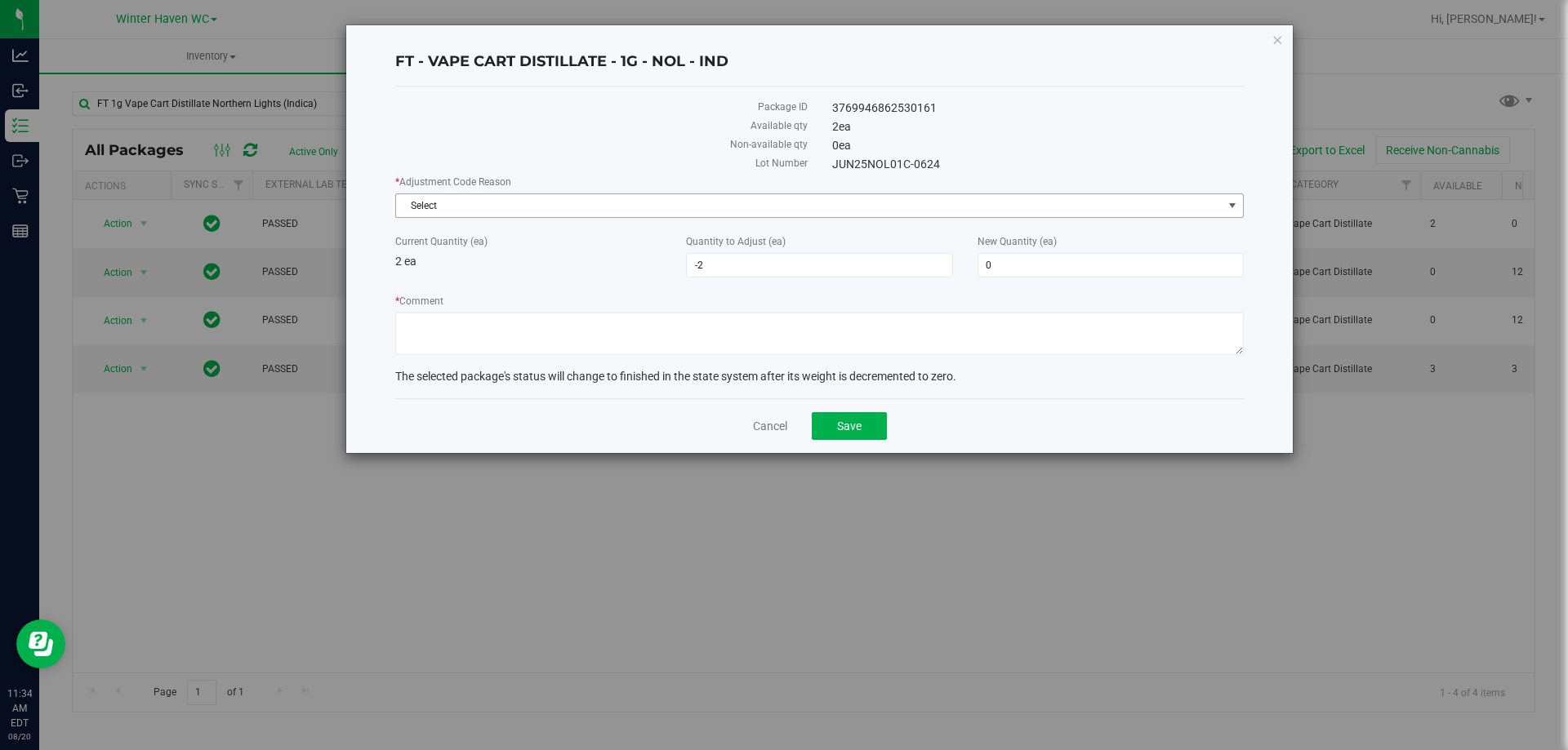
click at [575, 214] on span "Select" at bounding box center [809, 206] width 826 height 23
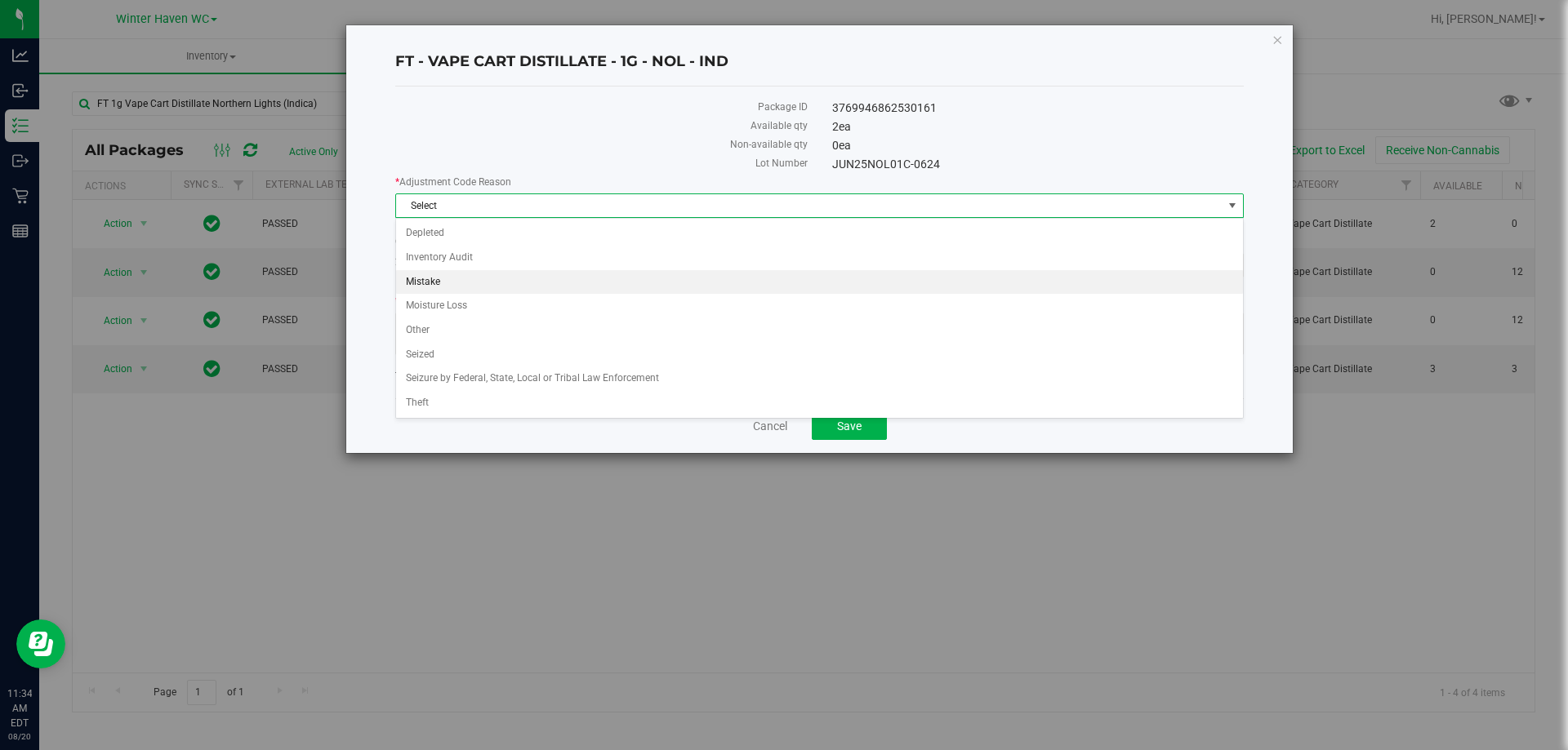
click at [496, 276] on li "Mistake" at bounding box center [819, 282] width 847 height 24
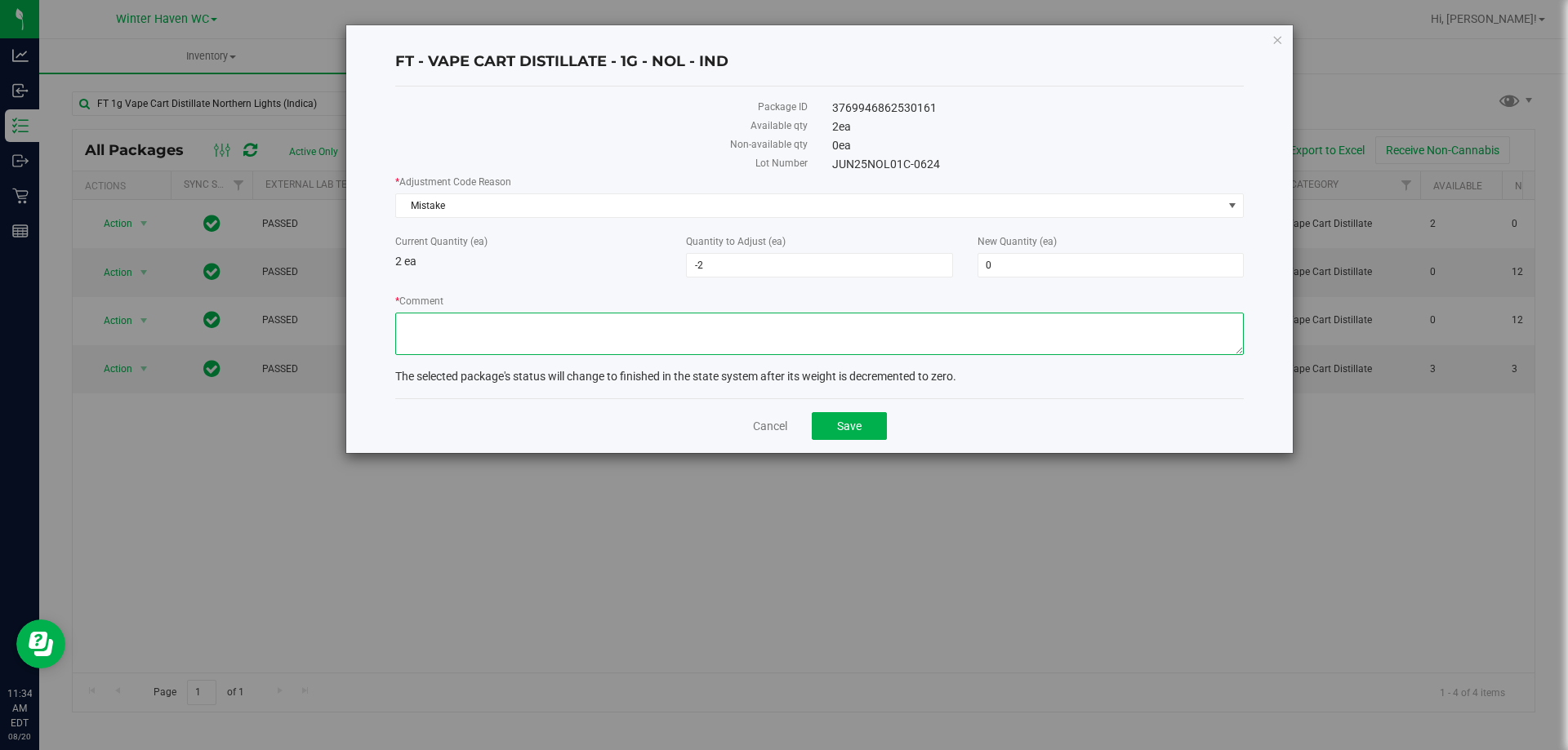
click at [556, 327] on textarea "* Comment" at bounding box center [819, 334] width 848 height 43
paste textarea "Inventory miscount-- wrong batch assigned. Adjusting up and down. -MH"
type textarea "Inventory miscount-- wrong batch assigned. Adjusting up and down. -MH"
click at [873, 430] on button "Save" at bounding box center [848, 426] width 75 height 28
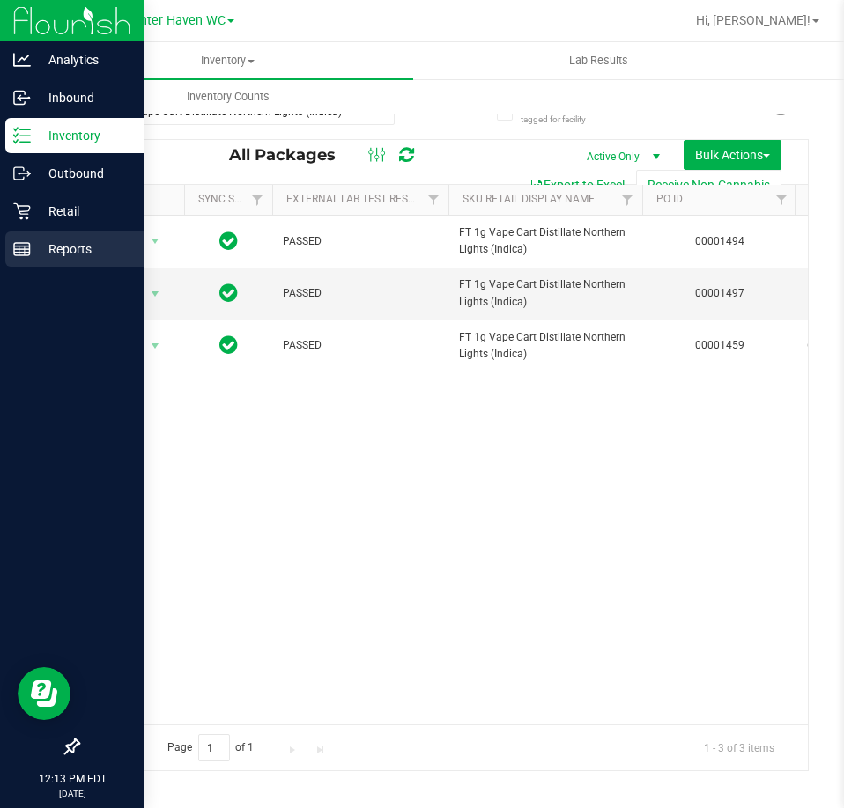
click at [25, 244] on icon at bounding box center [22, 249] width 18 height 18
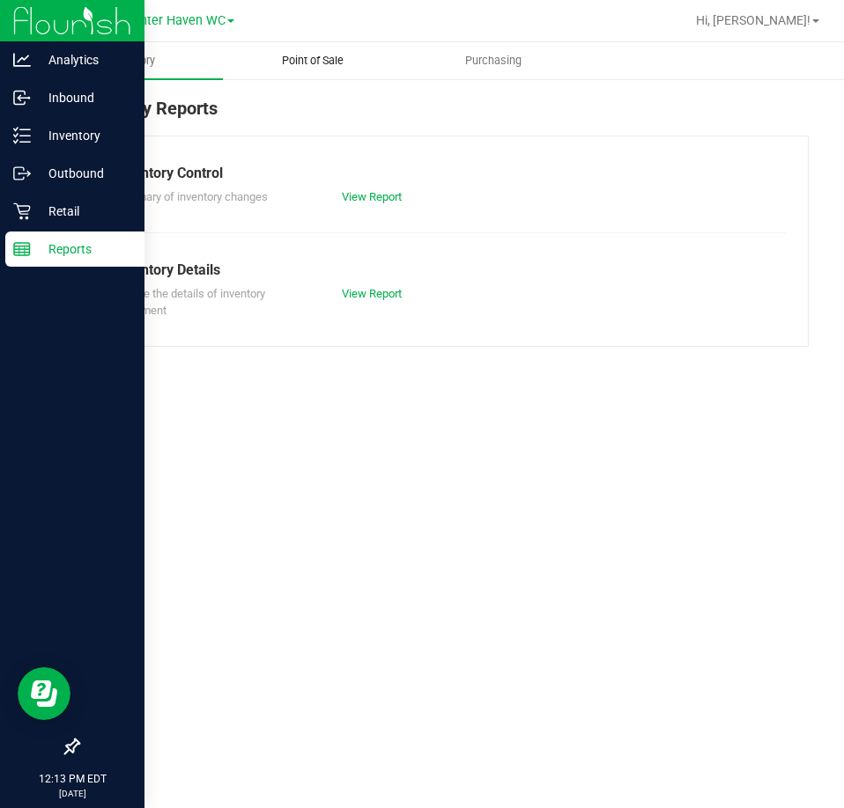
click at [308, 63] on span "Point of Sale" at bounding box center [312, 61] width 109 height 16
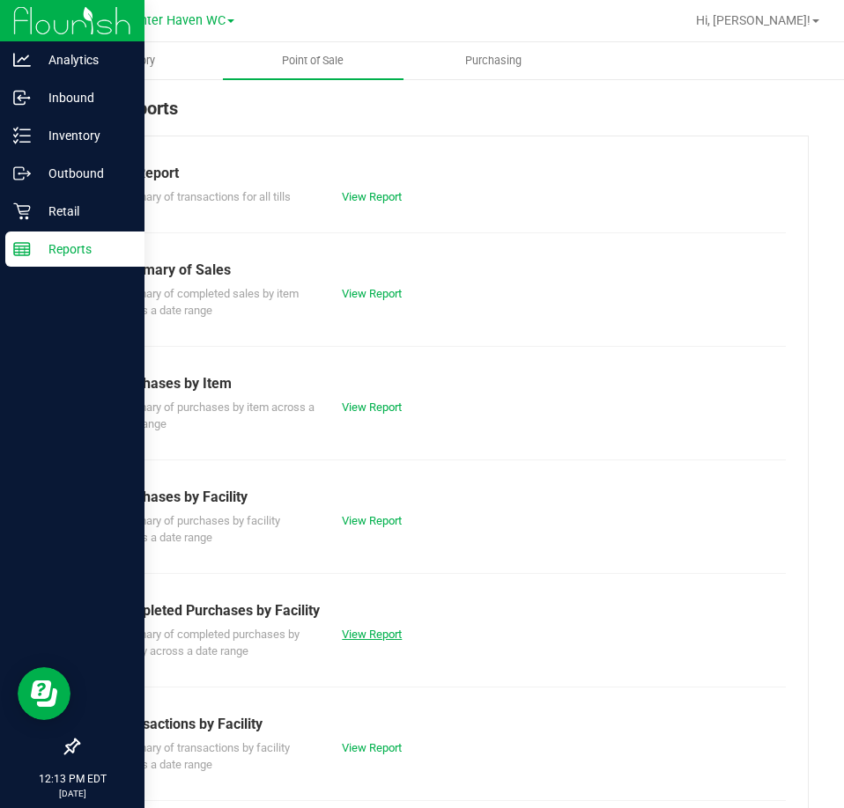
click at [374, 630] on link "View Report" at bounding box center [372, 634] width 60 height 13
